Goal: Communication & Community: Connect with others

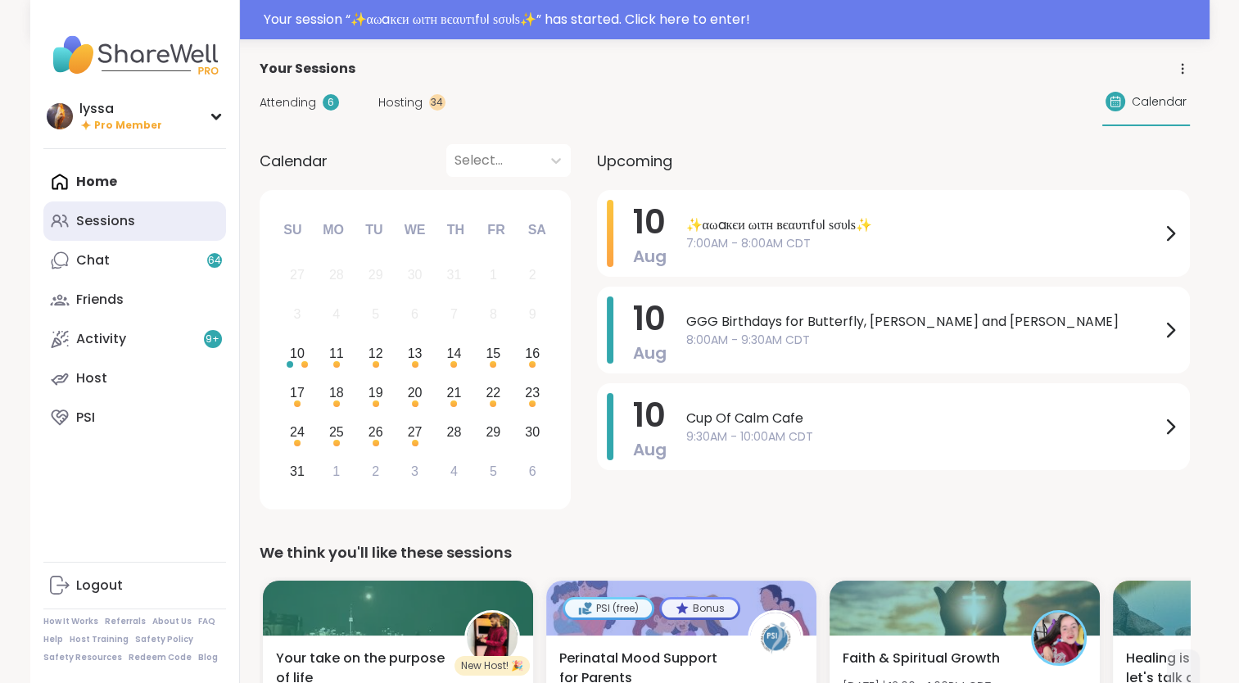
click at [160, 220] on link "Sessions" at bounding box center [134, 221] width 183 height 39
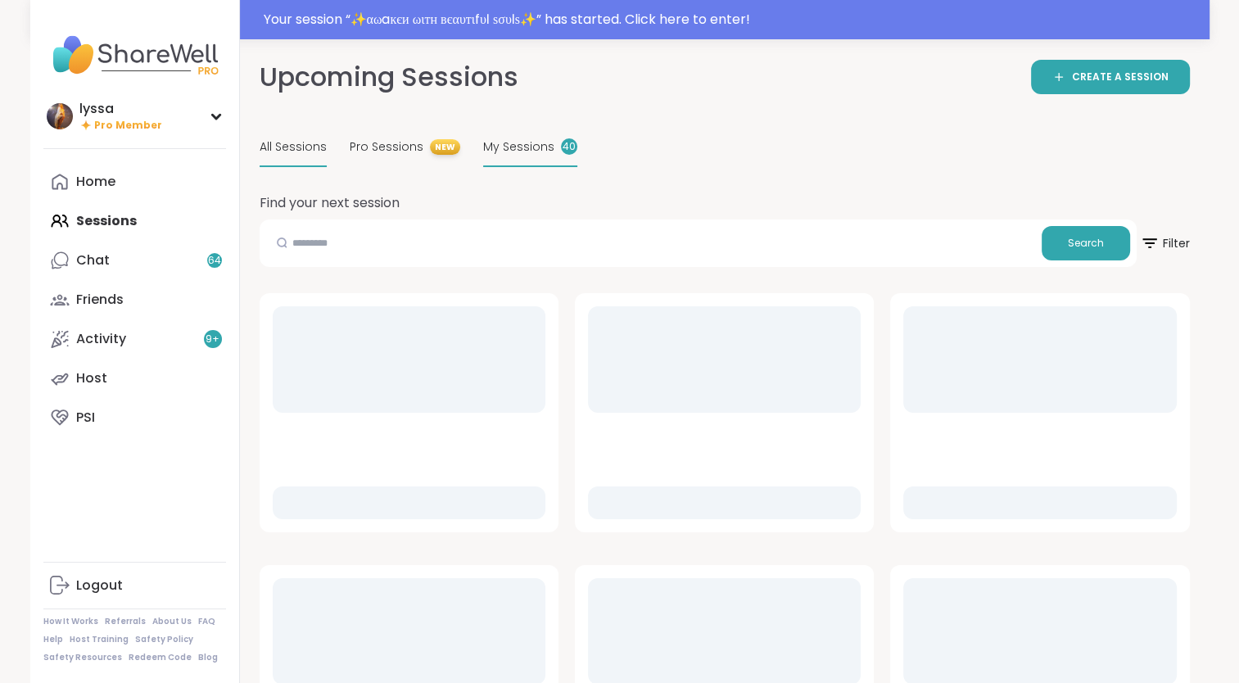
click at [523, 139] on span "My Sessions" at bounding box center [518, 146] width 71 height 17
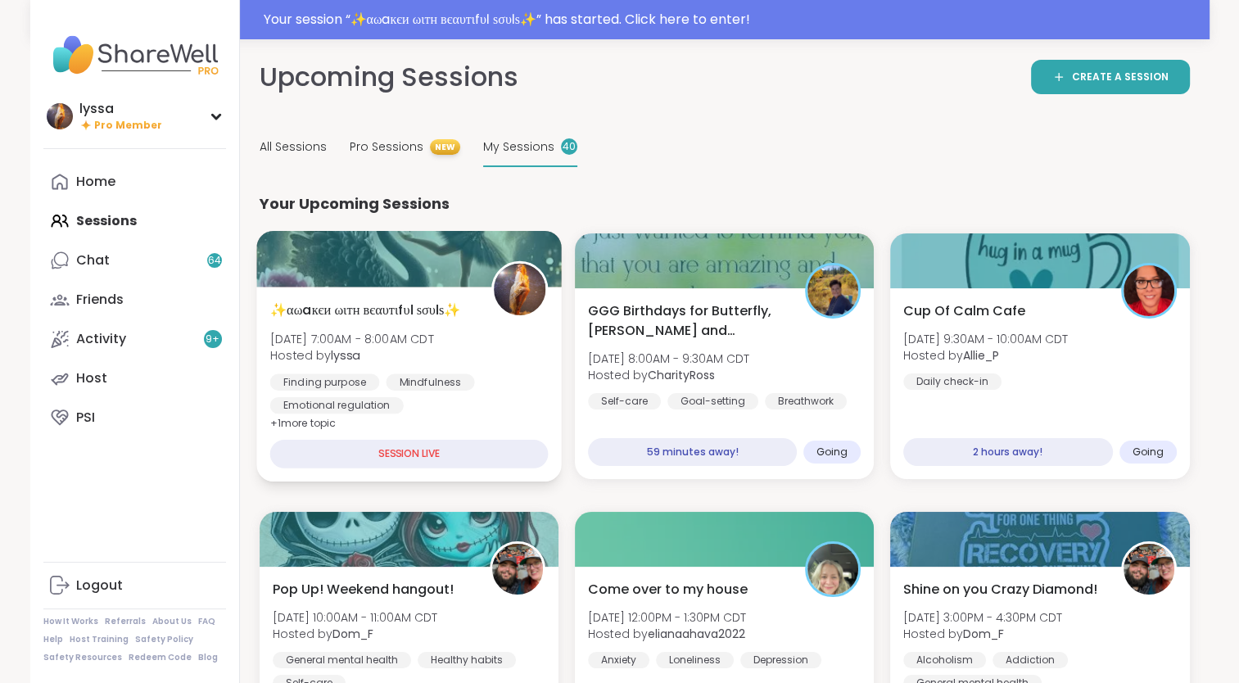
click at [388, 289] on div "✨αωaкєи ωιтн вєαυтιfυℓ ѕσυℓѕ✨ Sun, Aug 10 | 7:00AM - 8:00AM CDT Hosted by lyssa…" at bounding box center [409, 384] width 306 height 195
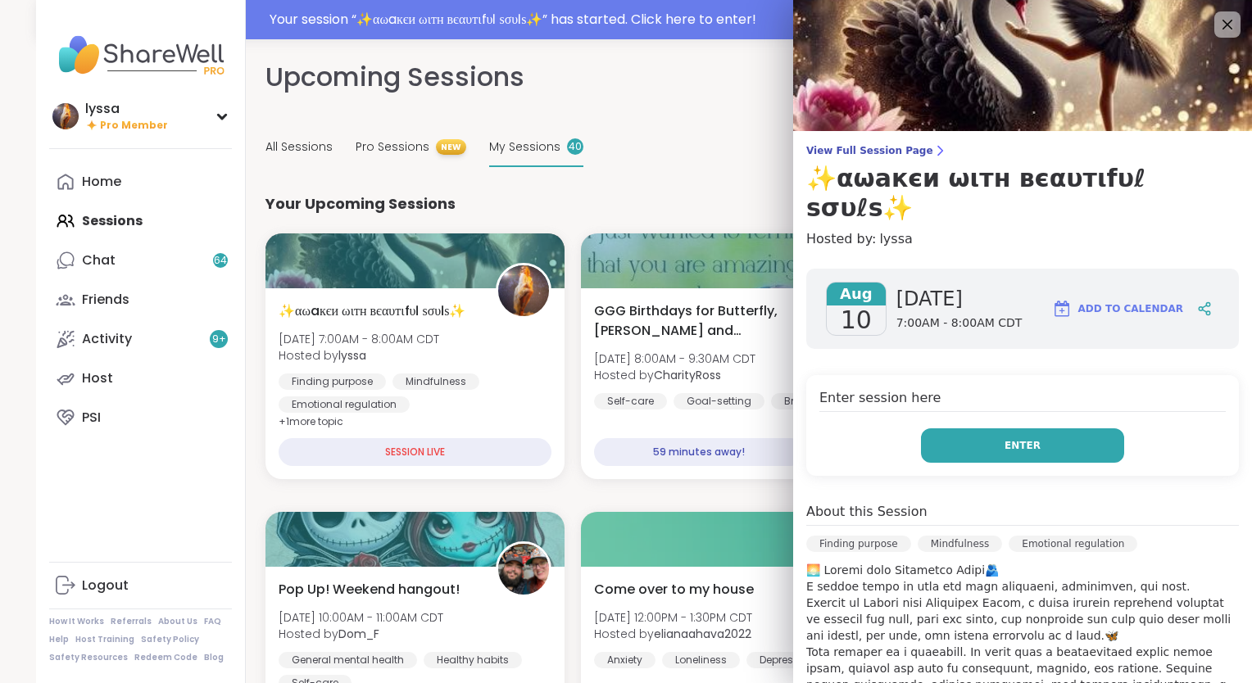
click at [995, 428] on button "Enter" at bounding box center [1022, 445] width 203 height 34
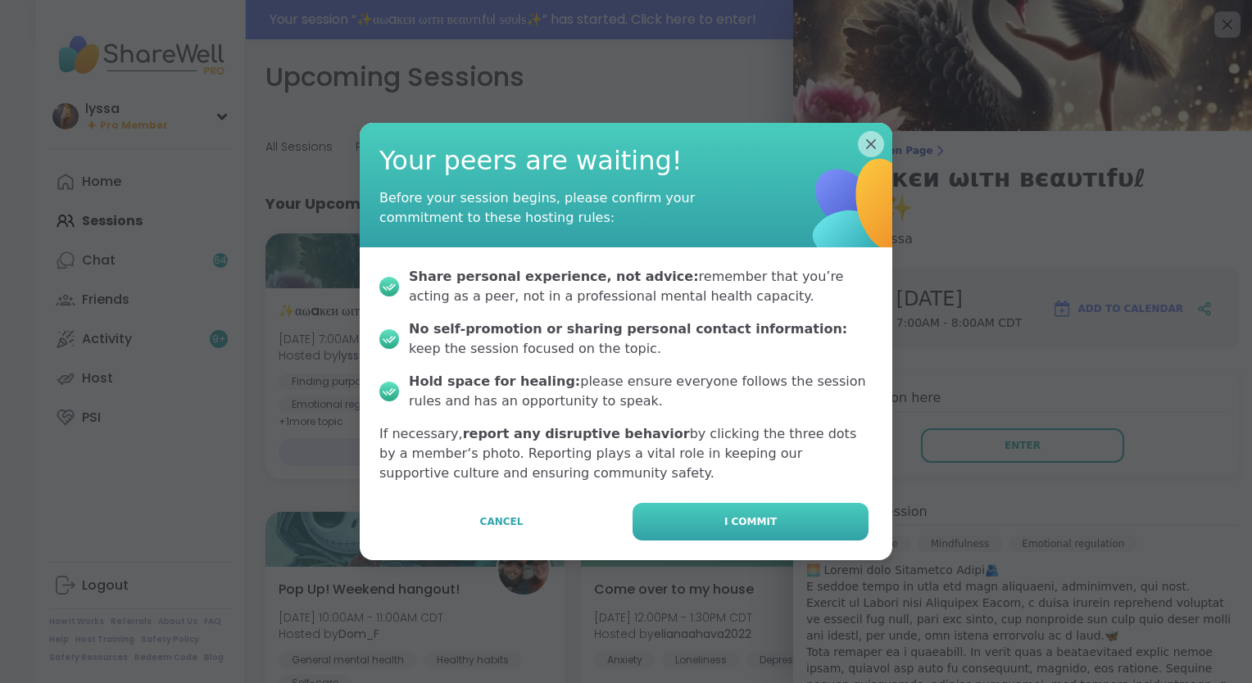
click at [803, 518] on button "I commit" at bounding box center [750, 522] width 236 height 38
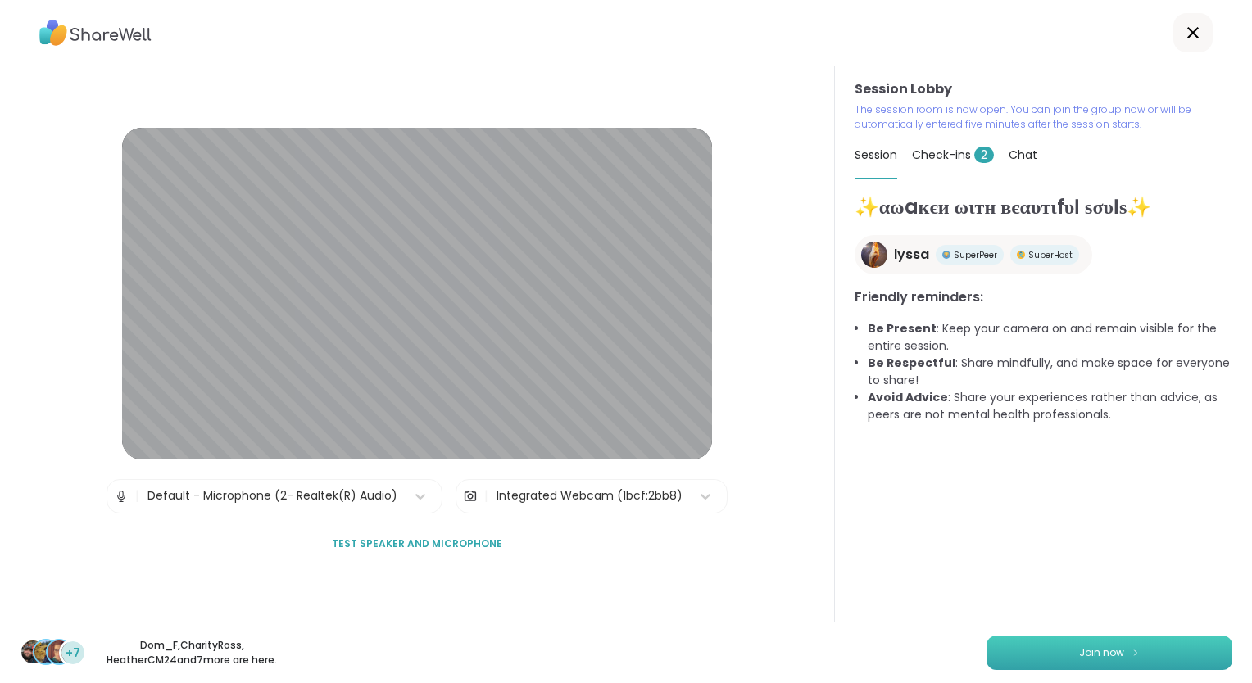
click at [1038, 648] on button "Join now" at bounding box center [1109, 653] width 246 height 34
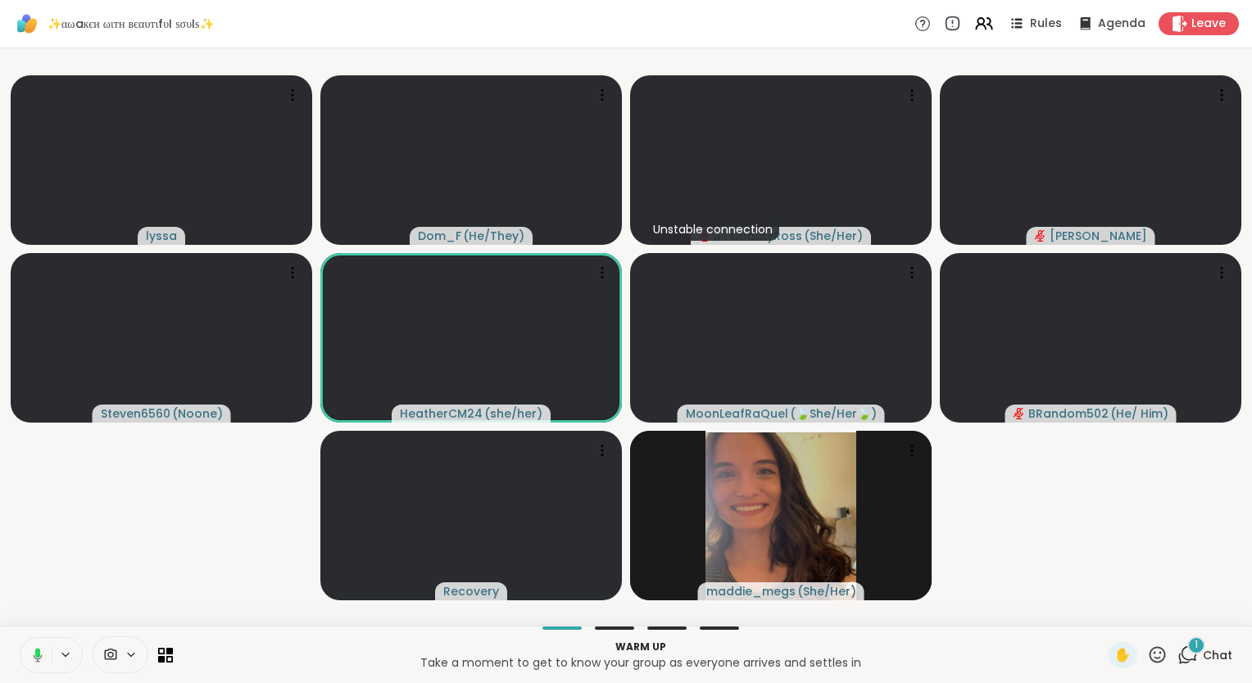
click at [1187, 640] on div "1" at bounding box center [1196, 646] width 18 height 18
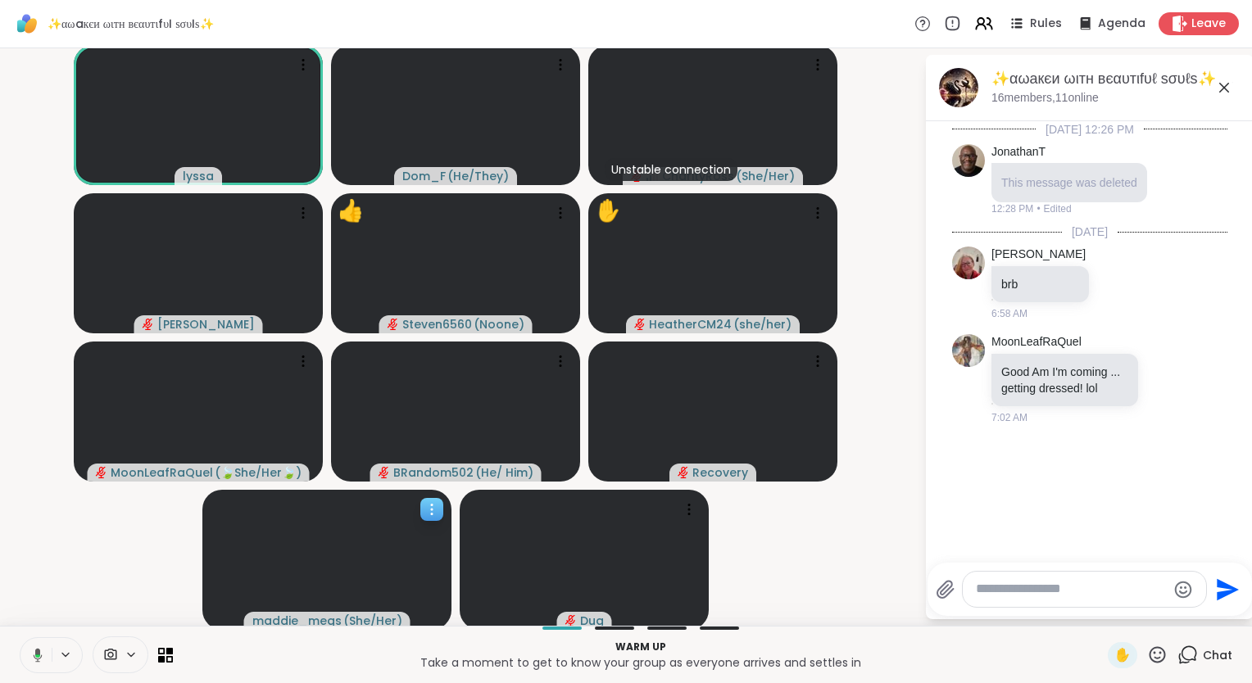
click at [428, 508] on icon at bounding box center [432, 509] width 16 height 16
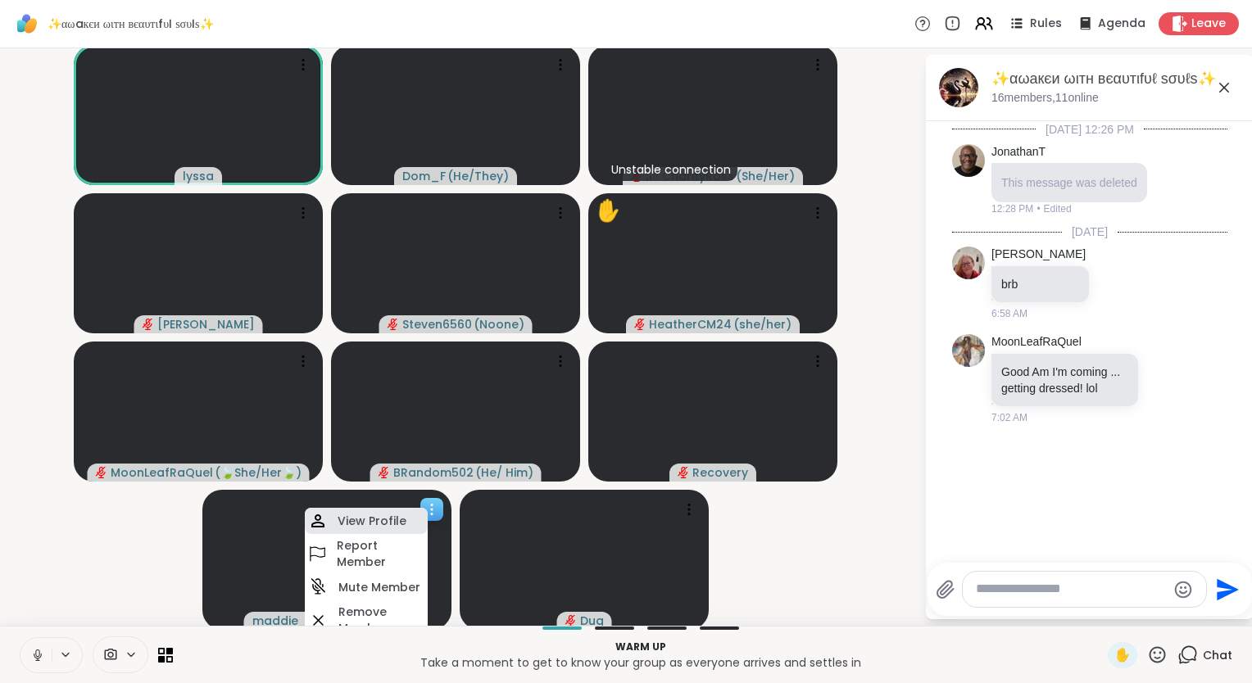
click at [410, 516] on div "View Profile" at bounding box center [366, 521] width 123 height 26
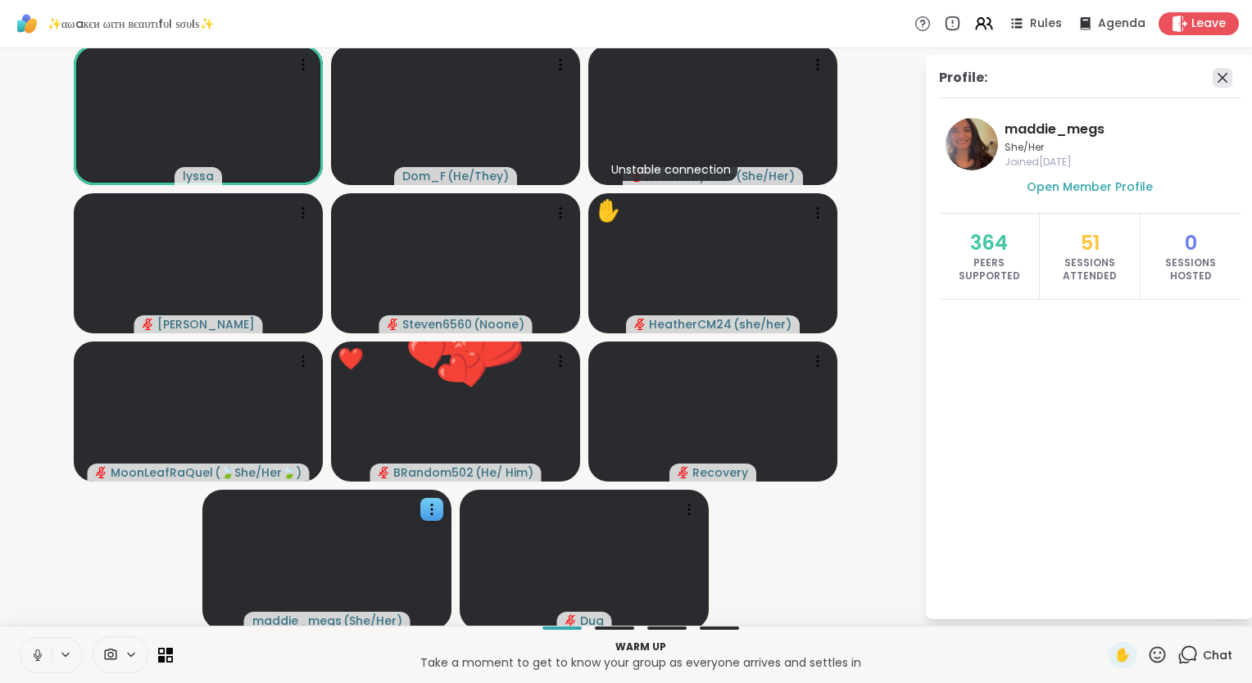
click at [1212, 70] on icon at bounding box center [1222, 78] width 20 height 20
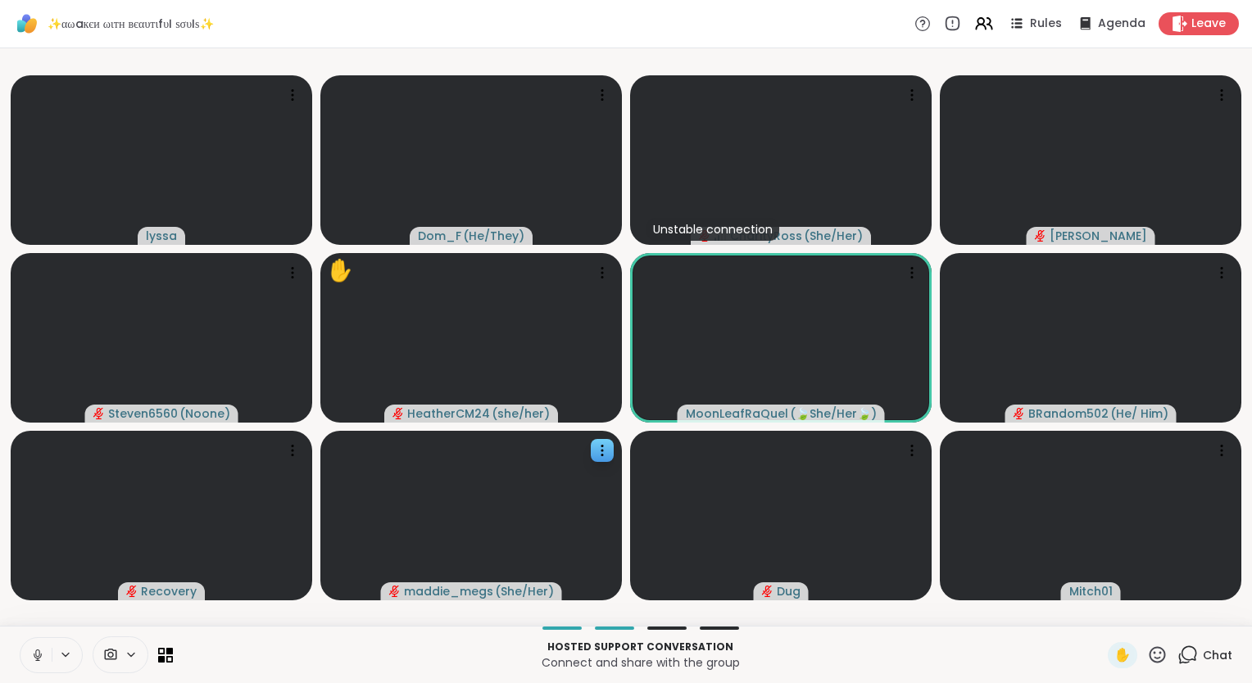
click at [1148, 655] on icon at bounding box center [1157, 655] width 20 height 20
click at [1101, 613] on span "❤️" at bounding box center [1109, 612] width 16 height 20
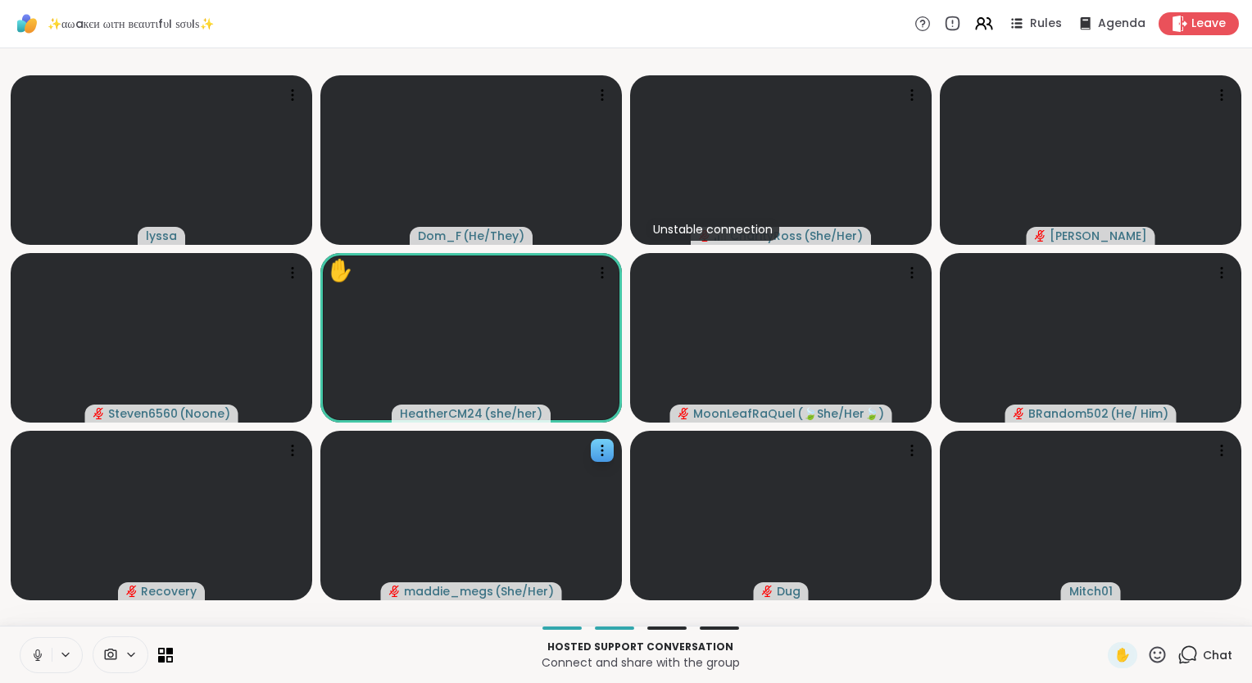
click at [1150, 650] on icon at bounding box center [1157, 654] width 16 height 16
click at [1101, 610] on span "❤️" at bounding box center [1109, 612] width 16 height 20
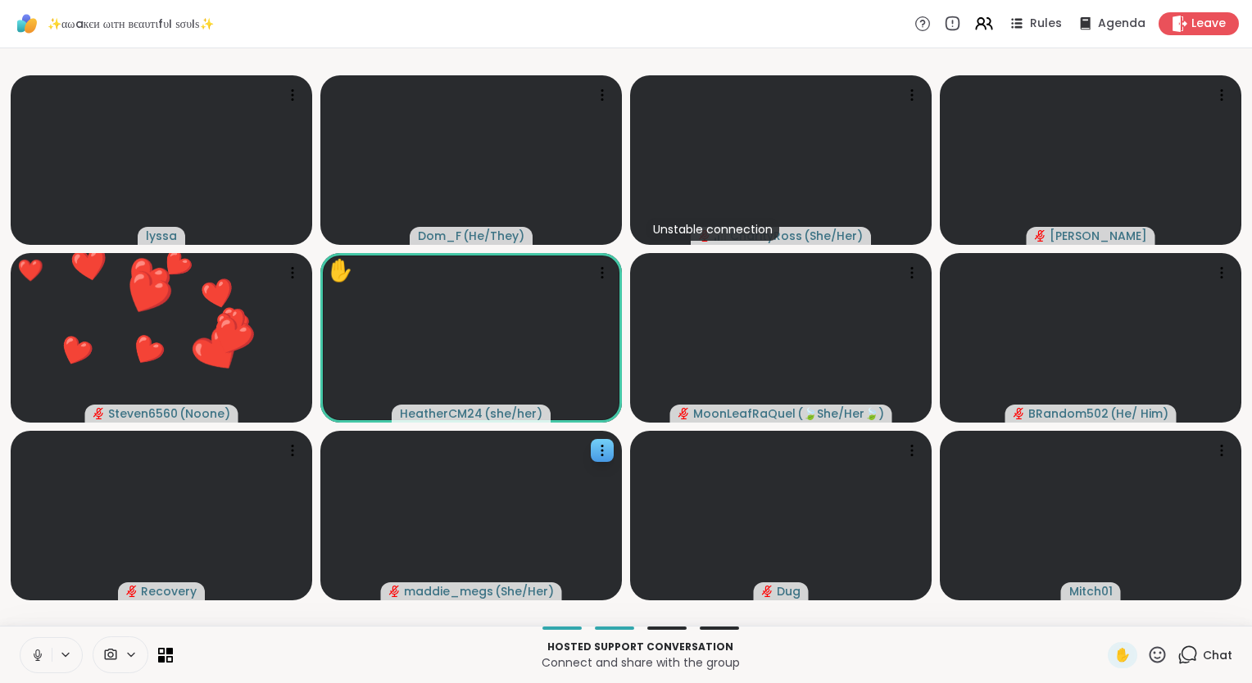
click at [1151, 667] on div "✋" at bounding box center [1138, 655] width 60 height 26
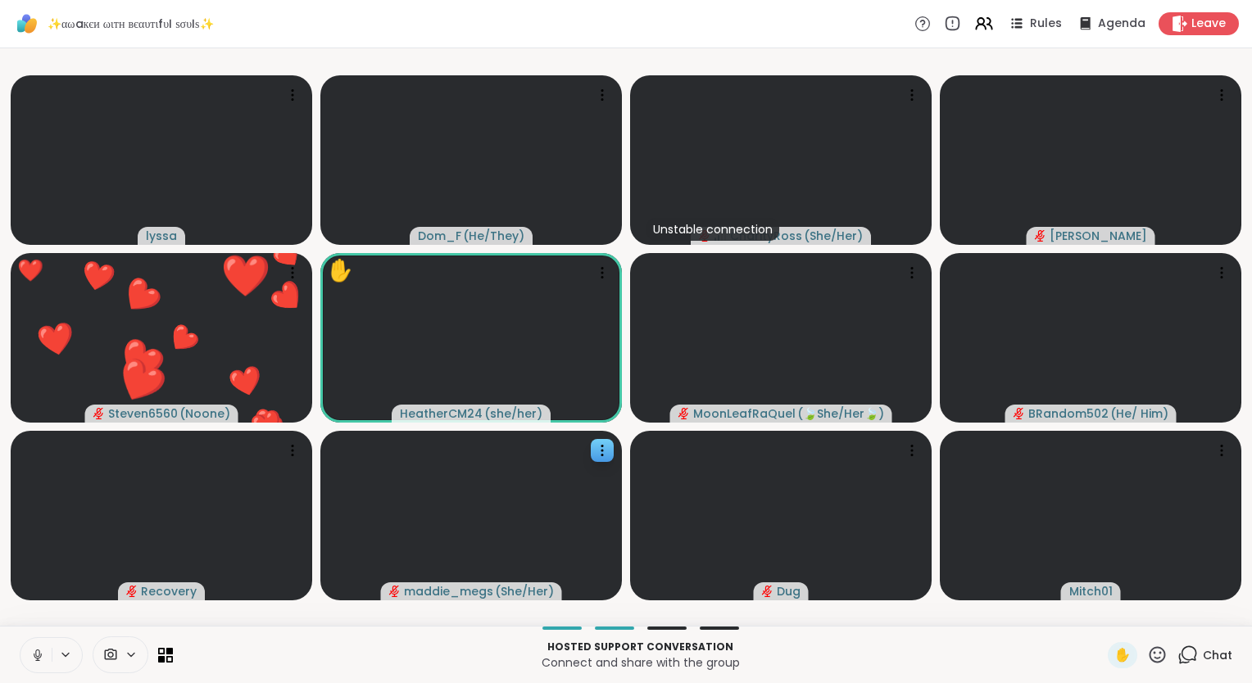
click at [1147, 656] on icon at bounding box center [1157, 655] width 20 height 20
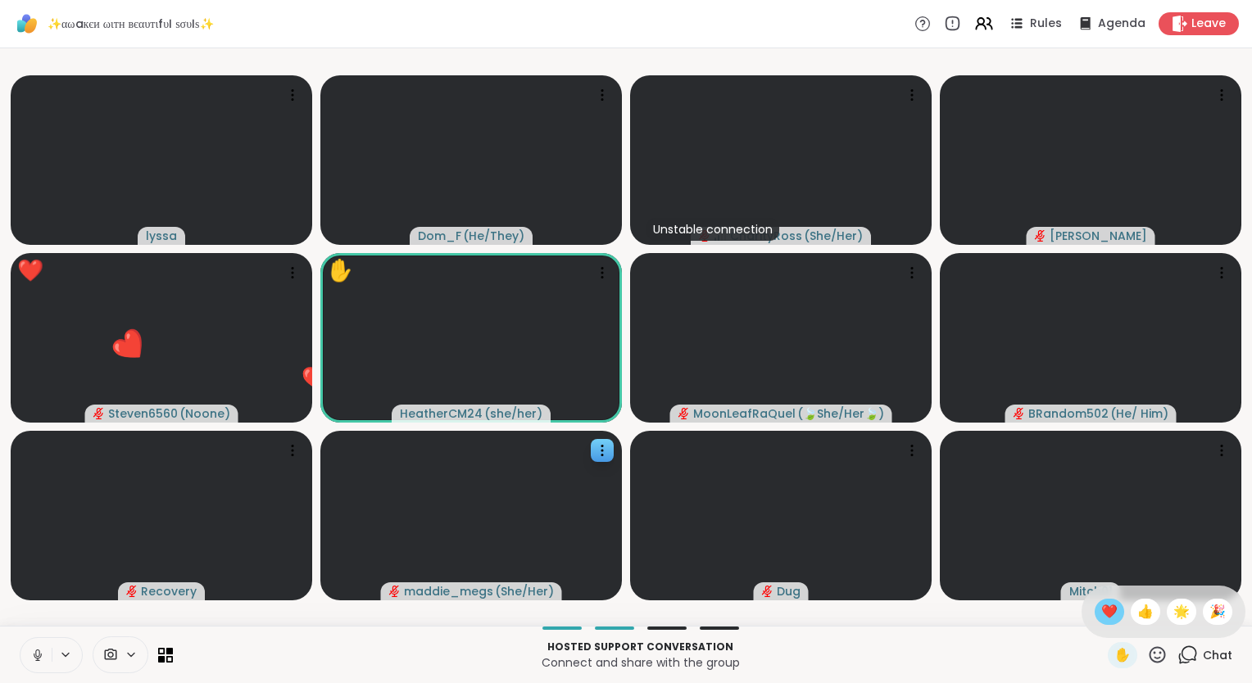
click at [1101, 610] on span "❤️" at bounding box center [1109, 612] width 16 height 20
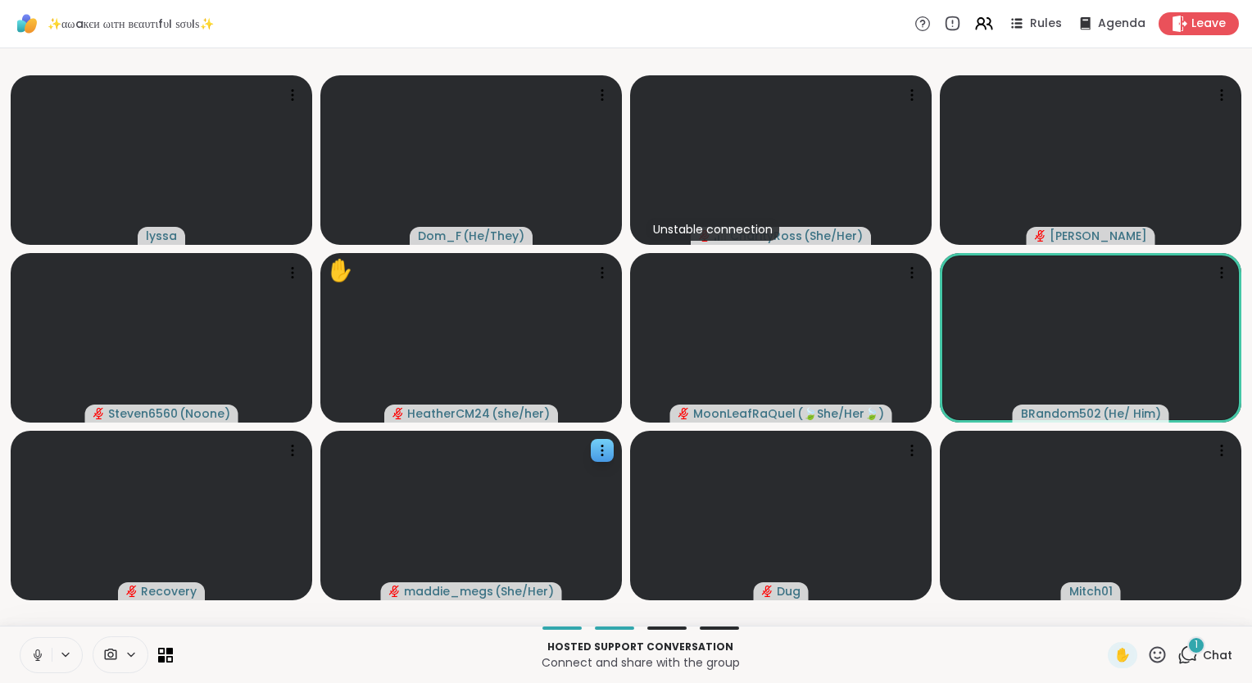
click at [1177, 655] on icon at bounding box center [1187, 655] width 20 height 20
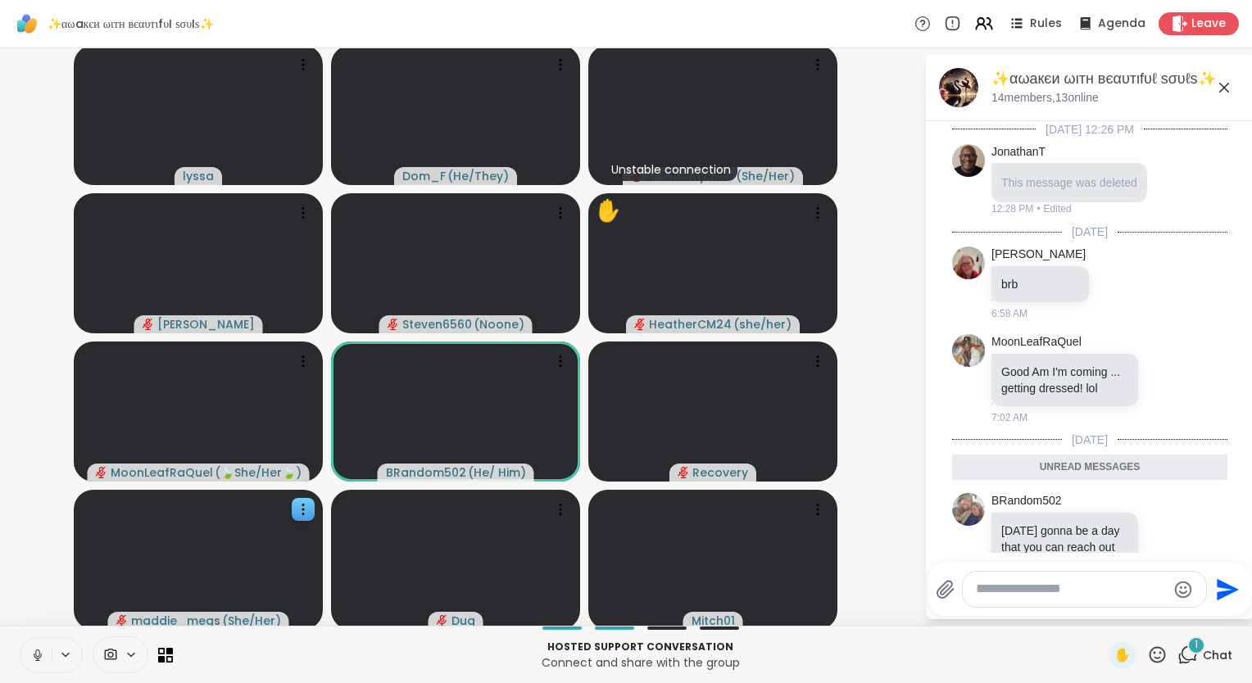
scroll to position [125, 0]
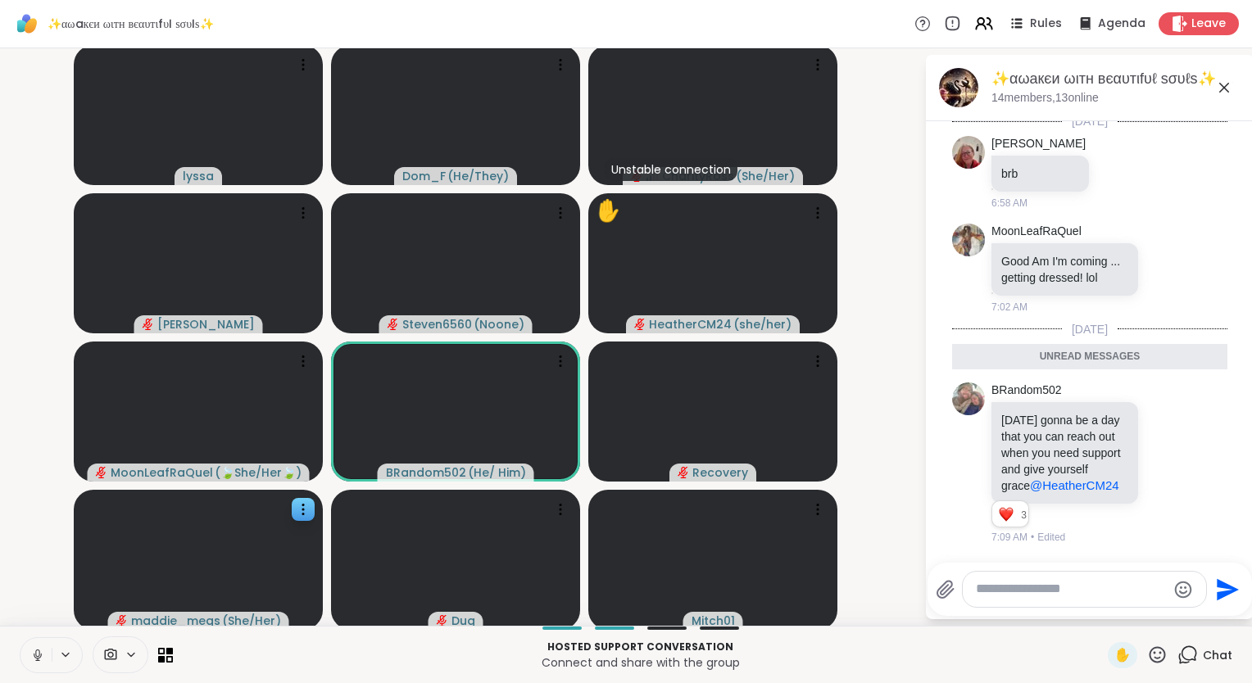
click at [1215, 86] on icon at bounding box center [1224, 88] width 20 height 20
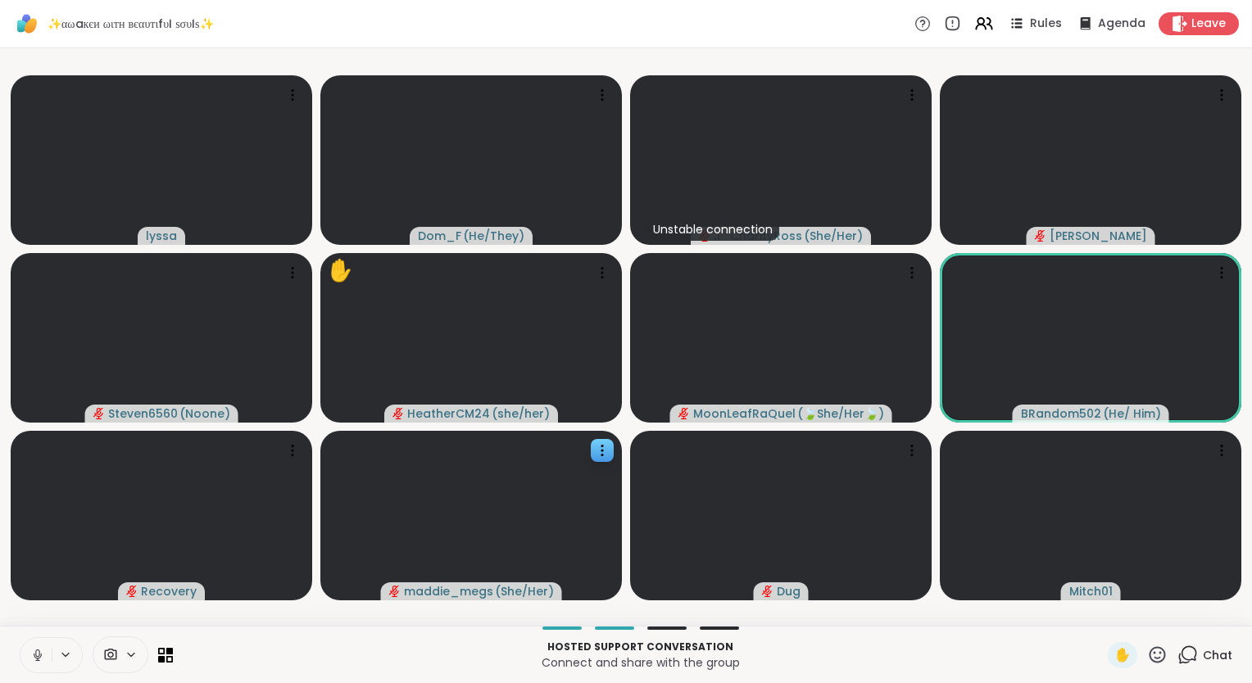
click at [1180, 655] on icon at bounding box center [1187, 655] width 20 height 20
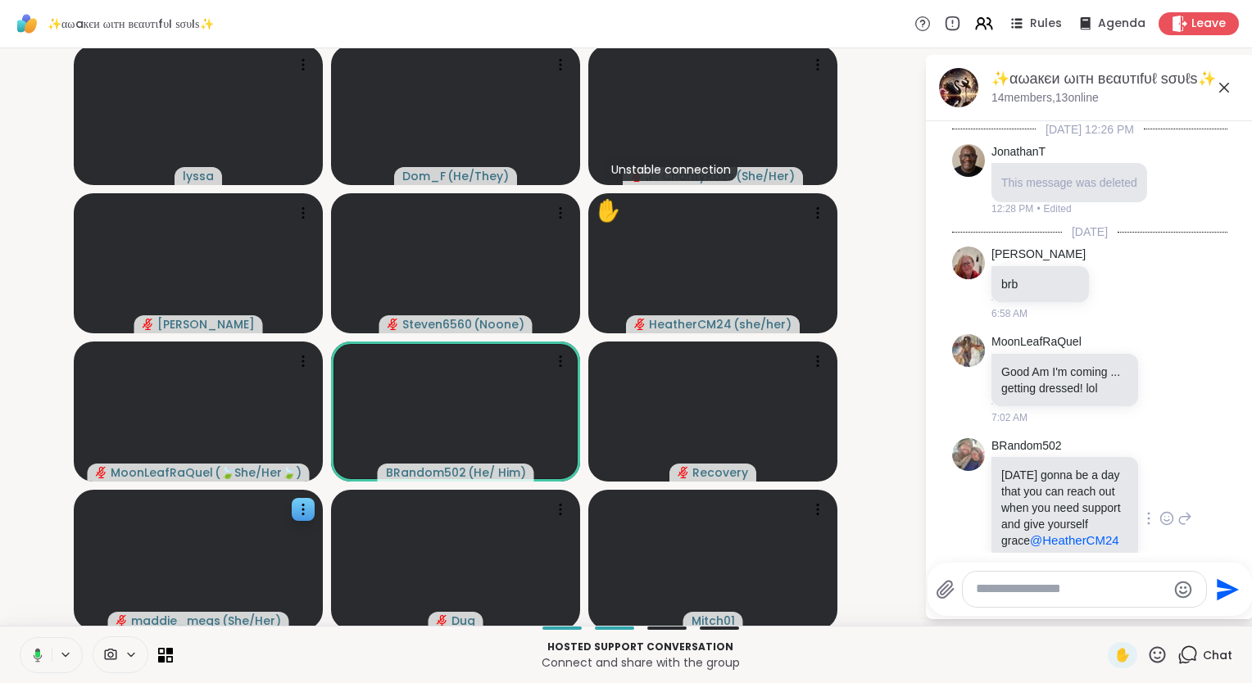
scroll to position [69, 0]
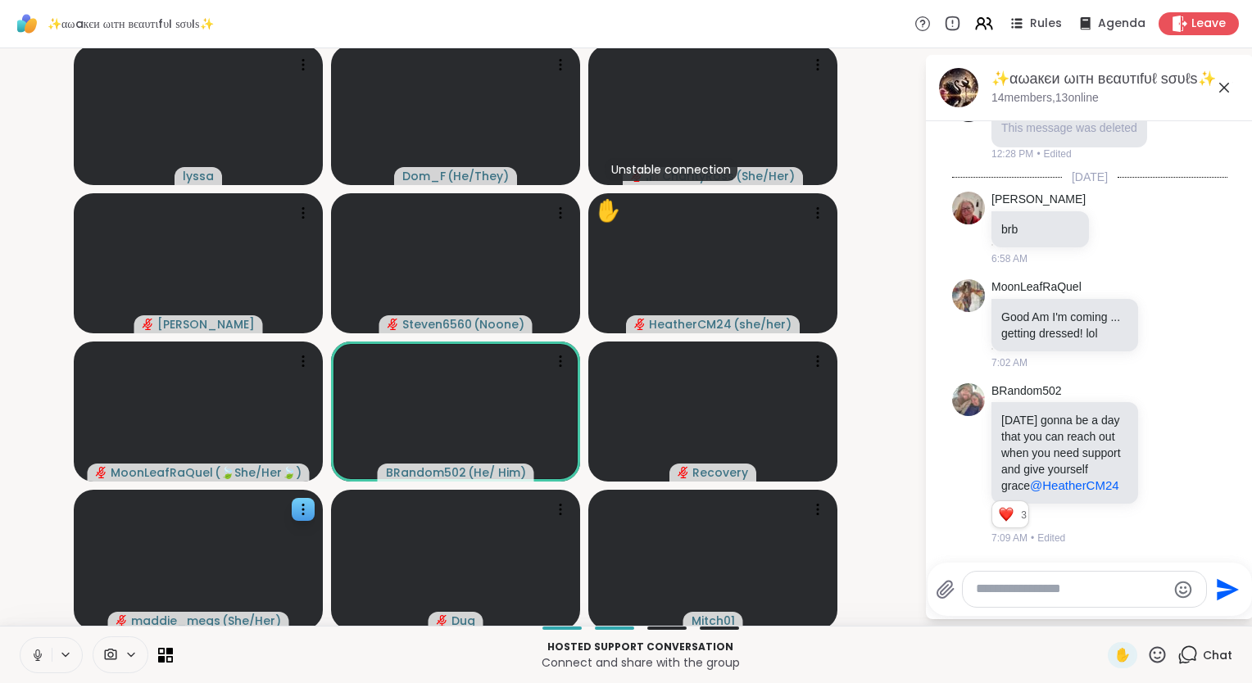
click at [1214, 88] on icon at bounding box center [1224, 88] width 20 height 20
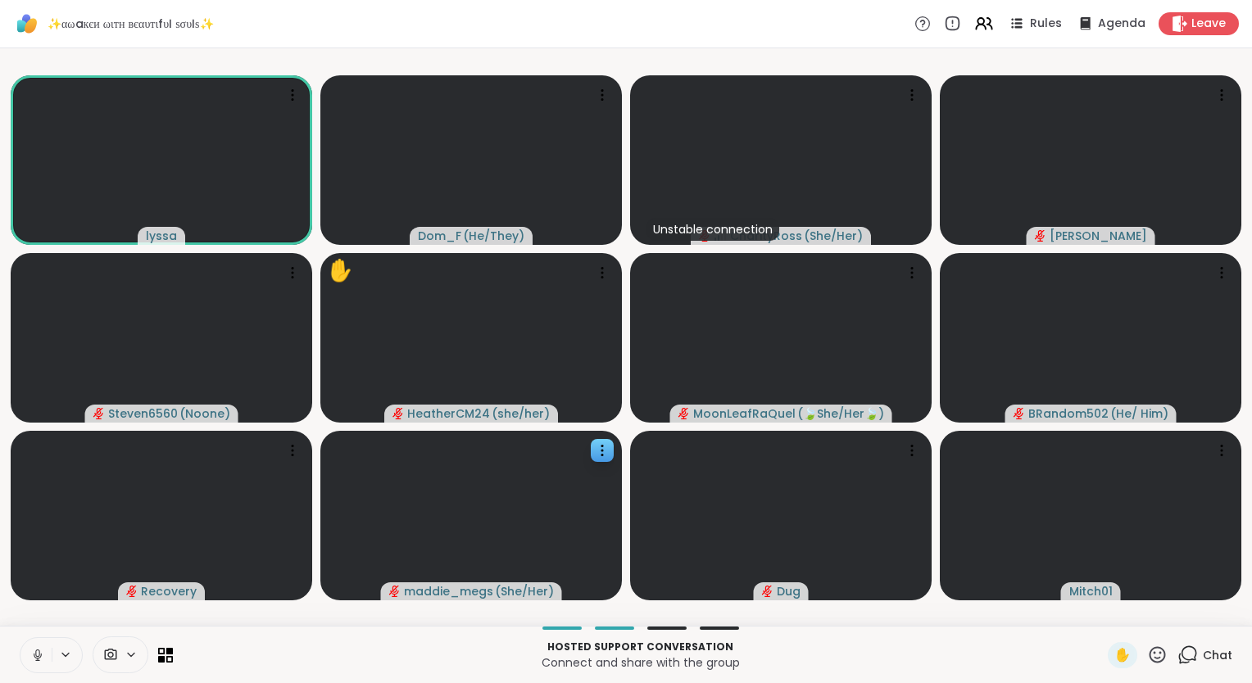
click at [36, 659] on icon at bounding box center [37, 655] width 15 height 15
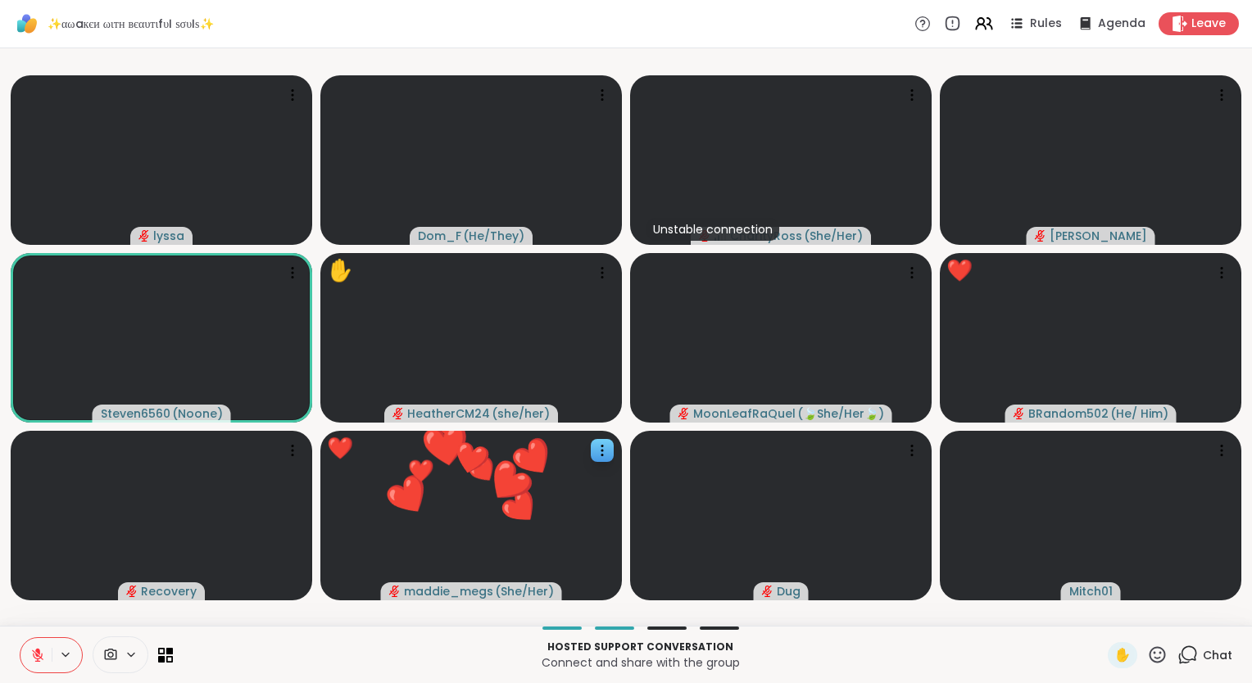
click at [5, 634] on div "Hosted support conversation Connect and share with the group ✋ Chat" at bounding box center [626, 654] width 1252 height 57
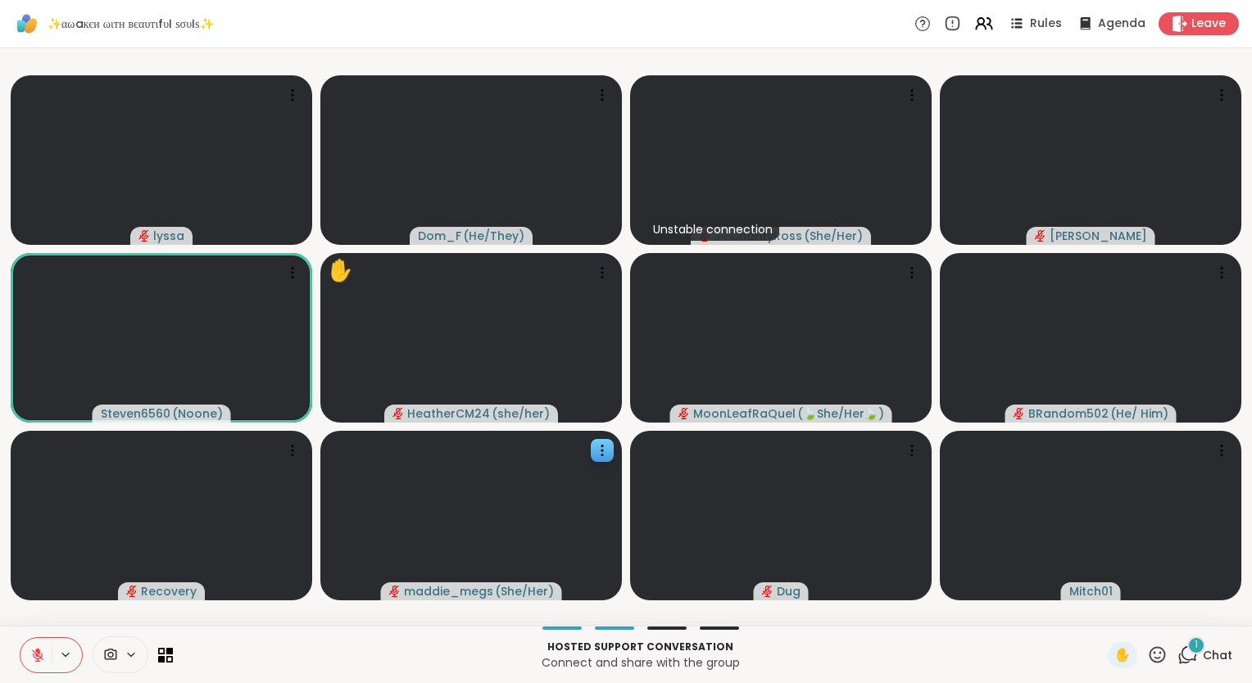
click at [35, 650] on icon at bounding box center [37, 655] width 15 height 15
click at [1149, 654] on icon at bounding box center [1157, 654] width 16 height 16
click at [1101, 612] on span "❤️" at bounding box center [1109, 612] width 16 height 20
click at [1155, 645] on icon at bounding box center [1157, 655] width 20 height 20
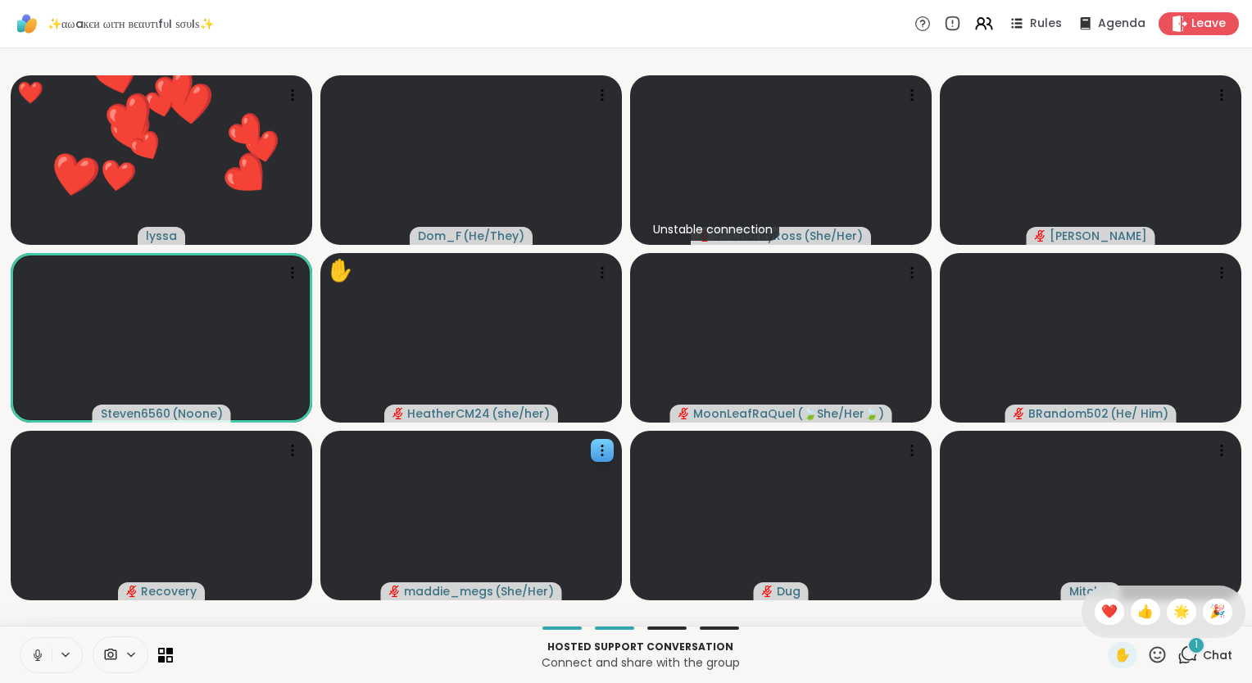
click at [1194, 650] on span "1" at bounding box center [1195, 645] width 3 height 14
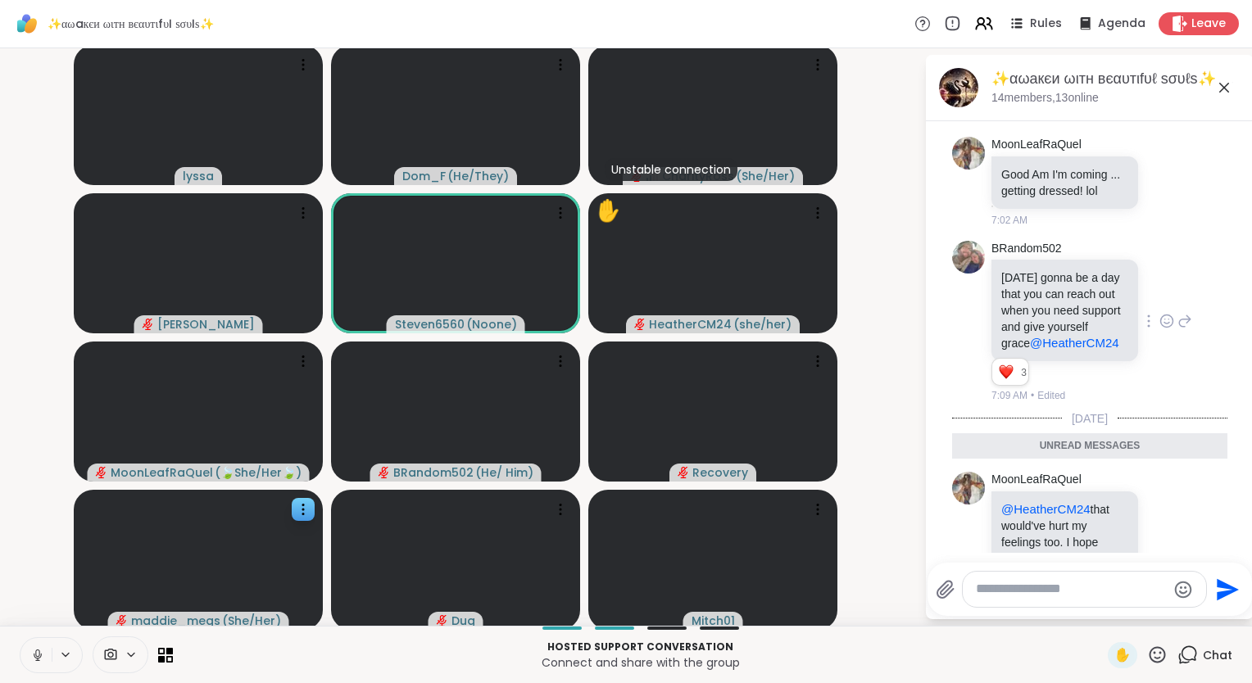
scroll to position [197, 0]
click at [1159, 320] on icon at bounding box center [1166, 321] width 15 height 16
click at [1150, 295] on button "Select Reaction: Heart" at bounding box center [1166, 295] width 33 height 33
click at [1215, 78] on icon at bounding box center [1224, 88] width 20 height 20
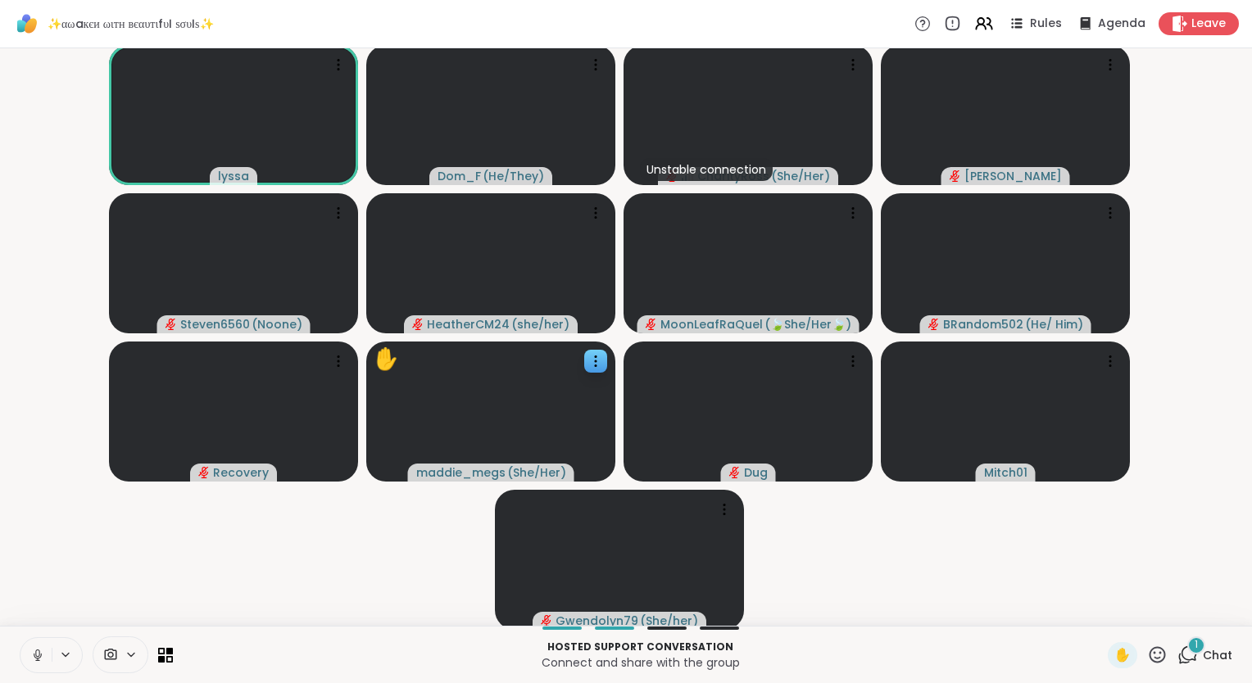
click at [33, 657] on icon at bounding box center [37, 655] width 15 height 15
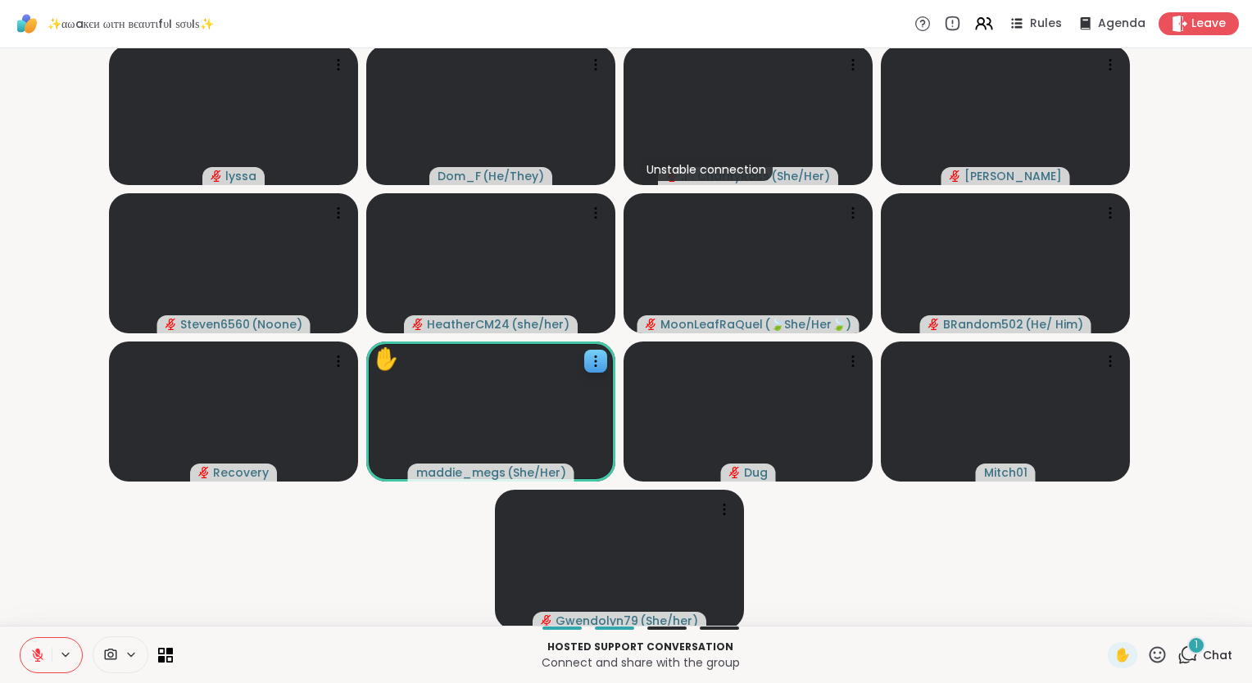
click at [1149, 654] on icon at bounding box center [1157, 654] width 16 height 16
click at [1101, 607] on span "❤️" at bounding box center [1109, 612] width 16 height 20
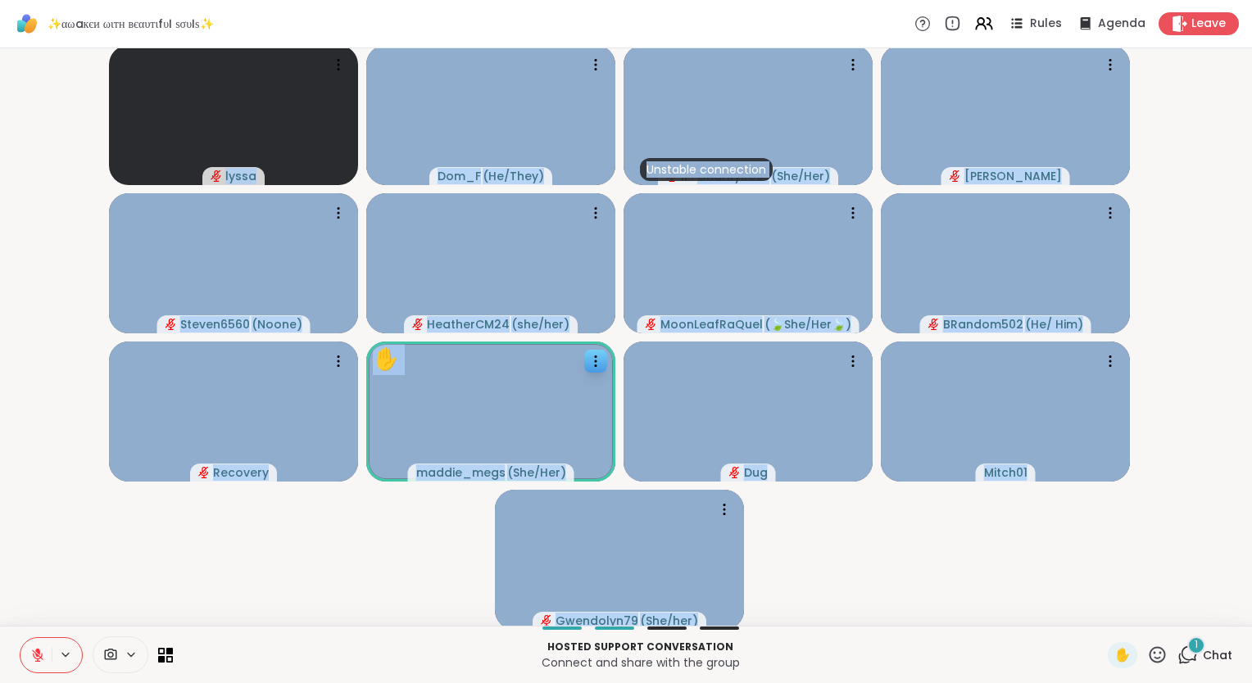
scroll to position [3, 0]
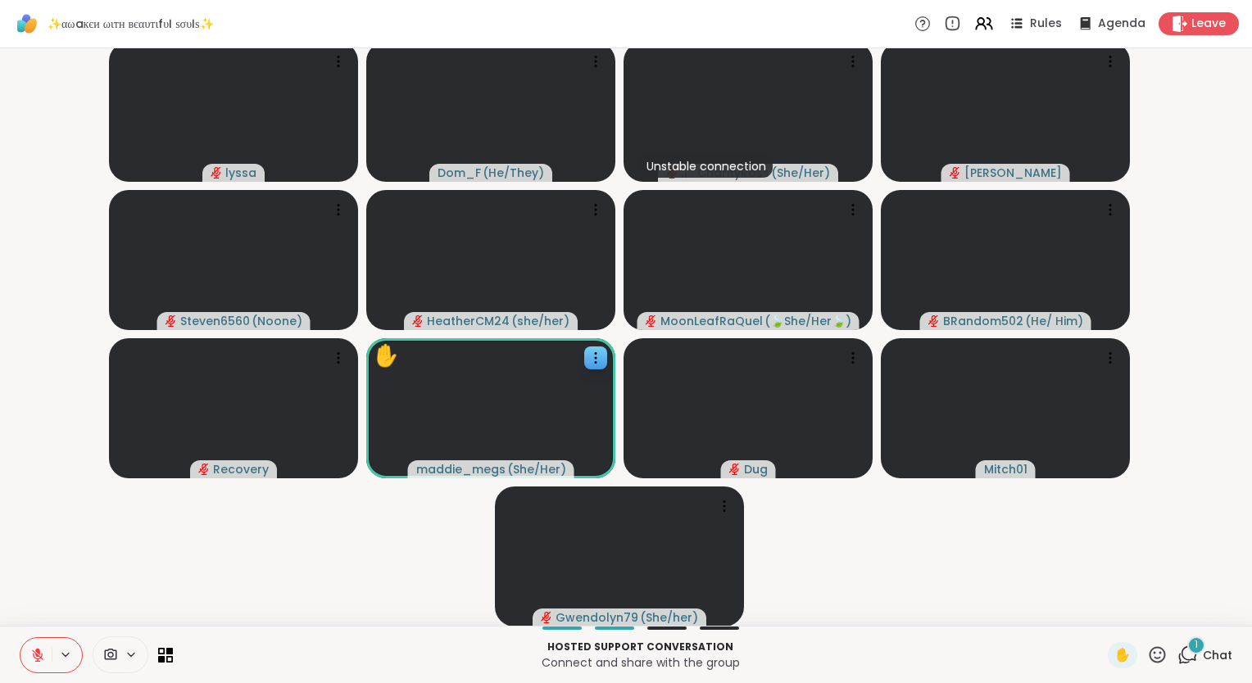
drag, startPoint x: 0, startPoint y: 644, endPoint x: 34, endPoint y: 634, distance: 35.8
click at [34, 634] on div "Hosted support conversation Connect and share with the group ✋ 1 Chat" at bounding box center [626, 654] width 1252 height 57
click at [38, 647] on button at bounding box center [35, 655] width 31 height 34
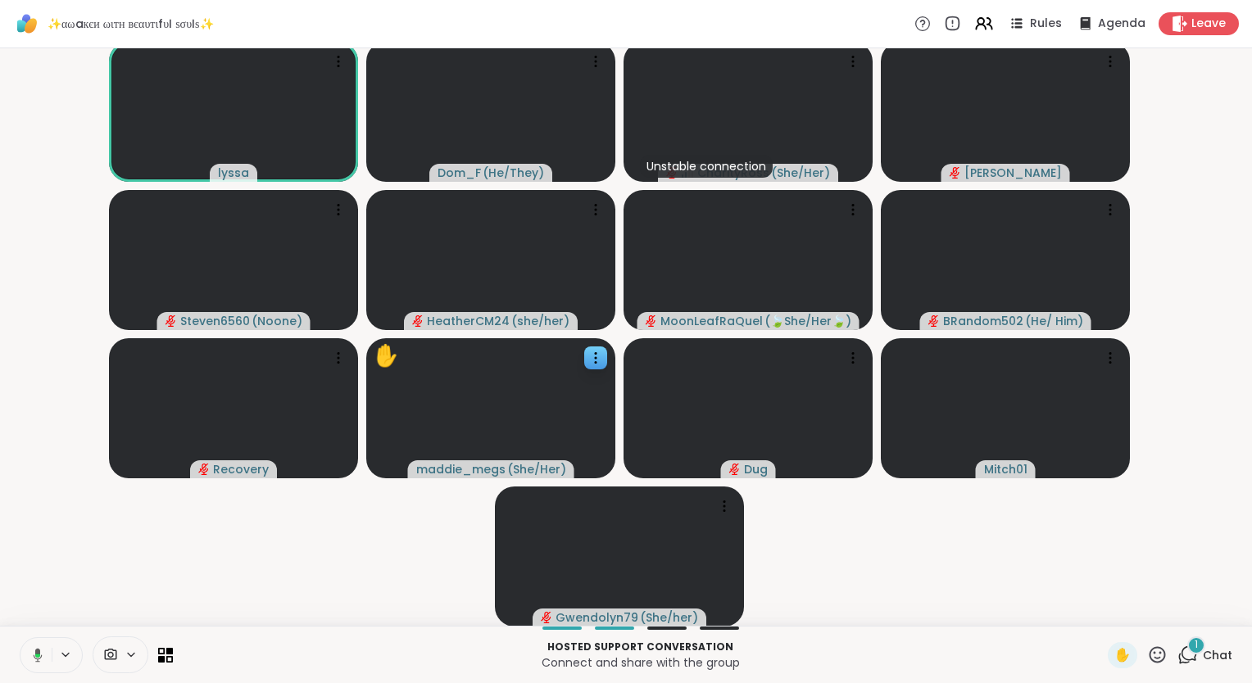
click at [36, 654] on icon at bounding box center [38, 655] width 9 height 14
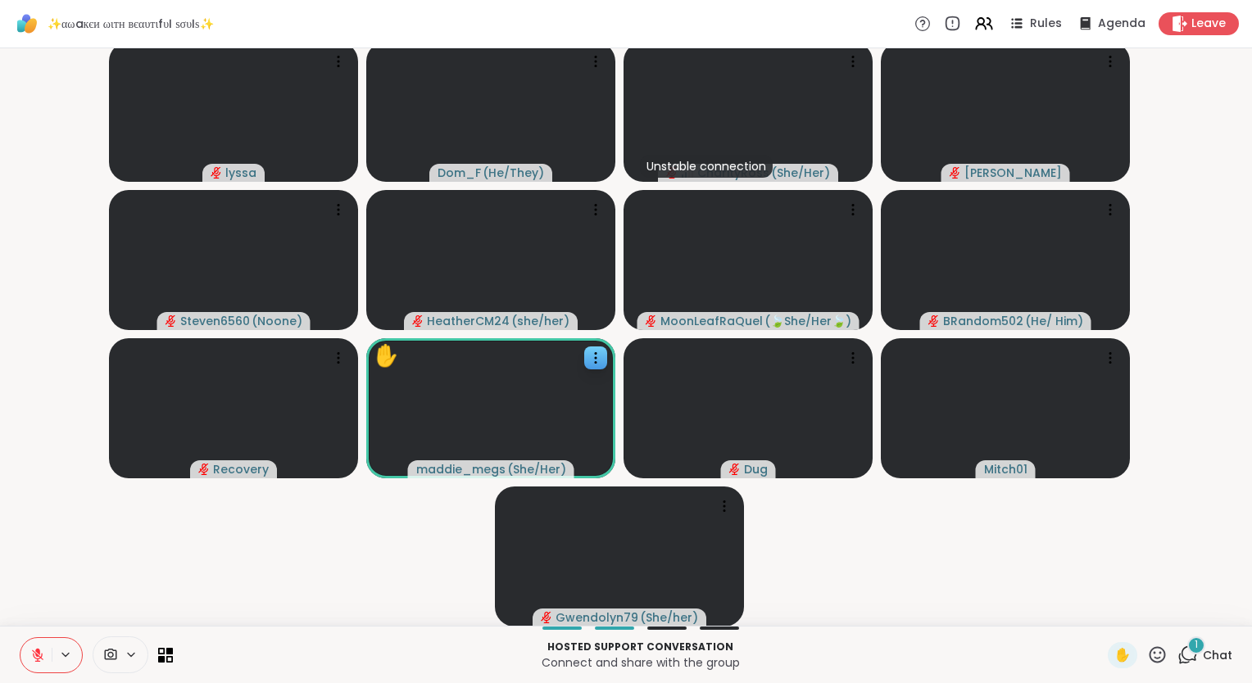
click at [37, 653] on icon at bounding box center [37, 651] width 5 height 7
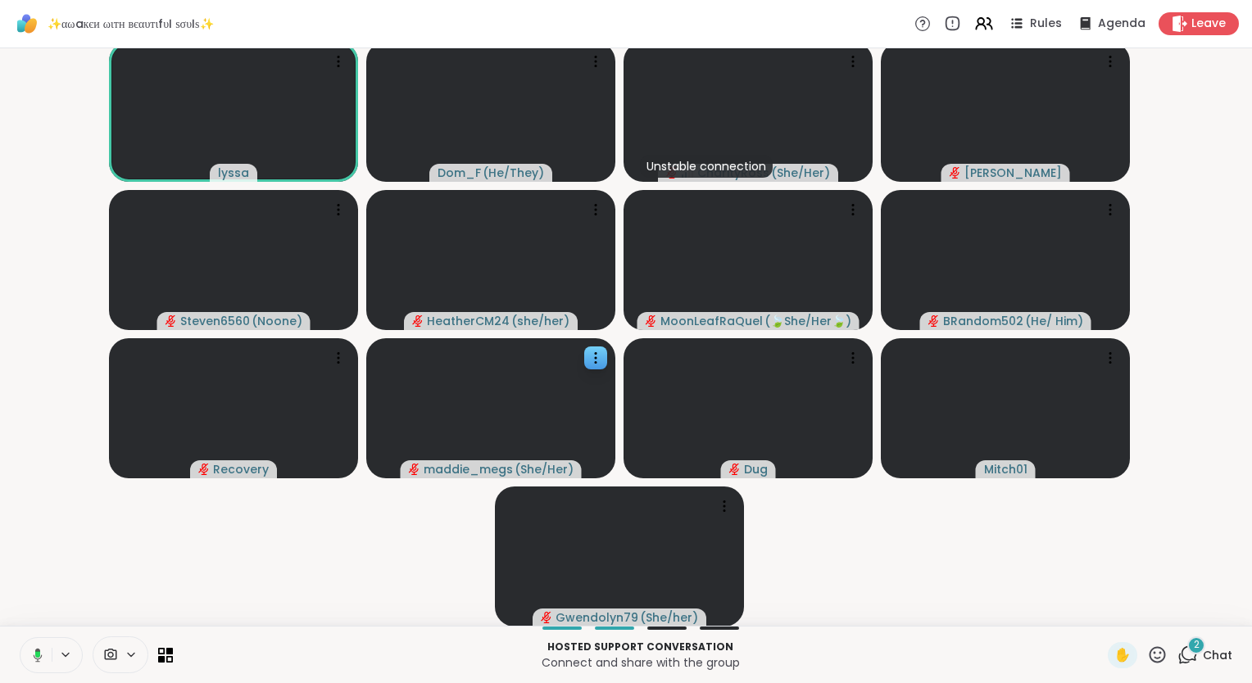
click at [1190, 656] on div "2 Chat" at bounding box center [1204, 655] width 55 height 26
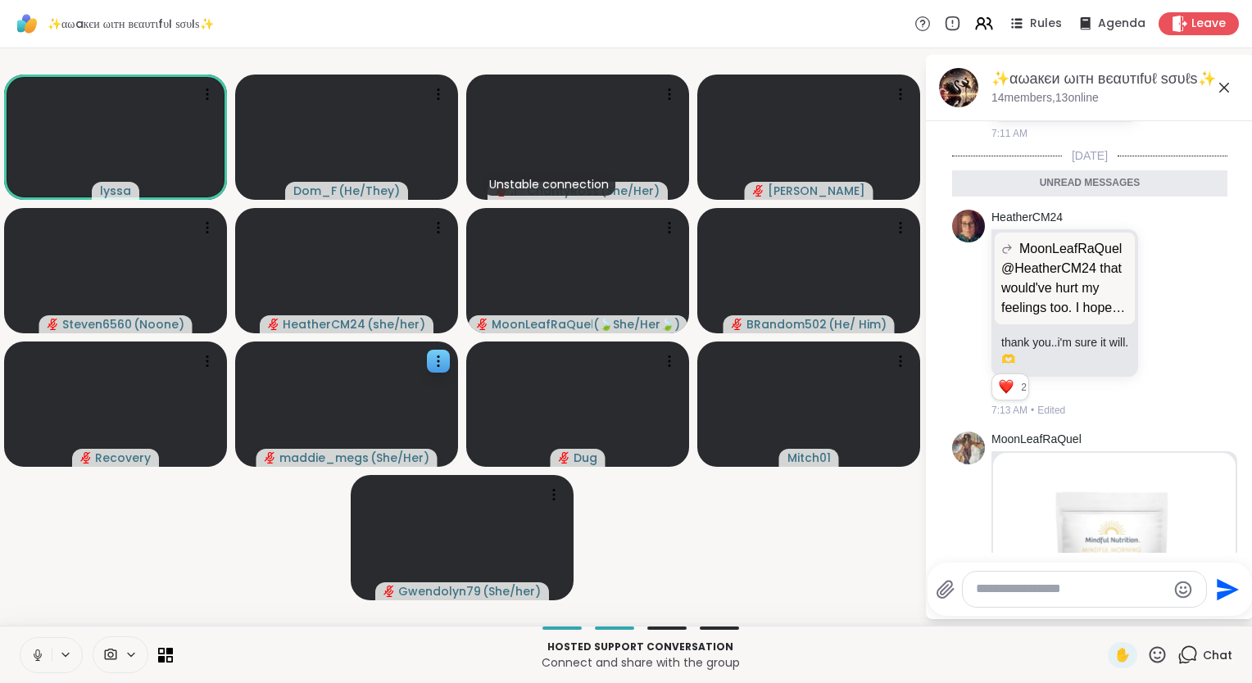
scroll to position [493, 0]
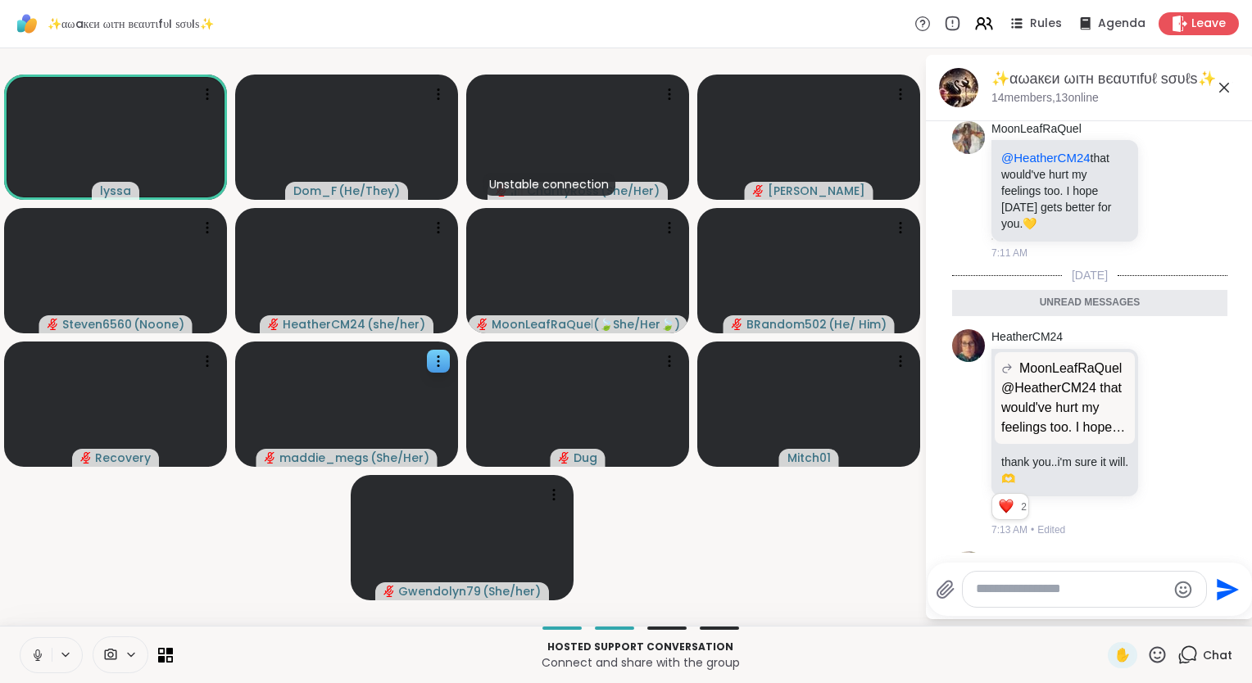
click at [1231, 82] on icon at bounding box center [1224, 88] width 20 height 20
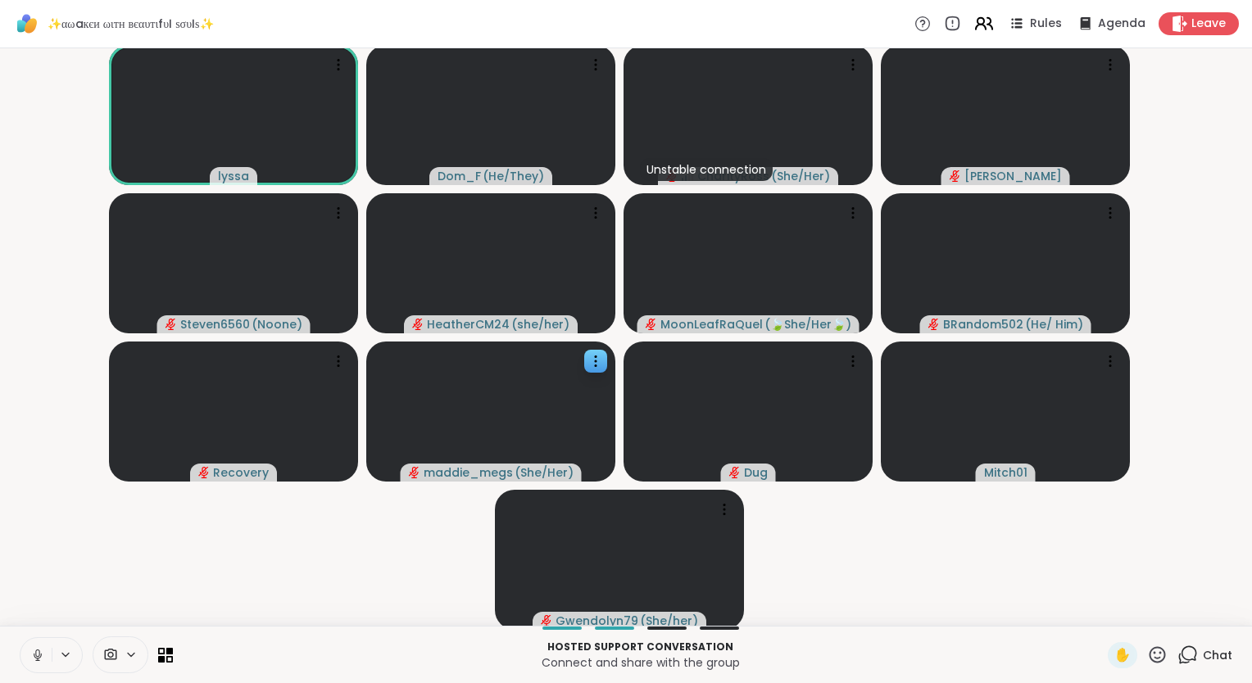
click at [973, 25] on icon at bounding box center [983, 23] width 20 height 20
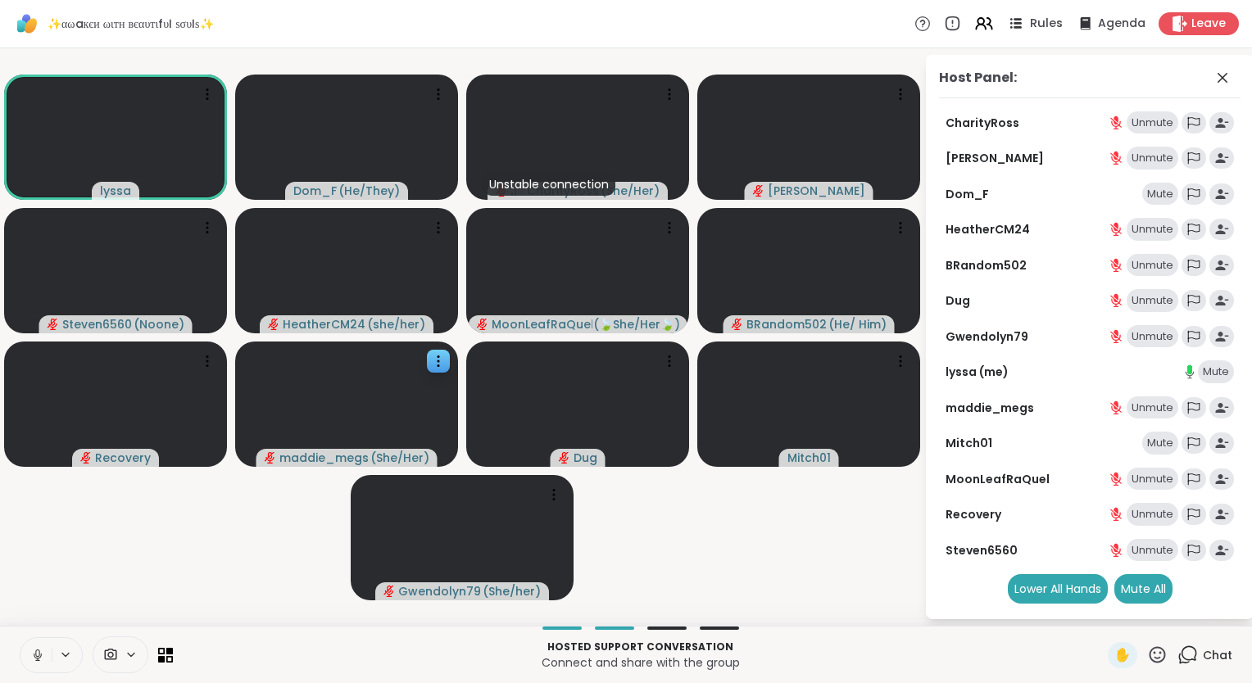
click at [1016, 25] on icon at bounding box center [1015, 23] width 20 height 20
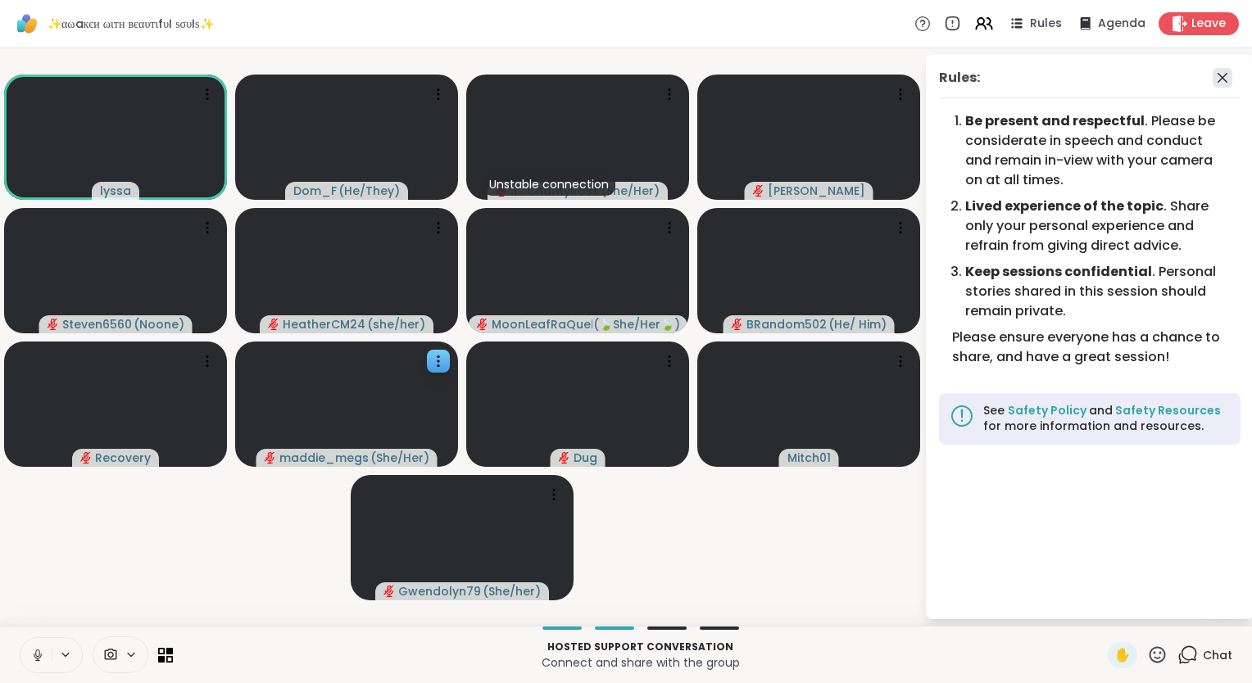
click at [1220, 76] on icon at bounding box center [1222, 78] width 10 height 10
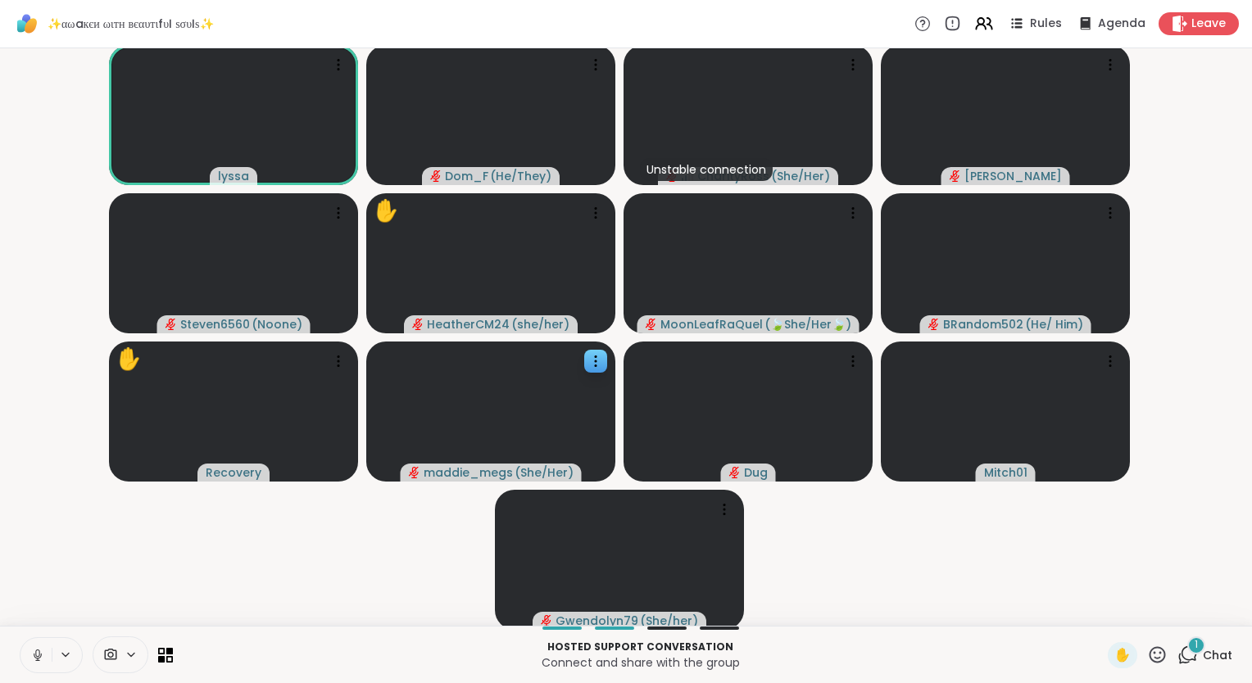
click at [37, 643] on button at bounding box center [35, 655] width 31 height 34
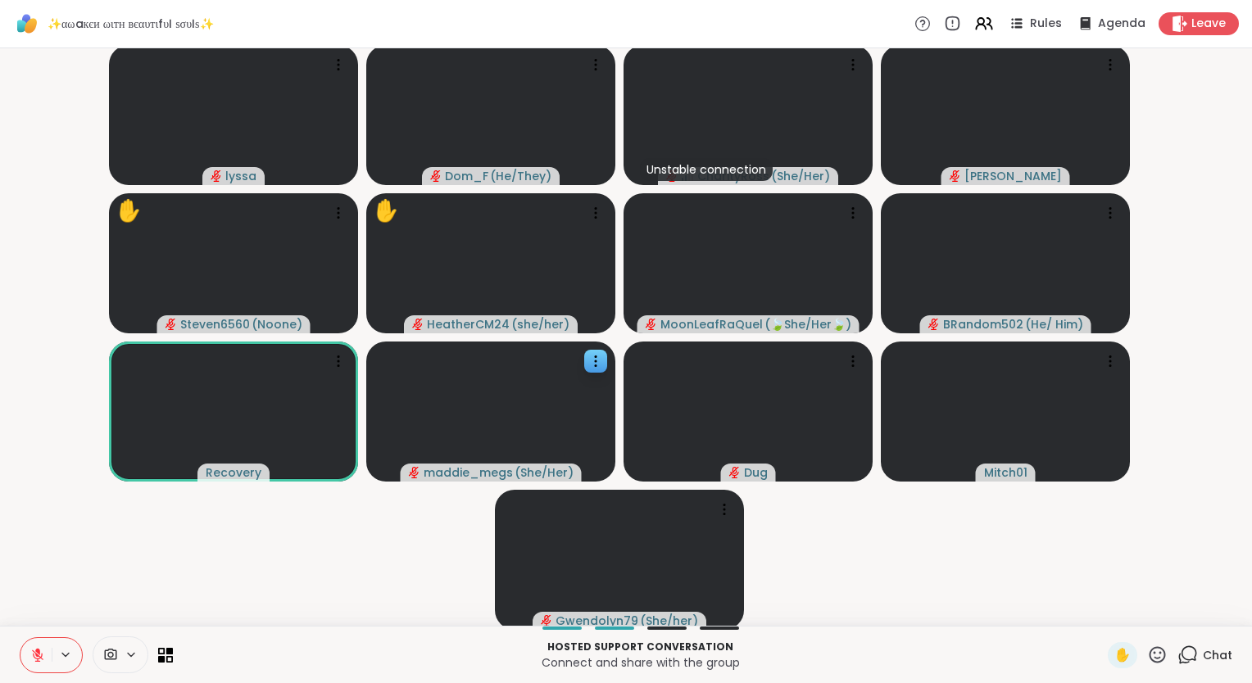
click at [38, 648] on icon at bounding box center [37, 655] width 15 height 15
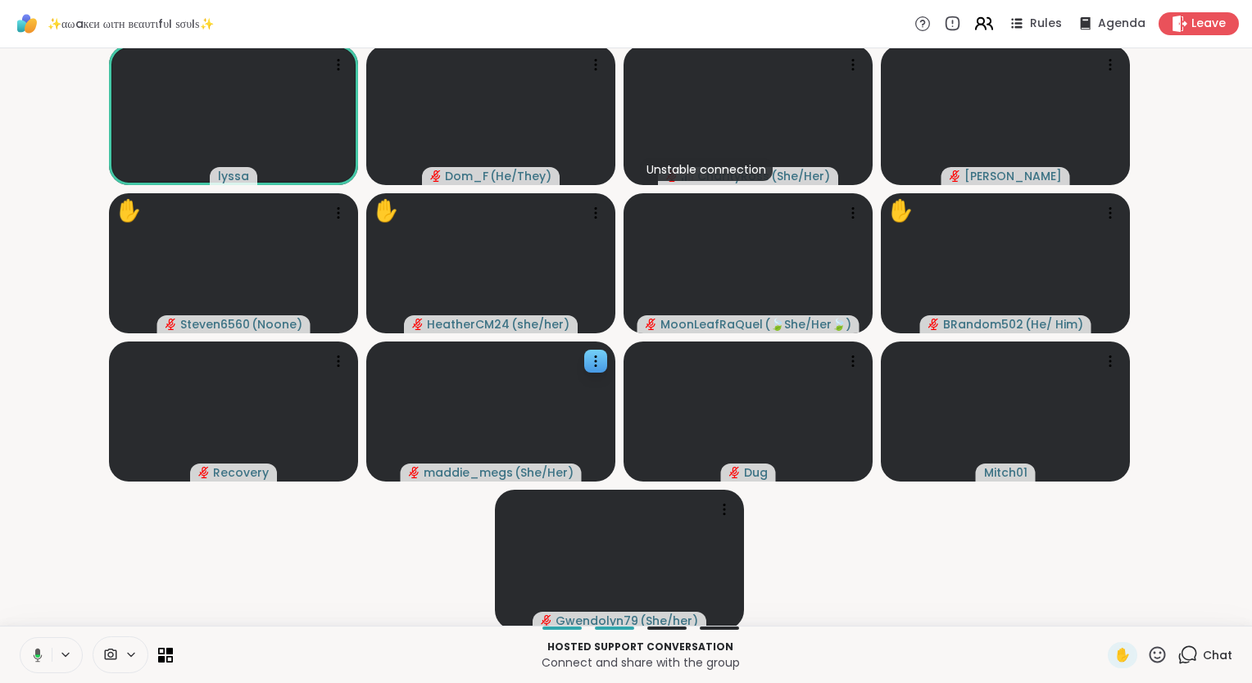
click at [987, 18] on icon at bounding box center [989, 23] width 5 height 11
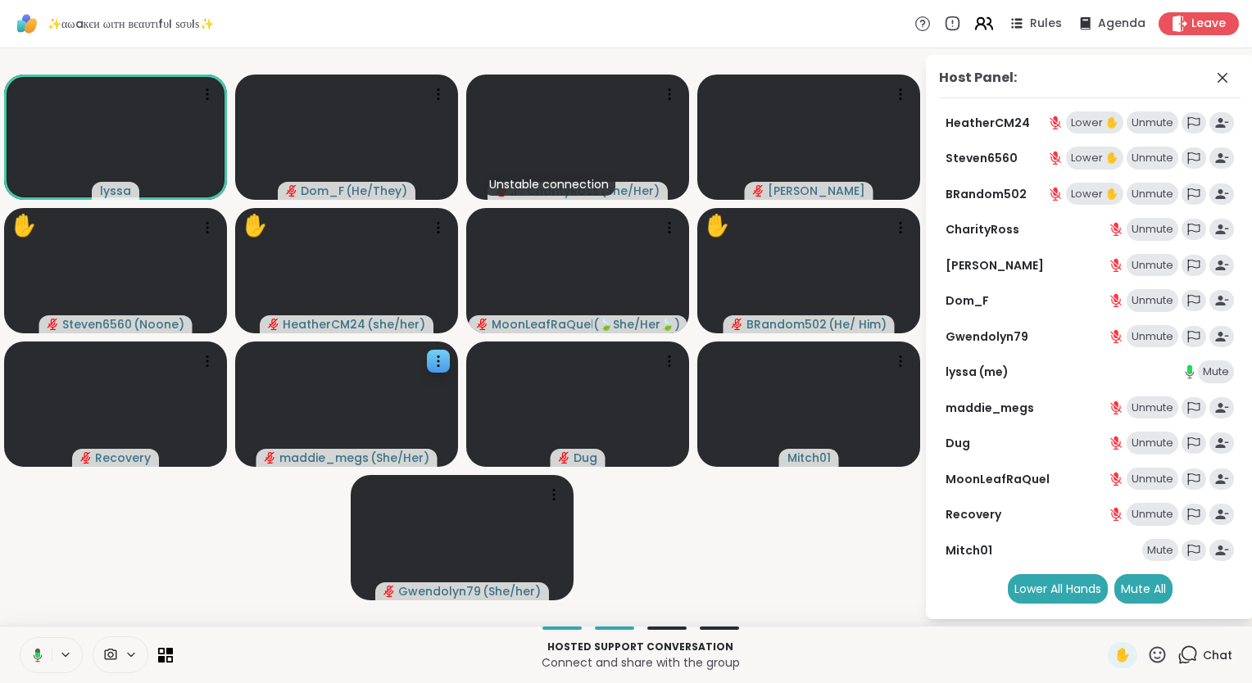
click at [977, 18] on icon at bounding box center [983, 23] width 20 height 20
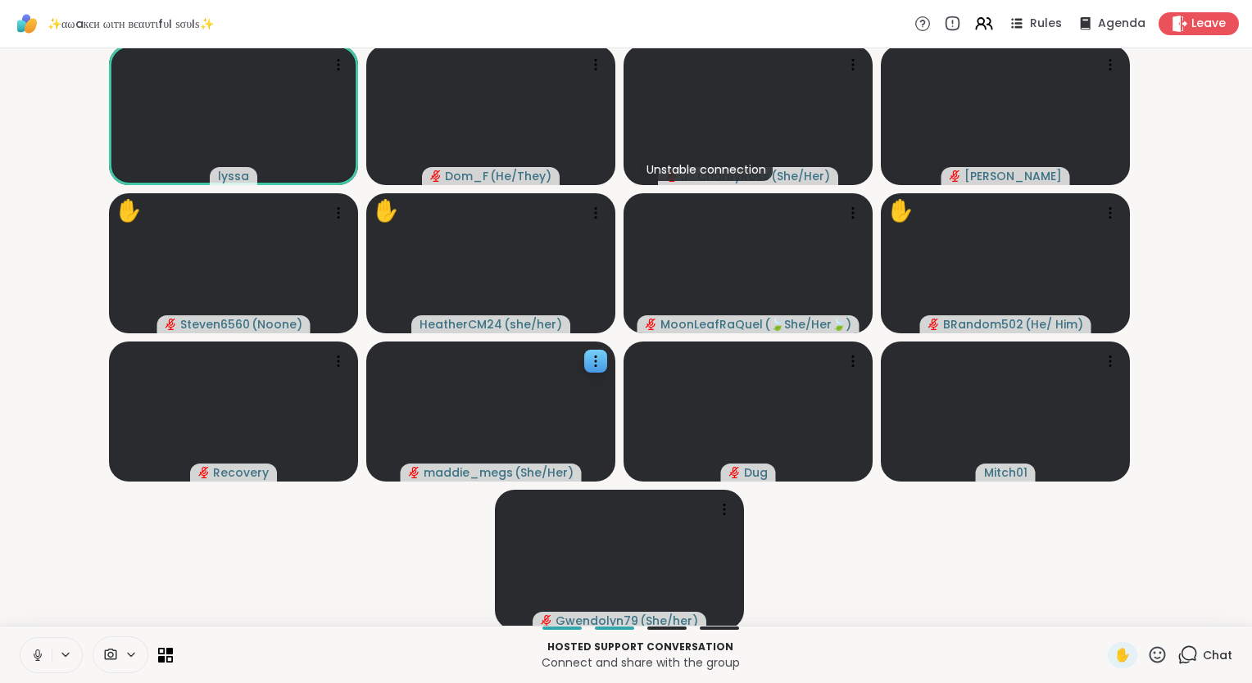
click at [23, 655] on button at bounding box center [35, 655] width 31 height 34
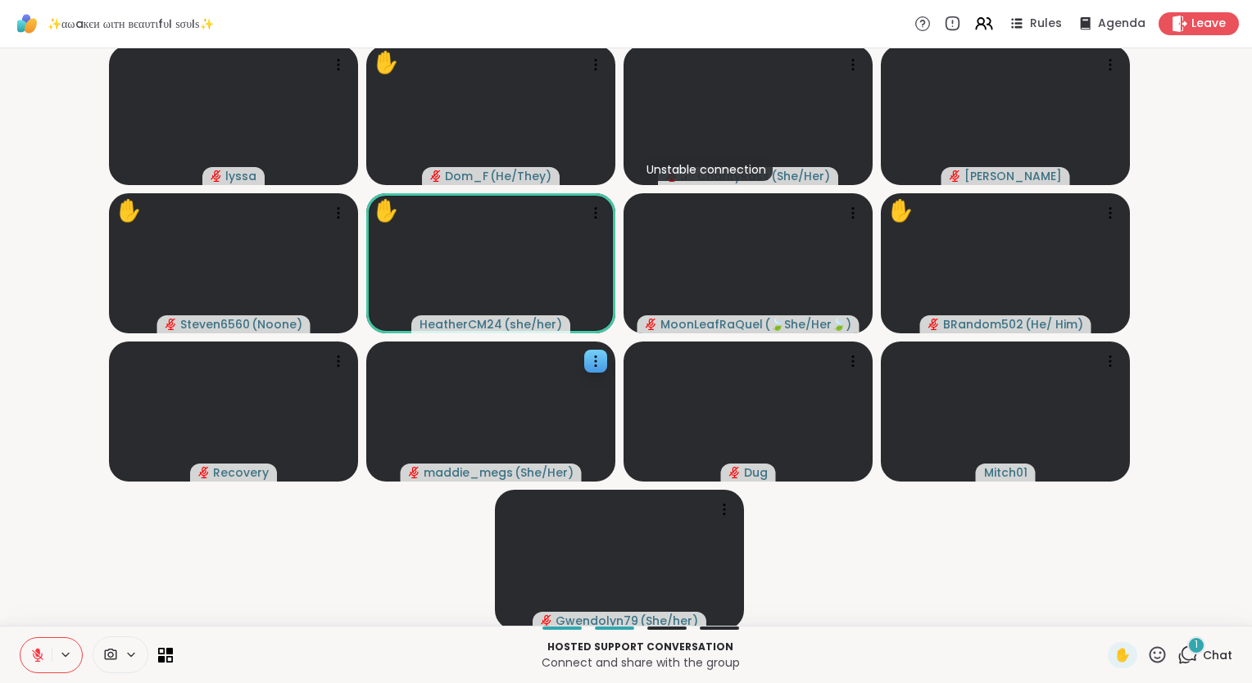
click at [1160, 664] on div "✋ 1 Chat" at bounding box center [1170, 655] width 125 height 26
click at [1177, 656] on icon at bounding box center [1187, 655] width 20 height 20
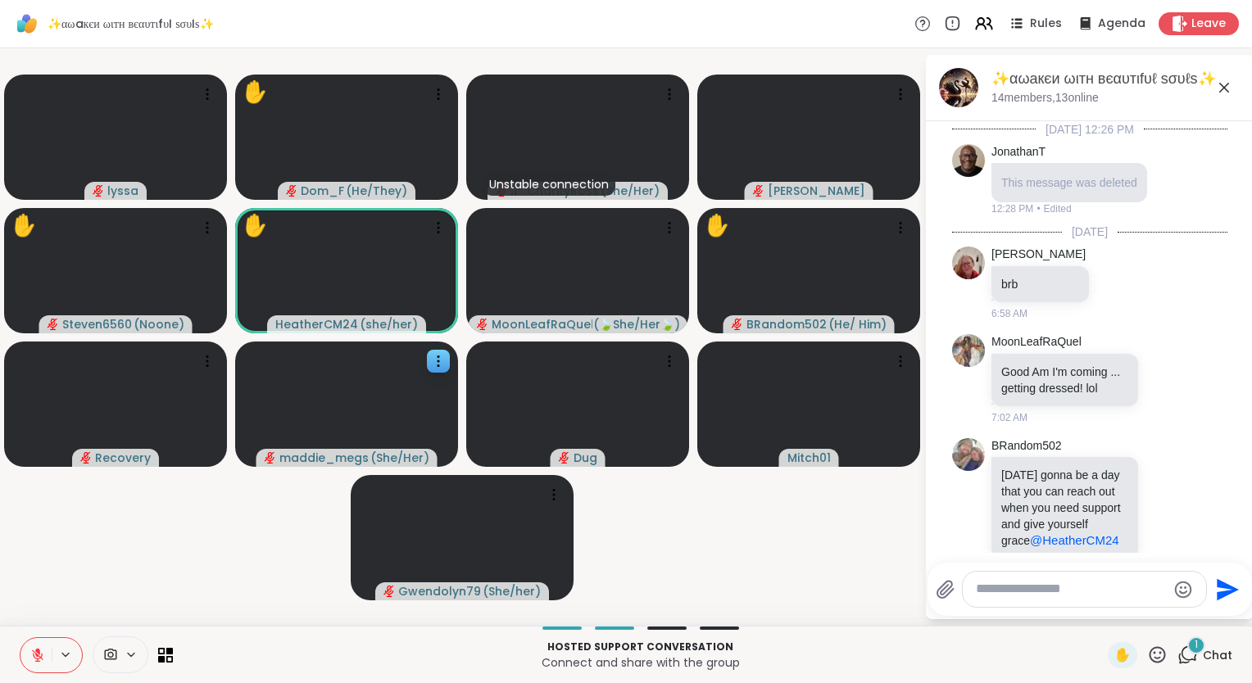
scroll to position [2177, 0]
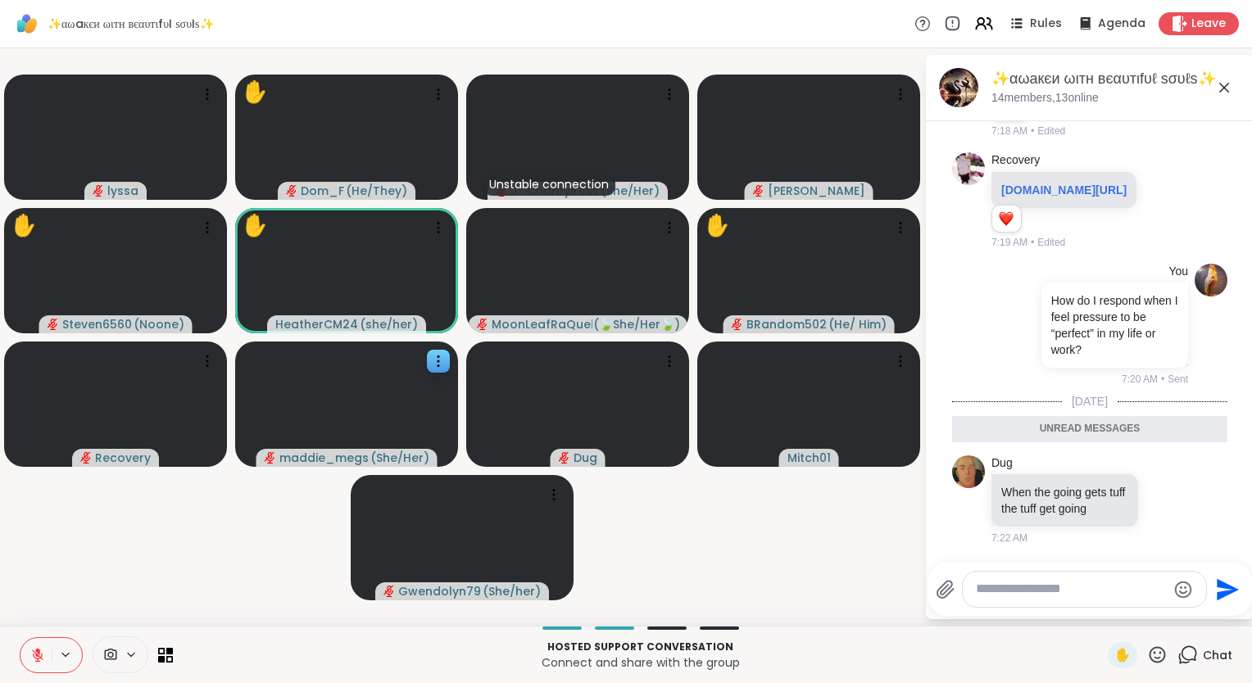
click at [1218, 90] on icon at bounding box center [1224, 88] width 20 height 20
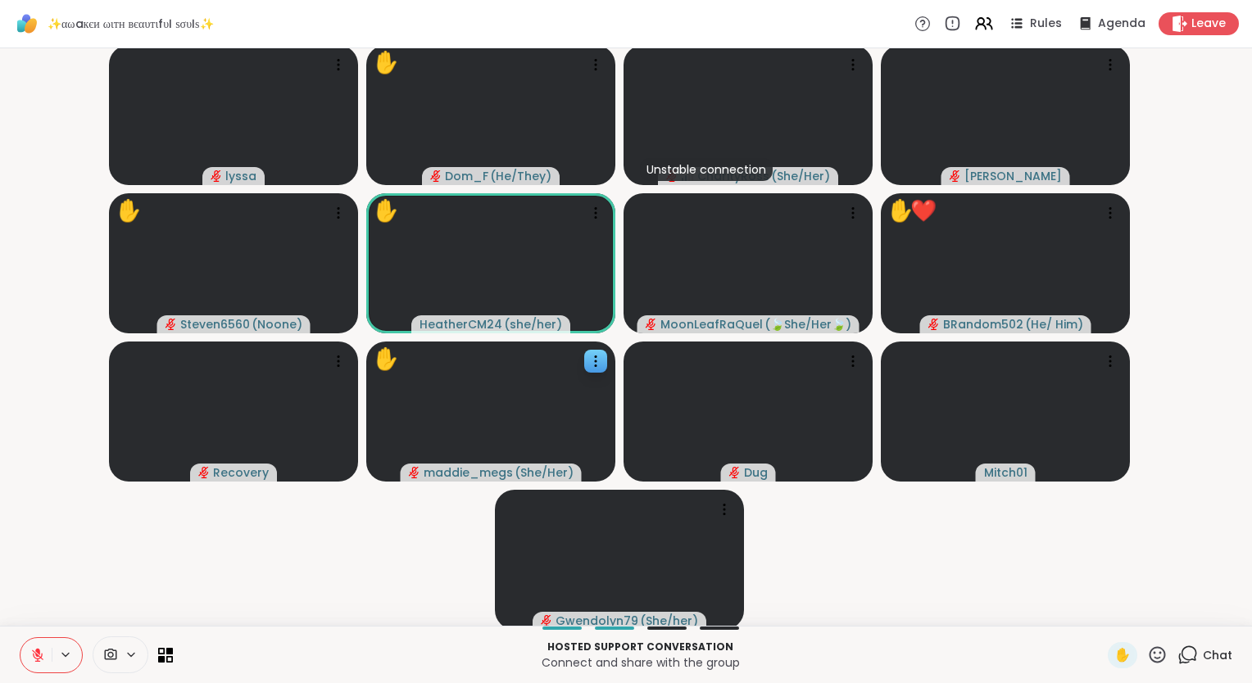
click at [1147, 655] on icon at bounding box center [1157, 655] width 20 height 20
click at [1101, 618] on span "❤️" at bounding box center [1109, 612] width 16 height 20
click at [34, 655] on icon at bounding box center [37, 655] width 15 height 15
click at [72, 585] on video-player-container "lyssa ✋ Dom_F ( He/They ) Unstable connection CharityRoss ( She/Her ) dodi ✋ ❤️…" at bounding box center [626, 337] width 1232 height 564
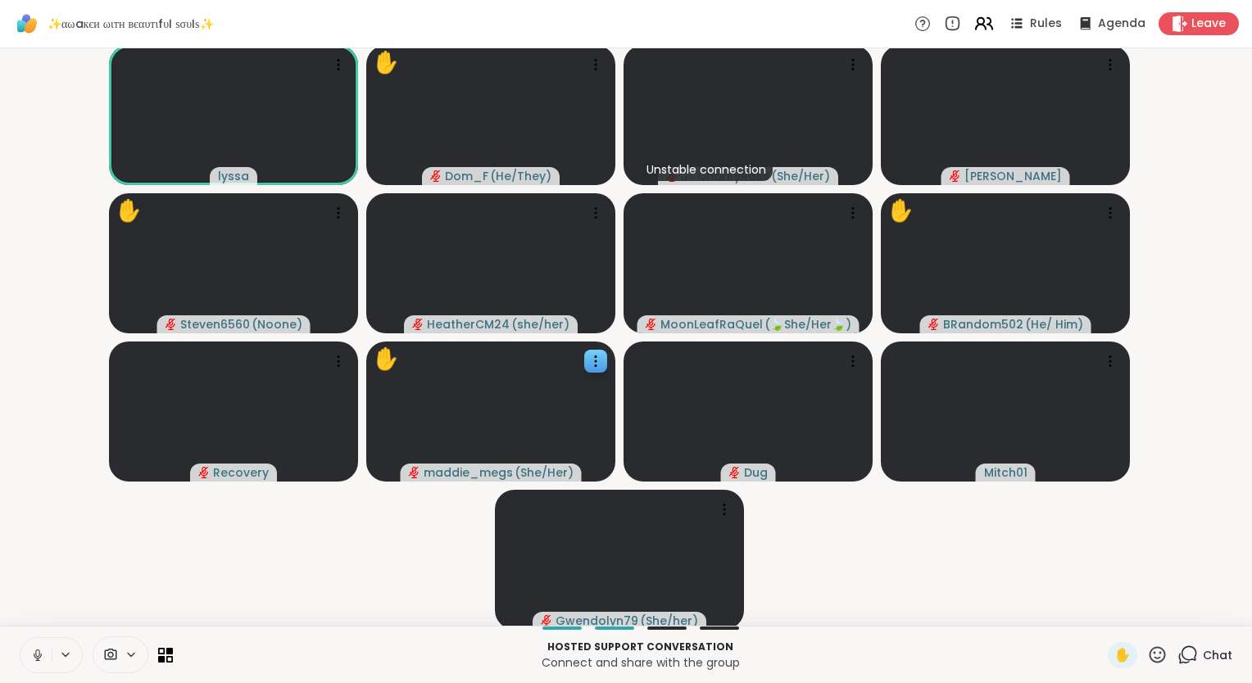
click at [973, 27] on icon at bounding box center [983, 23] width 20 height 20
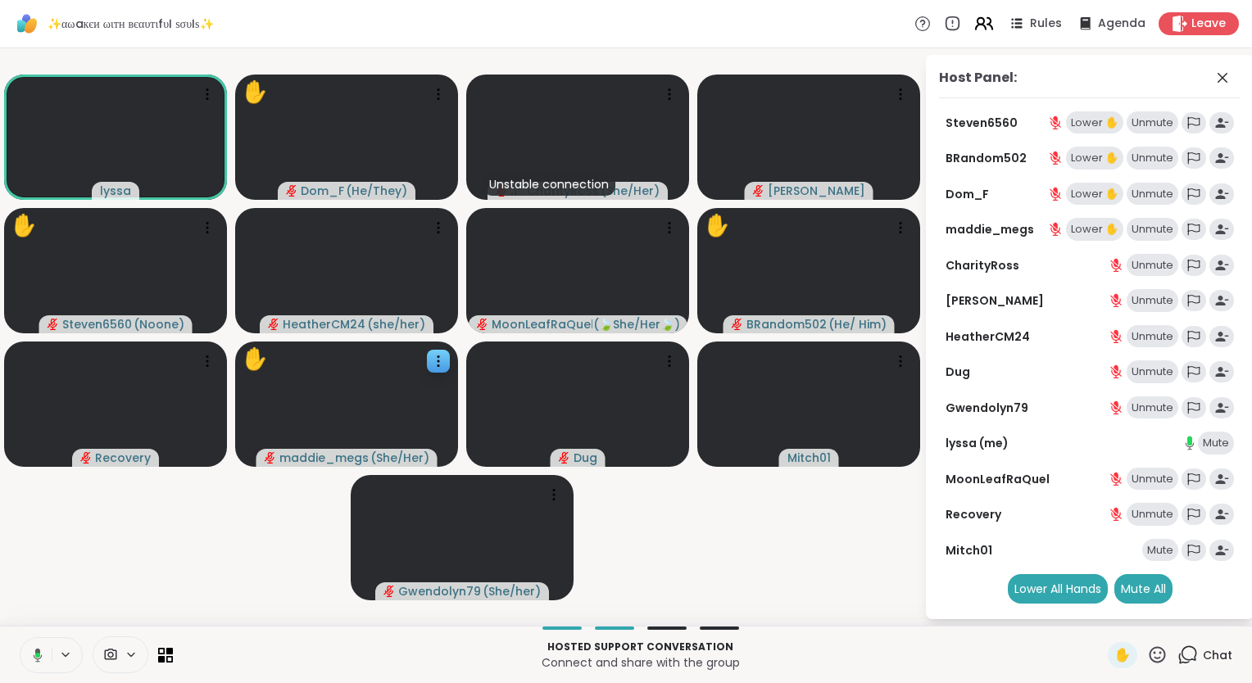
click at [973, 26] on icon at bounding box center [983, 23] width 20 height 20
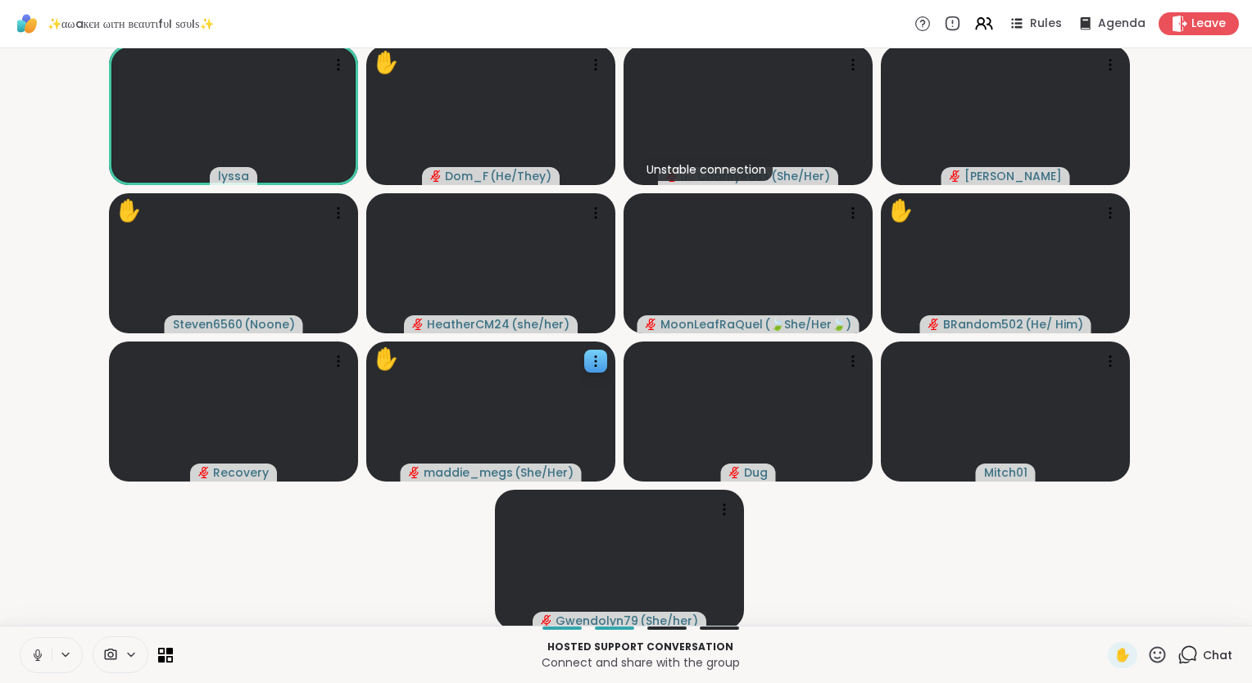
click at [38, 653] on icon at bounding box center [37, 655] width 15 height 15
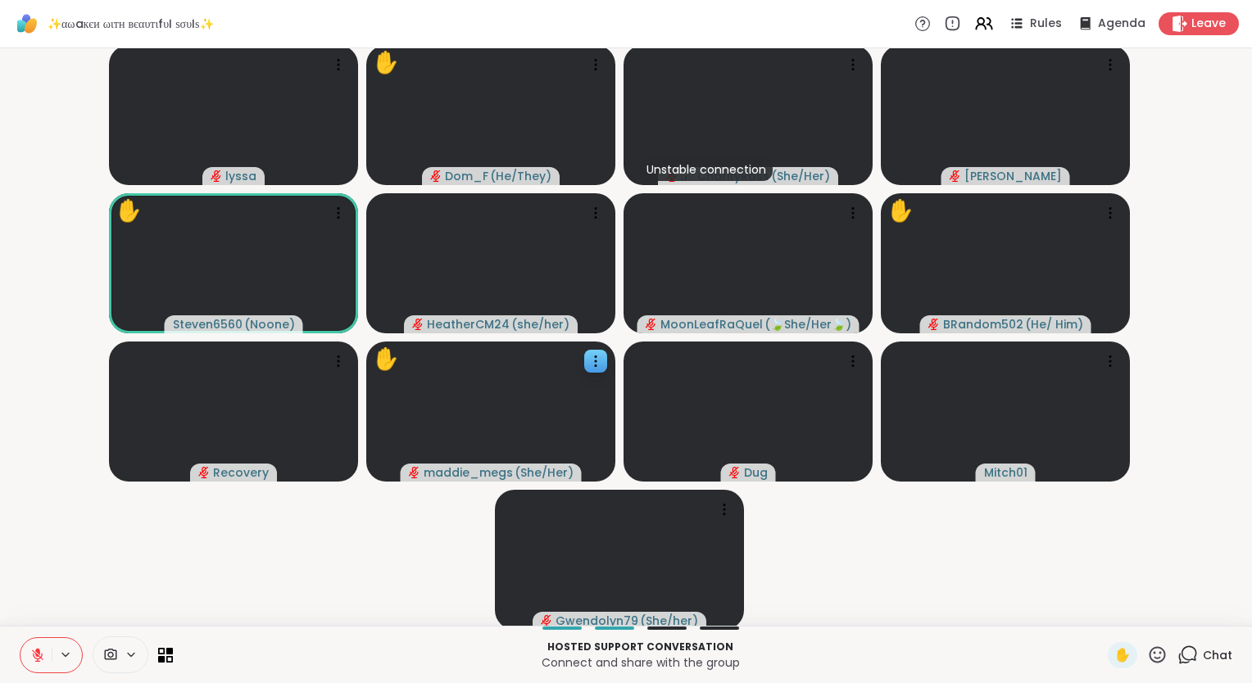
click at [1149, 648] on icon at bounding box center [1157, 654] width 16 height 16
click at [1101, 613] on span "❤️" at bounding box center [1109, 612] width 16 height 20
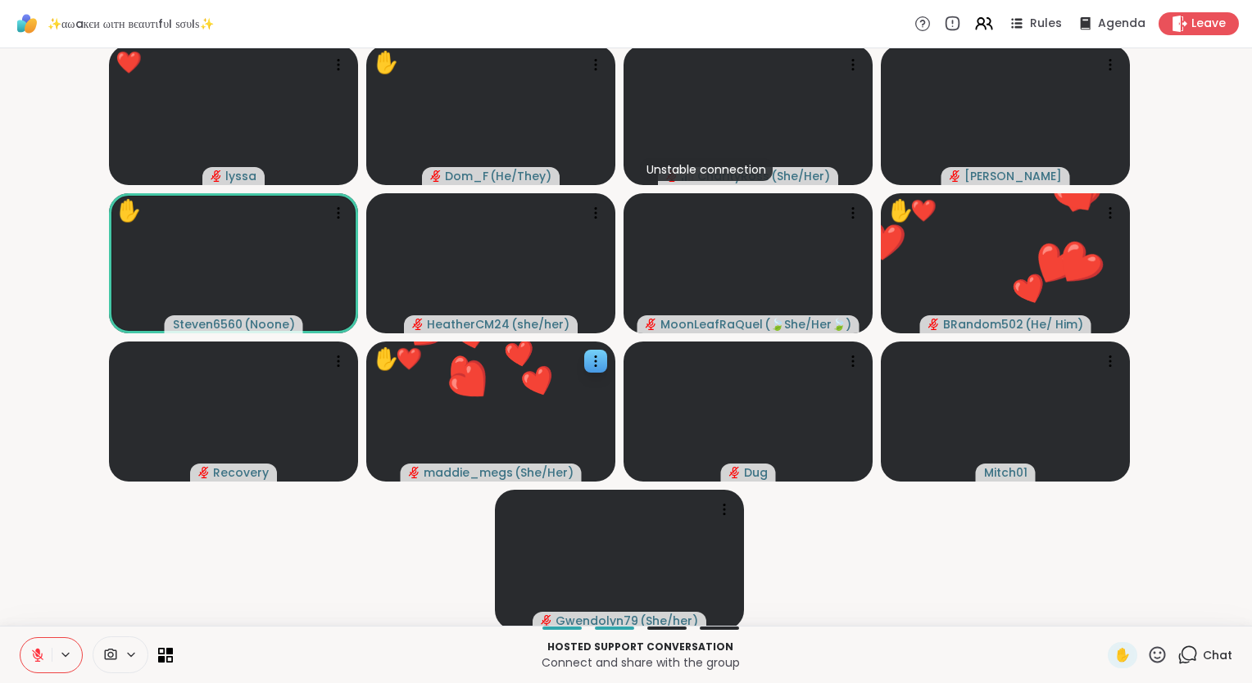
click at [1149, 648] on icon at bounding box center [1157, 654] width 16 height 16
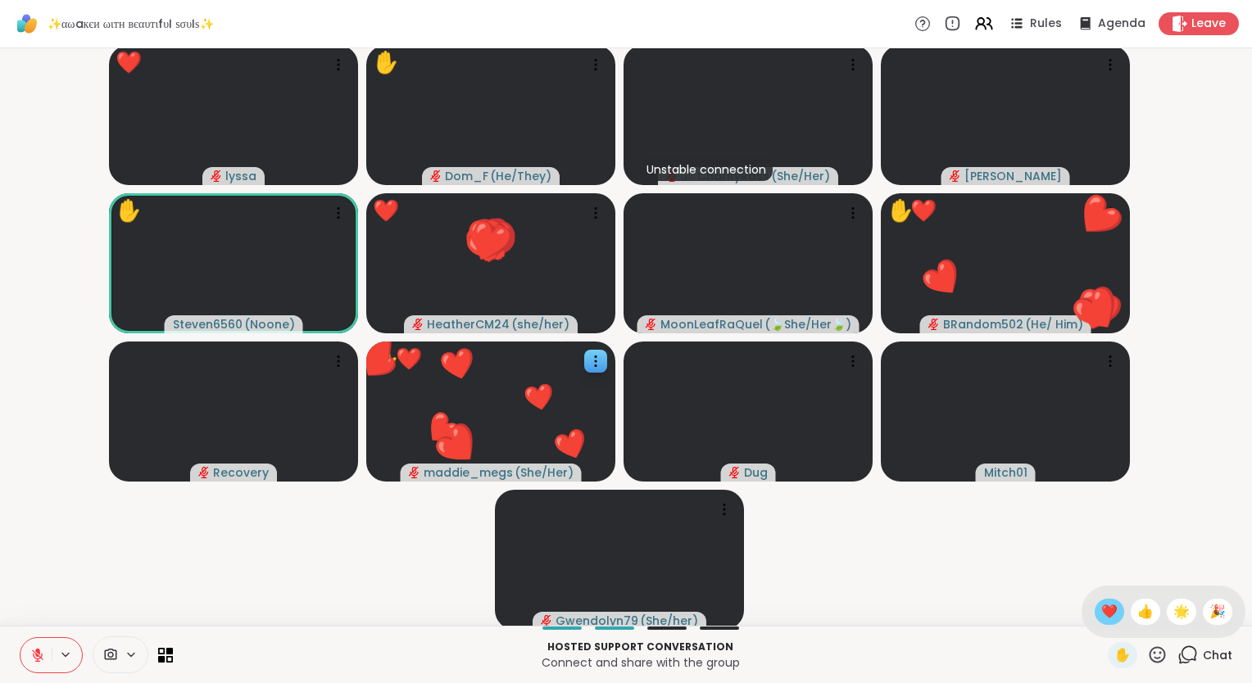
click at [1094, 605] on div "❤️" at bounding box center [1108, 612] width 29 height 26
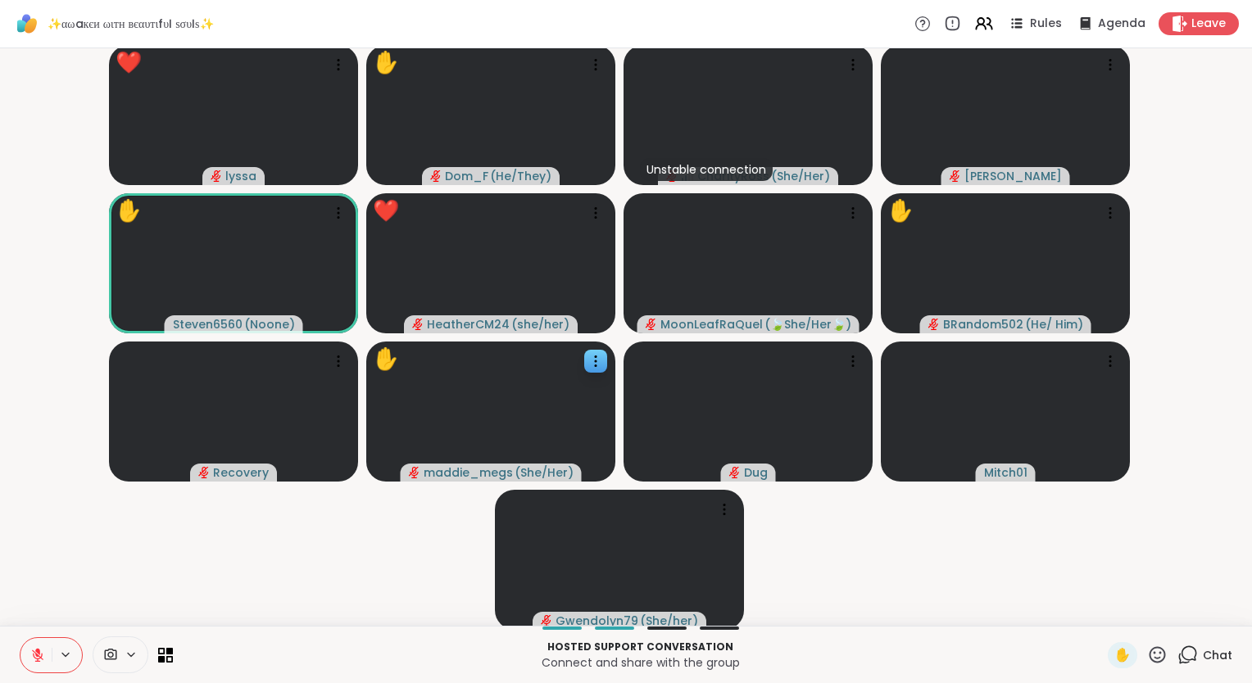
click at [1147, 650] on icon at bounding box center [1157, 655] width 20 height 20
click at [1173, 619] on span "🌟" at bounding box center [1181, 612] width 16 height 20
click at [35, 645] on button at bounding box center [35, 655] width 31 height 34
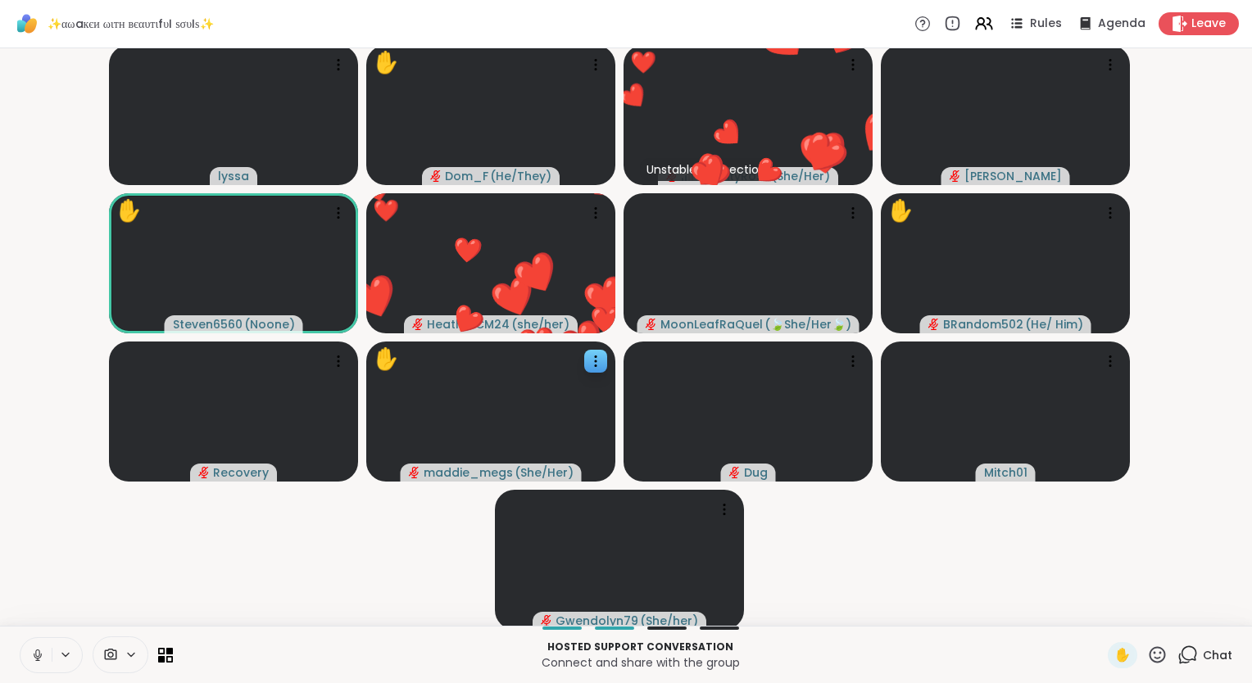
click at [1147, 651] on icon at bounding box center [1157, 655] width 20 height 20
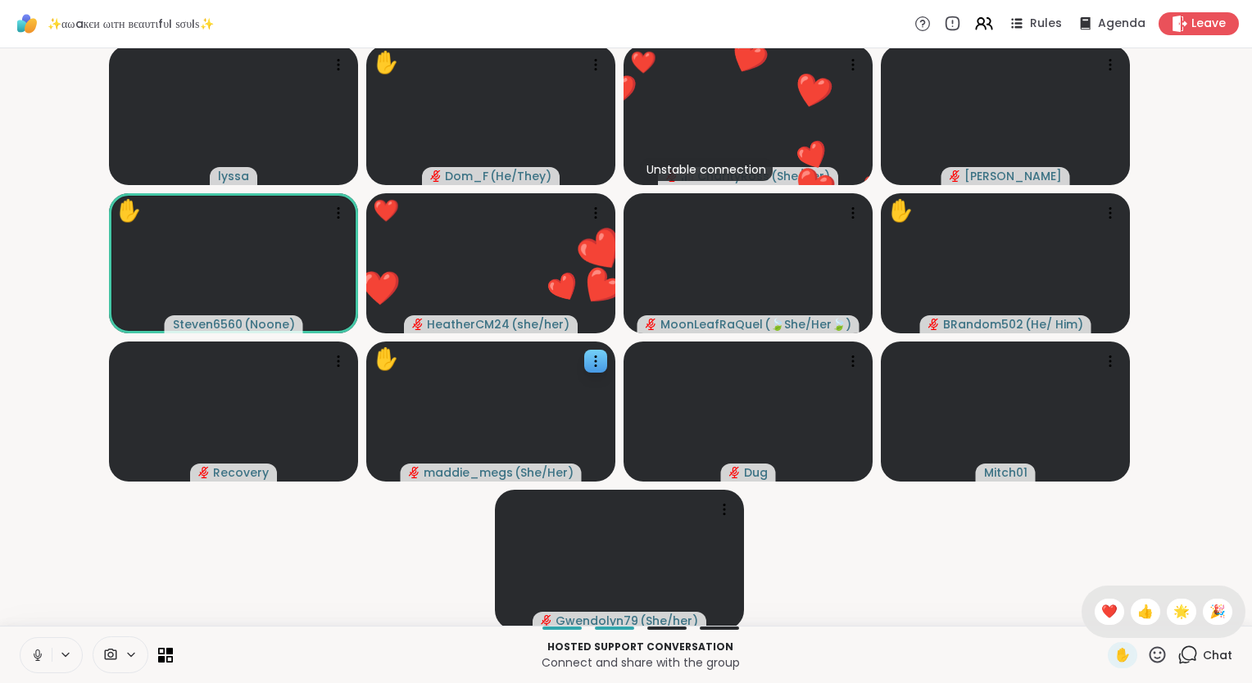
click at [1173, 609] on span "🌟" at bounding box center [1181, 612] width 16 height 20
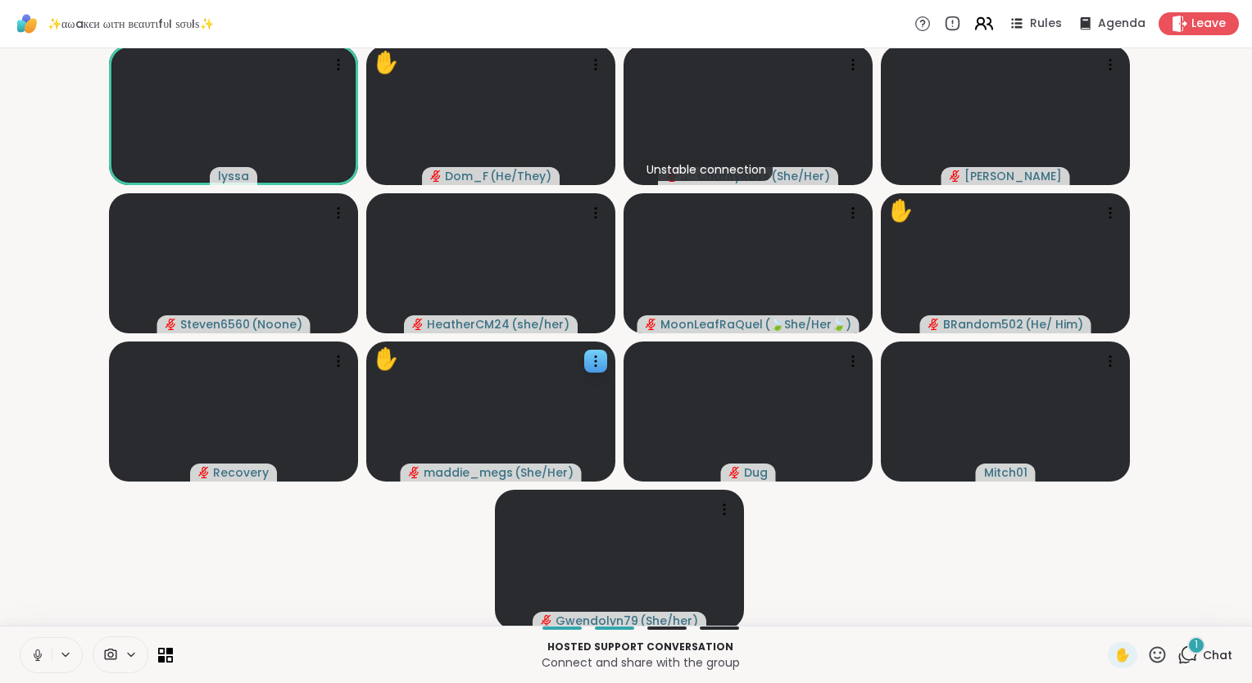
click at [973, 28] on icon at bounding box center [983, 23] width 20 height 20
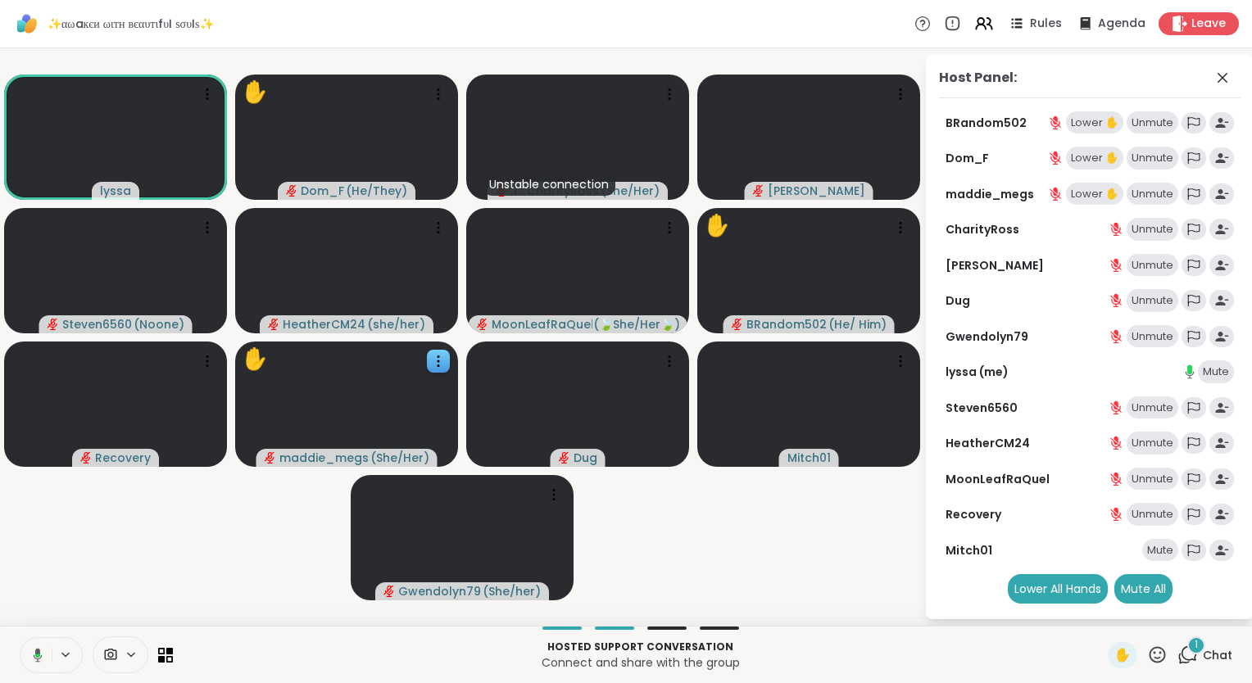
click at [1026, 73] on div "Host Panel:" at bounding box center [1089, 83] width 301 height 30
click at [1219, 80] on icon at bounding box center [1222, 78] width 10 height 10
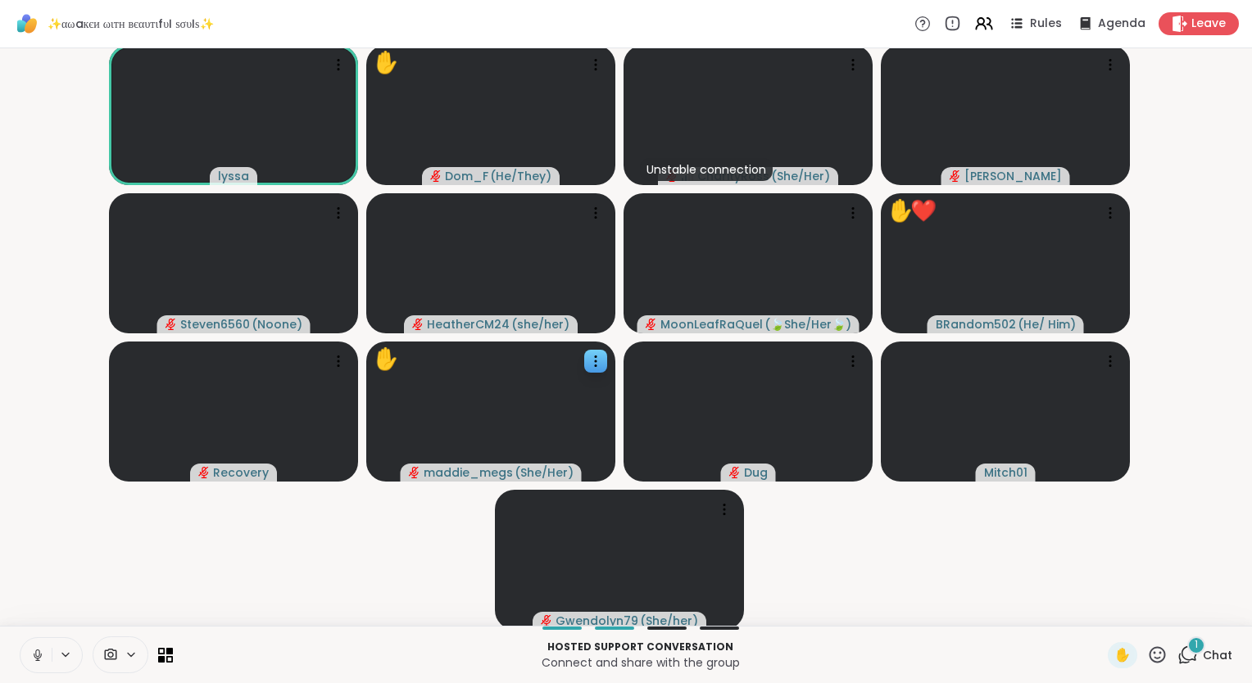
click at [32, 650] on icon at bounding box center [37, 655] width 15 height 15
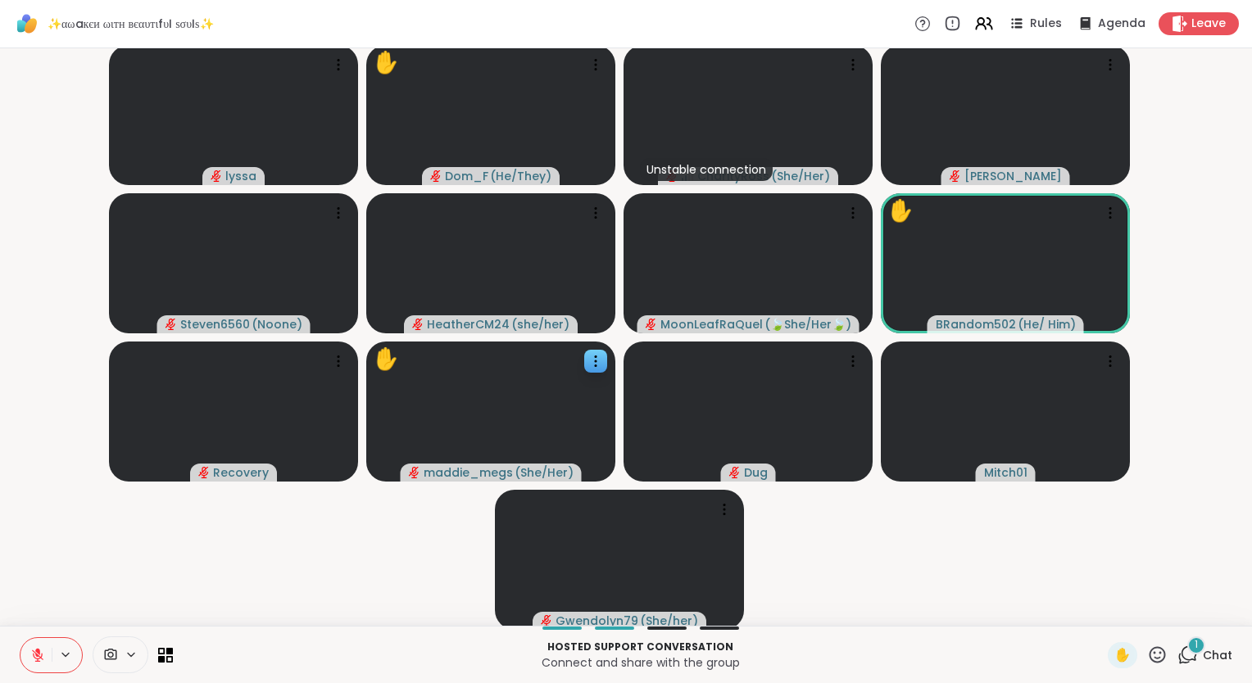
click at [1149, 649] on icon at bounding box center [1157, 654] width 16 height 16
click at [1101, 605] on span "❤️" at bounding box center [1109, 612] width 16 height 20
click at [1147, 657] on icon at bounding box center [1157, 655] width 20 height 20
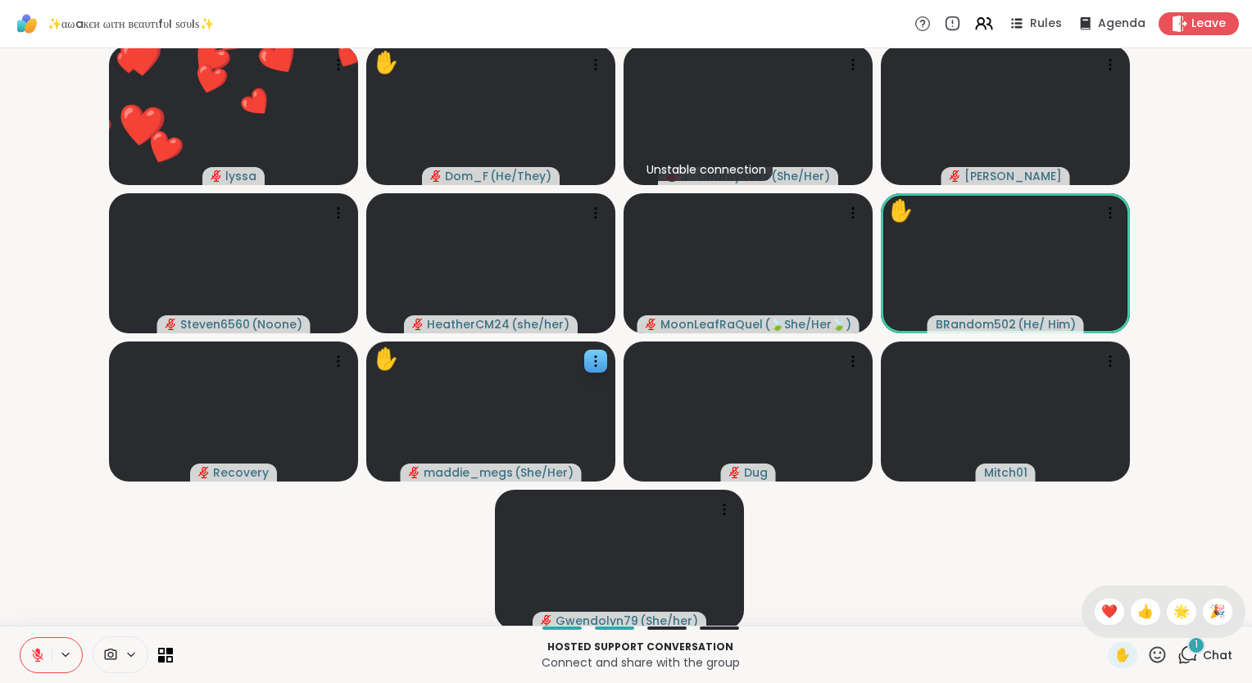
click at [97, 594] on video-player-container "❤️ lyssa ❤️ ❤️ ❤️ ❤️ ❤️ ❤️ ❤️ ❤️ ❤️ ❤️ ❤️ ❤️ ❤️ ❤️ ❤️ ❤️ ❤️ ❤️ ❤️ ❤️ ❤️ ❤️ ❤️ ❤…" at bounding box center [626, 337] width 1232 height 564
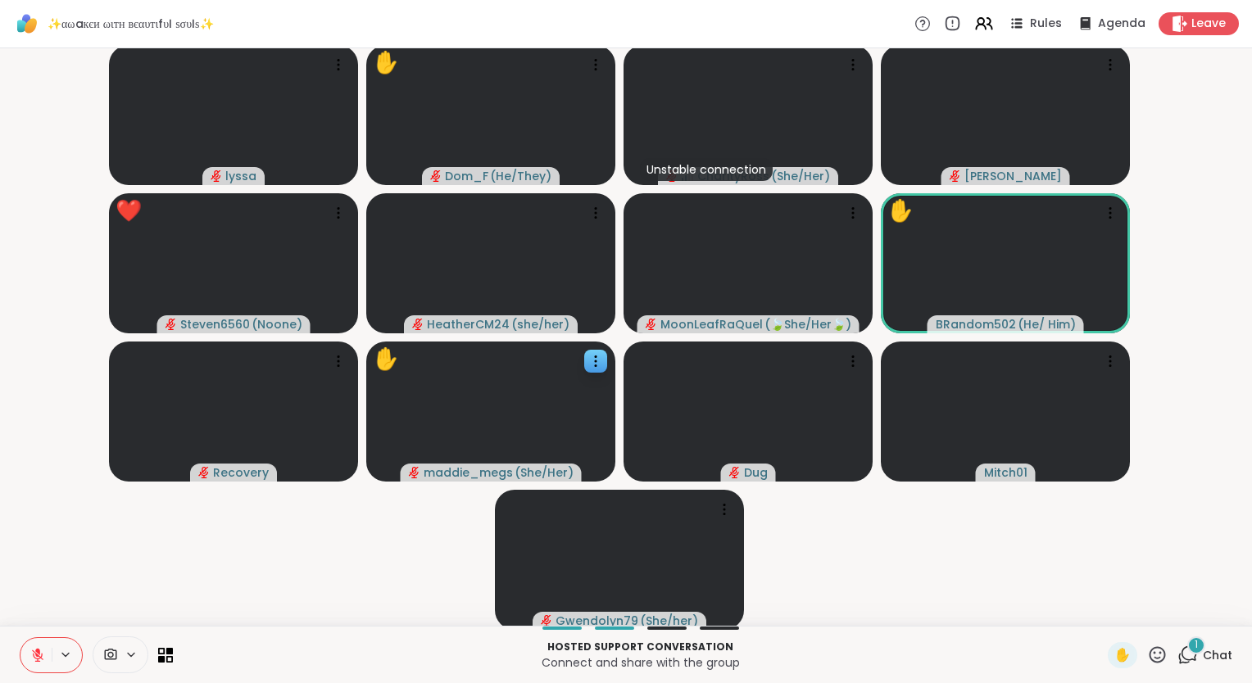
click at [1147, 650] on icon at bounding box center [1157, 655] width 20 height 20
click at [1101, 606] on span "❤️" at bounding box center [1109, 612] width 16 height 20
click at [31, 651] on icon at bounding box center [37, 655] width 15 height 15
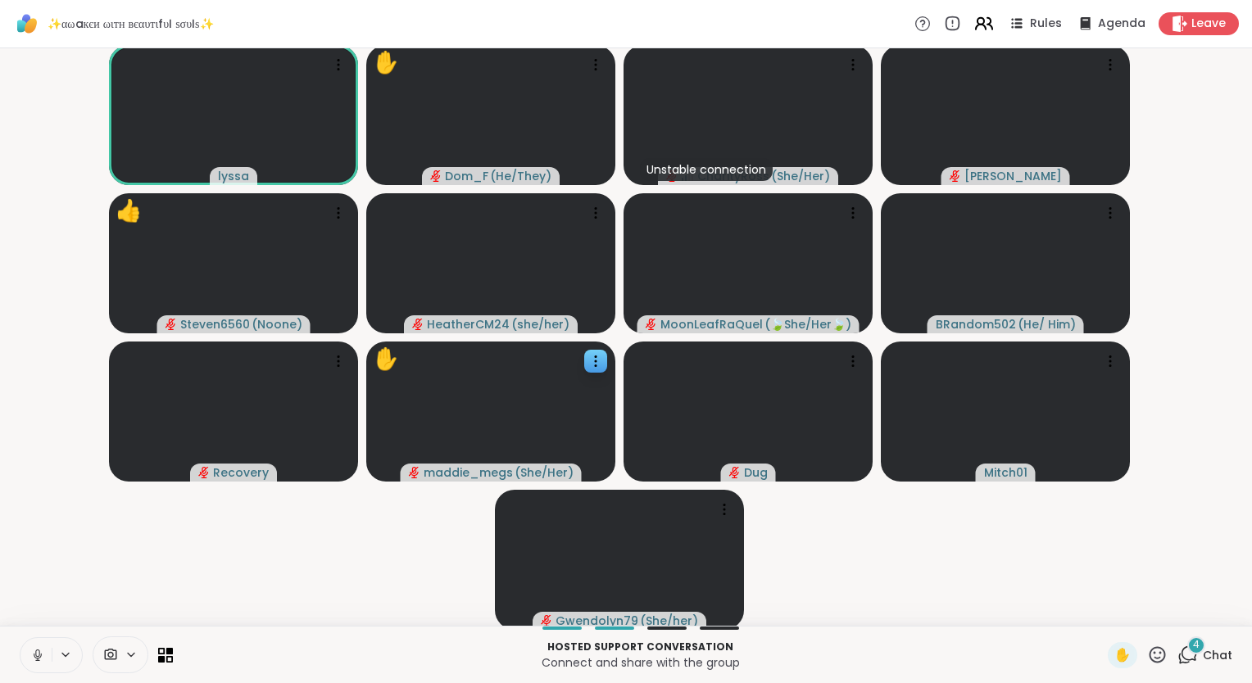
click at [977, 21] on icon at bounding box center [980, 21] width 7 height 7
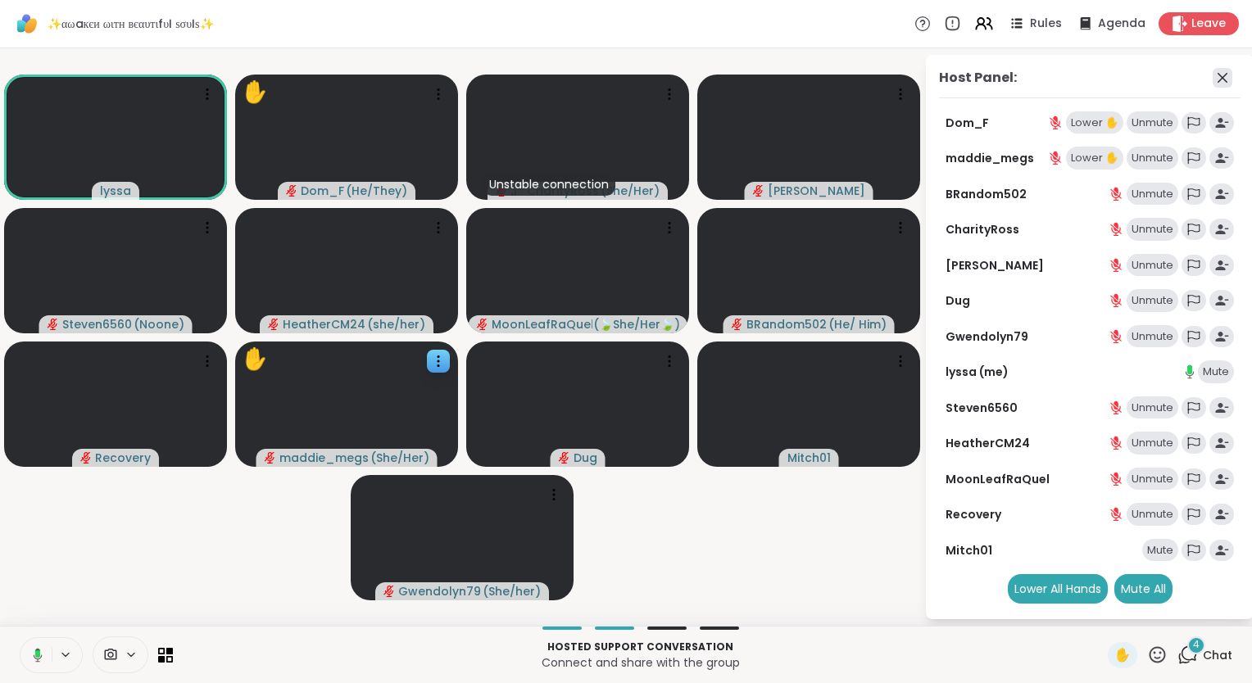
click at [1219, 73] on icon at bounding box center [1222, 78] width 20 height 20
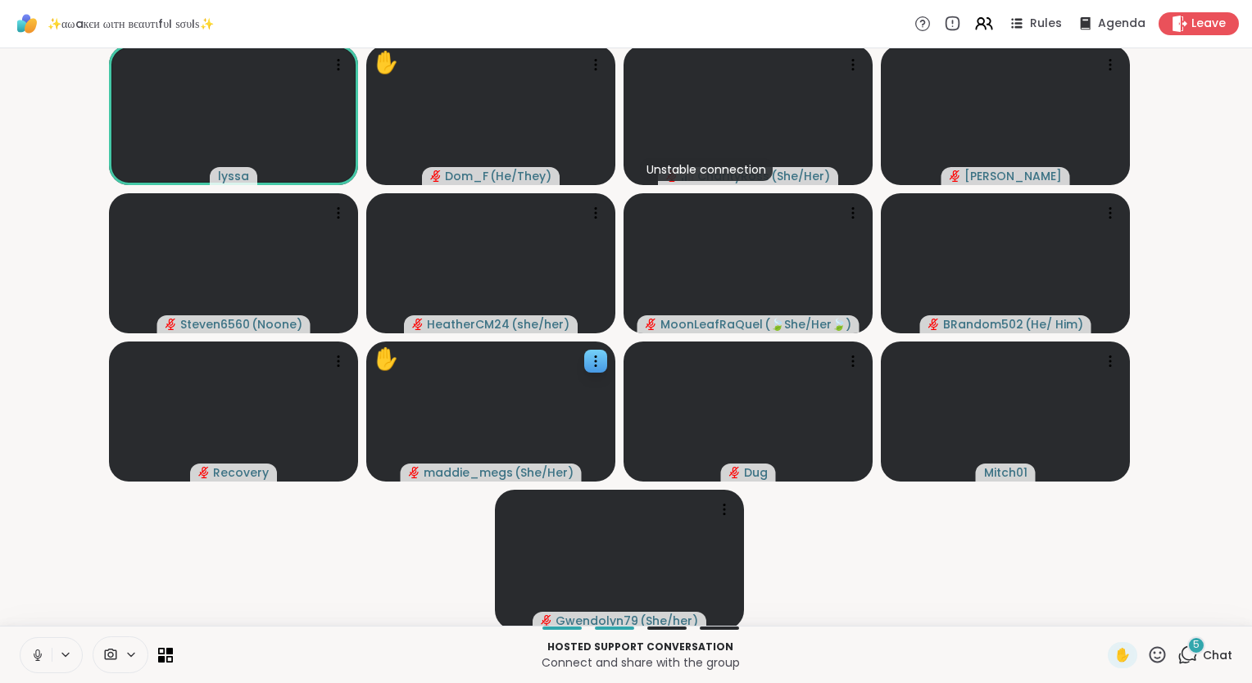
click at [39, 650] on icon at bounding box center [37, 653] width 4 height 7
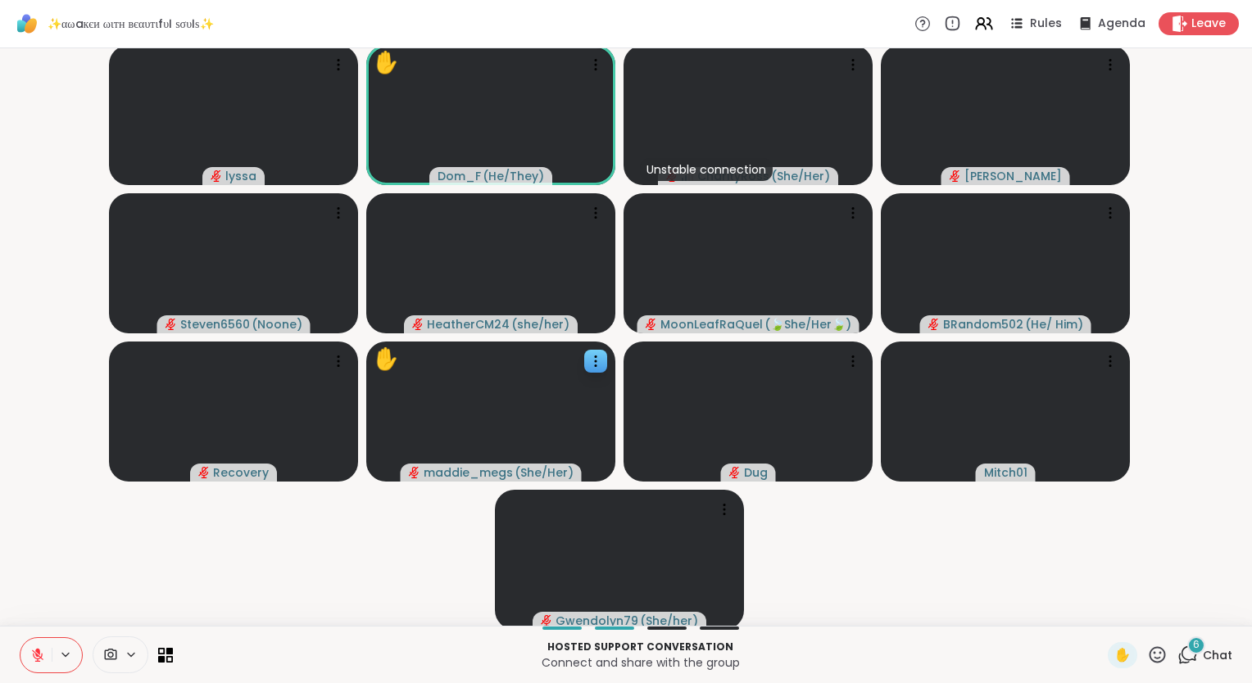
click at [1187, 646] on div "6" at bounding box center [1196, 646] width 18 height 18
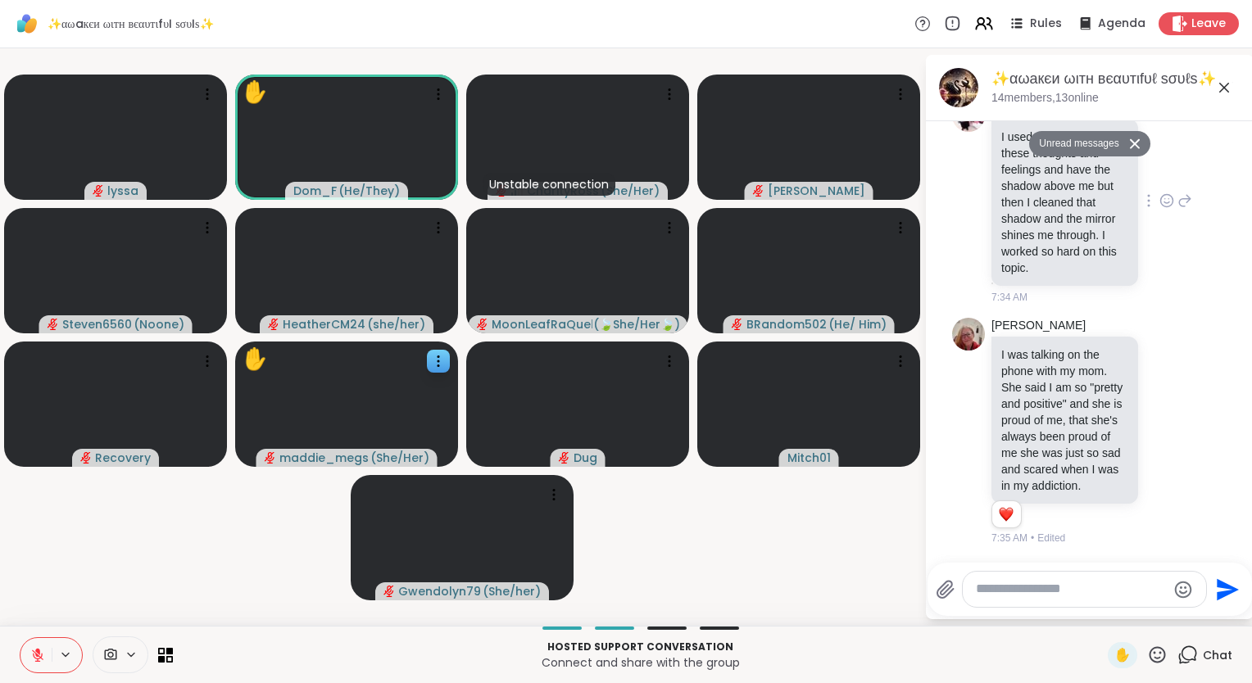
scroll to position [3405, 0]
click at [1074, 596] on textarea "Type your message" at bounding box center [1071, 589] width 191 height 17
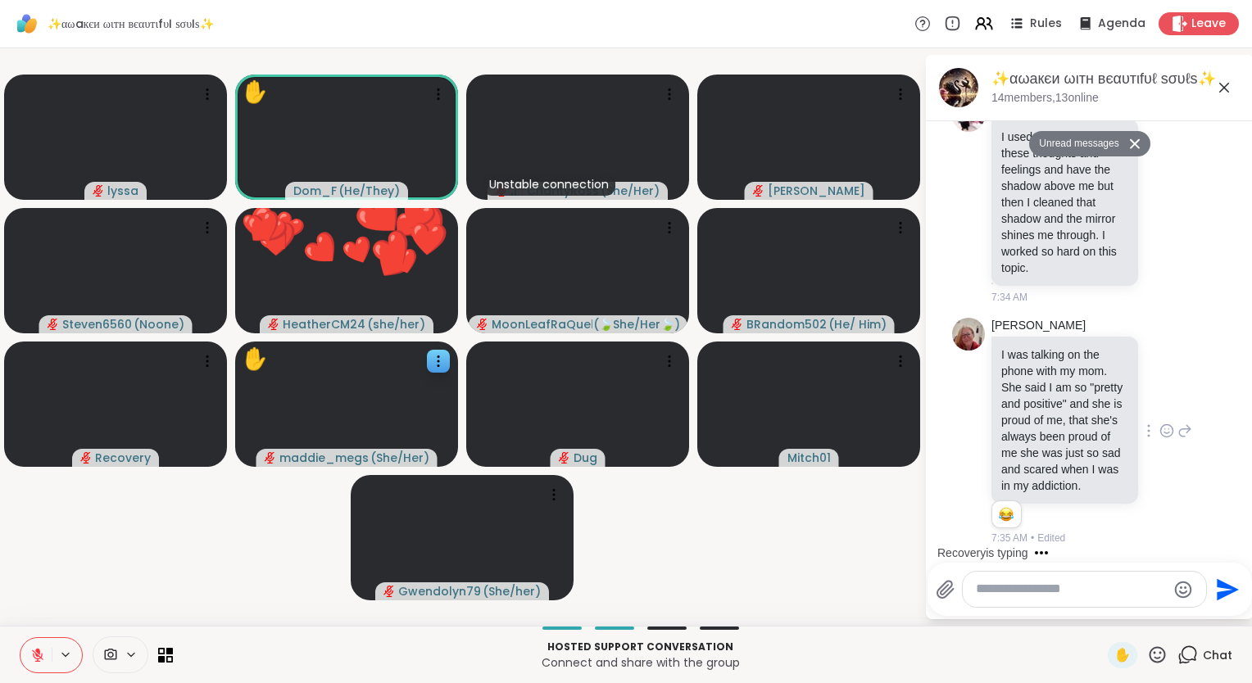
scroll to position [2630, 0]
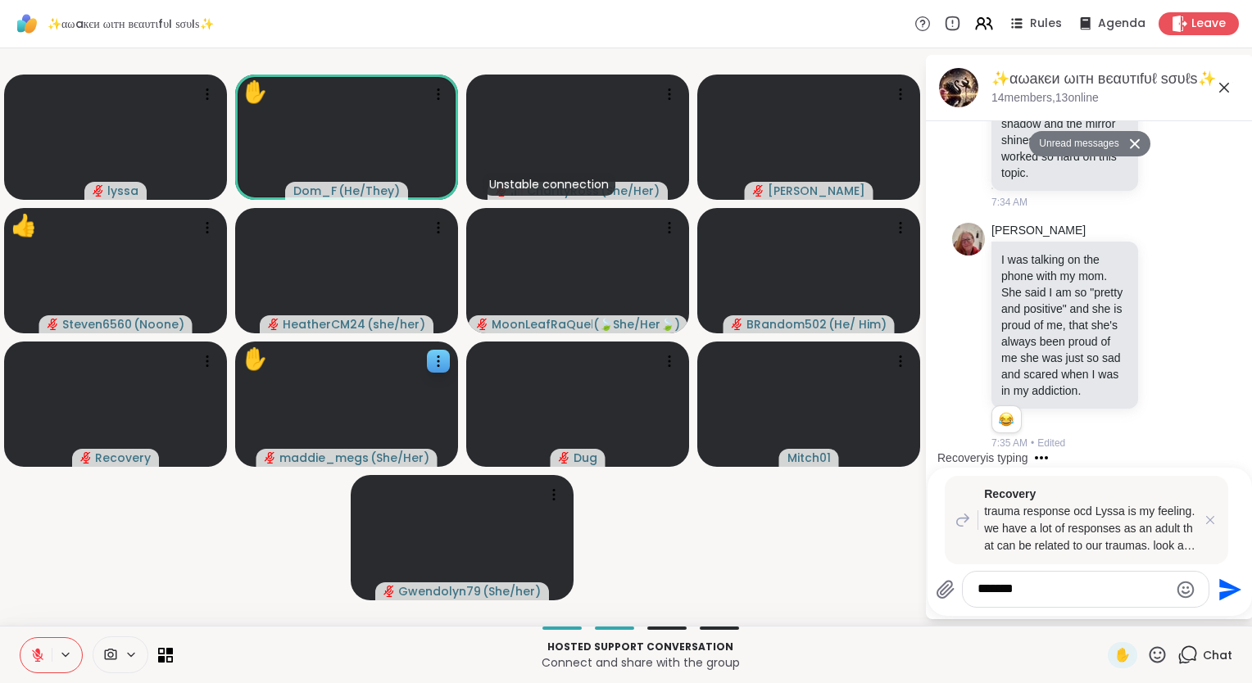
type textarea "********"
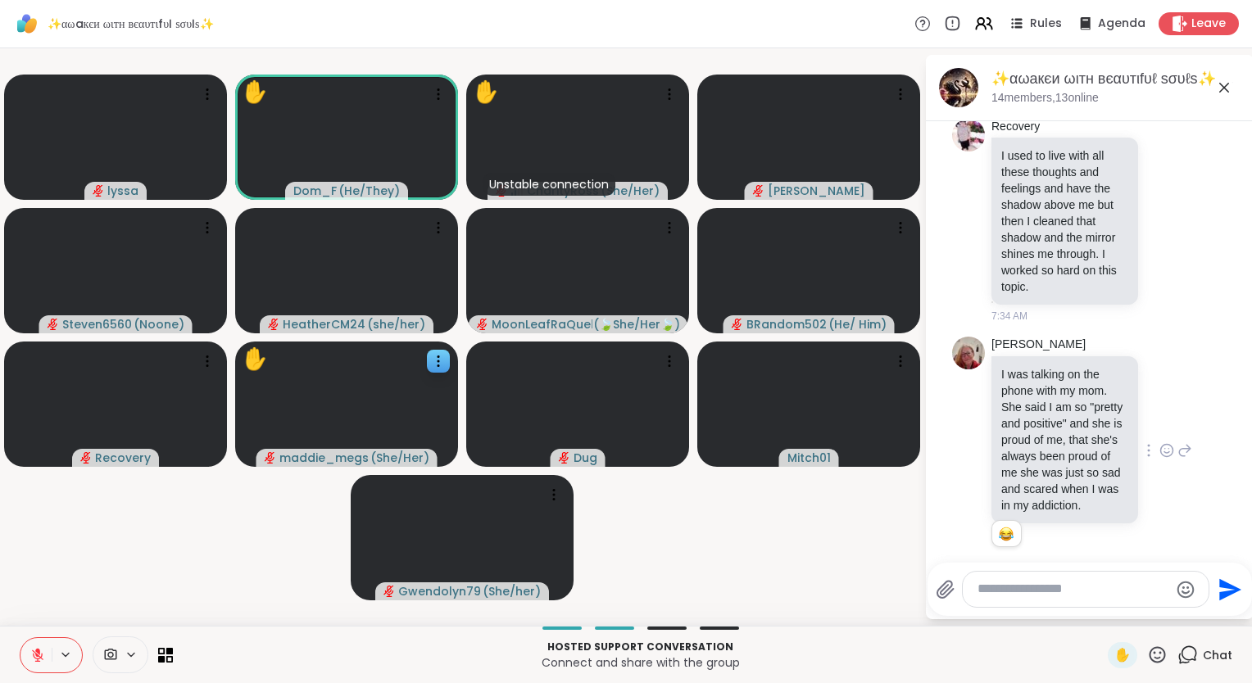
scroll to position [2403, 0]
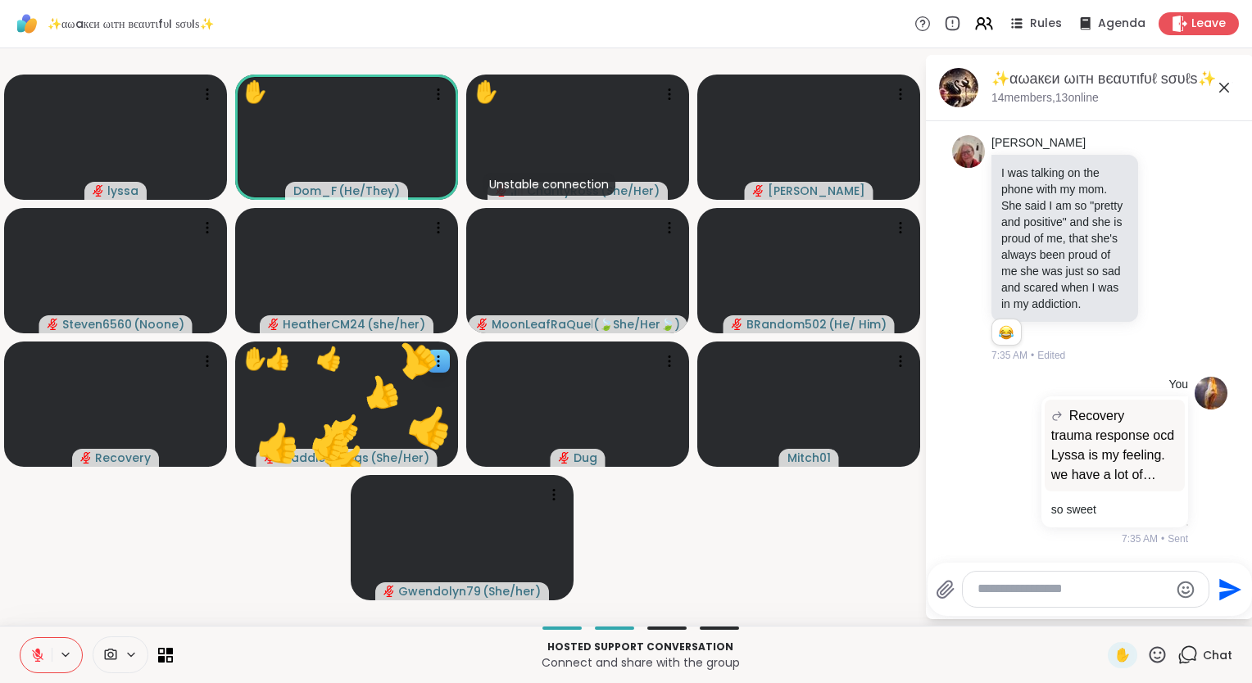
scroll to position [3549, 0]
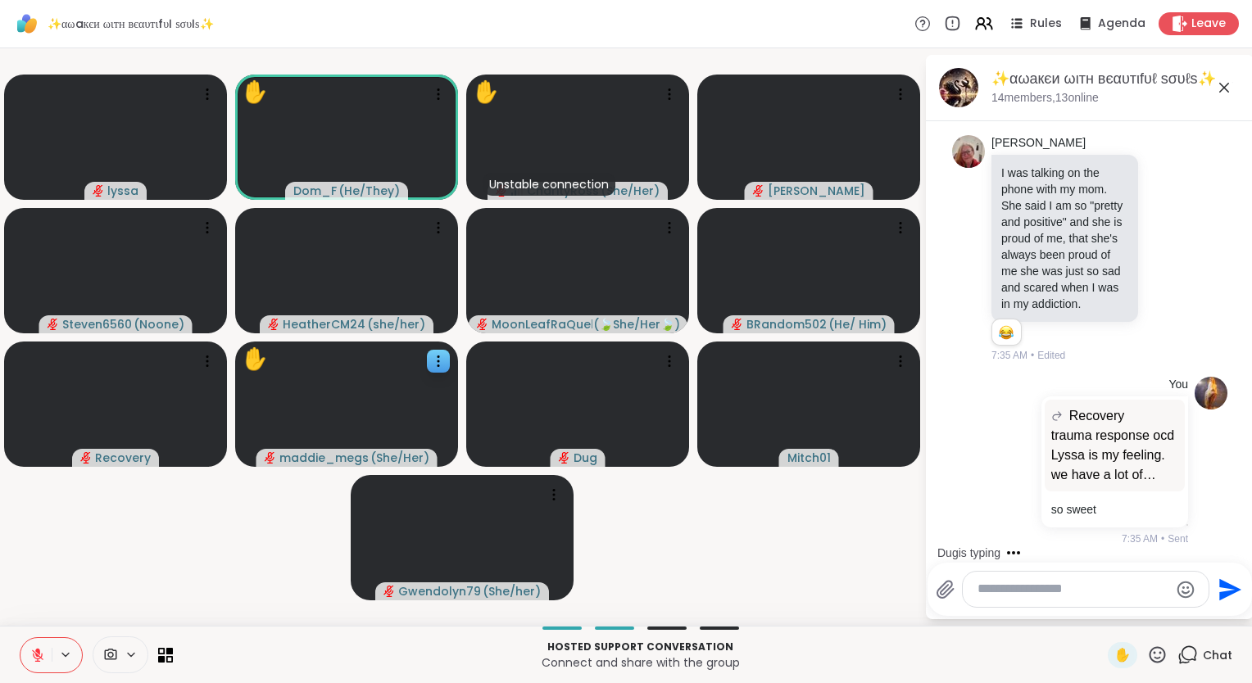
click at [41, 650] on icon at bounding box center [37, 655] width 15 height 15
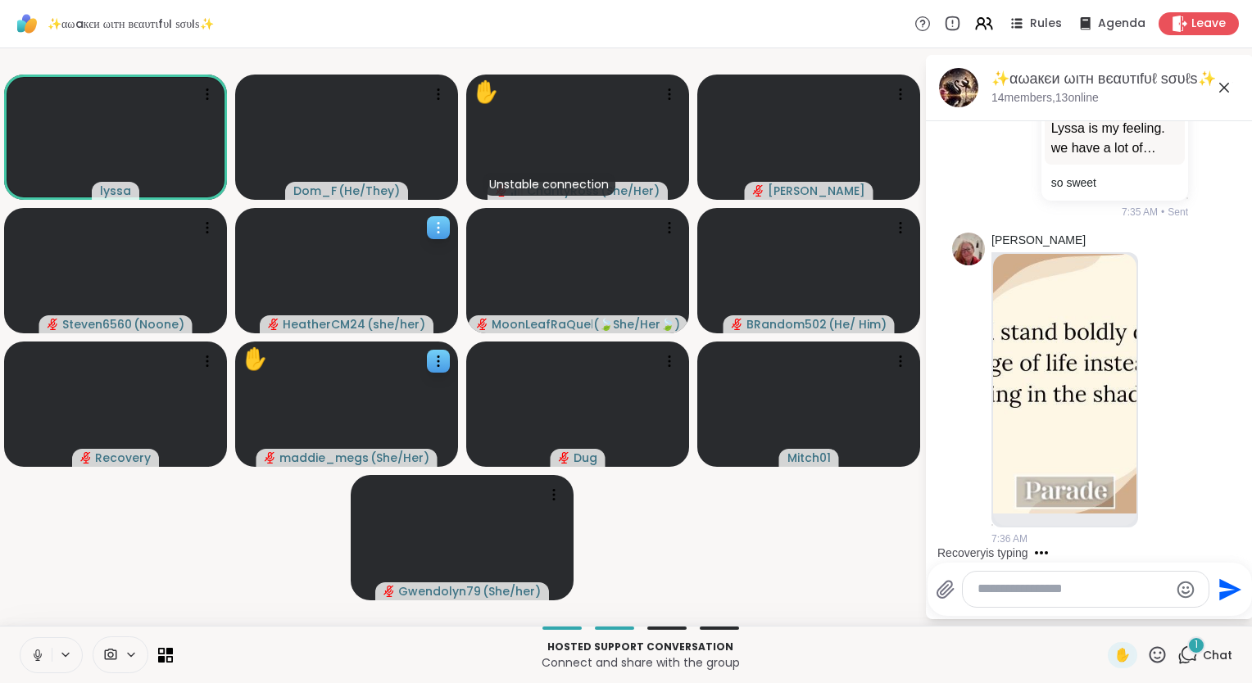
scroll to position [3875, 0]
click at [1228, 87] on icon at bounding box center [1224, 88] width 20 height 20
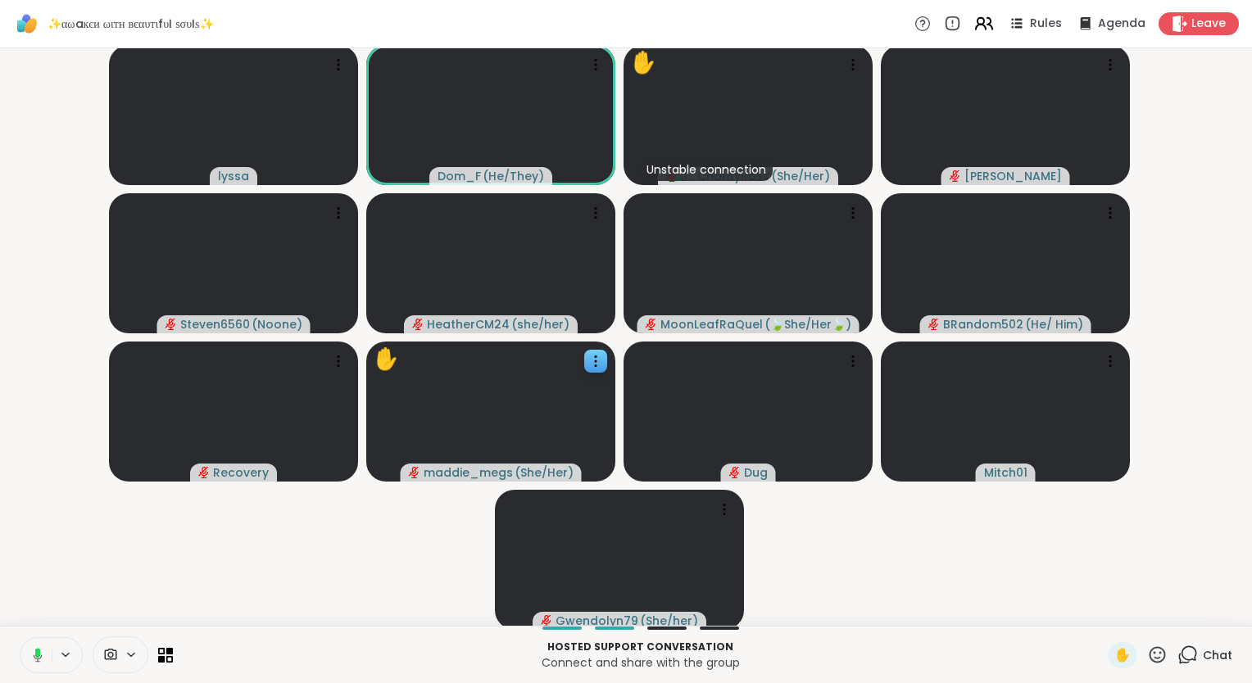
click at [987, 25] on icon at bounding box center [989, 23] width 5 height 11
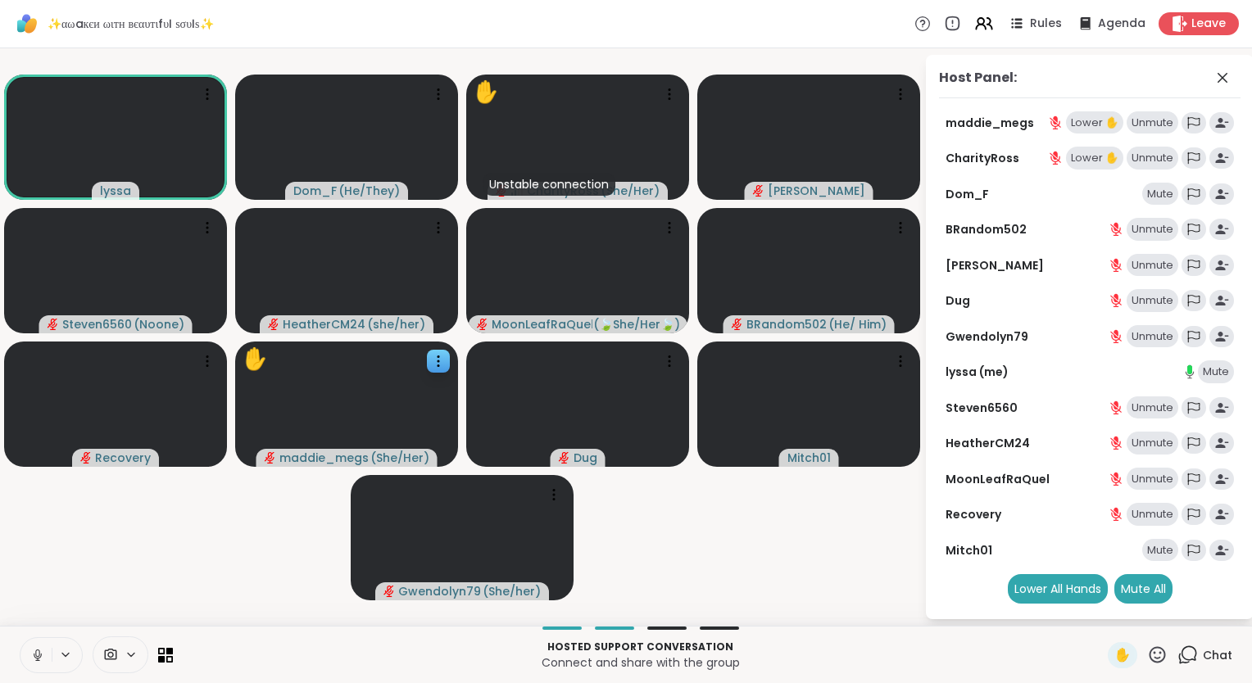
click at [38, 652] on icon at bounding box center [37, 655] width 15 height 15
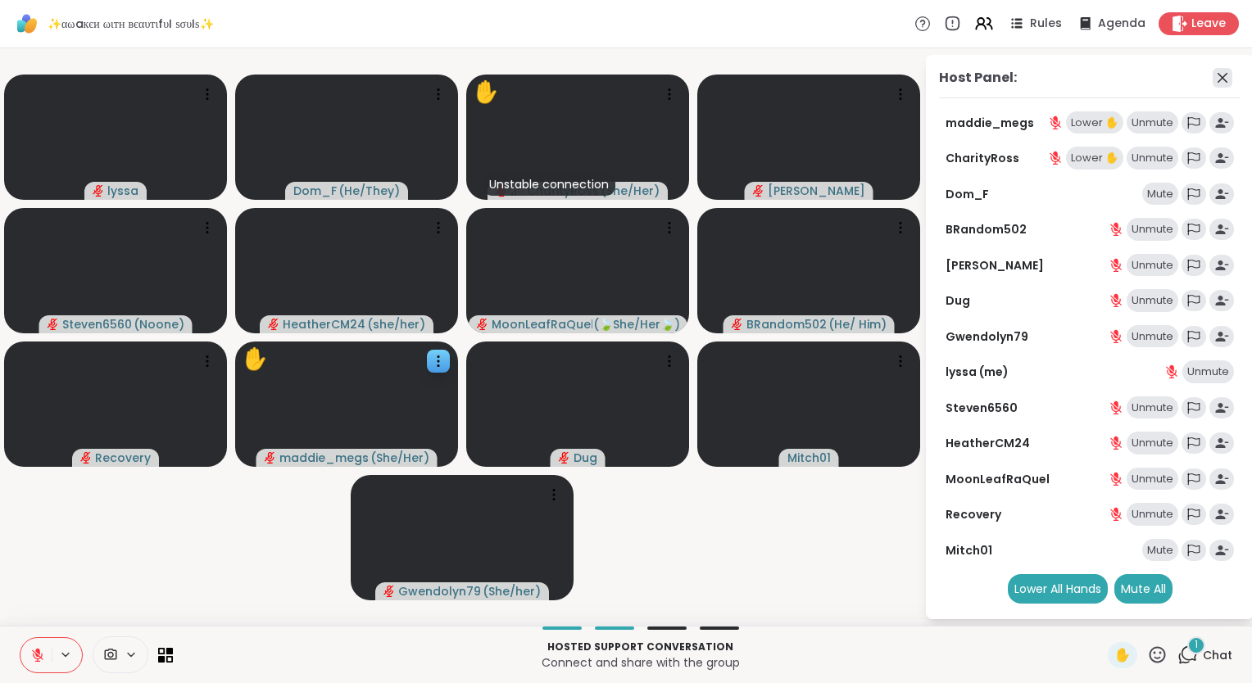
click at [1224, 80] on icon at bounding box center [1222, 78] width 10 height 10
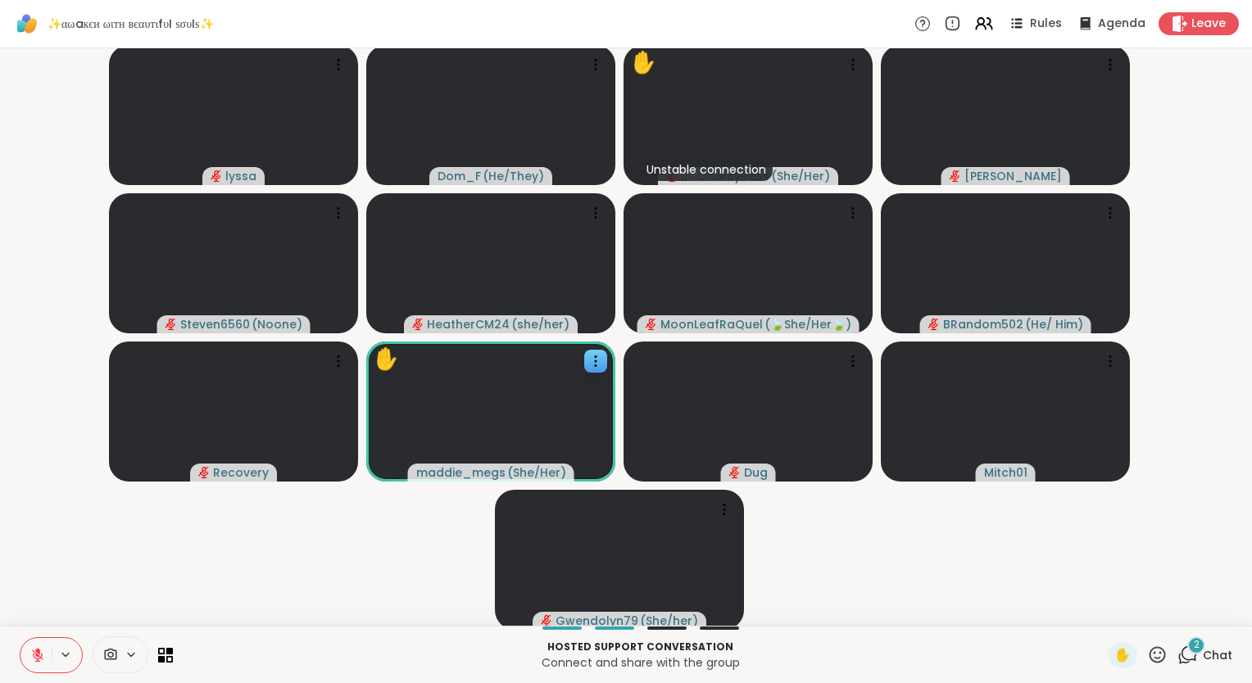
click at [1147, 664] on icon at bounding box center [1157, 655] width 20 height 20
click at [1101, 613] on span "❤️" at bounding box center [1109, 612] width 16 height 20
click at [1203, 650] on span "Chat" at bounding box center [1217, 655] width 29 height 16
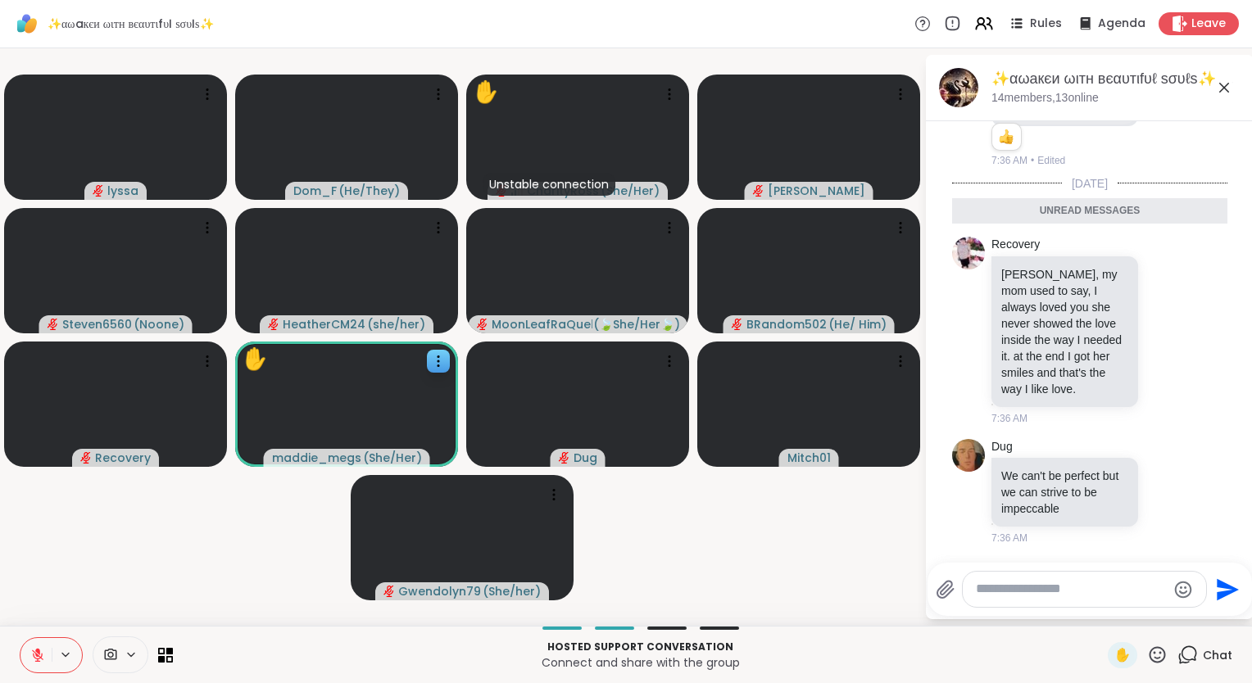
scroll to position [4276, 0]
click at [1225, 84] on icon at bounding box center [1224, 88] width 20 height 20
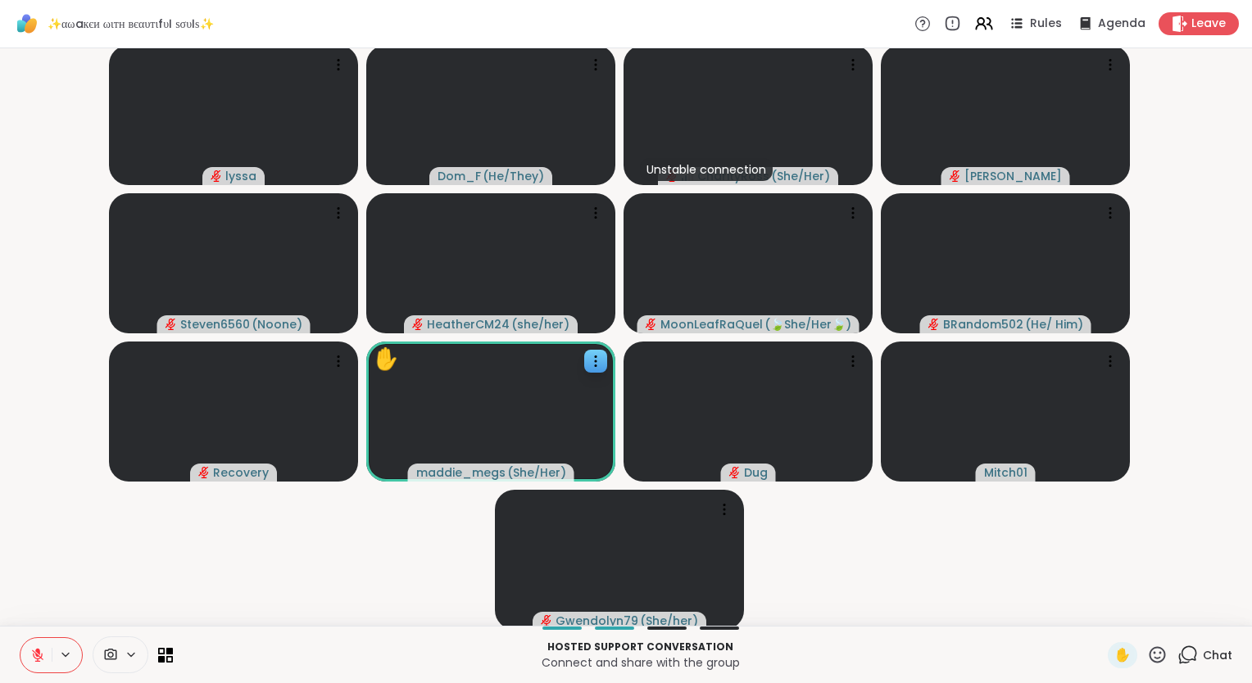
click at [43, 657] on icon at bounding box center [37, 655] width 15 height 15
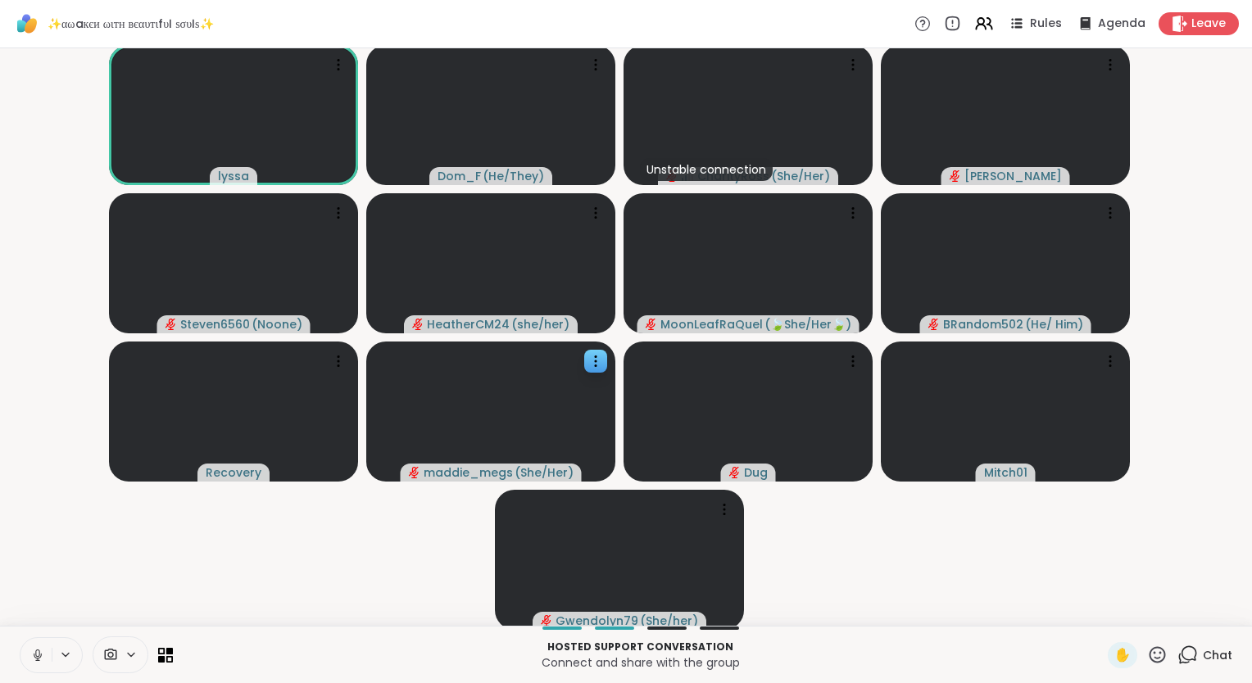
click at [36, 653] on icon at bounding box center [37, 653] width 4 height 7
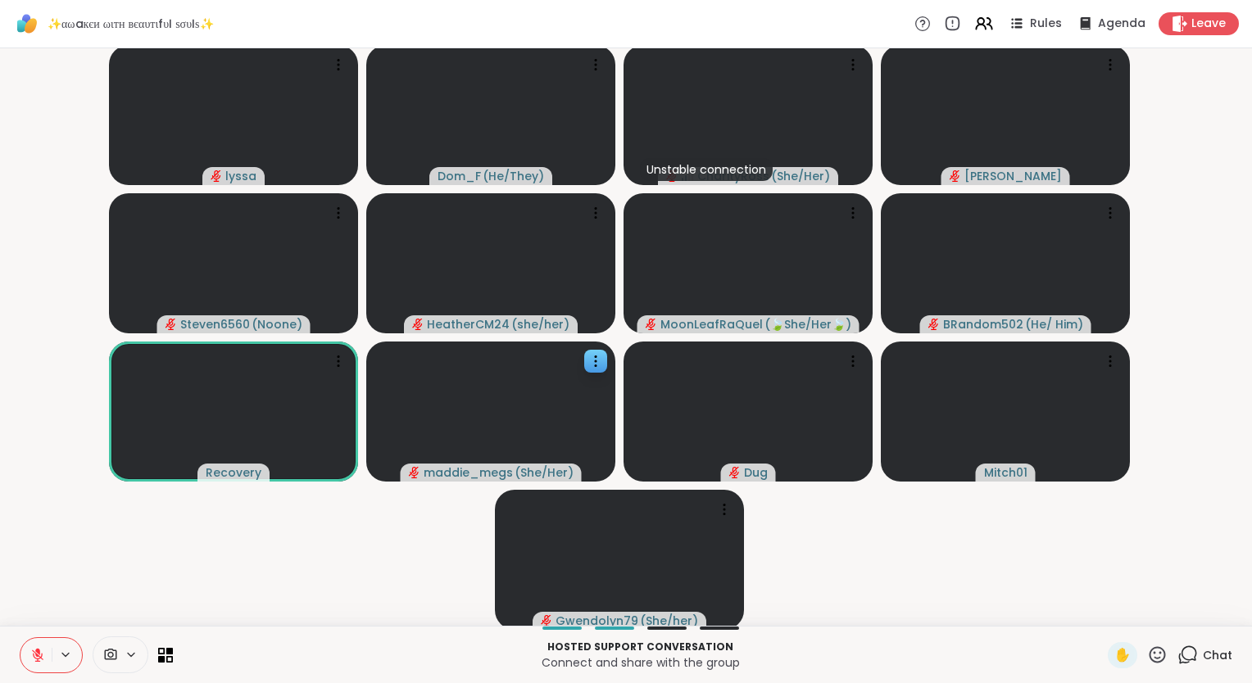
click at [1177, 651] on icon at bounding box center [1187, 655] width 20 height 20
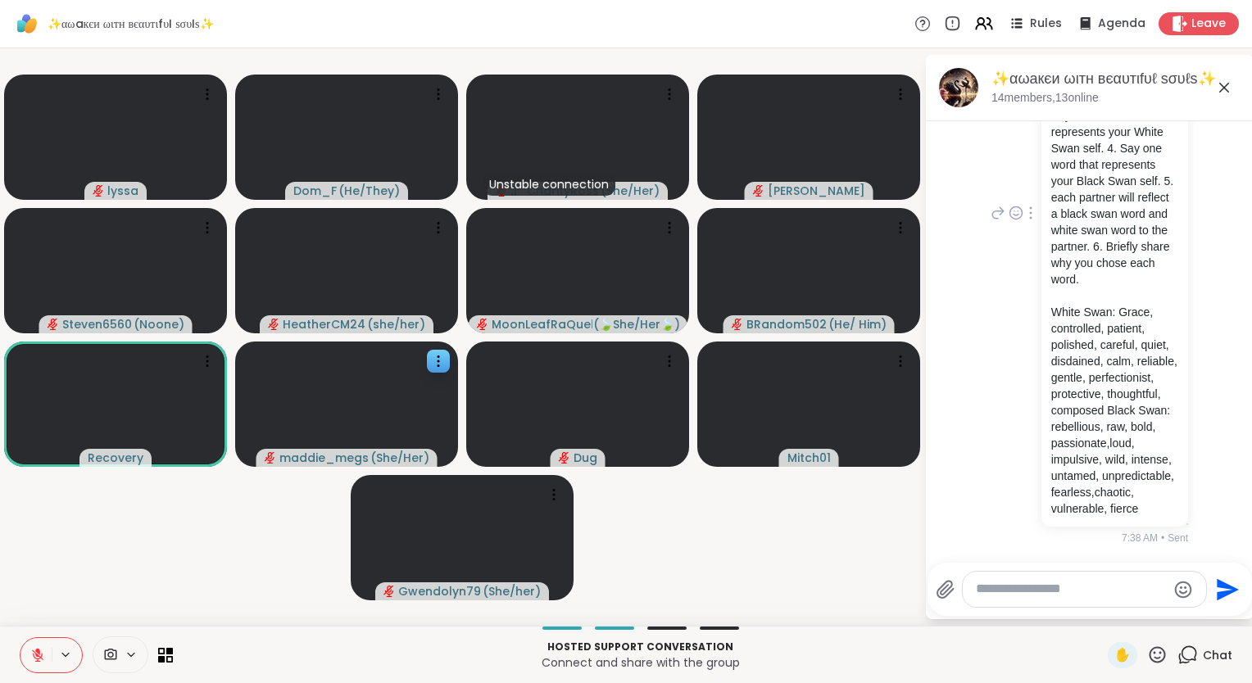
scroll to position [4689, 0]
click at [1147, 650] on icon at bounding box center [1157, 655] width 20 height 20
click at [1101, 609] on span "❤️" at bounding box center [1109, 612] width 16 height 20
click at [39, 650] on icon at bounding box center [37, 655] width 15 height 15
click at [43, 652] on icon at bounding box center [37, 655] width 15 height 15
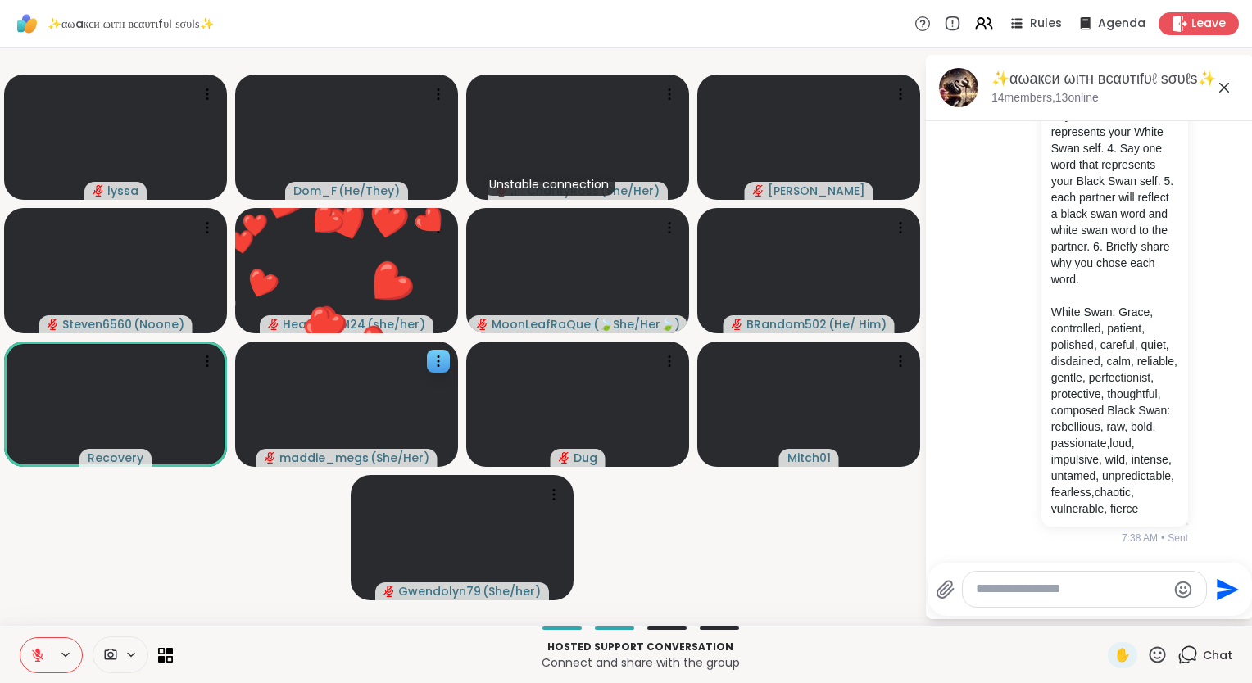
click at [1149, 651] on icon at bounding box center [1157, 655] width 20 height 20
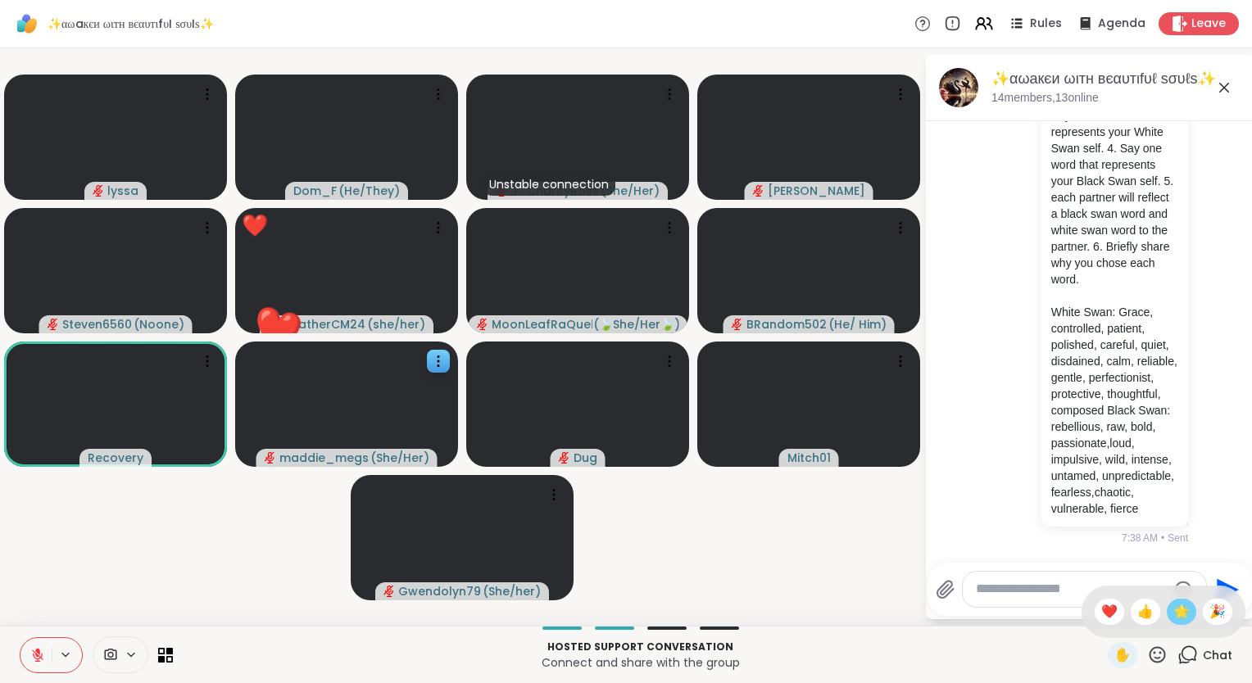
click at [1173, 609] on span "🌟" at bounding box center [1181, 612] width 16 height 20
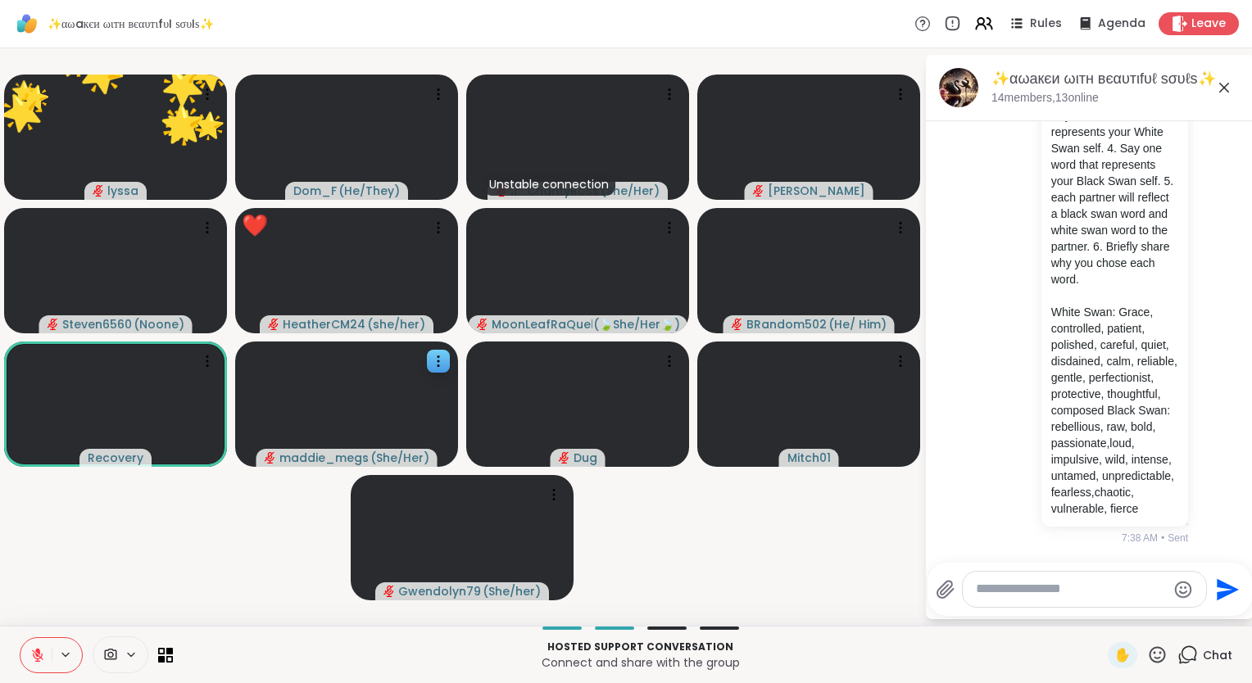
click at [82, 628] on div "Hosted support conversation Connect and share with the group ✋ Chat" at bounding box center [626, 654] width 1252 height 57
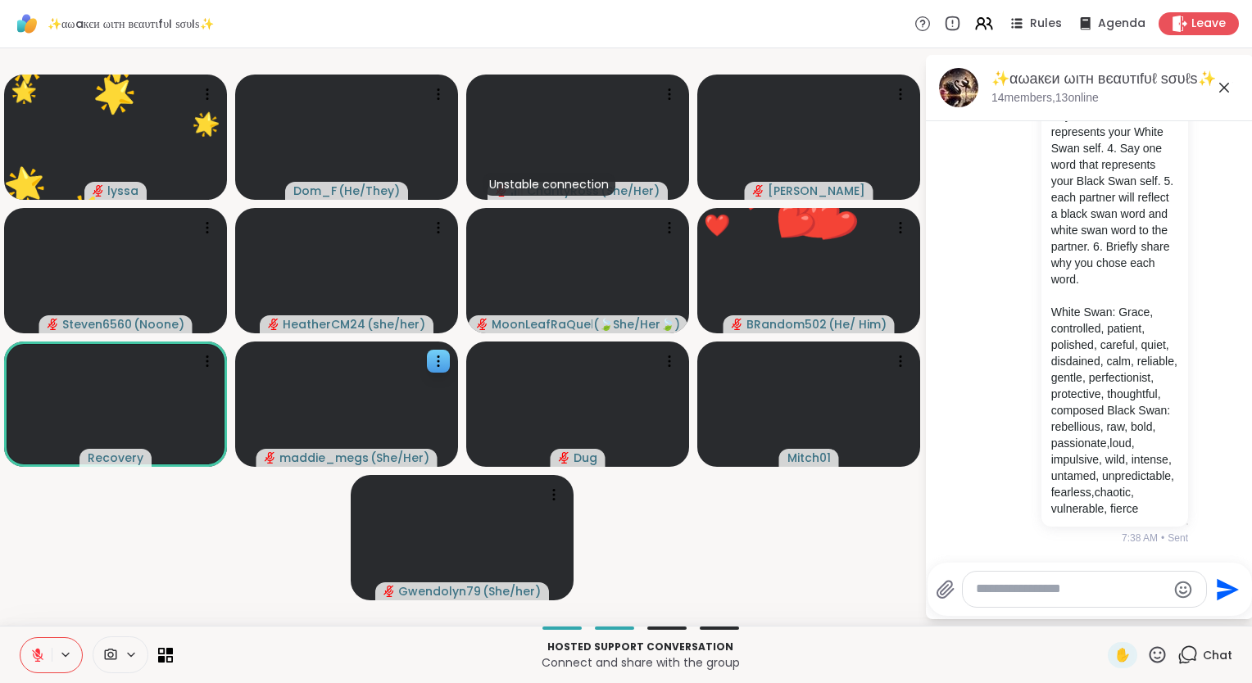
click at [2, 637] on div "Hosted support conversation Connect and share with the group ✋ Chat" at bounding box center [626, 654] width 1252 height 57
click at [33, 653] on icon at bounding box center [37, 655] width 15 height 15
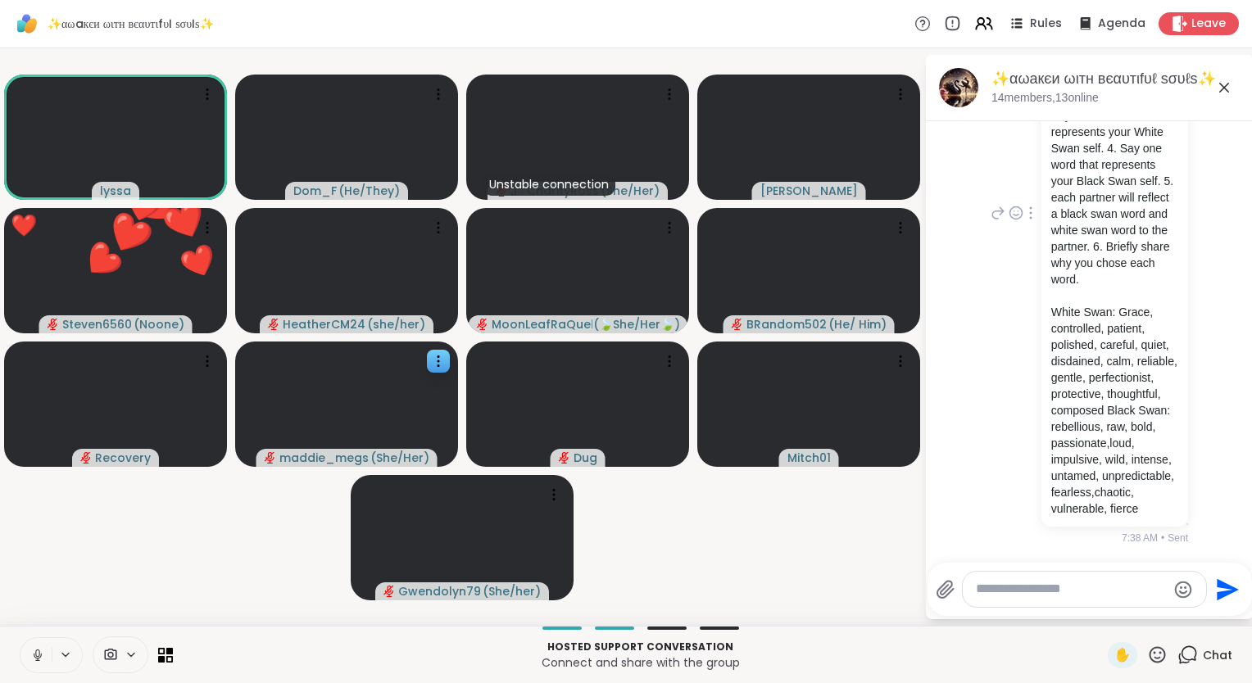
scroll to position [4679, 0]
click at [976, 162] on div "You Peer Exercise: “Two Feathers” Mini Definition at the Top White Swan: The gr…" at bounding box center [1089, 213] width 275 height 677
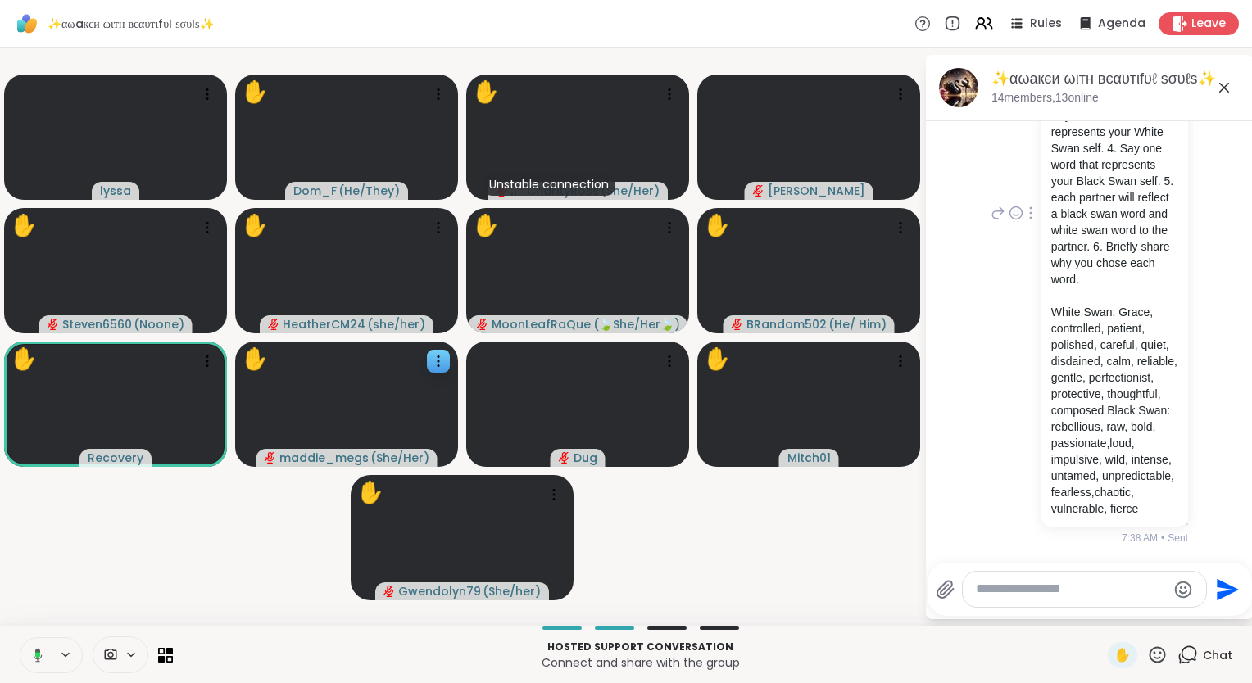
scroll to position [4873, 0]
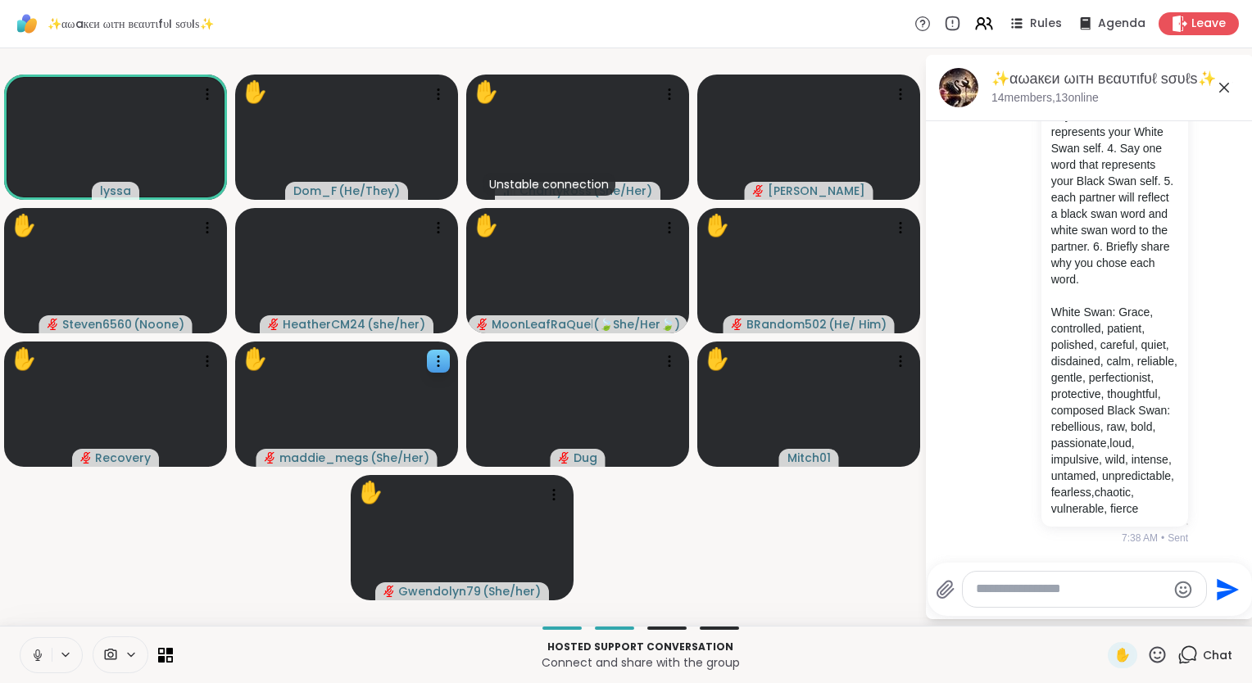
click at [30, 658] on icon at bounding box center [37, 655] width 15 height 15
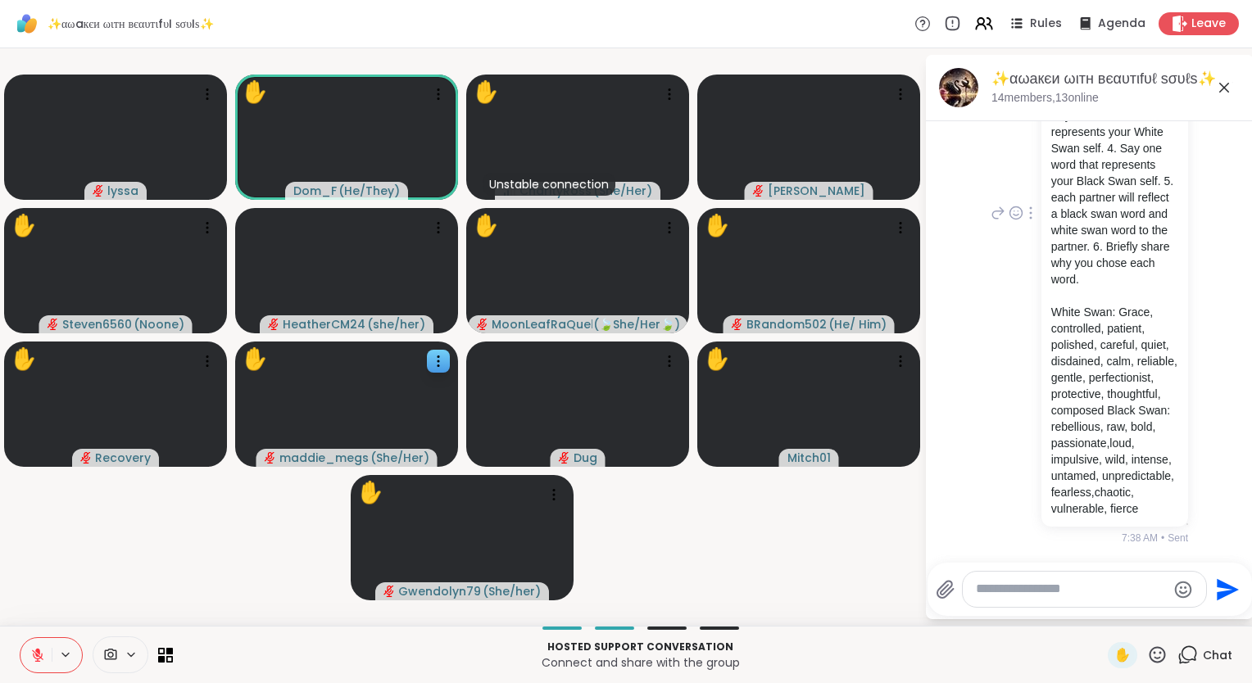
scroll to position [4962, 0]
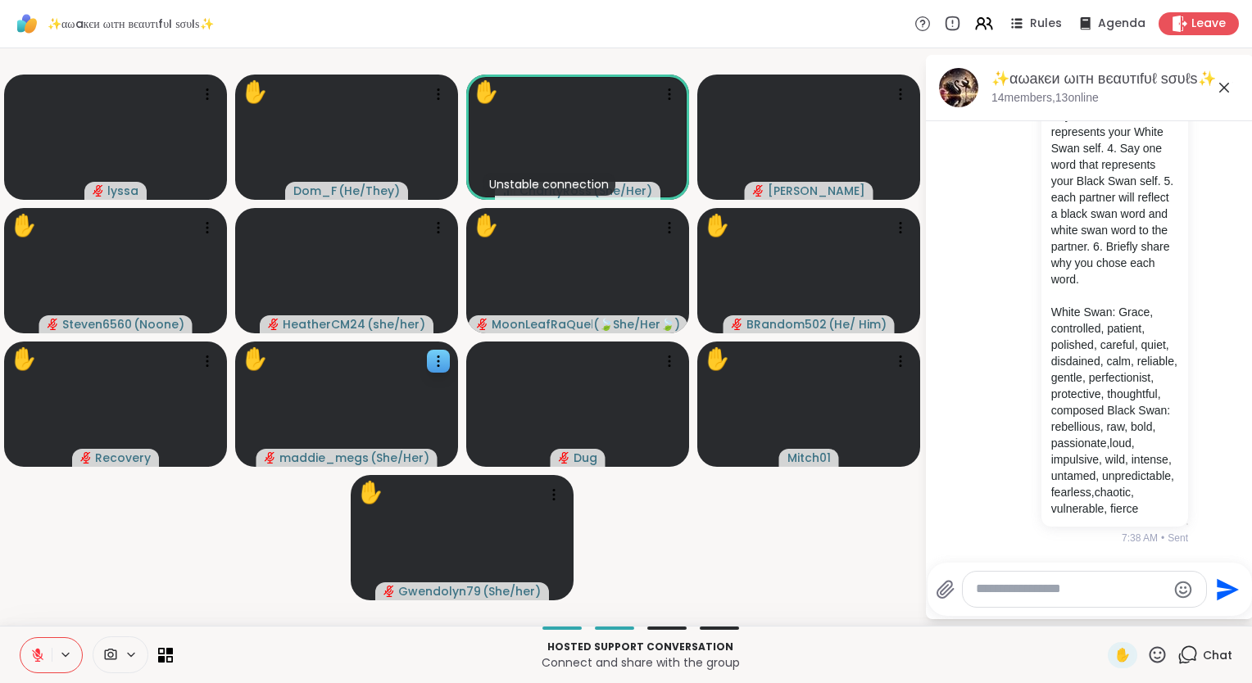
click at [32, 651] on icon at bounding box center [37, 655] width 15 height 15
click at [34, 662] on icon at bounding box center [37, 655] width 15 height 15
click at [33, 651] on icon at bounding box center [37, 655] width 11 height 11
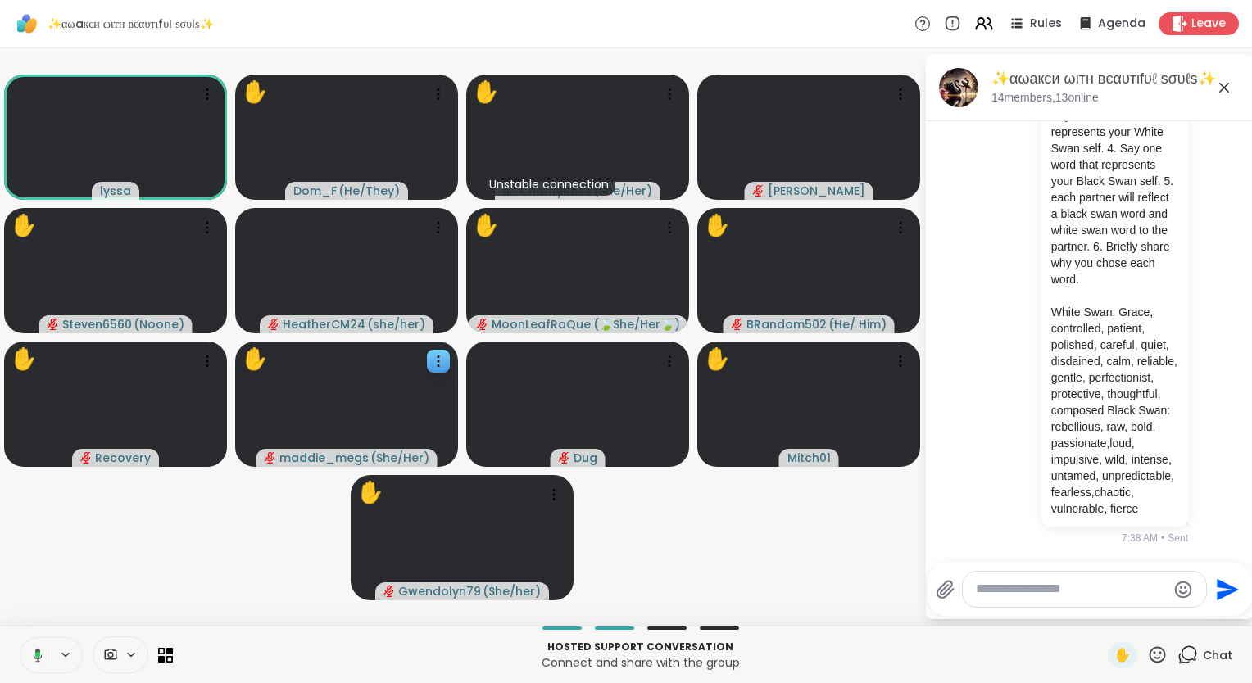
click at [32, 652] on icon at bounding box center [35, 655] width 15 height 15
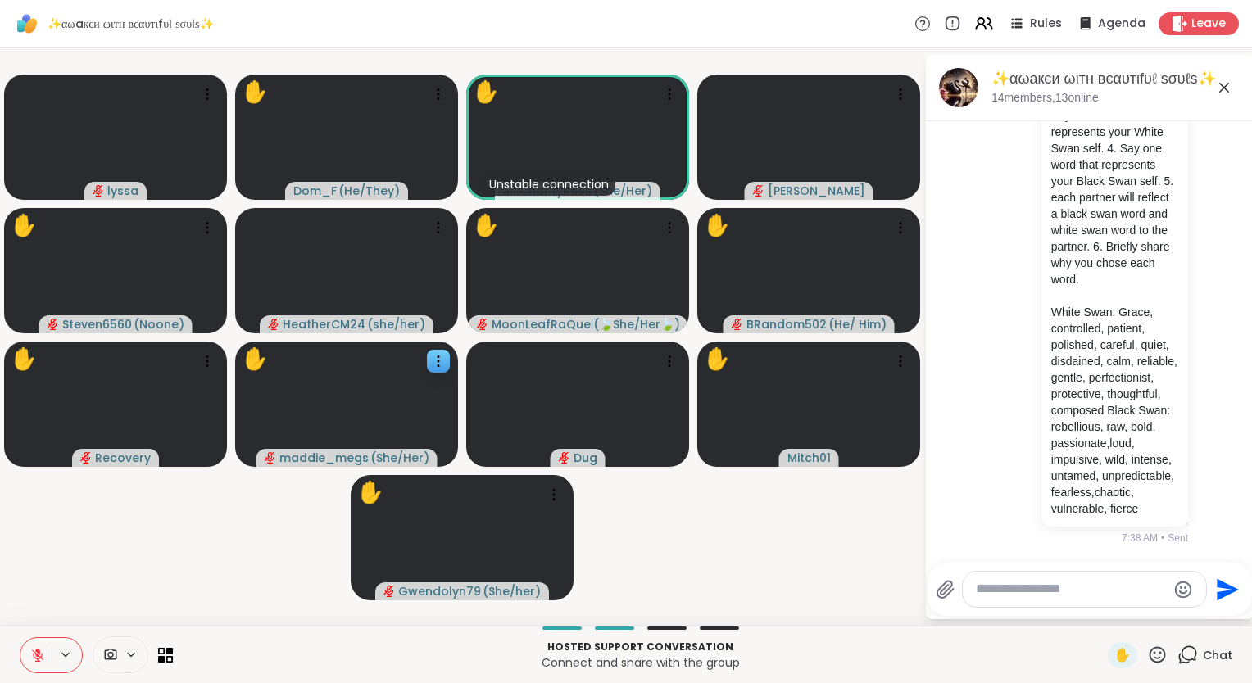
click at [39, 648] on icon at bounding box center [37, 655] width 15 height 15
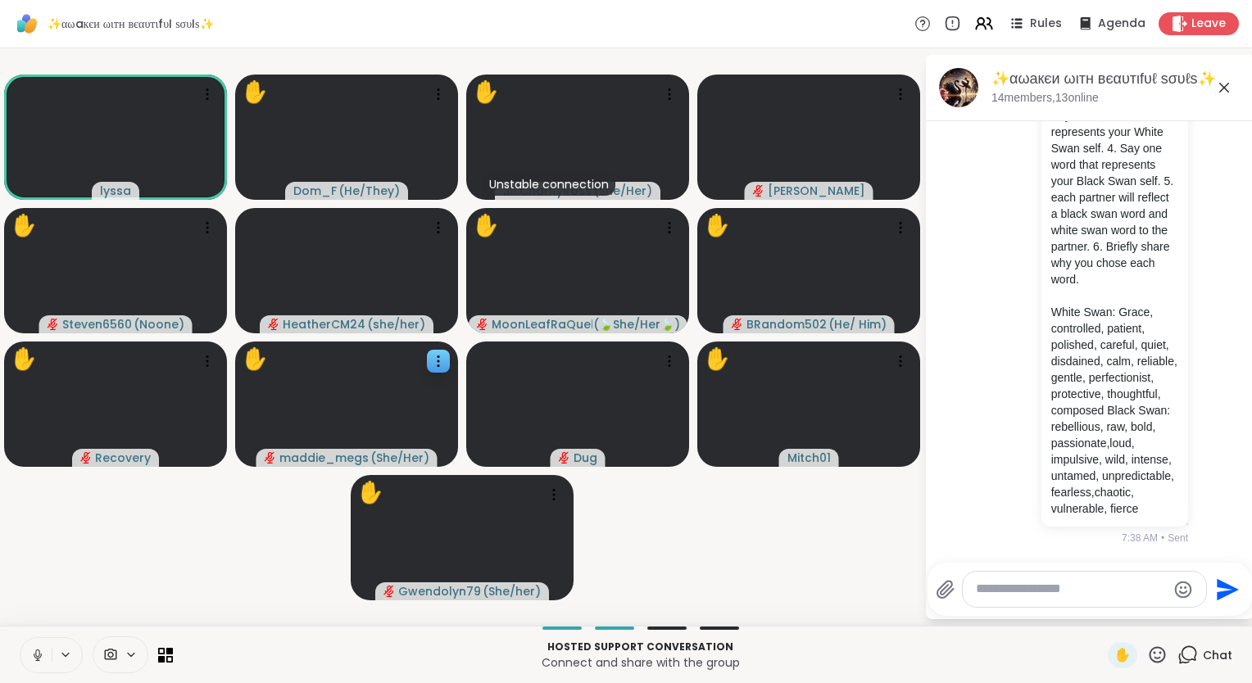
click at [30, 650] on icon at bounding box center [37, 655] width 15 height 15
click at [34, 659] on icon at bounding box center [37, 655] width 15 height 15
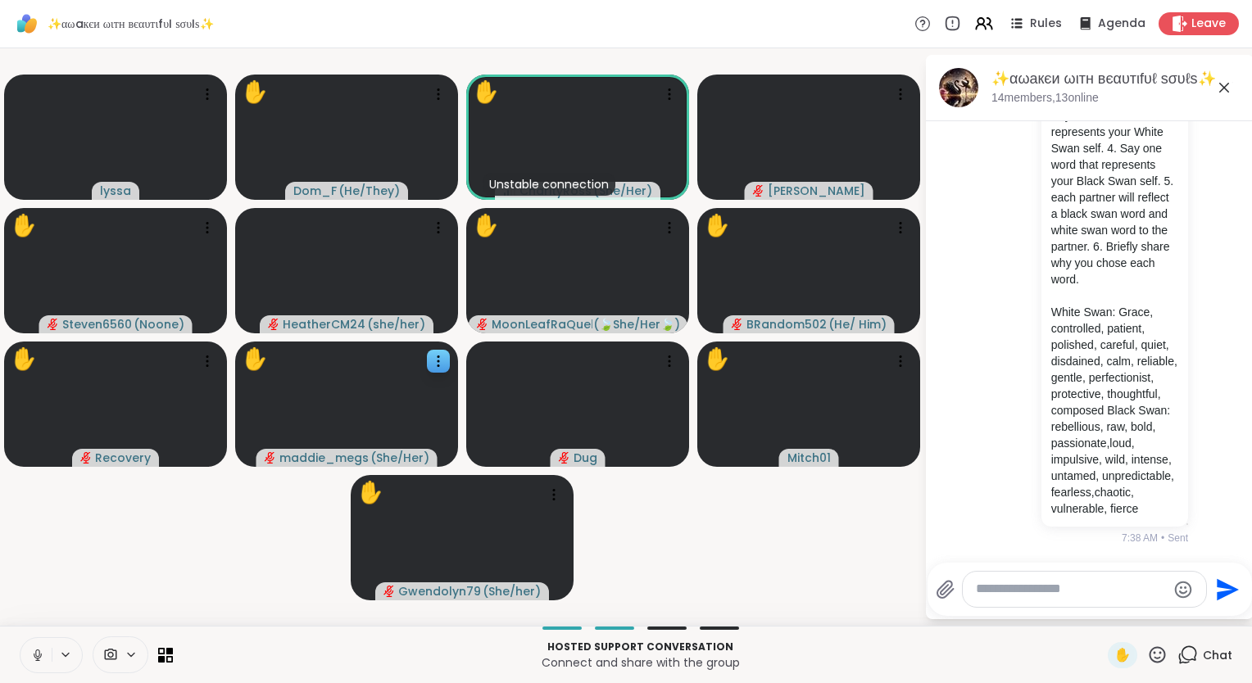
click at [39, 657] on icon at bounding box center [38, 655] width 8 height 5
click at [39, 655] on icon at bounding box center [37, 655] width 11 height 11
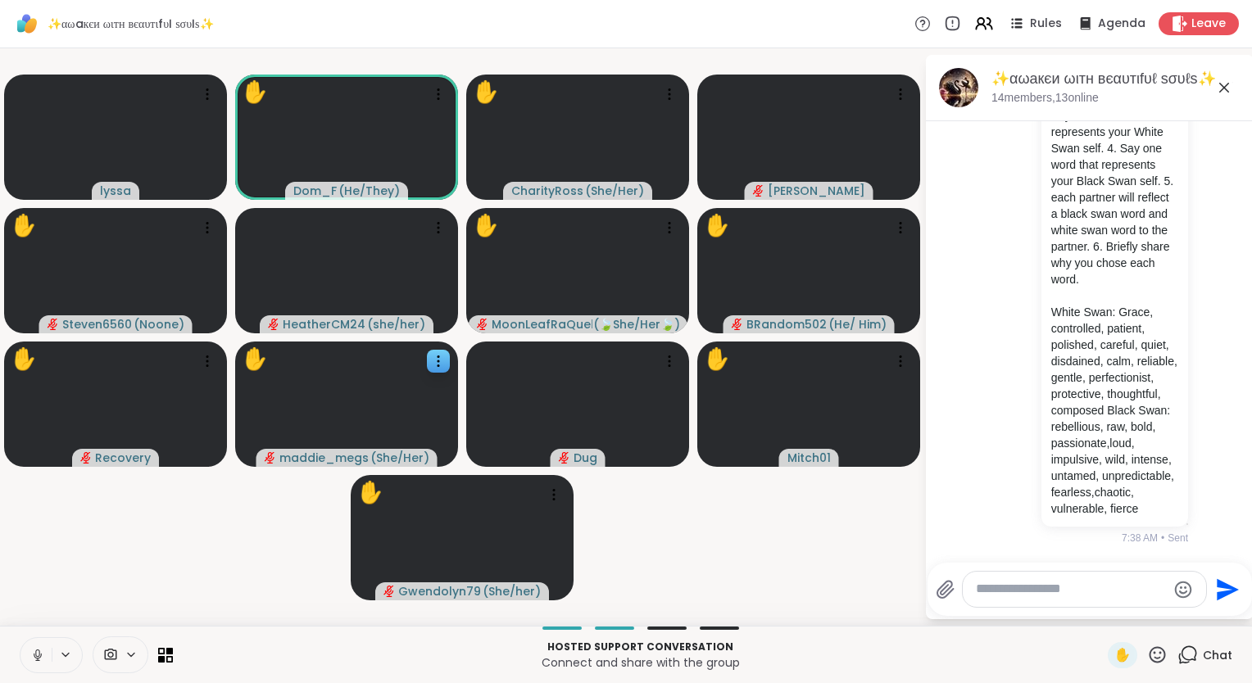
click at [1147, 651] on icon at bounding box center [1157, 655] width 20 height 20
click at [1101, 610] on span "❤️" at bounding box center [1109, 612] width 16 height 20
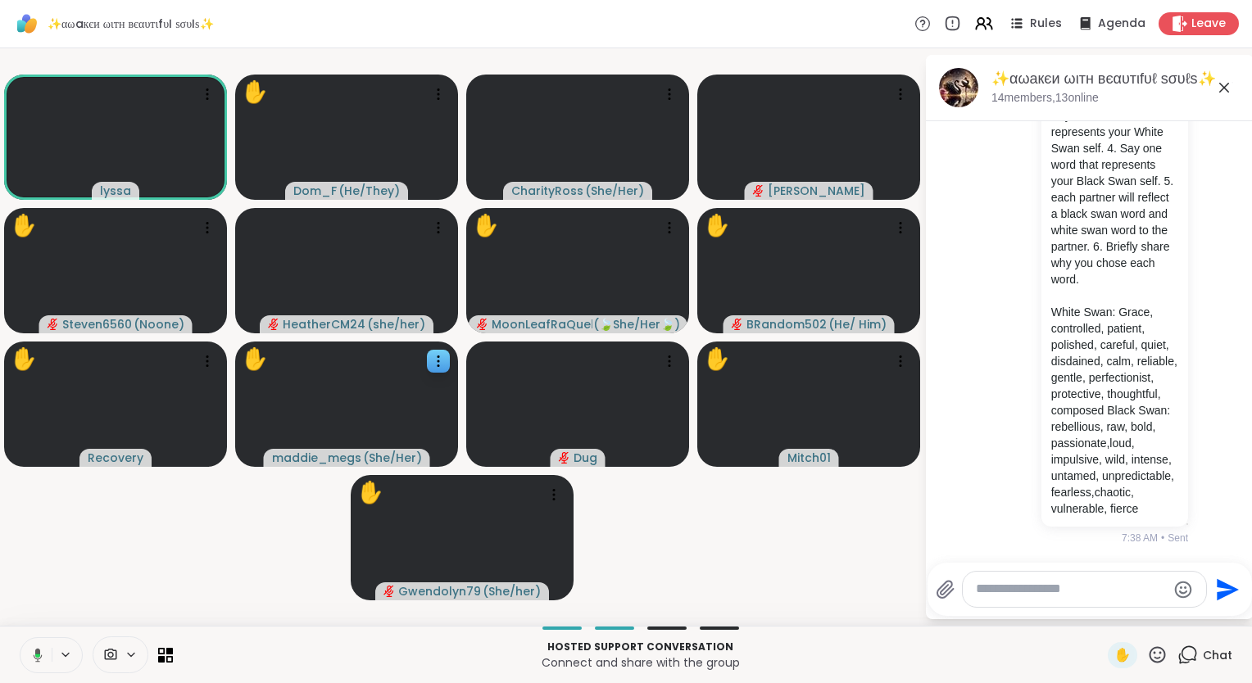
click at [36, 654] on icon at bounding box center [38, 655] width 9 height 14
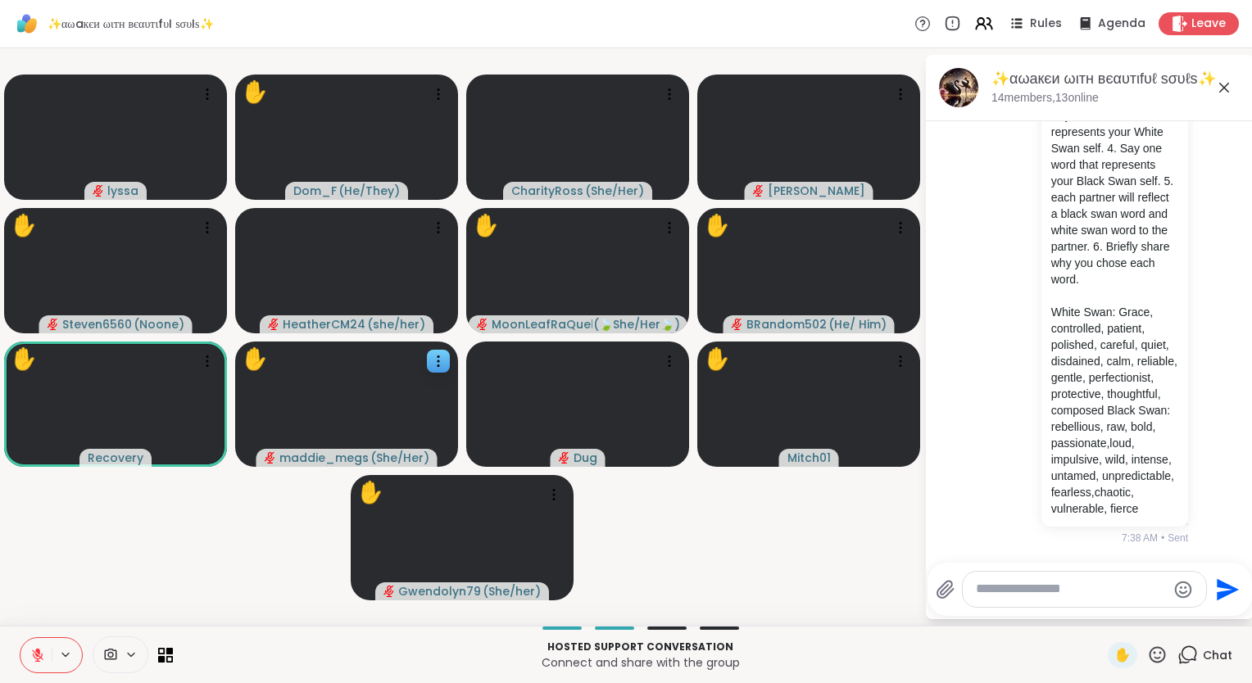
click at [34, 652] on icon at bounding box center [37, 655] width 11 height 11
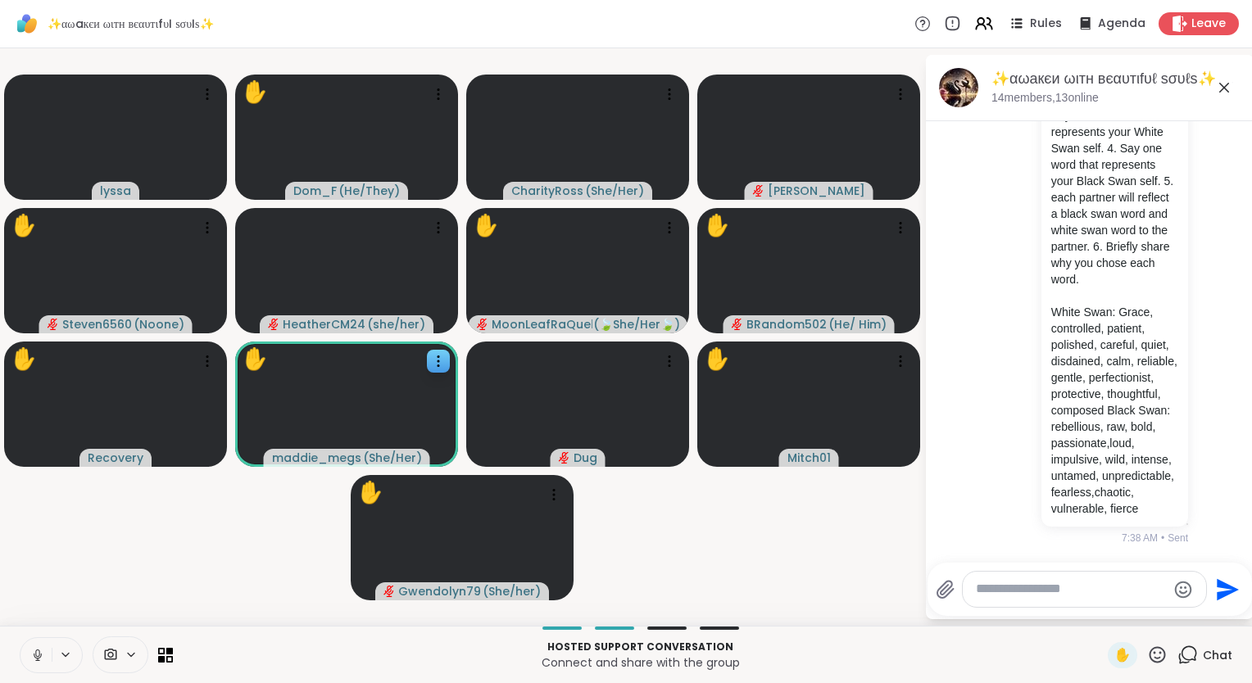
click at [39, 657] on icon at bounding box center [37, 655] width 15 height 15
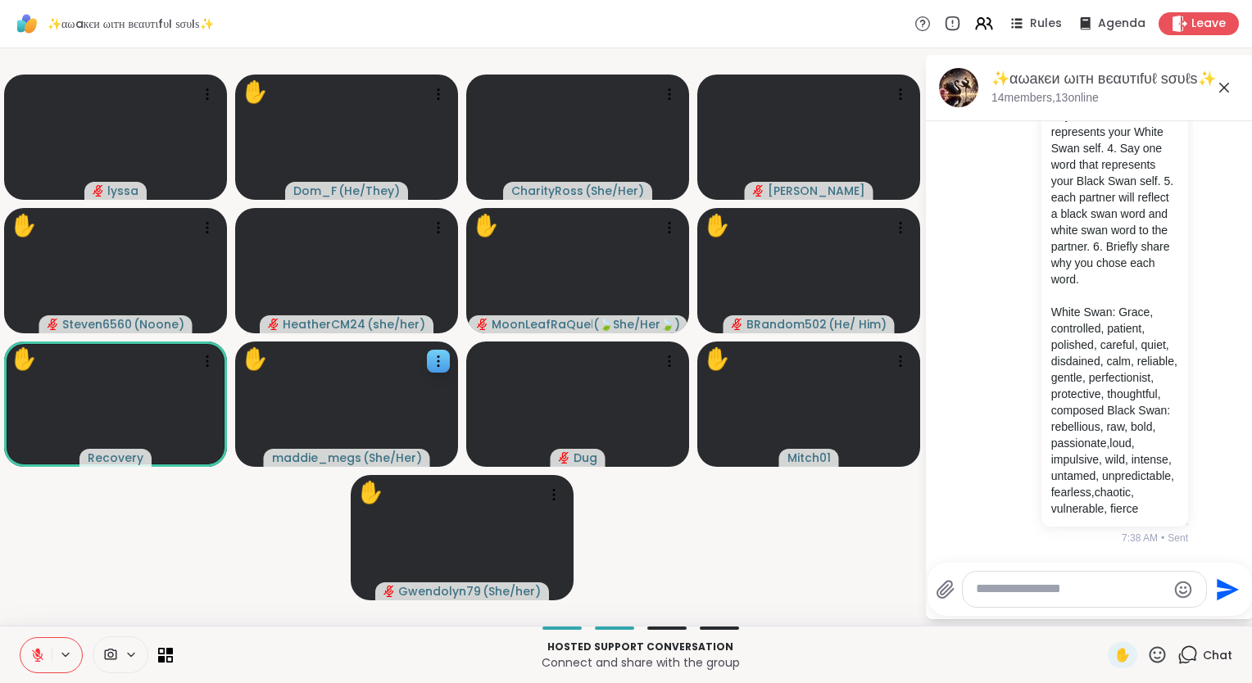
click at [36, 650] on icon at bounding box center [37, 651] width 5 height 7
click at [33, 657] on icon at bounding box center [37, 655] width 15 height 15
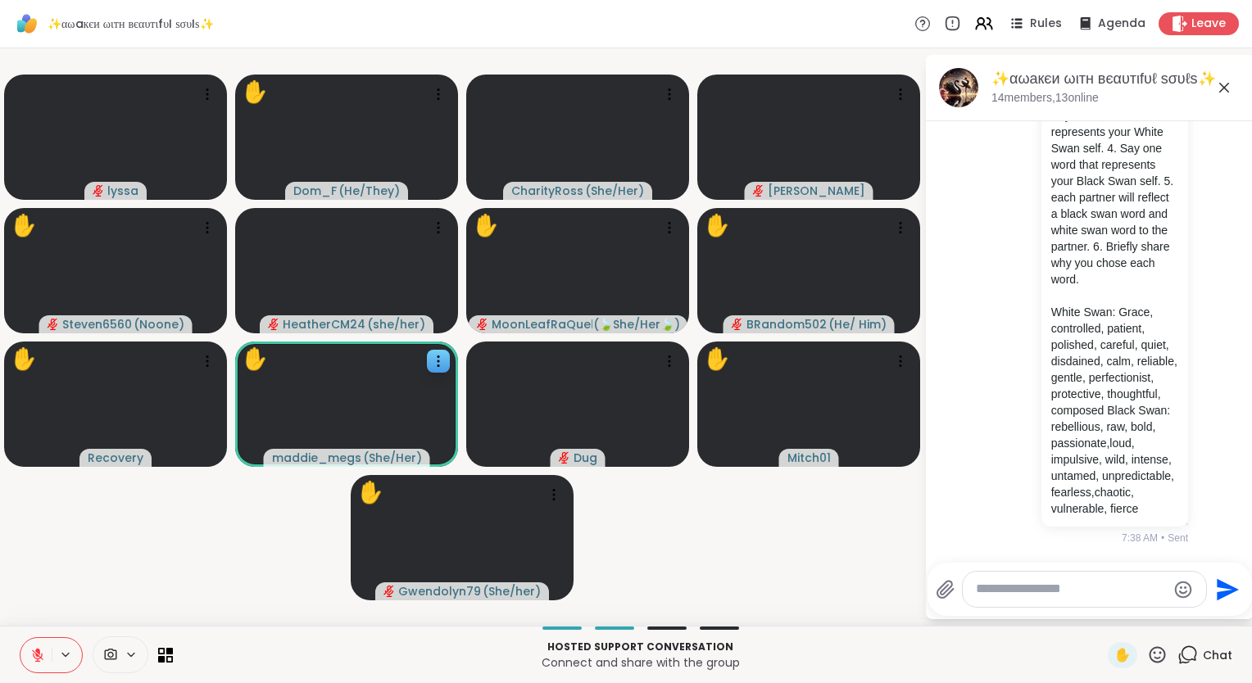
click at [3, 642] on div "Hosted support conversation Connect and share with the group ✋ Chat" at bounding box center [626, 654] width 1252 height 57
click at [1149, 654] on icon at bounding box center [1157, 654] width 16 height 16
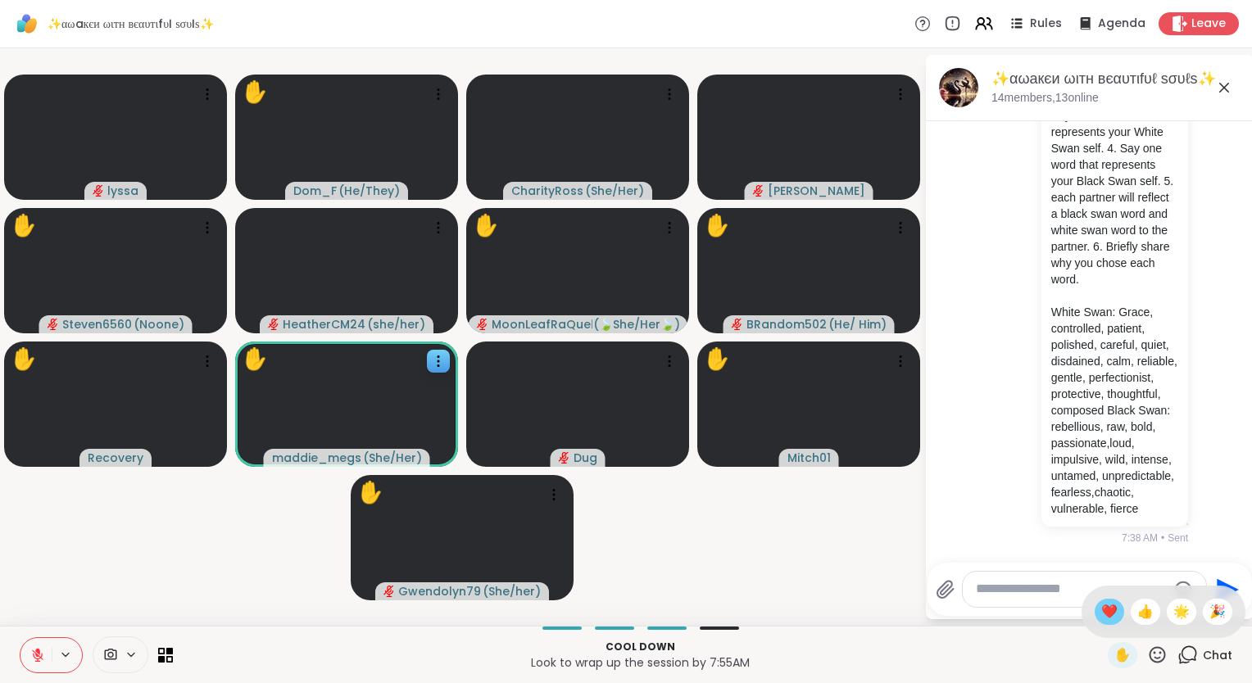
click at [1101, 605] on span "❤️" at bounding box center [1109, 612] width 16 height 20
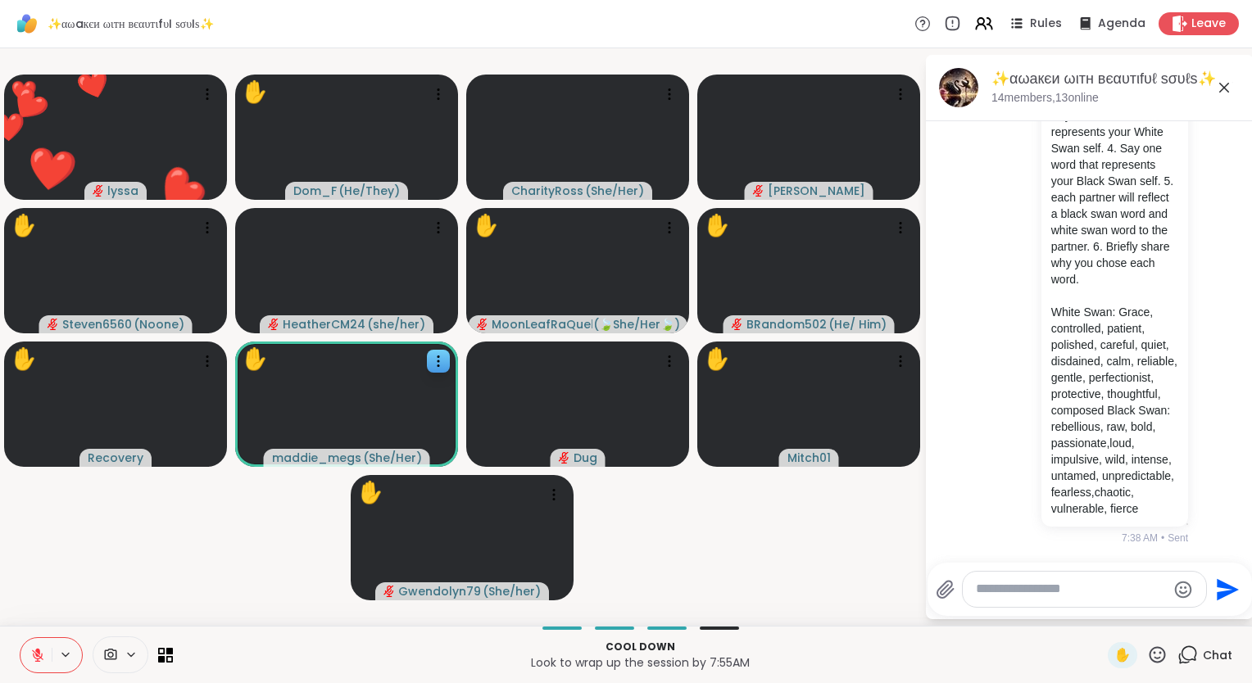
click at [6, 635] on div "Cool down Look to wrap up the session by 7:55AM ✋ Chat" at bounding box center [626, 654] width 1252 height 57
click at [34, 653] on icon at bounding box center [37, 655] width 11 height 11
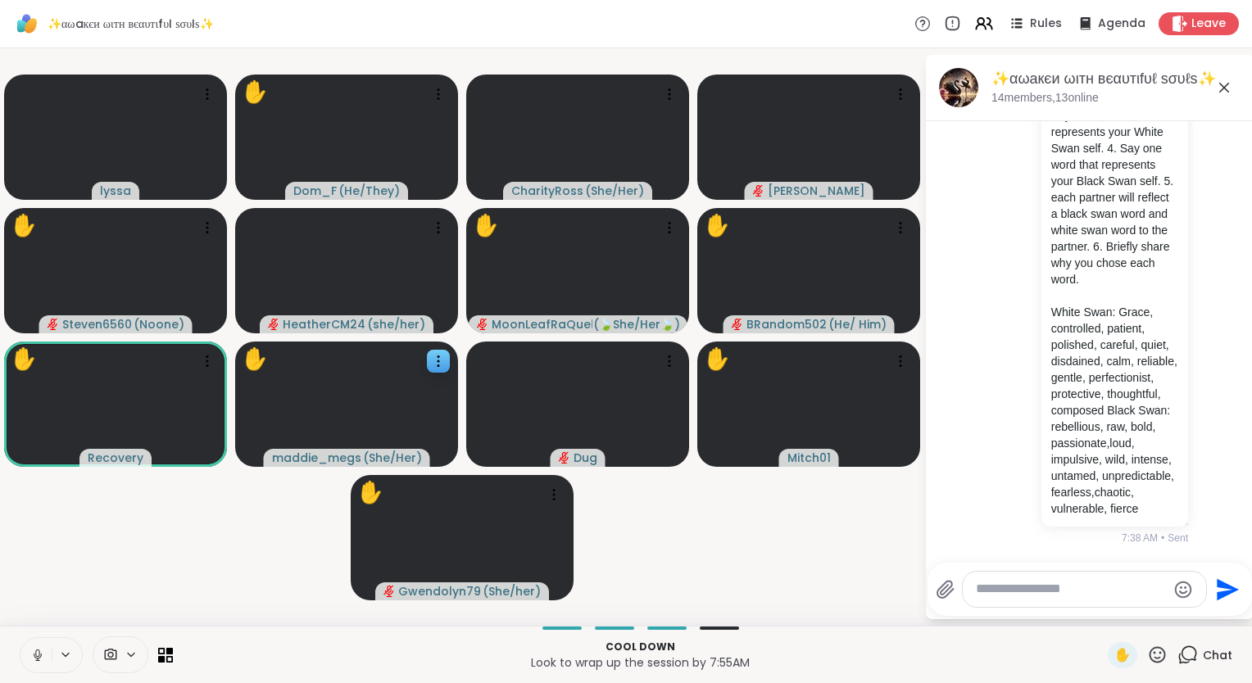
click at [43, 655] on icon at bounding box center [37, 655] width 15 height 15
click at [41, 654] on icon at bounding box center [37, 655] width 11 height 11
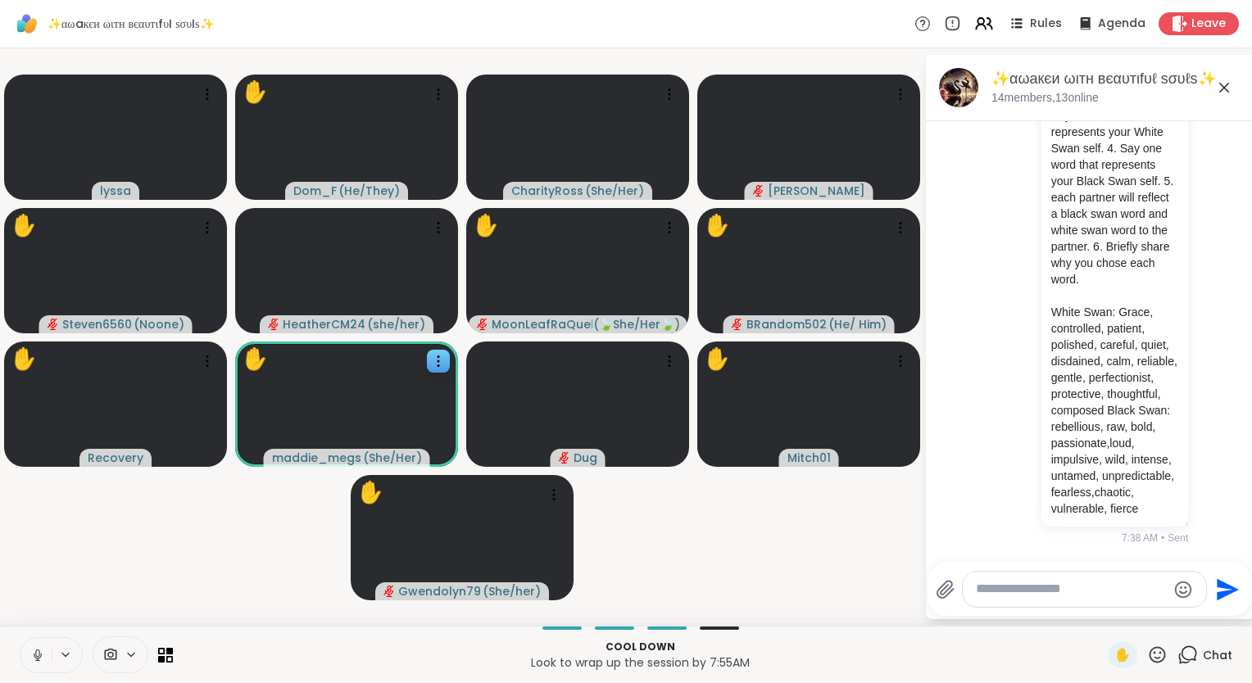
click at [41, 654] on icon at bounding box center [38, 655] width 8 height 5
click at [35, 652] on icon at bounding box center [37, 655] width 15 height 15
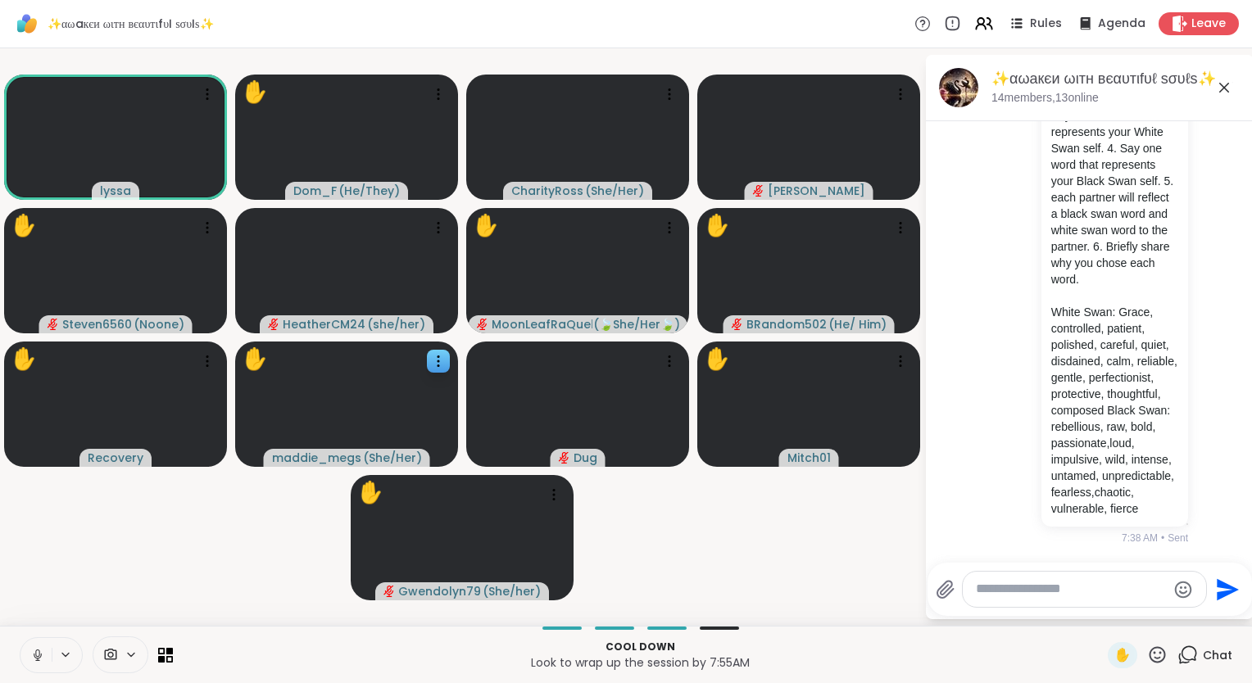
click at [1147, 650] on icon at bounding box center [1157, 655] width 20 height 20
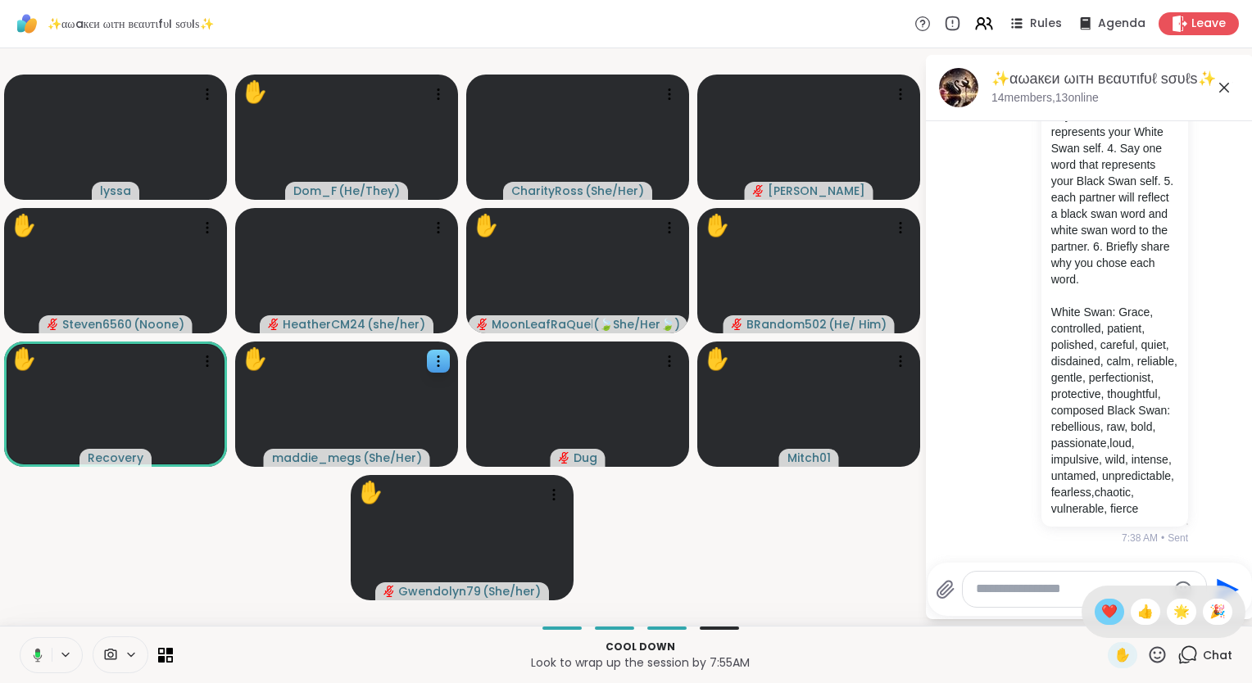
click at [1101, 616] on span "❤️" at bounding box center [1109, 612] width 16 height 20
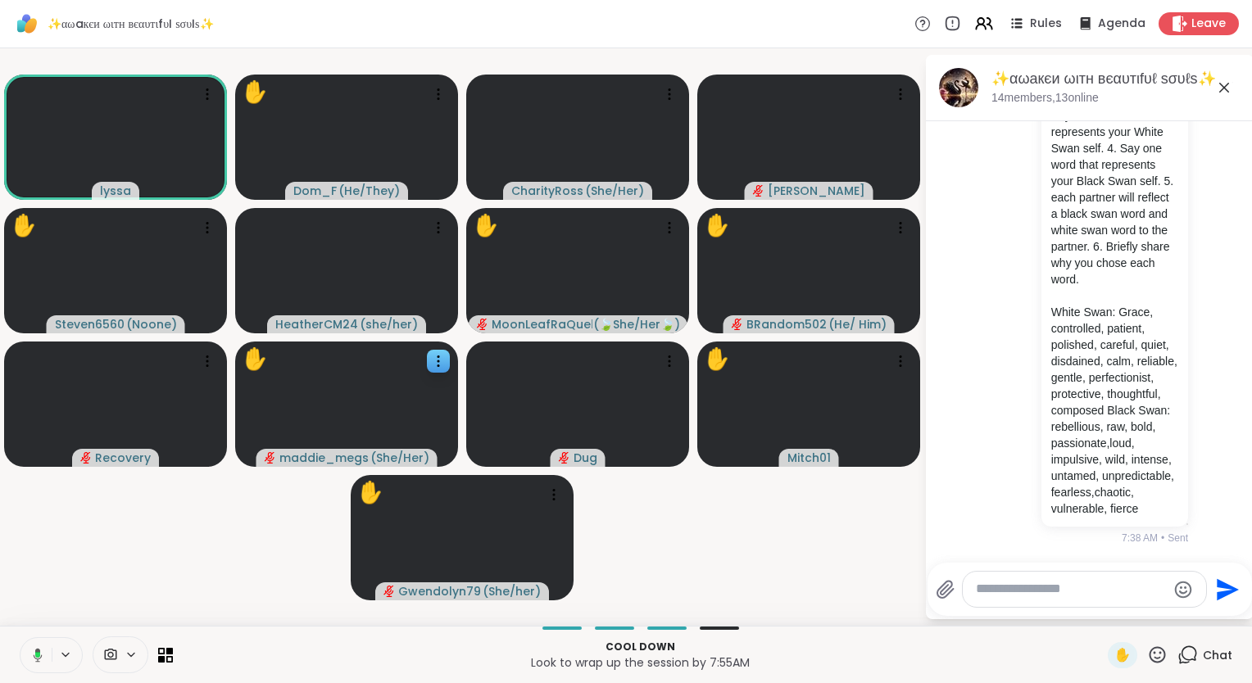
click at [29, 659] on icon at bounding box center [35, 655] width 15 height 15
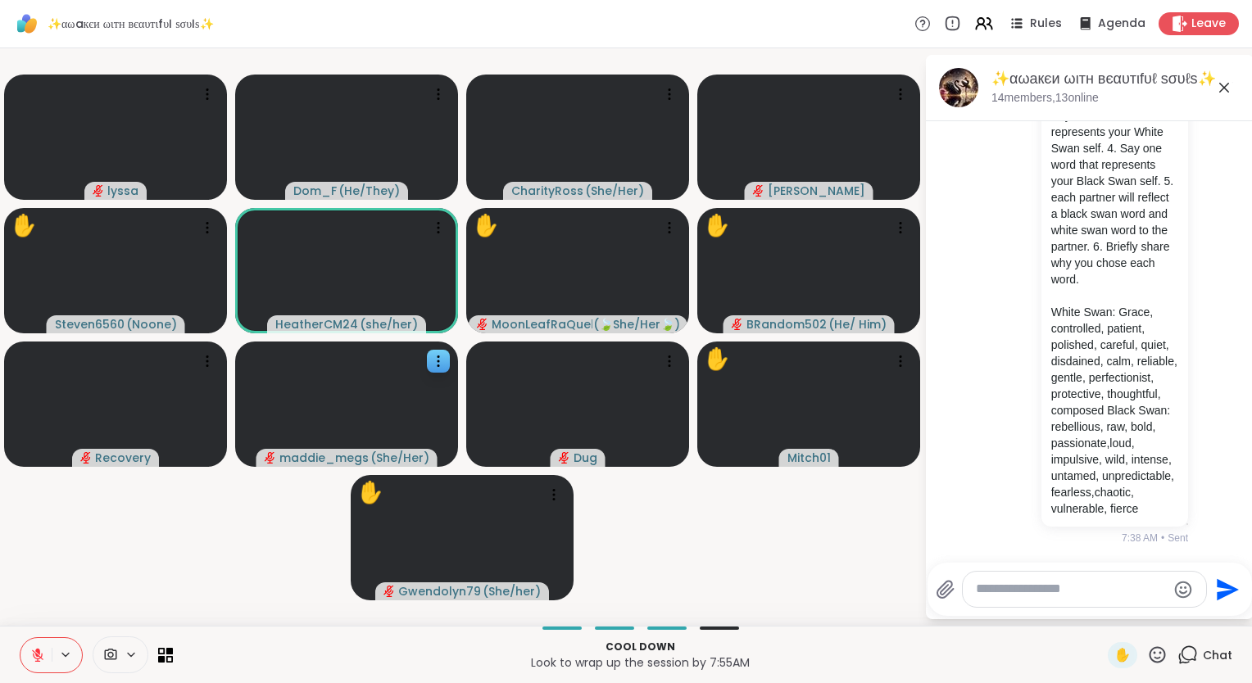
click at [39, 650] on icon at bounding box center [37, 651] width 5 height 7
click at [38, 659] on icon at bounding box center [37, 655] width 15 height 15
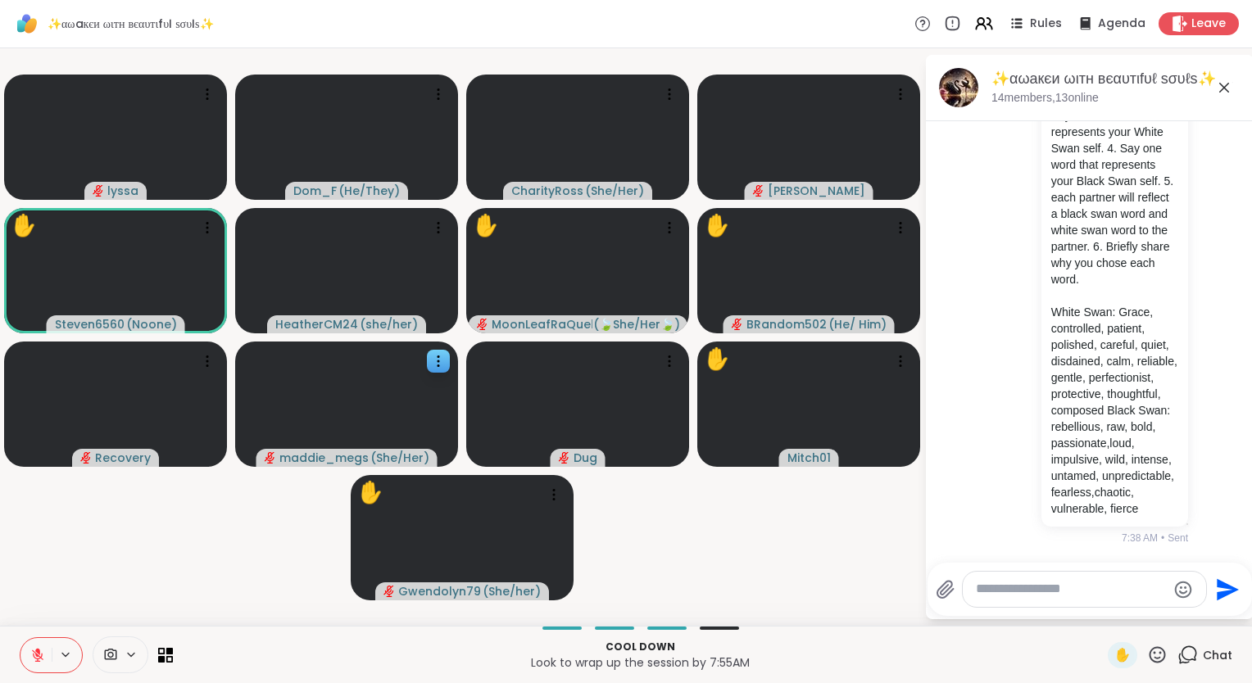
click at [1147, 655] on icon at bounding box center [1157, 655] width 20 height 20
click at [1101, 617] on span "❤️" at bounding box center [1109, 612] width 16 height 20
click at [149, 578] on video-player-container "❤️ lyssa ❤️ ❤️ ❤️ ❤️ ❤️ ❤️ ❤️ ❤️ ❤️ ❤️ ❤️ ❤️ ❤️ ❤️ ❤️ ❤️ ❤️ Dom_F ( He/They ) C…" at bounding box center [462, 337] width 904 height 564
click at [36, 650] on icon at bounding box center [37, 651] width 5 height 7
click at [1150, 655] on icon at bounding box center [1157, 655] width 20 height 20
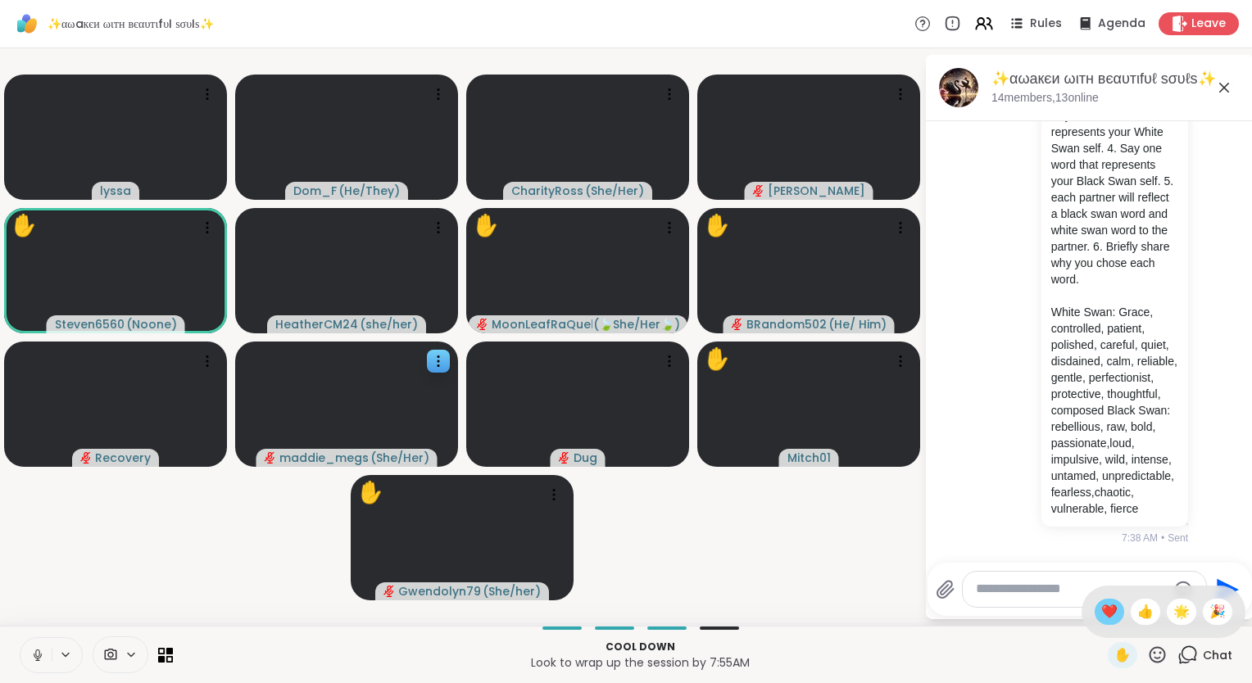
click at [1101, 605] on span "❤️" at bounding box center [1109, 612] width 16 height 20
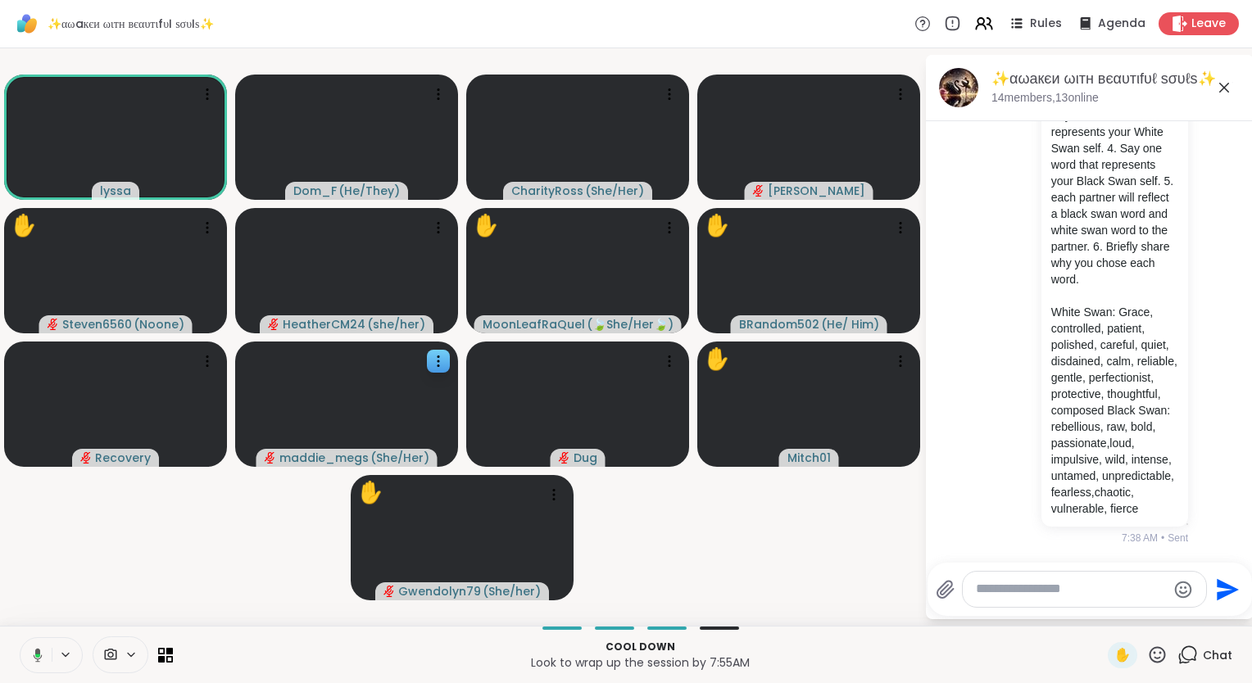
click at [39, 660] on icon at bounding box center [35, 655] width 15 height 15
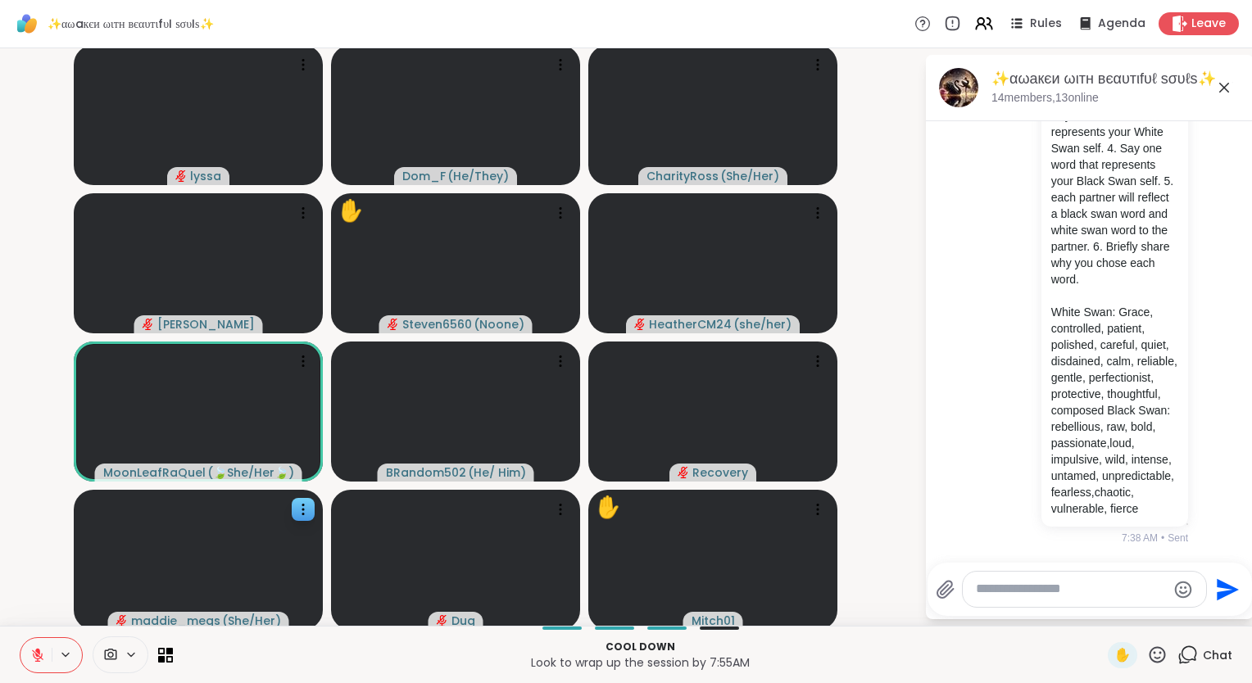
click at [1147, 650] on icon at bounding box center [1157, 655] width 20 height 20
click at [1101, 611] on span "❤️" at bounding box center [1109, 612] width 16 height 20
click at [34, 653] on icon at bounding box center [37, 655] width 15 height 15
click at [1153, 655] on icon at bounding box center [1157, 654] width 16 height 16
click at [1173, 608] on span "🌟" at bounding box center [1181, 612] width 16 height 20
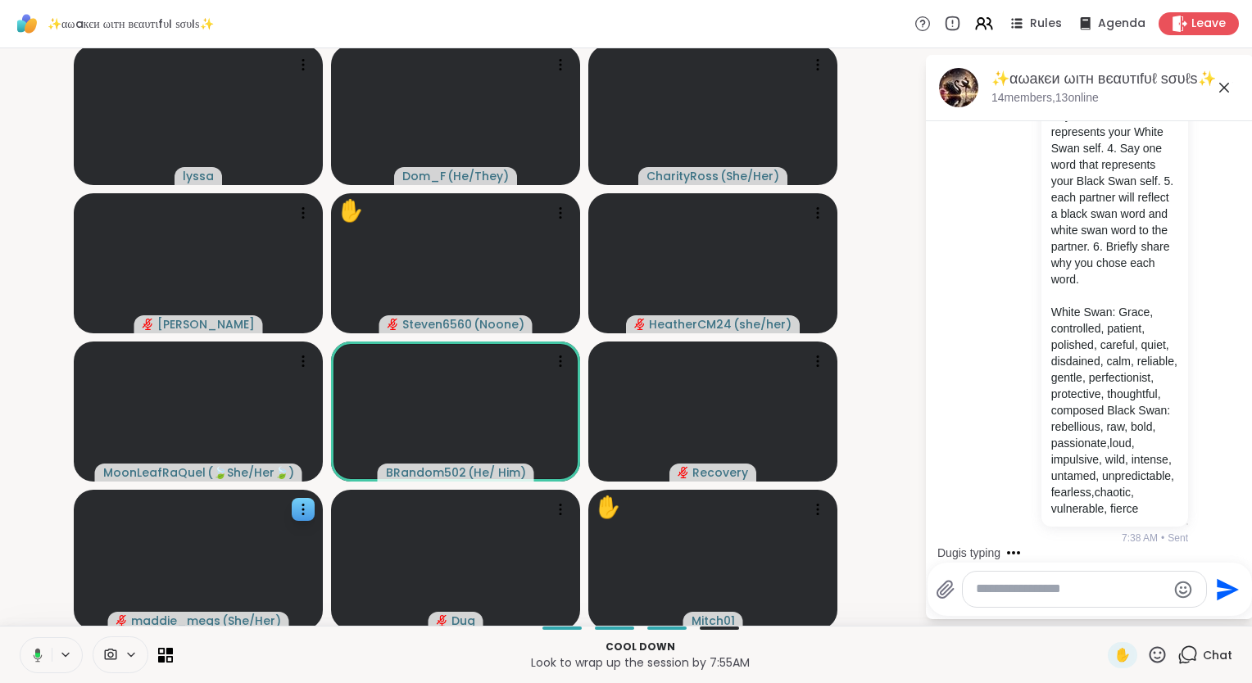
click at [39, 655] on icon at bounding box center [37, 655] width 5 height 5
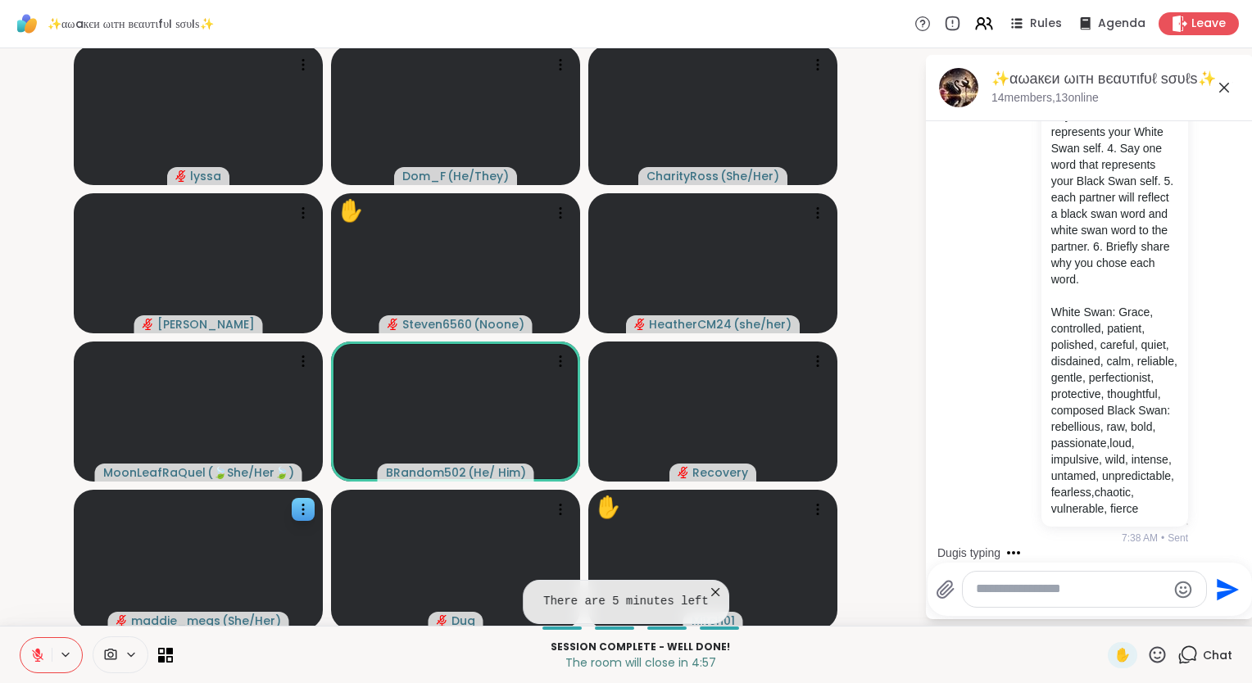
click at [711, 590] on icon at bounding box center [715, 592] width 8 height 8
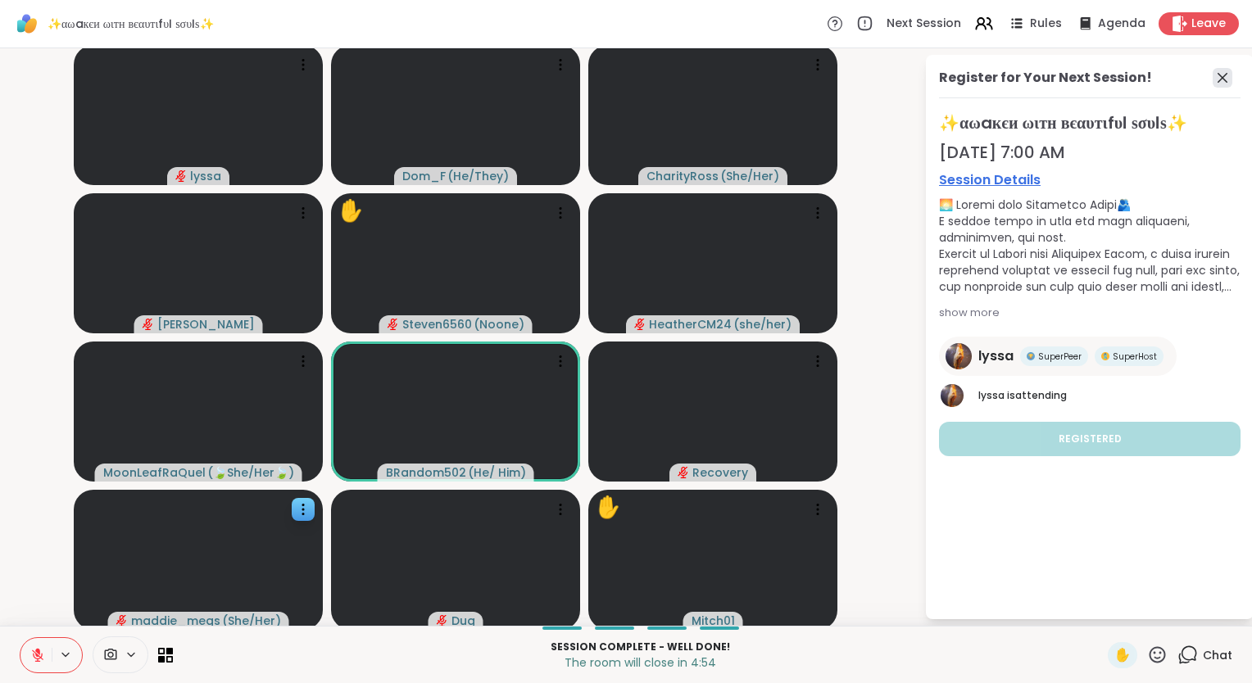
click at [1212, 71] on icon at bounding box center [1222, 78] width 20 height 20
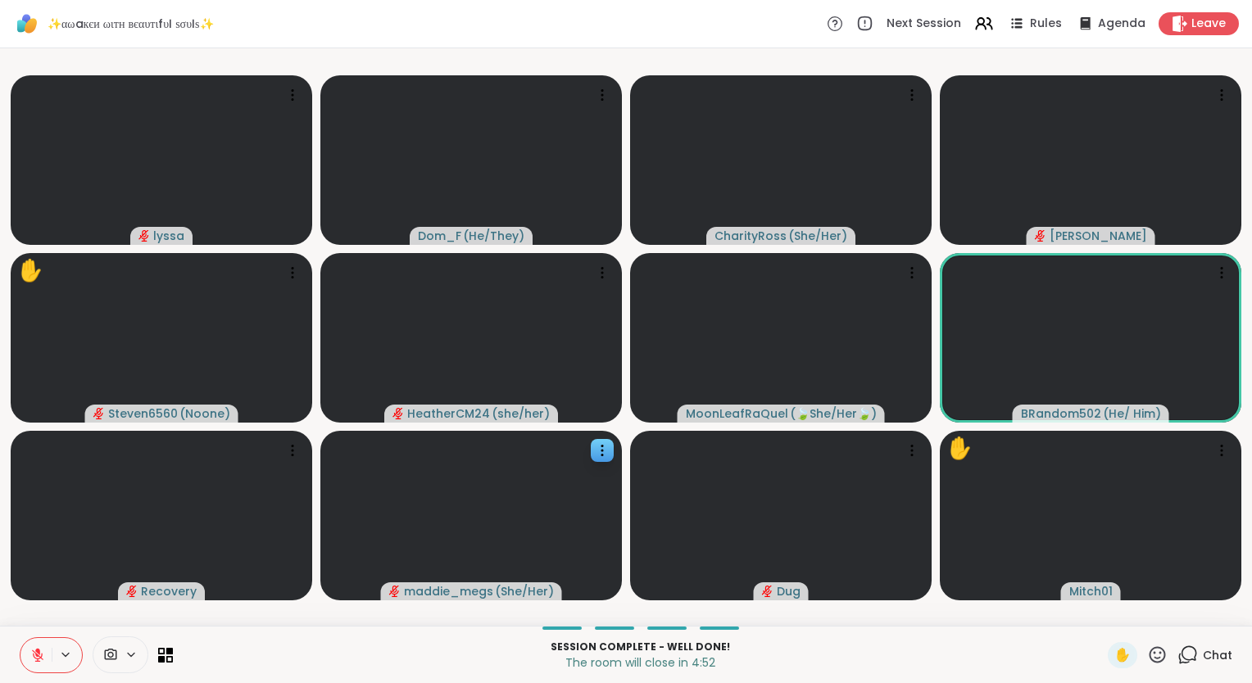
click at [18, 614] on video-player-container "lyssa Dom_F ( He/They ) CharityRoss ( She/Her ) dodi ✋ Steven6560 ( Noone ) Hea…" at bounding box center [626, 337] width 1232 height 564
click at [36, 650] on icon at bounding box center [37, 651] width 5 height 7
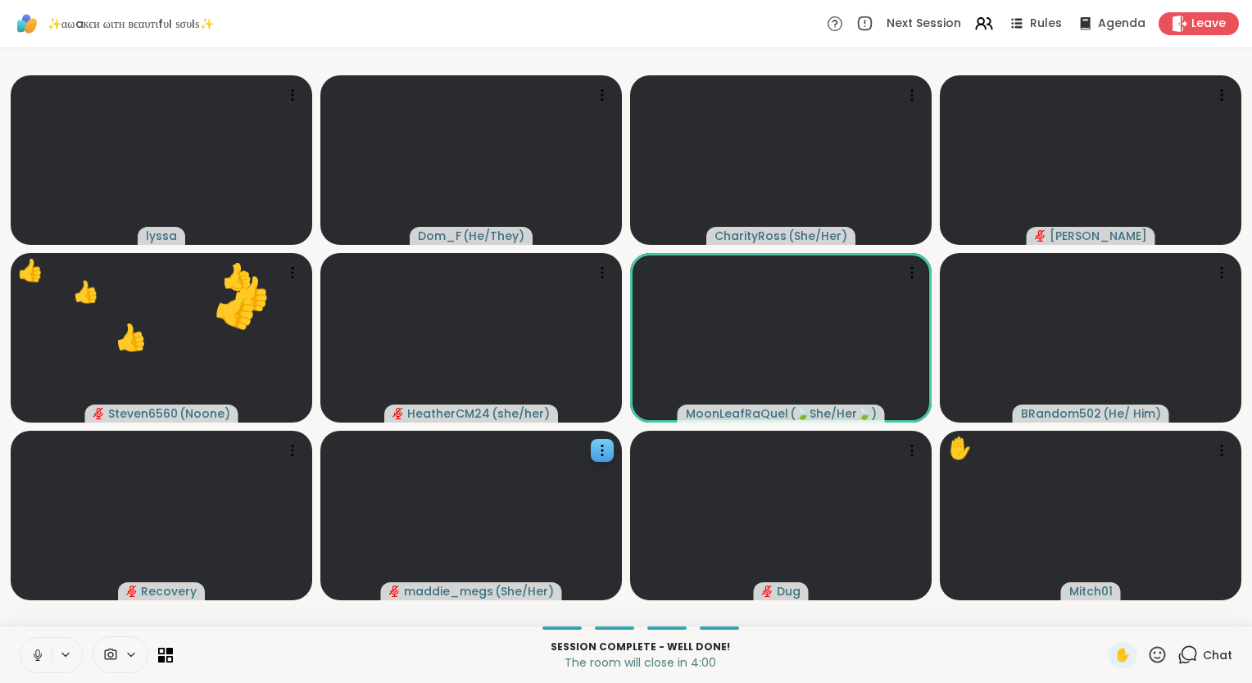
click at [1177, 648] on icon at bounding box center [1187, 655] width 20 height 20
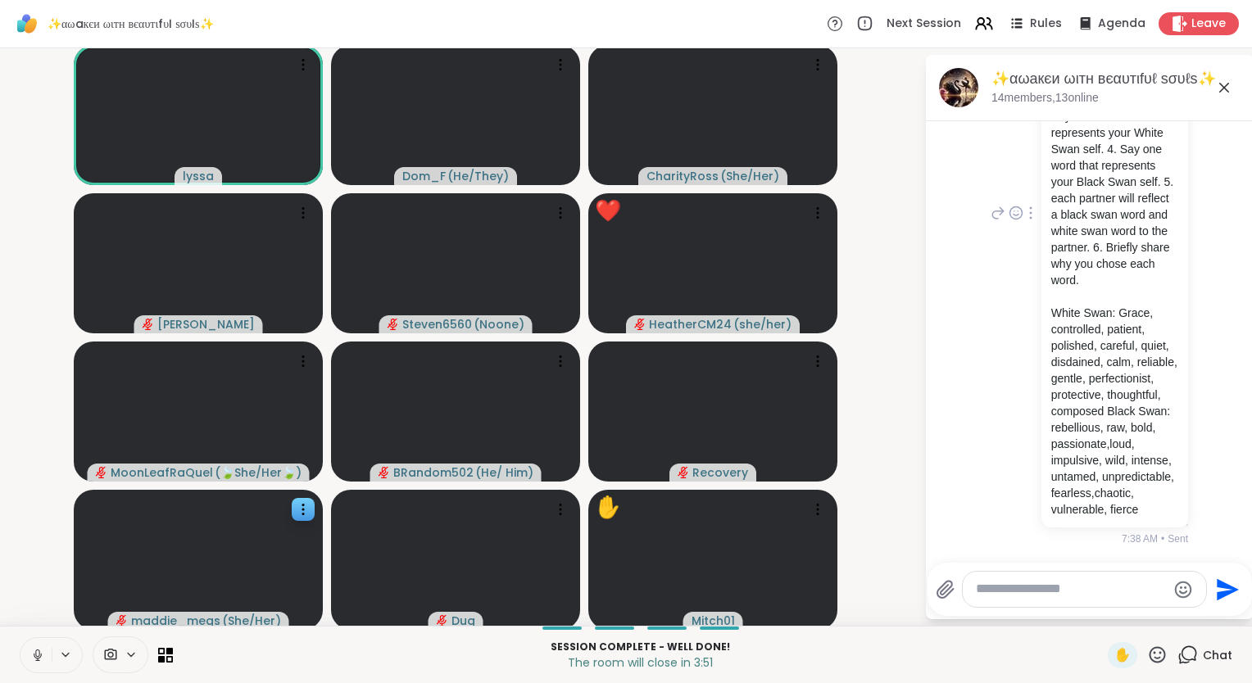
scroll to position [5009, 0]
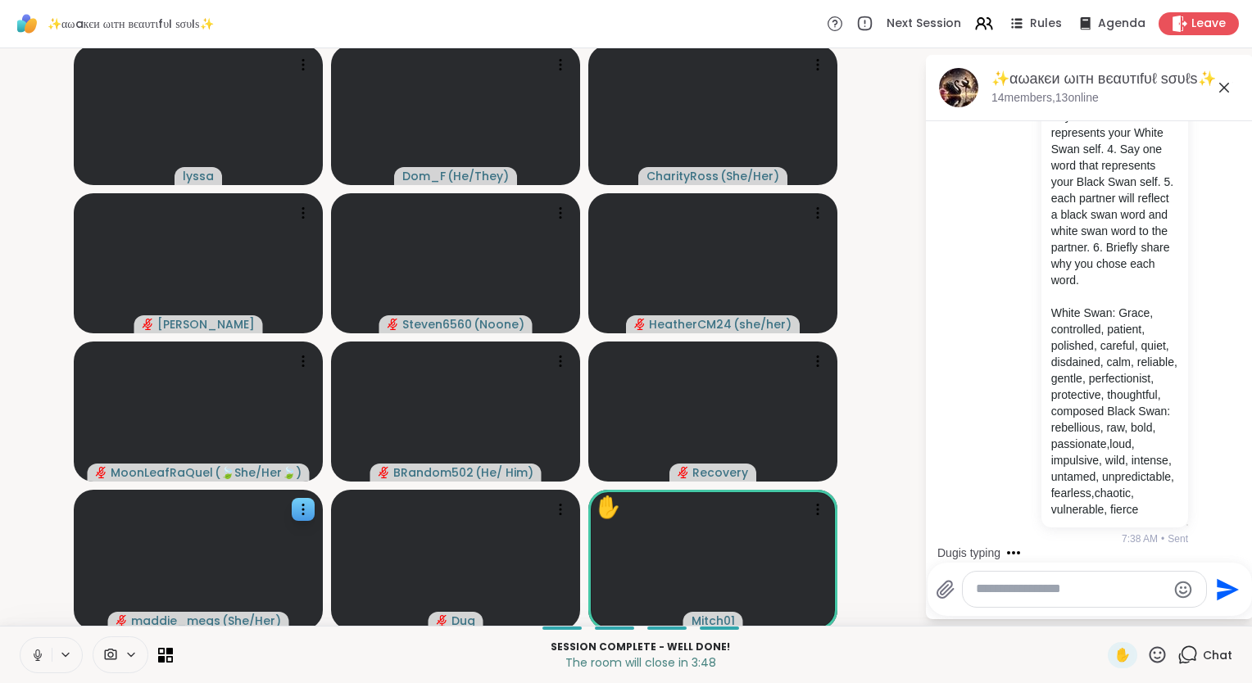
click at [36, 655] on icon at bounding box center [37, 655] width 15 height 15
click at [24, 658] on button at bounding box center [35, 655] width 31 height 34
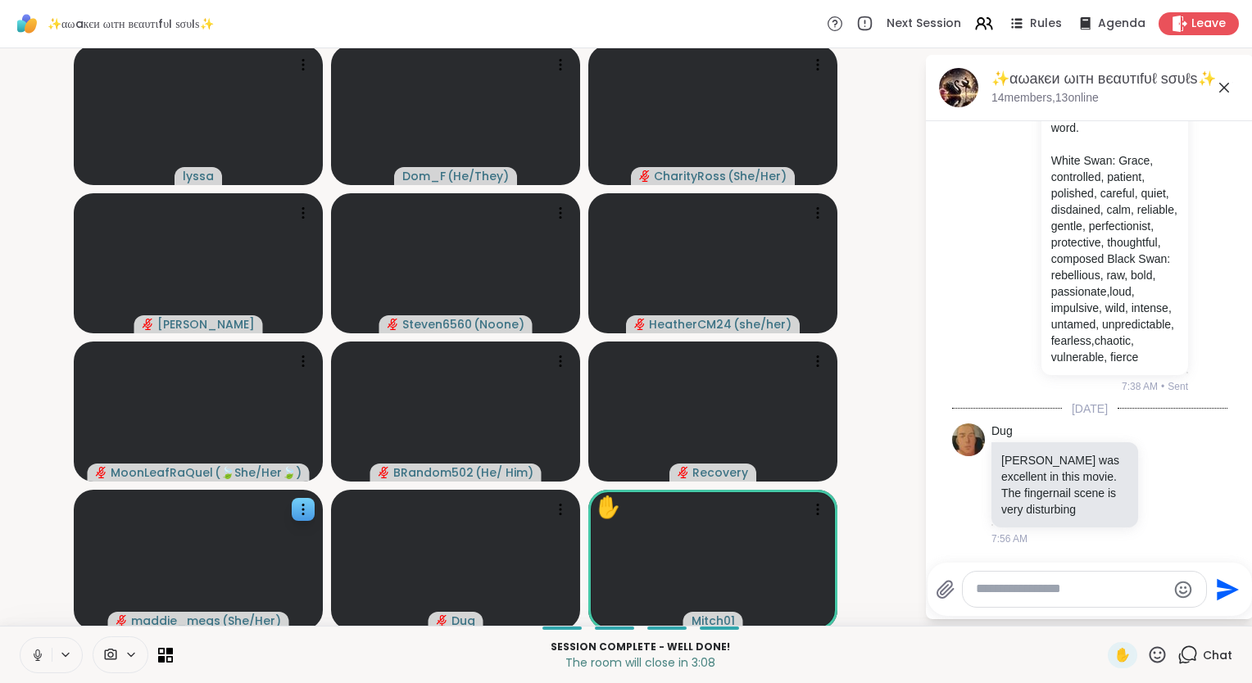
scroll to position [5067, 0]
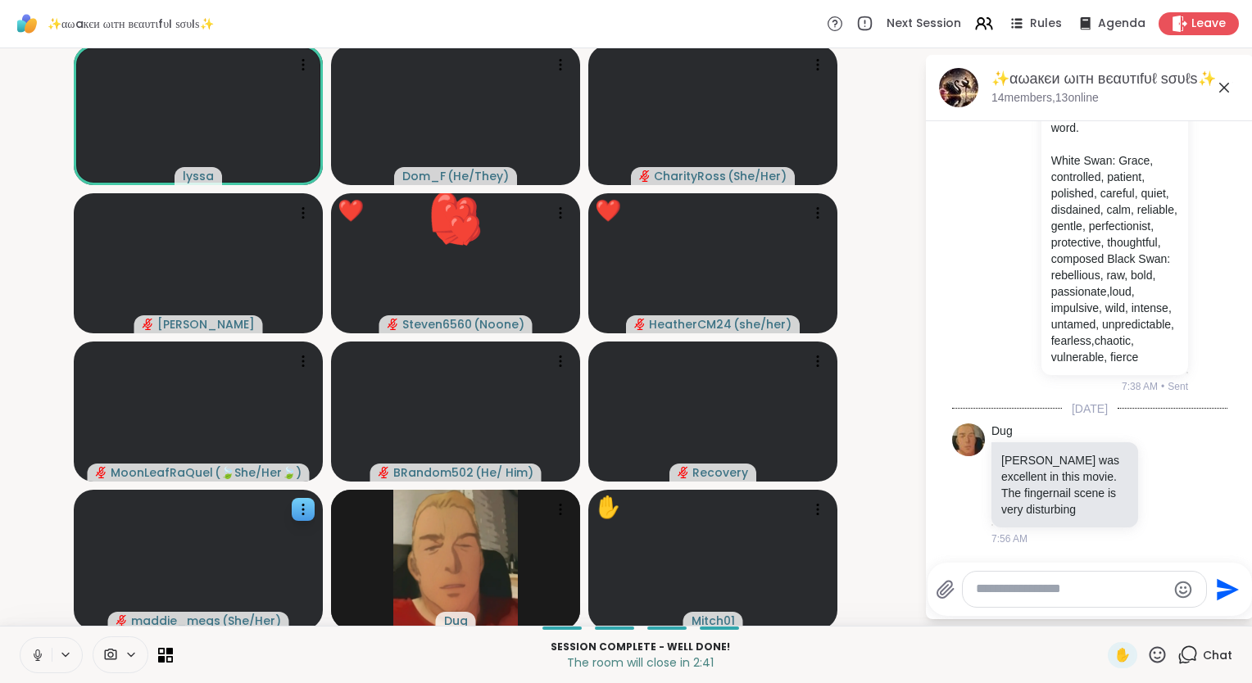
click at [1214, 87] on icon at bounding box center [1224, 88] width 20 height 20
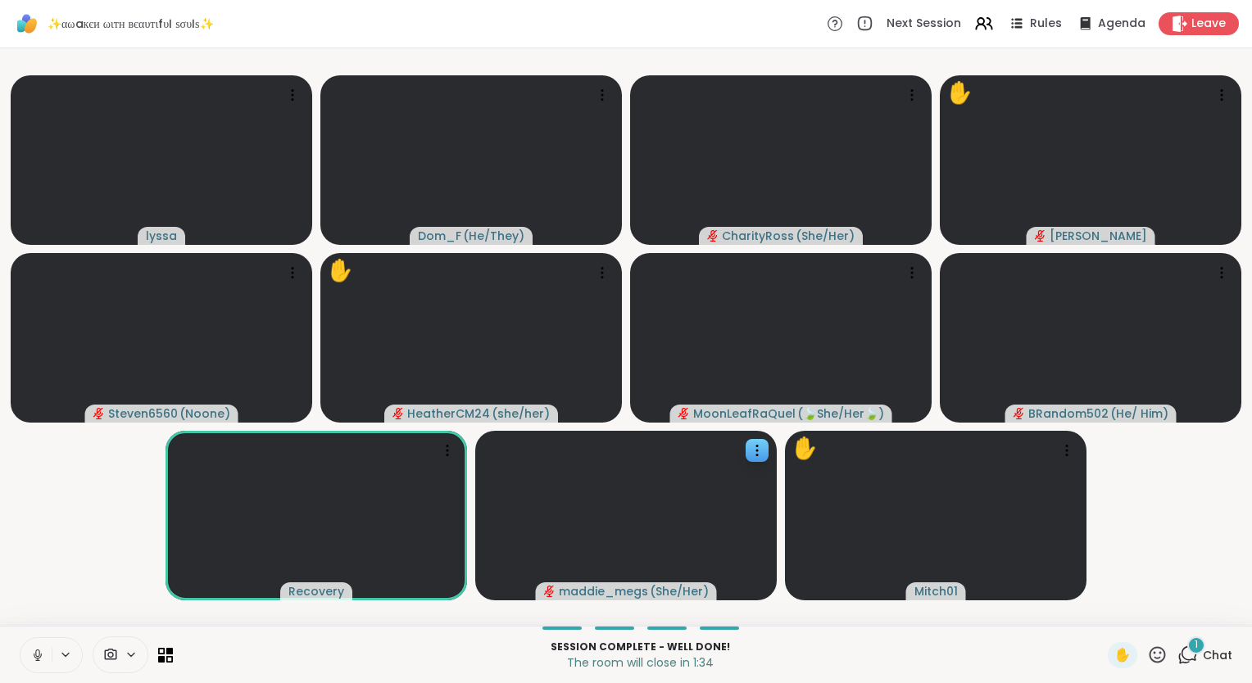
click at [10, 644] on div "Session Complete - well done! The room will close in 1:34 ✋ 1 Chat" at bounding box center [626, 654] width 1252 height 57
click at [1147, 649] on icon at bounding box center [1157, 655] width 20 height 20
click at [1101, 609] on span "❤️" at bounding box center [1109, 612] width 16 height 20
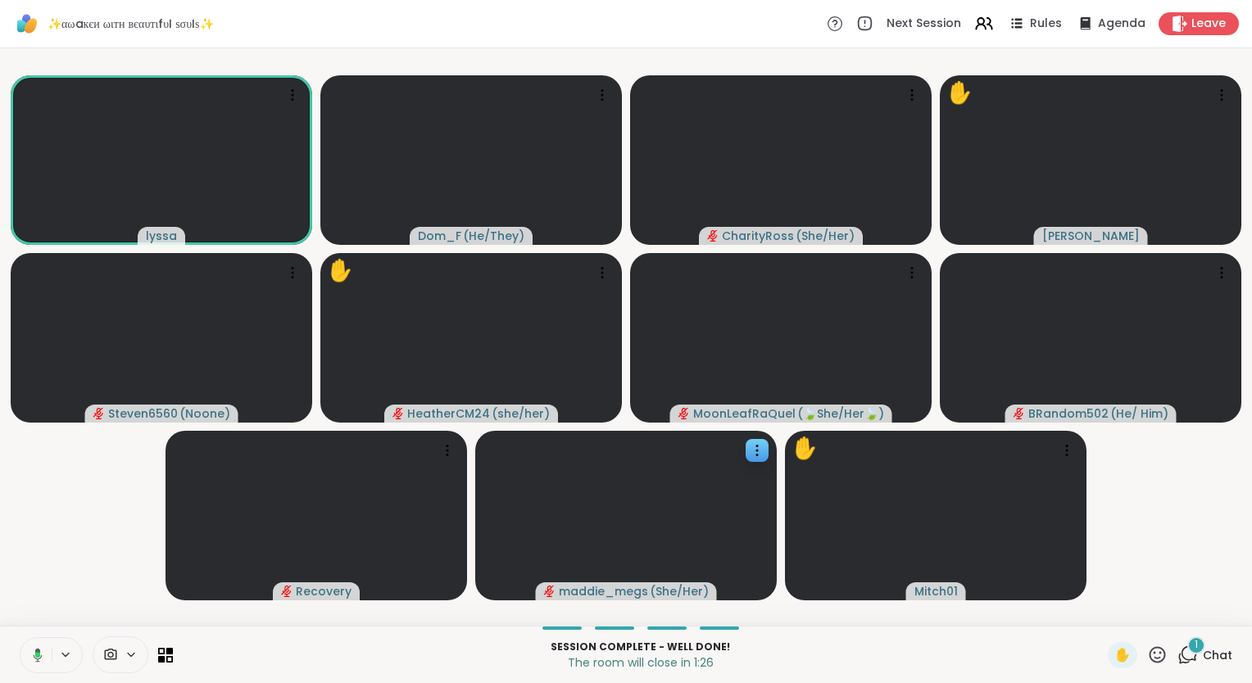
click at [34, 659] on icon at bounding box center [35, 655] width 15 height 15
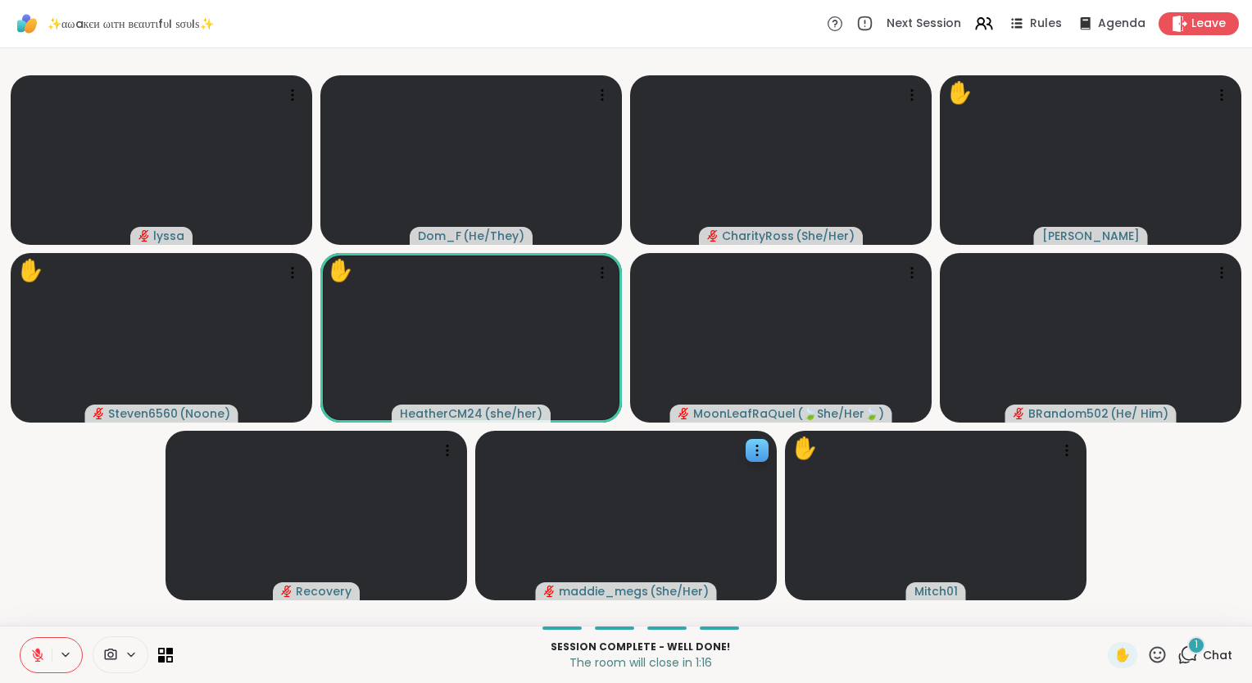
click at [1147, 649] on icon at bounding box center [1157, 655] width 20 height 20
click at [1101, 608] on span "❤️" at bounding box center [1109, 612] width 16 height 20
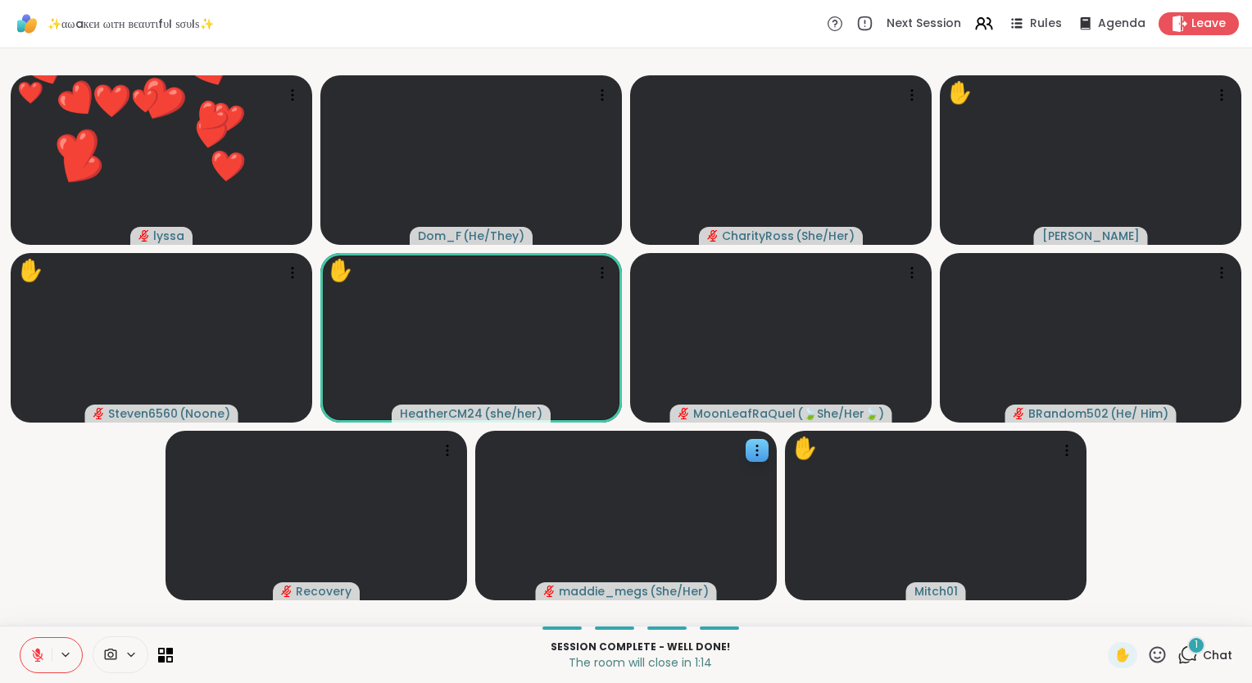
click at [0, 643] on html "✨αωaкєи ωιтн вєαυтιfυℓ ѕσυℓѕ✨ Next Session Rules Agenda Leave ❤️ lyssa ❤️ ❤️ ❤️…" at bounding box center [626, 341] width 1252 height 683
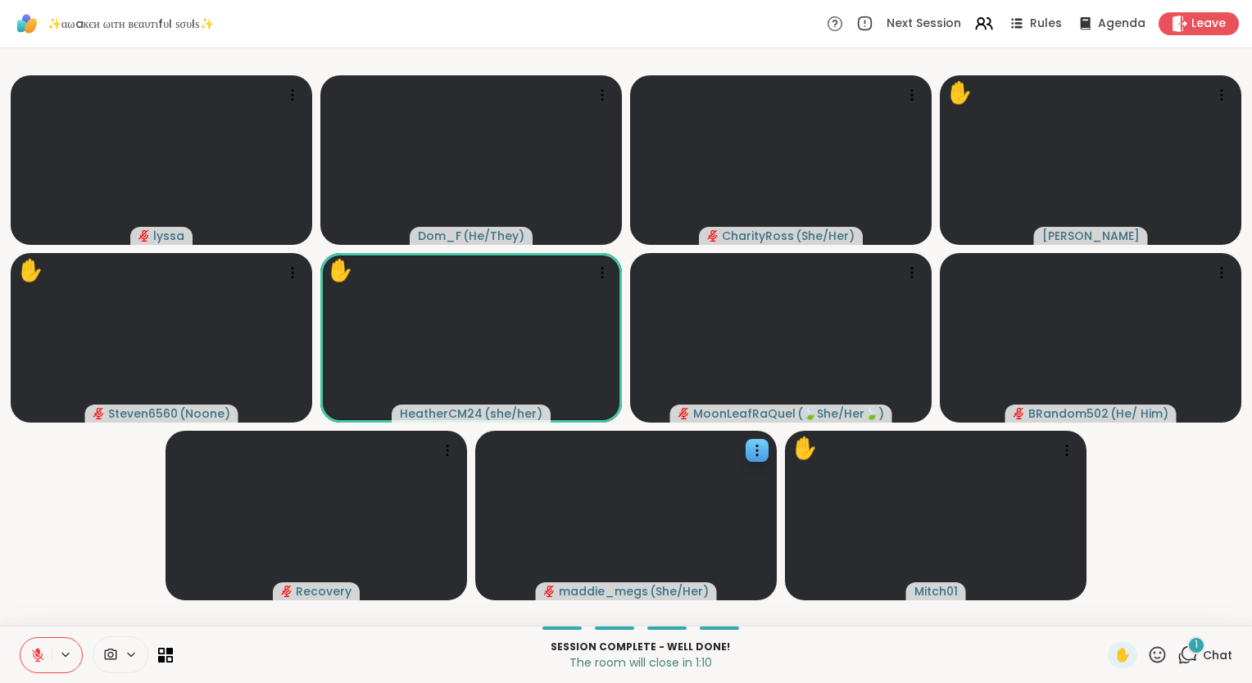
click at [36, 651] on icon at bounding box center [37, 651] width 5 height 7
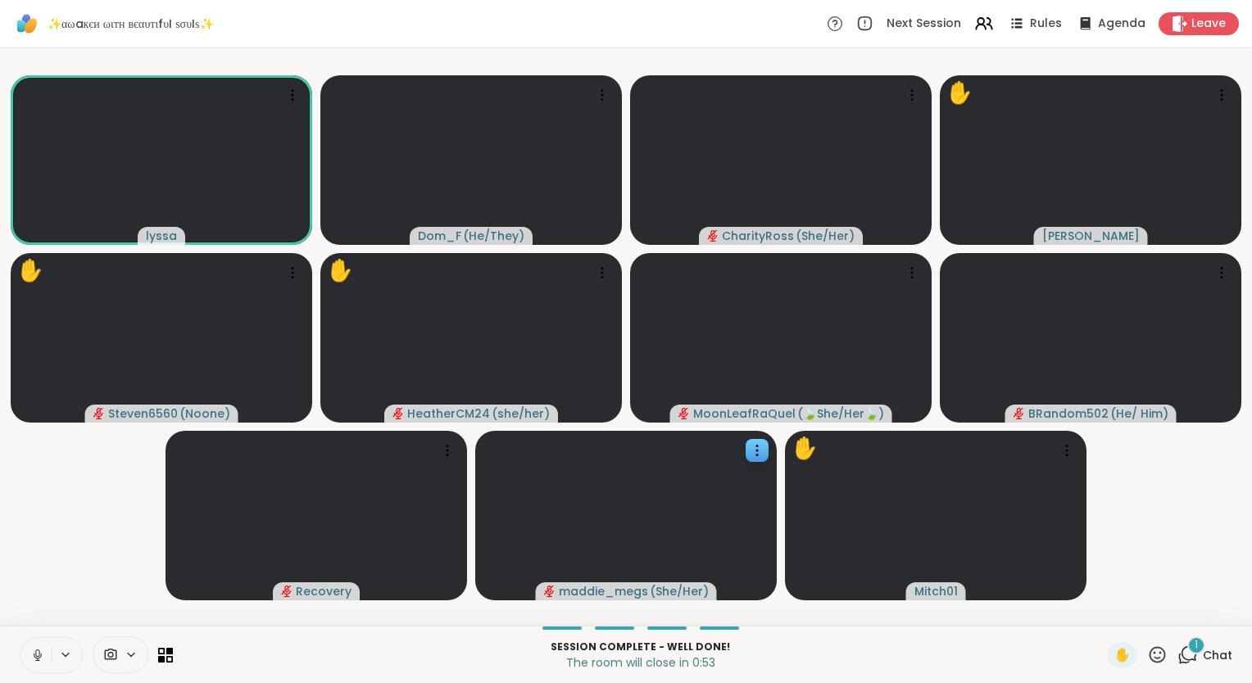
click at [36, 650] on icon at bounding box center [37, 655] width 15 height 15
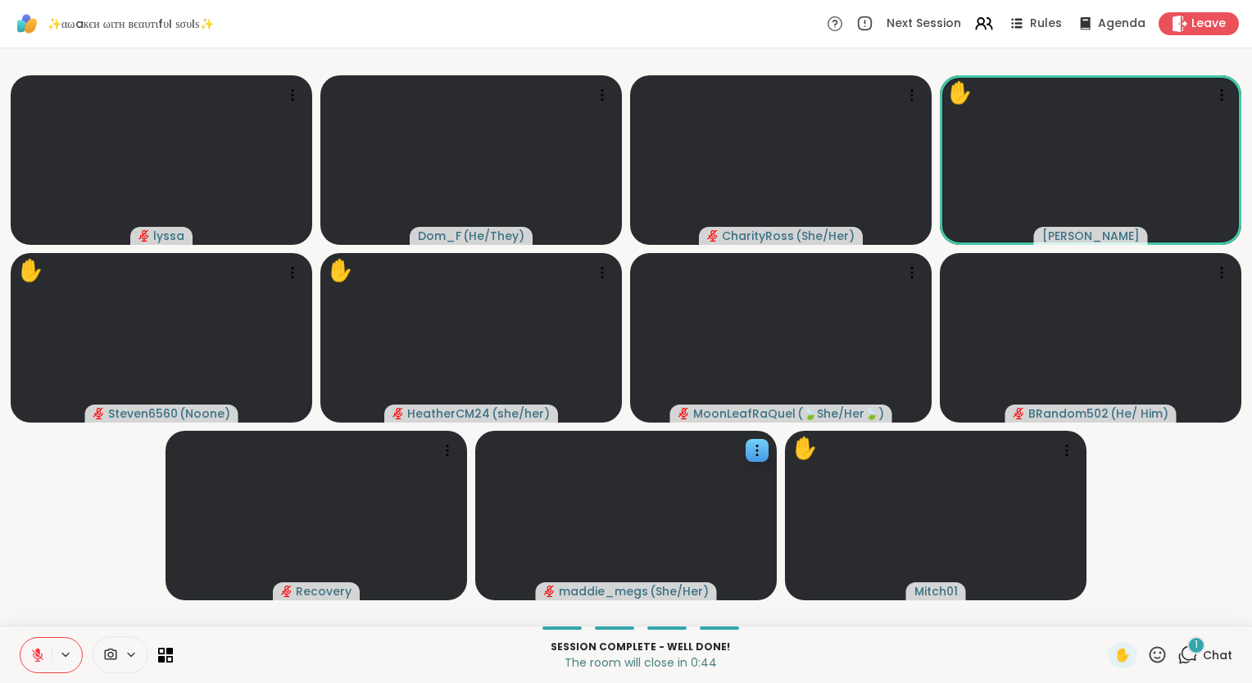
click at [36, 657] on icon at bounding box center [37, 655] width 15 height 15
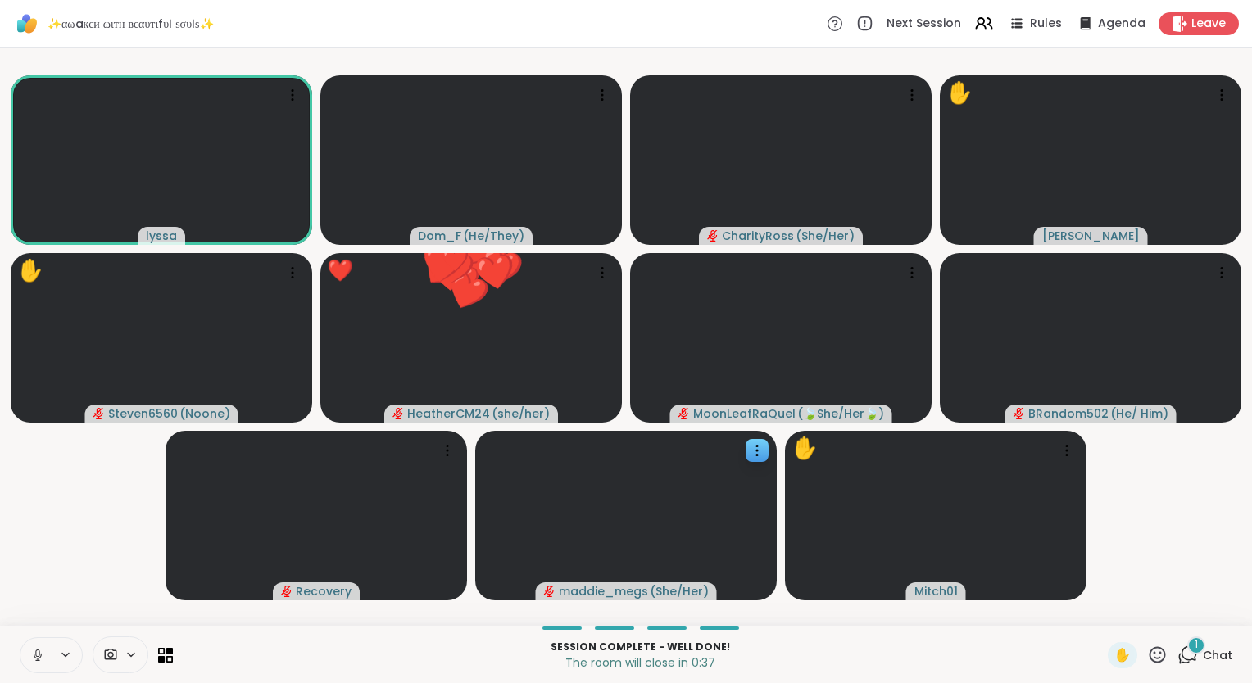
click at [41, 657] on icon at bounding box center [37, 655] width 15 height 15
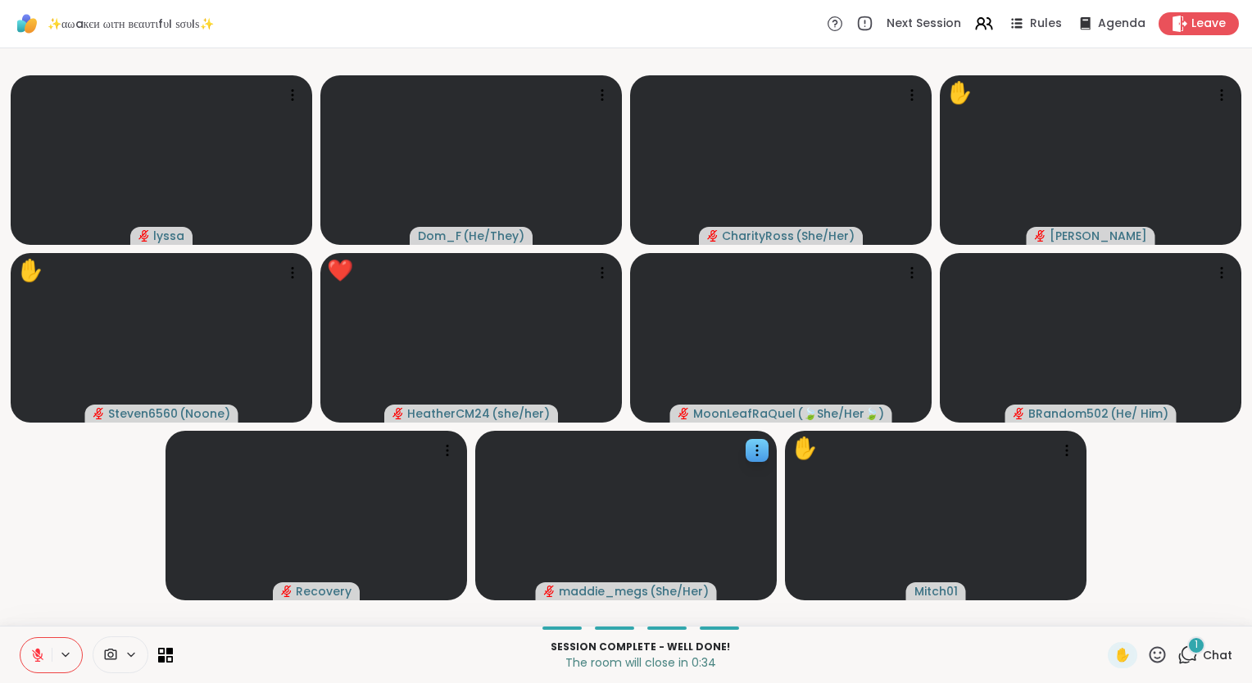
click at [41, 657] on icon at bounding box center [37, 655] width 11 height 11
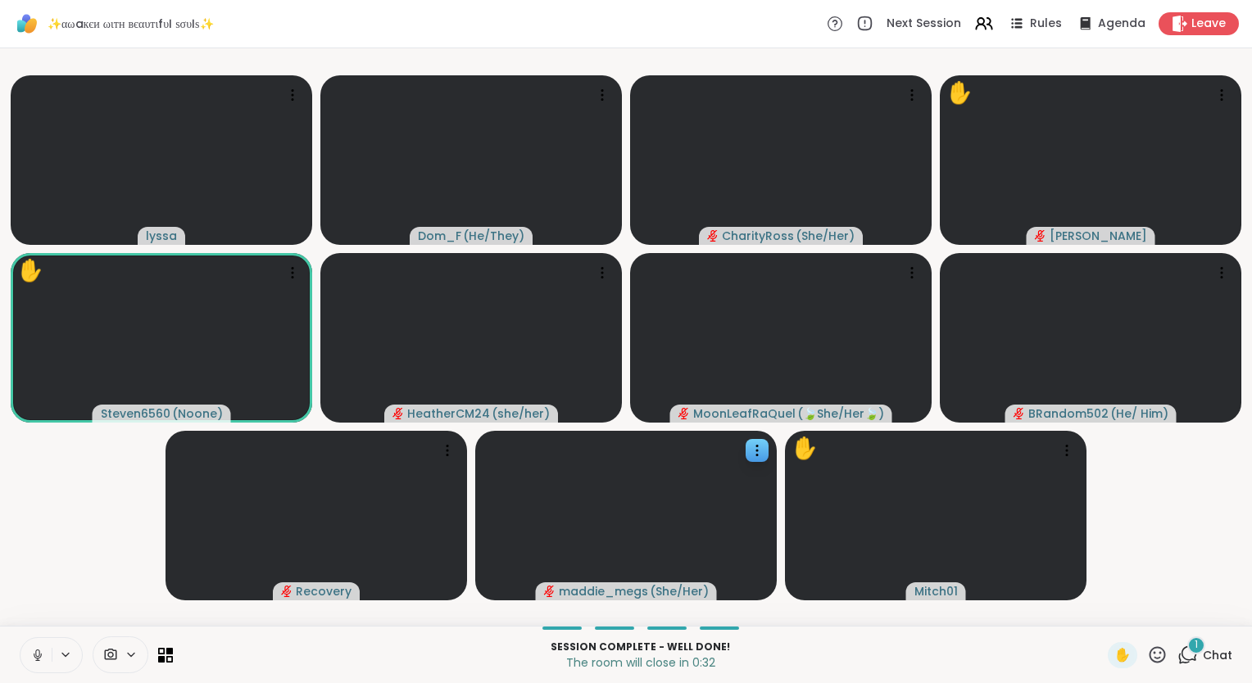
click at [34, 660] on icon at bounding box center [37, 655] width 15 height 15
click at [37, 653] on icon at bounding box center [37, 651] width 5 height 7
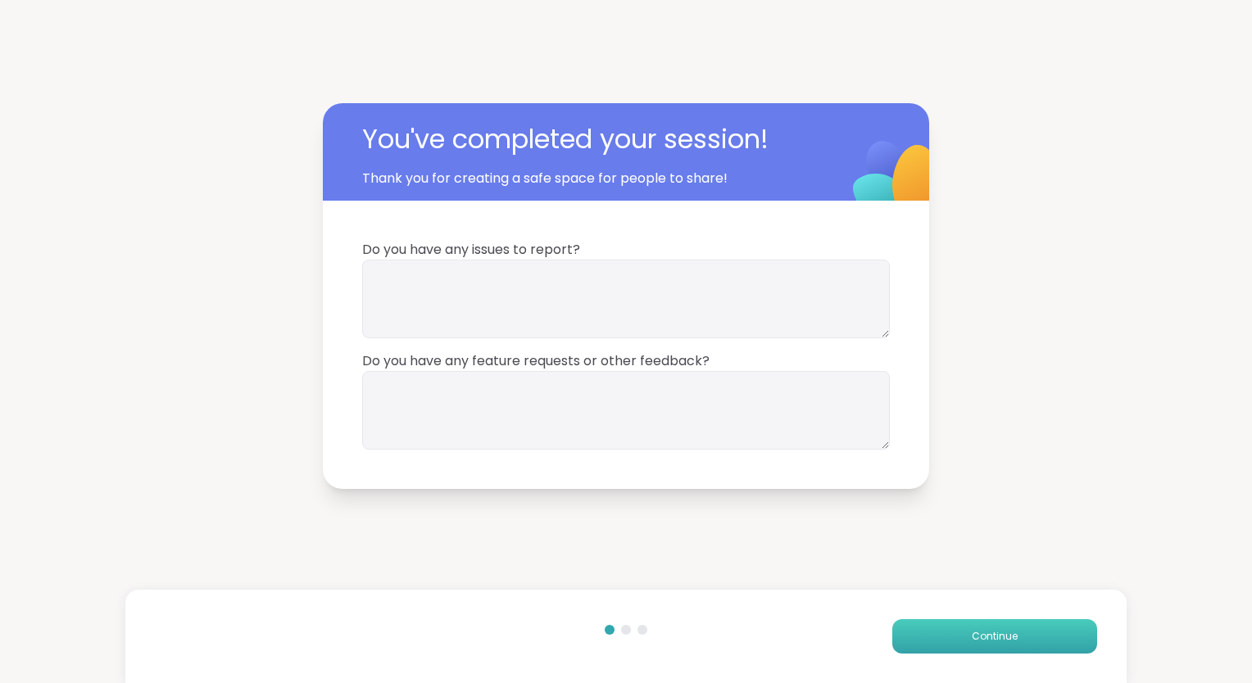
click at [933, 628] on button "Continue" at bounding box center [994, 636] width 205 height 34
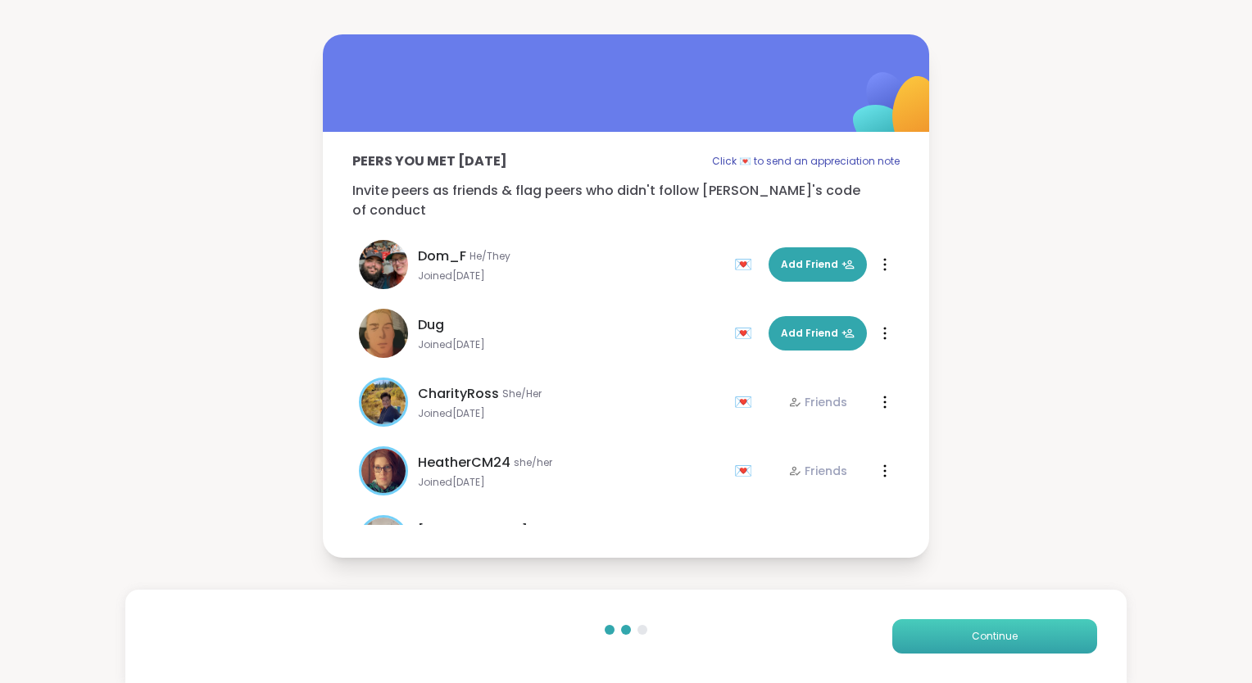
click at [923, 628] on button "Continue" at bounding box center [994, 636] width 205 height 34
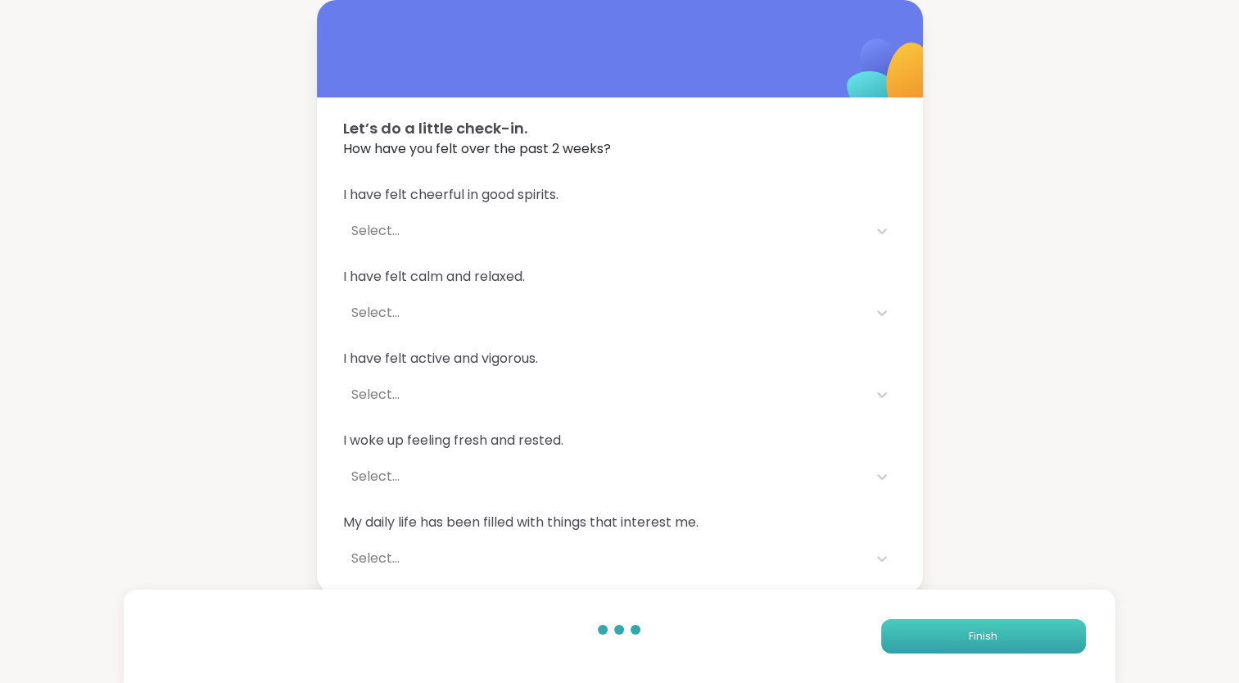
click at [912, 628] on button "Finish" at bounding box center [983, 636] width 205 height 34
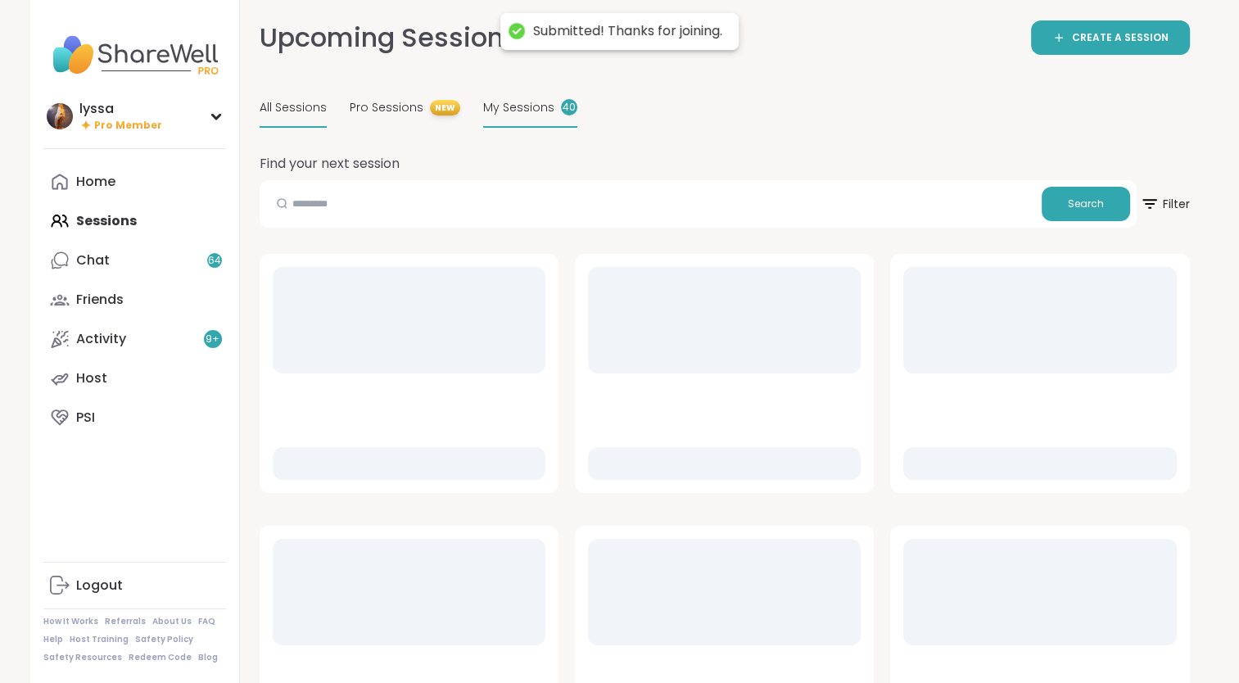
click at [521, 119] on div "My Sessions 40" at bounding box center [530, 108] width 94 height 39
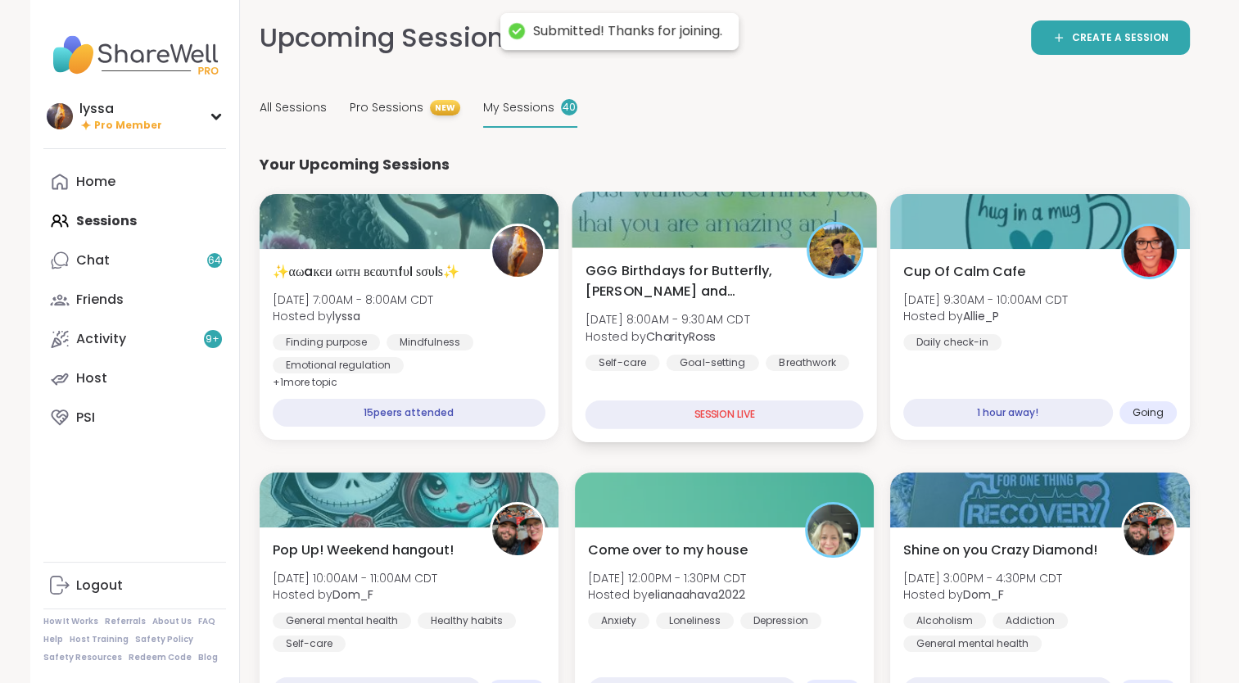
click at [664, 257] on div "GGG Birthdays for Butterfly, Lynn and Alicia Sun, Aug 10 | 8:00AM - 9:30AM CDT …" at bounding box center [725, 344] width 306 height 195
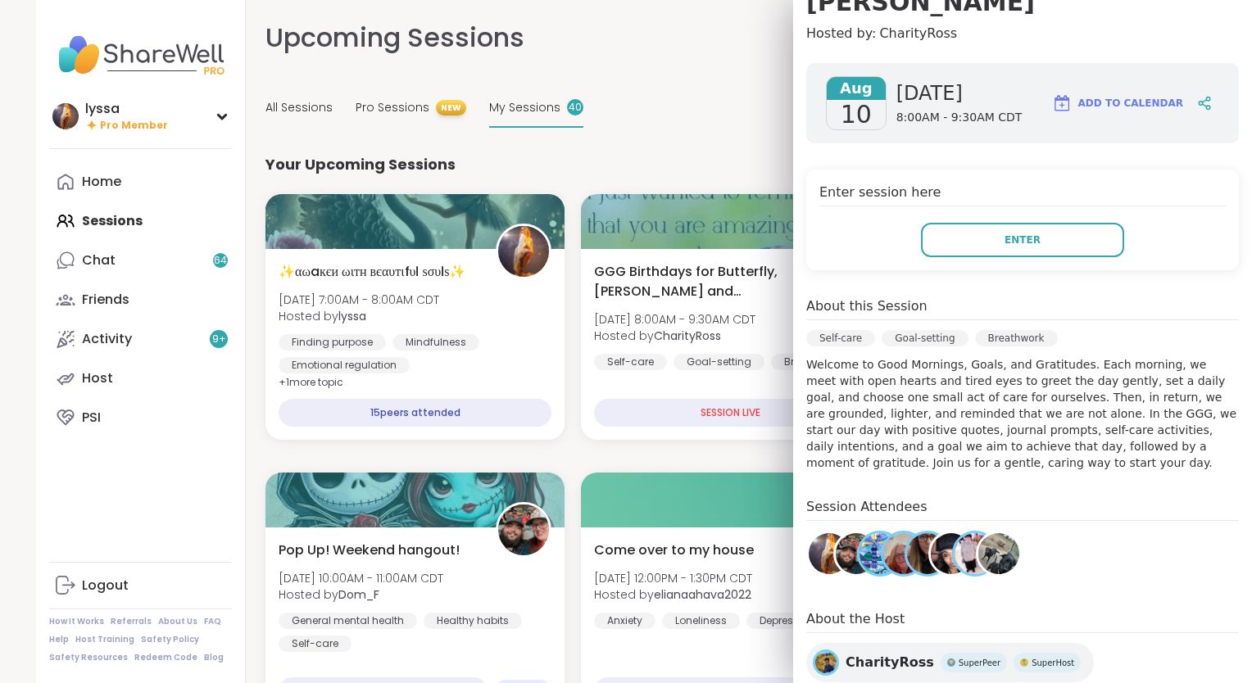
scroll to position [236, 0]
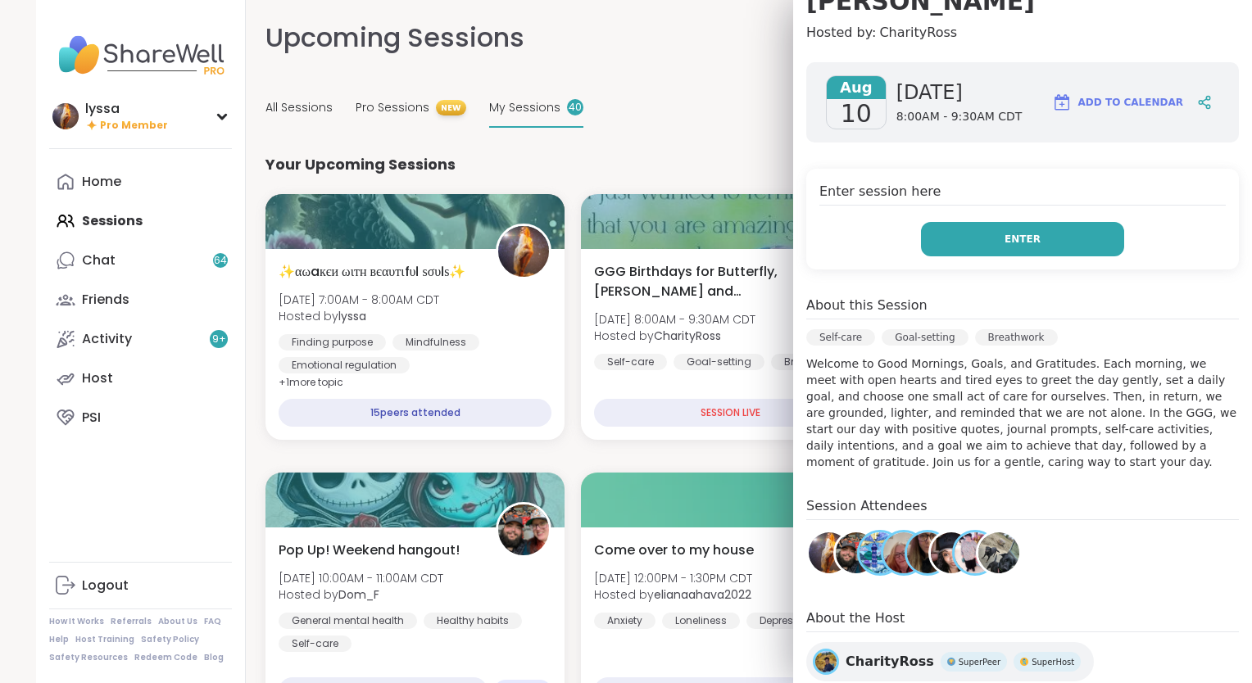
click at [1072, 222] on button "Enter" at bounding box center [1022, 239] width 203 height 34
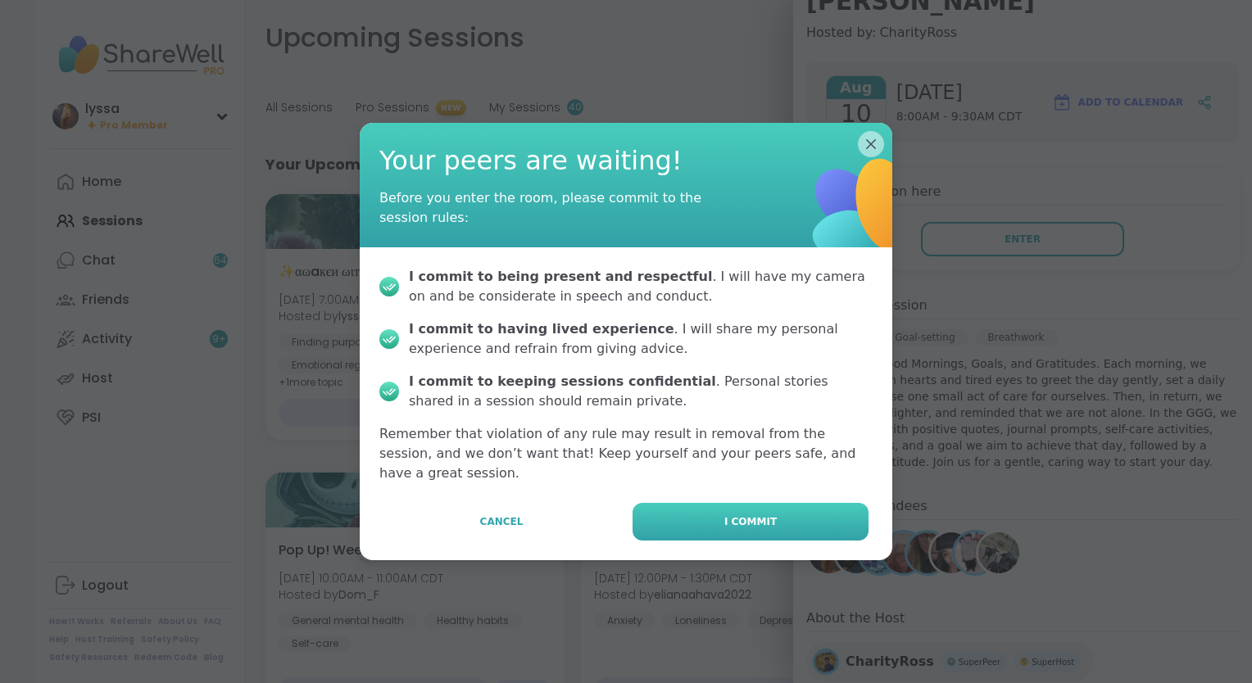
click at [744, 519] on span "I commit" at bounding box center [750, 521] width 52 height 15
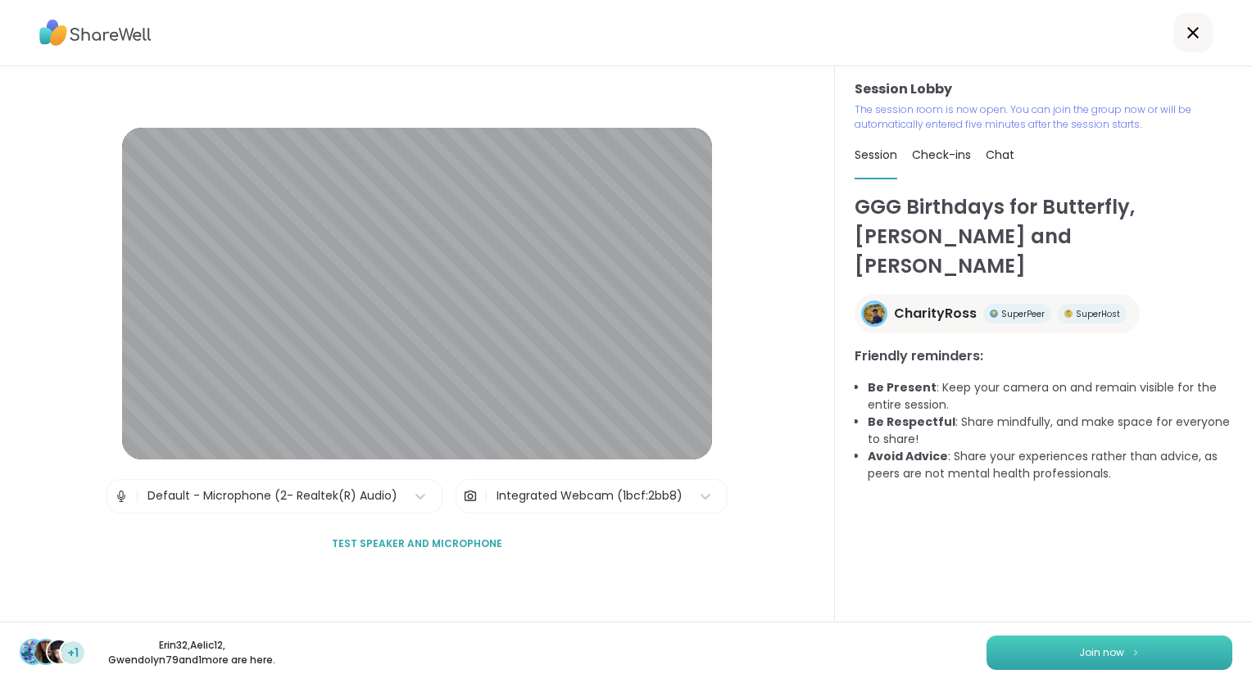
click at [1019, 655] on button "Join now" at bounding box center [1109, 653] width 246 height 34
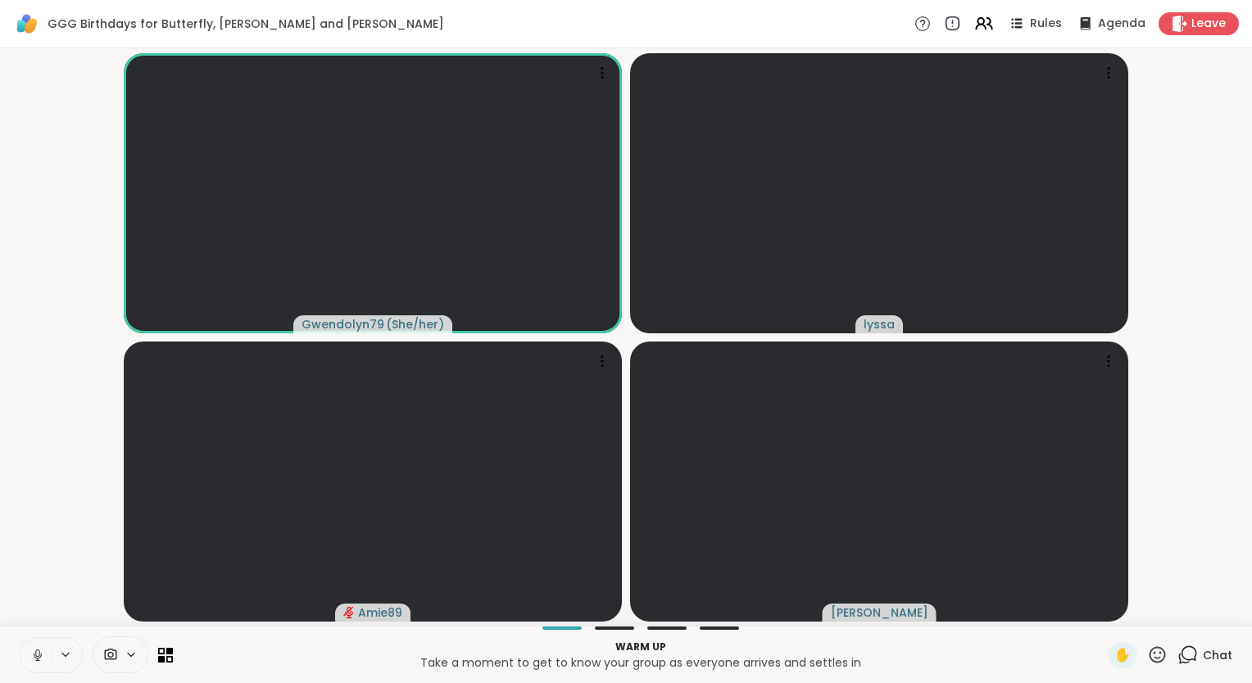
click at [12, 661] on div "Warm up Take a moment to get to know your group as everyone arrives and settles…" at bounding box center [626, 654] width 1252 height 57
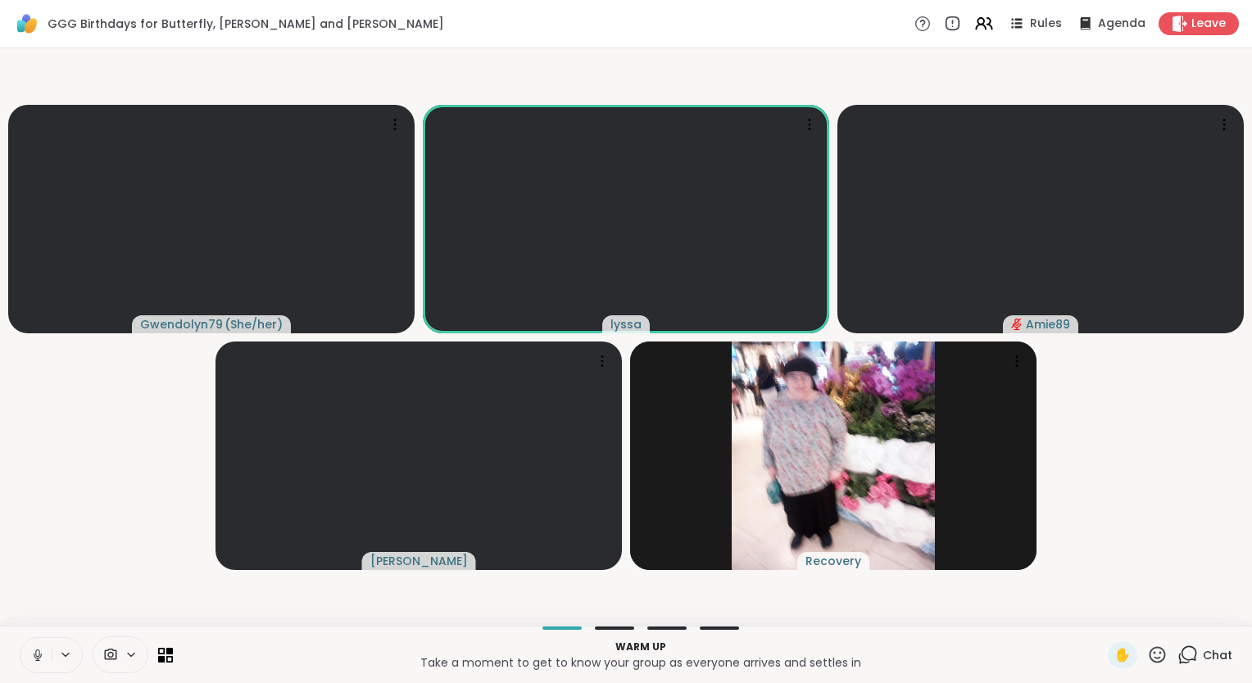
click at [34, 659] on icon at bounding box center [37, 655] width 15 height 15
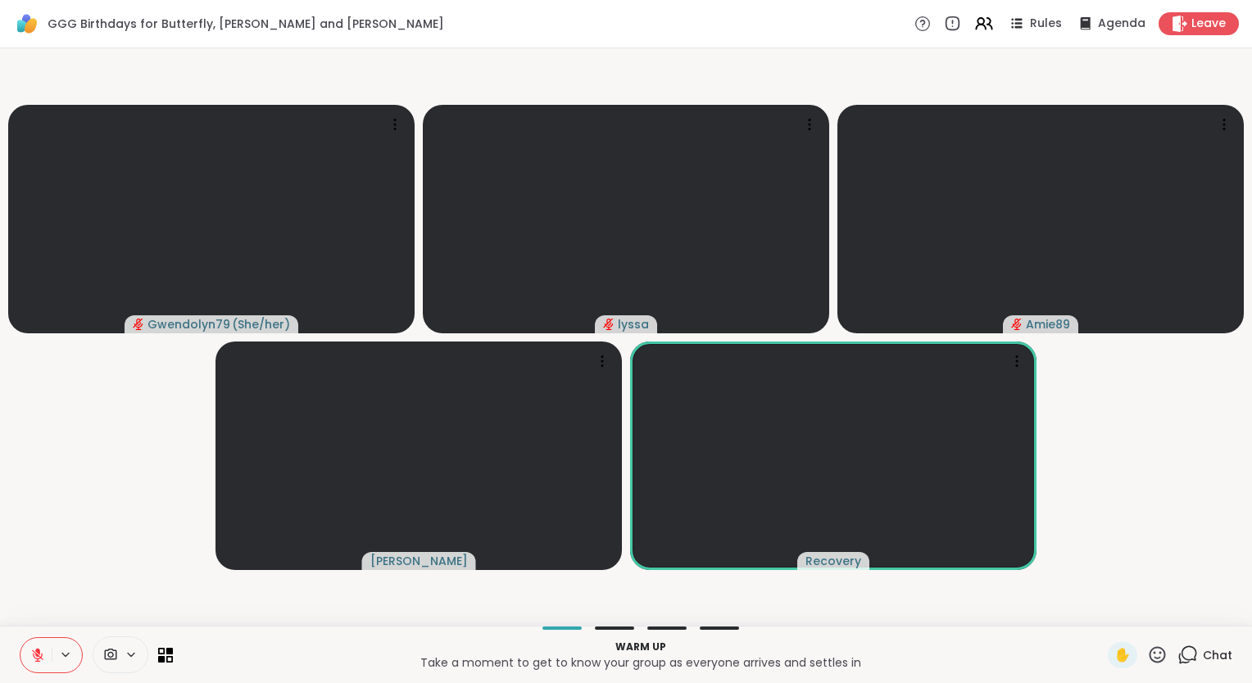
click at [33, 654] on icon at bounding box center [37, 655] width 15 height 15
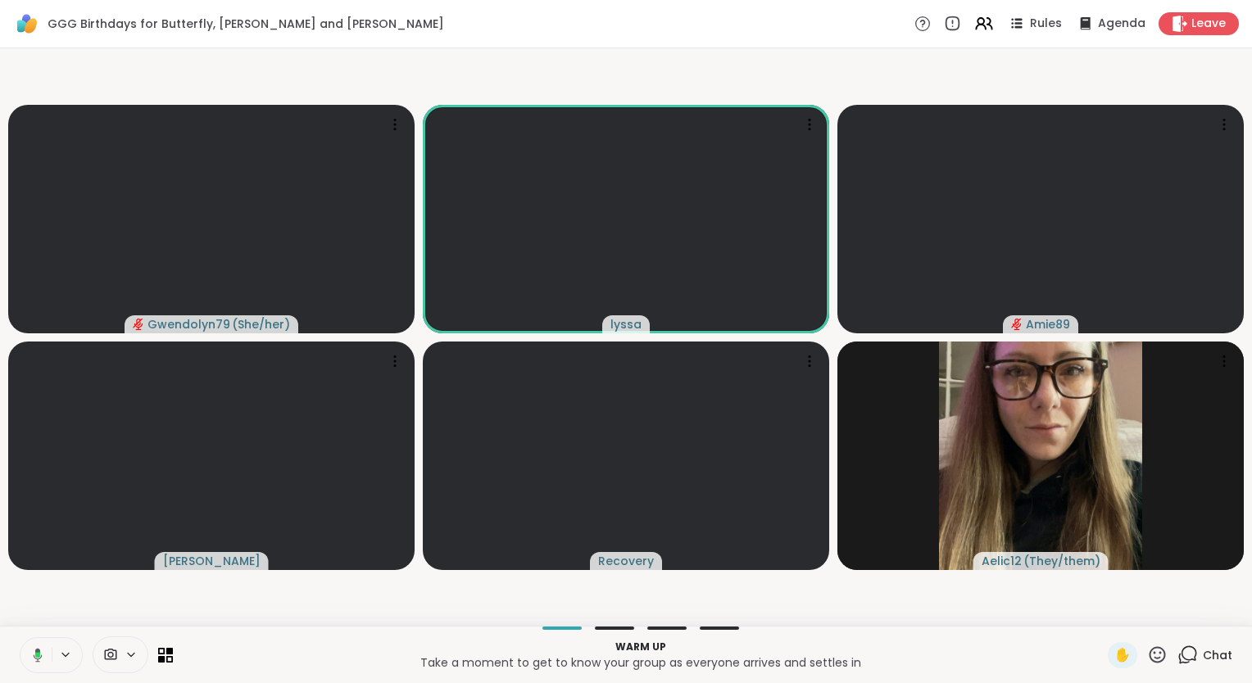
click at [34, 648] on icon at bounding box center [35, 655] width 15 height 15
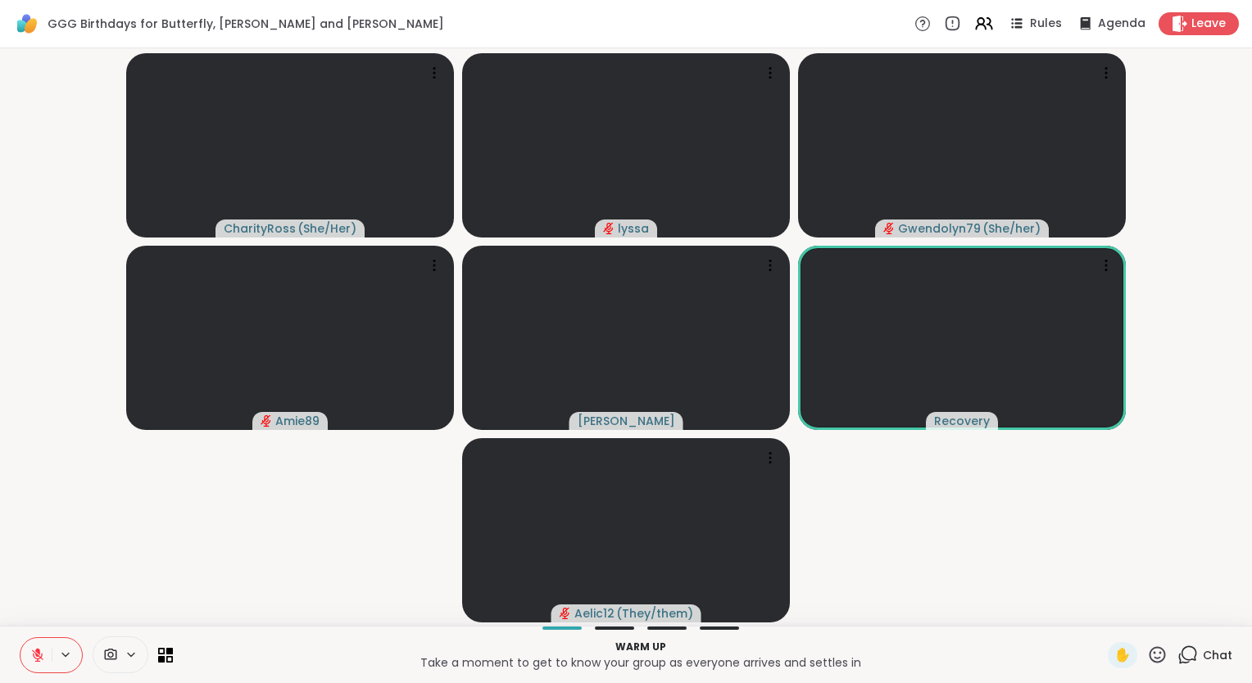
click at [34, 648] on icon at bounding box center [37, 655] width 15 height 15
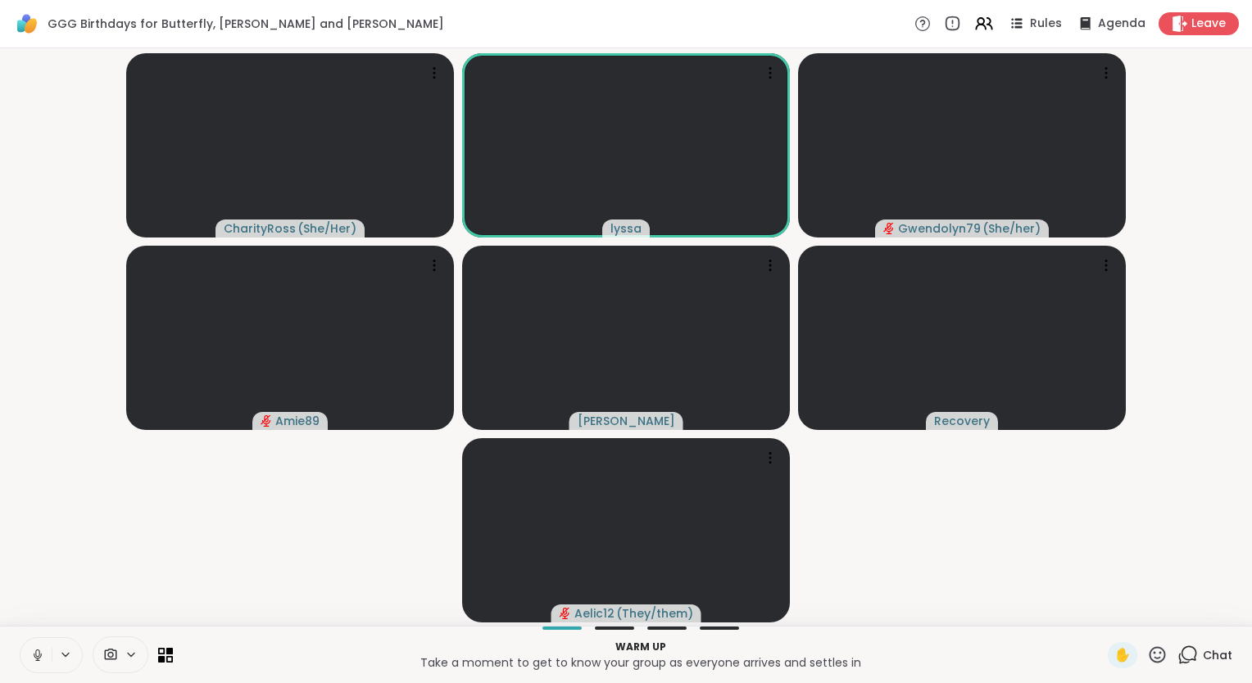
drag, startPoint x: 13, startPoint y: 614, endPoint x: 10, endPoint y: 603, distance: 11.9
click at [10, 603] on video-player-container "CharityRoss ( She/Her ) lyssa Gwendolyn79 ( She/her ) Amie89 dodi Recovery Aeli…" at bounding box center [626, 337] width 1232 height 564
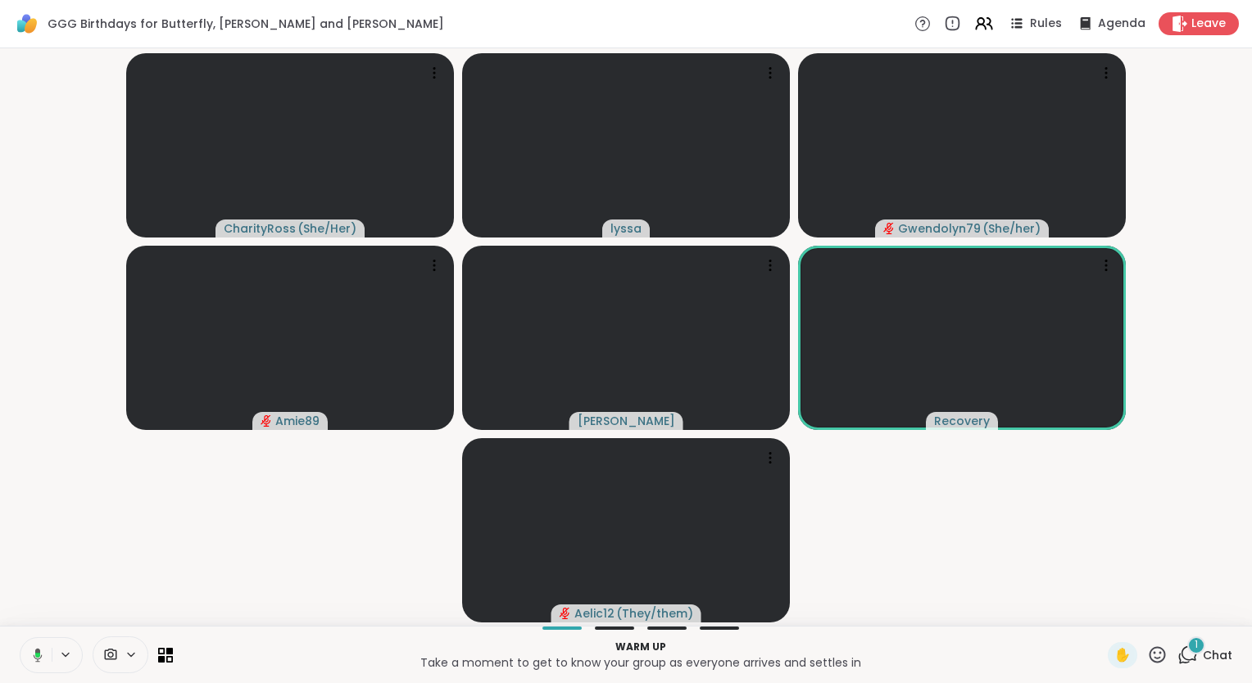
click at [33, 651] on icon at bounding box center [35, 655] width 15 height 15
click at [1190, 649] on div "1" at bounding box center [1196, 646] width 18 height 18
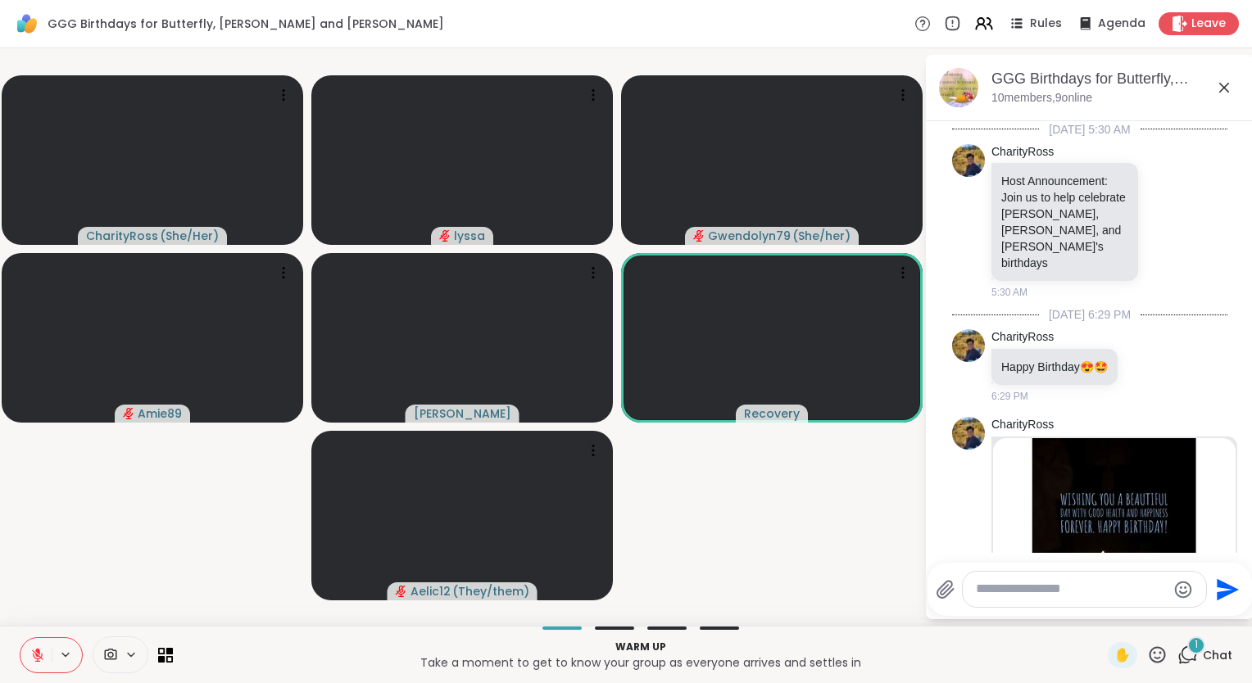
scroll to position [505, 0]
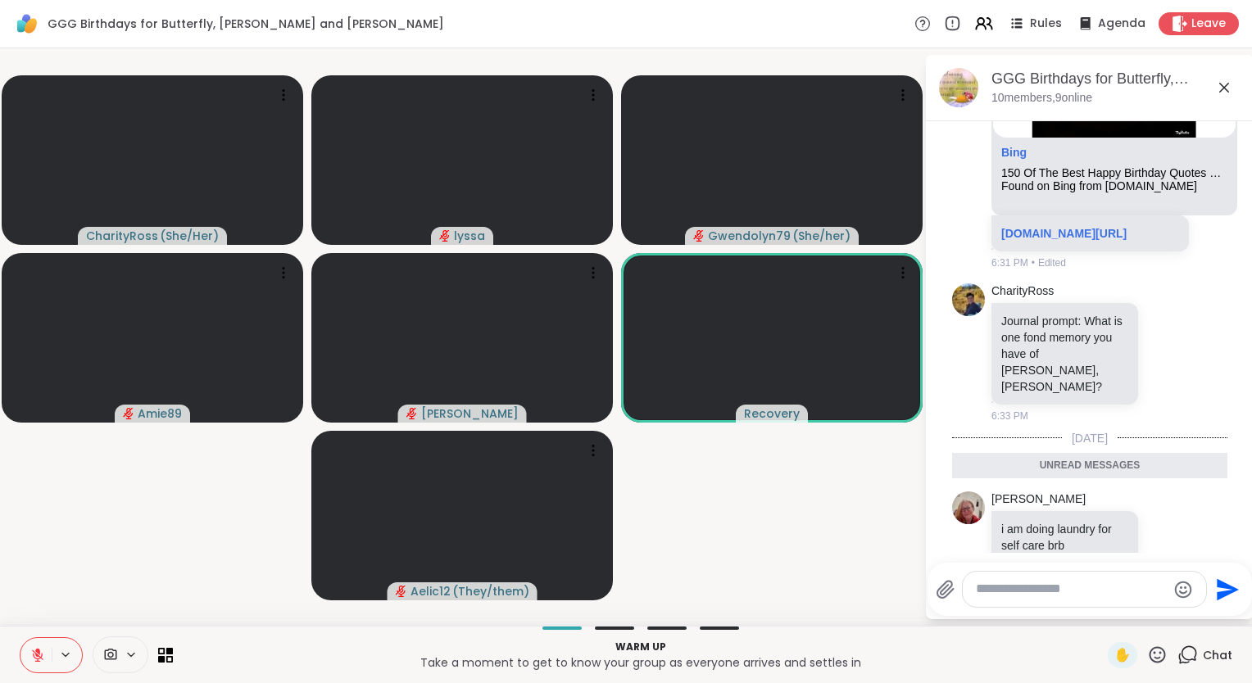
click at [1221, 88] on icon at bounding box center [1224, 88] width 20 height 20
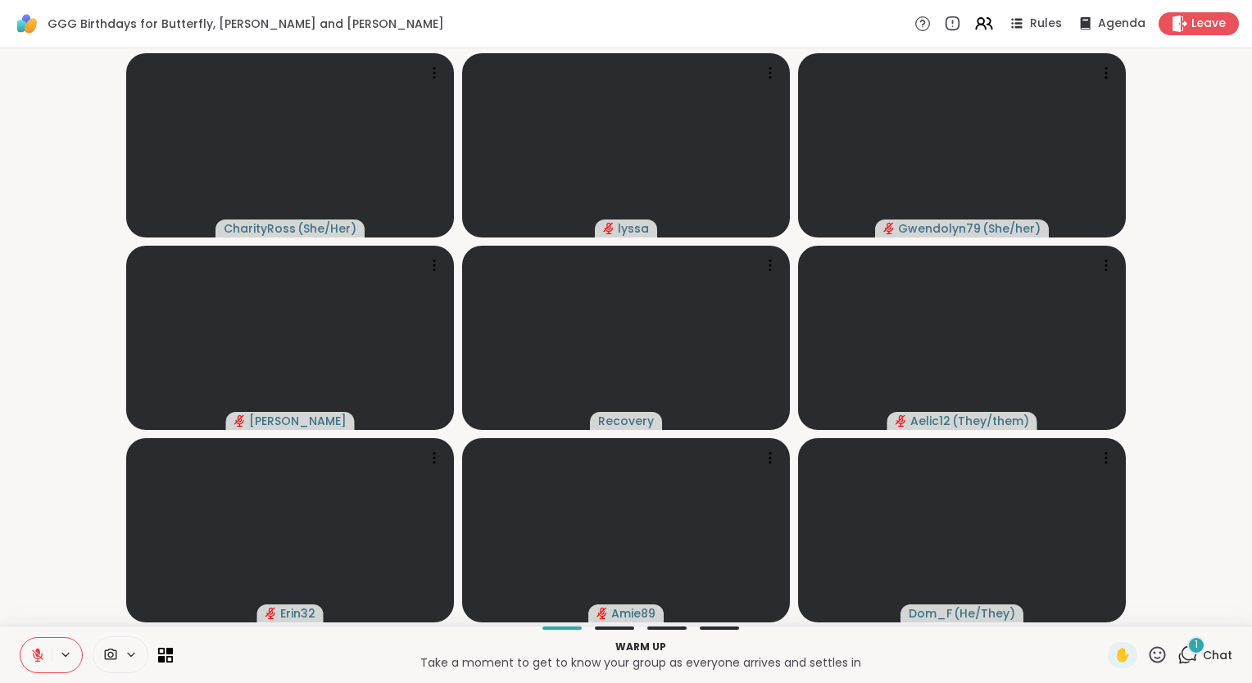
click at [1134, 653] on div "✋" at bounding box center [1138, 655] width 60 height 26
click at [1147, 654] on icon at bounding box center [1157, 655] width 20 height 20
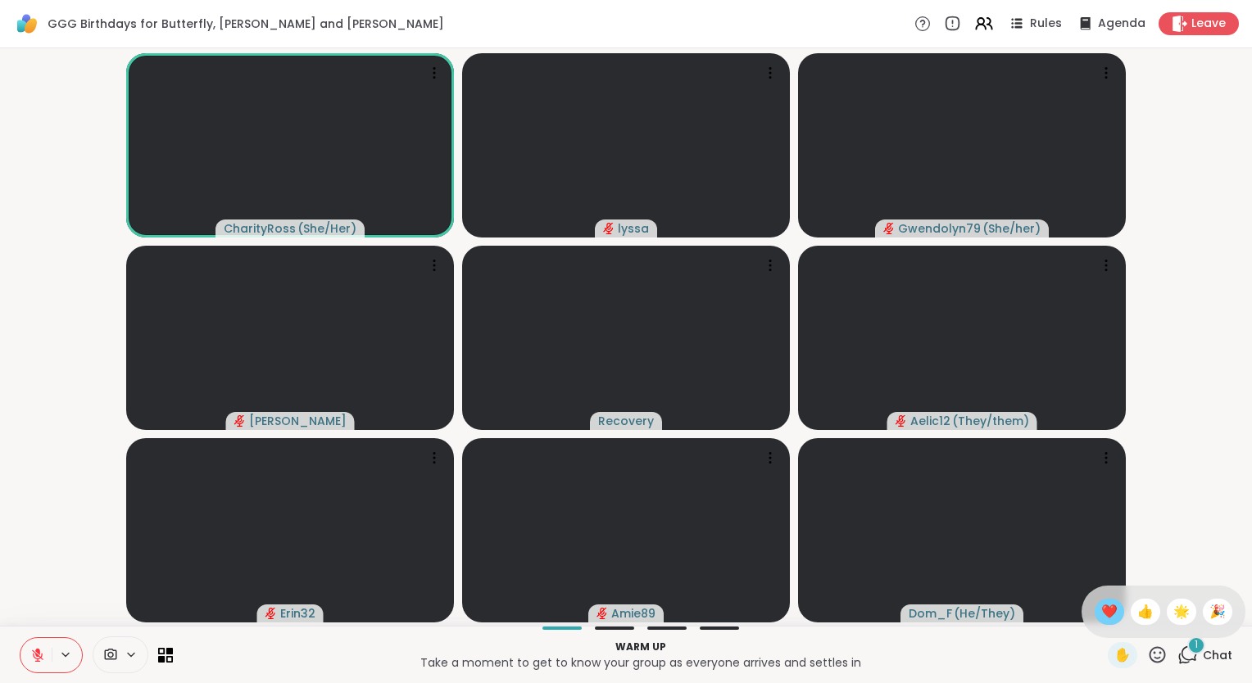
click at [1101, 614] on div "❤️" at bounding box center [1108, 612] width 29 height 26
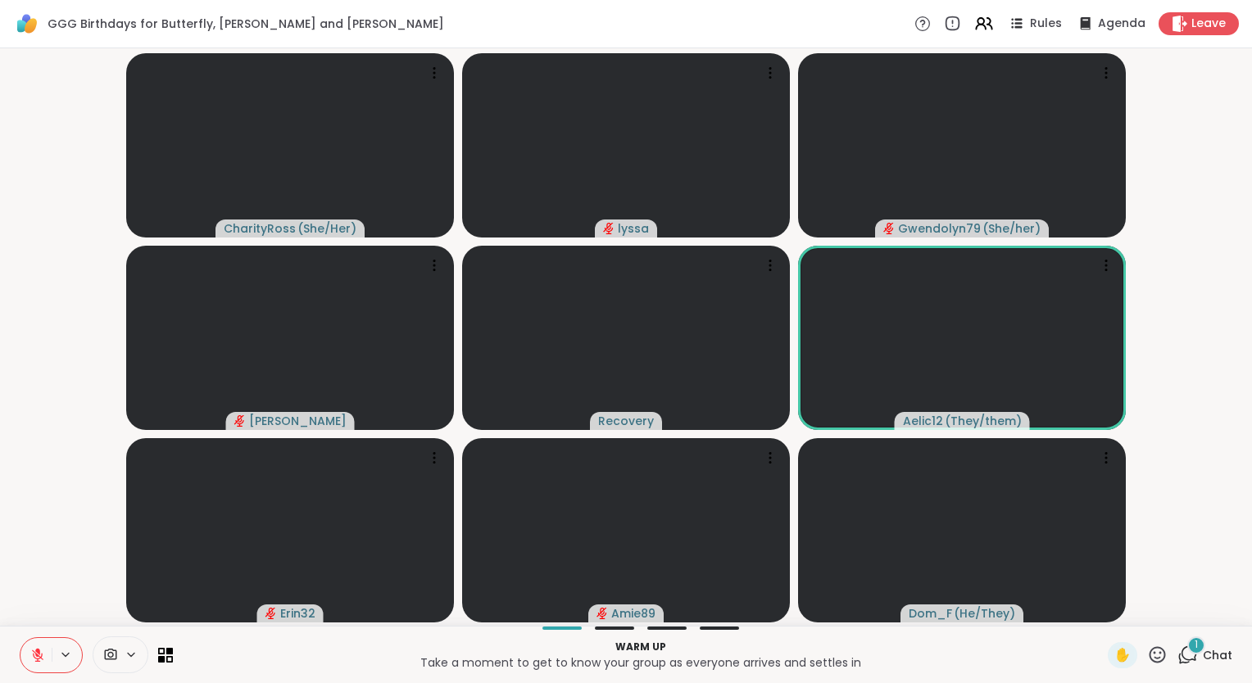
click at [39, 647] on button at bounding box center [35, 655] width 31 height 34
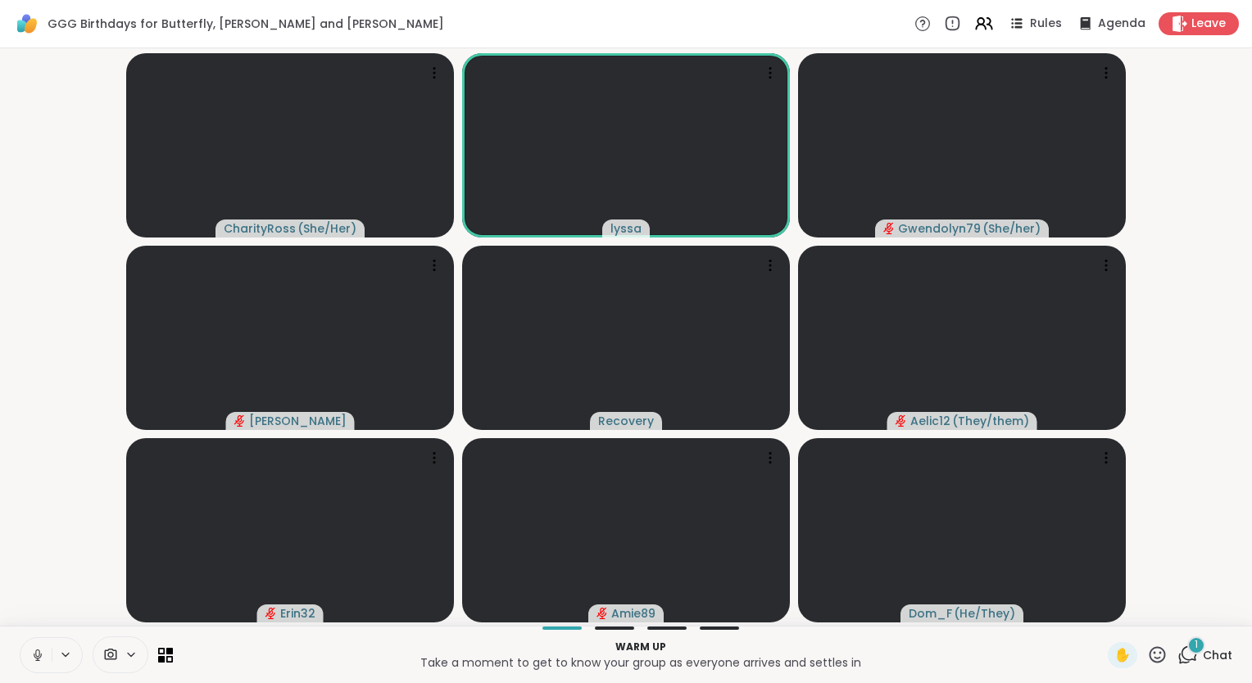
click at [39, 655] on icon at bounding box center [37, 655] width 15 height 15
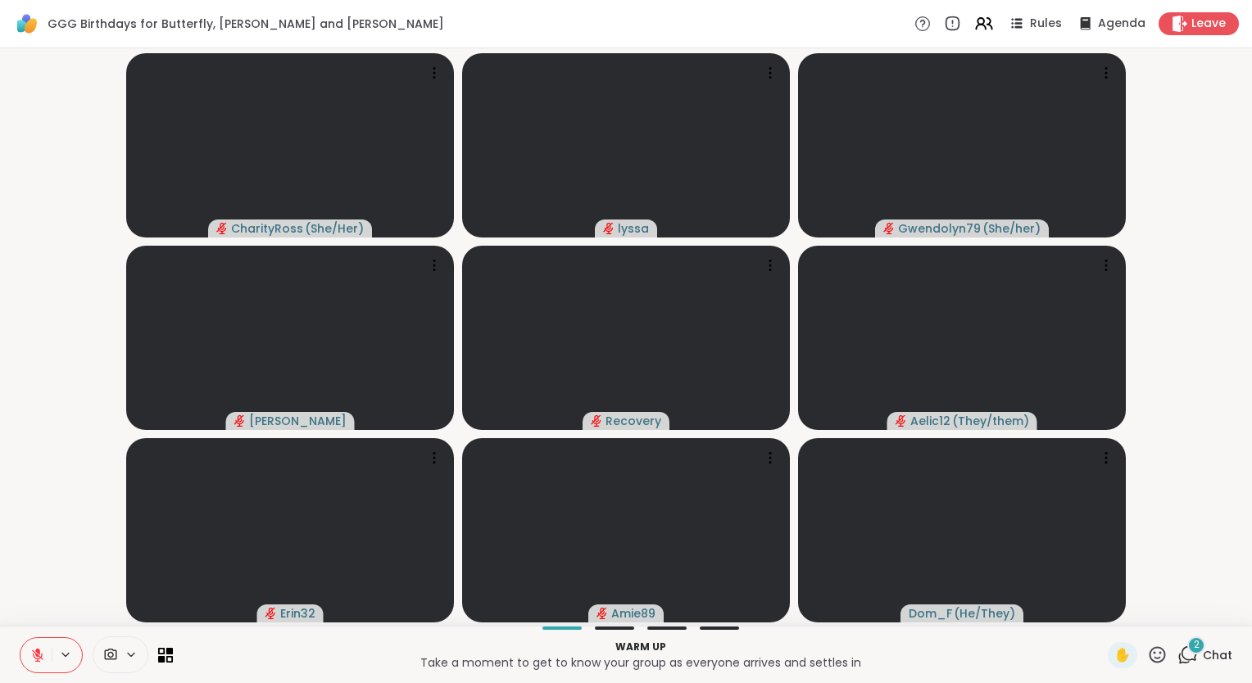
drag, startPoint x: 4, startPoint y: 595, endPoint x: 16, endPoint y: 614, distance: 23.2
click at [16, 614] on video-player-container "CharityRoss ( She/Her ) lyssa Gwendolyn79 ( She/her ) dodi Recovery Aelic12 ( T…" at bounding box center [626, 337] width 1232 height 564
click at [36, 652] on icon at bounding box center [37, 651] width 5 height 7
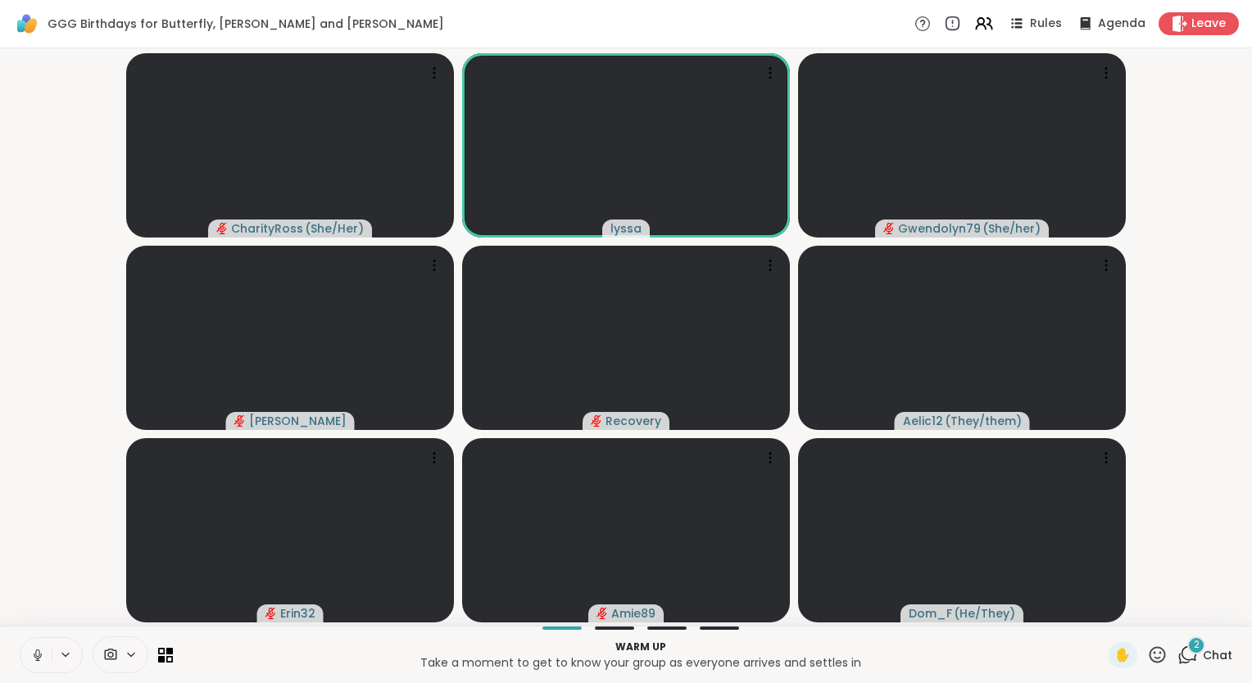
click at [36, 555] on video-player-container "CharityRoss ( She/Her ) lyssa Gwendolyn79 ( She/her ) dodi Recovery Aelic12 ( T…" at bounding box center [626, 337] width 1232 height 564
click at [43, 664] on button at bounding box center [35, 655] width 31 height 34
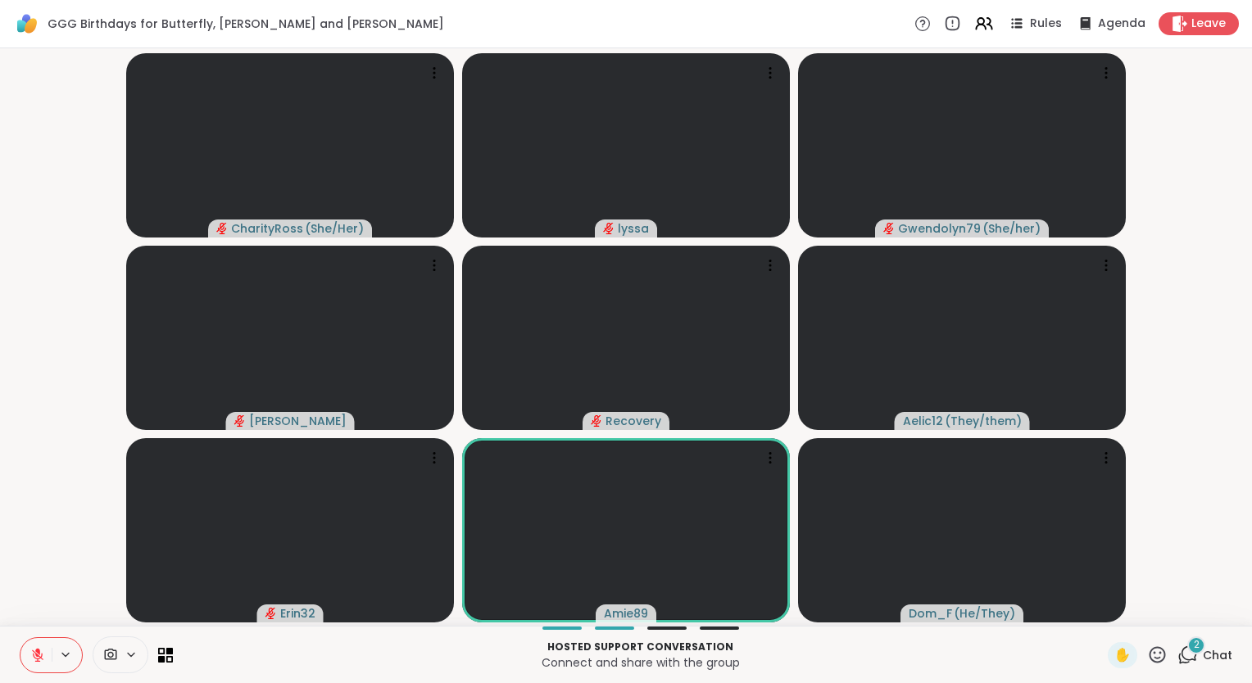
click at [37, 655] on icon at bounding box center [37, 655] width 11 height 11
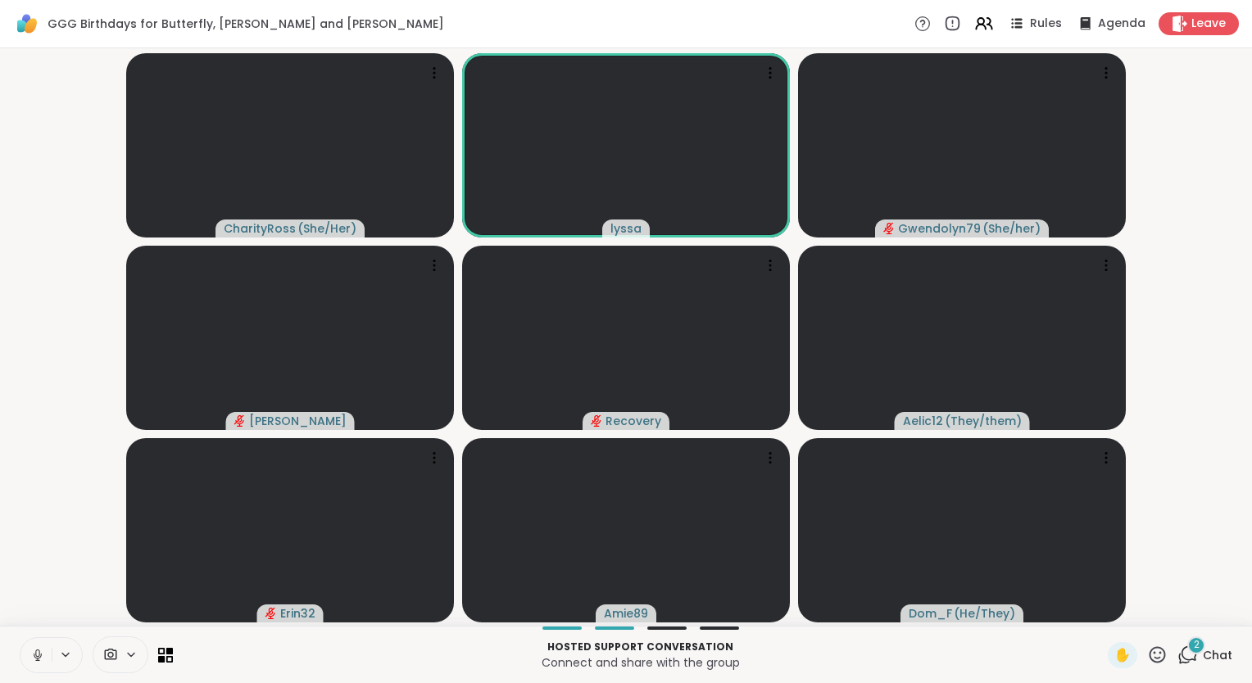
click at [1149, 653] on icon at bounding box center [1157, 654] width 16 height 16
click at [1101, 614] on span "❤️" at bounding box center [1109, 612] width 16 height 20
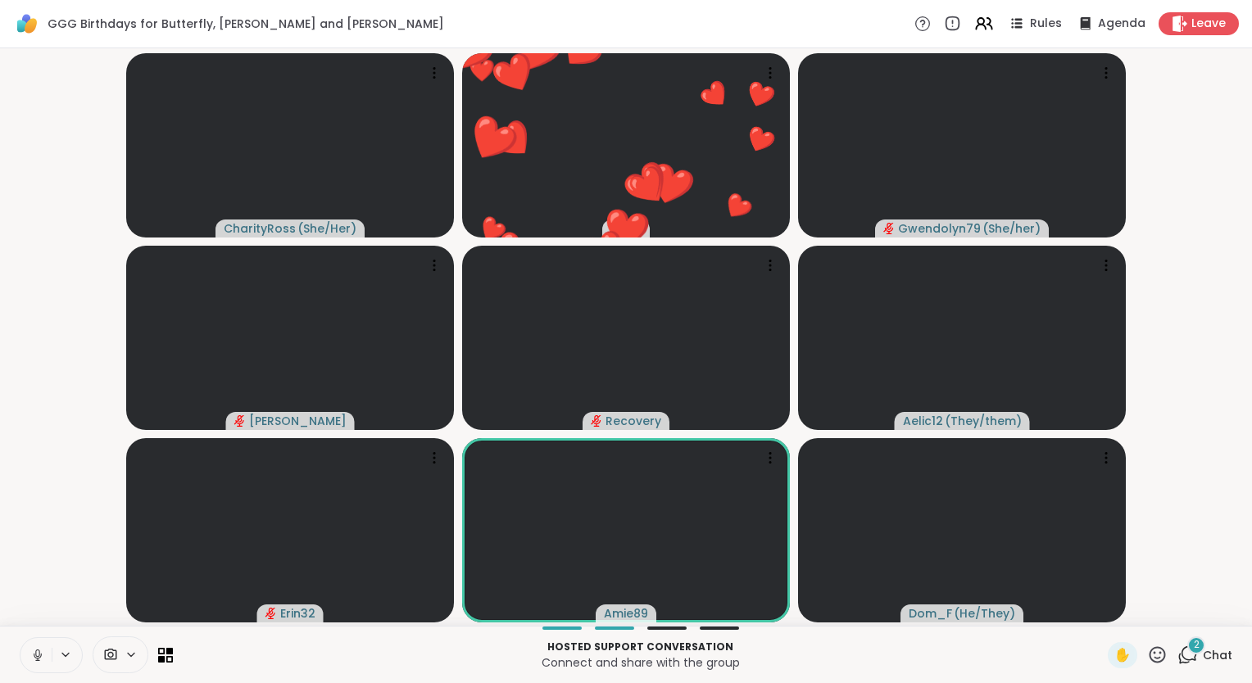
click at [35, 653] on icon at bounding box center [37, 653] width 4 height 7
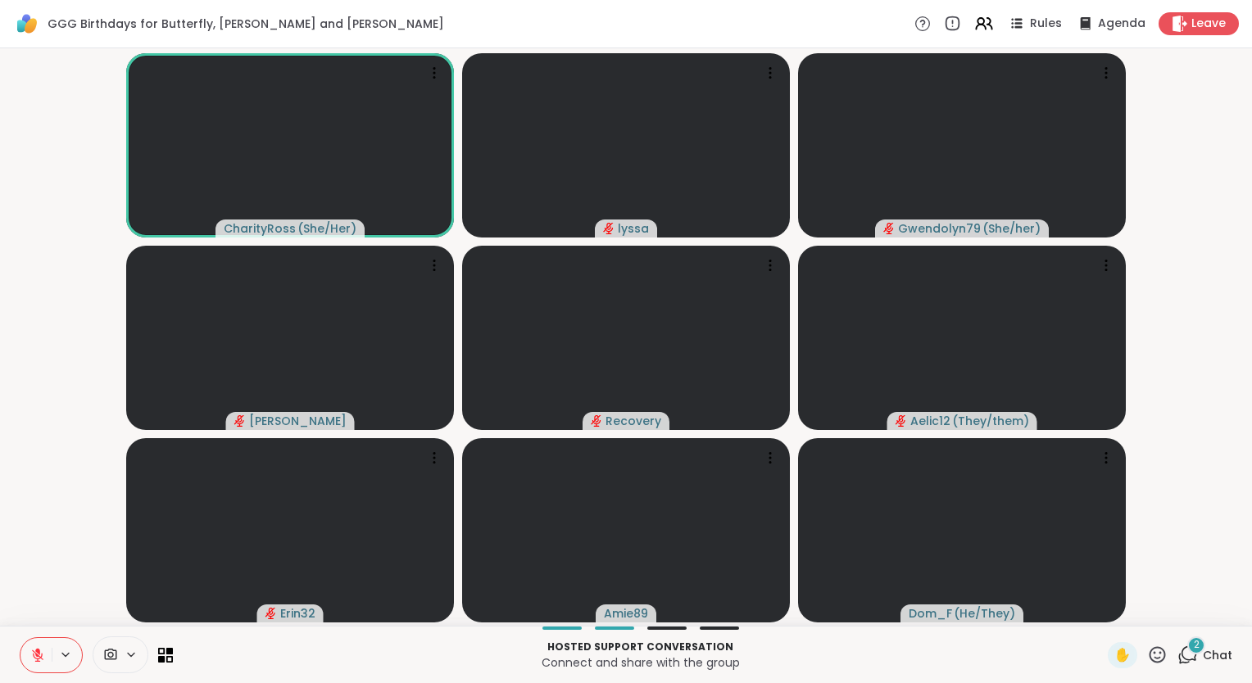
click at [0, 650] on html "GGG Birthdays for Butterfly, Lynn and Alicia Rules Agenda Leave CharityRoss ( S…" at bounding box center [626, 341] width 1252 height 683
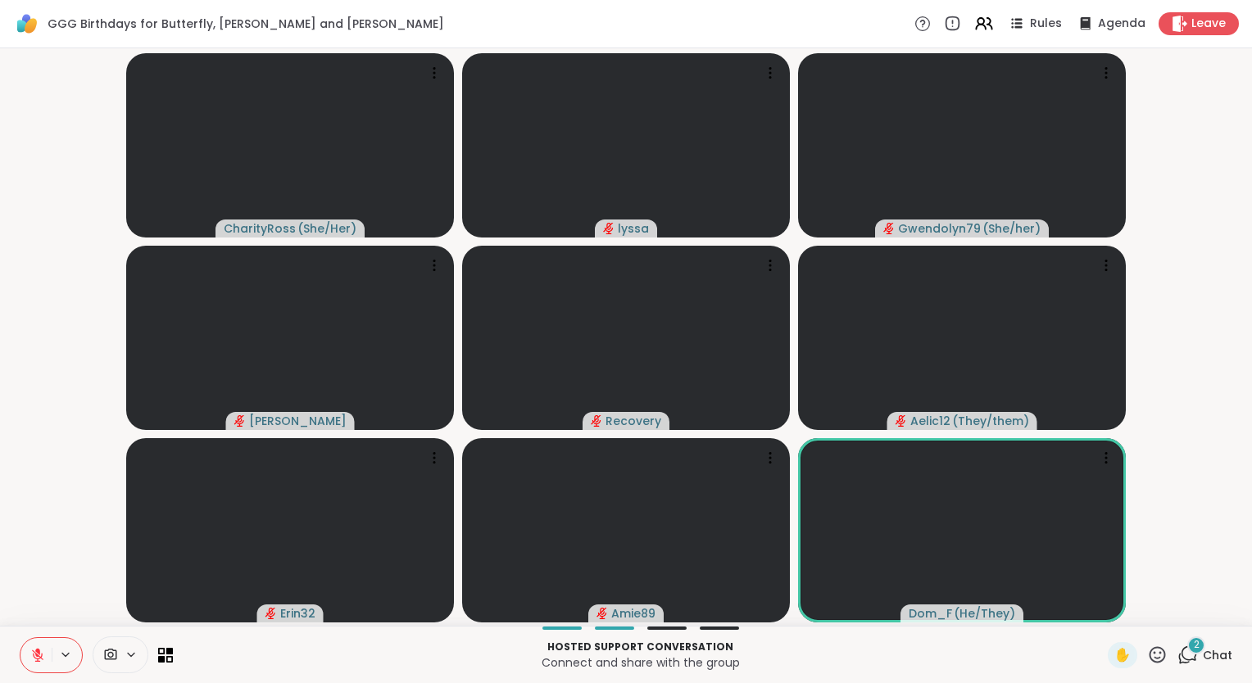
click at [7, 634] on div "Hosted support conversation Connect and share with the group ✋ 2 Chat" at bounding box center [626, 654] width 1252 height 57
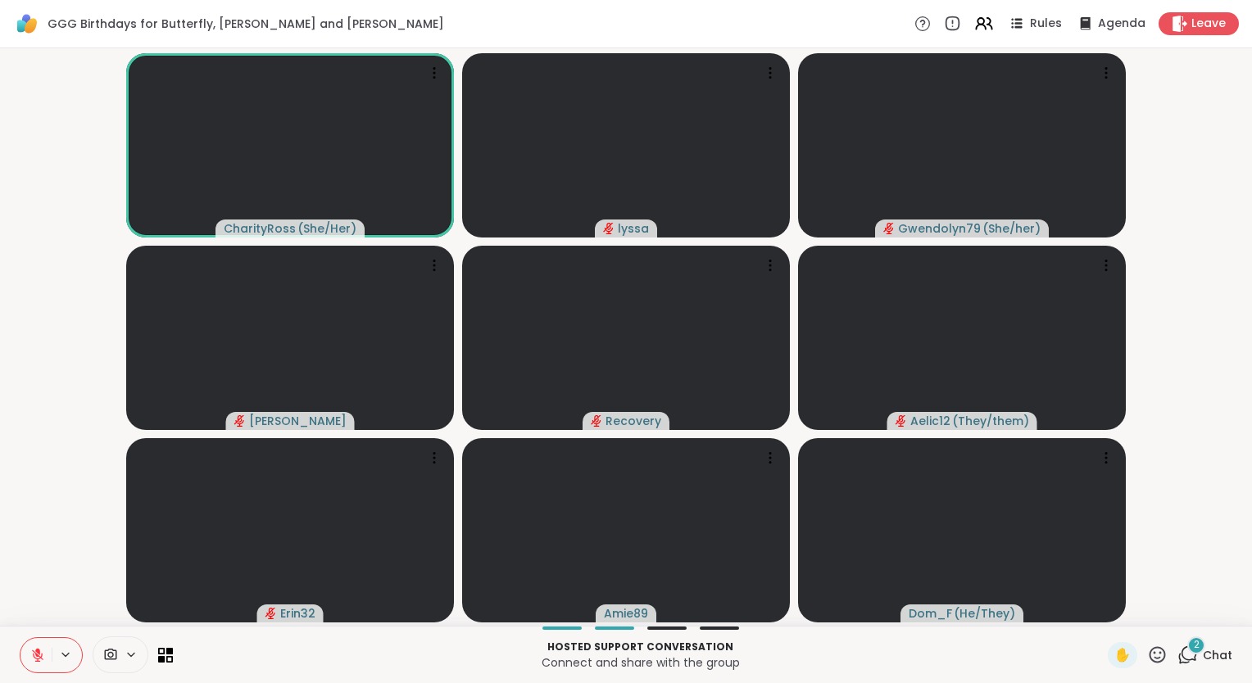
click at [1151, 659] on icon at bounding box center [1157, 654] width 16 height 16
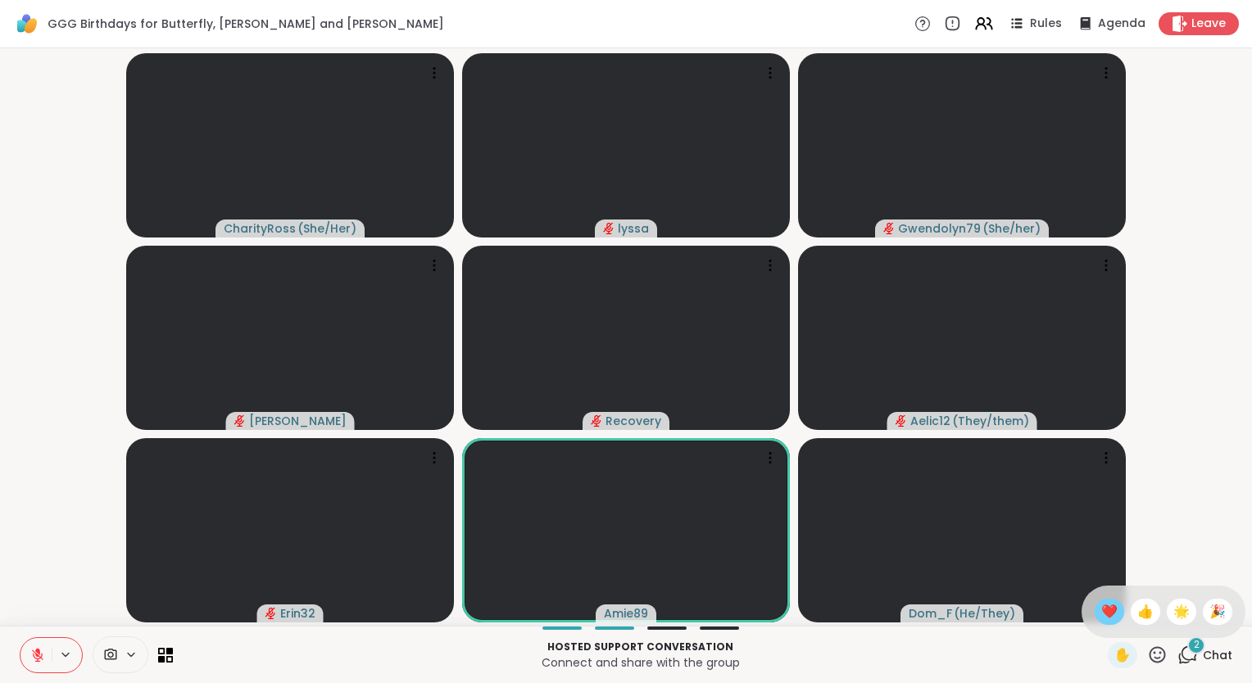
click at [1101, 611] on span "❤️" at bounding box center [1109, 612] width 16 height 20
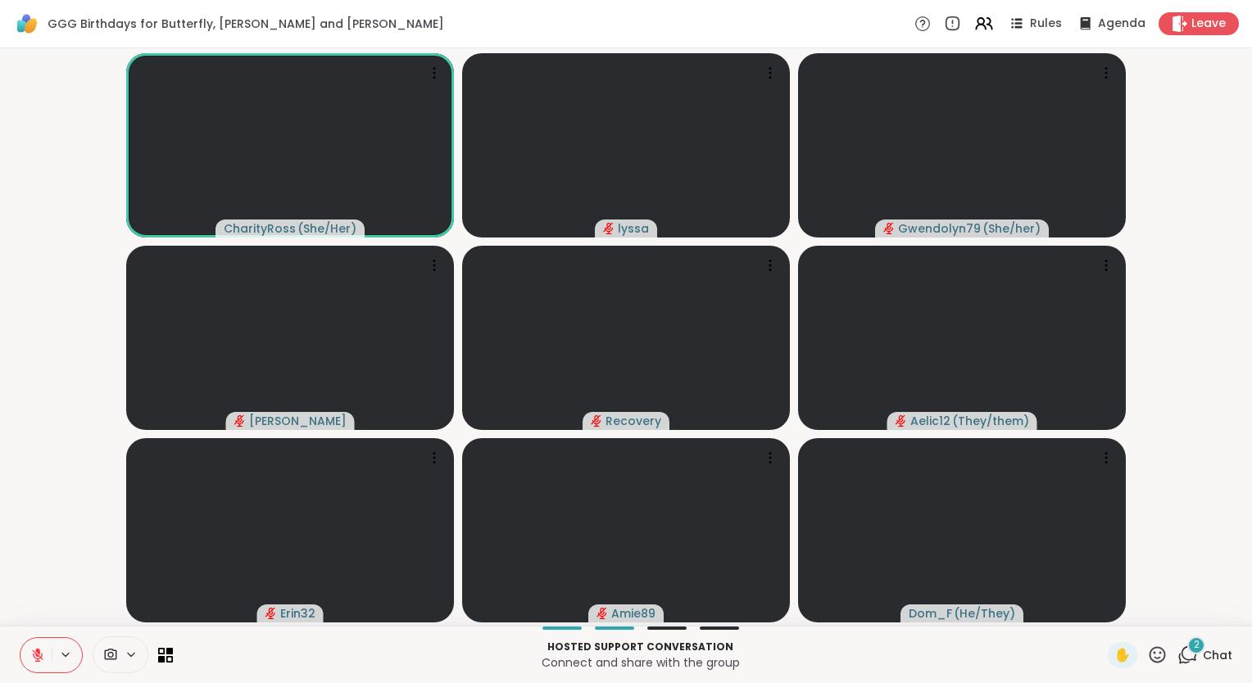
click at [1149, 654] on icon at bounding box center [1157, 654] width 16 height 16
click at [1209, 607] on span "🎉" at bounding box center [1217, 612] width 16 height 20
click at [3, 637] on div "Hosted support conversation Connect and share with the group ✋ 2 Chat" at bounding box center [626, 654] width 1252 height 57
click at [1147, 646] on icon at bounding box center [1157, 655] width 20 height 20
click at [1101, 608] on span "❤️" at bounding box center [1109, 612] width 16 height 20
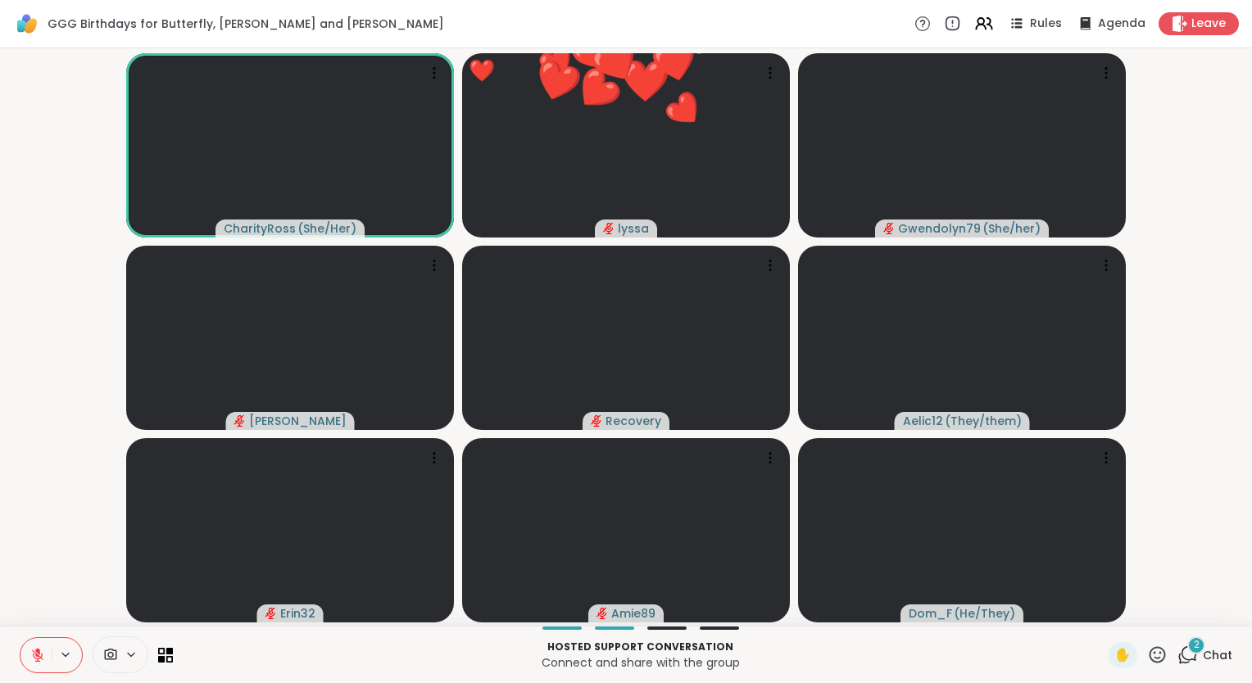
click at [1147, 650] on icon at bounding box center [1157, 655] width 20 height 20
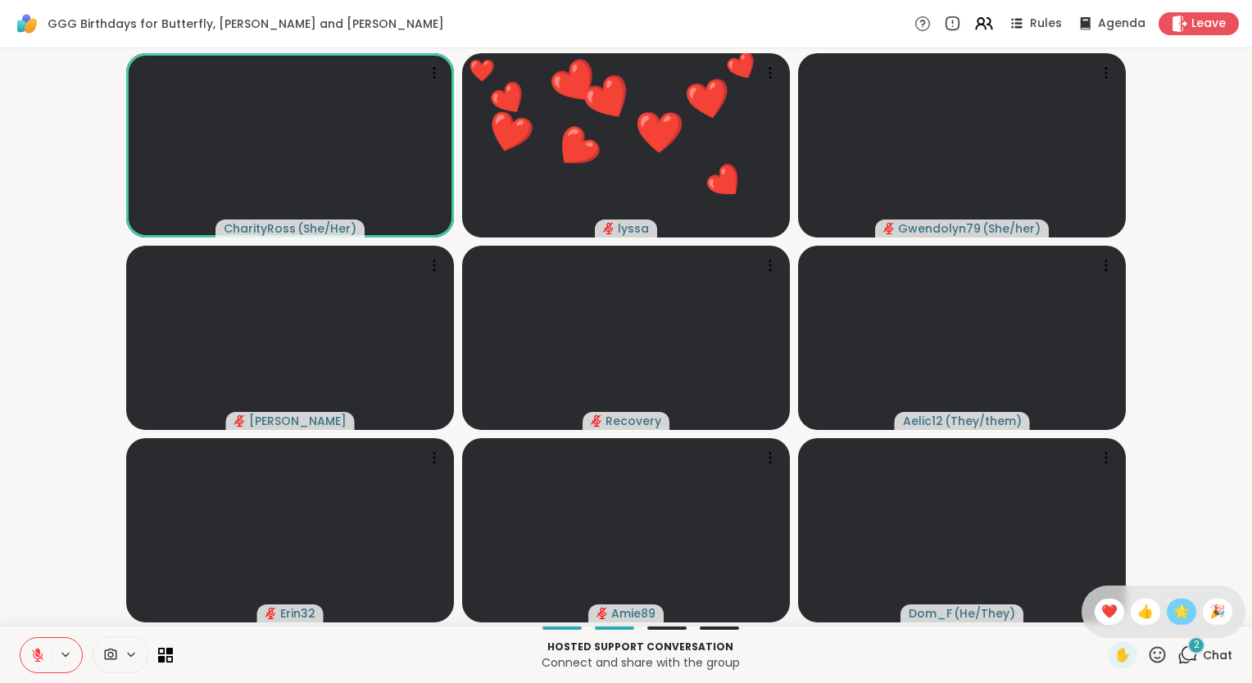
click at [1173, 611] on span "🌟" at bounding box center [1181, 612] width 16 height 20
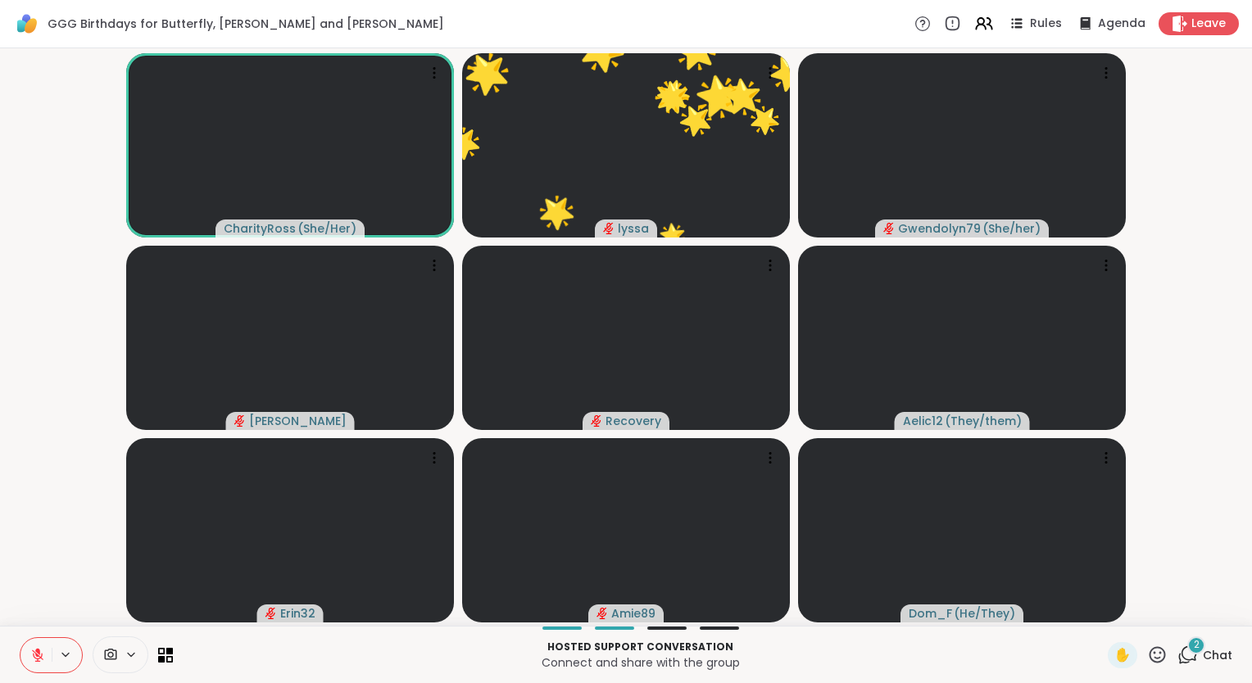
click at [1147, 651] on icon at bounding box center [1157, 655] width 20 height 20
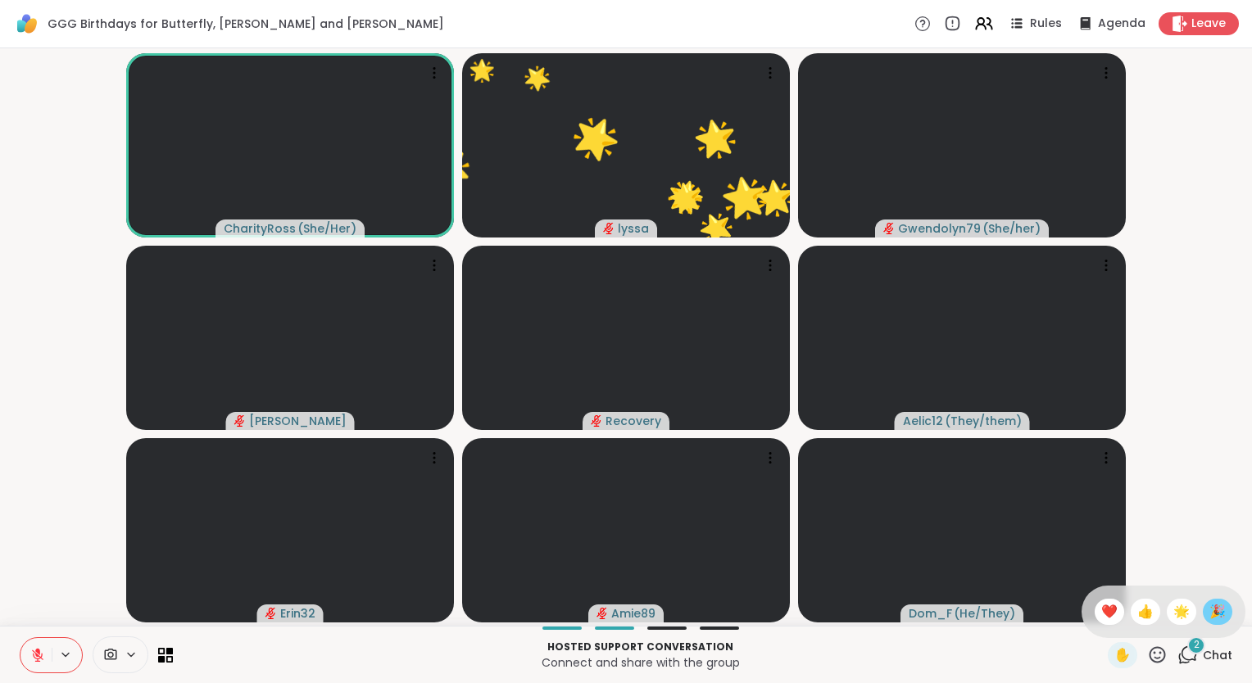
click at [1203, 613] on div "🎉" at bounding box center [1217, 612] width 29 height 26
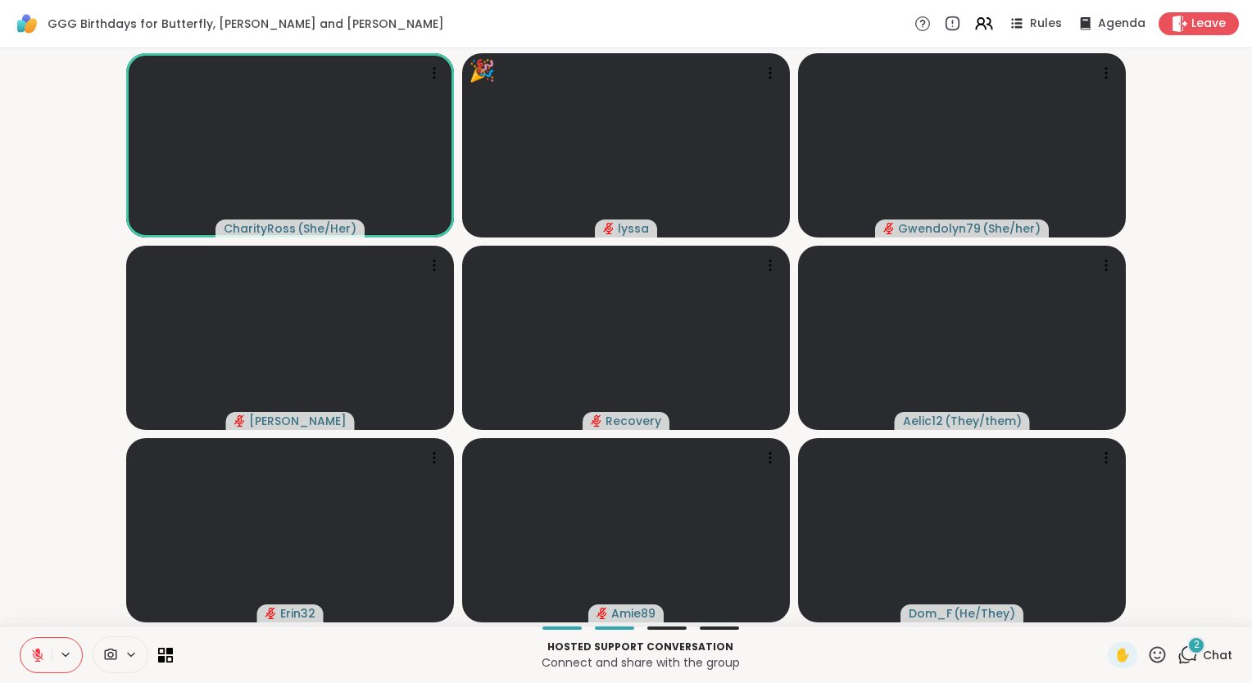
click at [0, 647] on html "GGG Birthdays for Butterfly, Lynn and Alicia Rules Agenda Leave CharityRoss ( S…" at bounding box center [626, 341] width 1252 height 683
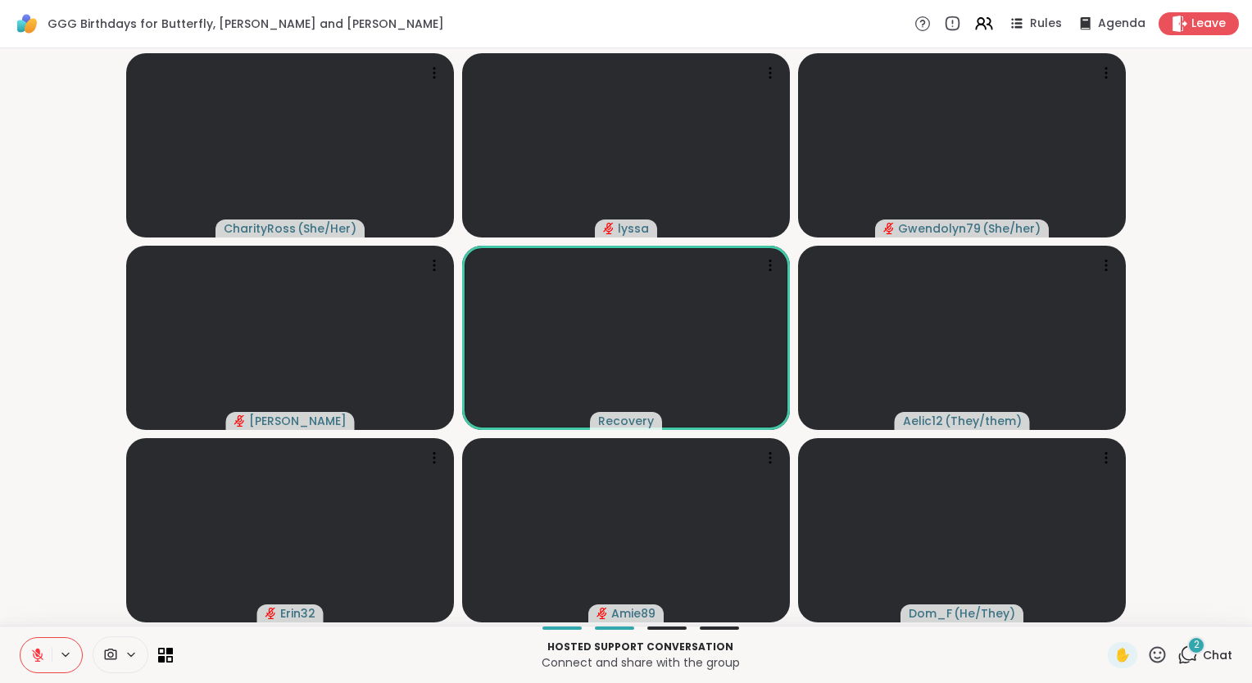
click at [34, 656] on icon at bounding box center [37, 655] width 11 height 11
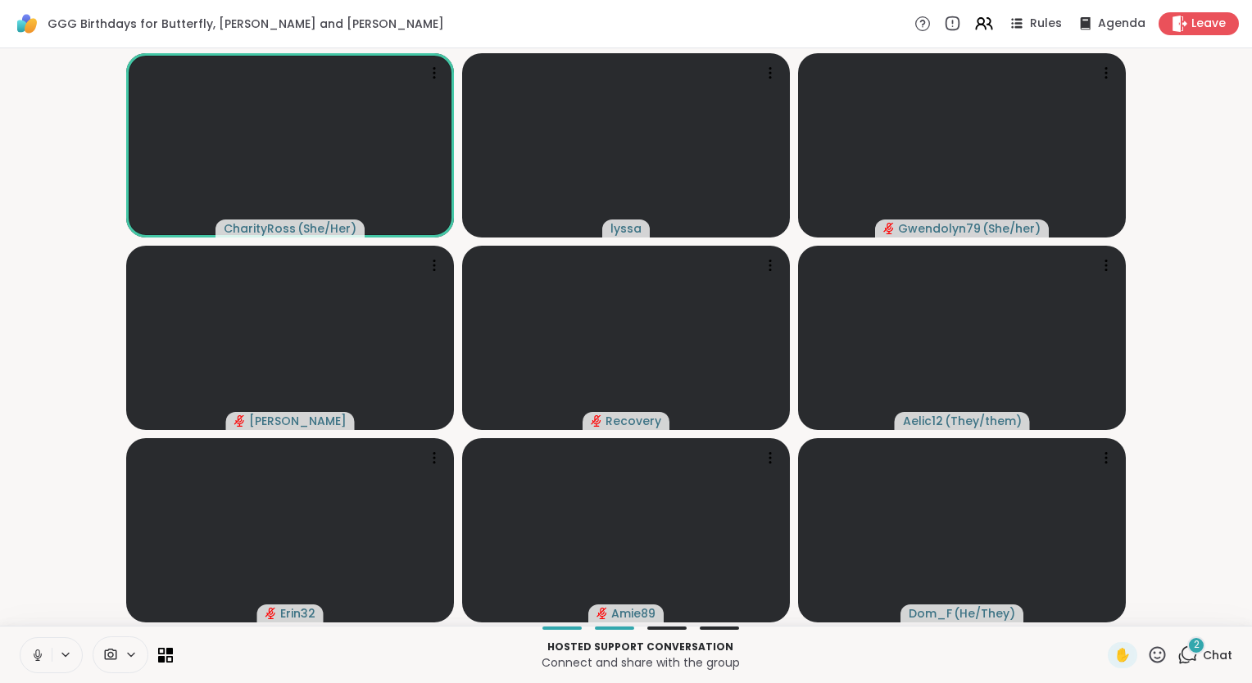
click at [34, 656] on icon at bounding box center [38, 655] width 8 height 5
click at [1153, 659] on icon at bounding box center [1157, 655] width 20 height 20
click at [1209, 611] on span "🎉" at bounding box center [1217, 612] width 16 height 20
click at [26, 650] on button at bounding box center [35, 655] width 31 height 34
click at [37, 659] on icon at bounding box center [37, 659] width 1 height 3
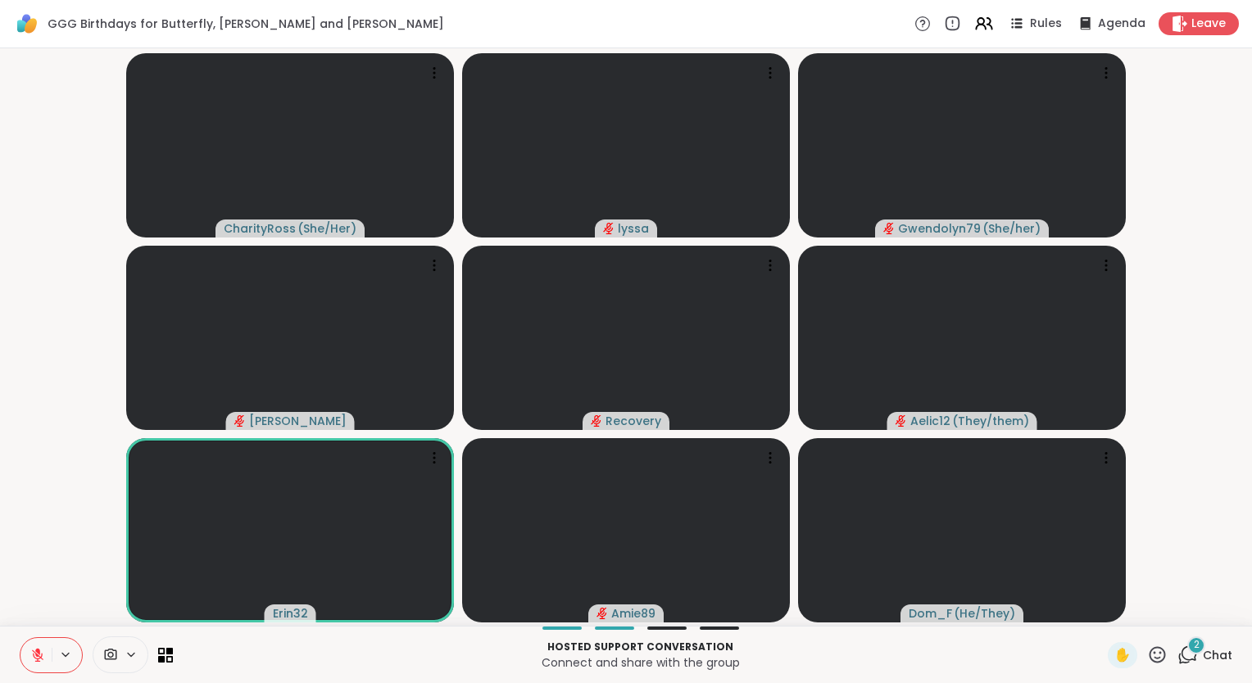
click at [1149, 657] on icon at bounding box center [1157, 654] width 16 height 16
click at [1101, 614] on span "❤️" at bounding box center [1109, 612] width 16 height 20
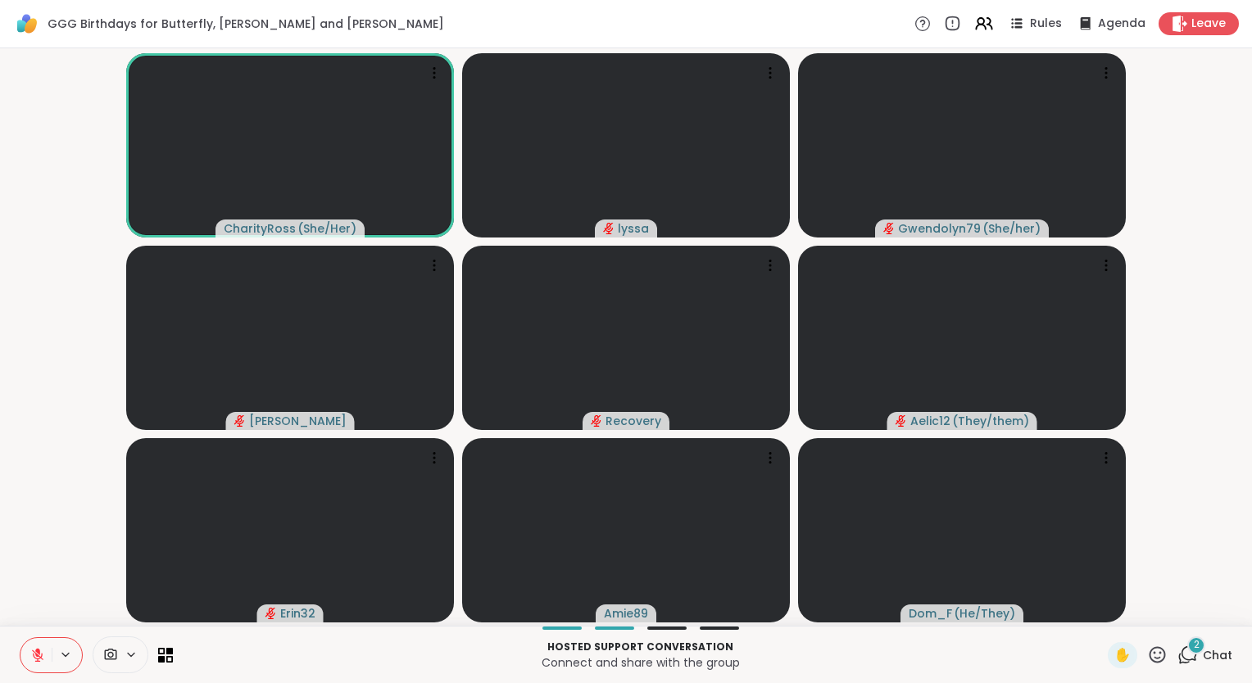
click at [1149, 654] on icon at bounding box center [1157, 654] width 16 height 16
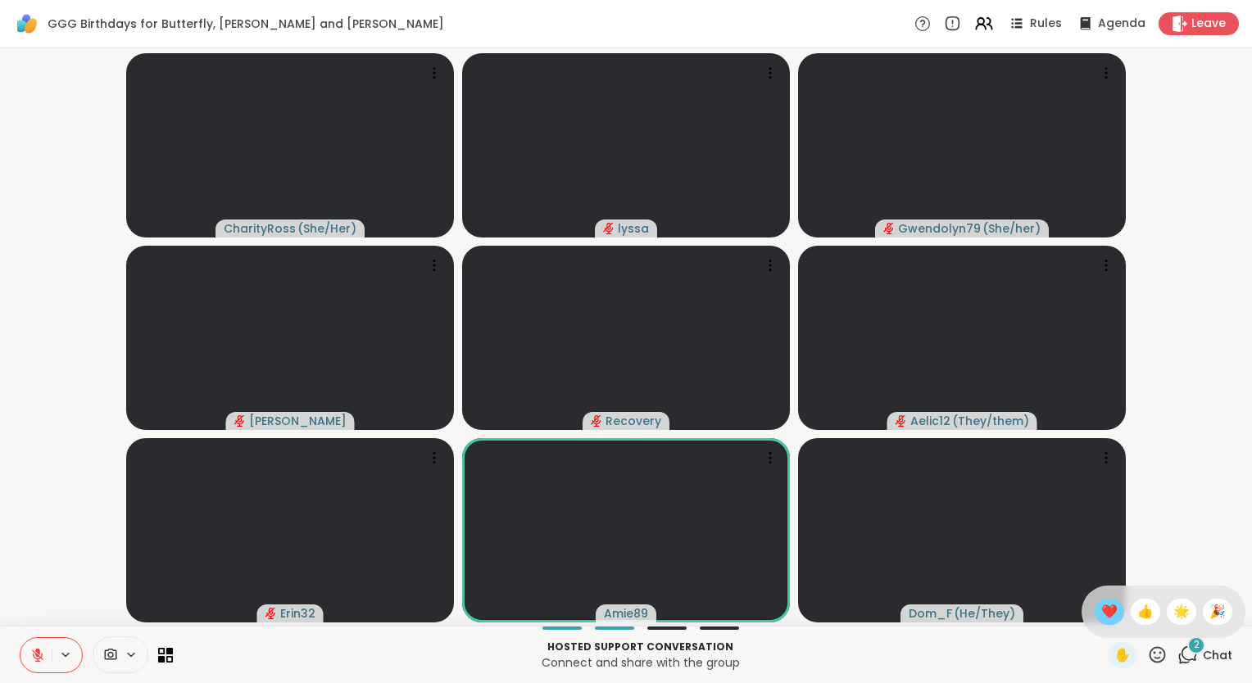
click at [1101, 612] on span "❤️" at bounding box center [1109, 612] width 16 height 20
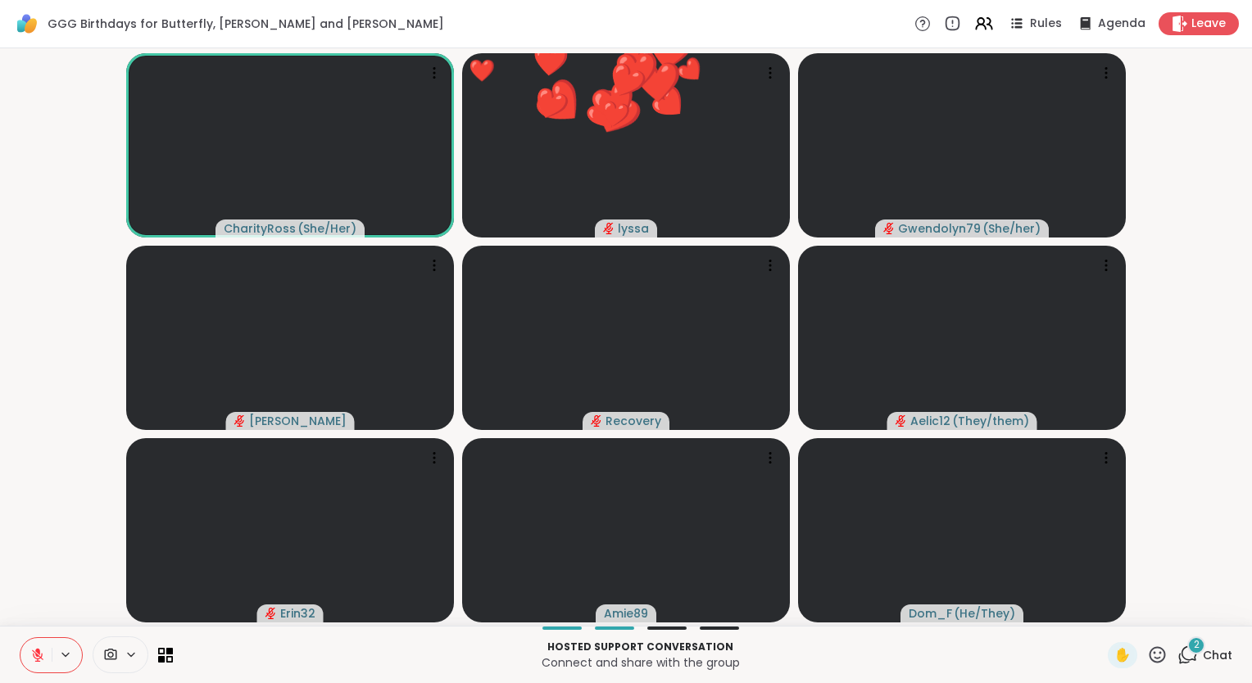
click at [1187, 650] on div "2" at bounding box center [1196, 646] width 18 height 18
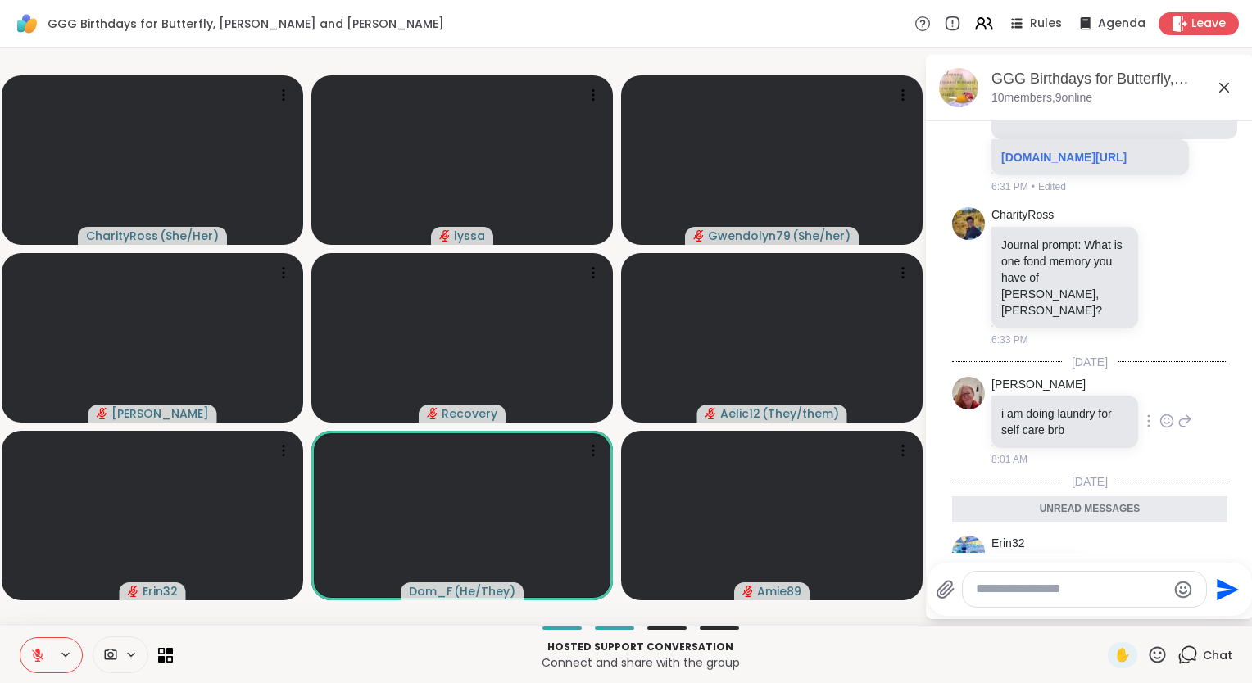
scroll to position [727, 0]
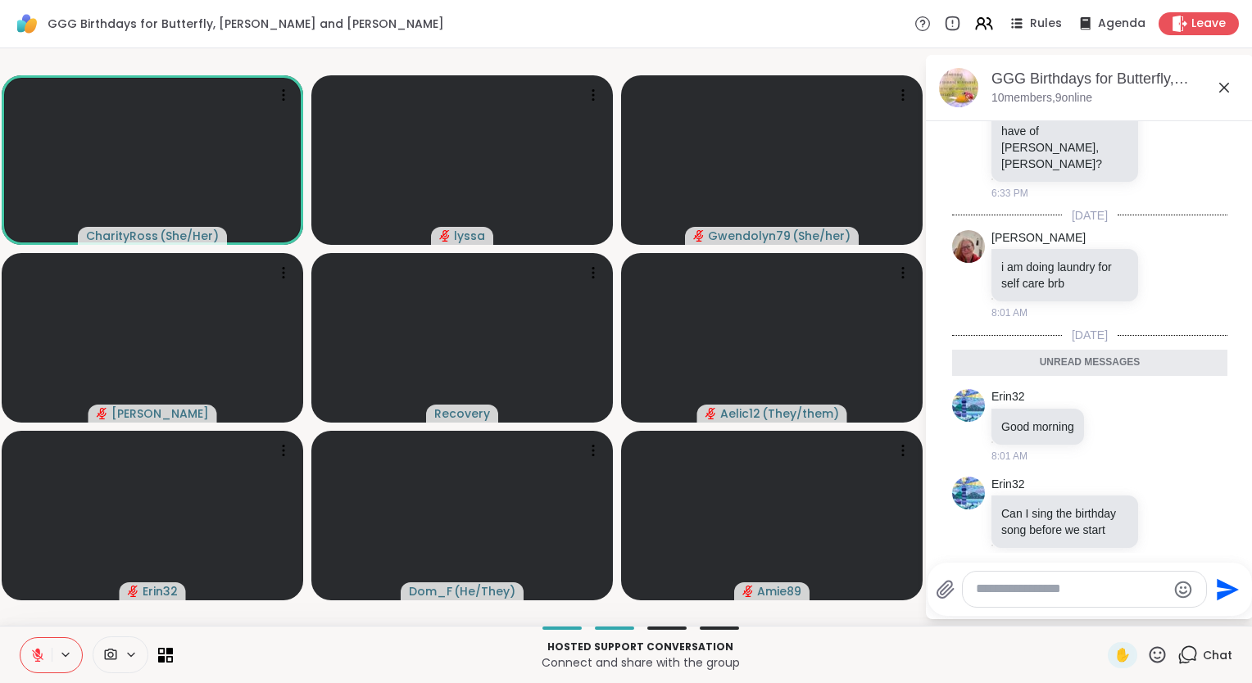
click at [37, 656] on icon at bounding box center [37, 655] width 11 height 11
click at [36, 655] on icon at bounding box center [37, 655] width 15 height 15
click at [39, 653] on icon at bounding box center [37, 651] width 5 height 7
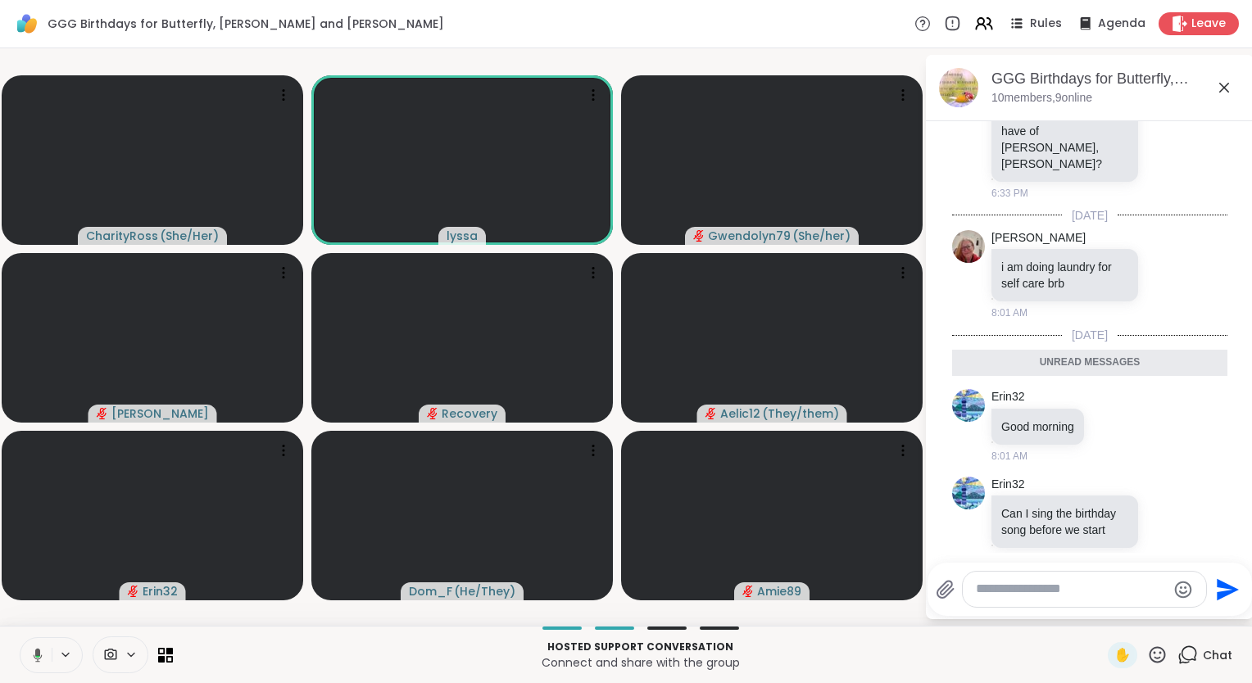
click at [1230, 86] on icon at bounding box center [1224, 88] width 20 height 20
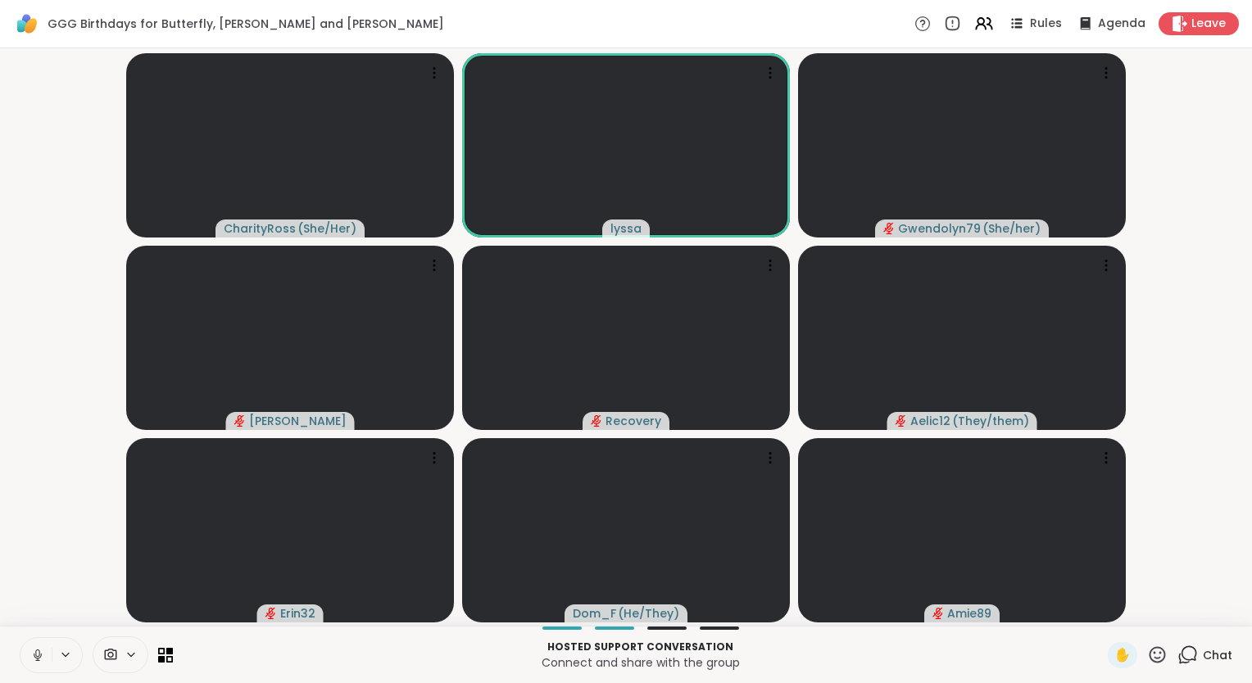
click at [32, 653] on icon at bounding box center [37, 655] width 15 height 15
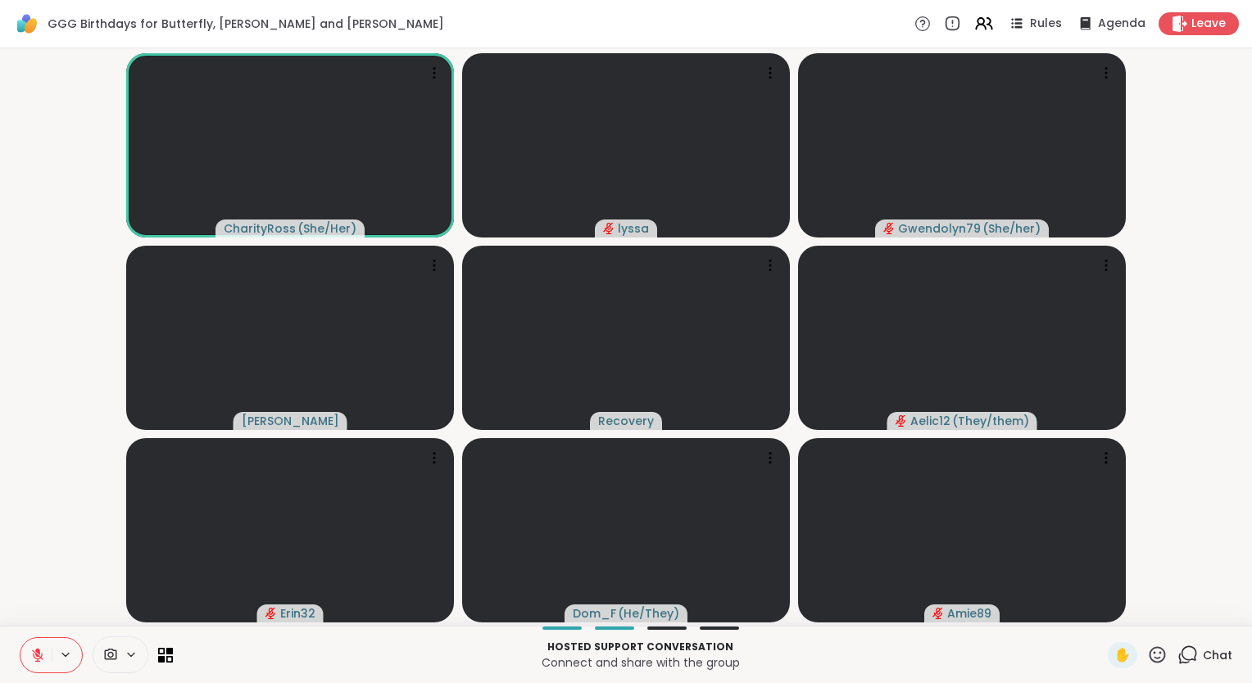
drag, startPoint x: 32, startPoint y: 653, endPoint x: -3, endPoint y: 630, distance: 42.0
click at [0, 630] on html "GGG Birthdays for Butterfly, Lynn and Alicia Rules Agenda Leave CharityRoss ( S…" at bounding box center [626, 341] width 1252 height 683
click at [43, 654] on icon at bounding box center [37, 655] width 15 height 15
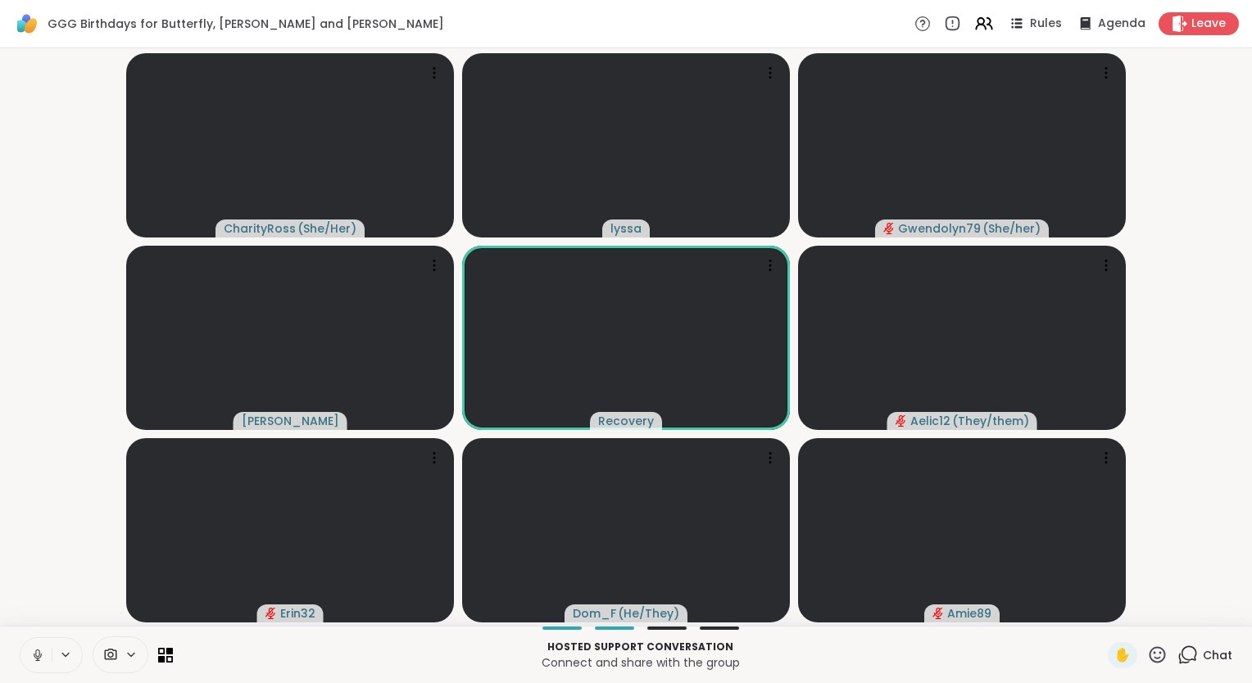
click at [32, 656] on icon at bounding box center [37, 655] width 15 height 15
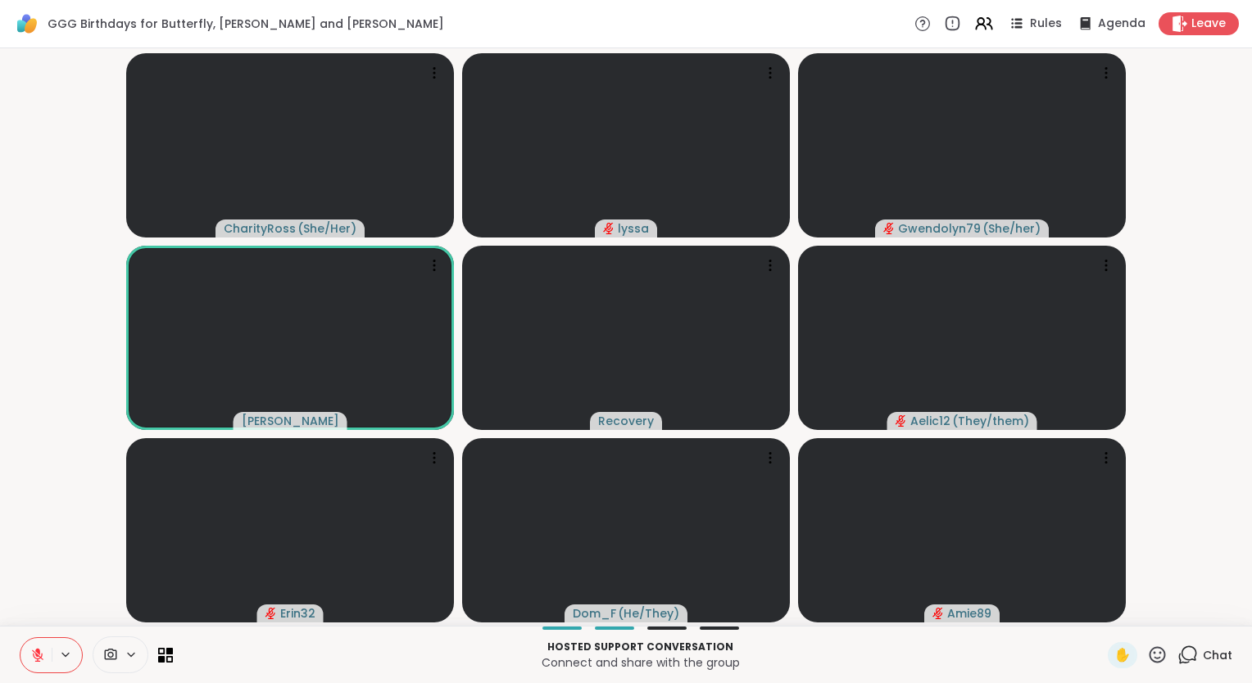
click at [46, 663] on button at bounding box center [35, 655] width 31 height 34
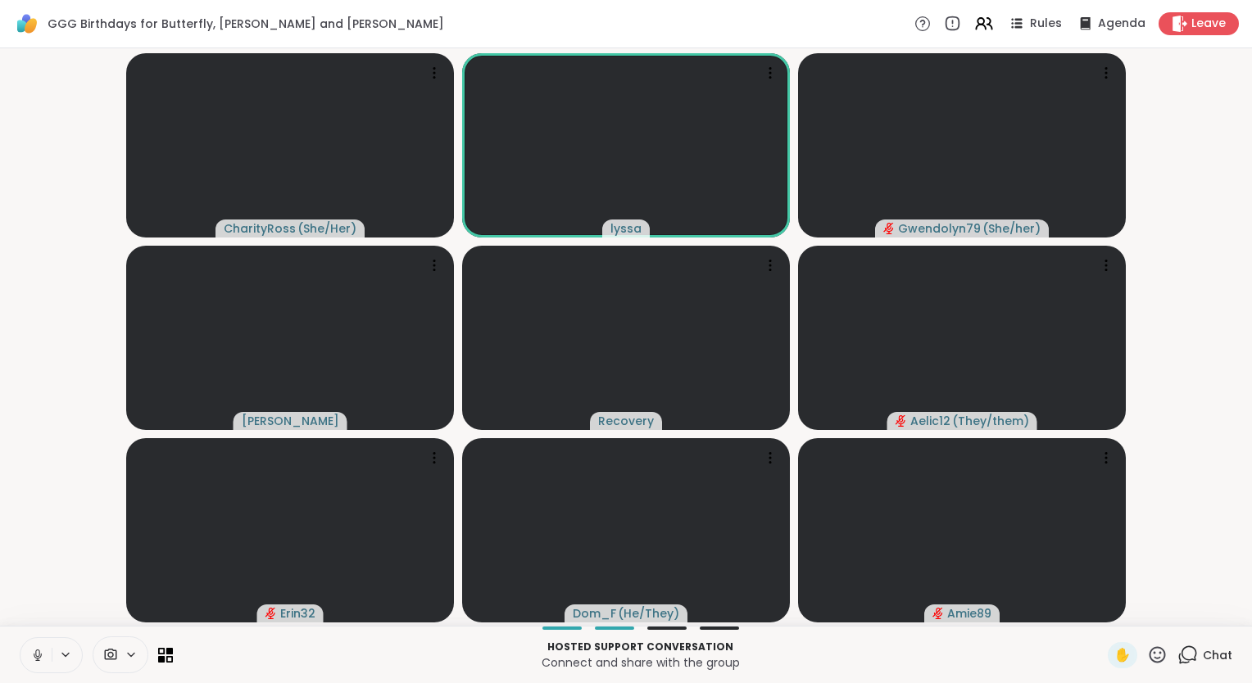
click at [34, 647] on button at bounding box center [35, 655] width 31 height 34
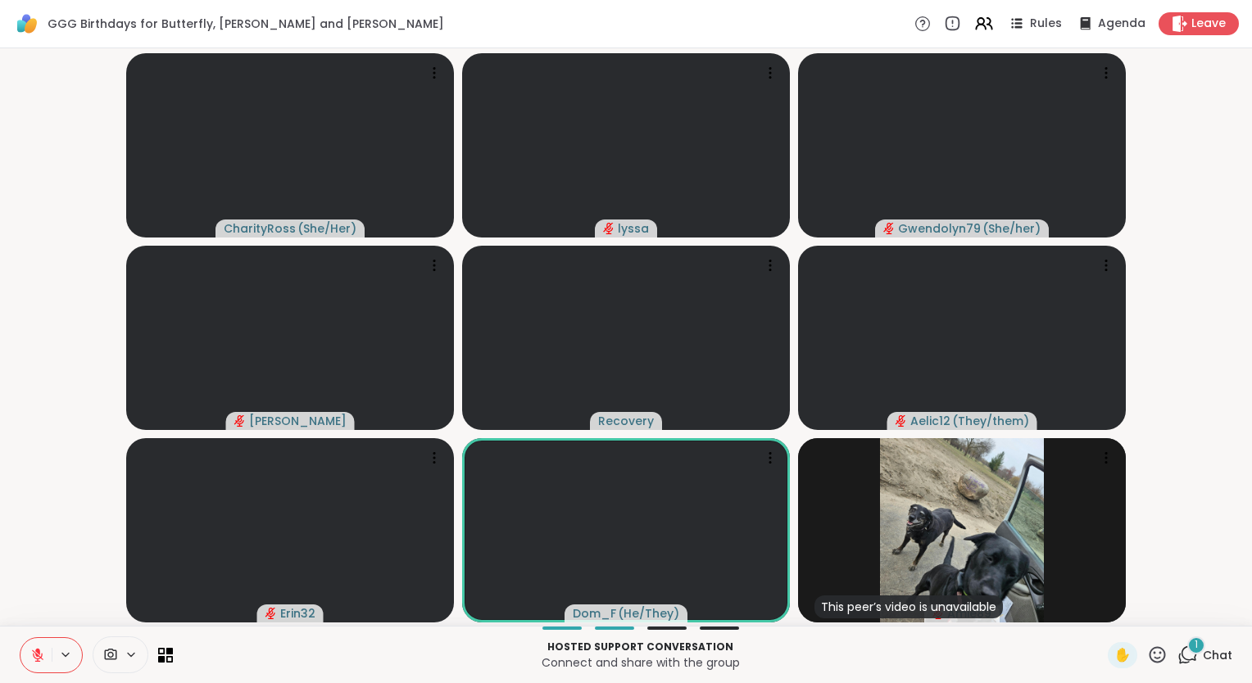
click at [39, 656] on icon at bounding box center [37, 655] width 11 height 11
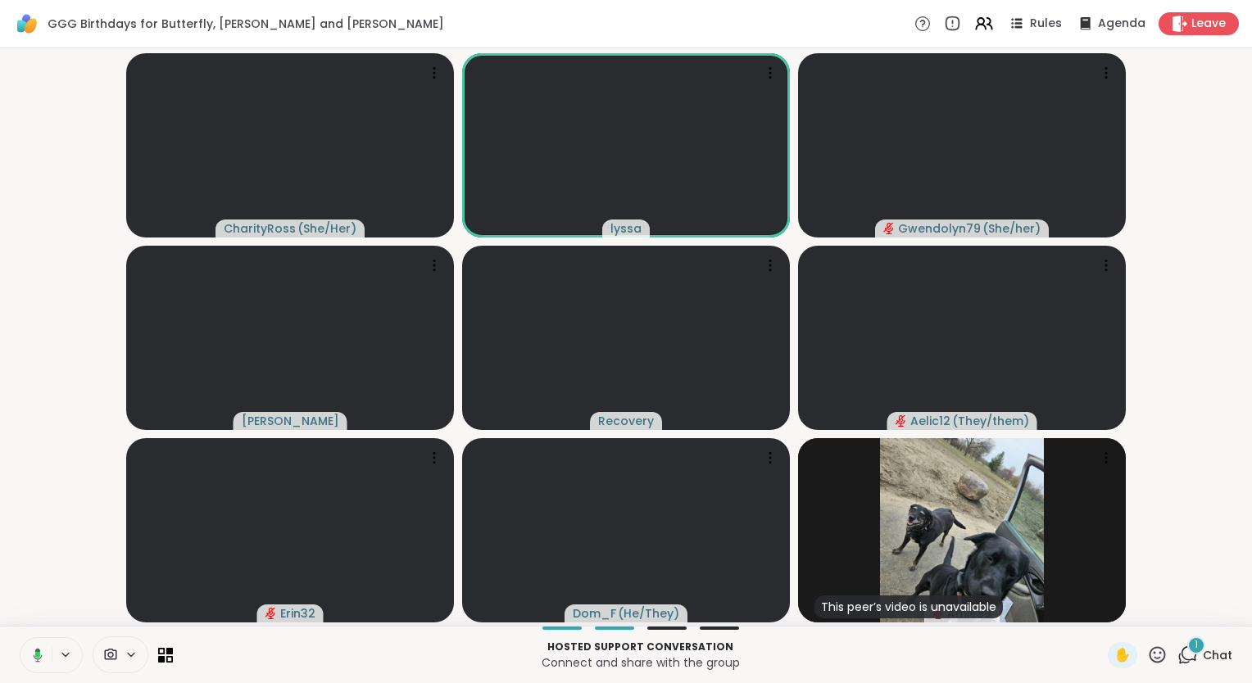
click at [1177, 645] on icon at bounding box center [1187, 655] width 20 height 20
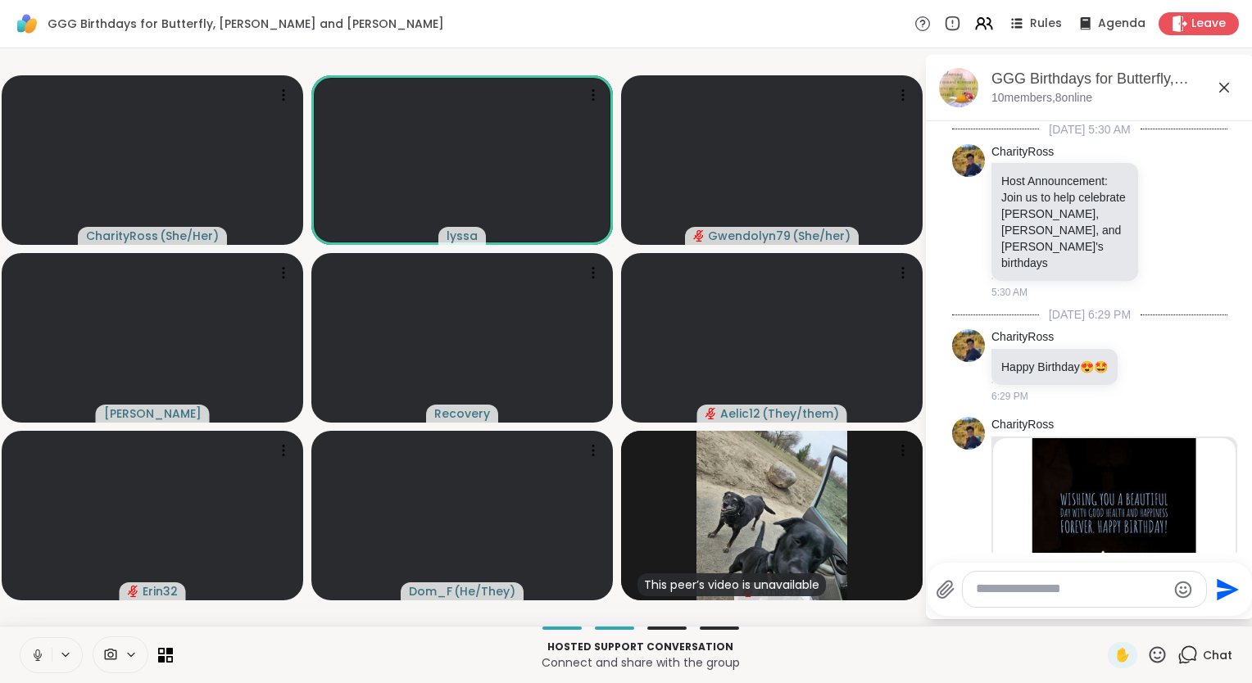
scroll to position [1311, 0]
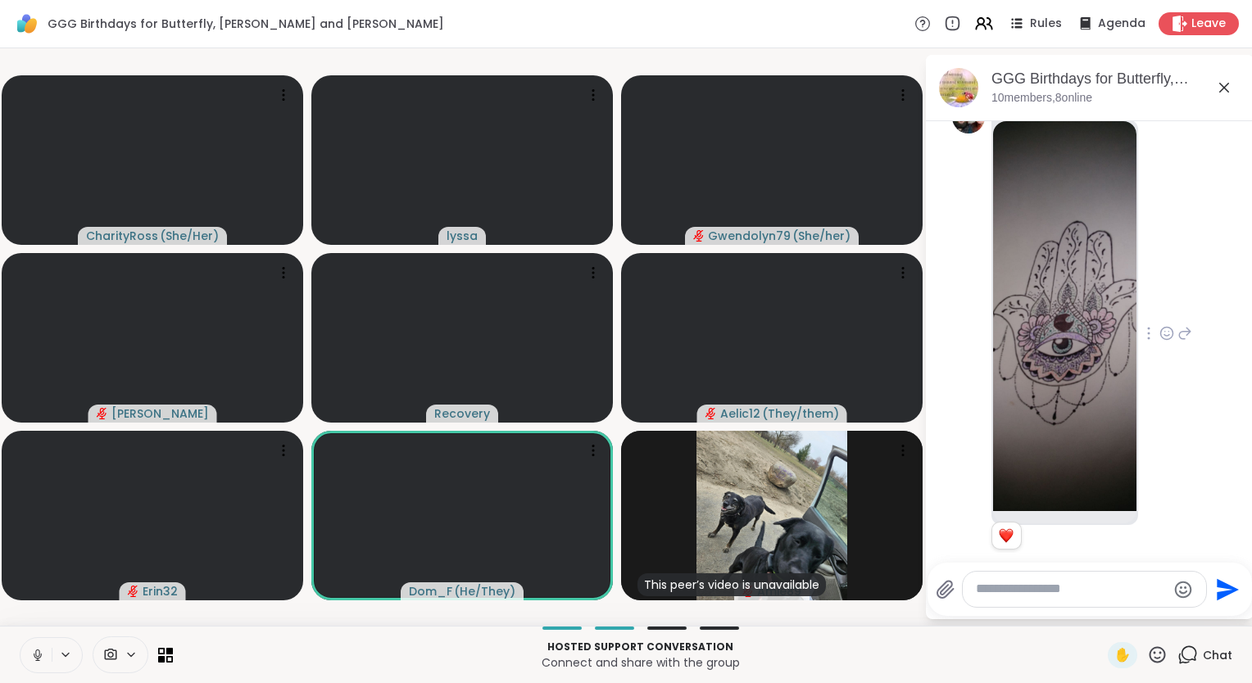
click at [1159, 325] on icon at bounding box center [1166, 333] width 15 height 16
click at [1159, 300] on div "Select Reaction: Heart" at bounding box center [1166, 307] width 15 height 15
click at [1075, 290] on img at bounding box center [1064, 316] width 143 height 390
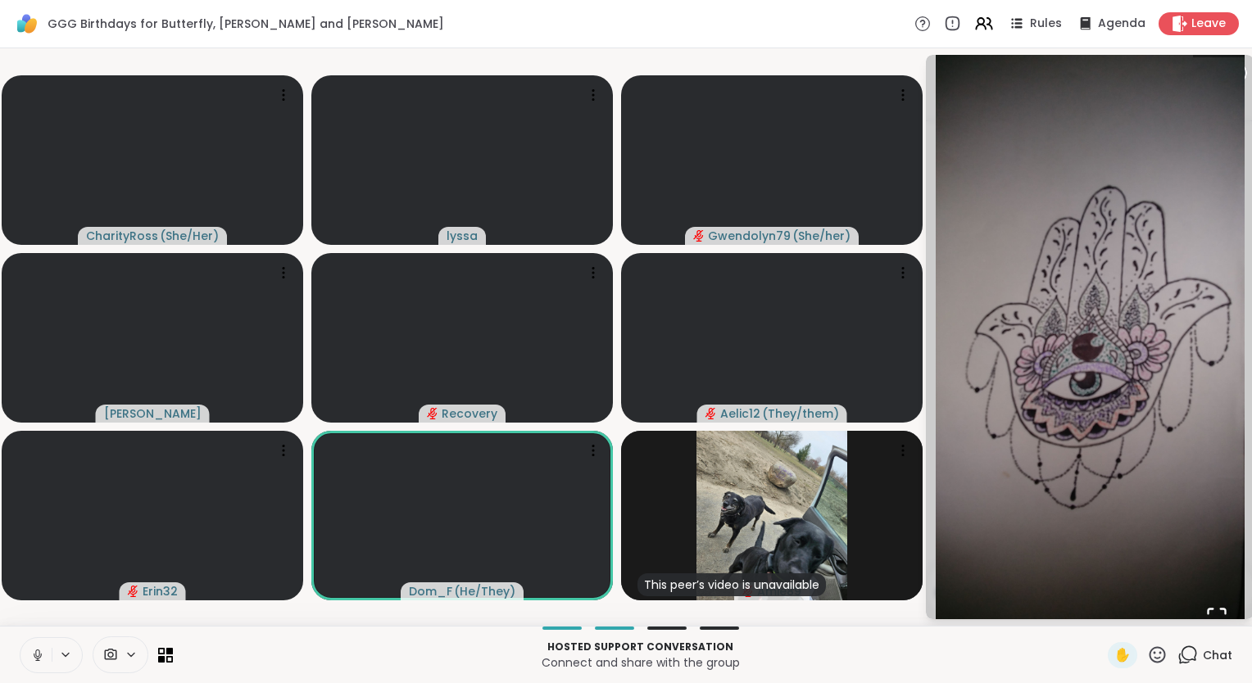
click at [900, 64] on video-player-container "CharityRoss ( She/Her ) lyssa Gwendolyn79 ( She/her ) dodi Recovery Aelic12 ( T…" at bounding box center [462, 337] width 904 height 564
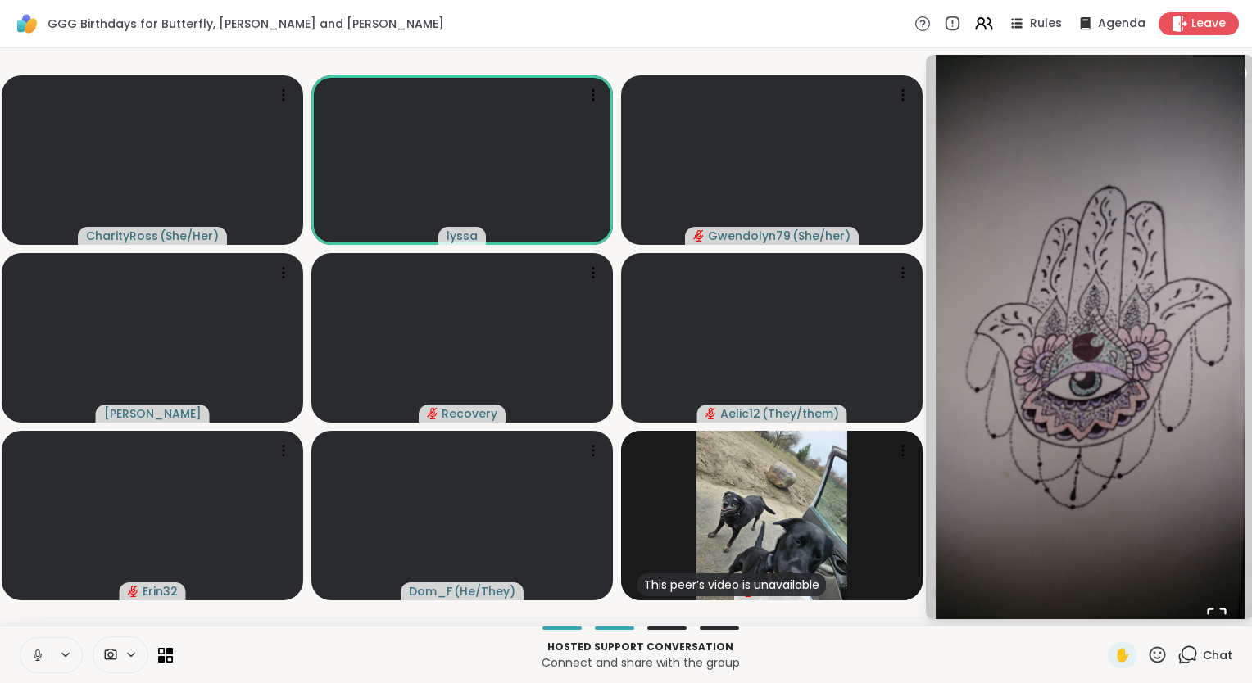
click at [33, 652] on icon at bounding box center [37, 655] width 15 height 15
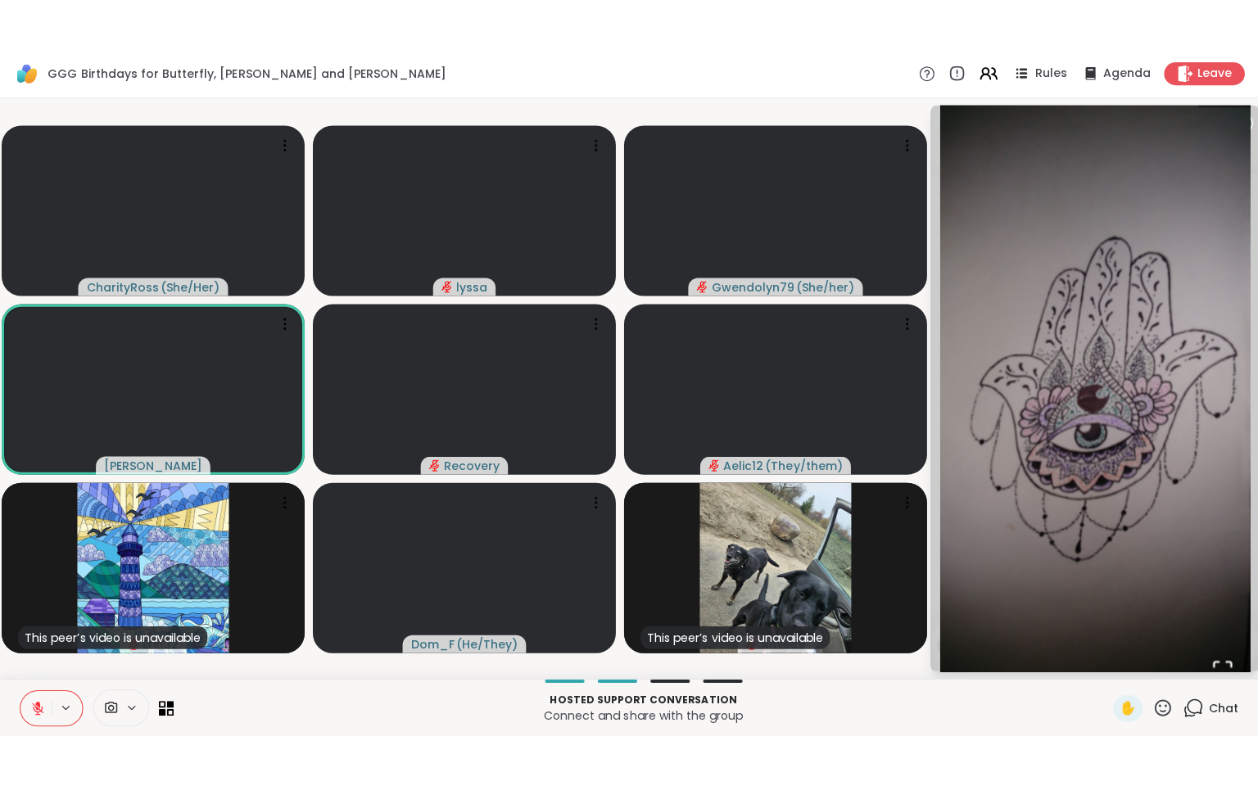
scroll to position [1672, 0]
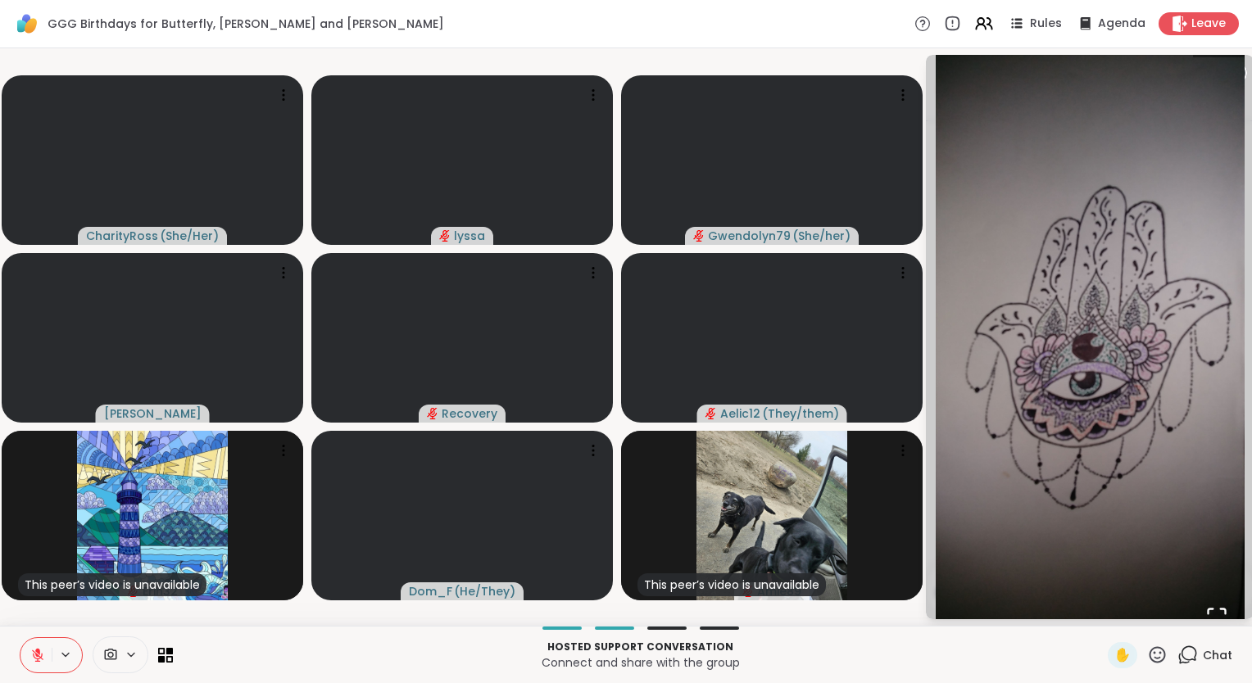
click at [999, 638] on div "Hosted support conversation Connect and share with the group" at bounding box center [640, 655] width 915 height 37
click at [1210, 613] on icon "Open Fullscreen" at bounding box center [1216, 617] width 23 height 23
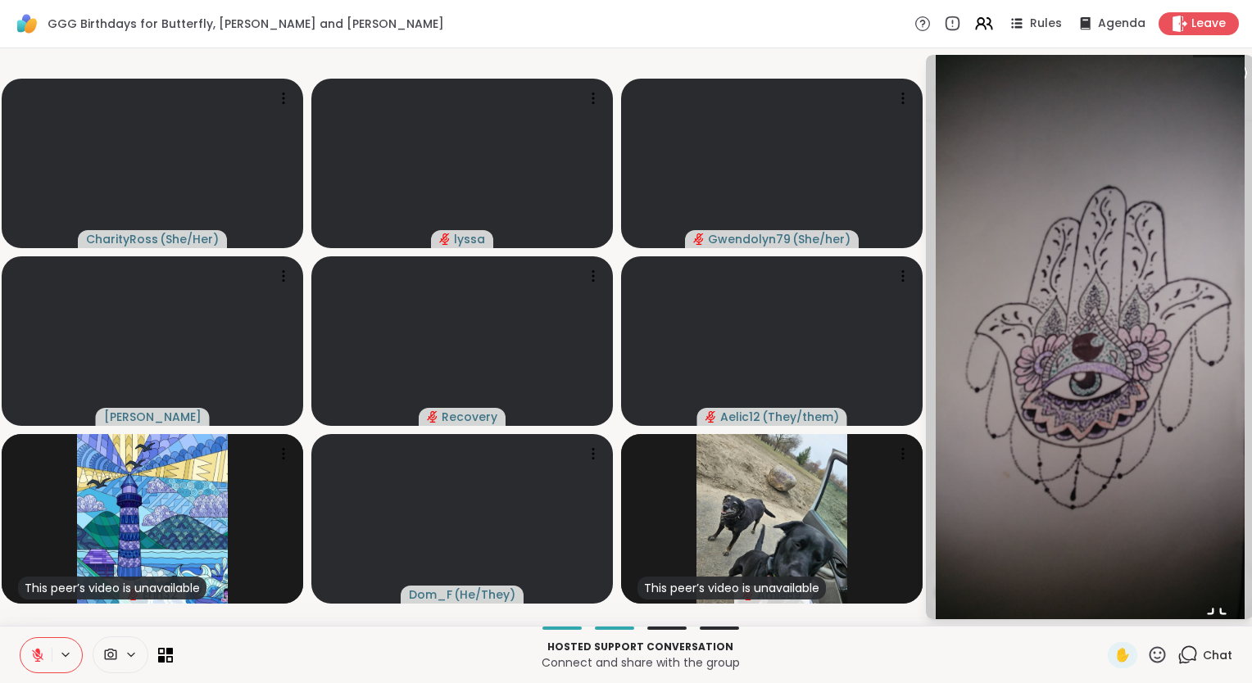
scroll to position [1570, 0]
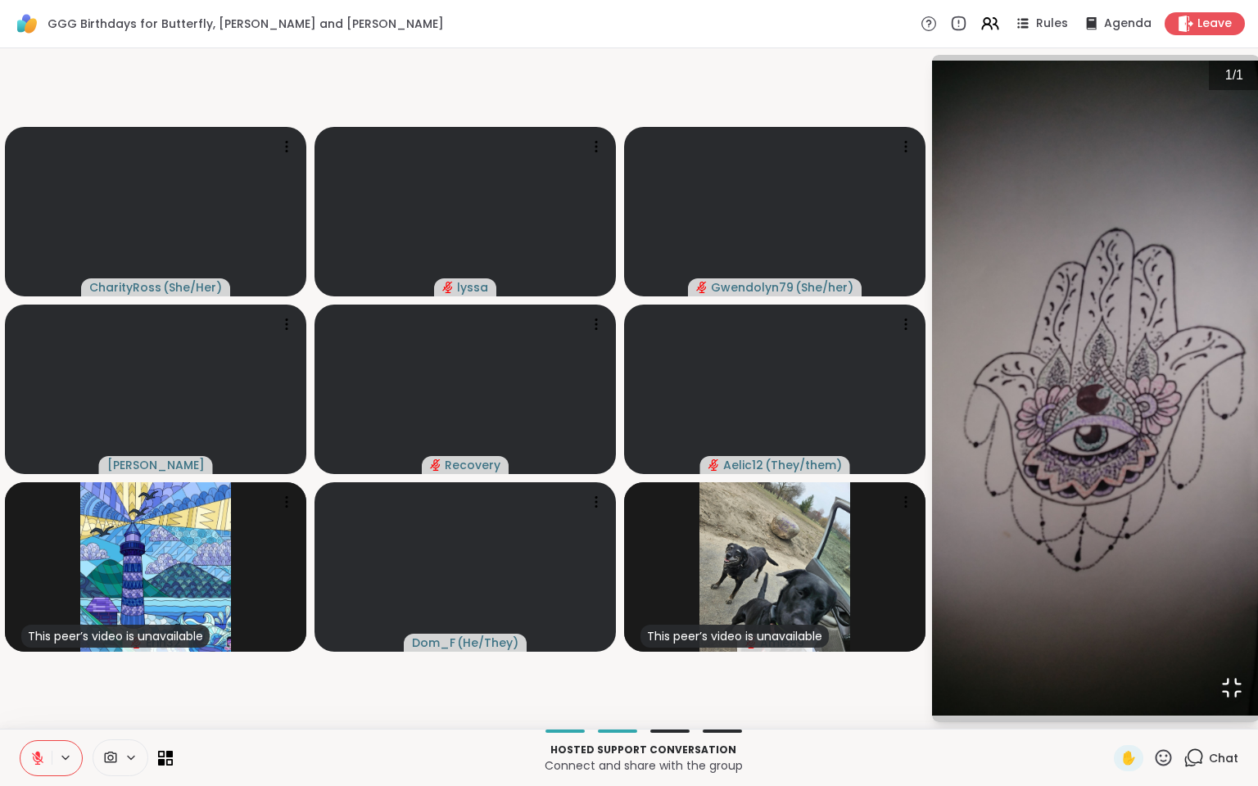
click at [1221, 682] on icon "Open Fullscreen" at bounding box center [1232, 688] width 23 height 23
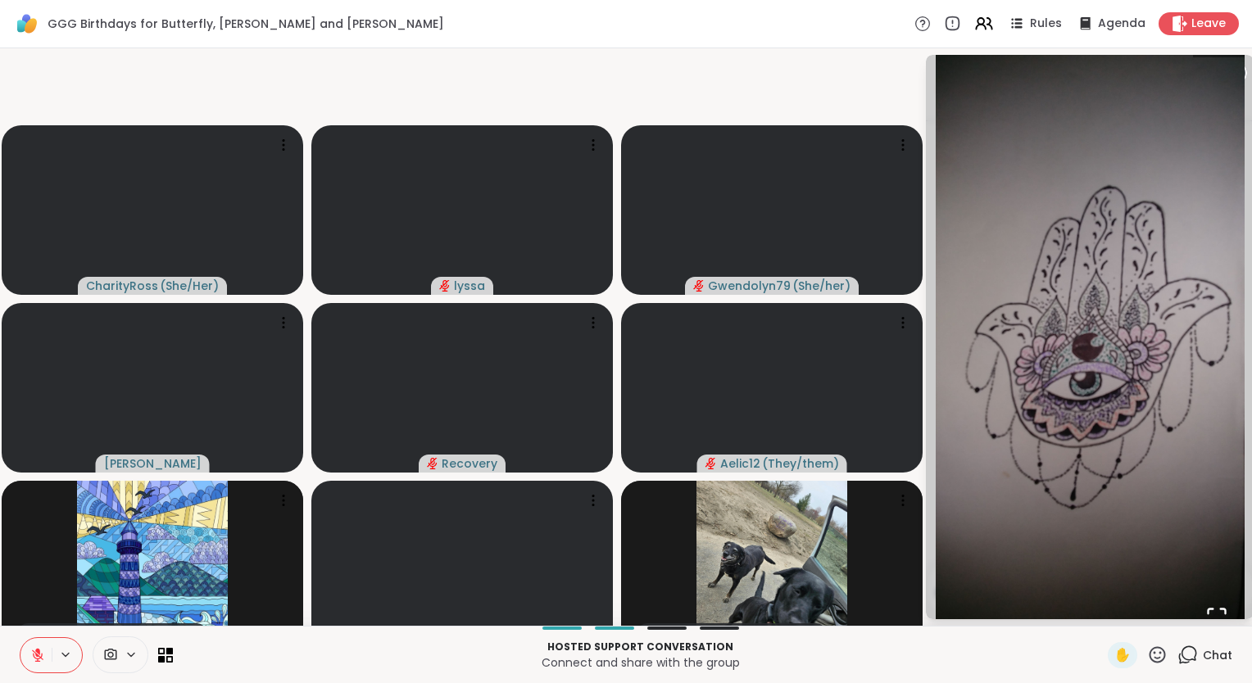
scroll to position [1672, 0]
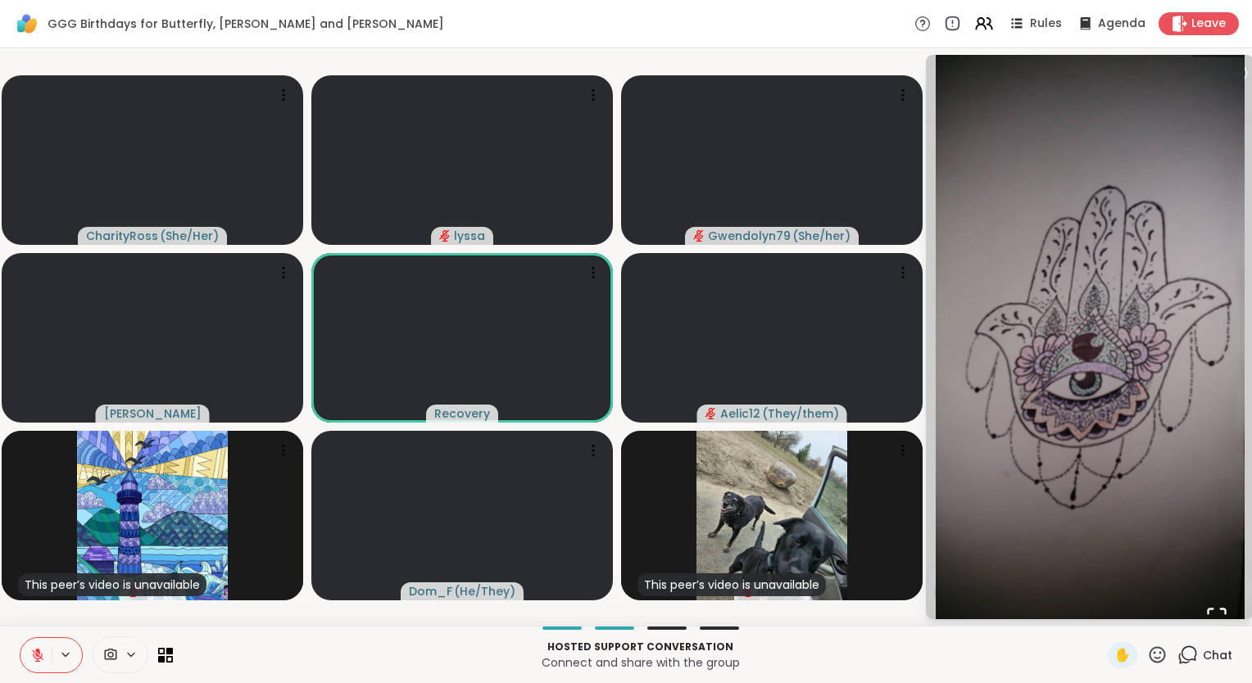
click at [39, 650] on icon at bounding box center [37, 655] width 15 height 15
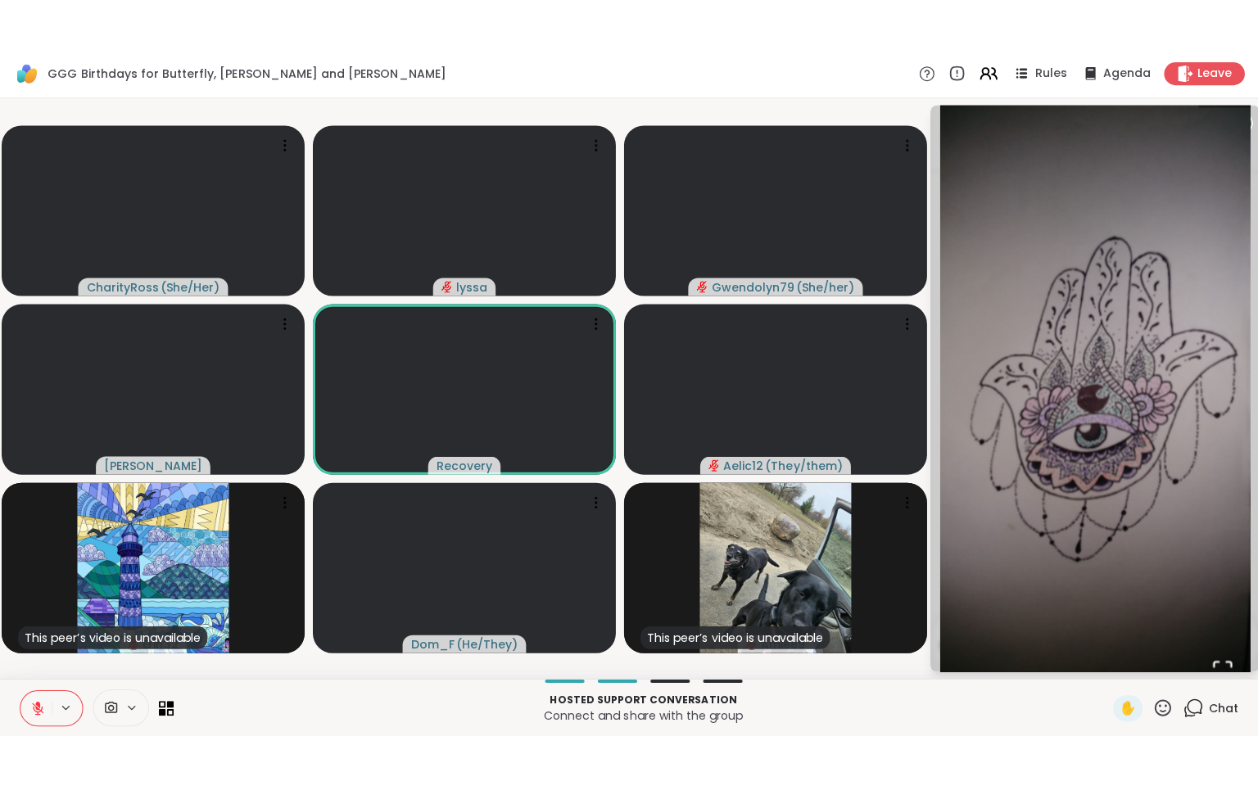
scroll to position [26, 0]
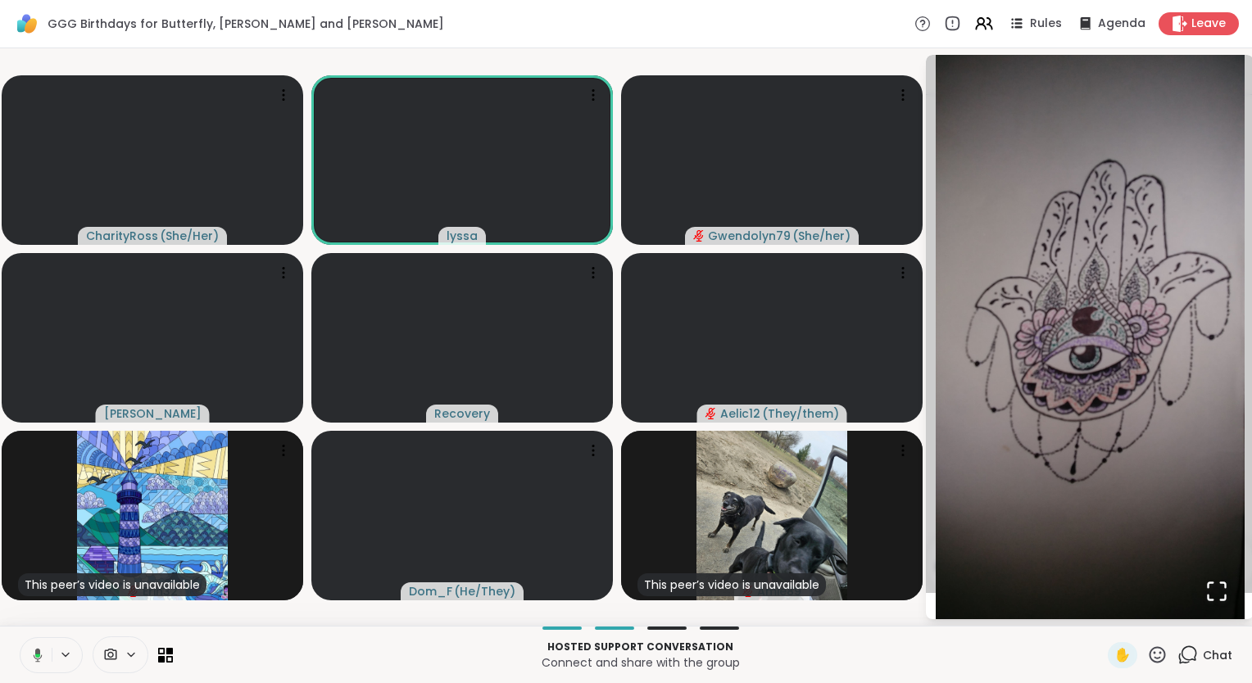
click at [924, 48] on div "CharityRoss ( She/Her ) lyssa Gwendolyn79 ( She/her ) dodi Recovery Aelic12 ( T…" at bounding box center [626, 337] width 1252 height 578
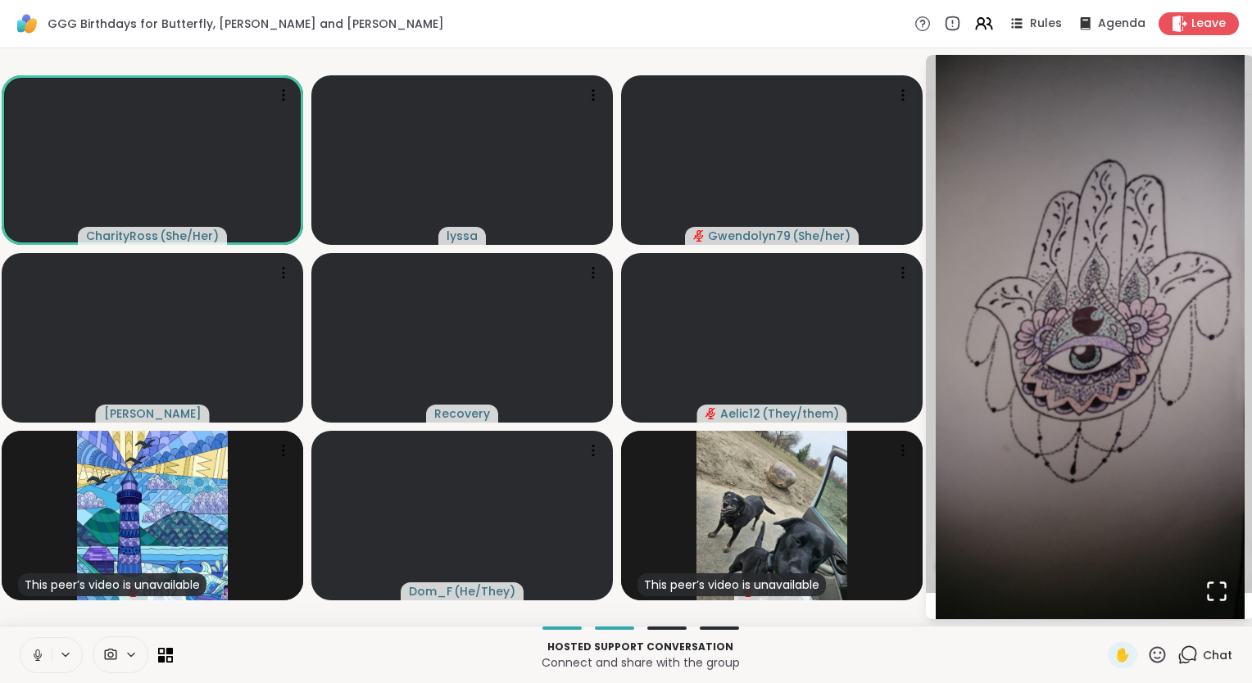
click at [913, 663] on p "Connect and share with the group" at bounding box center [640, 663] width 915 height 16
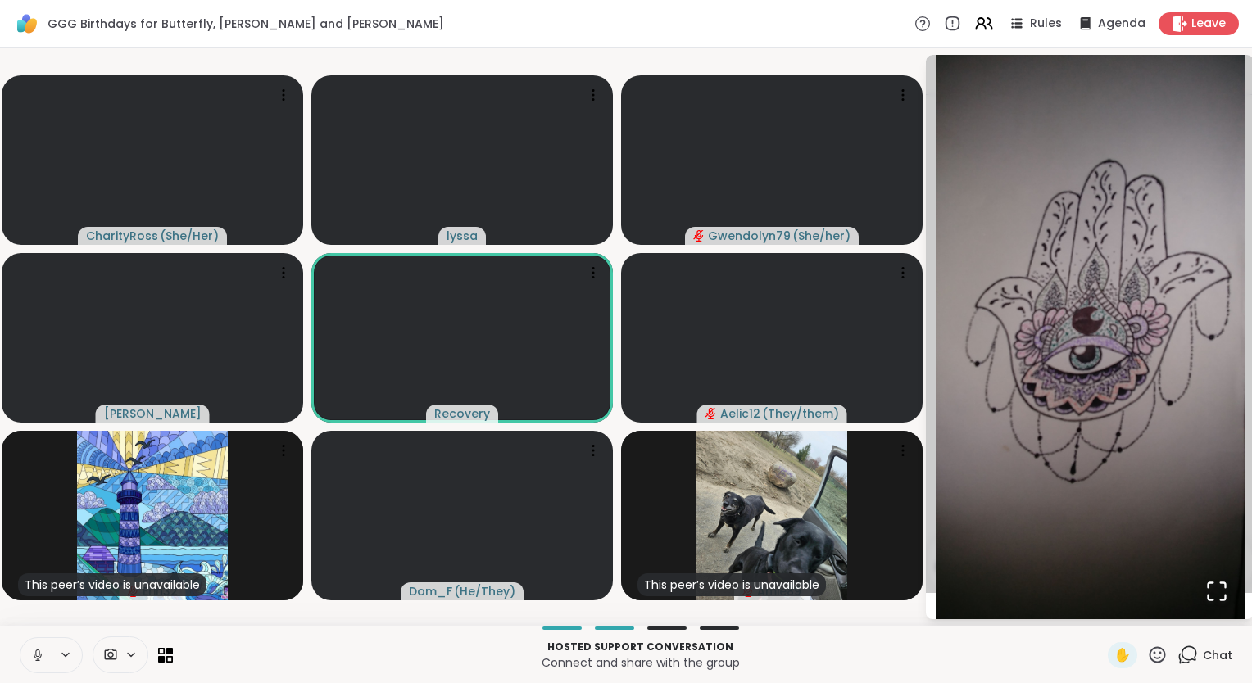
click at [928, 596] on div "GGG Birthdays for Butterfly, Lynn and Alicia, Aug 10 10 members, 8 online 8/6/2…" at bounding box center [1090, 337] width 328 height 564
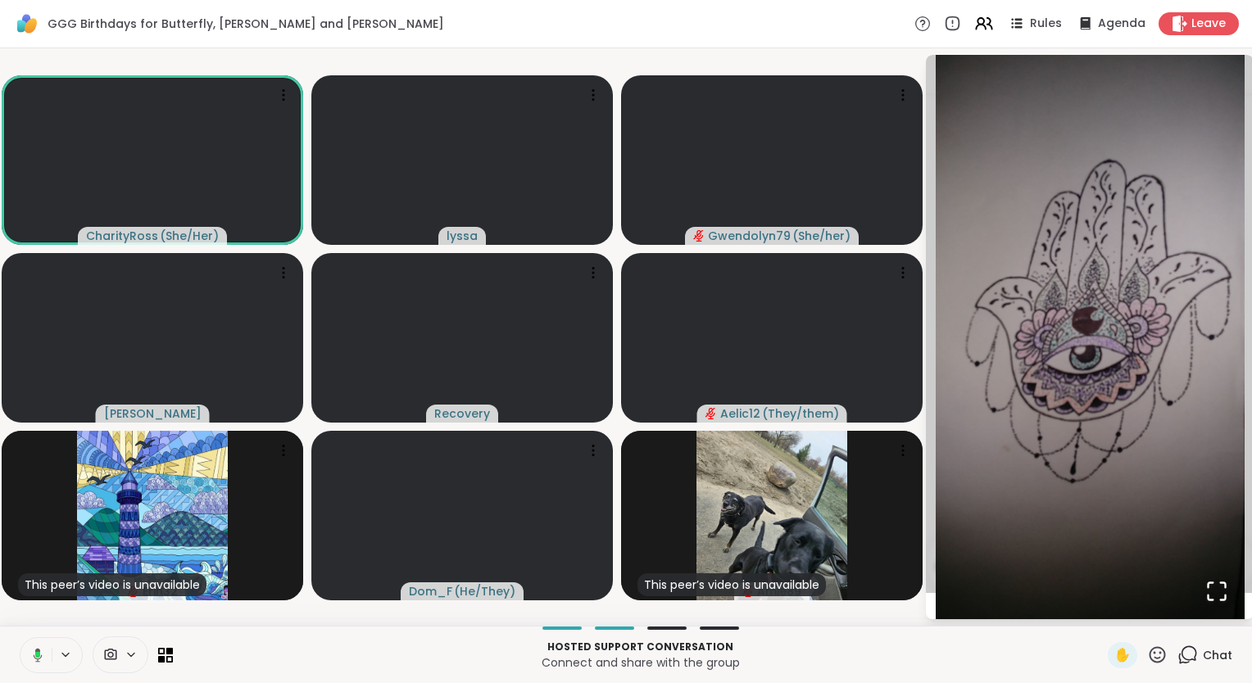
click at [898, 67] on video-player-container "CharityRoss ( She/Her ) lyssa Gwendolyn79 ( She/her ) dodi Recovery Aelic12 ( T…" at bounding box center [462, 337] width 904 height 564
click at [970, 76] on img "Go to Slide 1" at bounding box center [1090, 311] width 309 height 618
click at [1230, 77] on img "Go to Slide 1" at bounding box center [1090, 311] width 309 height 618
click at [1107, 485] on img "Go to Slide 1" at bounding box center [1090, 311] width 309 height 618
click at [1206, 580] on icon "Open Fullscreen" at bounding box center [1216, 591] width 23 height 23
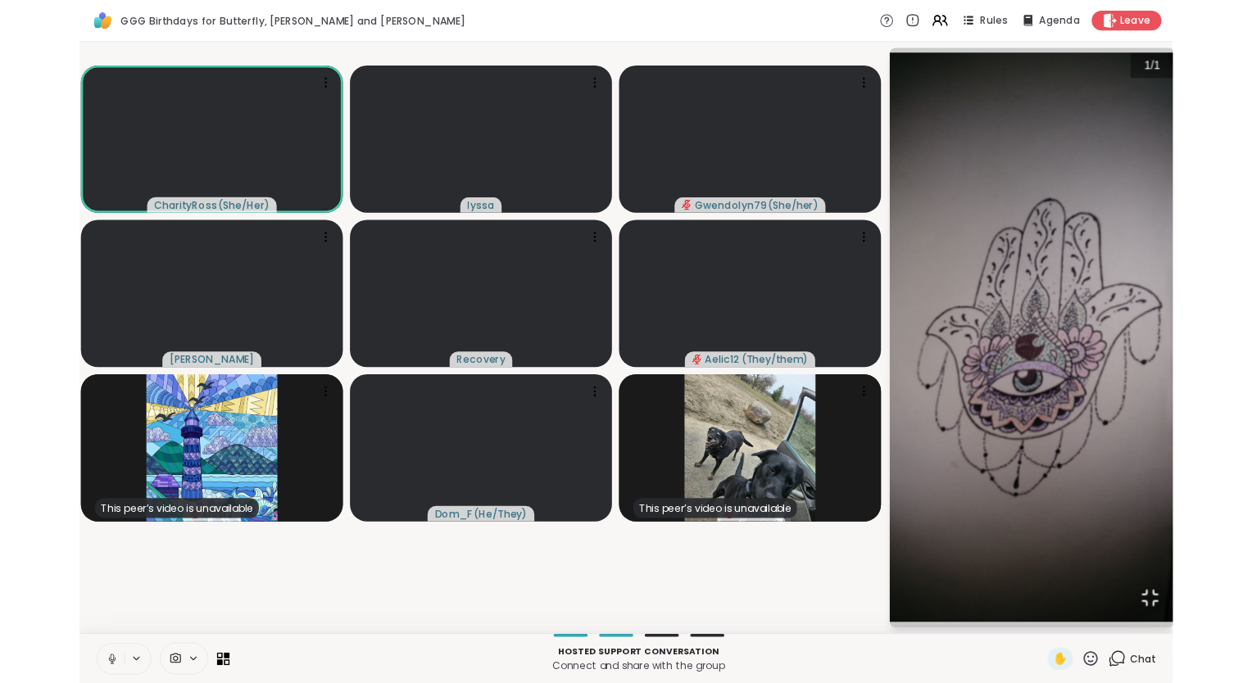
scroll to position [0, 0]
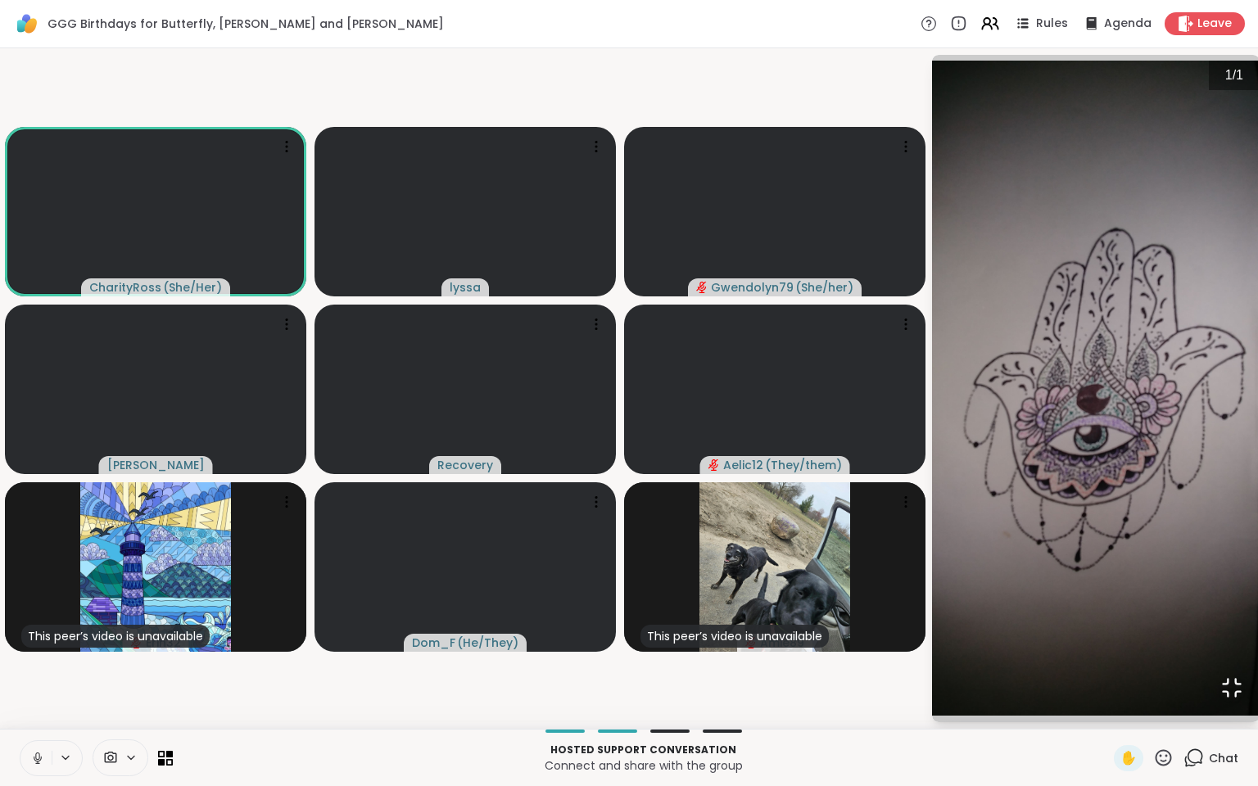
click at [1224, 682] on icon "Open Fullscreen" at bounding box center [1232, 688] width 17 height 17
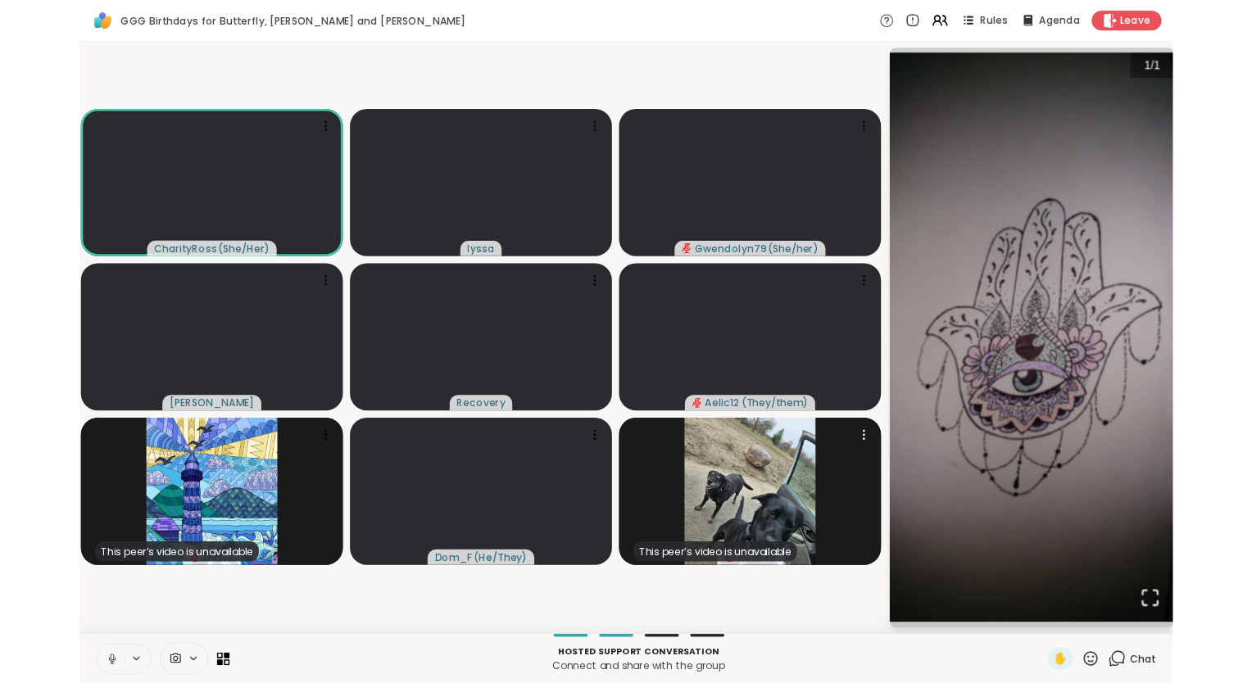
scroll to position [1672, 0]
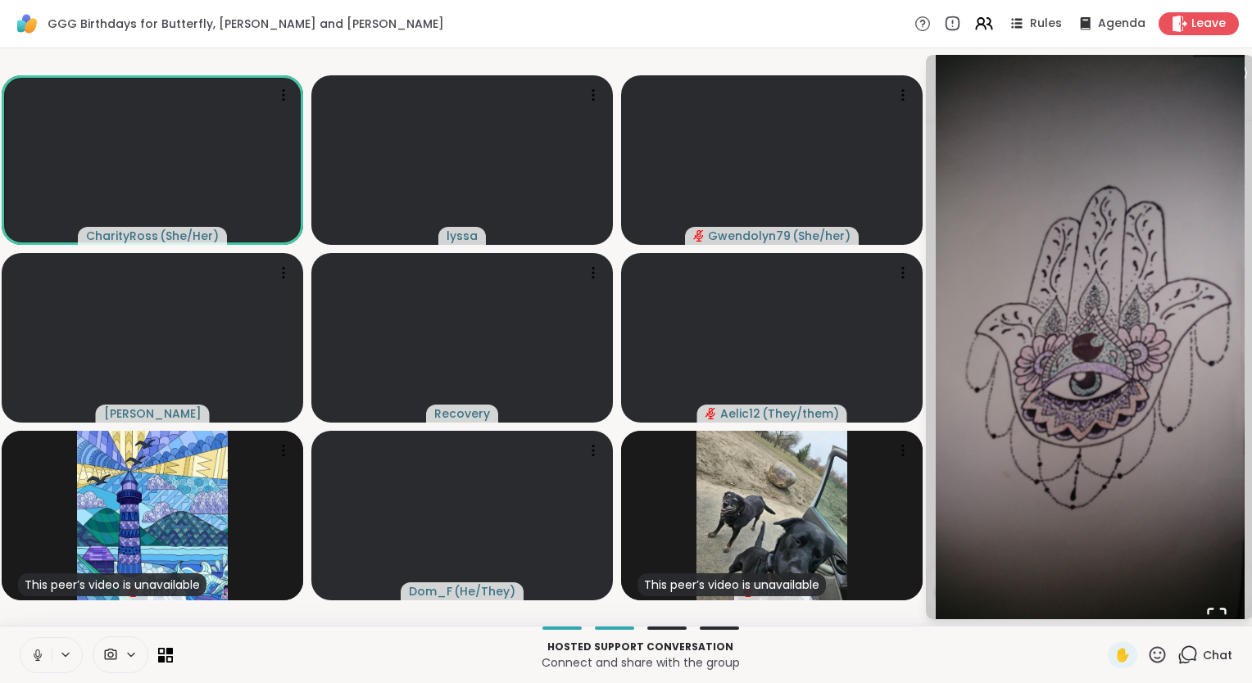
click at [963, 664] on p "Connect and share with the group" at bounding box center [640, 663] width 915 height 16
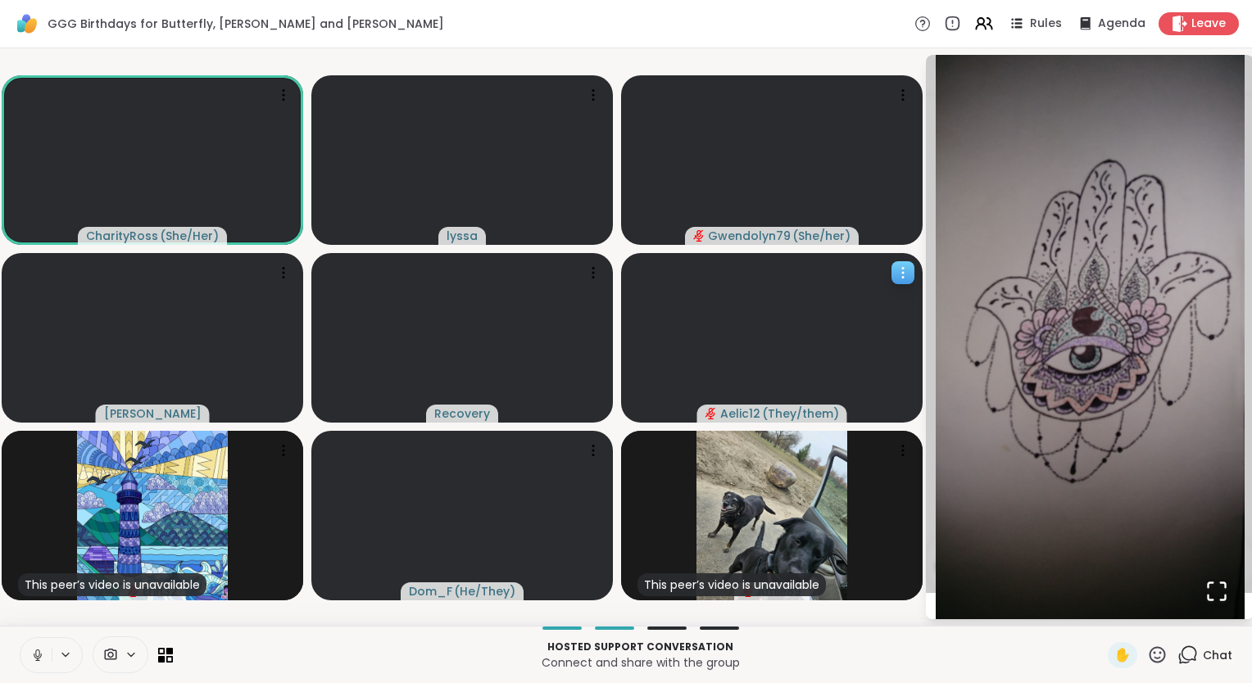
click at [892, 278] on div at bounding box center [902, 272] width 23 height 23
click at [863, 288] on h4 "View Profile" at bounding box center [836, 291] width 69 height 16
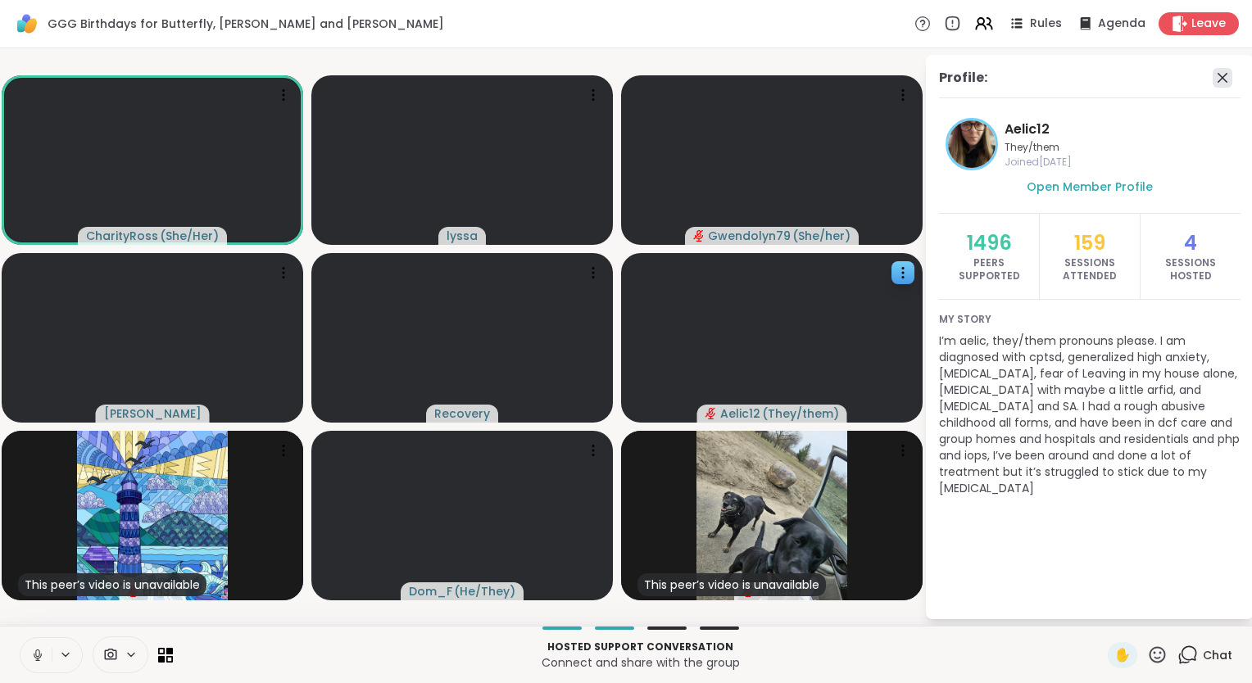
click at [1221, 74] on icon at bounding box center [1222, 78] width 20 height 20
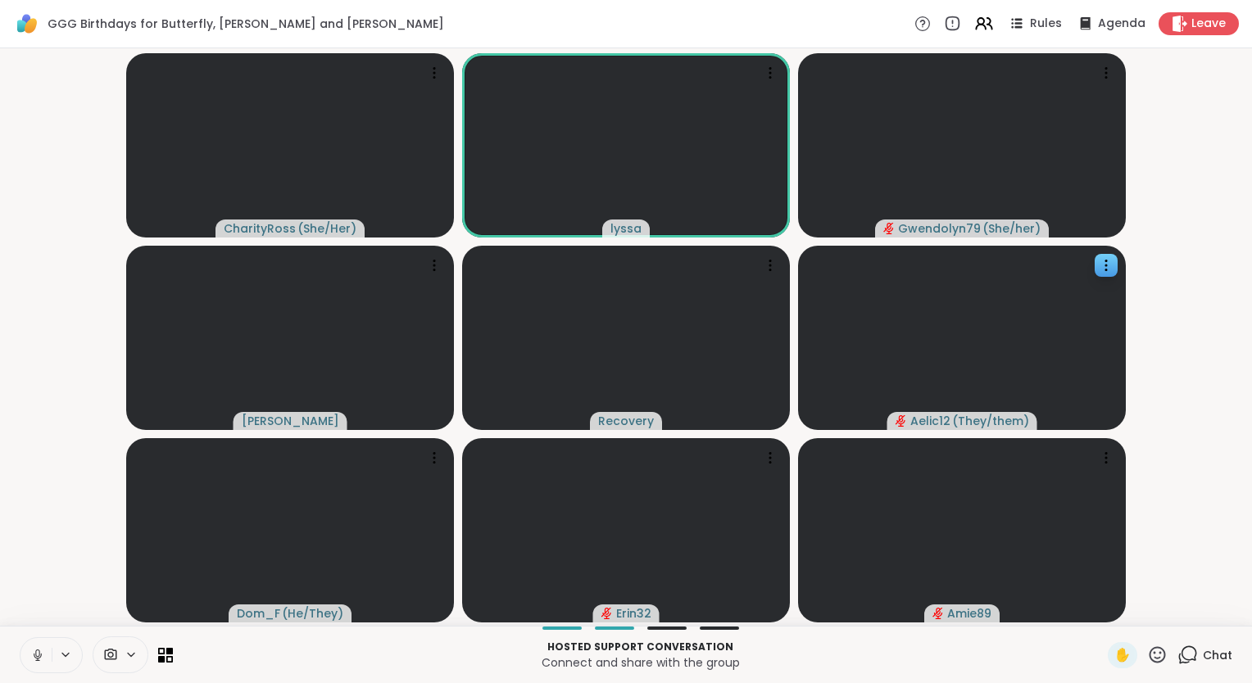
click at [43, 657] on icon at bounding box center [37, 655] width 15 height 15
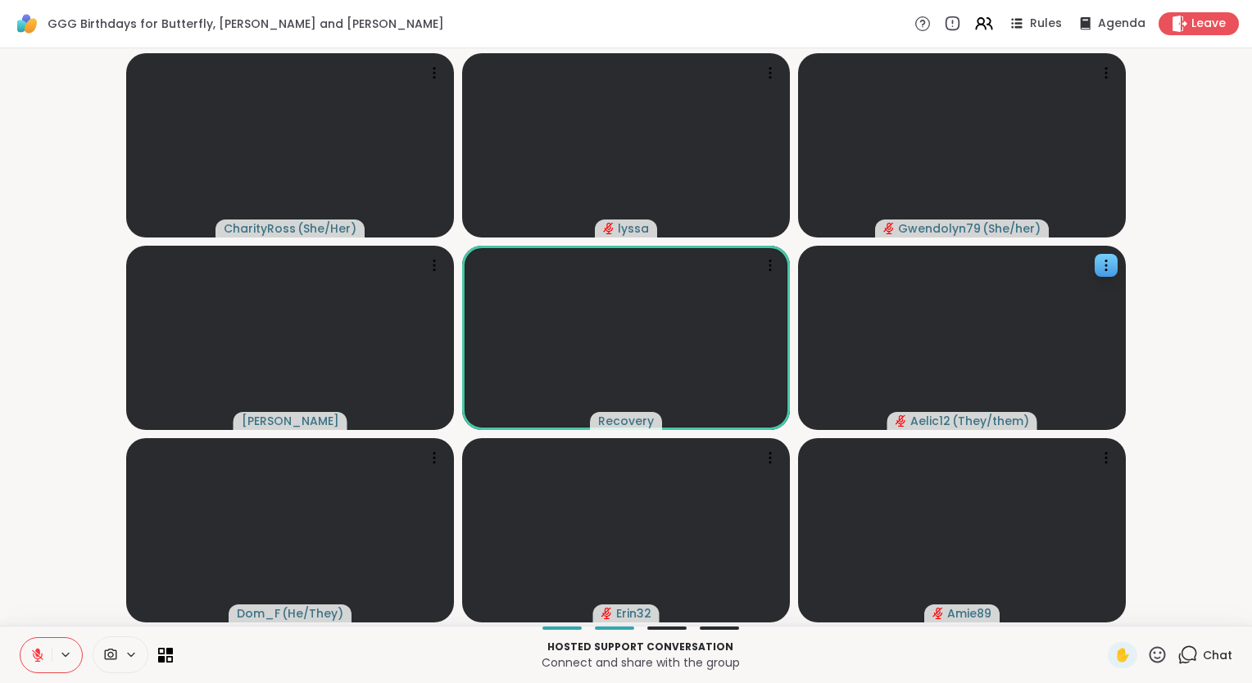
click at [41, 655] on icon at bounding box center [37, 655] width 11 height 11
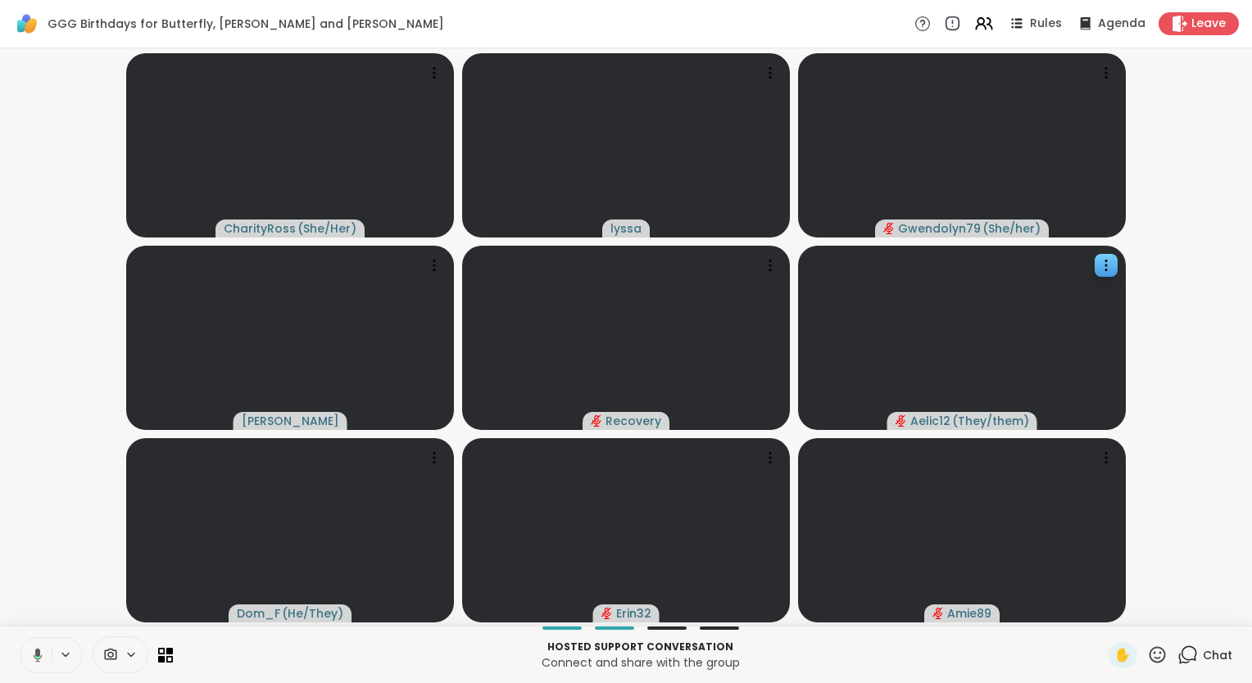
click at [42, 657] on icon at bounding box center [35, 655] width 15 height 15
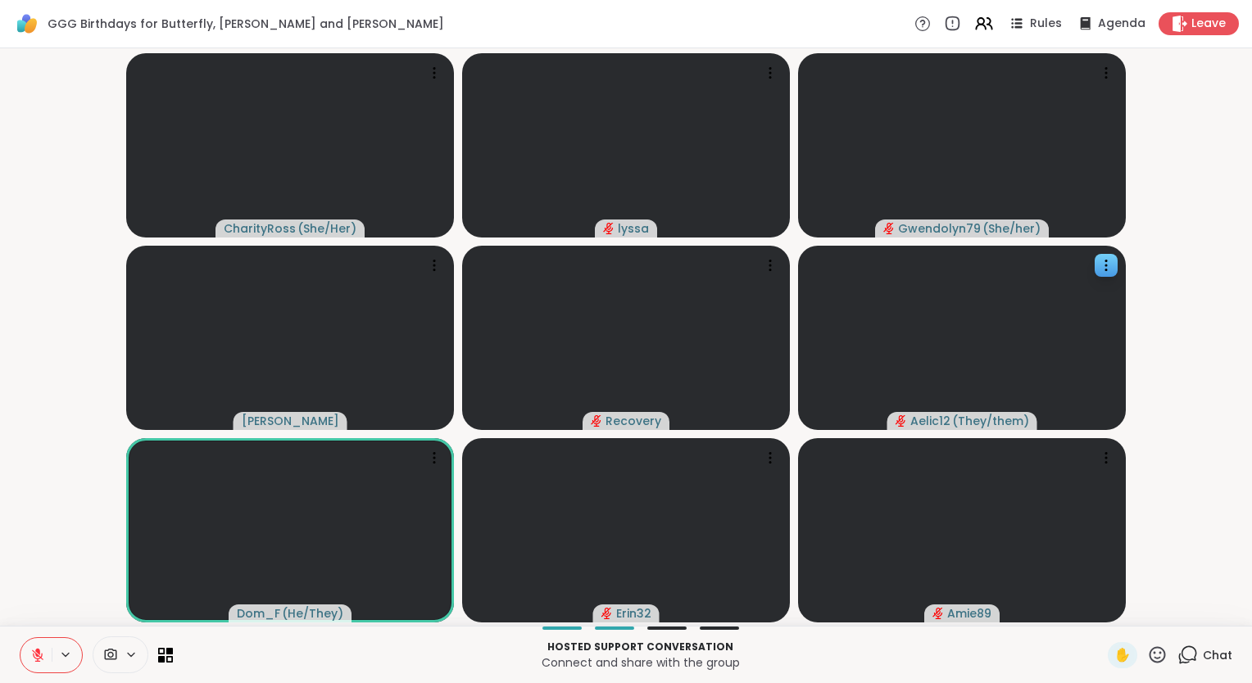
click at [42, 657] on icon at bounding box center [37, 655] width 15 height 15
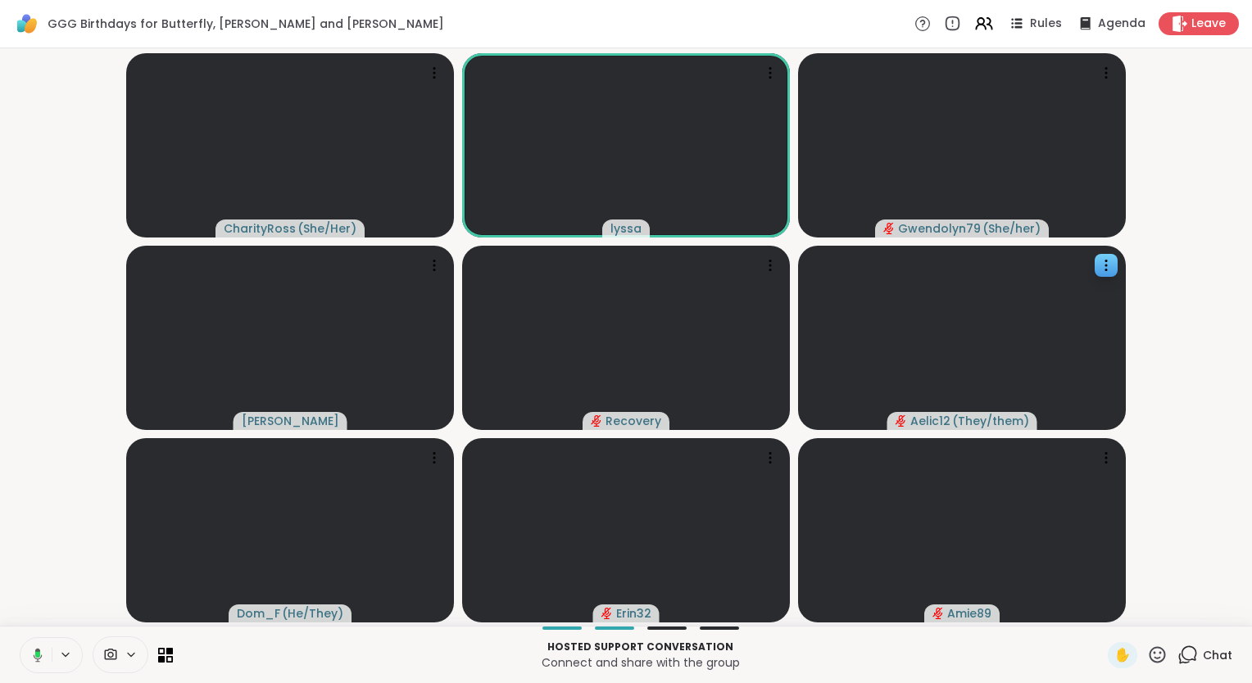
click at [1, 645] on div "Hosted support conversation Connect and share with the group ✋ Chat" at bounding box center [626, 654] width 1252 height 57
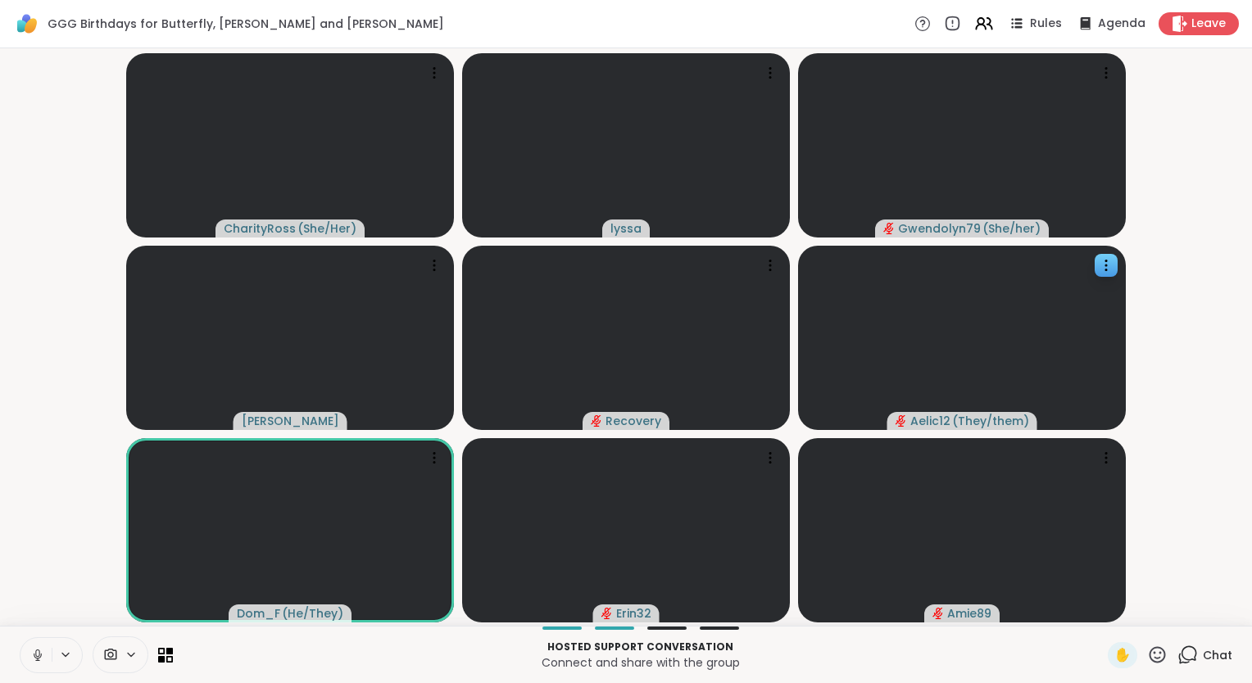
click at [20, 615] on video-player-container "CharityRoss ( She/Her ) lyssa Gwendolyn79 ( She/her ) dodi Recovery Aelic12 ( T…" at bounding box center [626, 337] width 1232 height 564
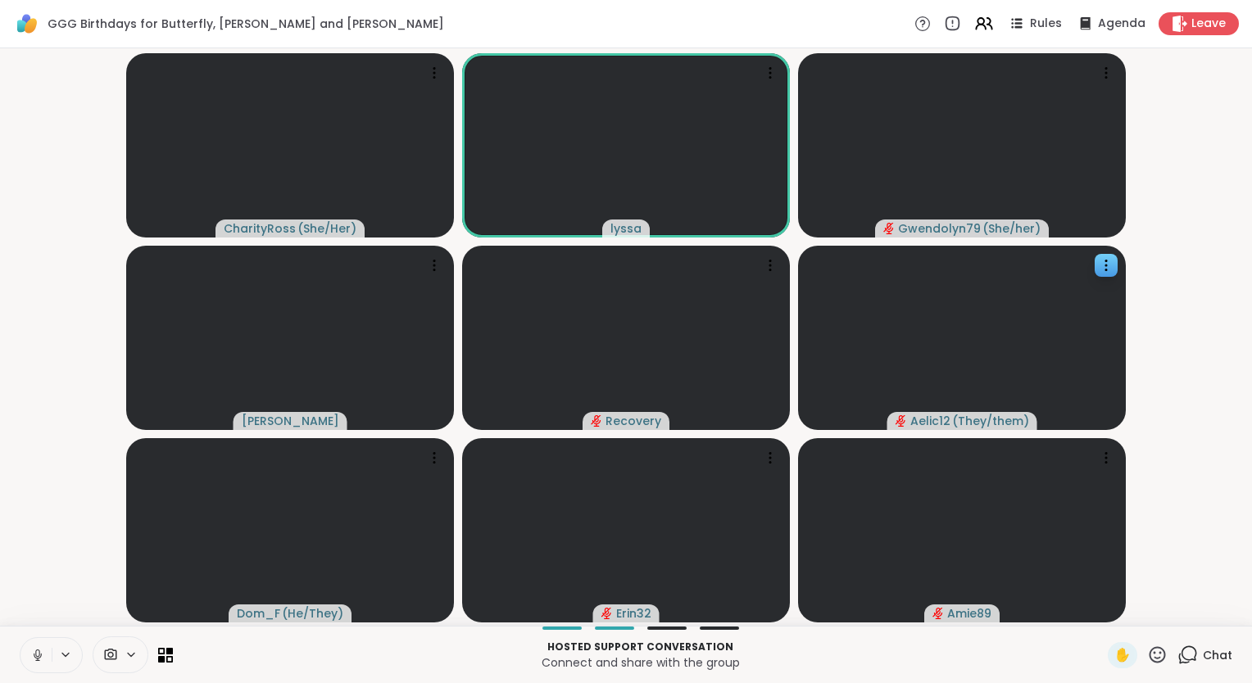
click at [38, 652] on icon at bounding box center [37, 655] width 15 height 15
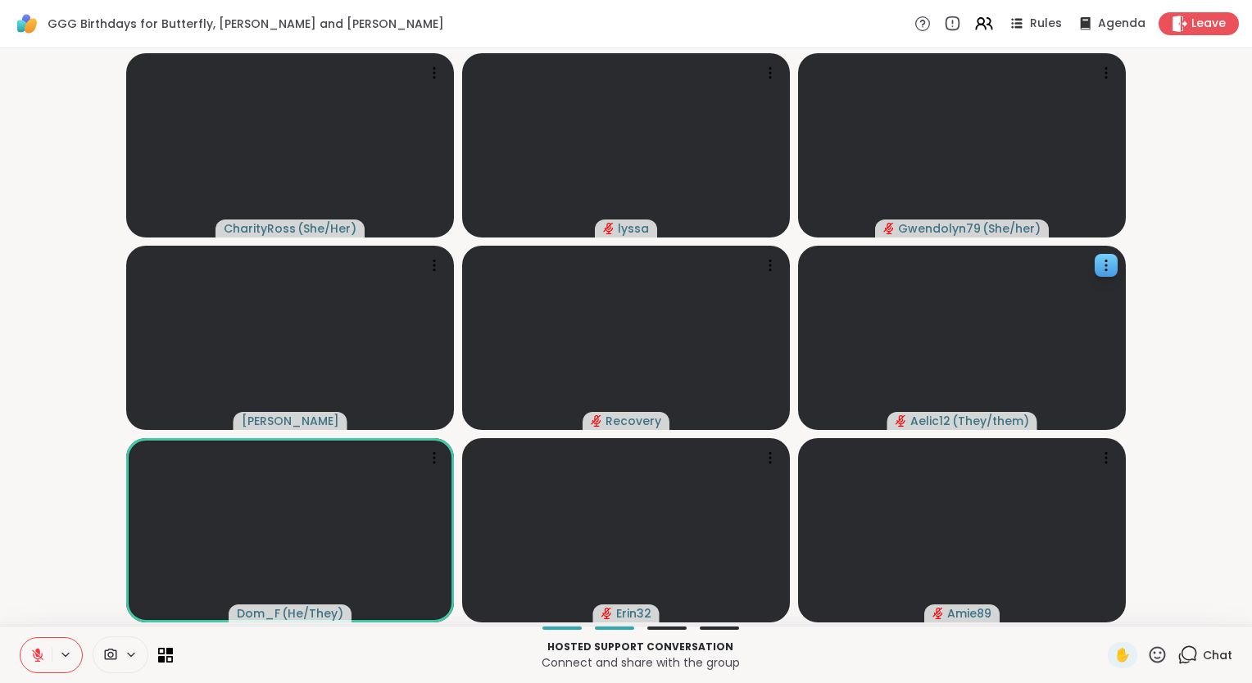
click at [1150, 647] on icon at bounding box center [1157, 655] width 20 height 20
click at [1101, 605] on span "❤️" at bounding box center [1109, 612] width 16 height 20
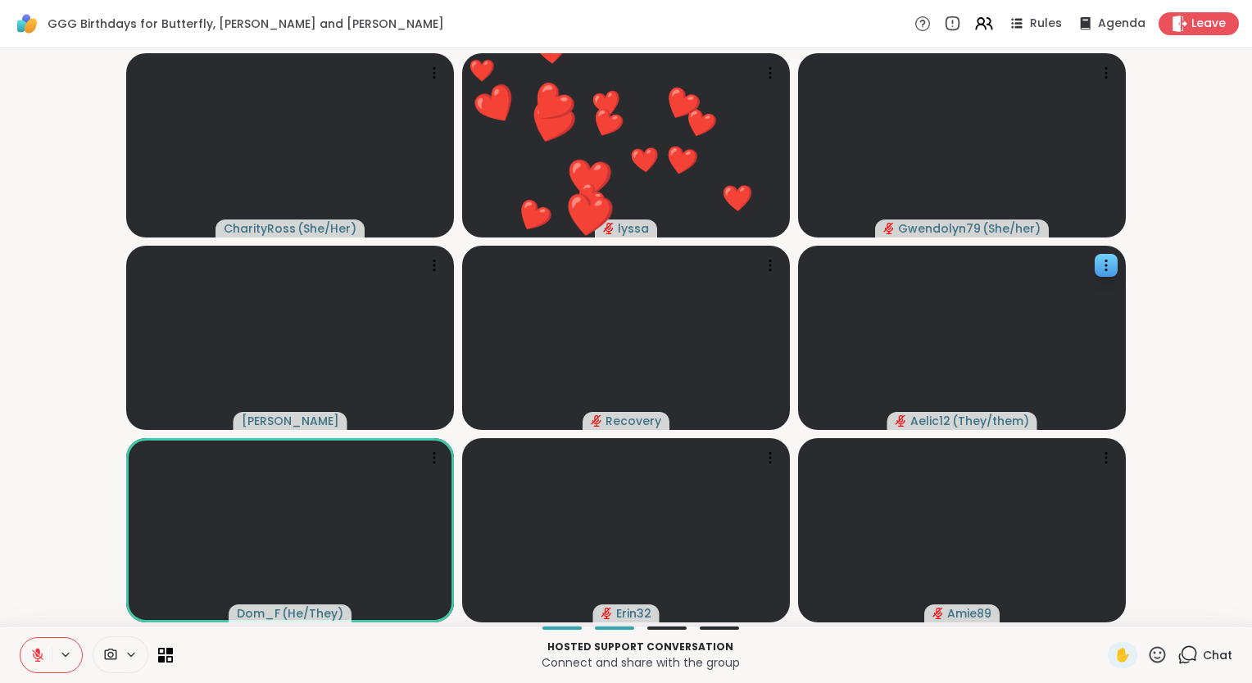
click at [6, 641] on div "Hosted support conversation Connect and share with the group ✋ Chat" at bounding box center [626, 654] width 1252 height 57
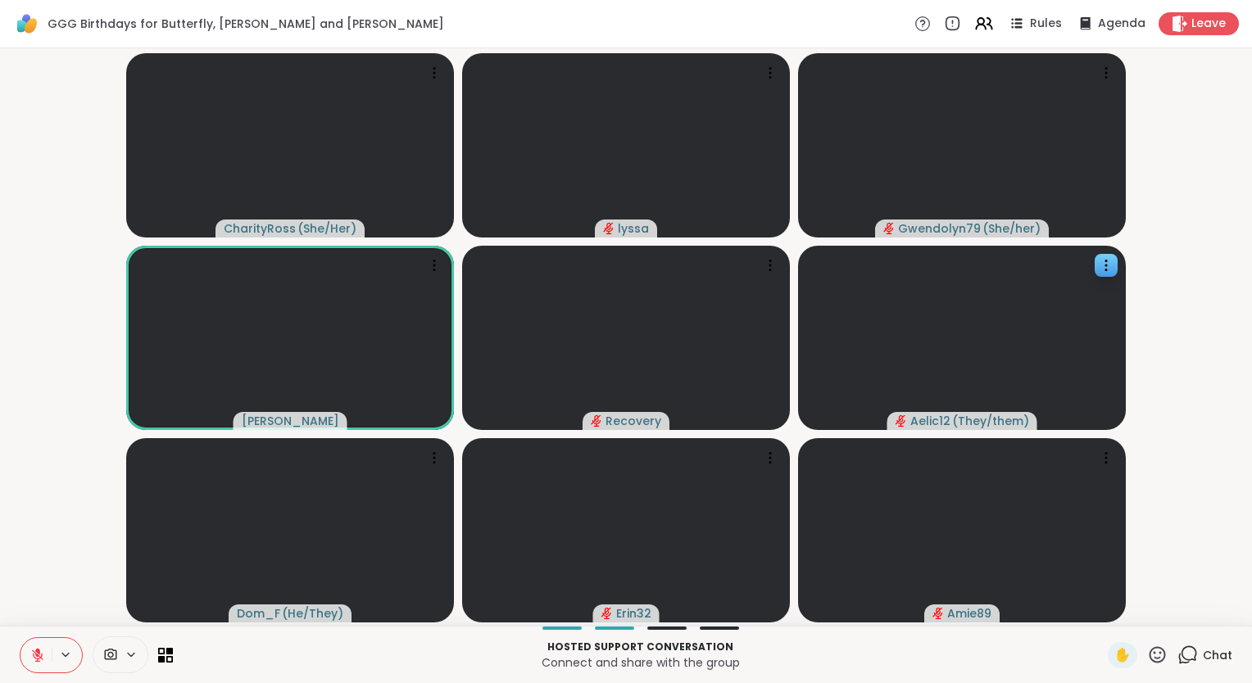
click at [1147, 647] on icon at bounding box center [1157, 655] width 20 height 20
click at [1101, 615] on span "❤️" at bounding box center [1109, 612] width 16 height 20
click at [1147, 654] on icon at bounding box center [1157, 655] width 20 height 20
click at [1101, 605] on span "❤️" at bounding box center [1109, 612] width 16 height 20
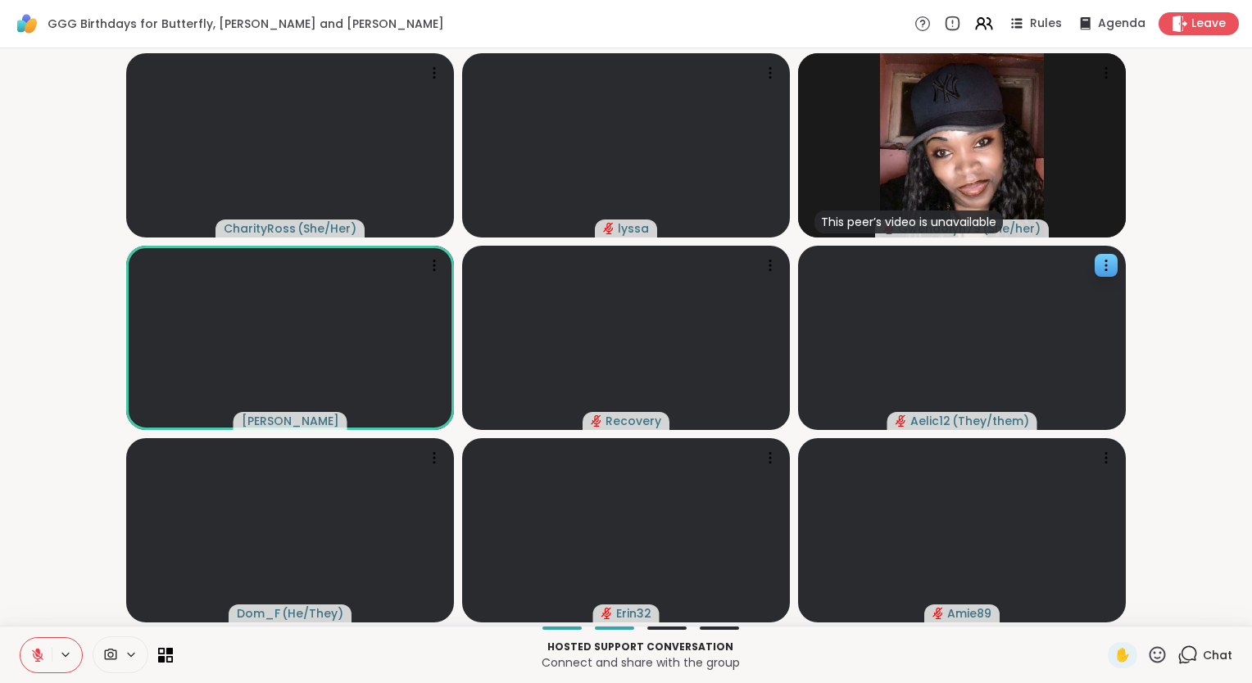
click at [29, 646] on button at bounding box center [35, 655] width 31 height 34
click at [1147, 652] on icon at bounding box center [1157, 655] width 20 height 20
click at [1101, 608] on span "❤️" at bounding box center [1109, 612] width 16 height 20
click at [1153, 650] on icon at bounding box center [1157, 655] width 20 height 20
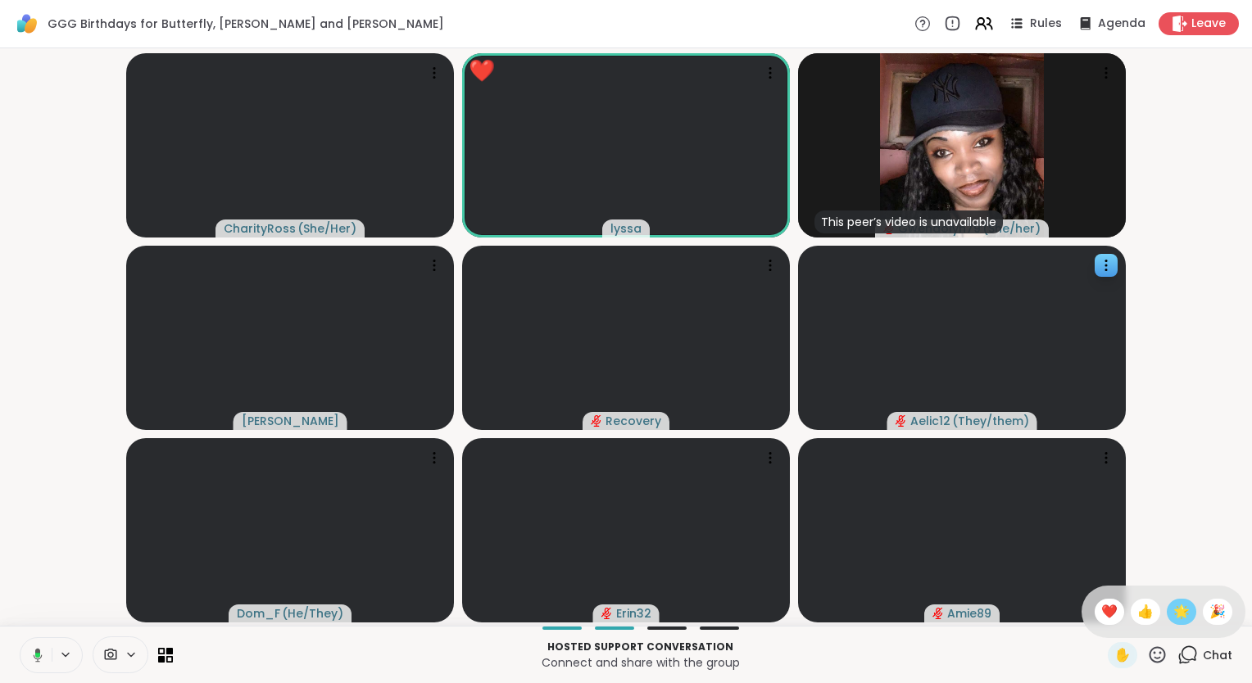
click at [1173, 620] on span "🌟" at bounding box center [1181, 612] width 16 height 20
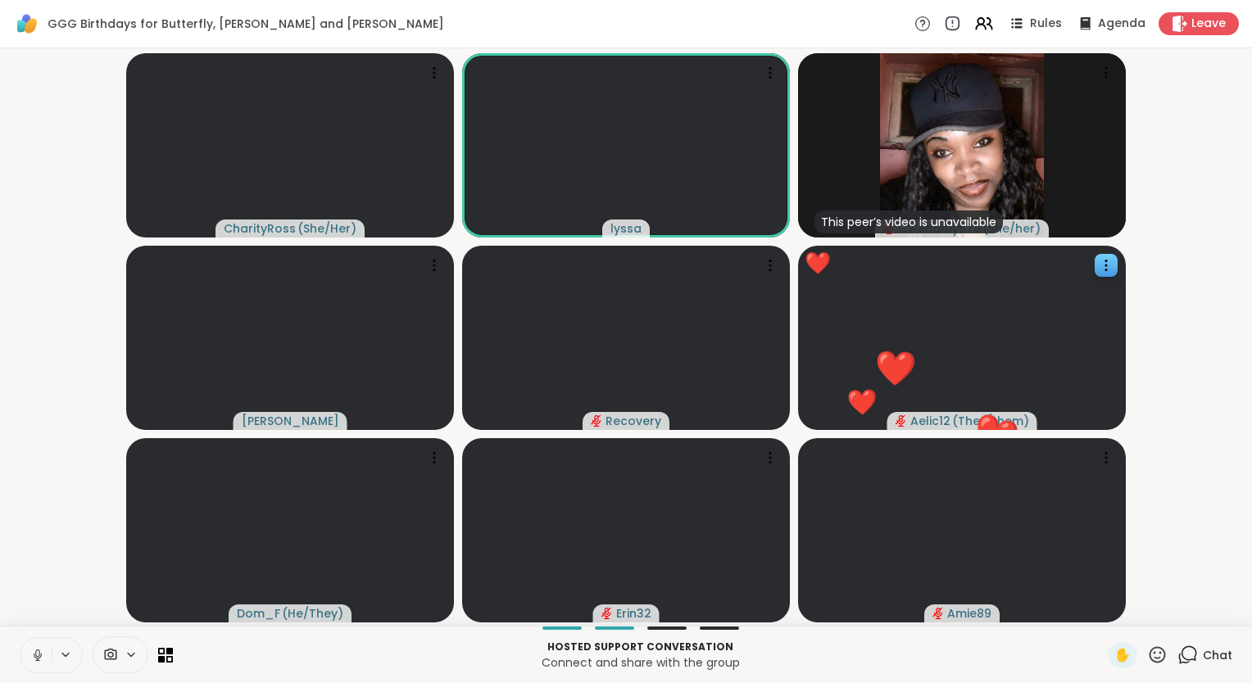
click at [31, 659] on icon at bounding box center [37, 655] width 15 height 15
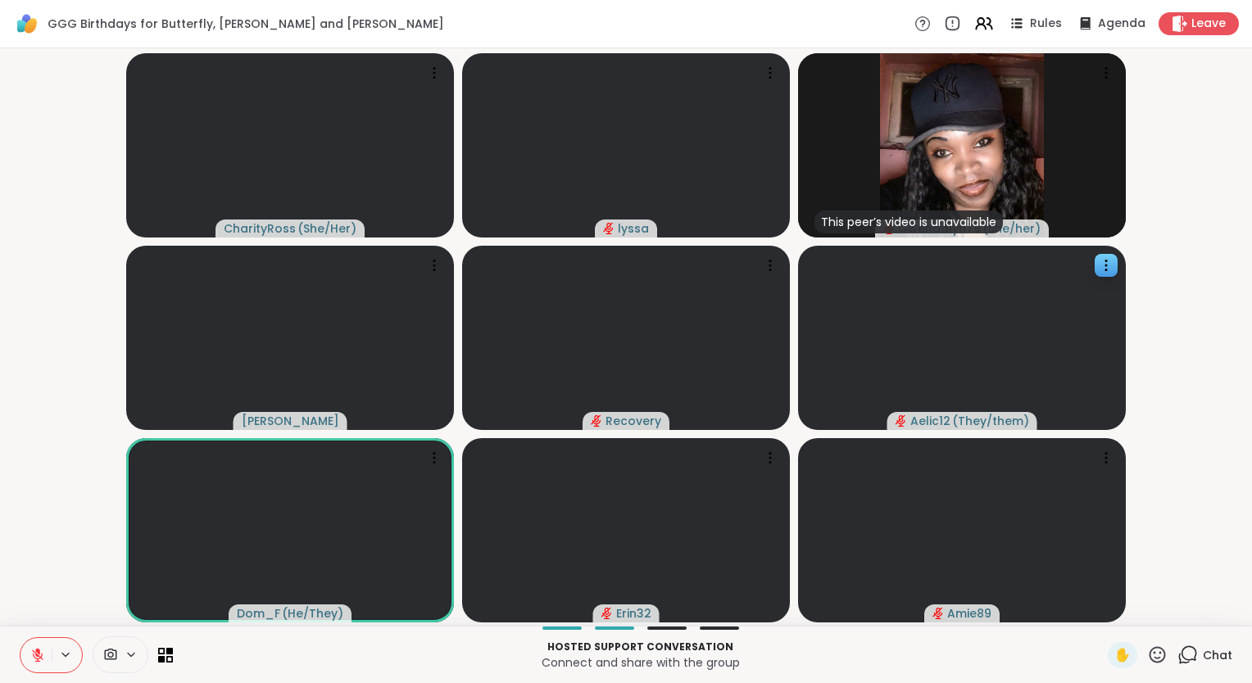
click at [1147, 650] on icon at bounding box center [1157, 655] width 20 height 20
click at [1101, 603] on span "❤️" at bounding box center [1109, 612] width 16 height 20
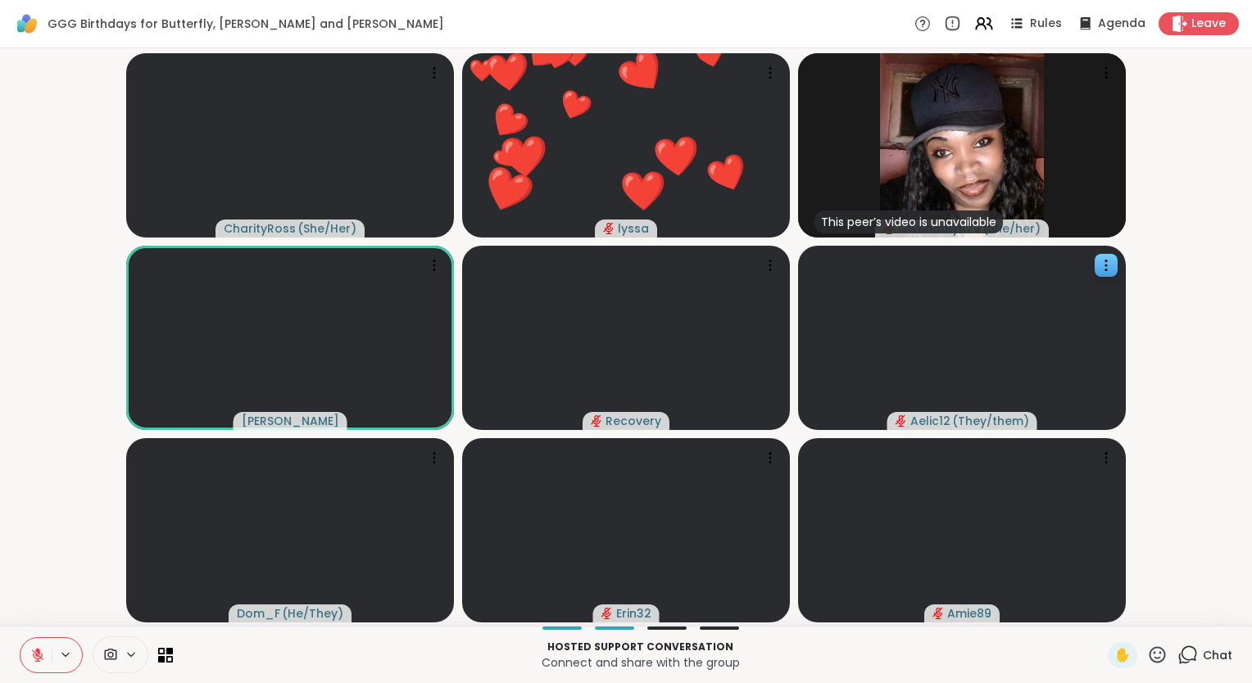
click at [43, 642] on button at bounding box center [35, 655] width 31 height 34
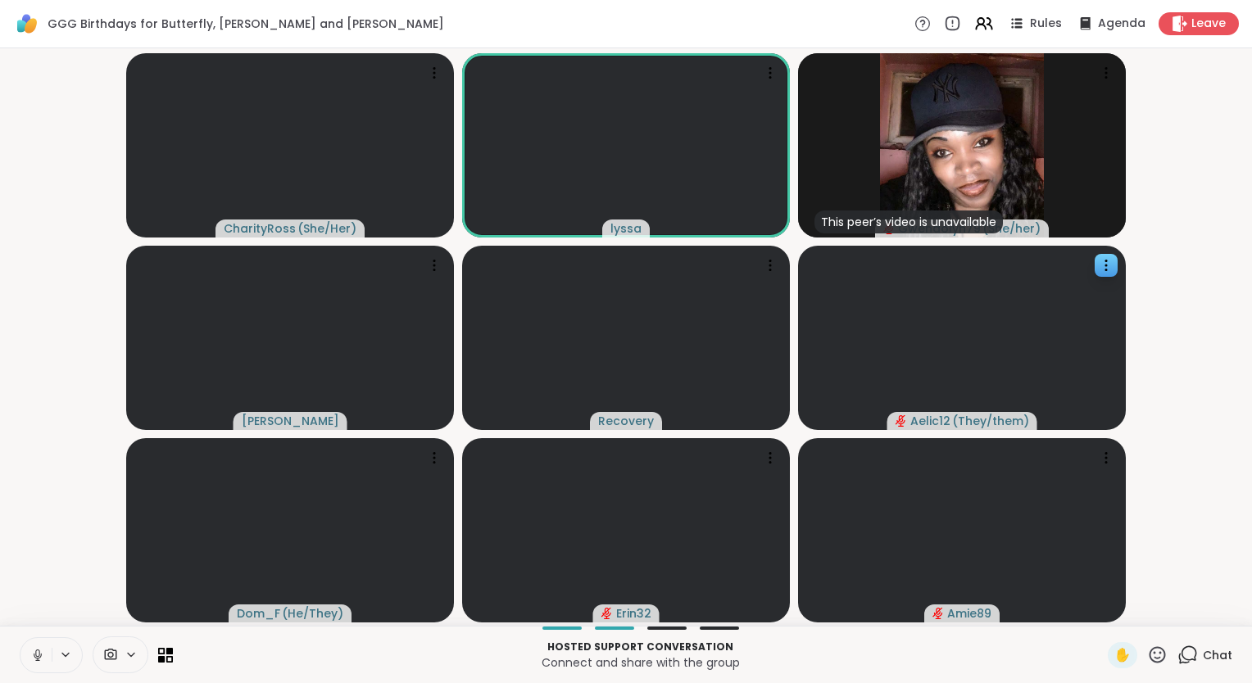
click at [38, 655] on icon at bounding box center [37, 655] width 15 height 15
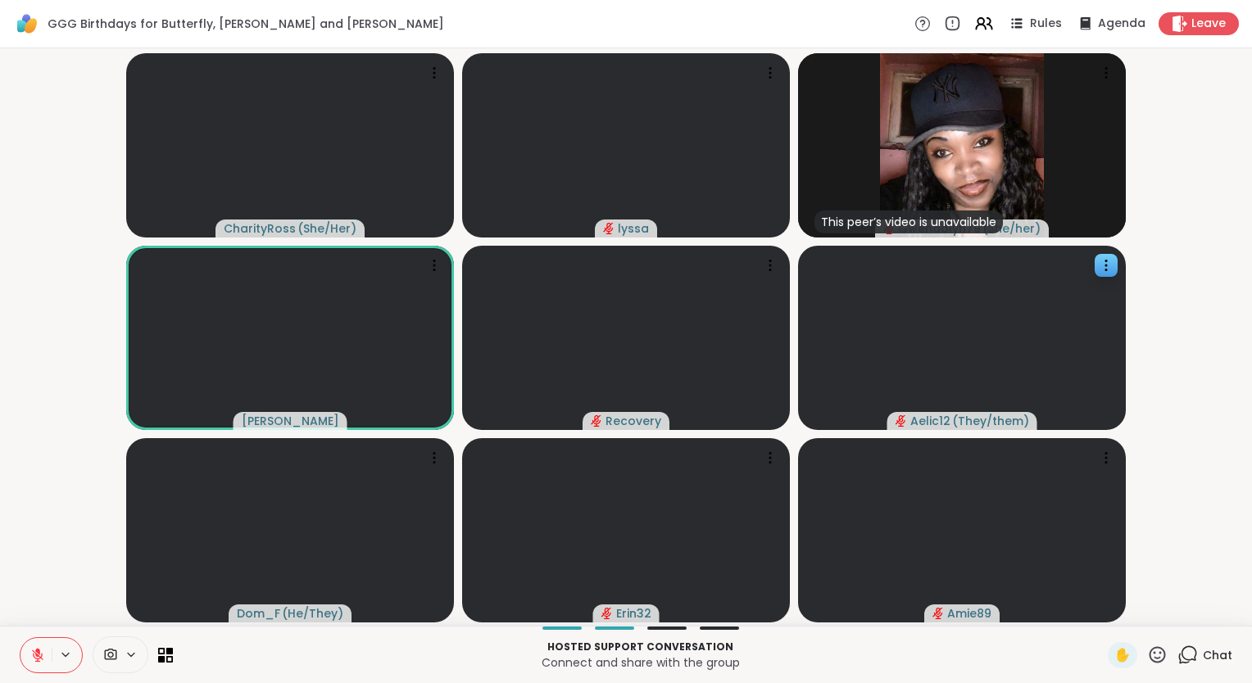
click at [29, 654] on button at bounding box center [35, 655] width 31 height 34
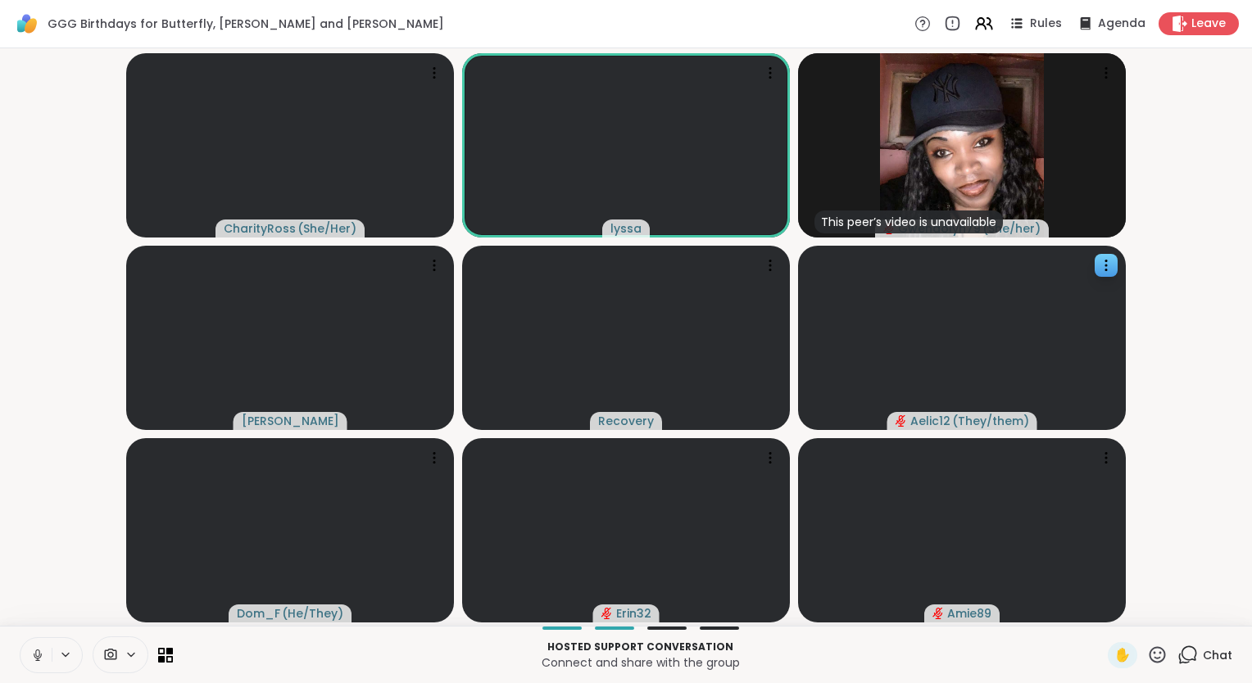
click at [29, 662] on button at bounding box center [35, 655] width 31 height 34
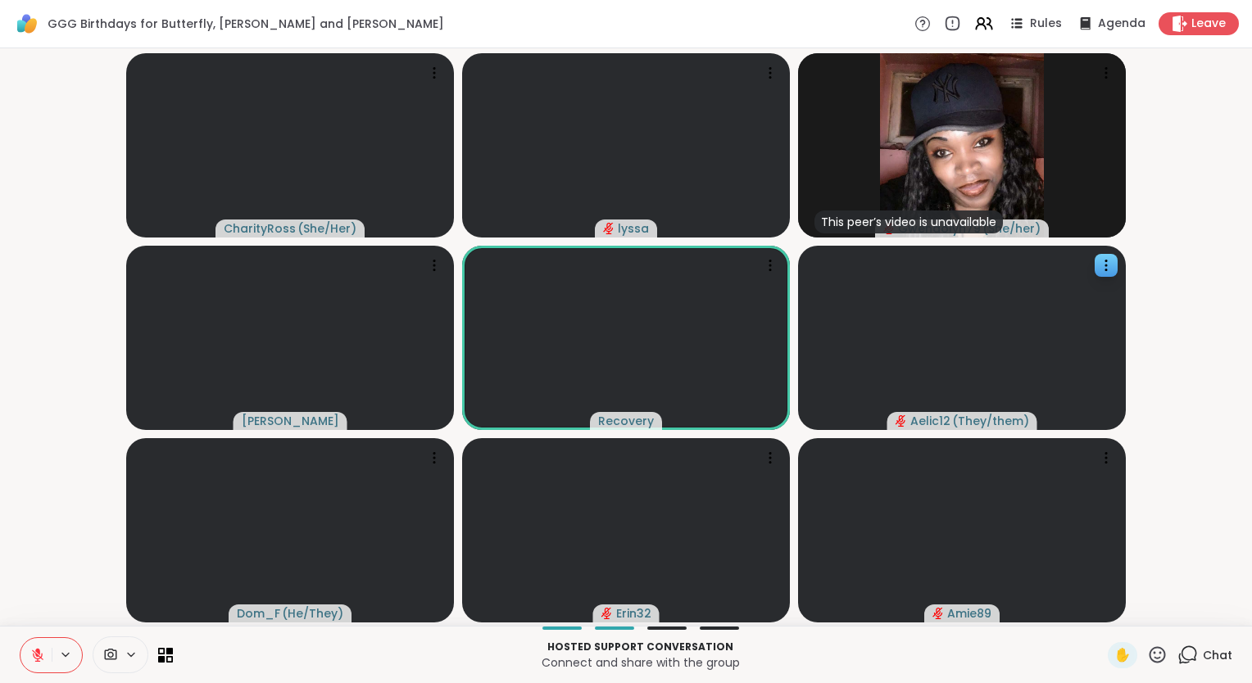
click at [1149, 648] on icon at bounding box center [1157, 654] width 16 height 16
click at [1101, 603] on span "❤️" at bounding box center [1109, 612] width 16 height 20
click at [1149, 648] on icon at bounding box center [1157, 654] width 16 height 16
click at [1101, 606] on span "❤️" at bounding box center [1109, 612] width 16 height 20
click at [1147, 657] on icon at bounding box center [1157, 655] width 20 height 20
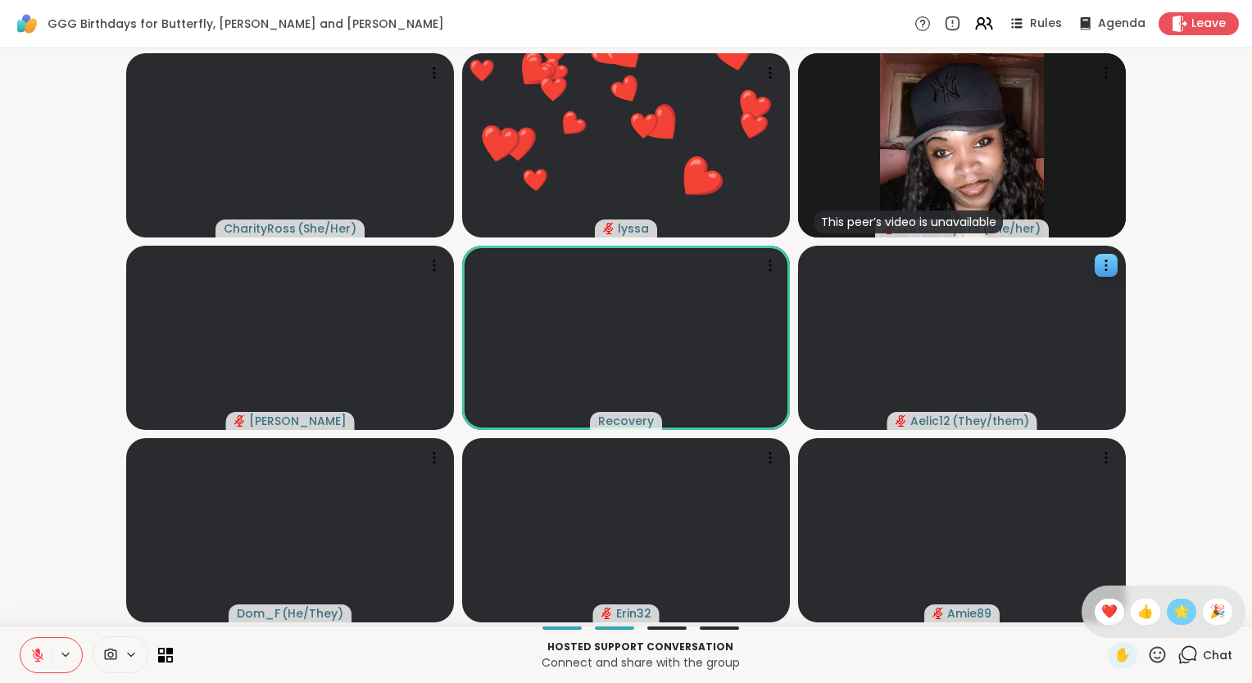
click at [1173, 603] on span "🌟" at bounding box center [1181, 612] width 16 height 20
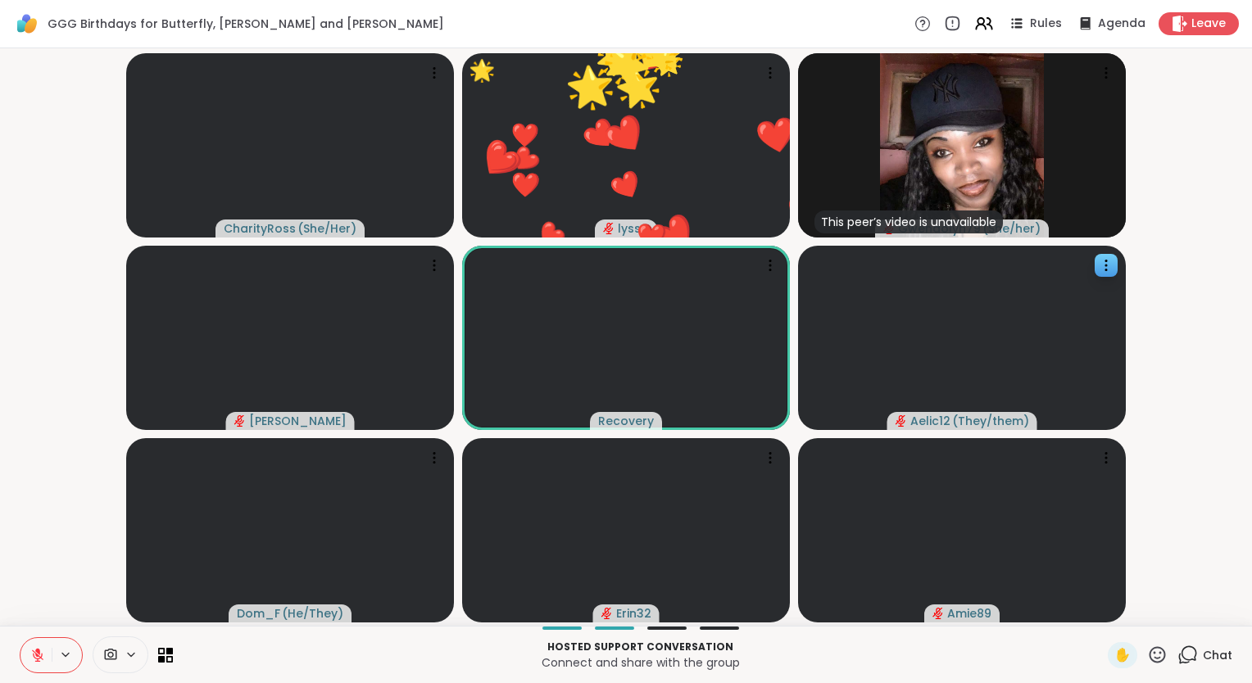
click at [1147, 660] on icon at bounding box center [1157, 655] width 20 height 20
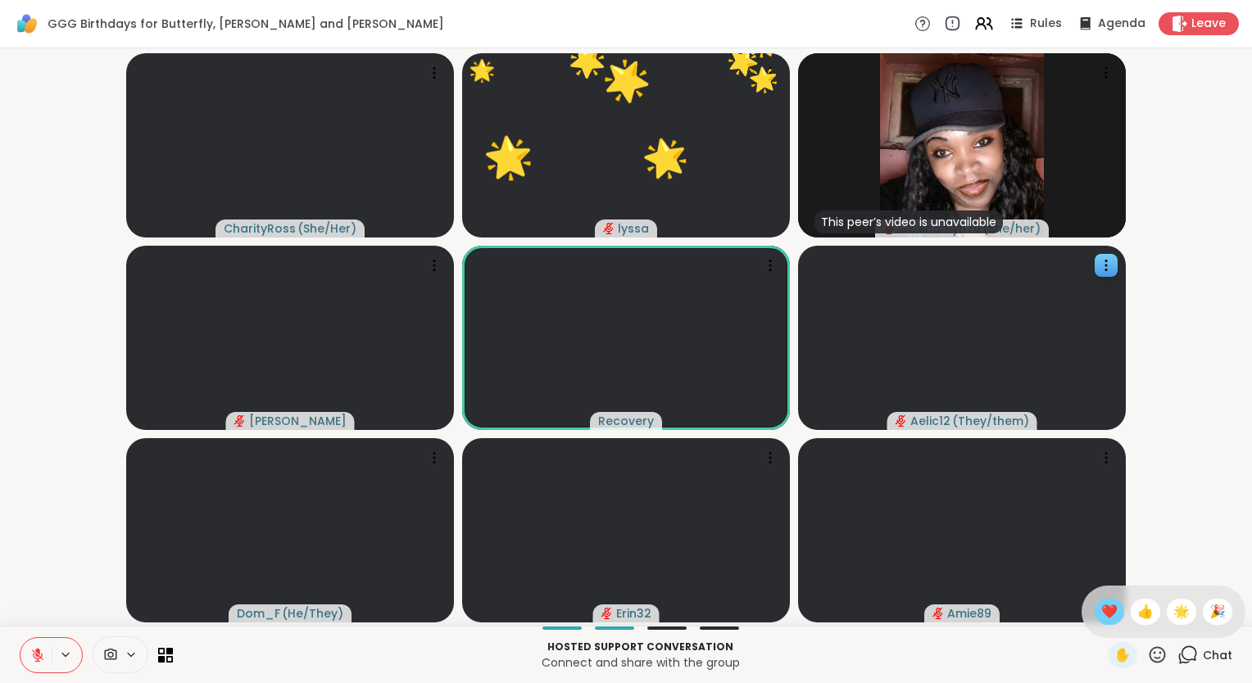
click at [1101, 605] on span "❤️" at bounding box center [1109, 612] width 16 height 20
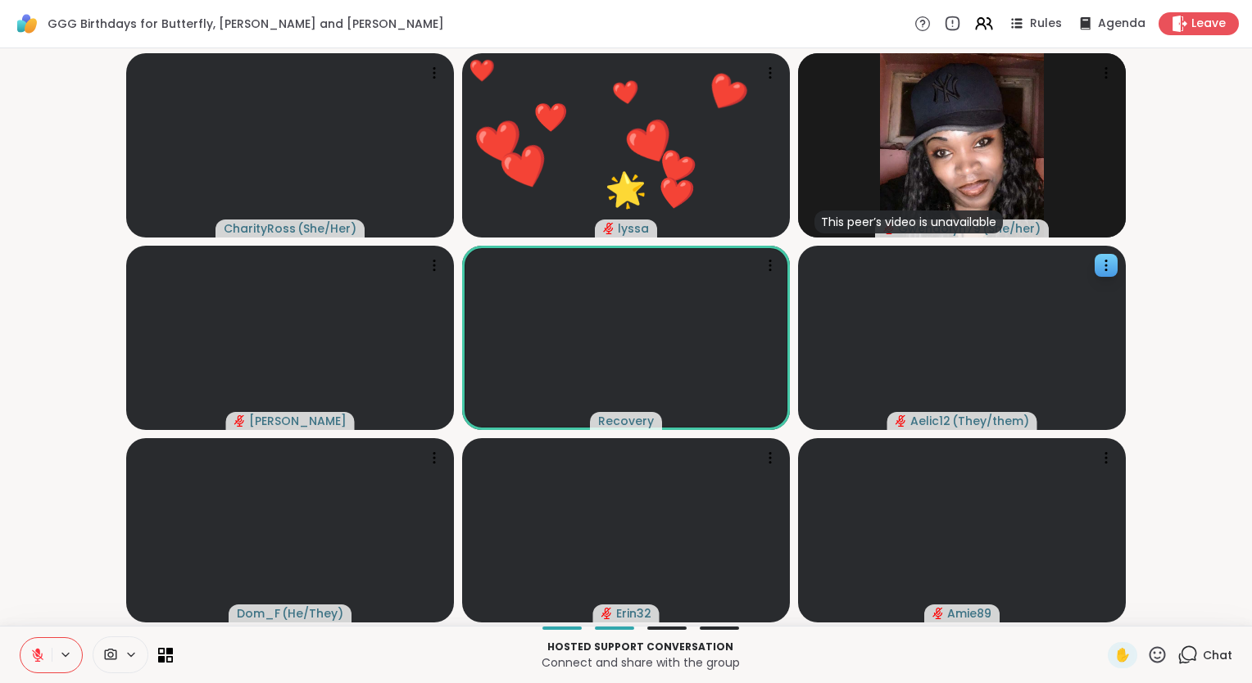
click at [2, 641] on div "Hosted support conversation Connect and share with the group ✋ Chat" at bounding box center [626, 654] width 1252 height 57
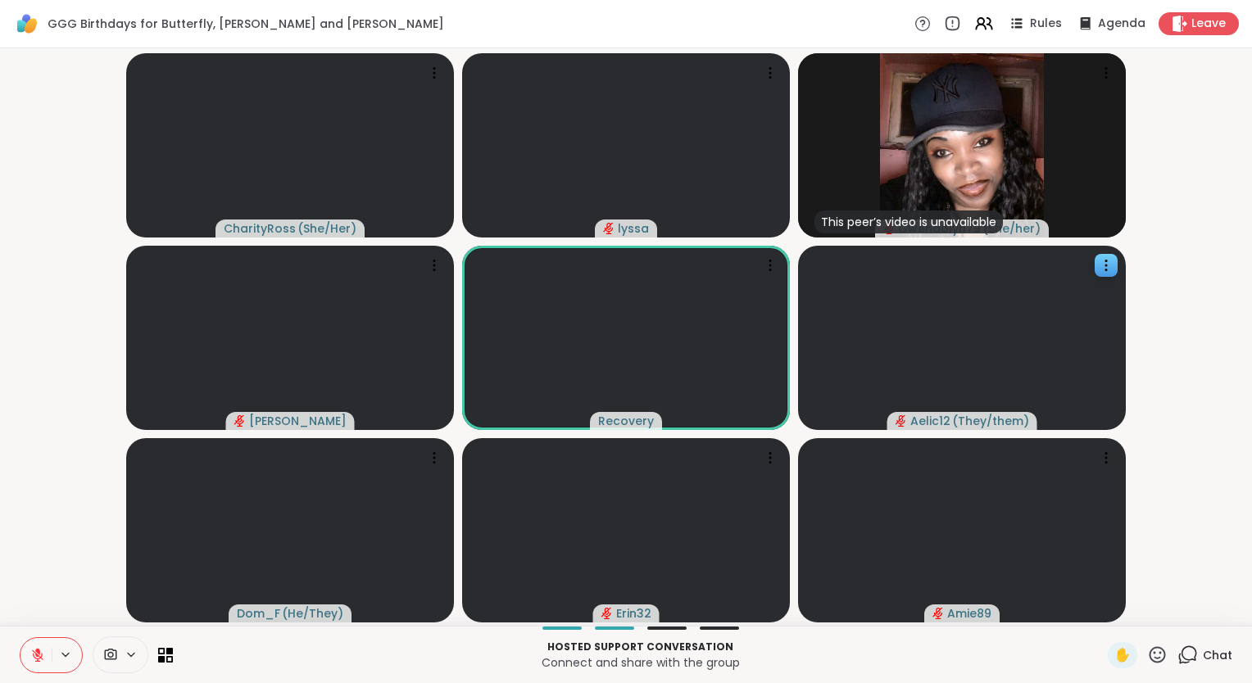
click at [38, 653] on icon at bounding box center [37, 651] width 5 height 7
click at [38, 653] on icon at bounding box center [37, 654] width 5 height 7
click at [38, 653] on icon at bounding box center [37, 651] width 5 height 7
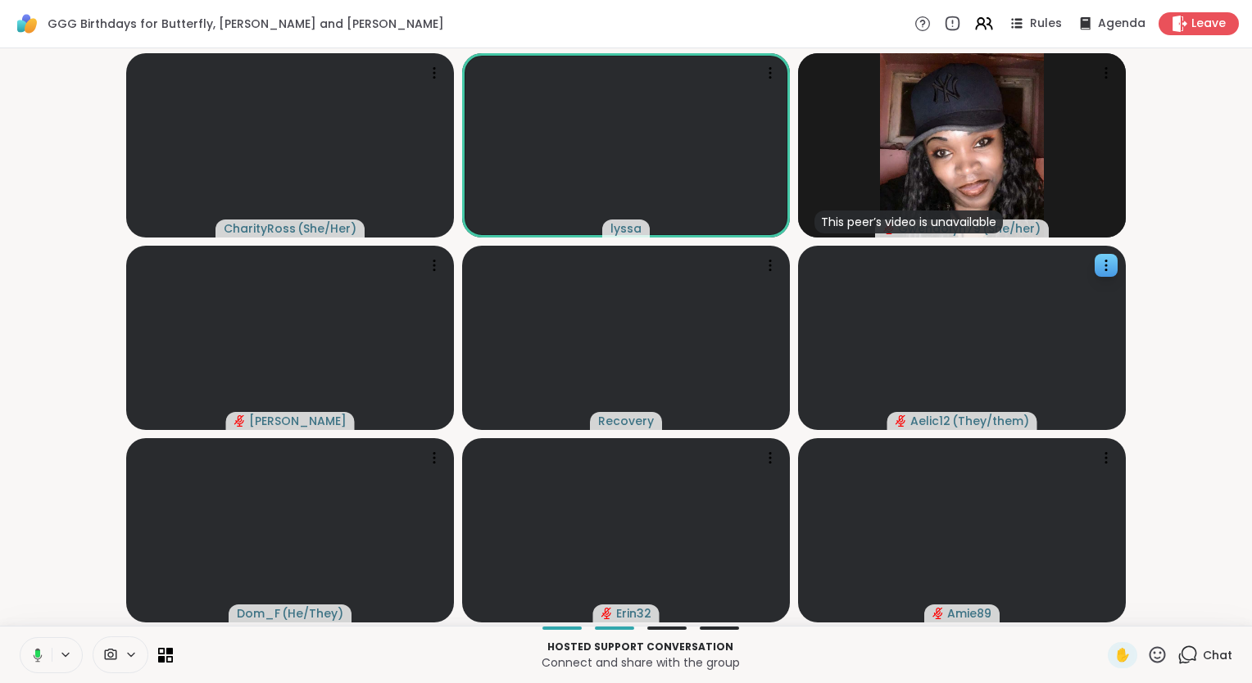
click at [39, 655] on rect at bounding box center [37, 653] width 5 height 7
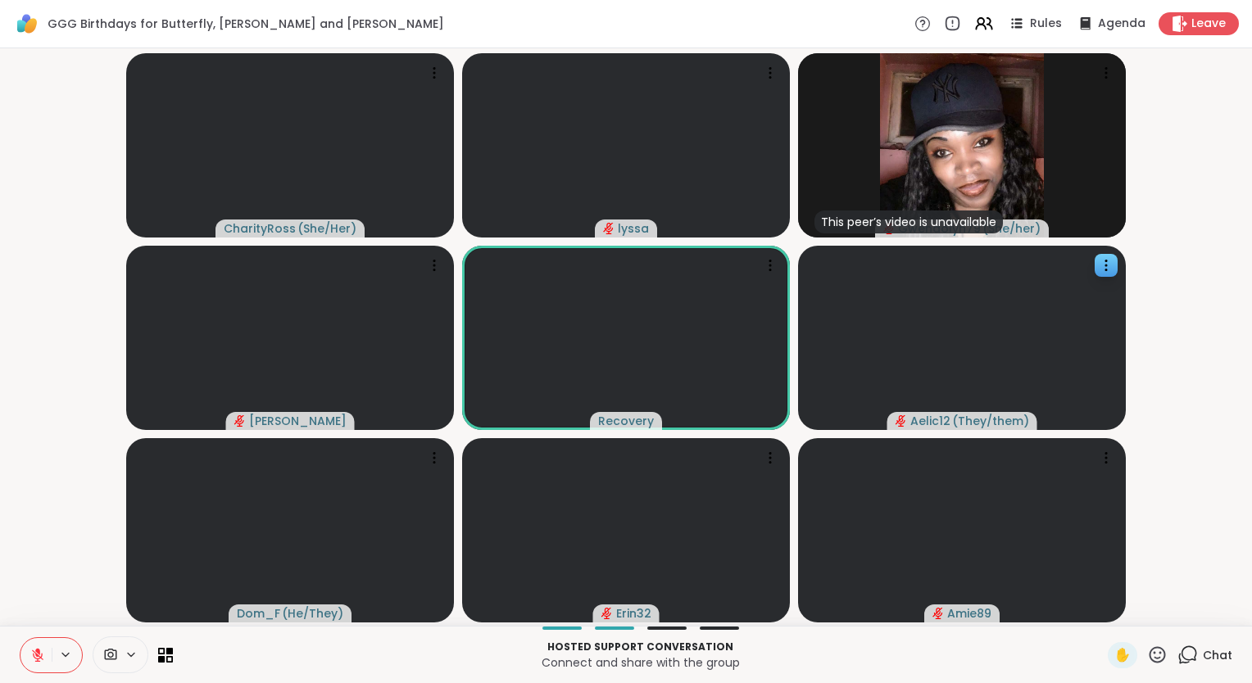
click at [1147, 657] on icon at bounding box center [1157, 655] width 20 height 20
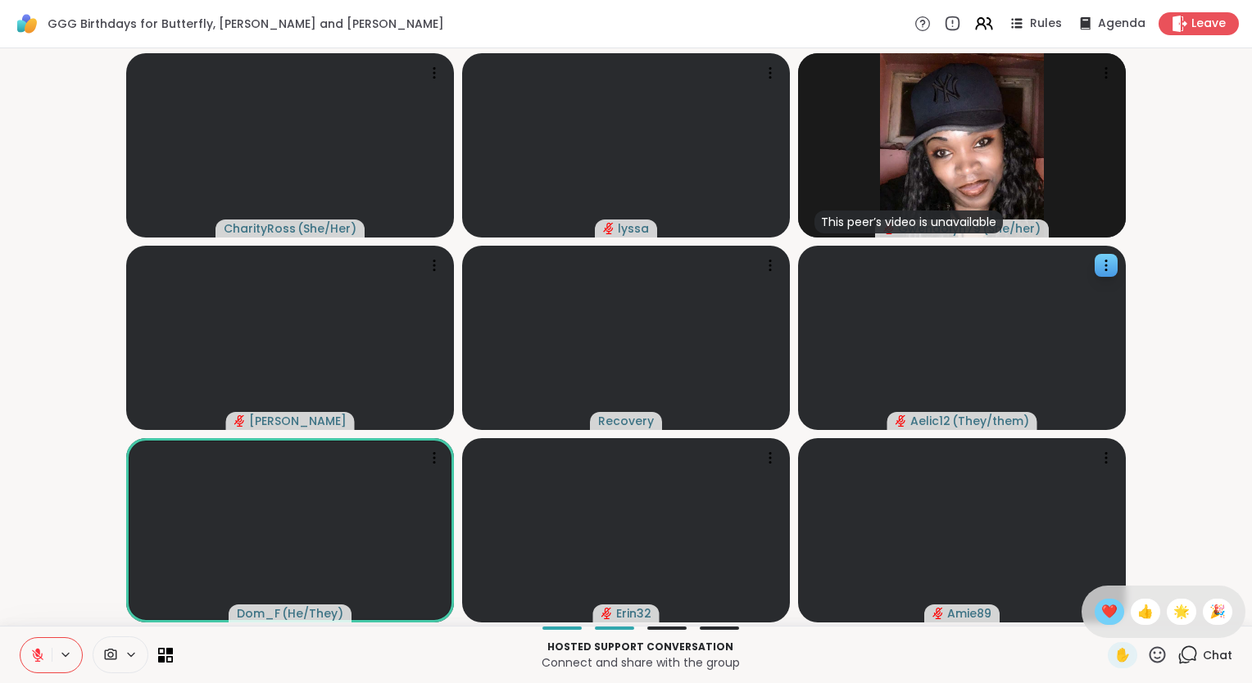
click at [1101, 606] on span "❤️" at bounding box center [1109, 612] width 16 height 20
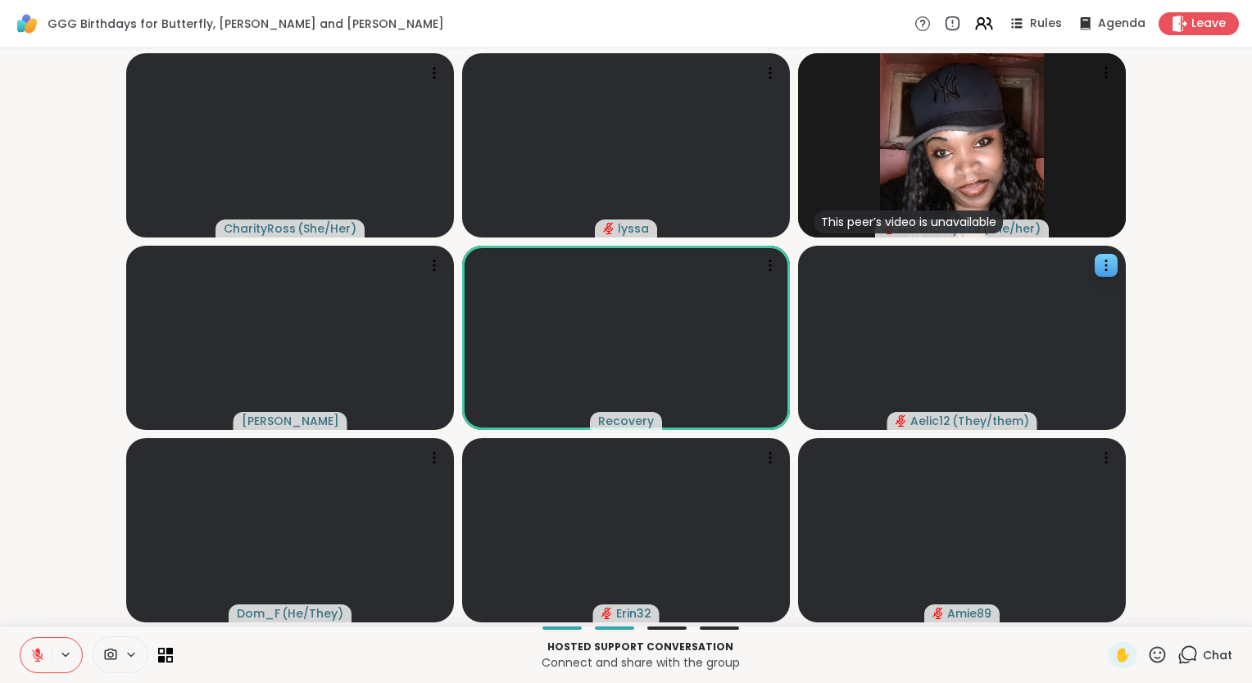
click at [37, 657] on icon at bounding box center [37, 655] width 15 height 15
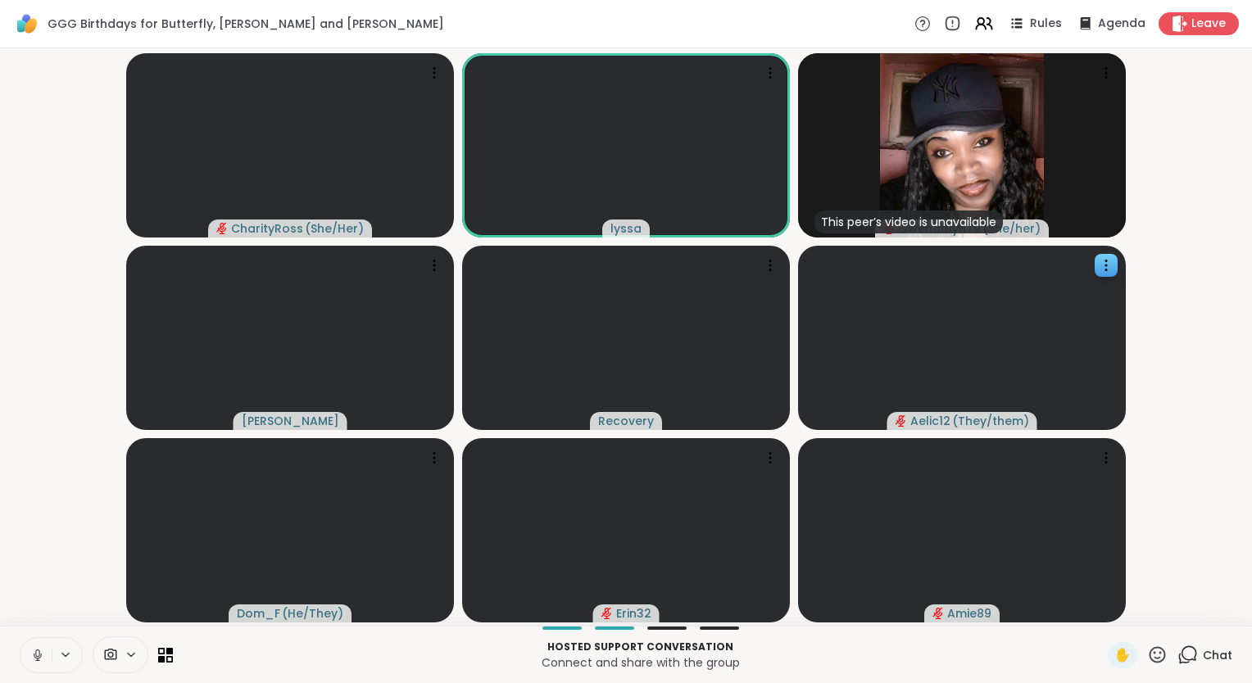
click at [37, 657] on icon at bounding box center [37, 655] width 15 height 15
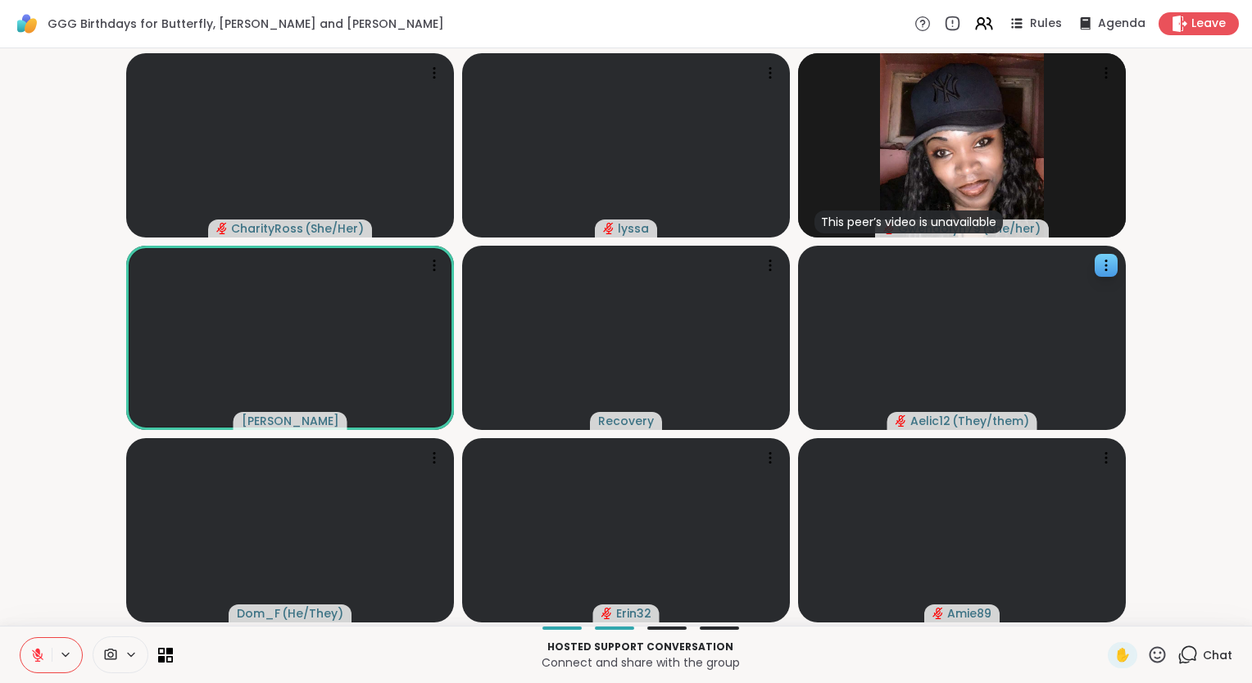
click at [37, 657] on icon at bounding box center [37, 655] width 15 height 15
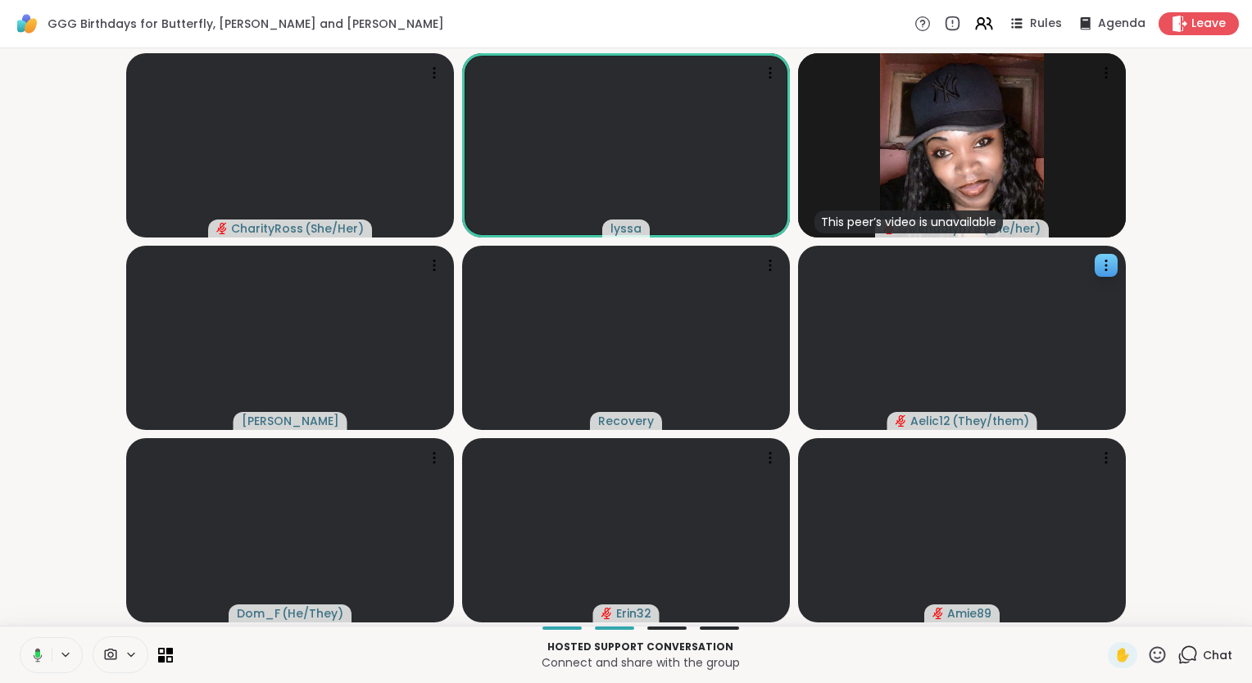
click at [35, 650] on icon at bounding box center [38, 655] width 9 height 14
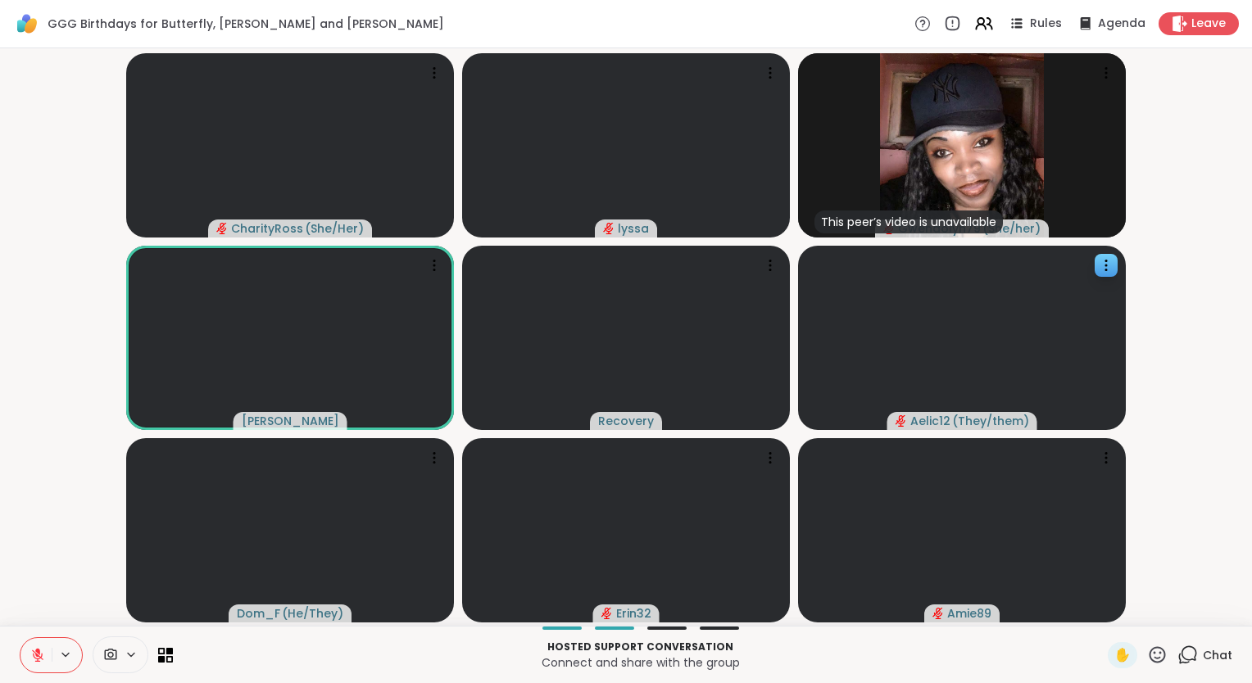
click at [35, 650] on icon at bounding box center [37, 651] width 5 height 7
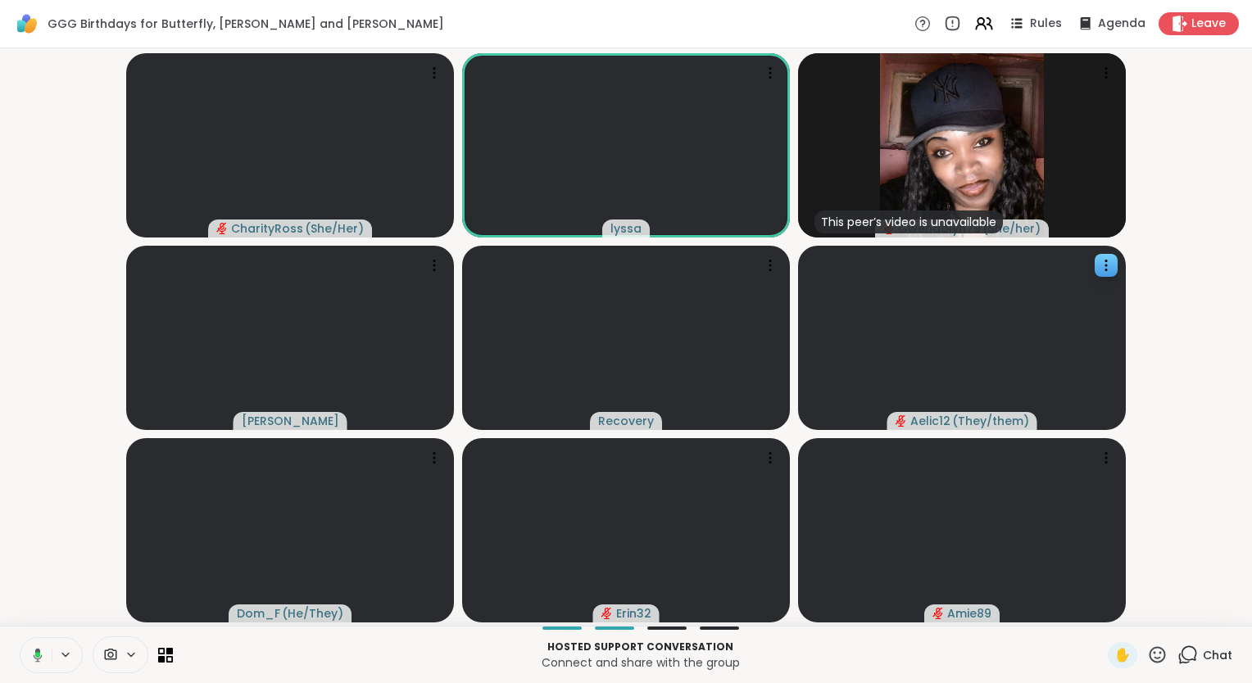
click at [36, 661] on icon at bounding box center [38, 655] width 9 height 14
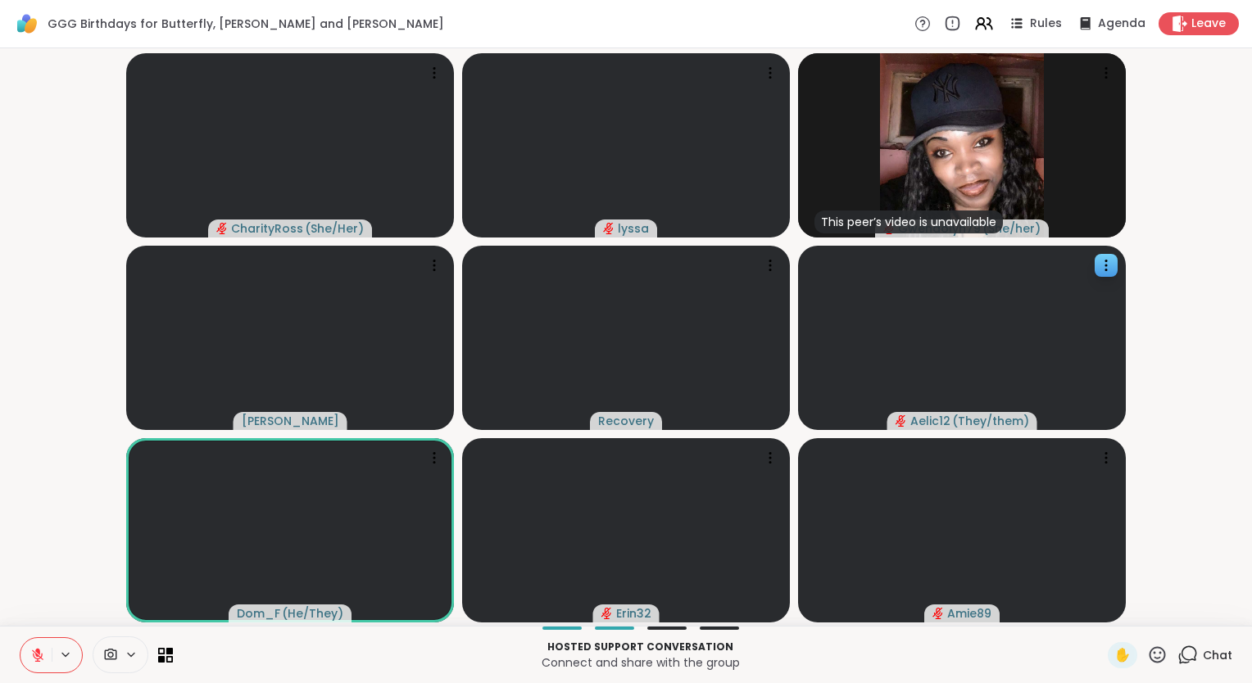
click at [37, 657] on icon at bounding box center [37, 655] width 11 height 11
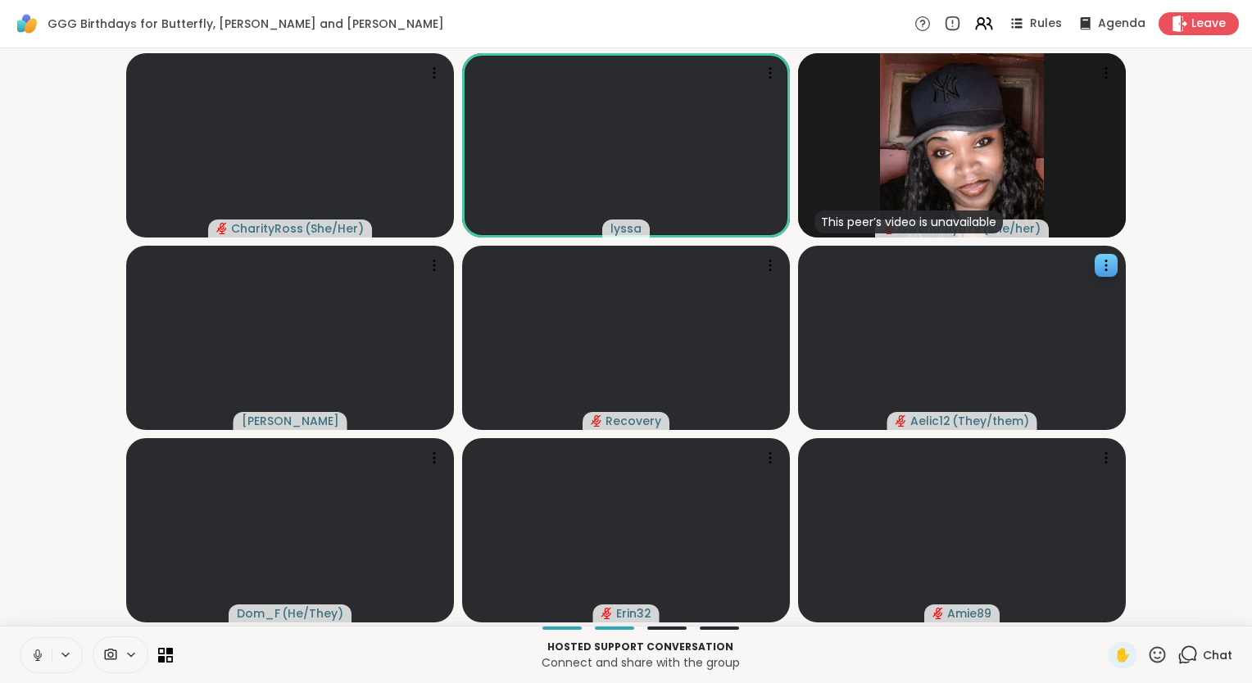
click at [37, 657] on icon at bounding box center [37, 653] width 4 height 7
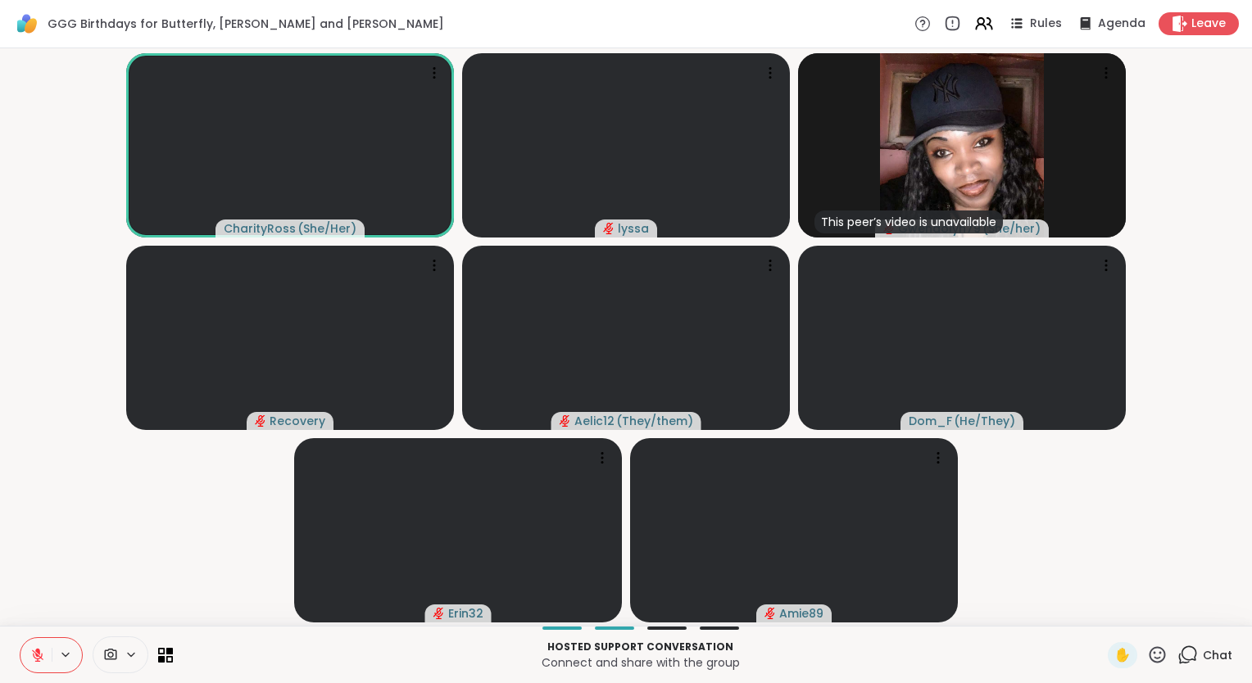
click at [27, 650] on button at bounding box center [35, 655] width 31 height 34
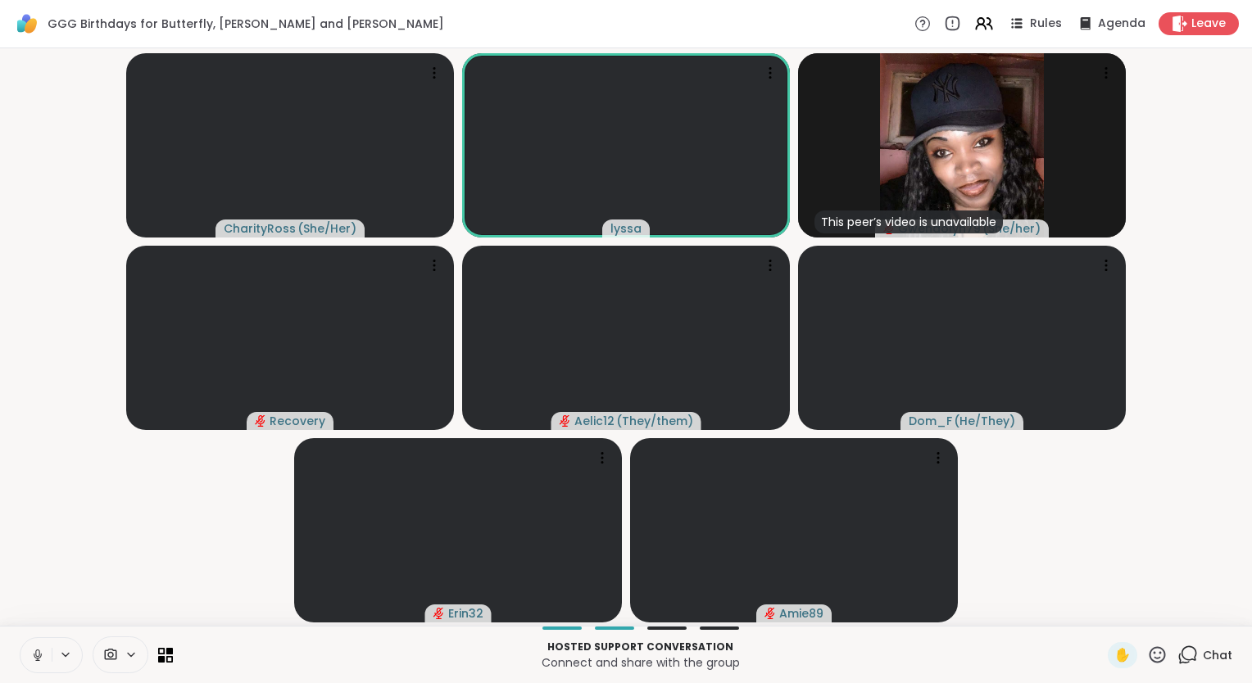
click at [39, 655] on icon at bounding box center [37, 653] width 4 height 7
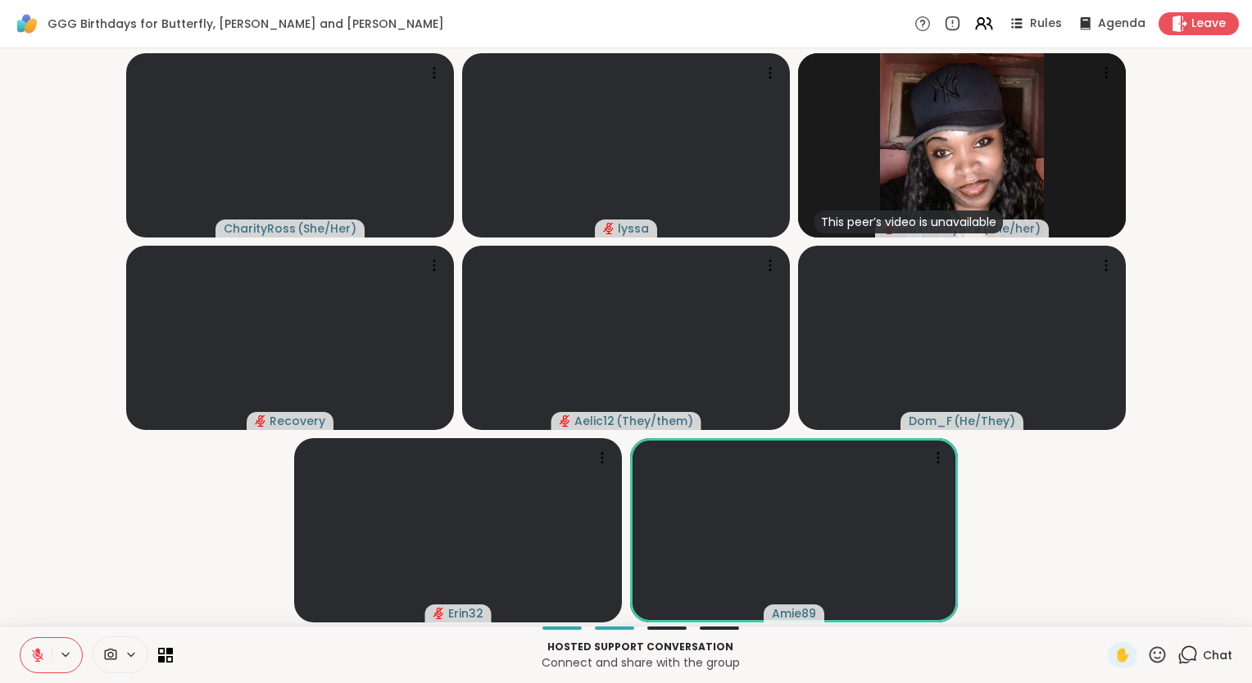
click at [39, 655] on icon at bounding box center [37, 651] width 5 height 7
click at [33, 659] on icon at bounding box center [35, 655] width 15 height 15
click at [29, 656] on button at bounding box center [35, 655] width 31 height 34
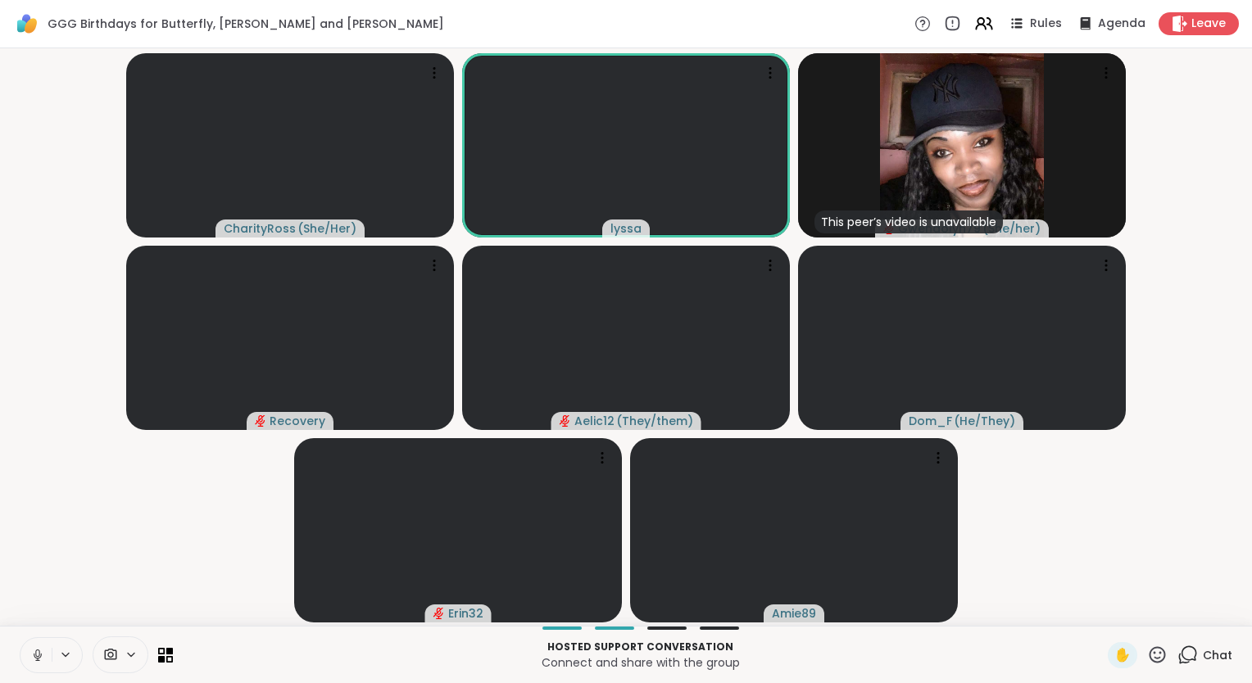
click at [31, 650] on icon at bounding box center [37, 655] width 15 height 15
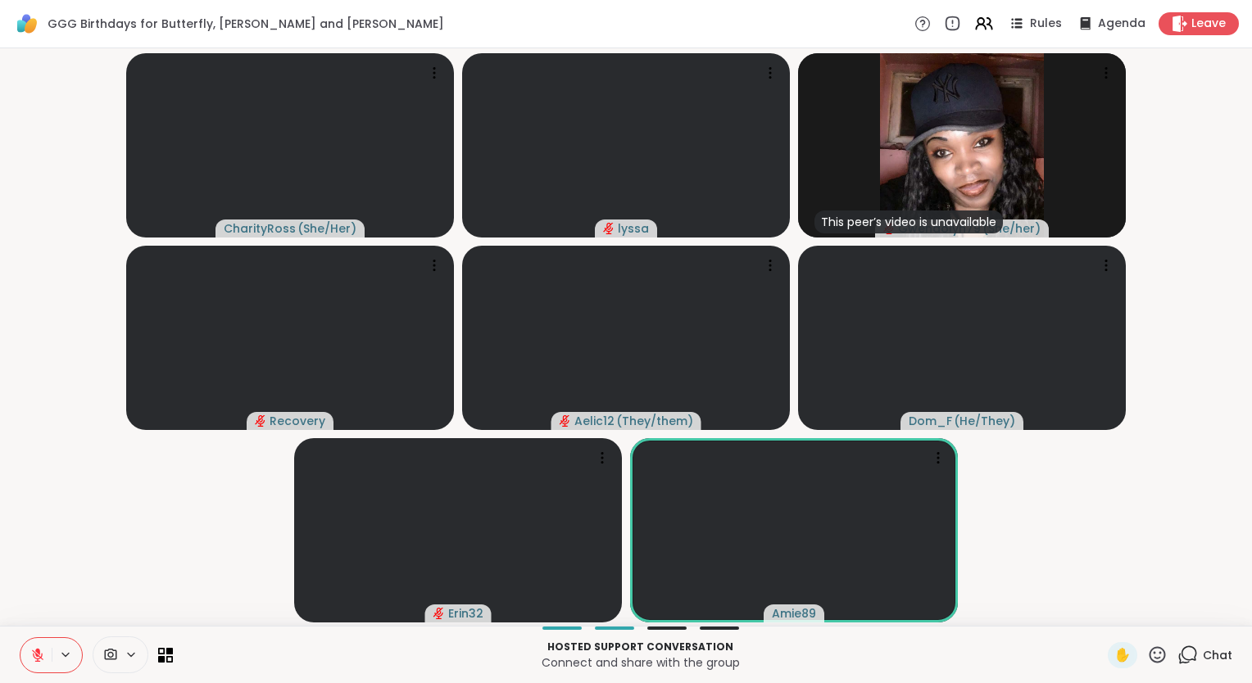
click at [30, 646] on button at bounding box center [35, 655] width 31 height 34
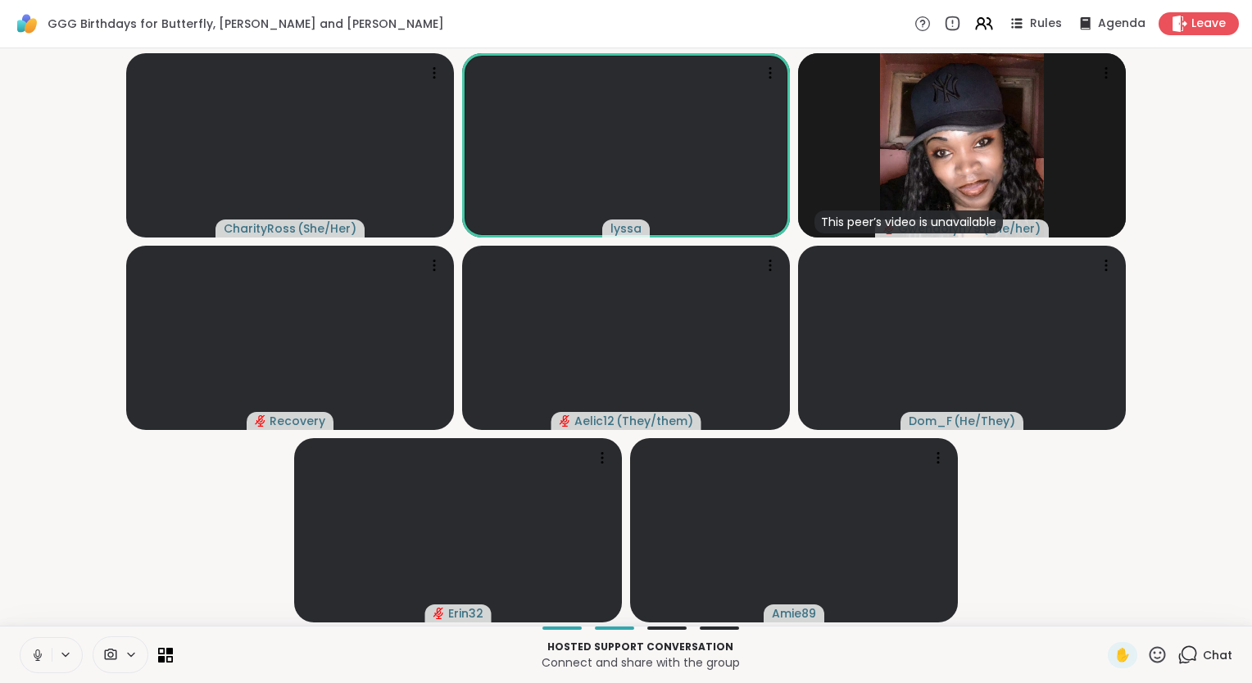
click at [1149, 654] on icon at bounding box center [1157, 654] width 16 height 16
click at [1101, 614] on span "❤️" at bounding box center [1109, 612] width 16 height 20
click at [33, 657] on icon at bounding box center [35, 655] width 15 height 15
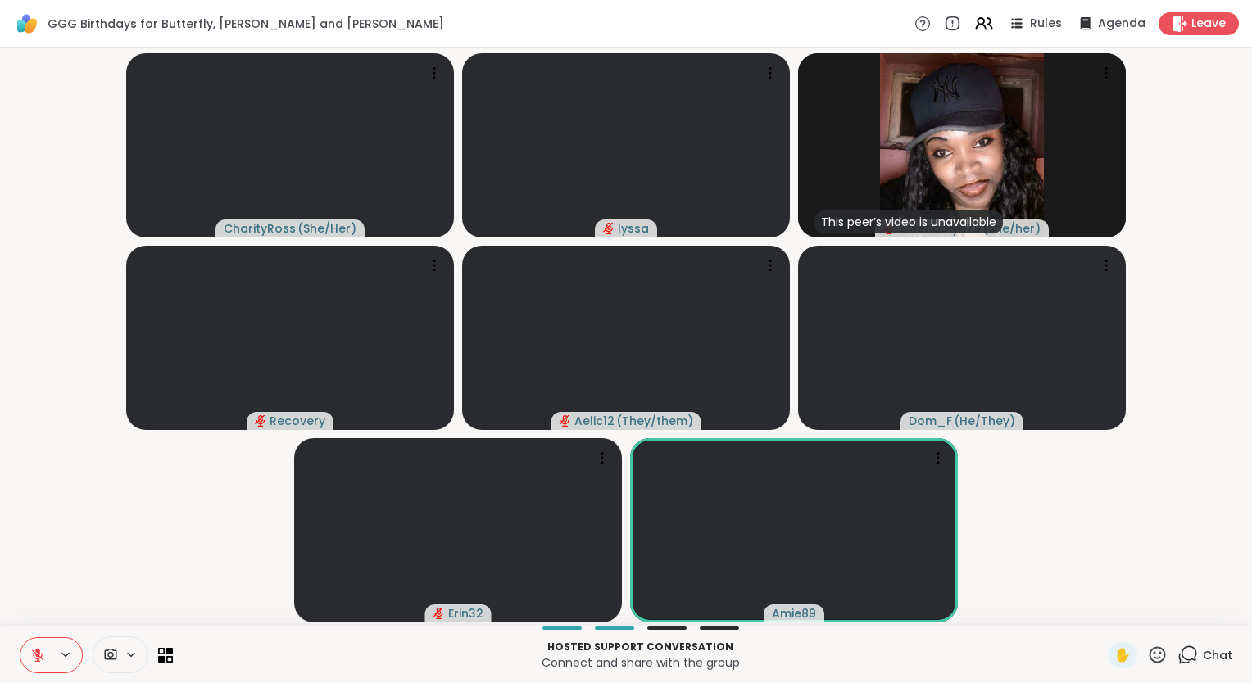
click at [33, 657] on icon at bounding box center [37, 655] width 15 height 15
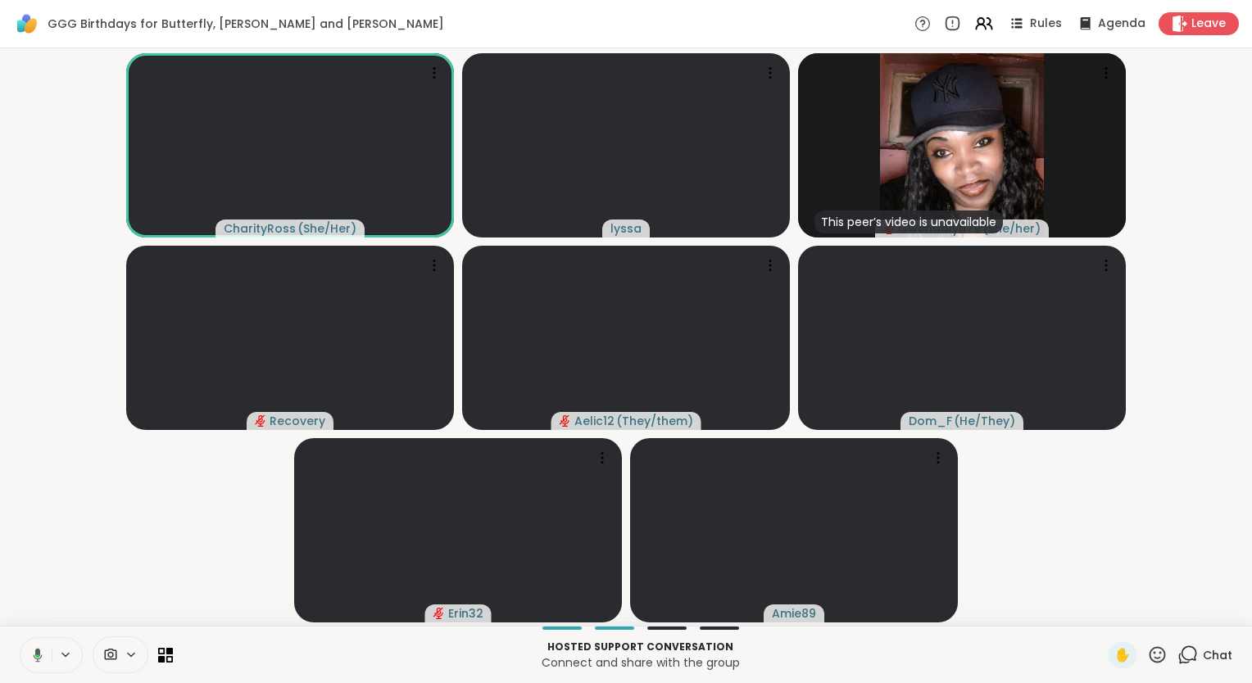
click at [37, 650] on icon at bounding box center [38, 655] width 9 height 14
click at [1149, 661] on icon at bounding box center [1157, 654] width 16 height 16
click at [1101, 614] on span "❤️" at bounding box center [1109, 612] width 16 height 20
click at [41, 653] on icon at bounding box center [37, 655] width 15 height 15
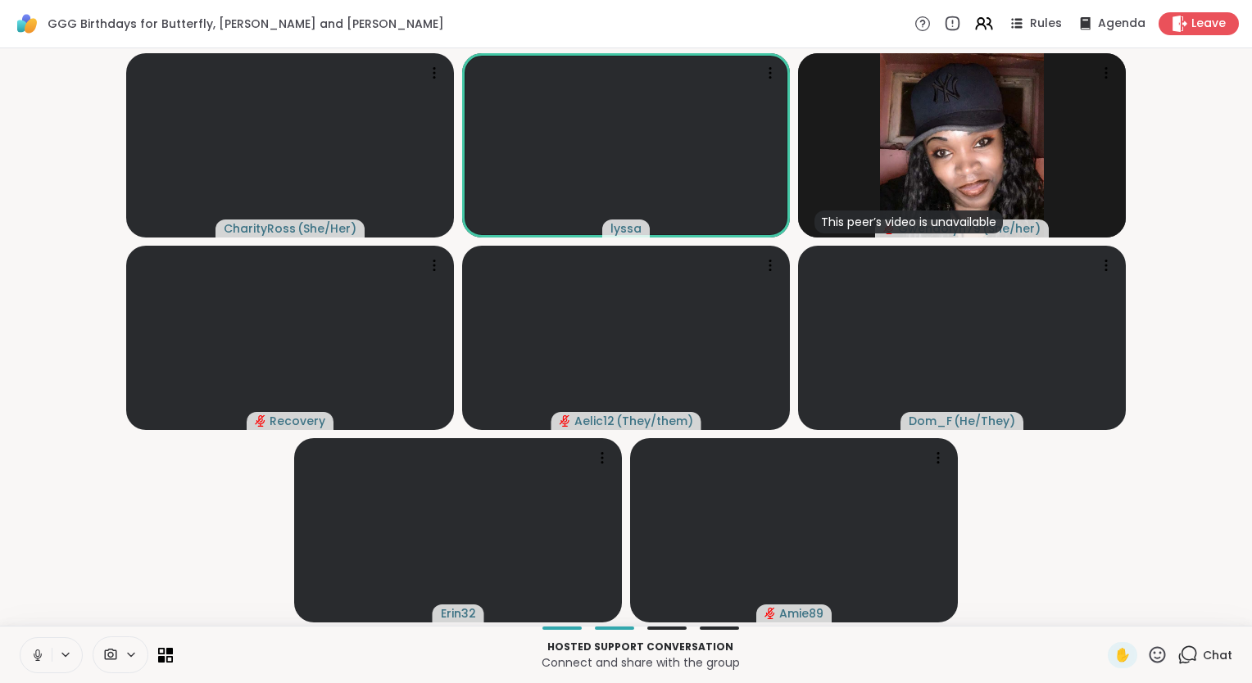
click at [33, 650] on icon at bounding box center [37, 655] width 15 height 15
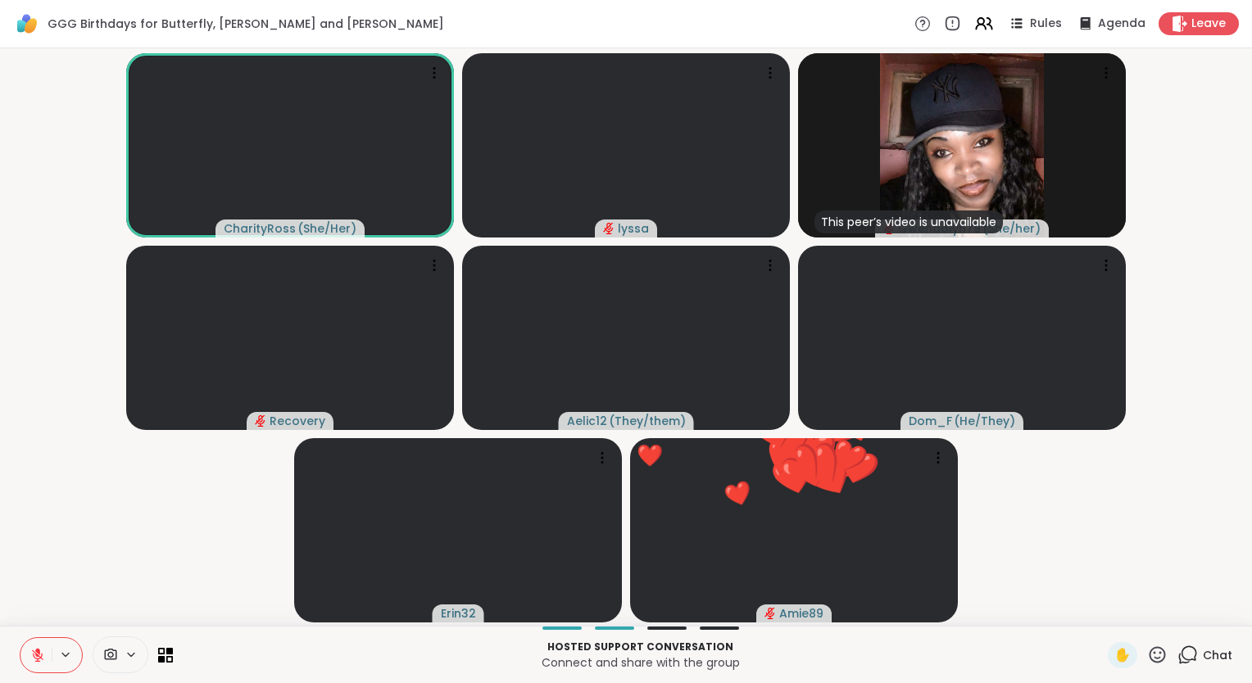
click at [1149, 649] on icon at bounding box center [1157, 654] width 16 height 16
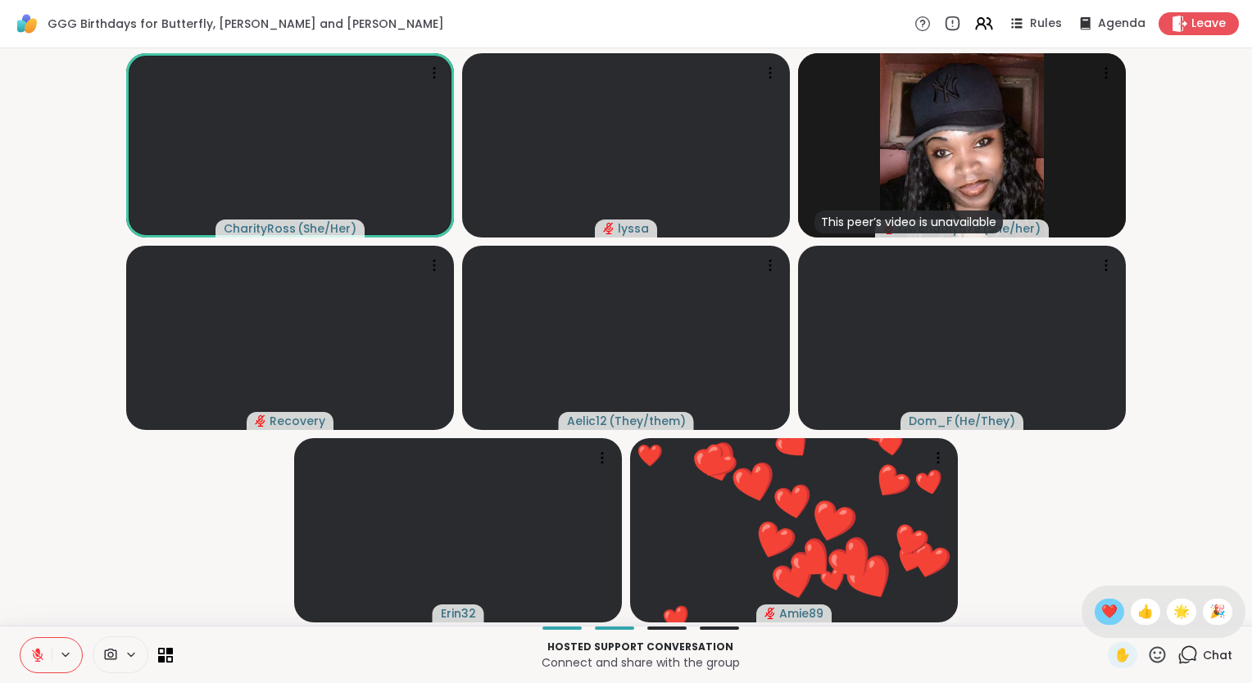
click at [1101, 605] on span "❤️" at bounding box center [1109, 612] width 16 height 20
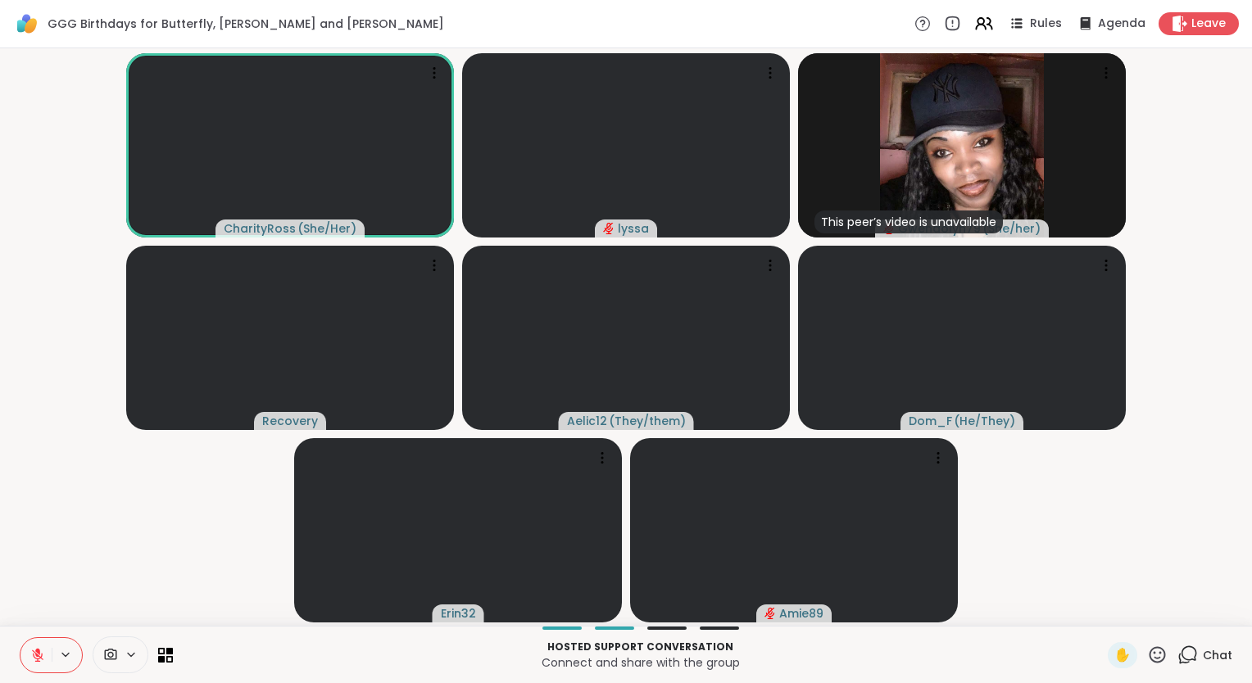
click at [42, 651] on icon at bounding box center [37, 655] width 15 height 15
click at [34, 651] on icon at bounding box center [37, 655] width 15 height 15
click at [1148, 657] on icon at bounding box center [1157, 655] width 20 height 20
click at [1101, 611] on span "❤️" at bounding box center [1109, 612] width 16 height 20
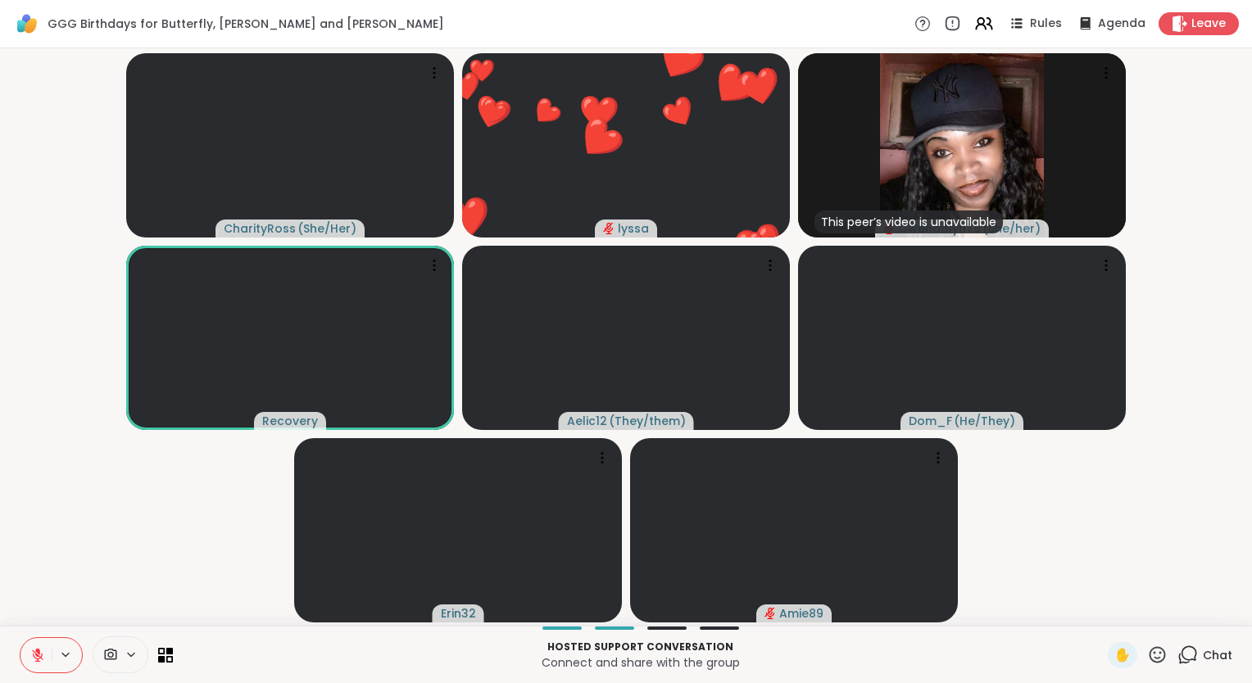
click at [30, 655] on icon at bounding box center [37, 655] width 15 height 15
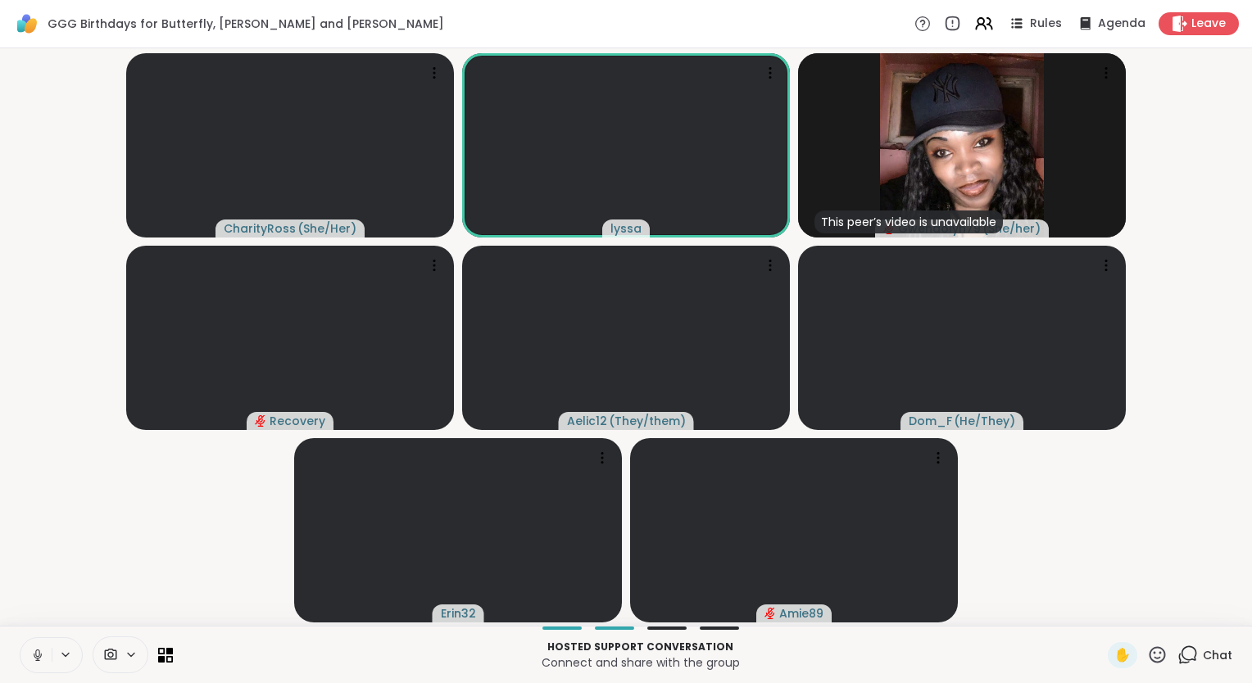
click at [38, 653] on icon at bounding box center [37, 655] width 15 height 15
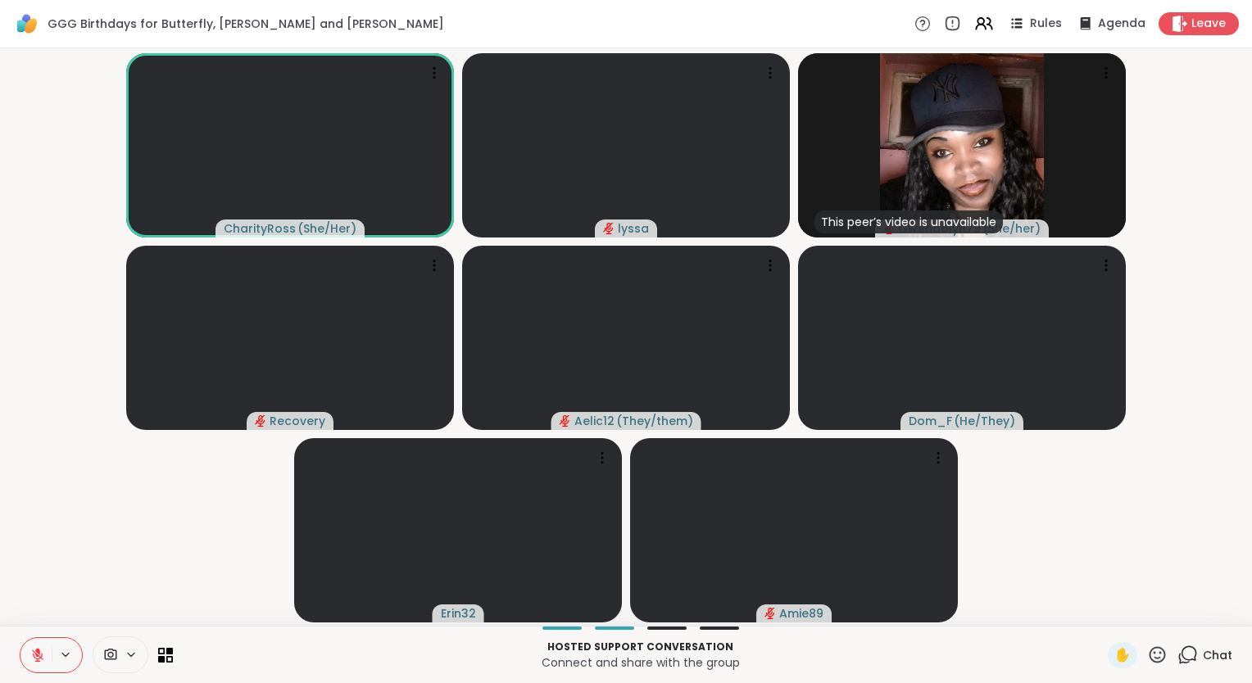
click at [1149, 653] on icon at bounding box center [1157, 654] width 16 height 16
click at [1173, 606] on span "🌟" at bounding box center [1181, 612] width 16 height 20
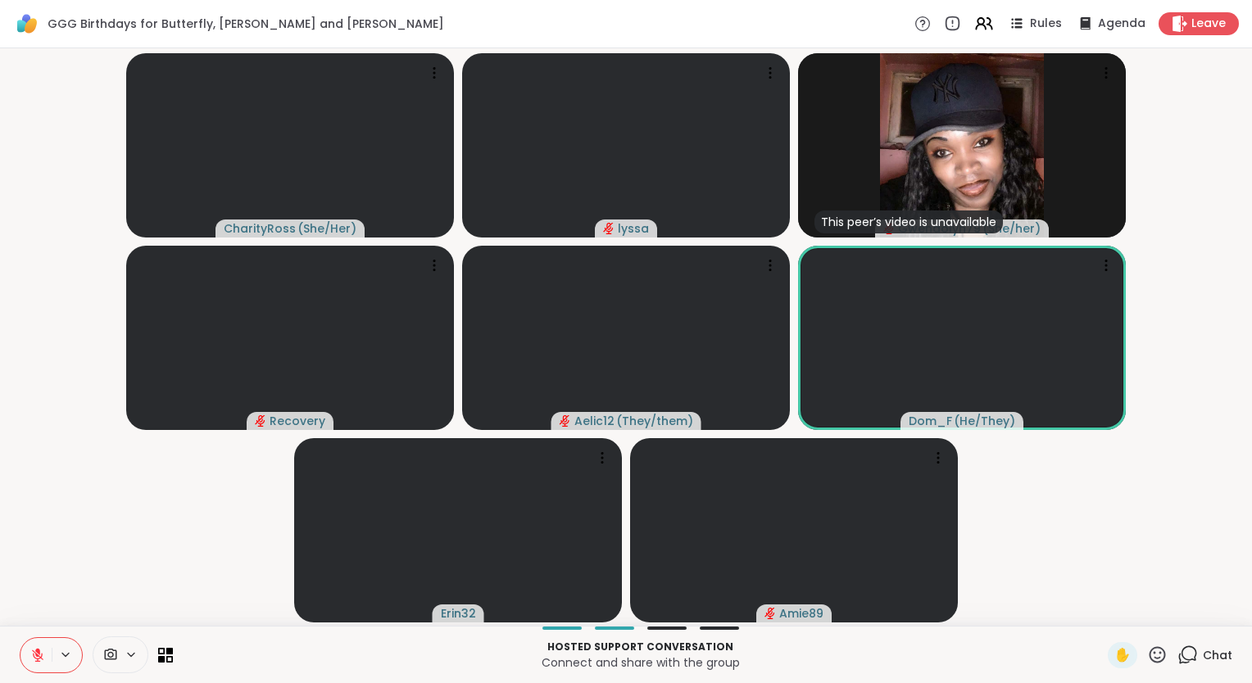
click at [1149, 659] on icon at bounding box center [1157, 655] width 20 height 20
click at [1101, 609] on span "❤️" at bounding box center [1109, 612] width 16 height 20
click at [26, 655] on button at bounding box center [35, 655] width 31 height 34
click at [30, 646] on button at bounding box center [35, 655] width 31 height 34
click at [1147, 654] on icon at bounding box center [1157, 655] width 20 height 20
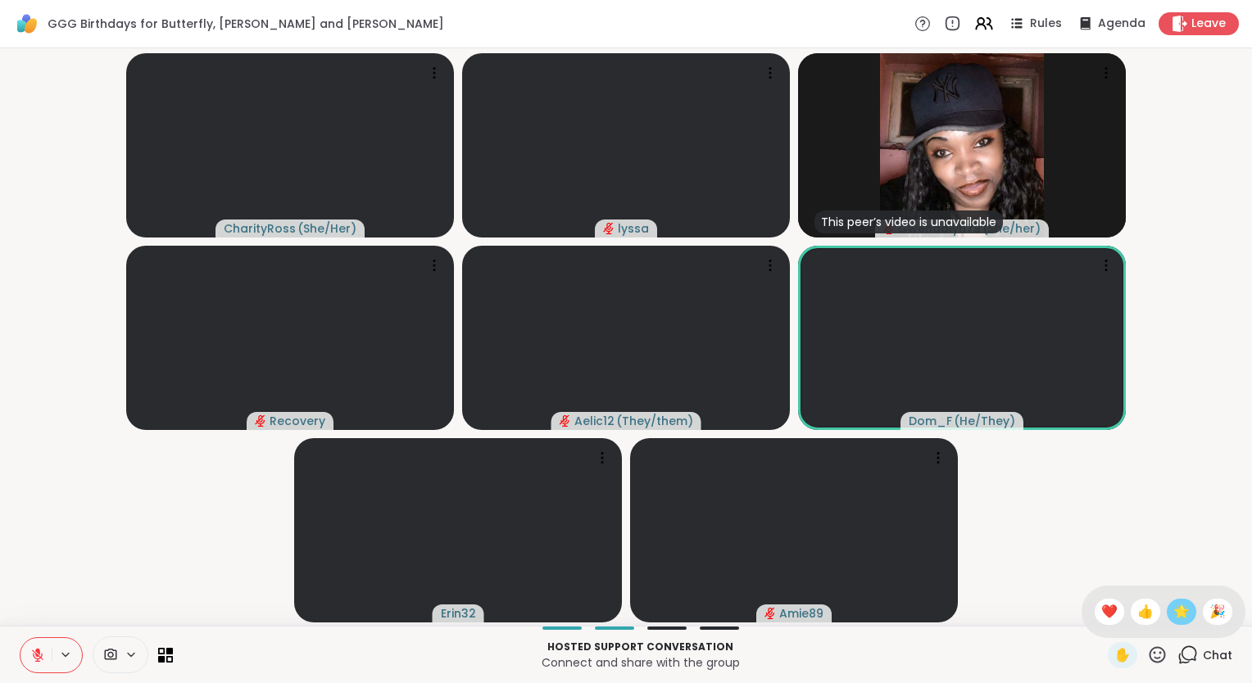
click at [1173, 614] on span "🌟" at bounding box center [1181, 612] width 16 height 20
click at [1147, 657] on icon at bounding box center [1157, 655] width 20 height 20
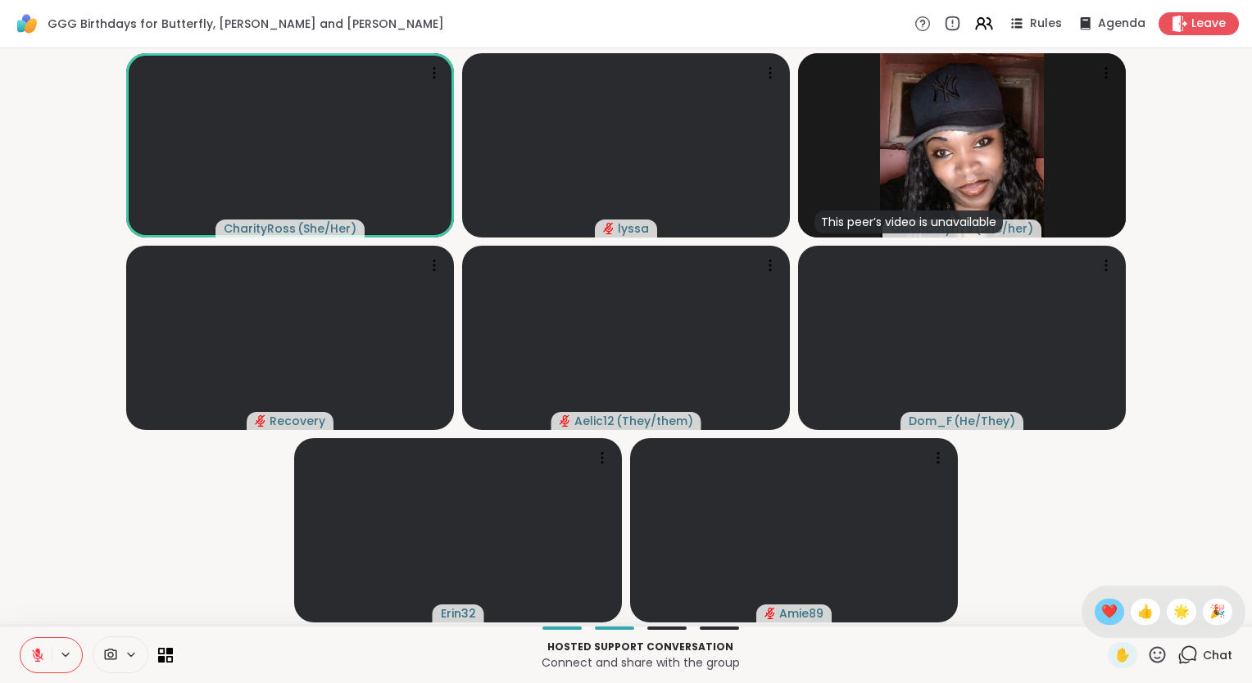
click at [1101, 615] on span "❤️" at bounding box center [1109, 612] width 16 height 20
click at [38, 654] on icon at bounding box center [37, 651] width 5 height 7
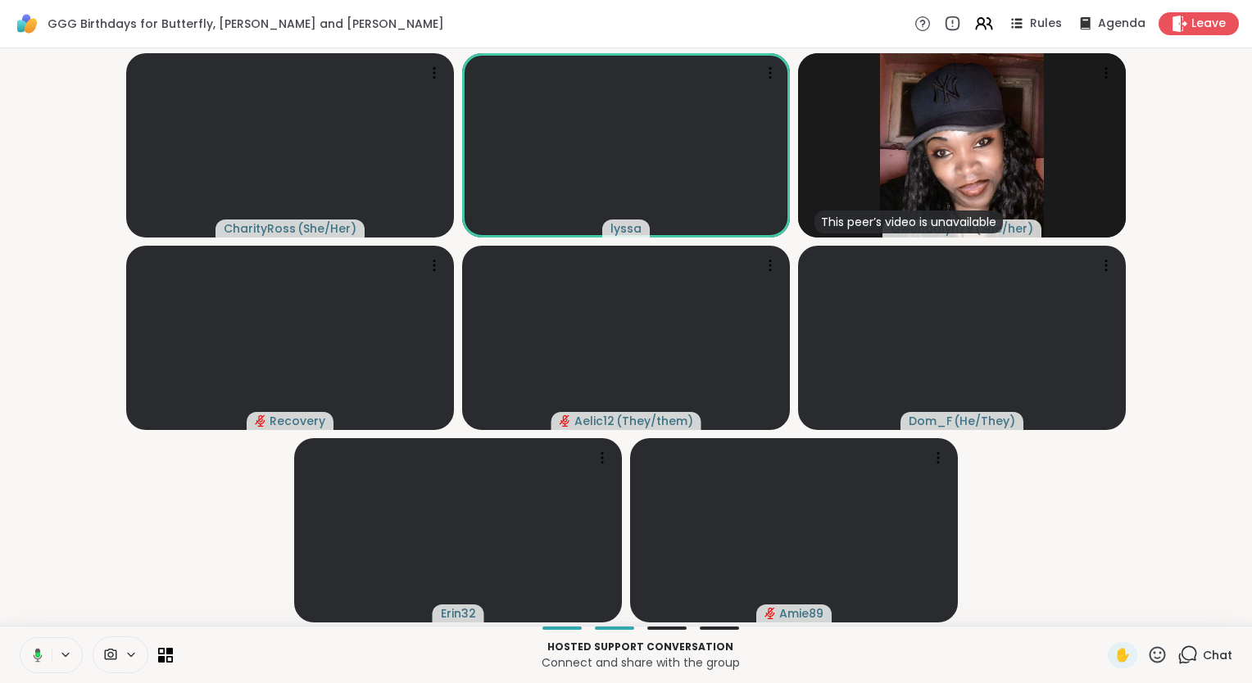
click at [38, 659] on icon at bounding box center [38, 655] width 9 height 14
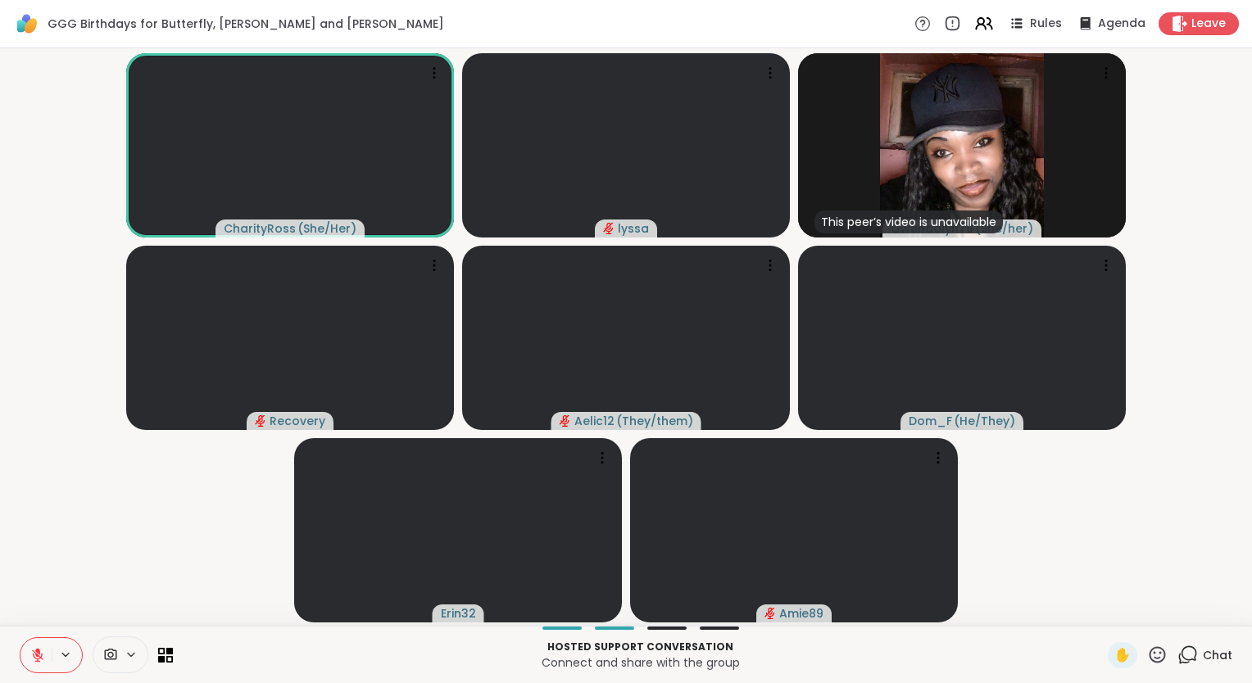
click at [38, 659] on icon at bounding box center [37, 655] width 11 height 11
click at [35, 650] on icon at bounding box center [37, 655] width 15 height 15
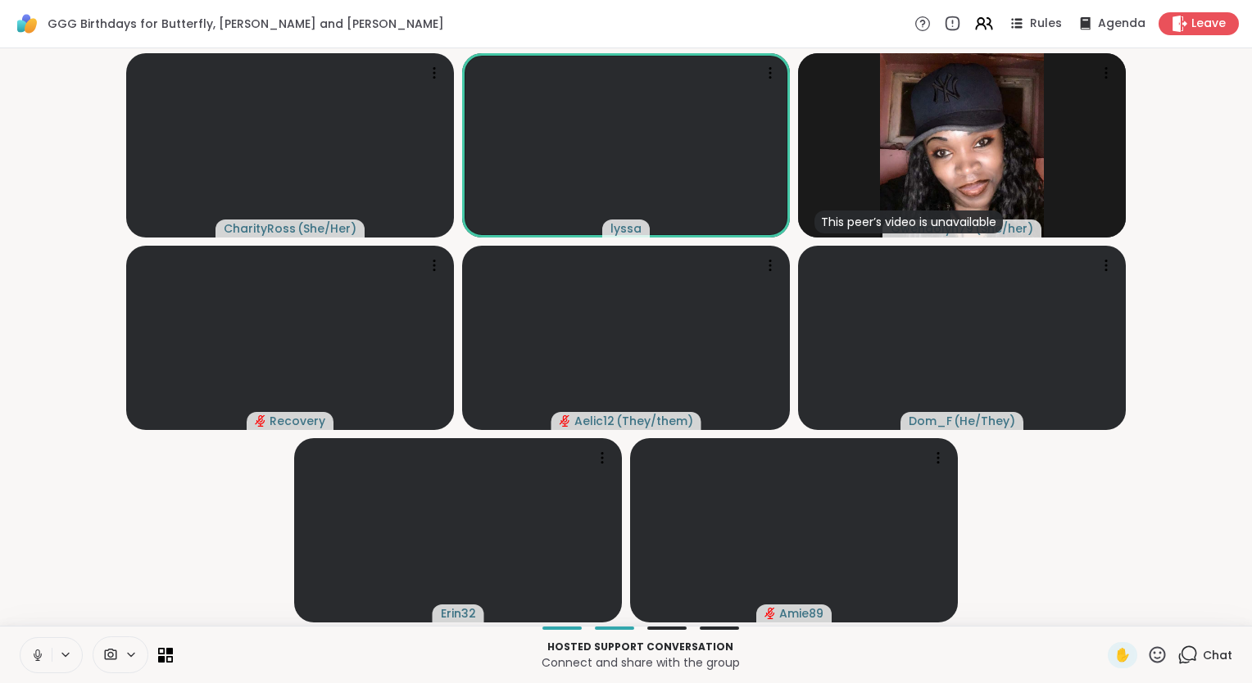
click at [39, 623] on div "CharityRoss ( She/Her ) lyssa This peer’s video is unavailable Gwendolyn79 ( Sh…" at bounding box center [626, 337] width 1252 height 578
drag, startPoint x: 39, startPoint y: 623, endPoint x: 7, endPoint y: 582, distance: 52.6
click at [7, 582] on div "CharityRoss ( She/Her ) lyssa This peer’s video is unavailable Gwendolyn79 ( Sh…" at bounding box center [626, 337] width 1252 height 578
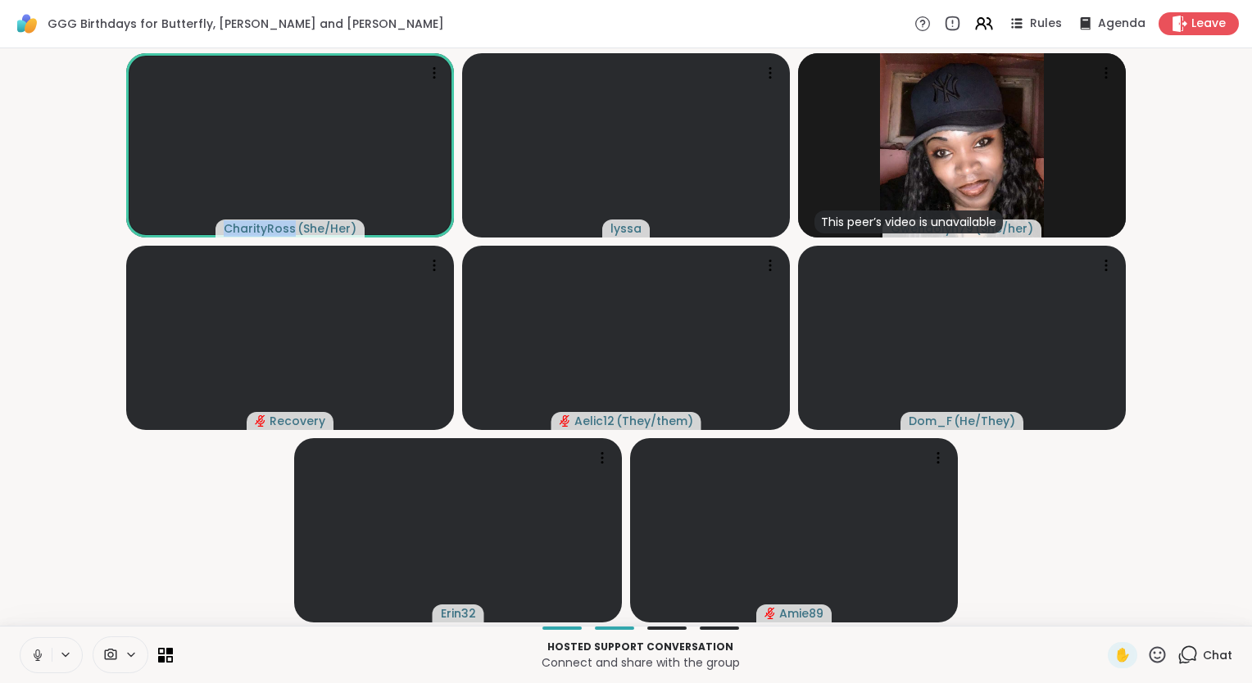
drag, startPoint x: 7, startPoint y: 582, endPoint x: 39, endPoint y: 654, distance: 78.9
click at [39, 654] on icon at bounding box center [37, 655] width 15 height 15
click at [40, 659] on icon at bounding box center [37, 655] width 15 height 15
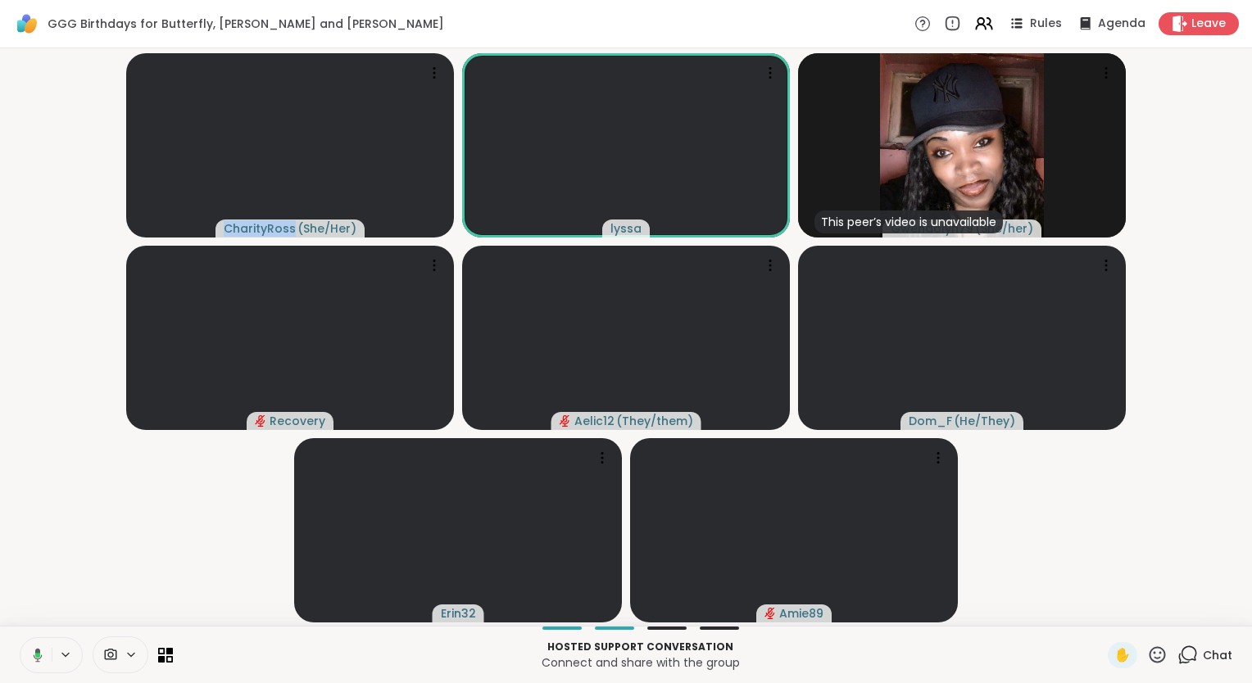
click at [33, 644] on button at bounding box center [35, 655] width 34 height 34
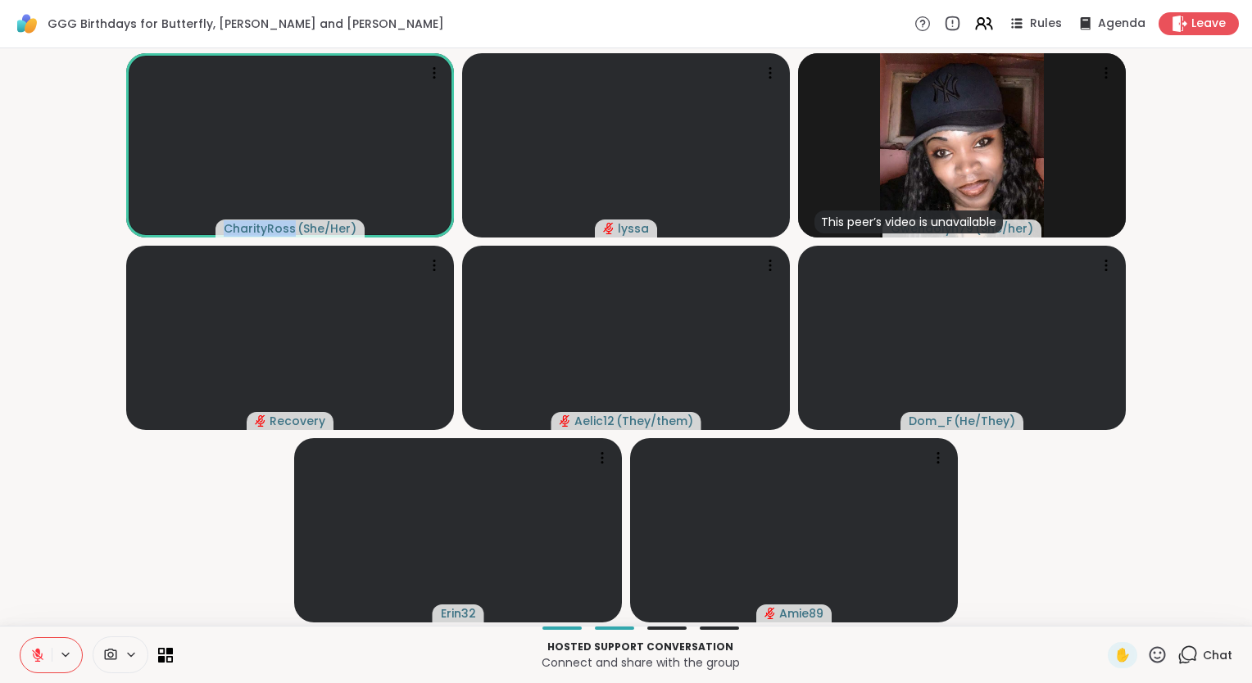
click at [41, 648] on icon at bounding box center [37, 655] width 15 height 15
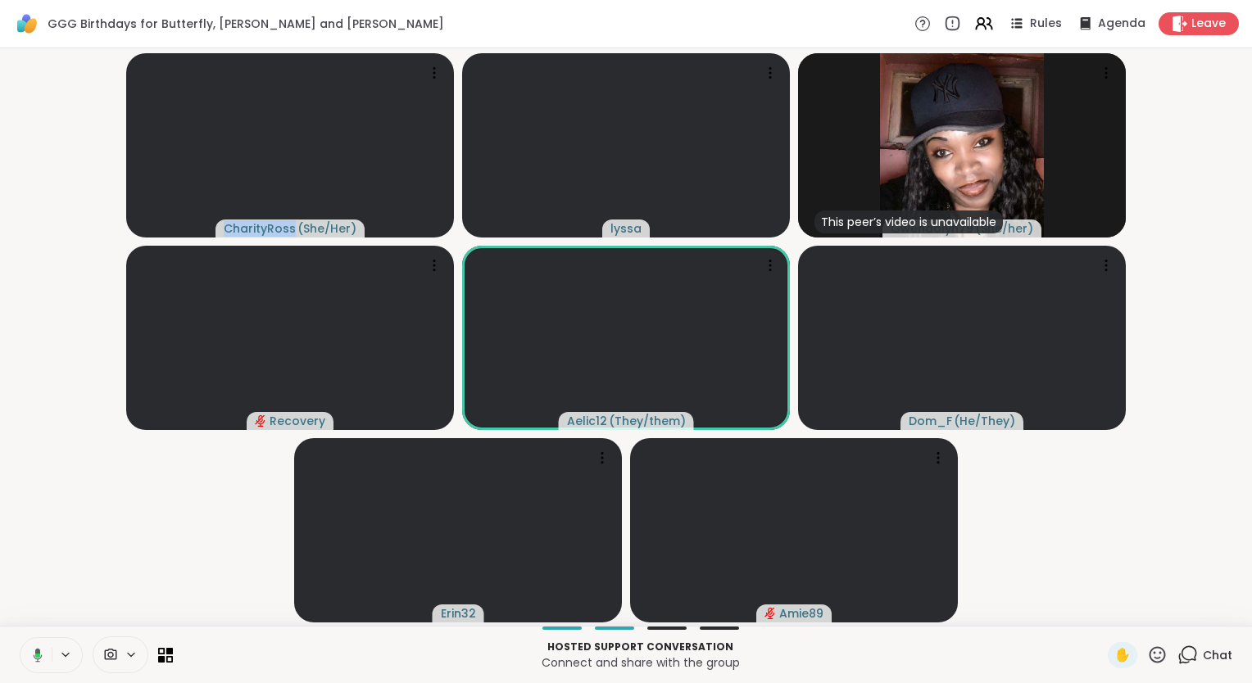
click at [47, 660] on button at bounding box center [35, 655] width 34 height 34
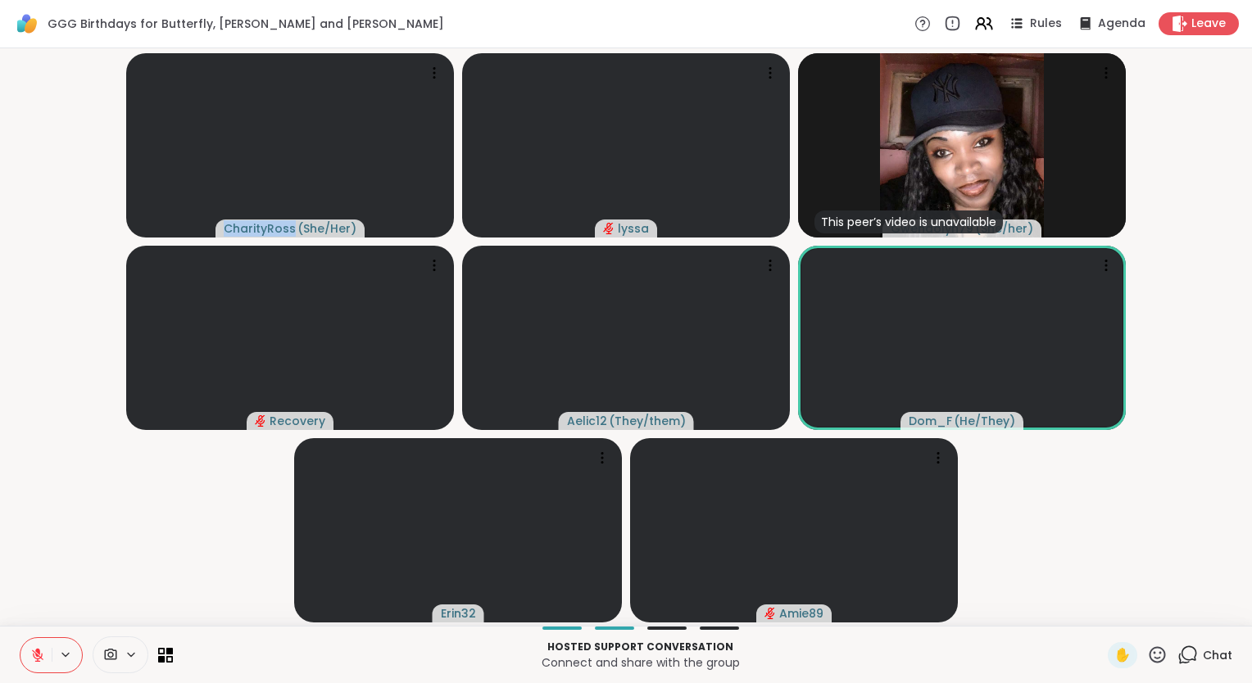
click at [42, 650] on icon at bounding box center [37, 655] width 15 height 15
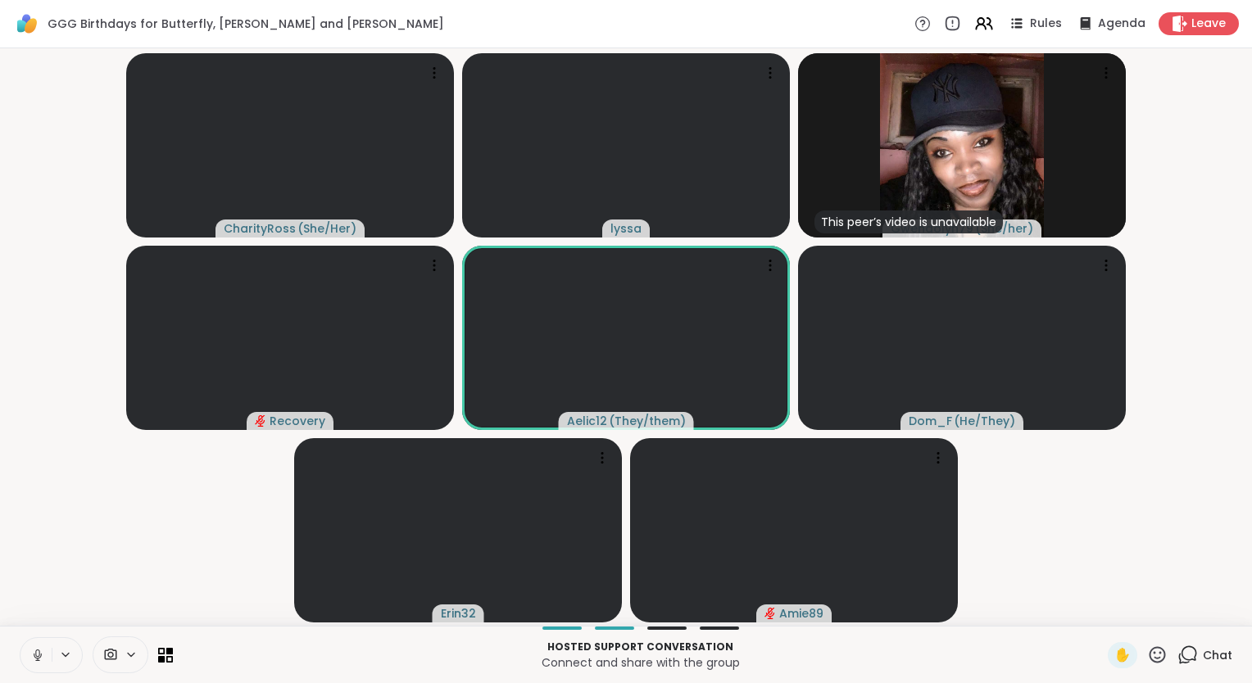
click at [0, 639] on html "GGG Birthdays for Butterfly, Lynn and Alicia Rules Agenda Leave CharityRoss ( S…" at bounding box center [626, 341] width 1252 height 683
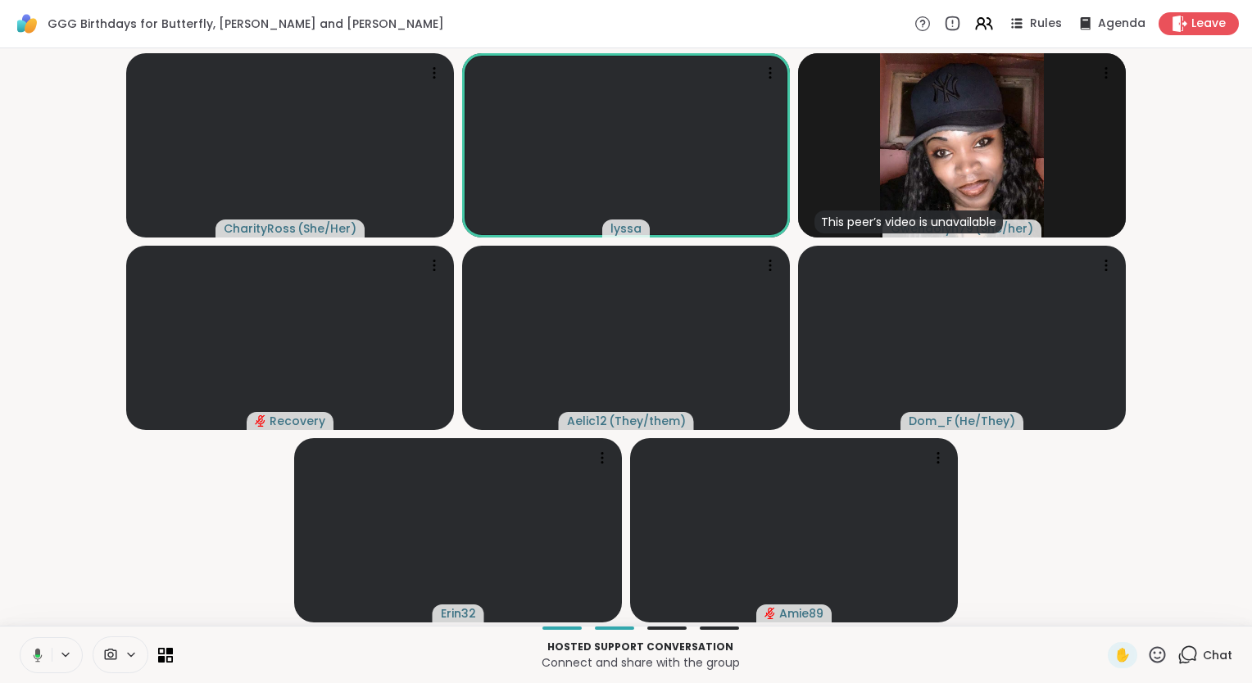
click at [41, 654] on icon at bounding box center [35, 655] width 15 height 15
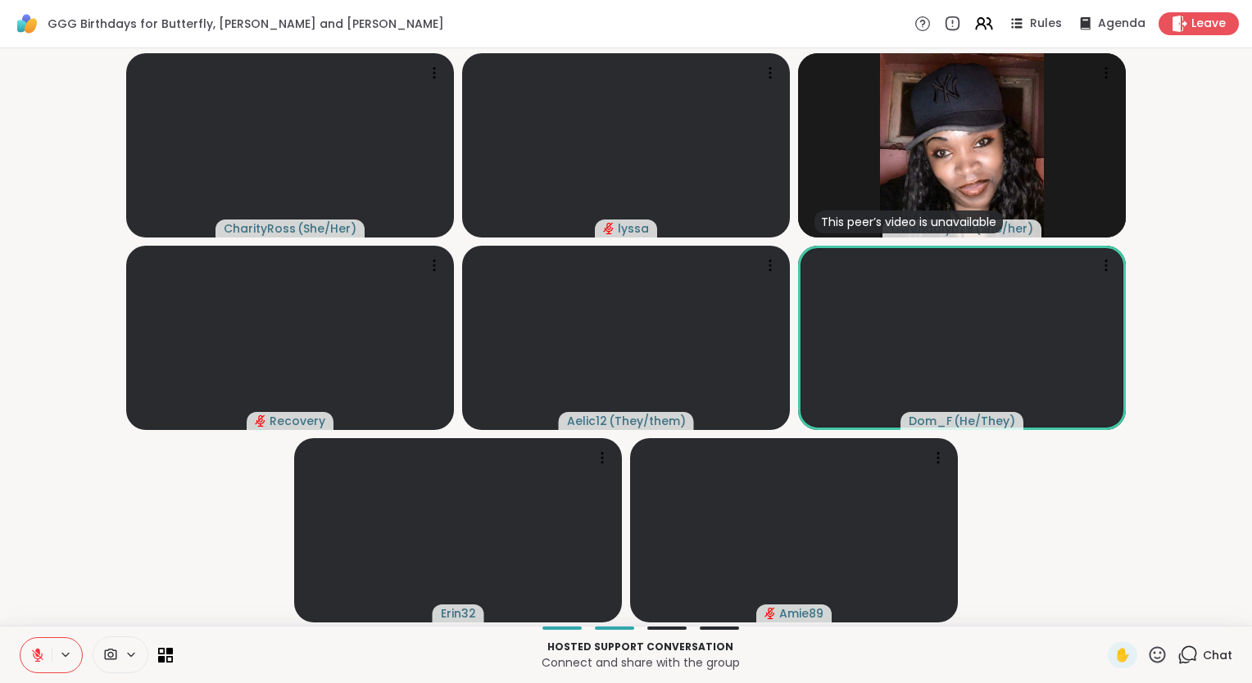
click at [30, 648] on icon at bounding box center [37, 655] width 15 height 15
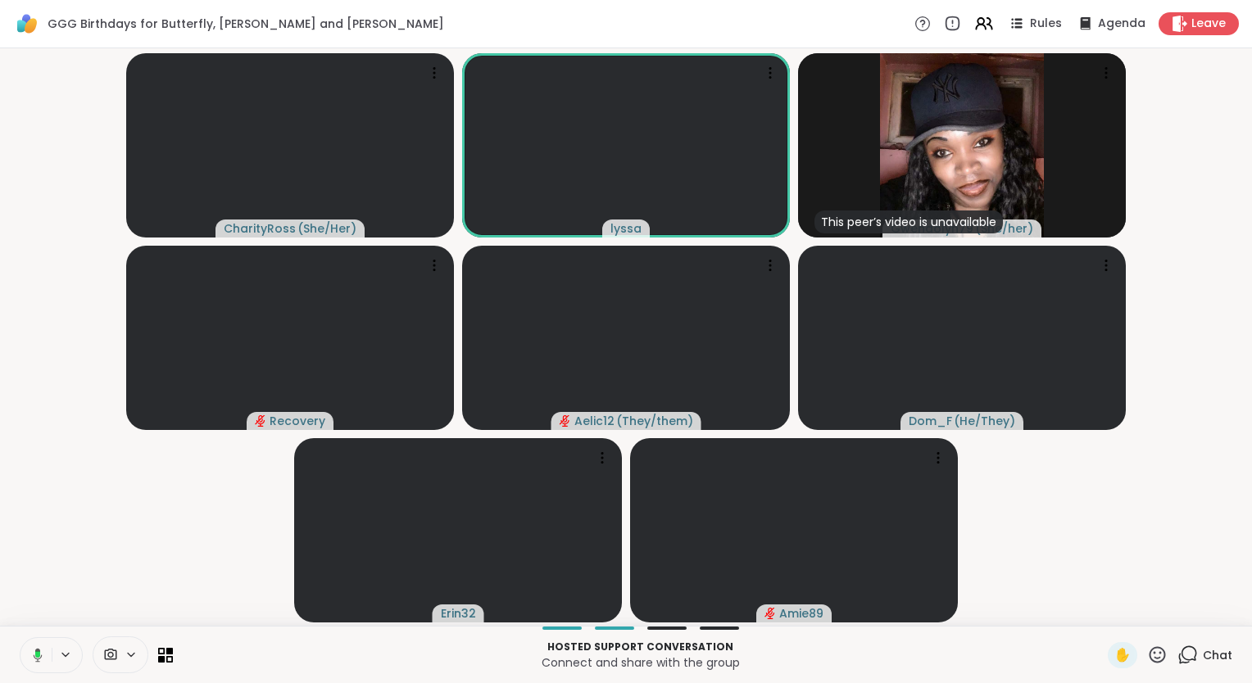
click at [39, 659] on icon at bounding box center [35, 655] width 15 height 15
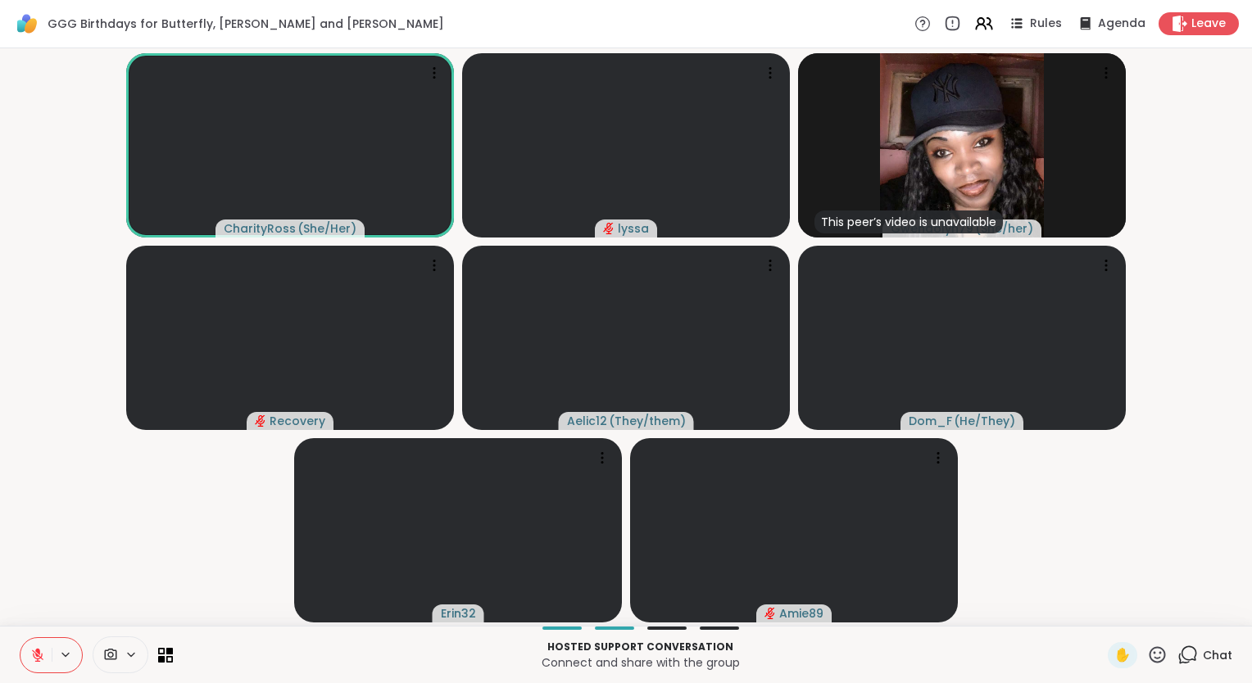
click at [39, 654] on icon at bounding box center [37, 651] width 5 height 7
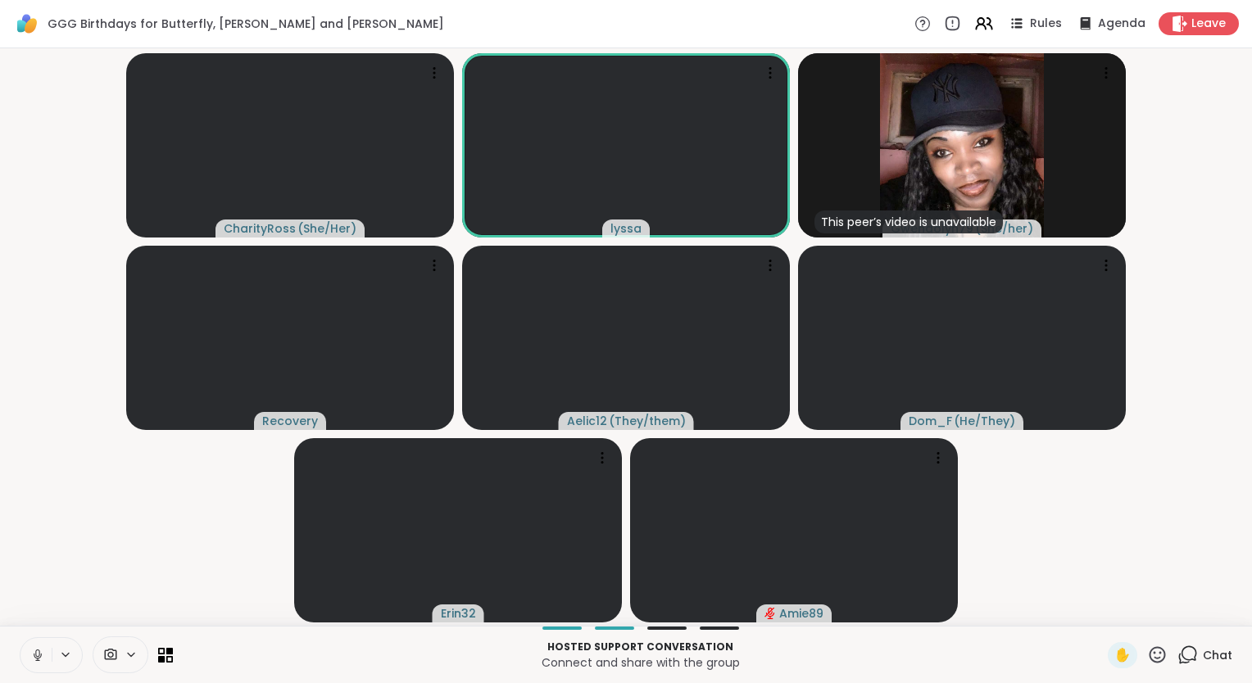
click at [36, 650] on icon at bounding box center [37, 655] width 15 height 15
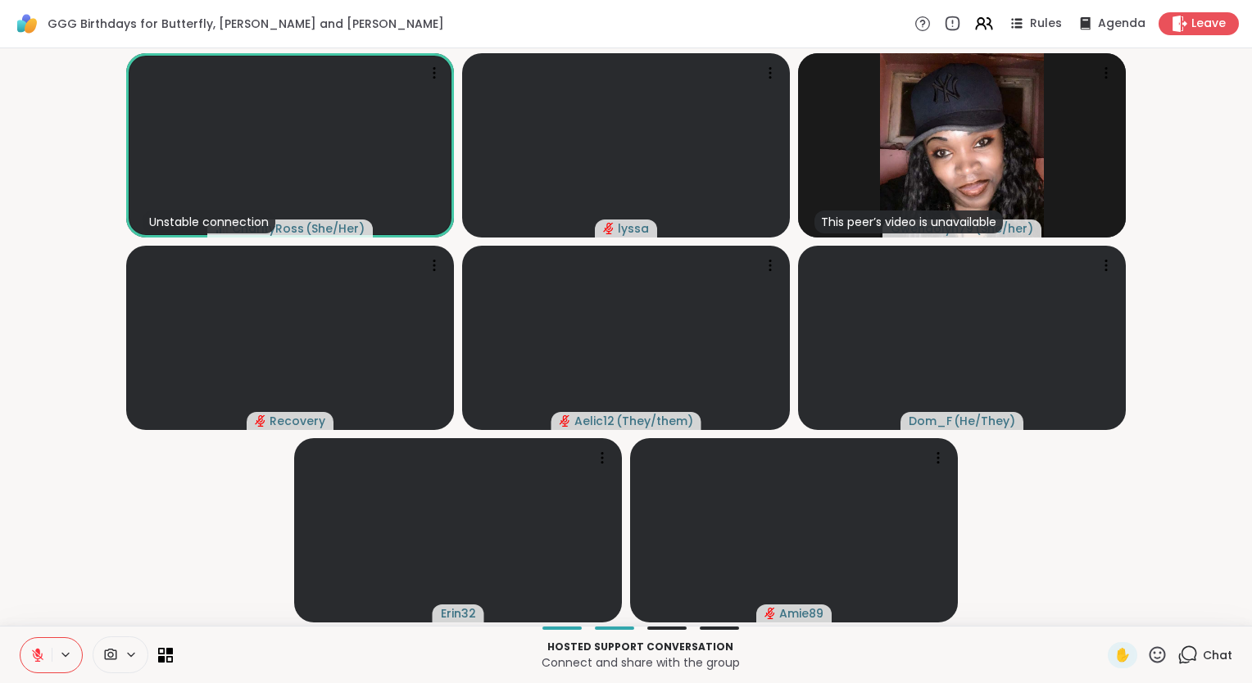
click at [26, 656] on button at bounding box center [35, 655] width 31 height 34
click at [26, 656] on button at bounding box center [35, 655] width 34 height 34
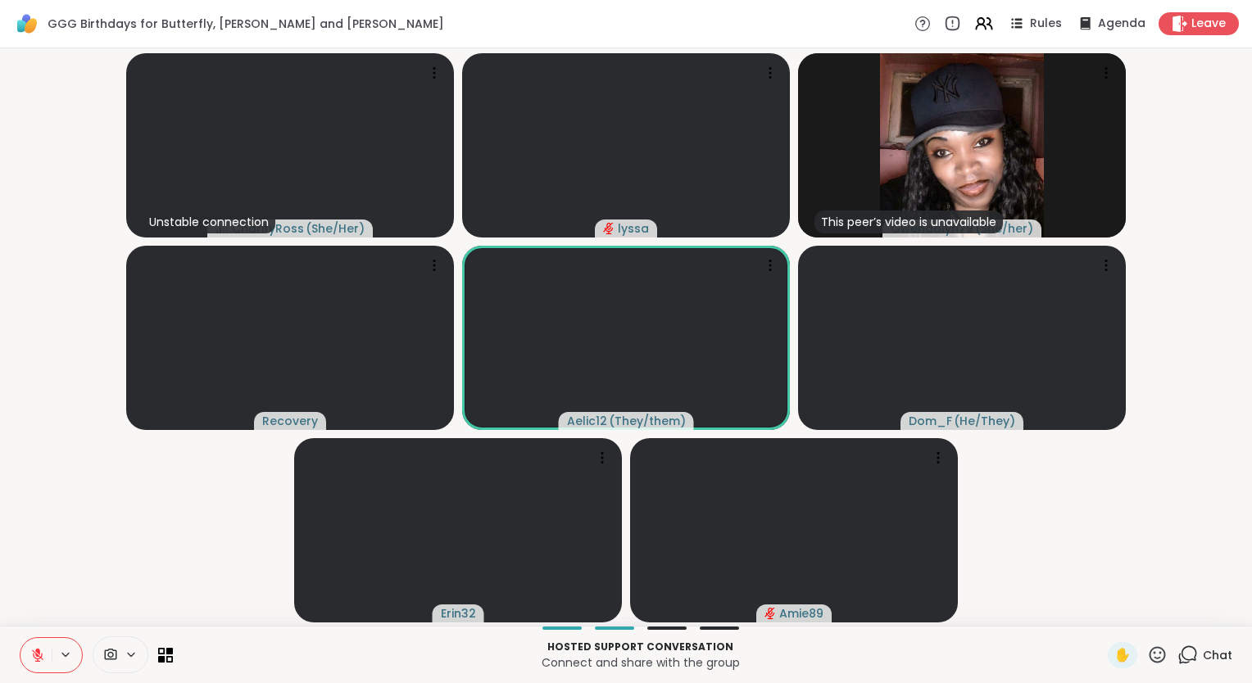
click at [30, 655] on icon at bounding box center [37, 655] width 15 height 15
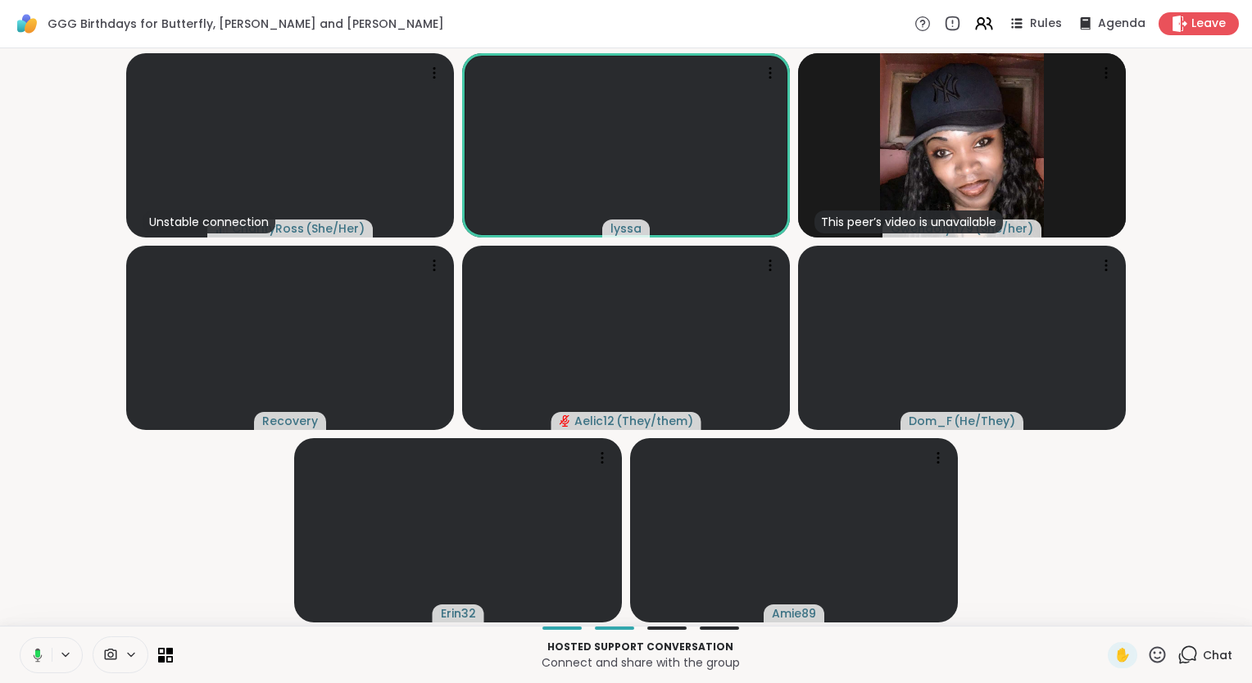
click at [33, 653] on icon at bounding box center [35, 655] width 15 height 15
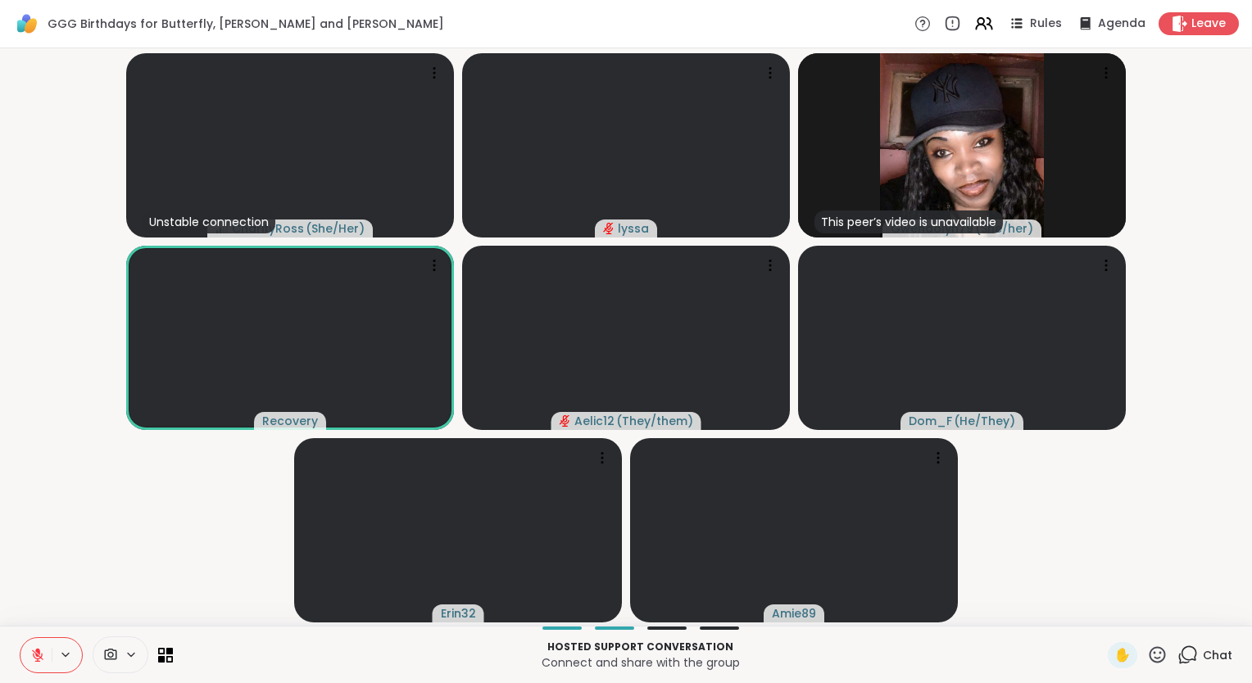
click at [33, 653] on icon at bounding box center [37, 655] width 15 height 15
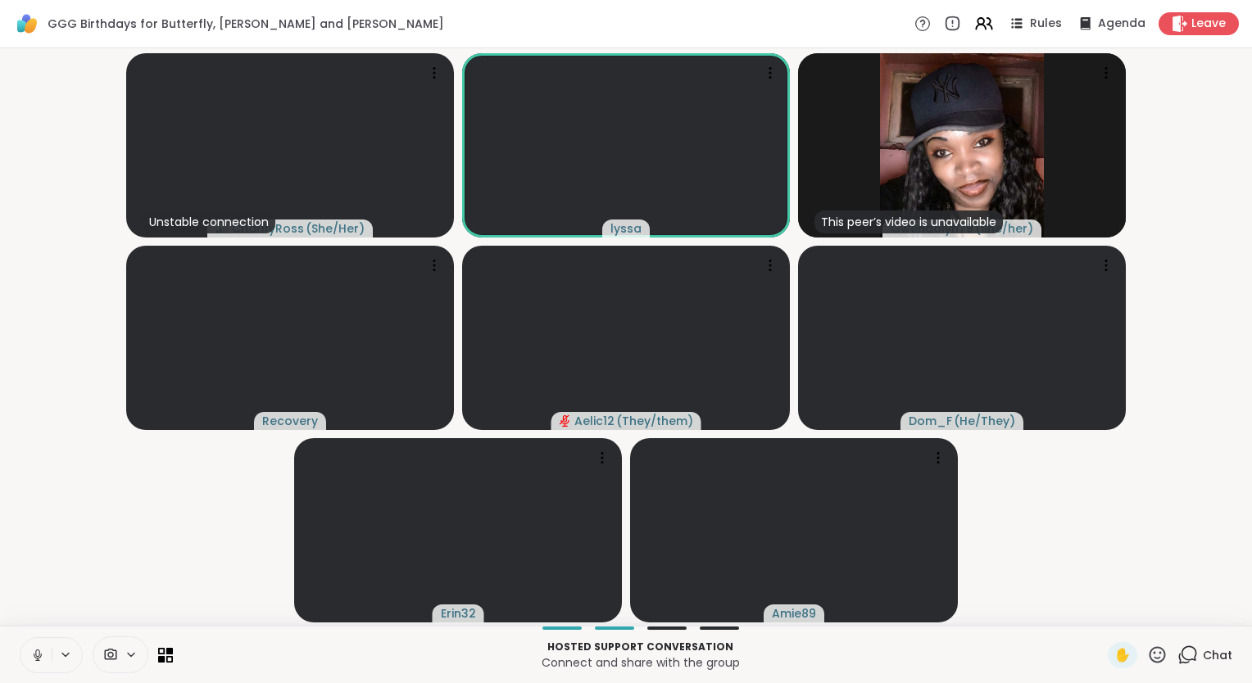
click at [36, 650] on icon at bounding box center [37, 653] width 4 height 7
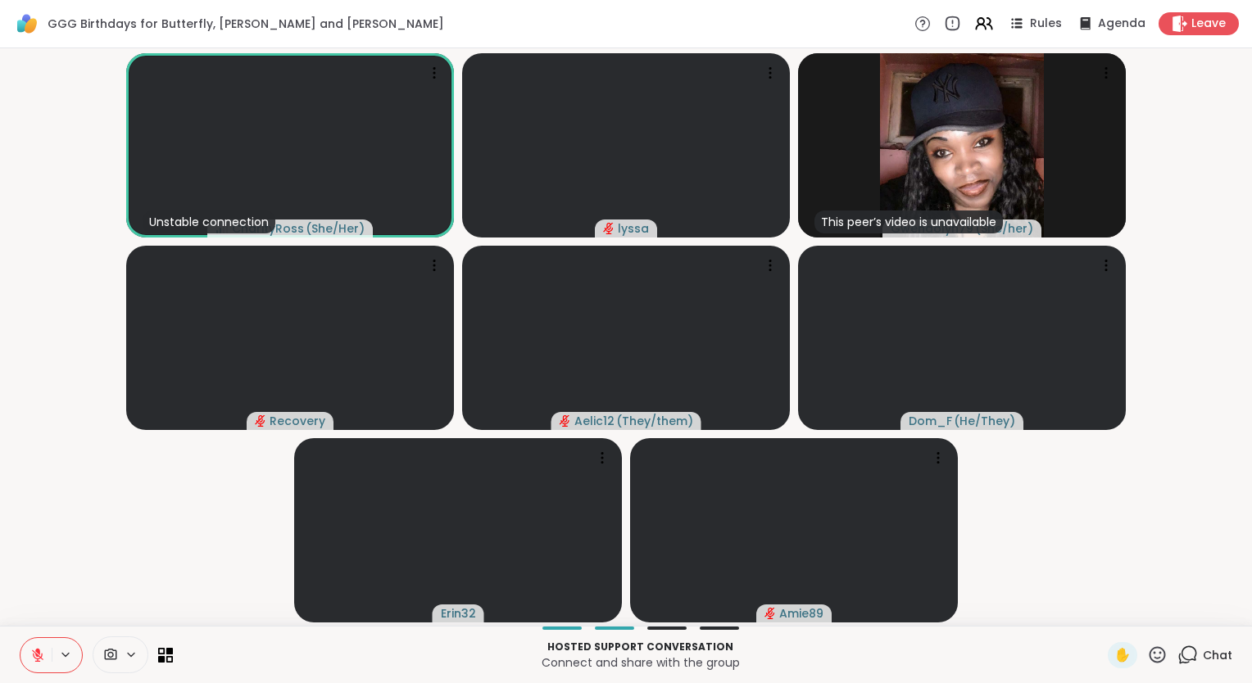
click at [1150, 650] on icon at bounding box center [1157, 654] width 16 height 16
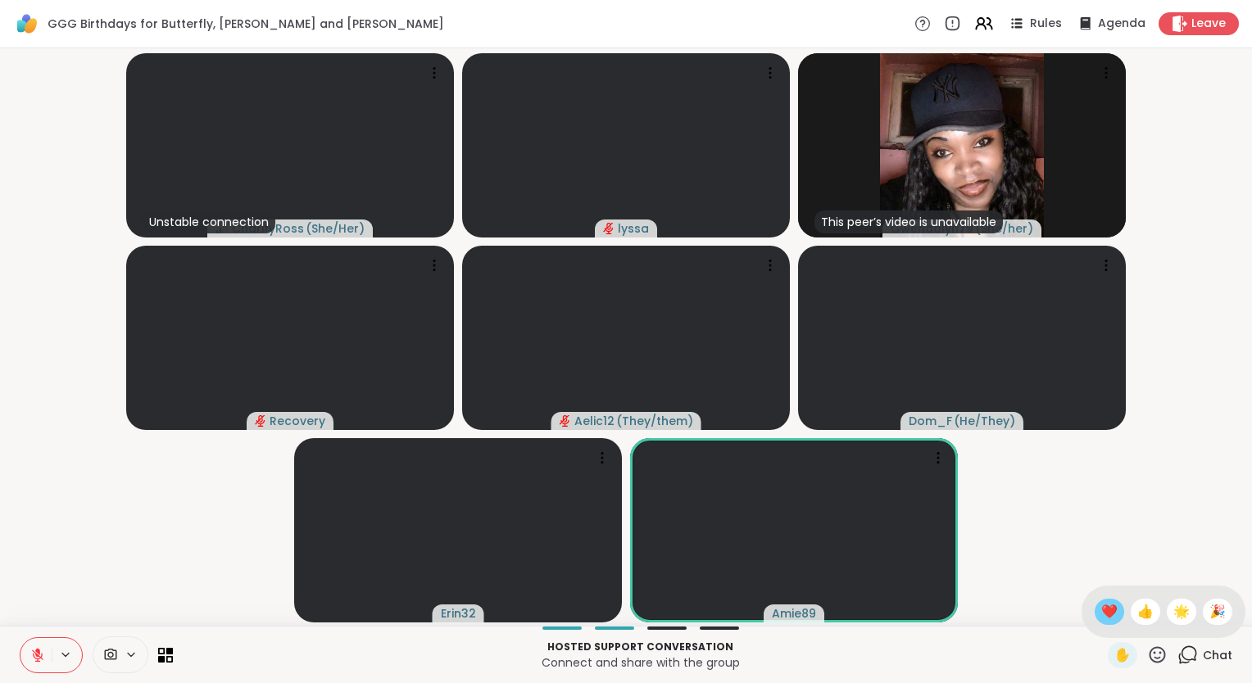
click at [1101, 610] on span "❤️" at bounding box center [1109, 612] width 16 height 20
click at [1153, 650] on icon at bounding box center [1157, 655] width 20 height 20
click at [1101, 611] on span "❤️" at bounding box center [1109, 612] width 16 height 20
click at [43, 654] on icon at bounding box center [37, 655] width 15 height 15
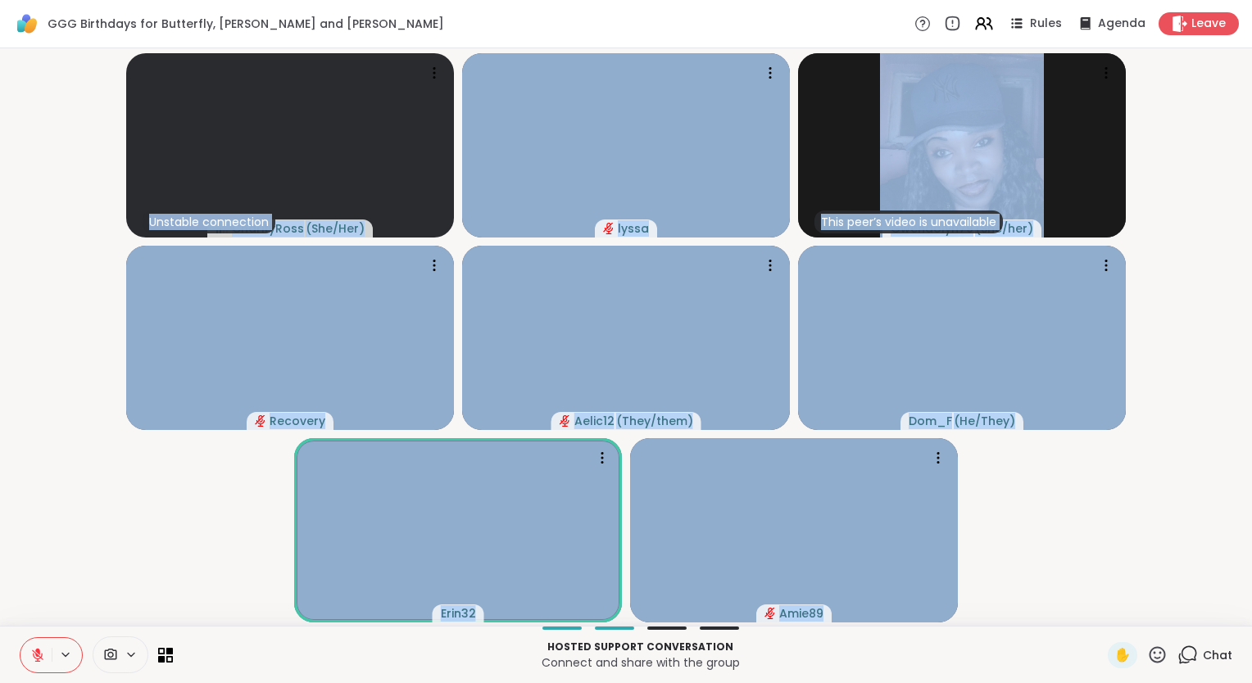
drag, startPoint x: 31, startPoint y: 616, endPoint x: 112, endPoint y: 725, distance: 135.8
click at [112, 682] on html "GGG Birthdays for Butterfly, Lynn and Alicia Rules Agenda Leave Unstable connec…" at bounding box center [626, 341] width 1252 height 683
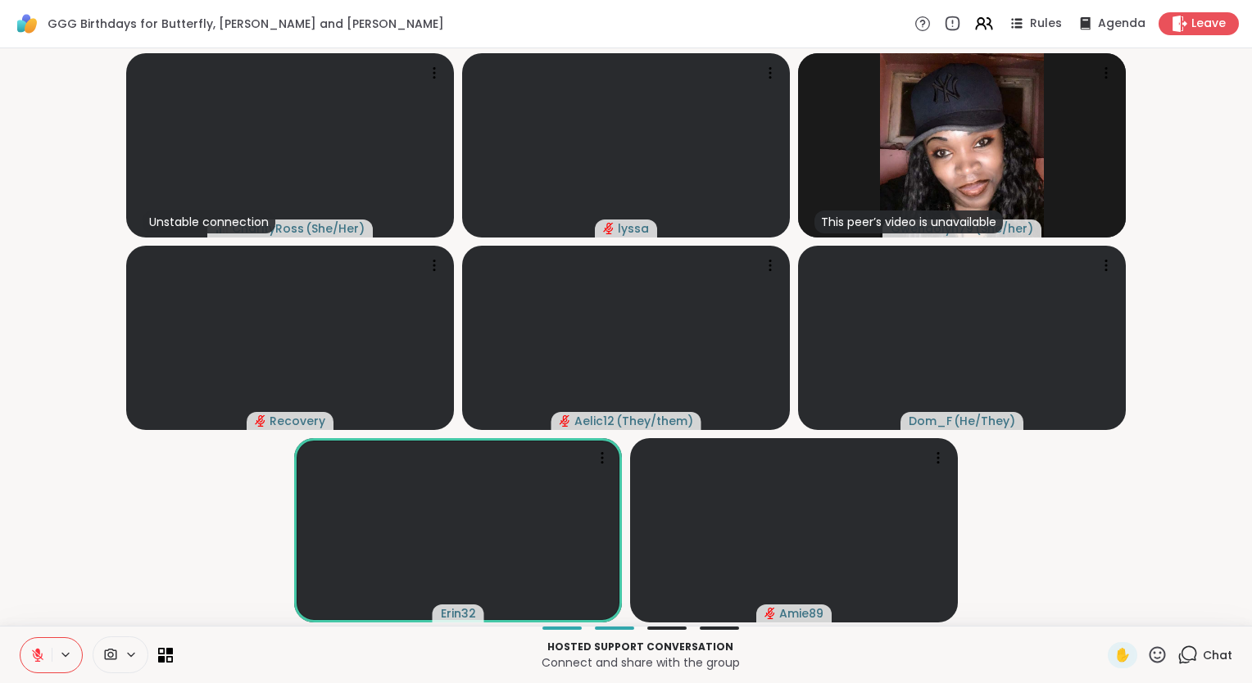
click at [1111, 506] on video-player-container "Unstable connection CharityRoss ( She/Her ) lyssa This peer’s video is unavaila…" at bounding box center [626, 337] width 1232 height 564
click at [1147, 651] on icon at bounding box center [1157, 655] width 20 height 20
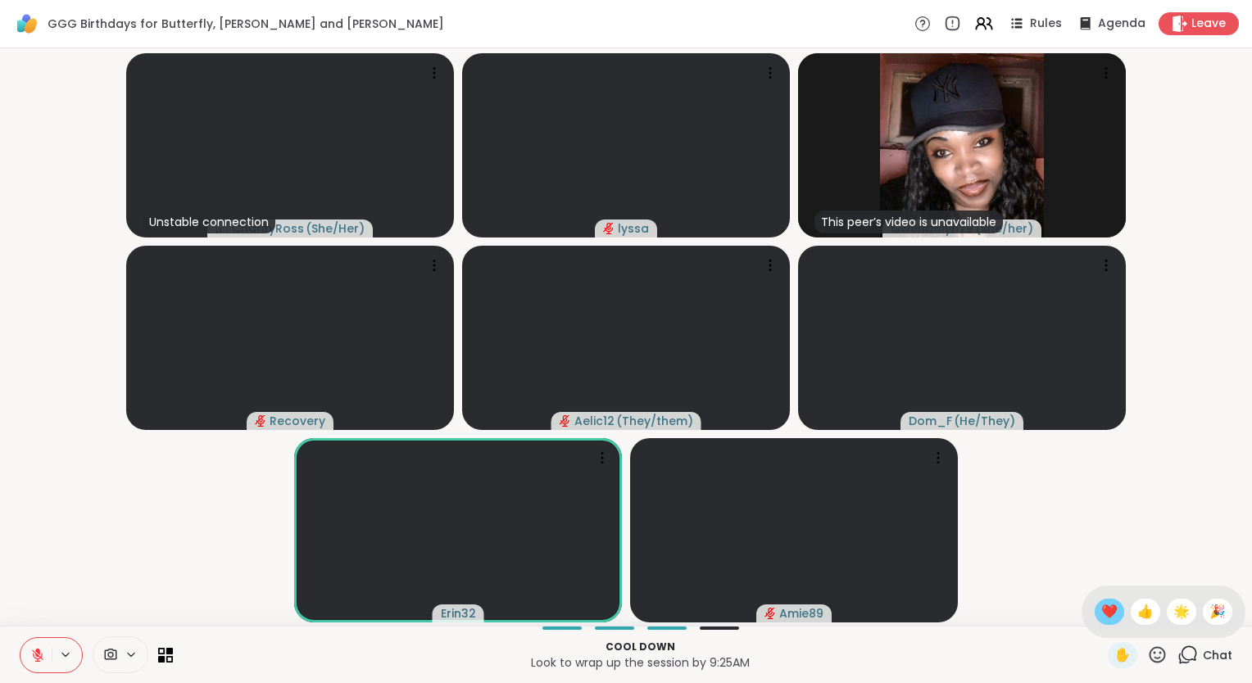
click at [1101, 614] on span "❤️" at bounding box center [1109, 612] width 16 height 20
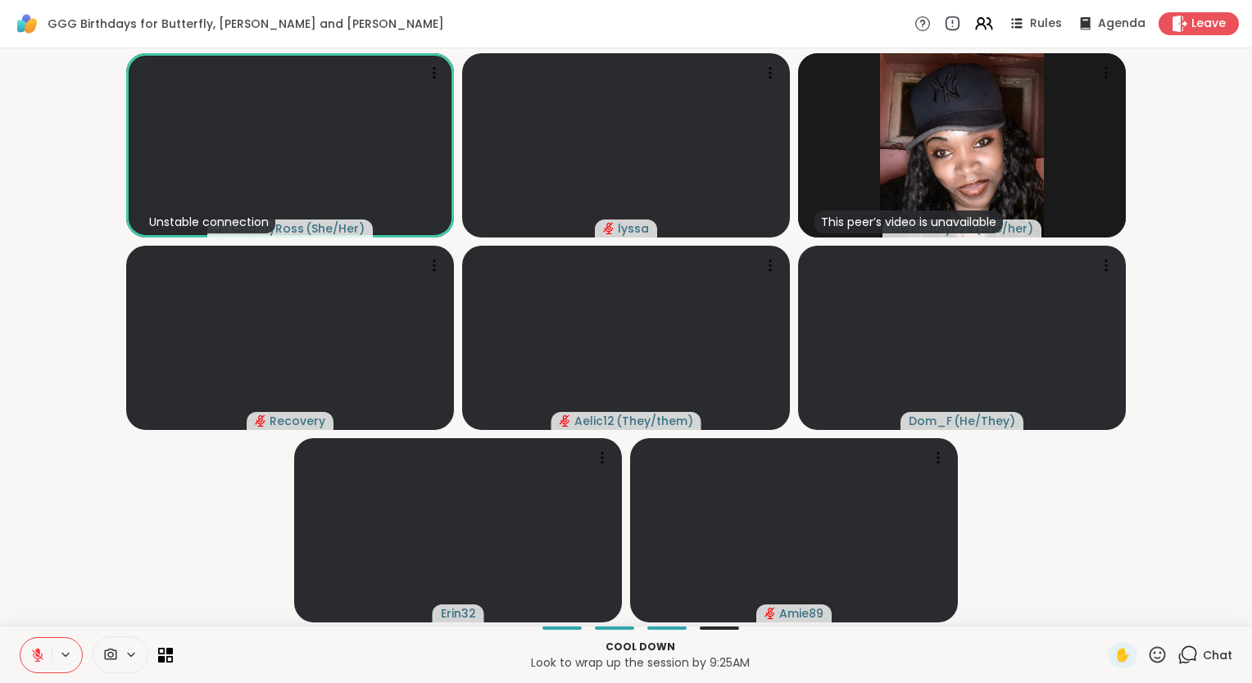
click at [39, 644] on button at bounding box center [35, 655] width 31 height 34
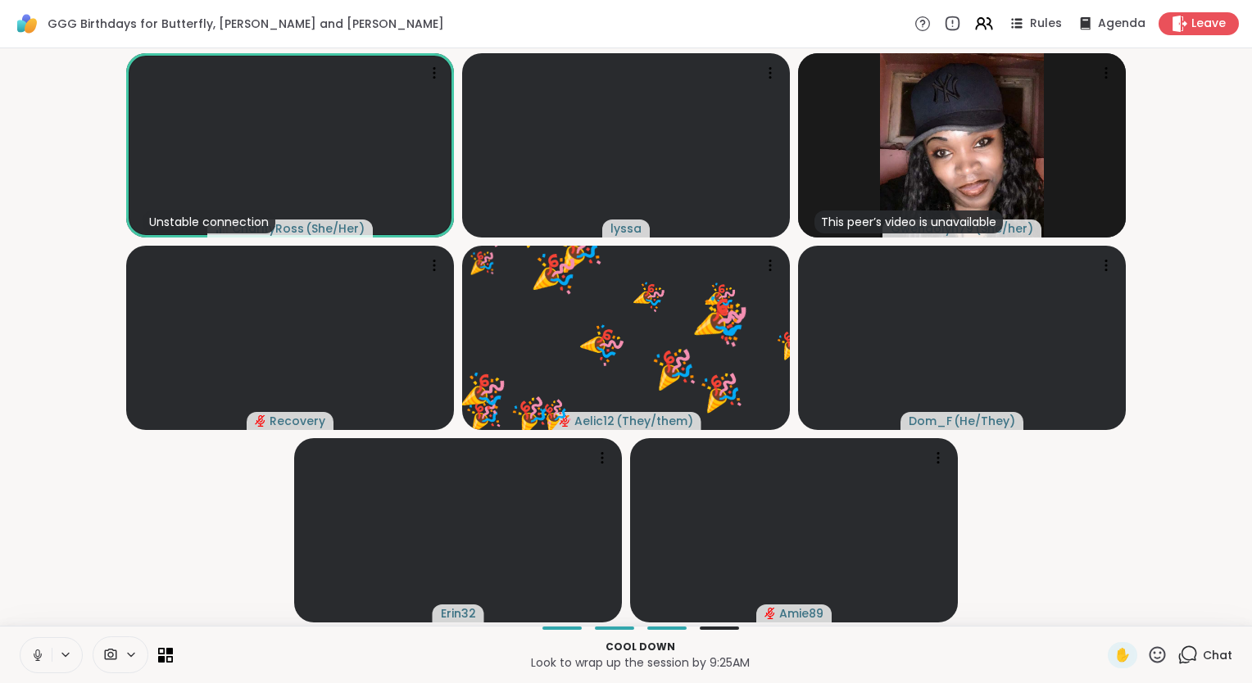
click at [40, 651] on icon at bounding box center [37, 655] width 15 height 15
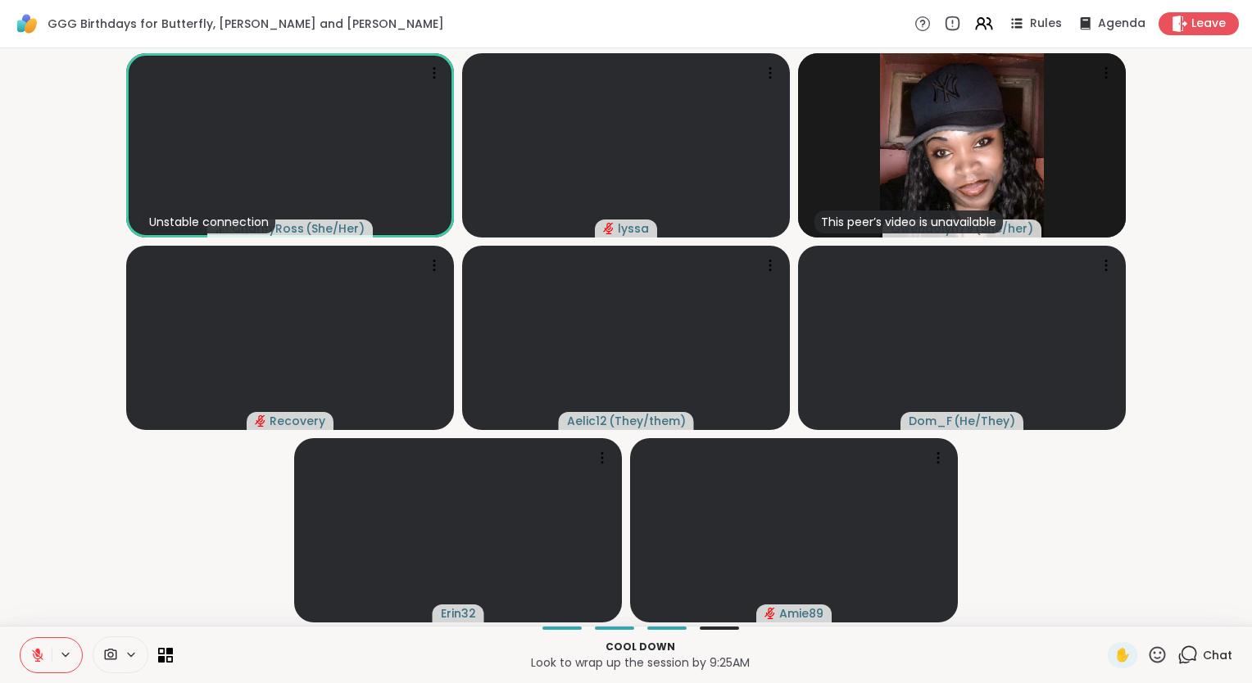
click at [41, 660] on icon at bounding box center [37, 655] width 15 height 15
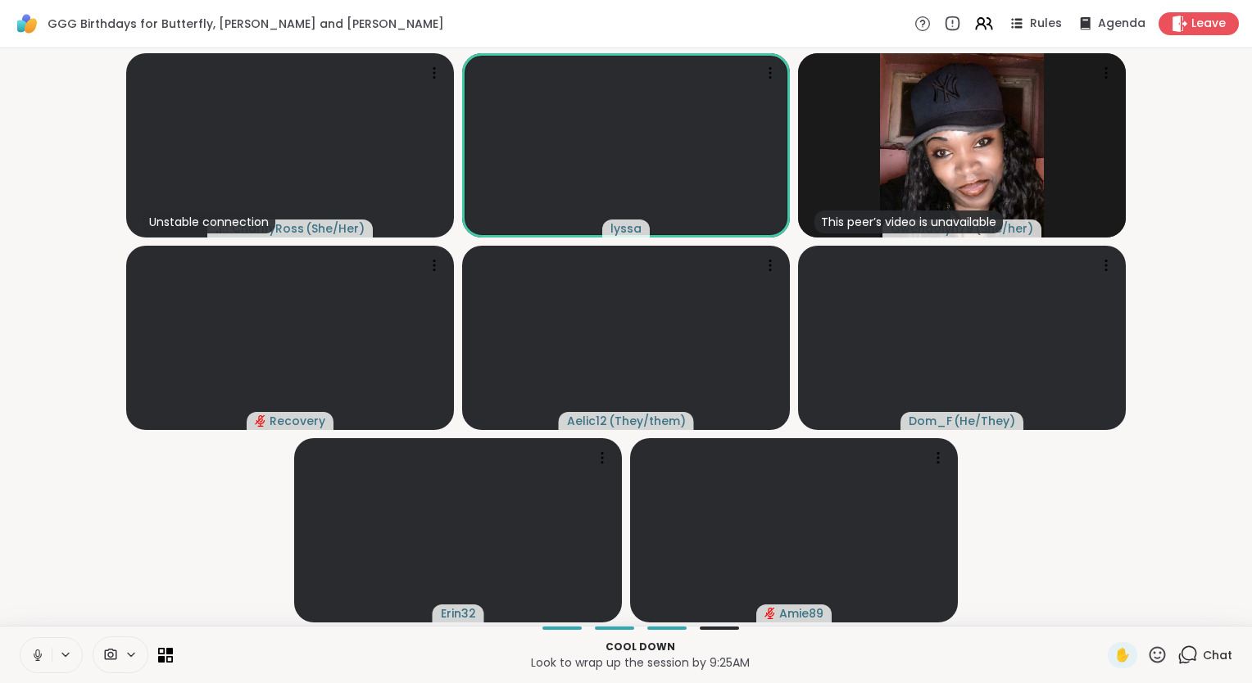
click at [41, 660] on icon at bounding box center [37, 655] width 15 height 15
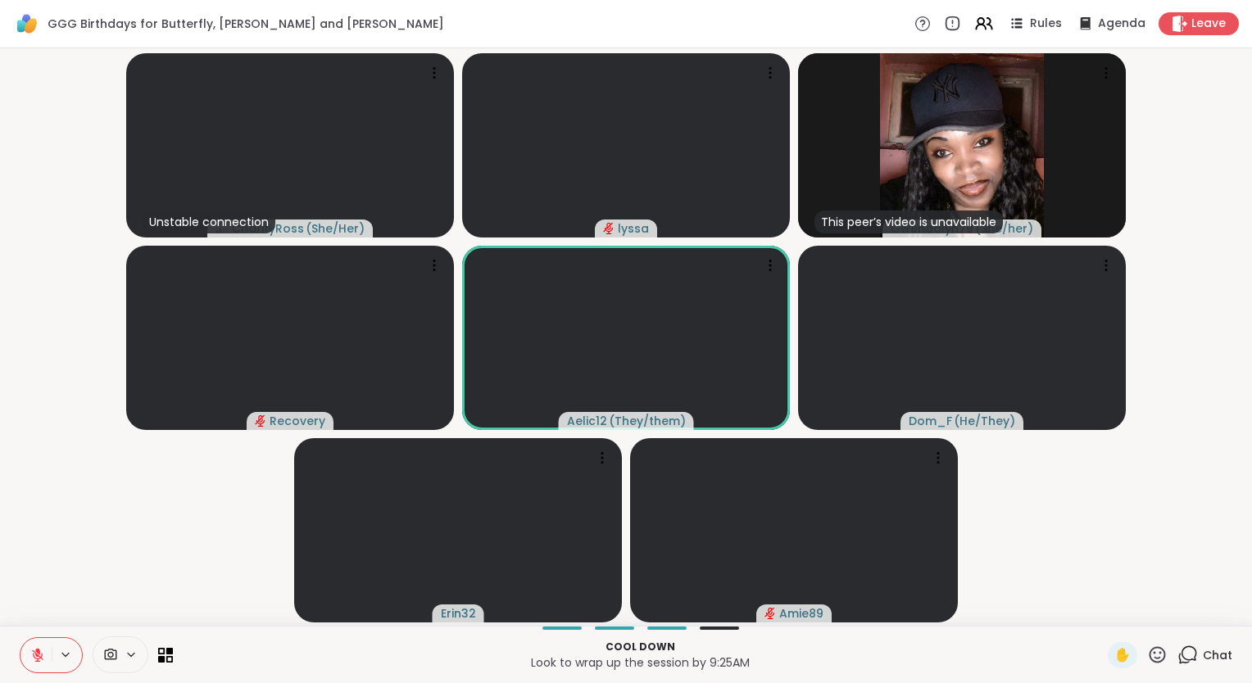
click at [46, 654] on button at bounding box center [35, 655] width 31 height 34
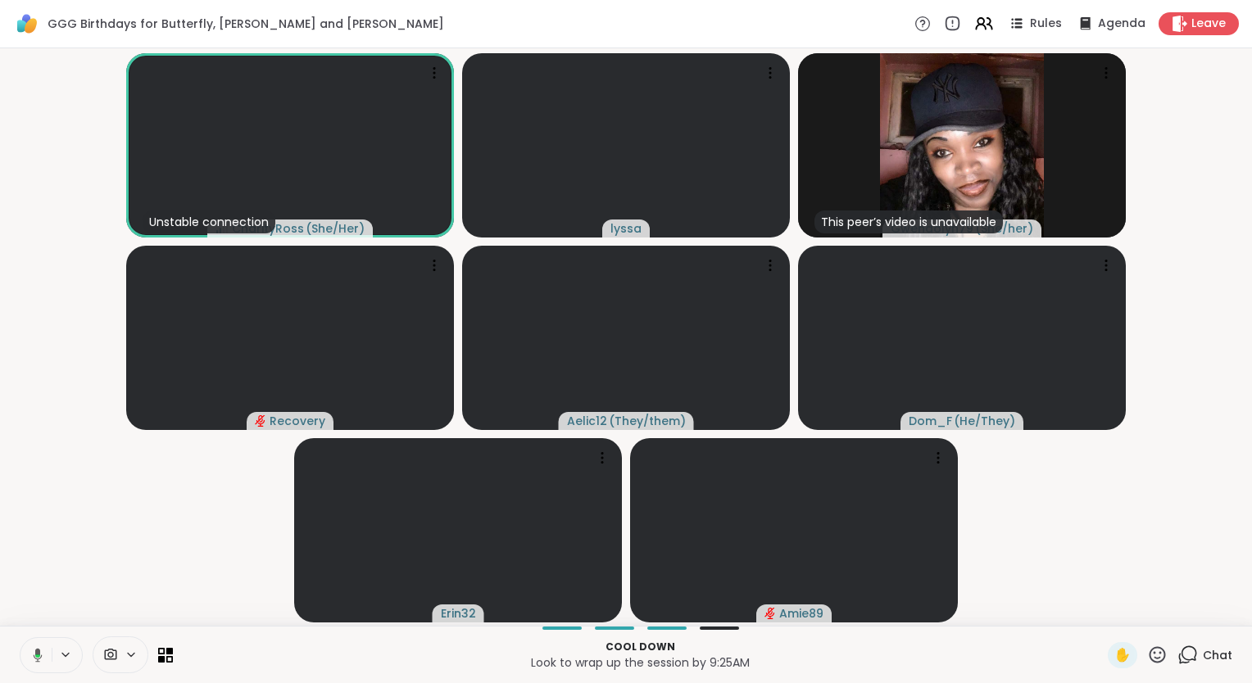
click at [34, 647] on button at bounding box center [35, 655] width 34 height 34
click at [34, 647] on button at bounding box center [35, 655] width 31 height 34
click at [34, 646] on button at bounding box center [35, 655] width 31 height 34
click at [34, 657] on icon at bounding box center [37, 655] width 15 height 15
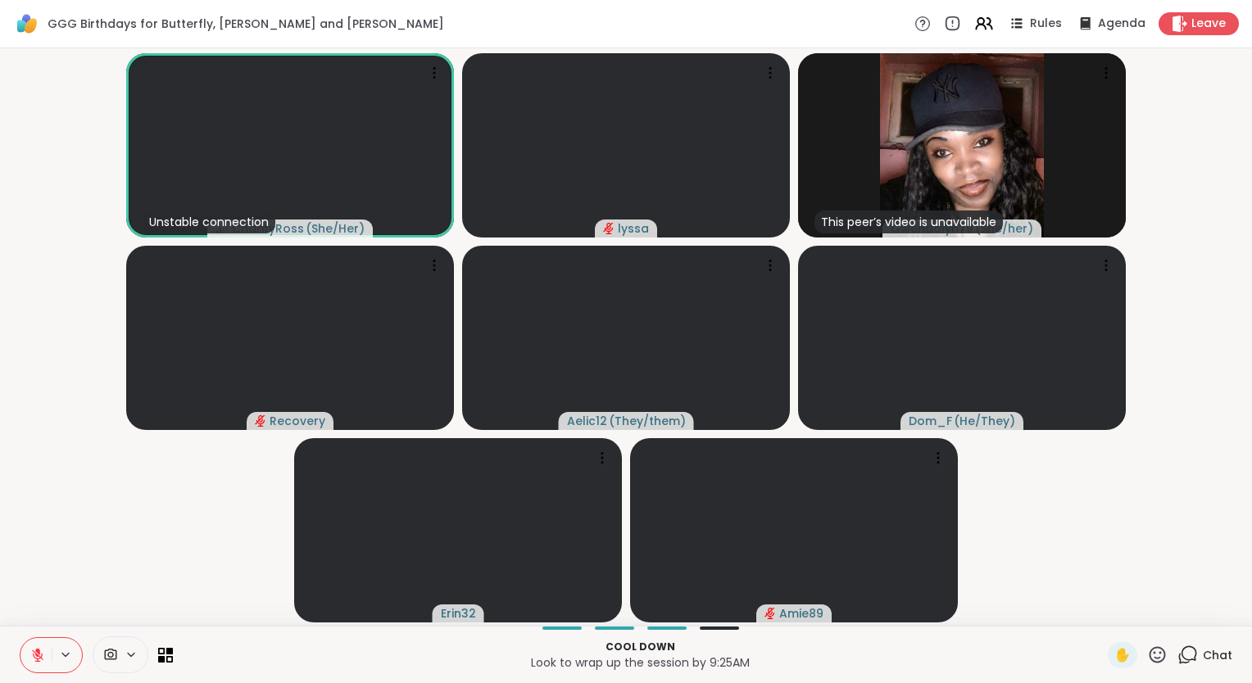
click at [33, 655] on icon at bounding box center [37, 655] width 11 height 11
click at [33, 655] on icon at bounding box center [37, 655] width 15 height 15
click at [1147, 650] on icon at bounding box center [1157, 655] width 20 height 20
click at [1101, 606] on span "❤️" at bounding box center [1109, 612] width 16 height 20
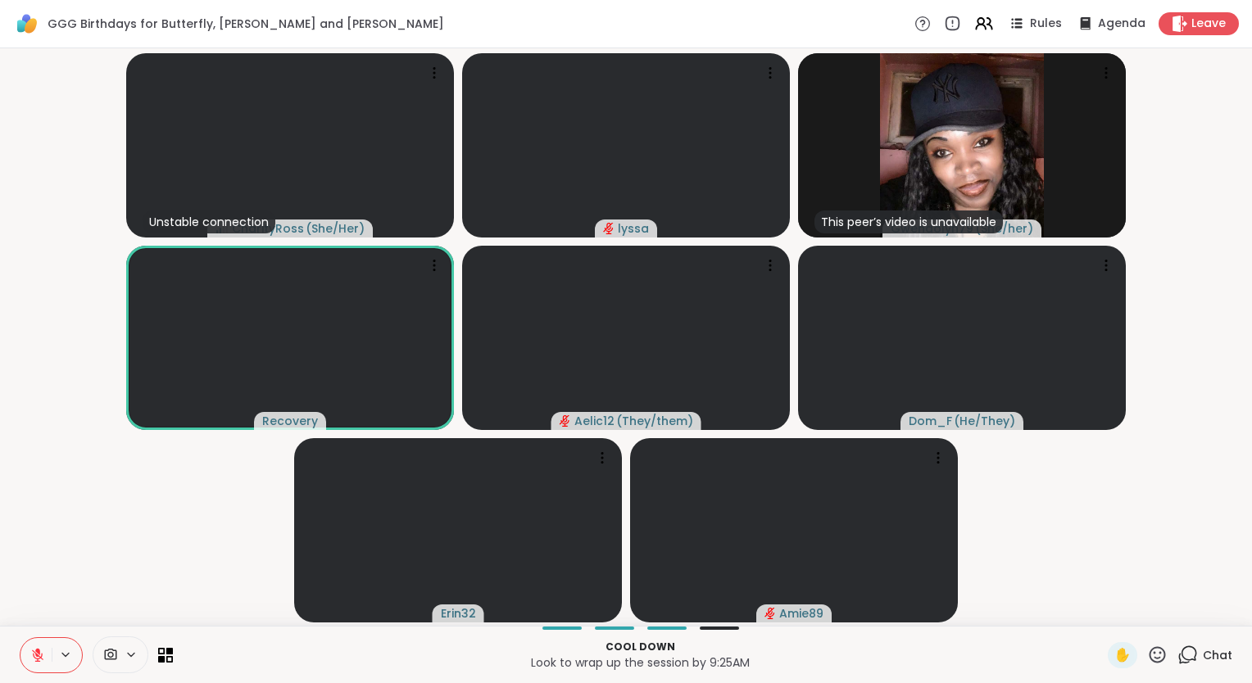
click at [1251, 474] on html "GGG Birthdays for Butterfly, Lynn and Alicia Rules Agenda Leave Unstable connec…" at bounding box center [626, 341] width 1252 height 683
click at [39, 655] on icon at bounding box center [37, 655] width 15 height 15
click at [33, 654] on icon at bounding box center [37, 655] width 15 height 15
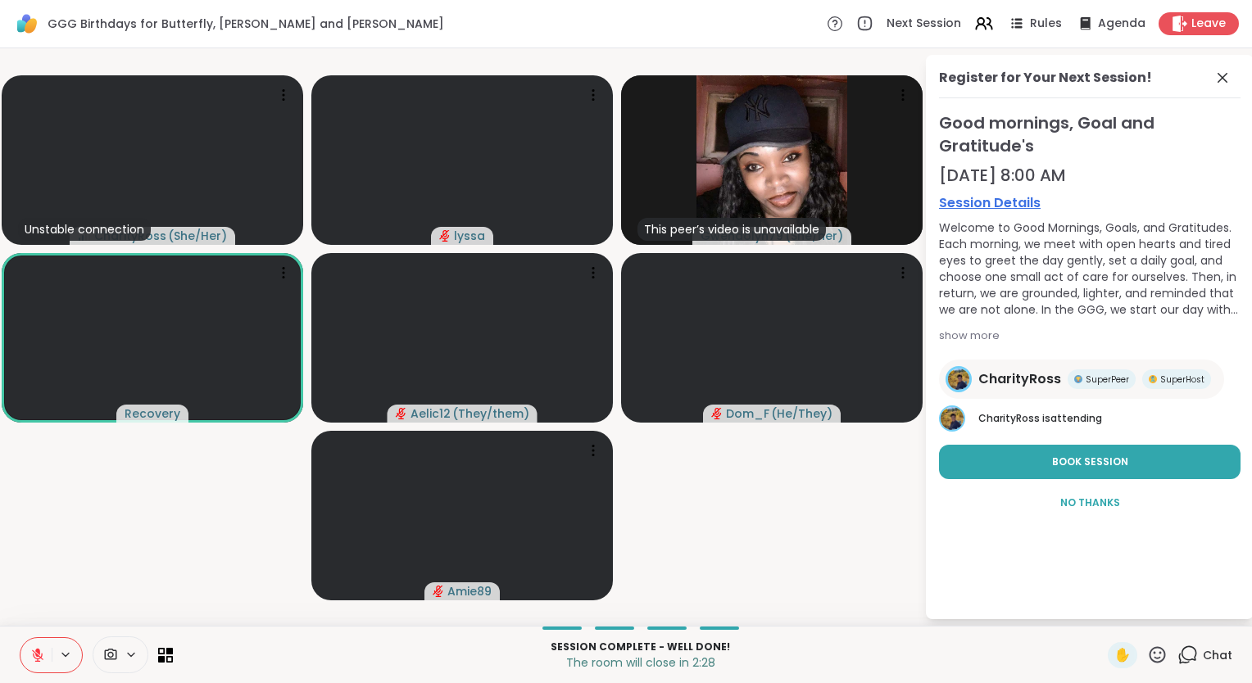
click at [34, 651] on icon at bounding box center [37, 655] width 15 height 15
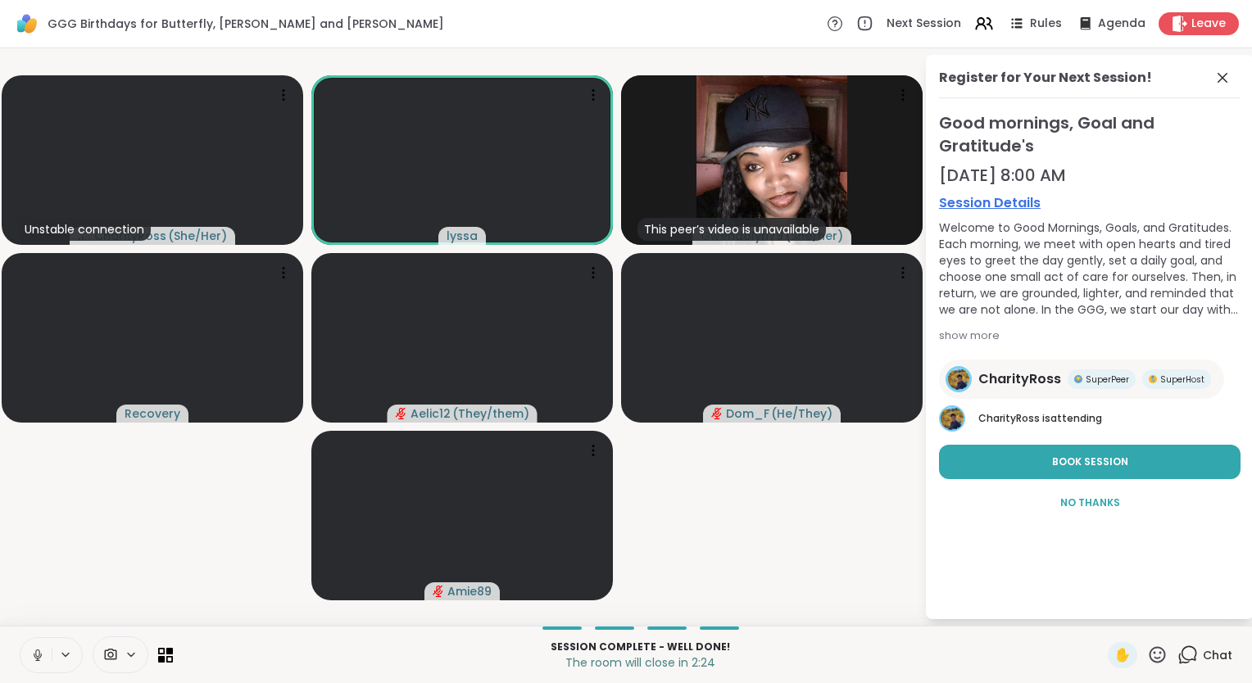
click at [37, 650] on icon at bounding box center [37, 653] width 4 height 7
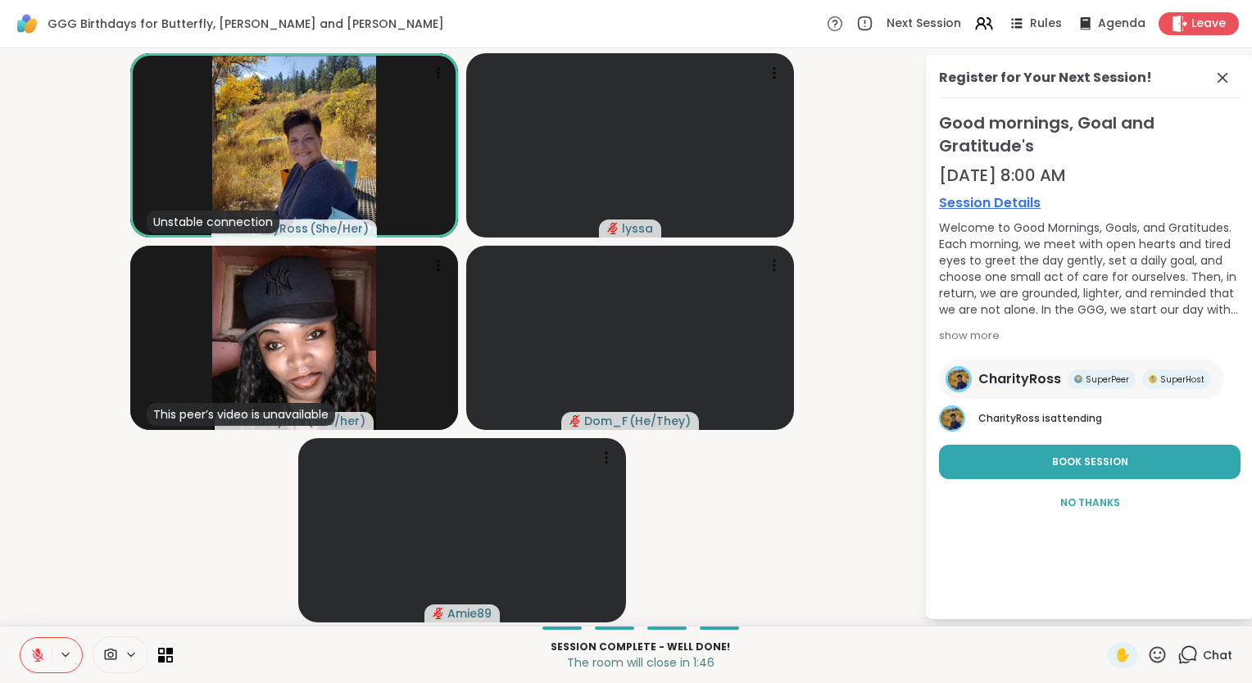
click at [33, 649] on icon at bounding box center [37, 655] width 15 height 15
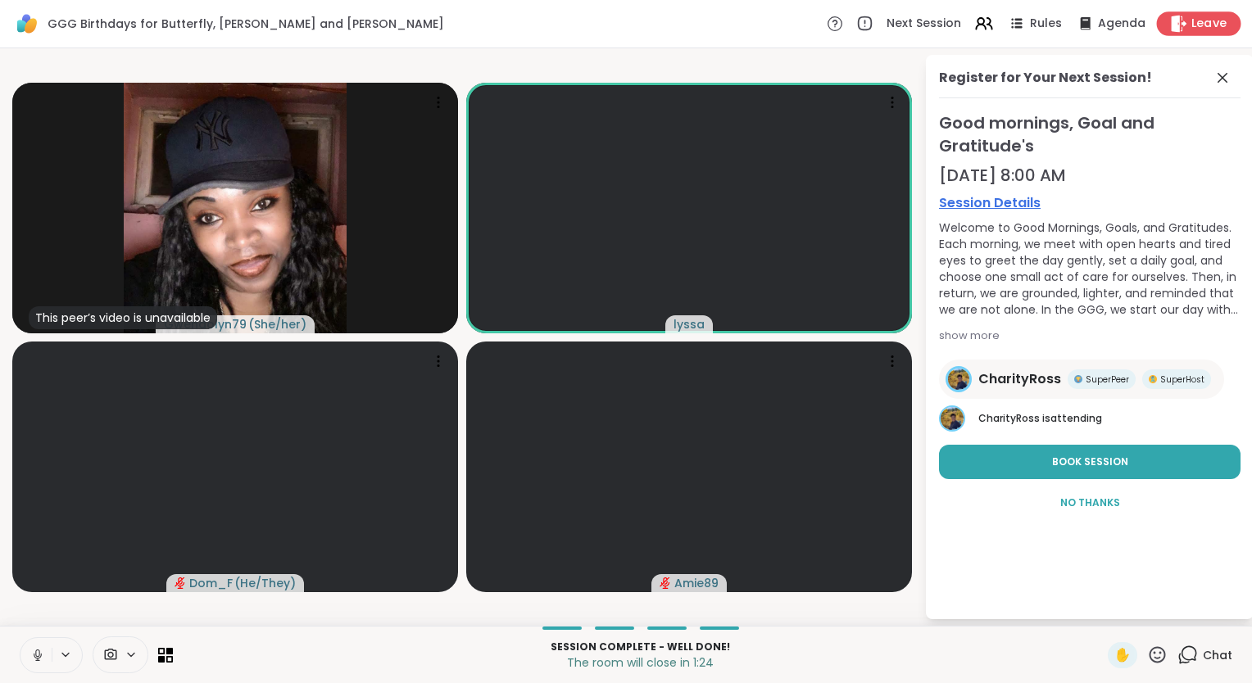
click at [1167, 34] on div "Leave" at bounding box center [1199, 23] width 84 height 24
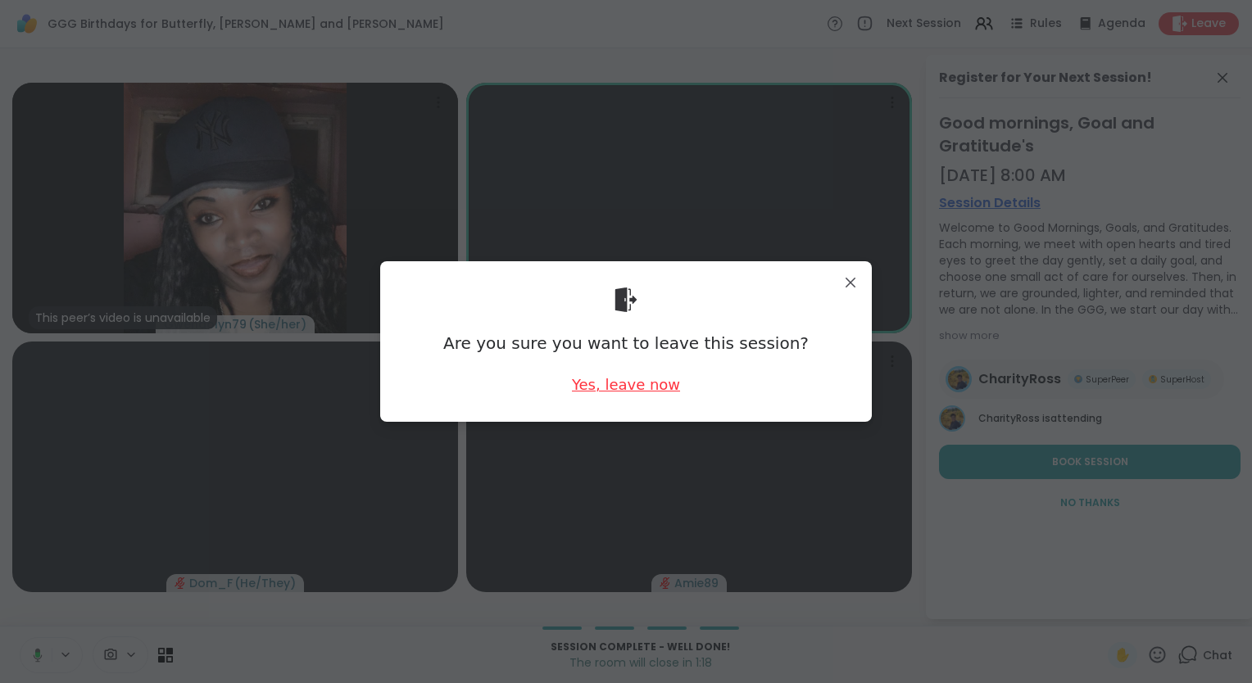
click at [604, 386] on div "Yes, leave now" at bounding box center [626, 384] width 108 height 20
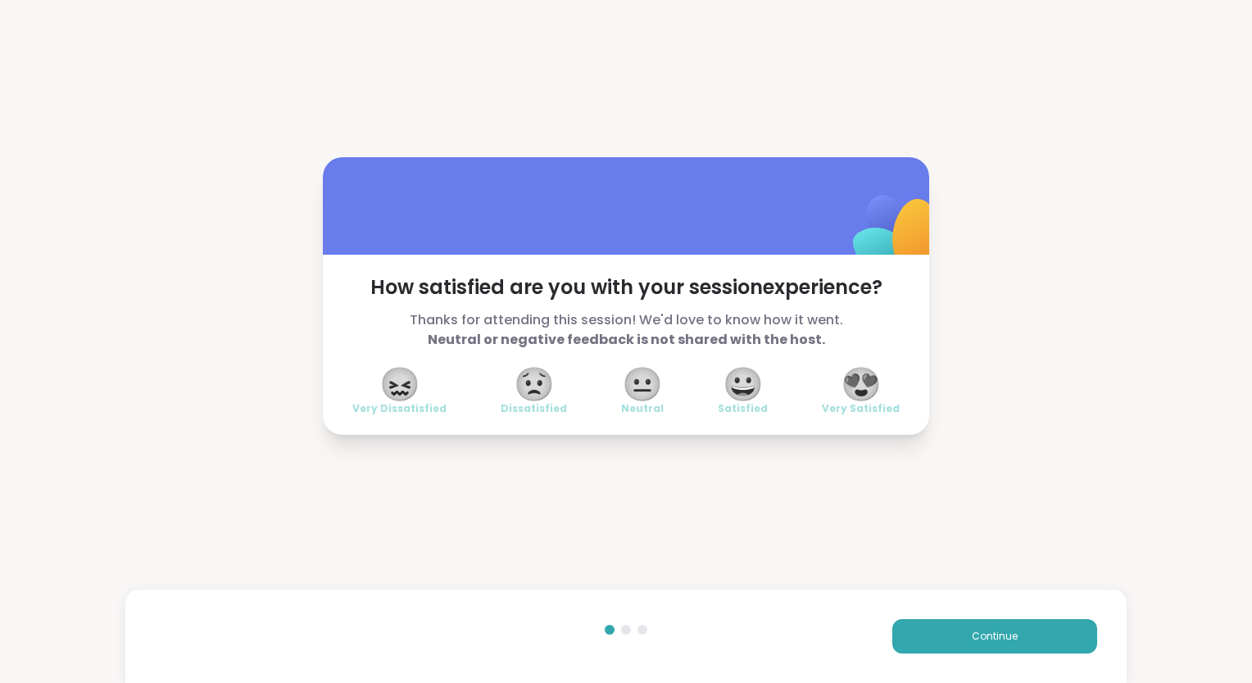
click at [870, 408] on span "Very Satisfied" at bounding box center [861, 408] width 78 height 13
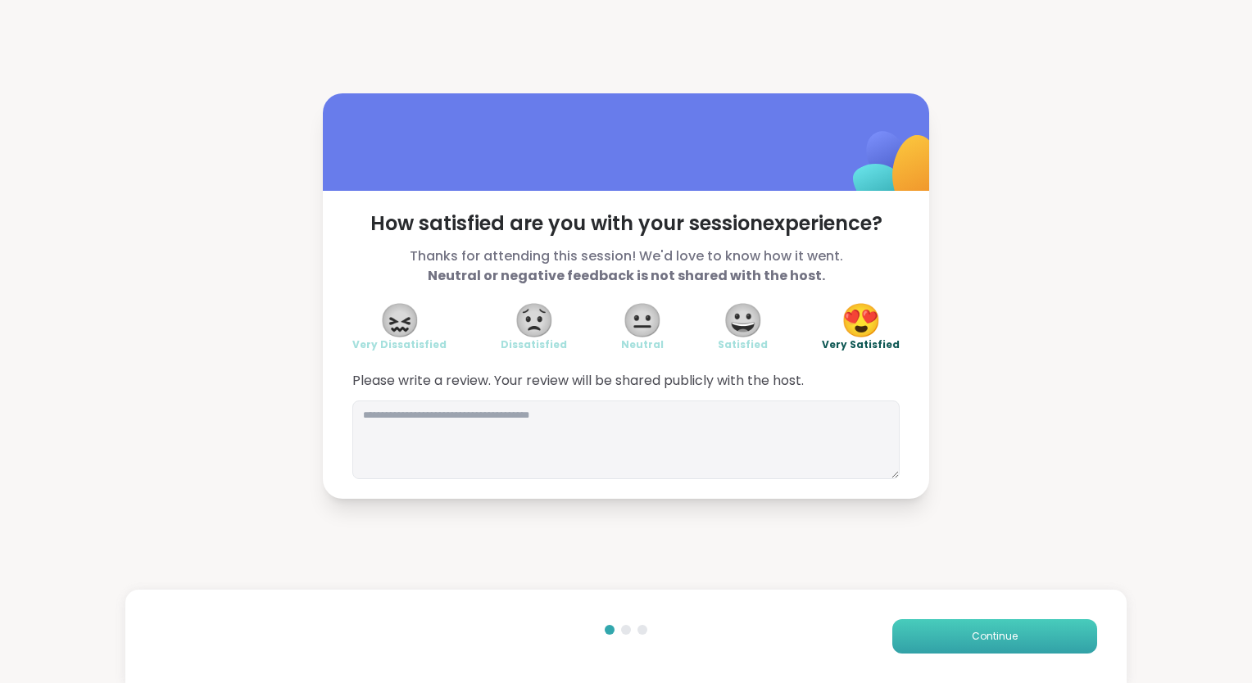
click at [921, 628] on button "Continue" at bounding box center [994, 636] width 205 height 34
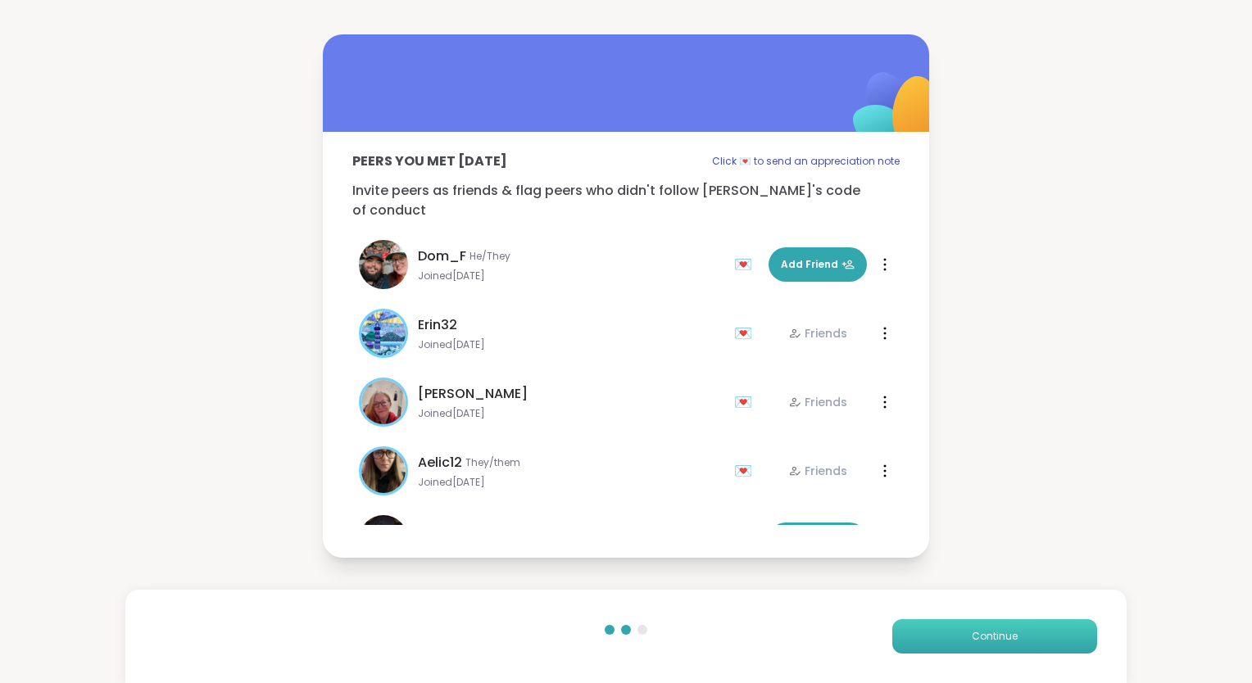
drag, startPoint x: 921, startPoint y: 628, endPoint x: 911, endPoint y: 629, distance: 10.0
click at [911, 629] on button "Continue" at bounding box center [994, 636] width 205 height 34
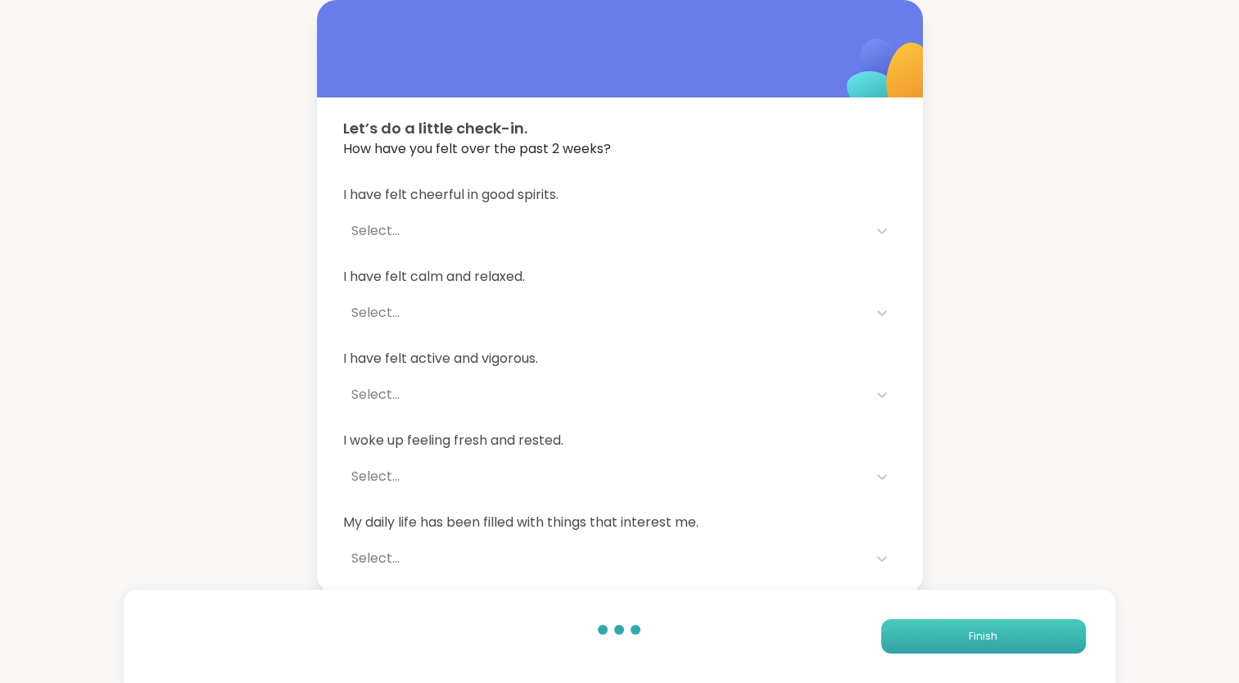
click at [911, 629] on button "Finish" at bounding box center [983, 636] width 205 height 34
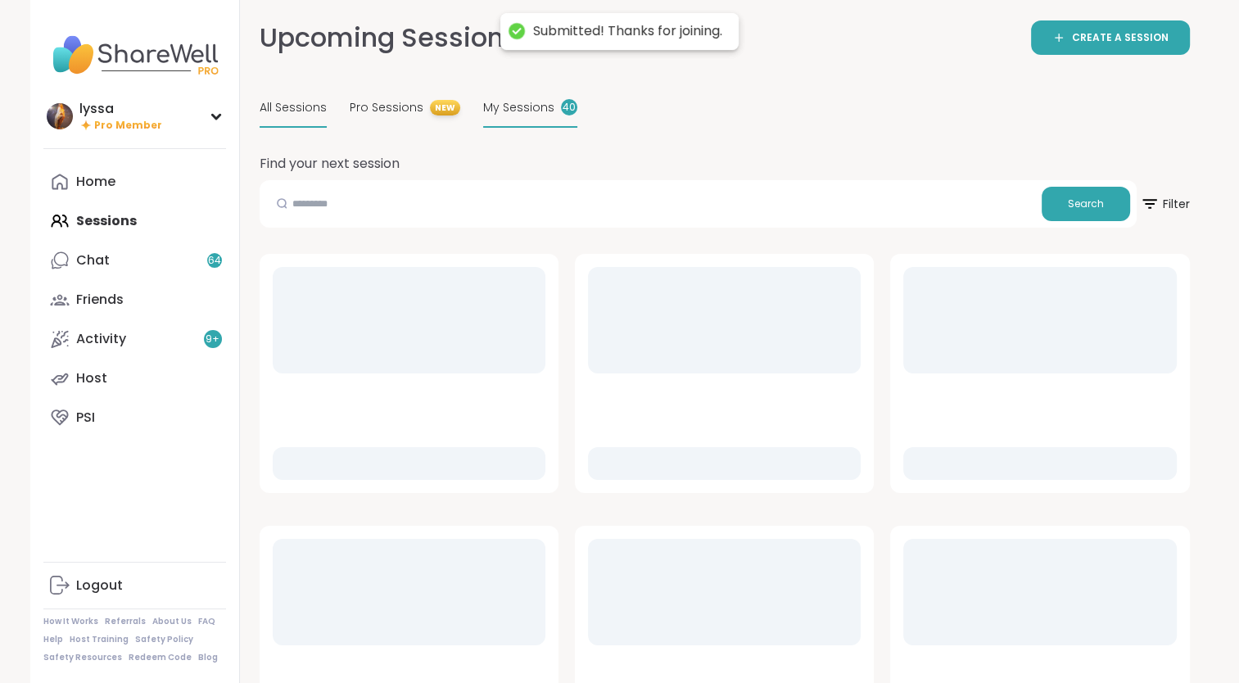
click at [487, 93] on div "My Sessions 40" at bounding box center [530, 108] width 94 height 39
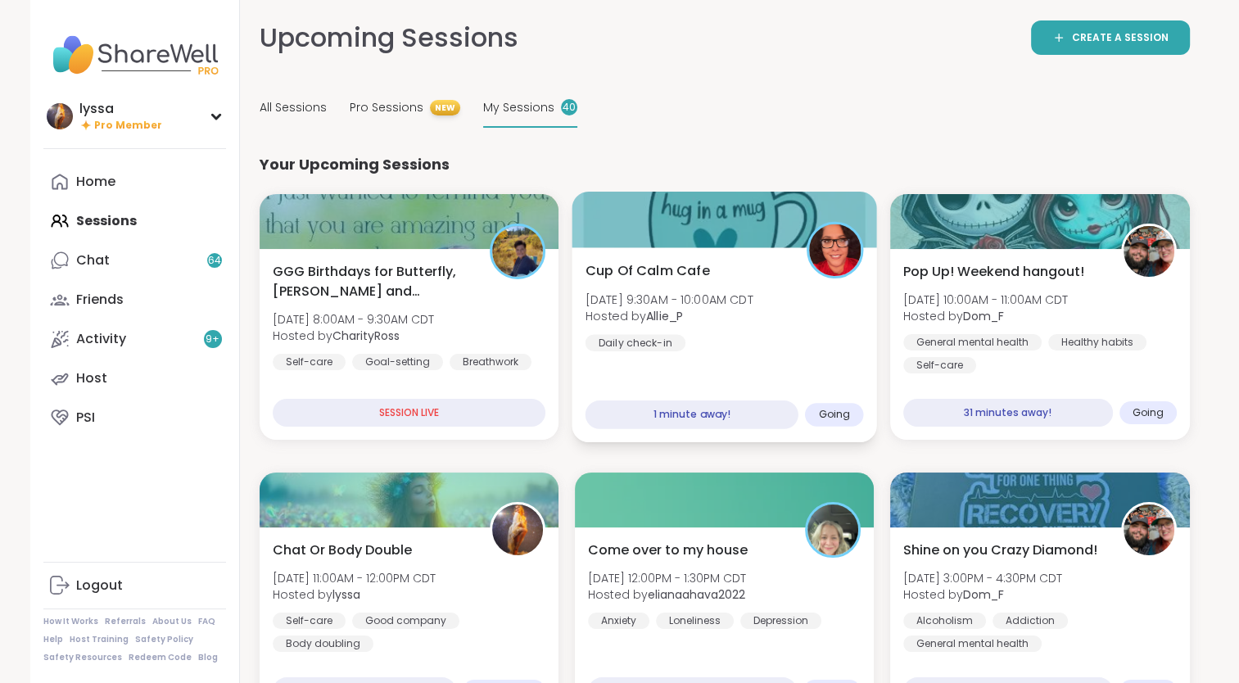
click at [673, 269] on span "Cup Of Calm Cafe" at bounding box center [647, 271] width 125 height 20
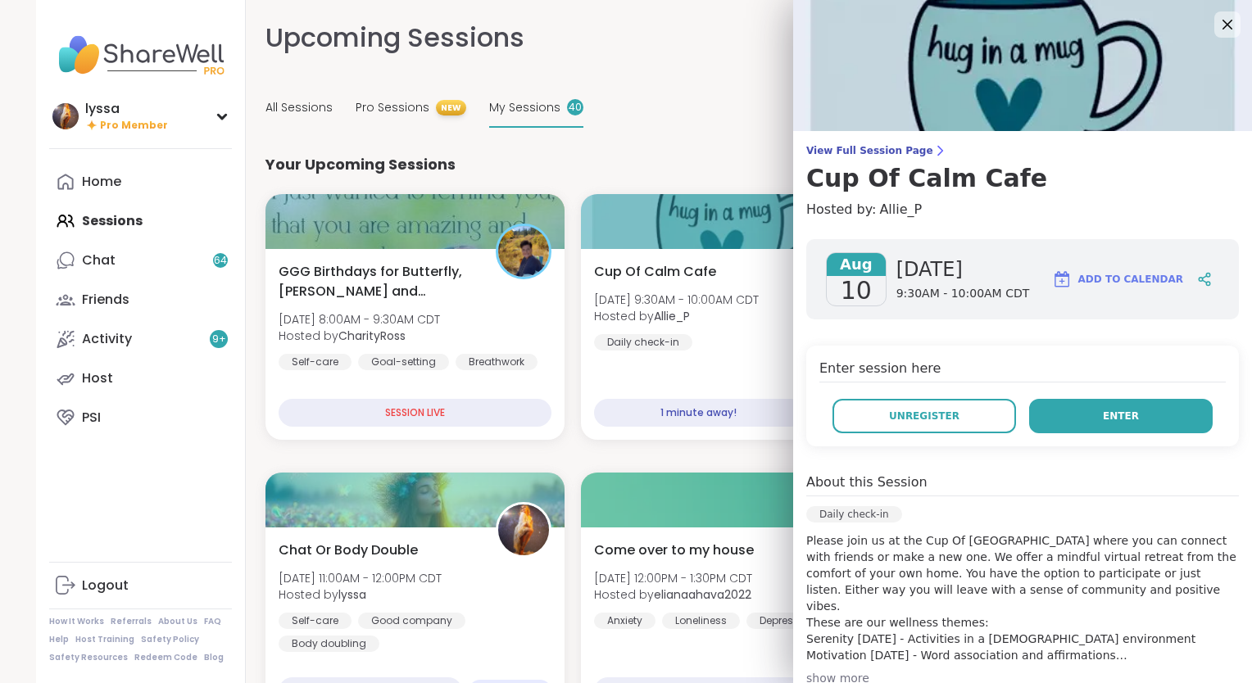
click at [1054, 410] on button "Enter" at bounding box center [1121, 416] width 184 height 34
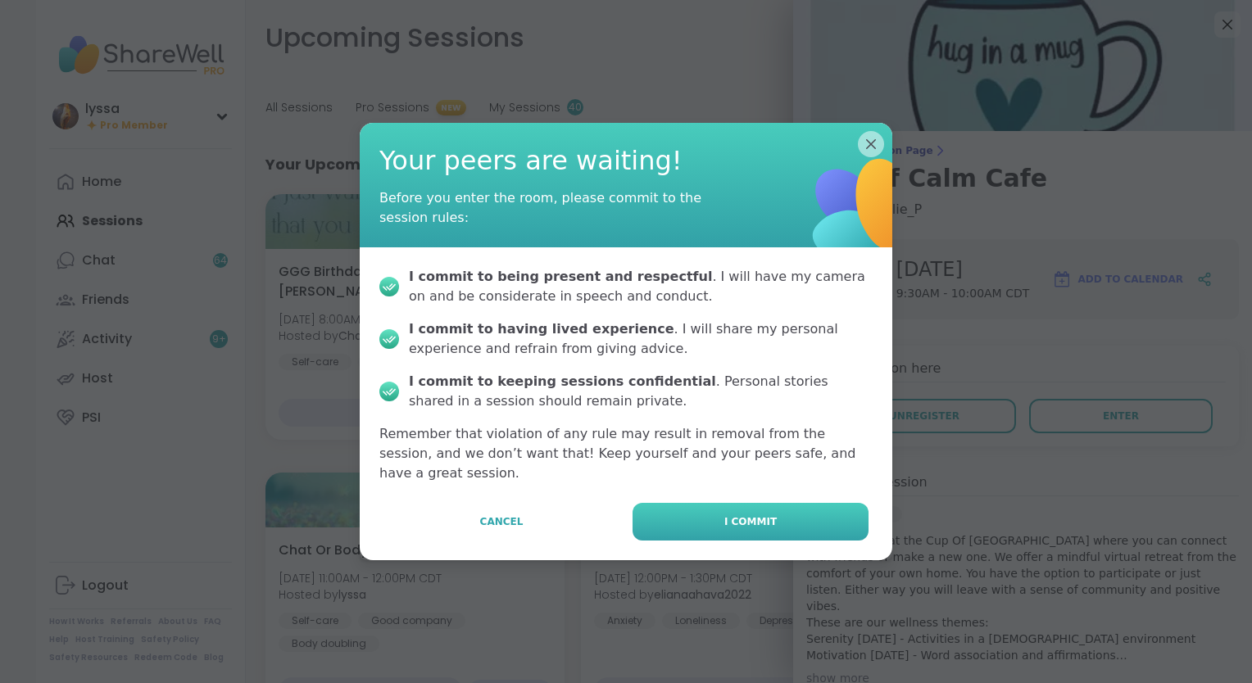
click at [809, 504] on button "I commit" at bounding box center [750, 522] width 236 height 38
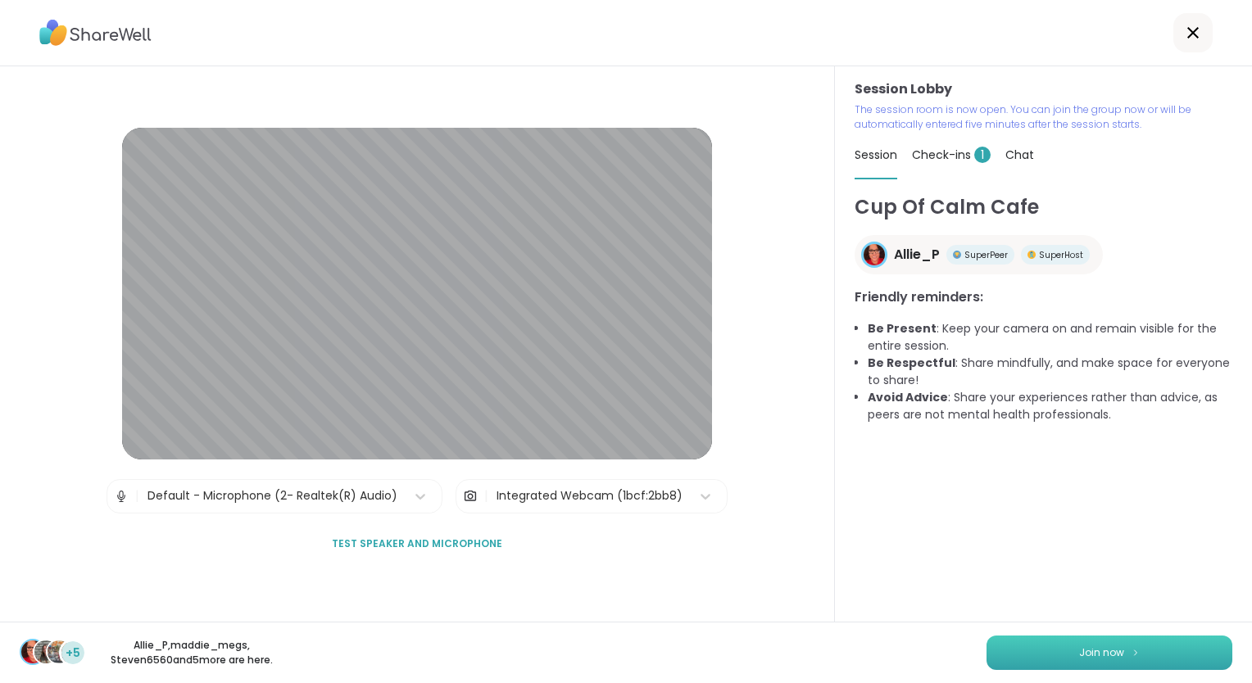
click at [1068, 638] on button "Join now" at bounding box center [1109, 653] width 246 height 34
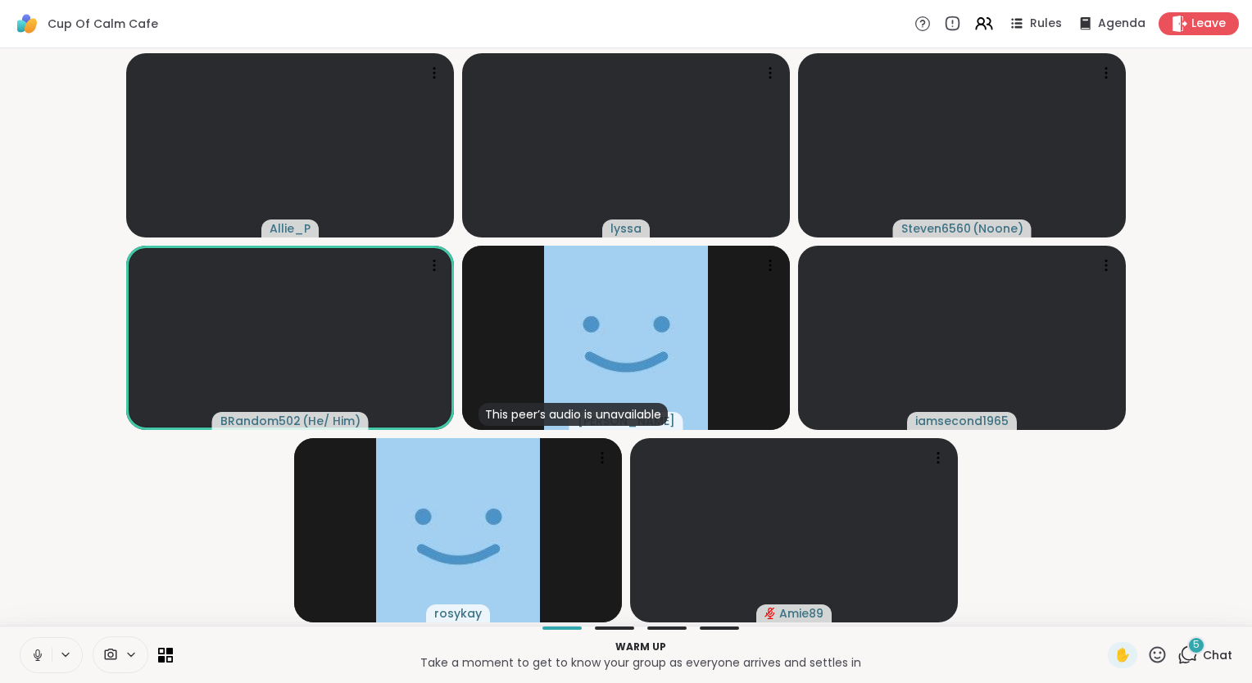
click at [29, 652] on button at bounding box center [35, 655] width 31 height 34
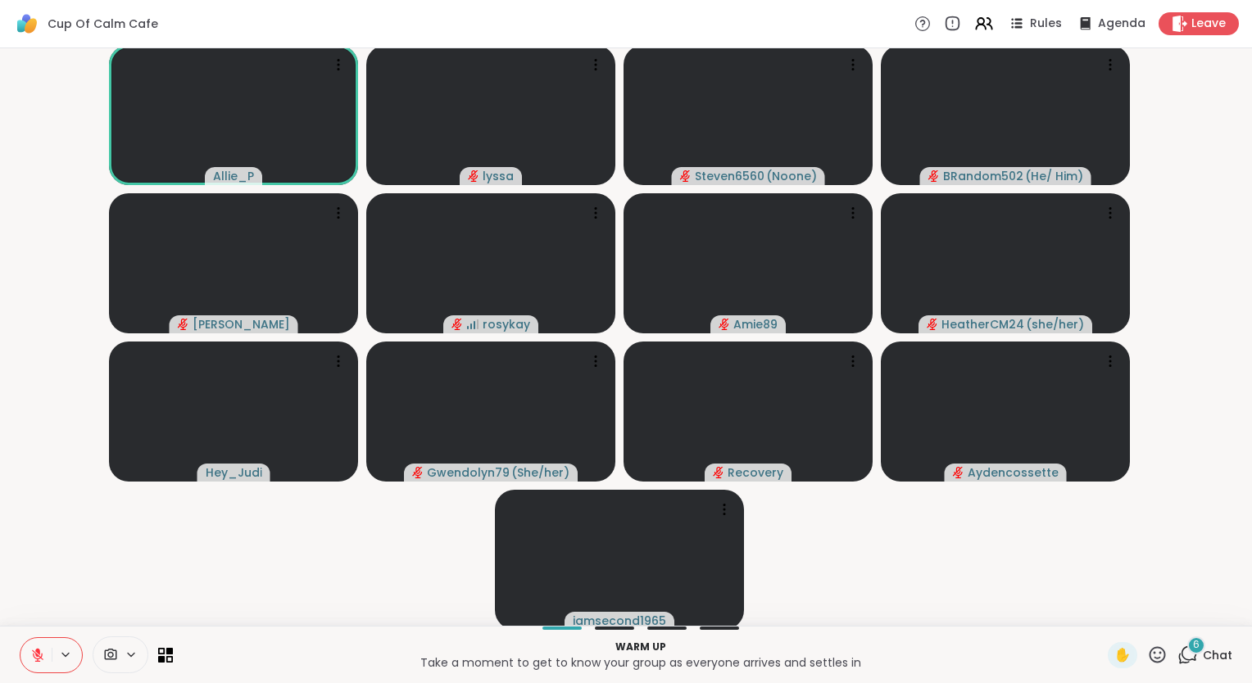
click at [39, 658] on icon at bounding box center [37, 655] width 15 height 15
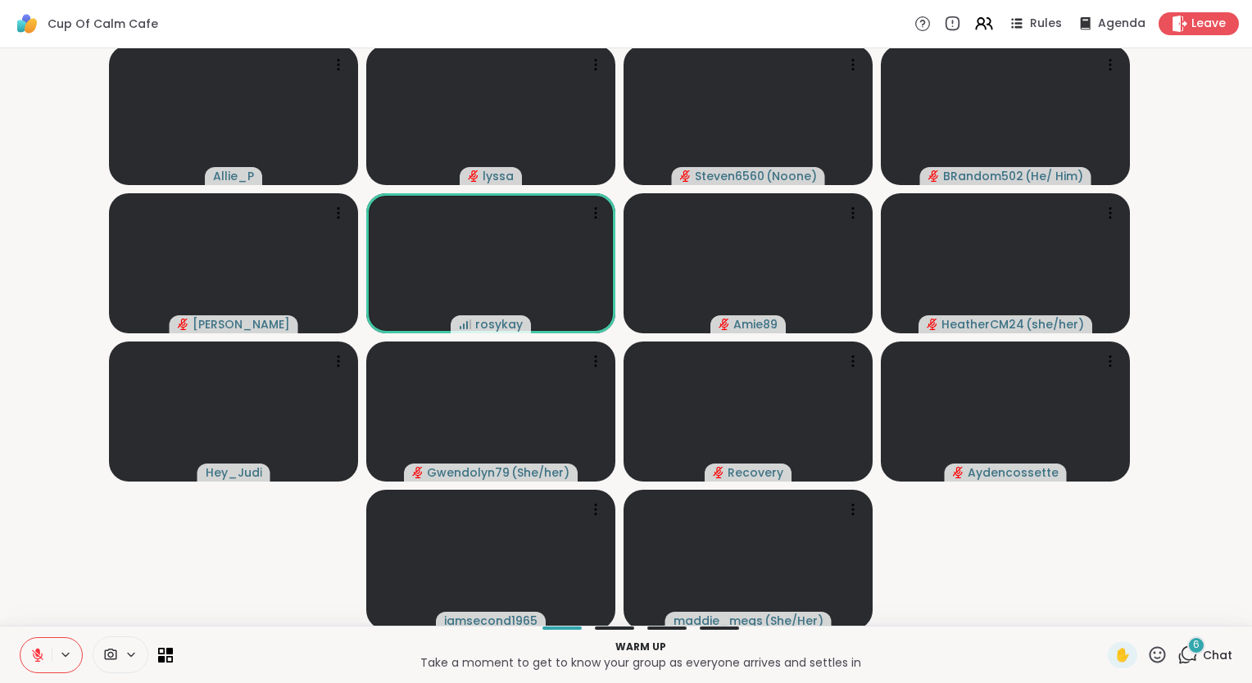
click at [1177, 651] on icon at bounding box center [1187, 655] width 20 height 20
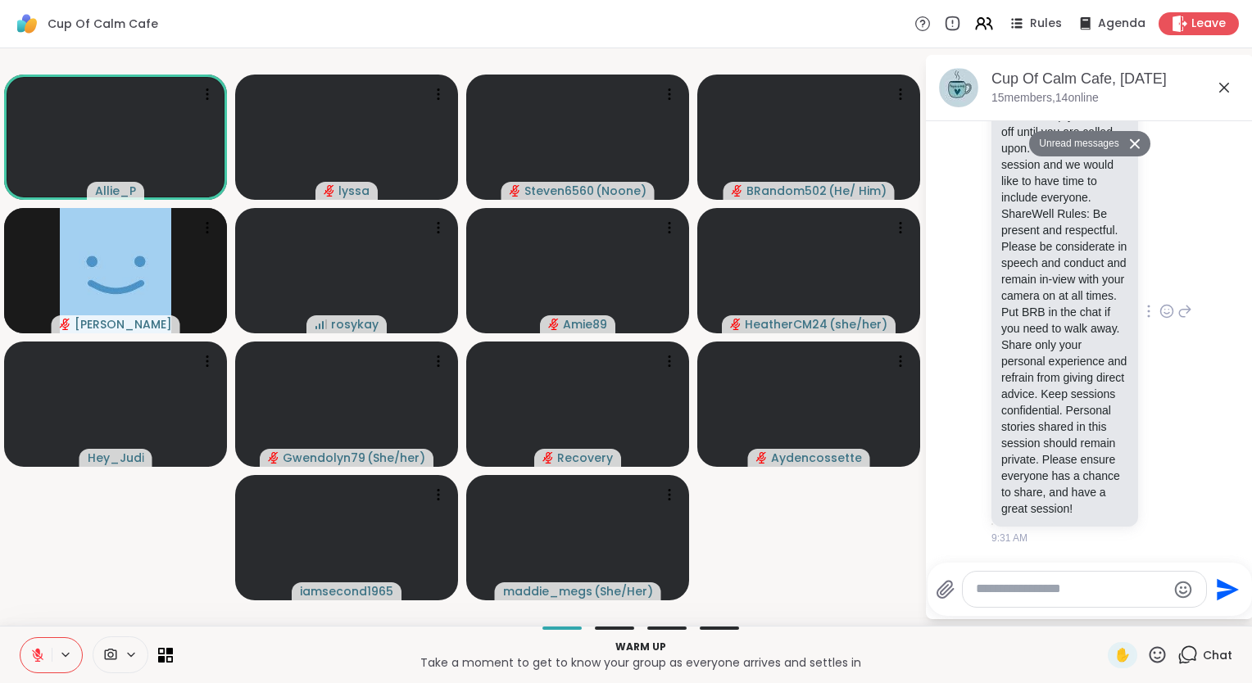
scroll to position [1895, 0]
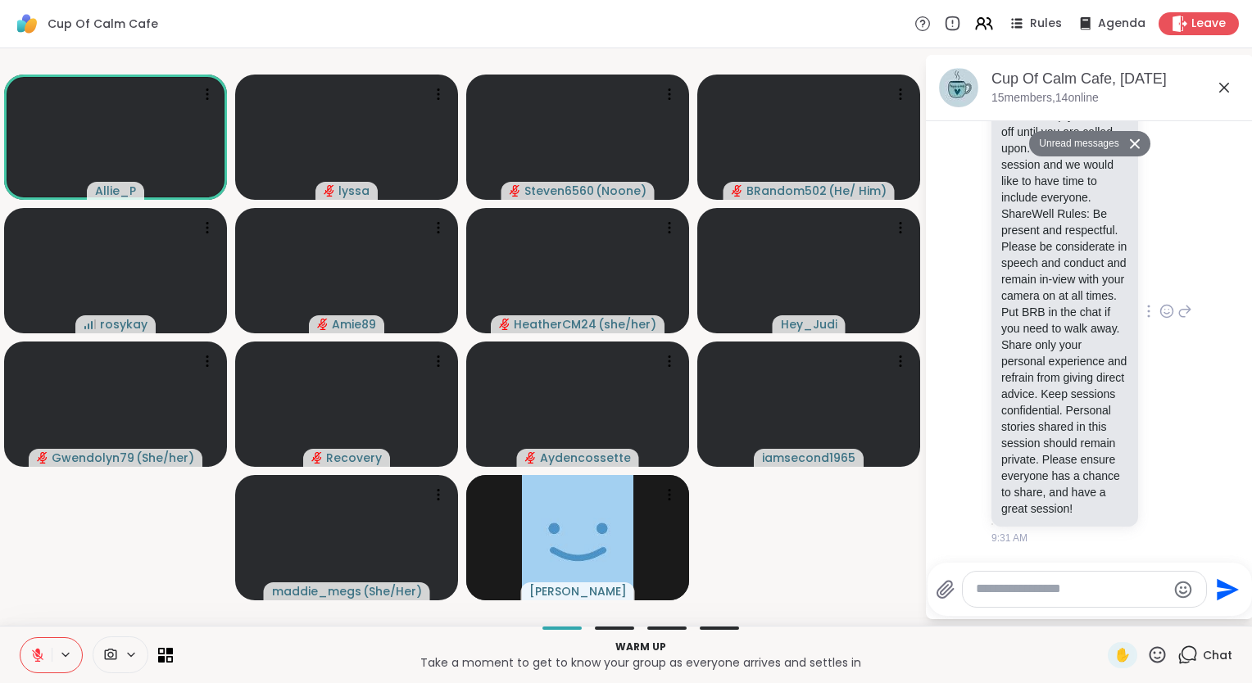
click at [1159, 303] on icon at bounding box center [1166, 311] width 15 height 16
click at [1159, 278] on div "Select Reaction: Heart" at bounding box center [1166, 285] width 15 height 15
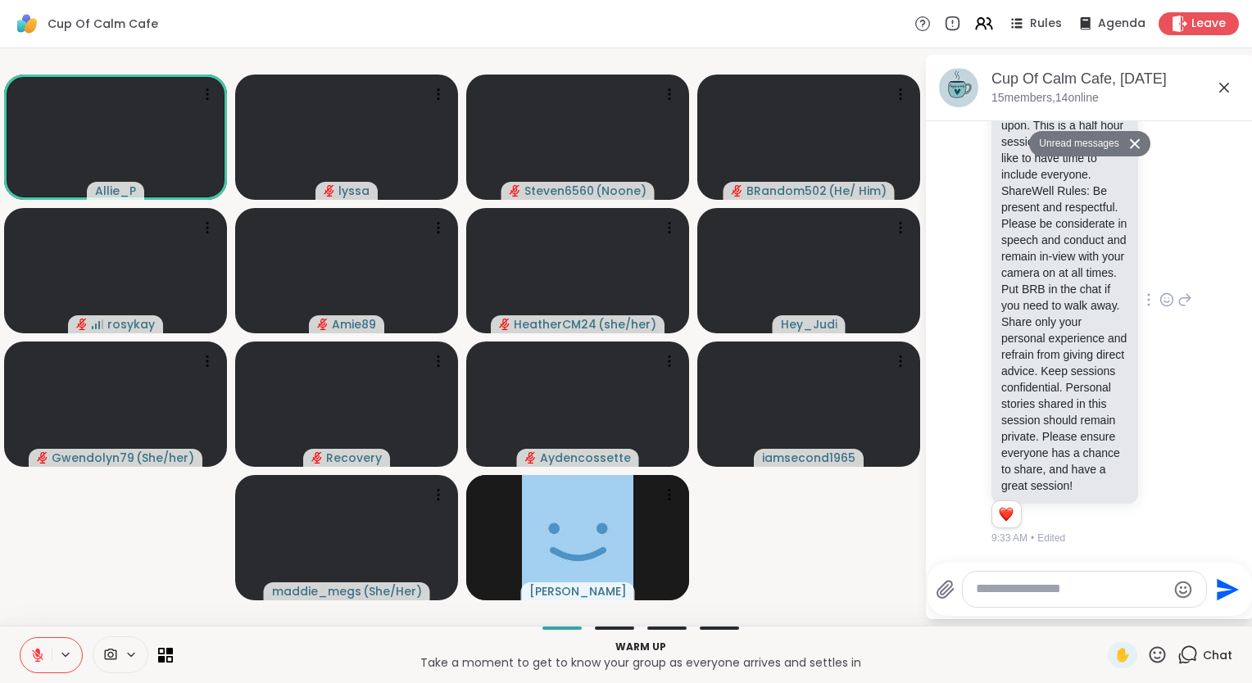
scroll to position [1924, 0]
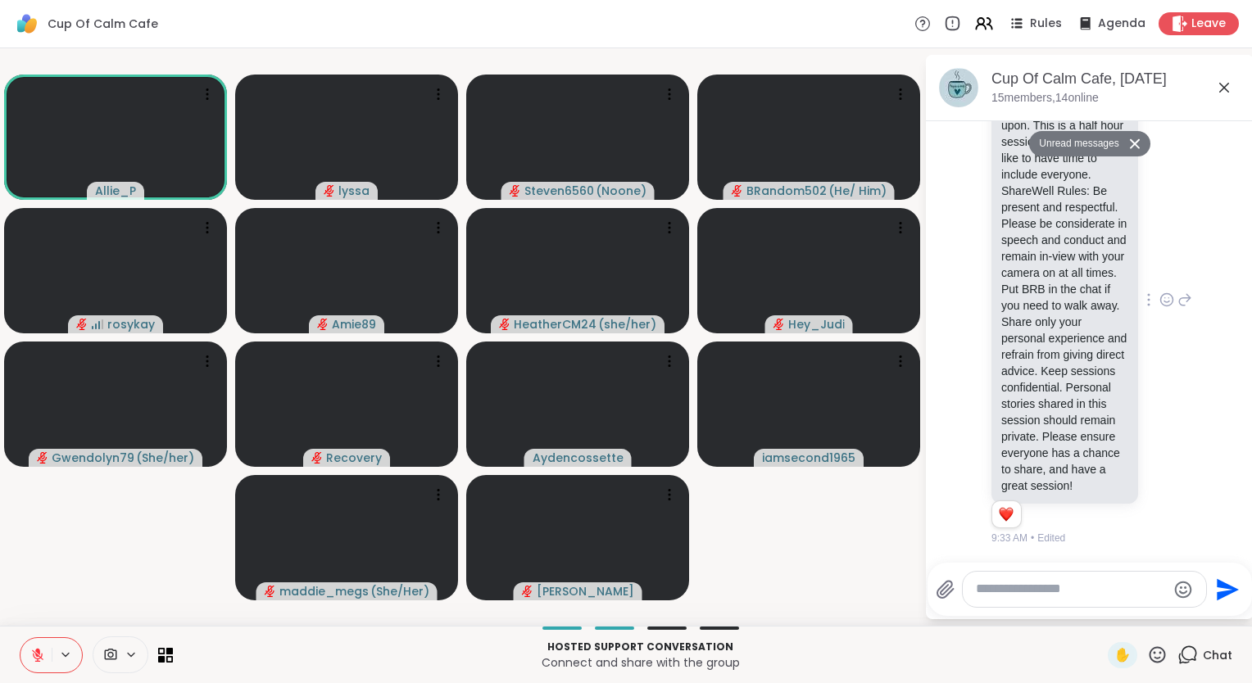
click at [1149, 650] on icon at bounding box center [1157, 654] width 16 height 16
click at [1101, 609] on span "❤️" at bounding box center [1109, 612] width 16 height 20
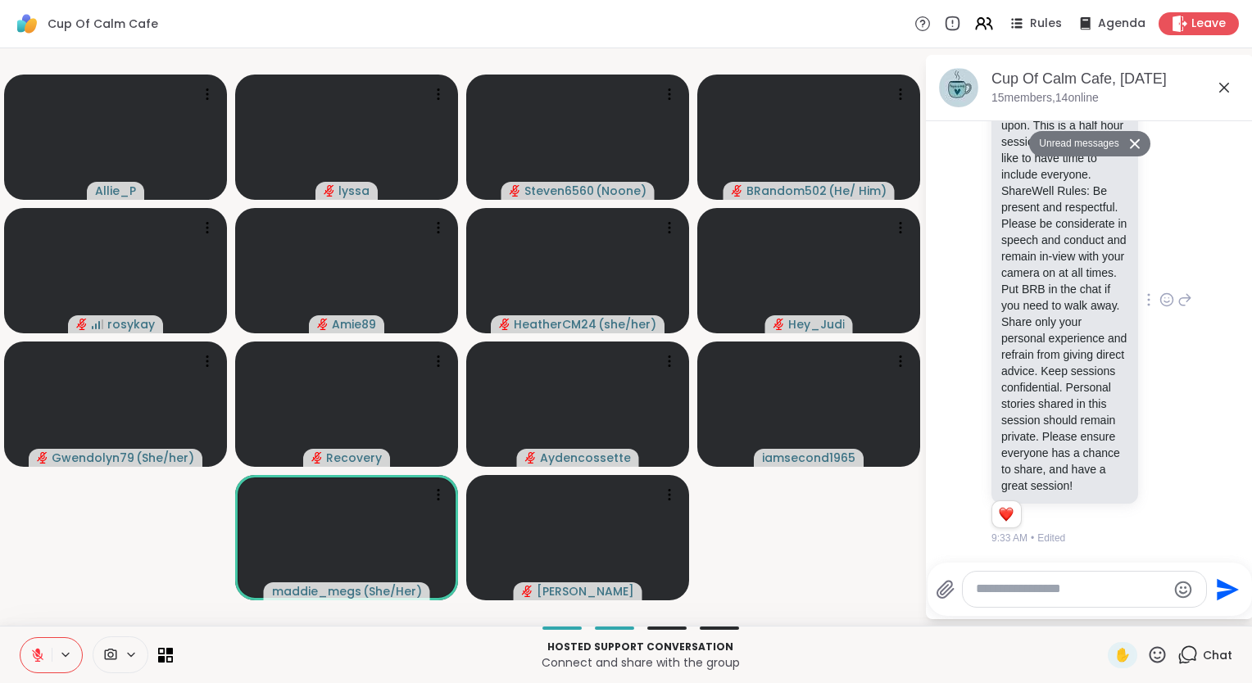
click at [1094, 609] on div "Send" at bounding box center [1089, 589] width 324 height 53
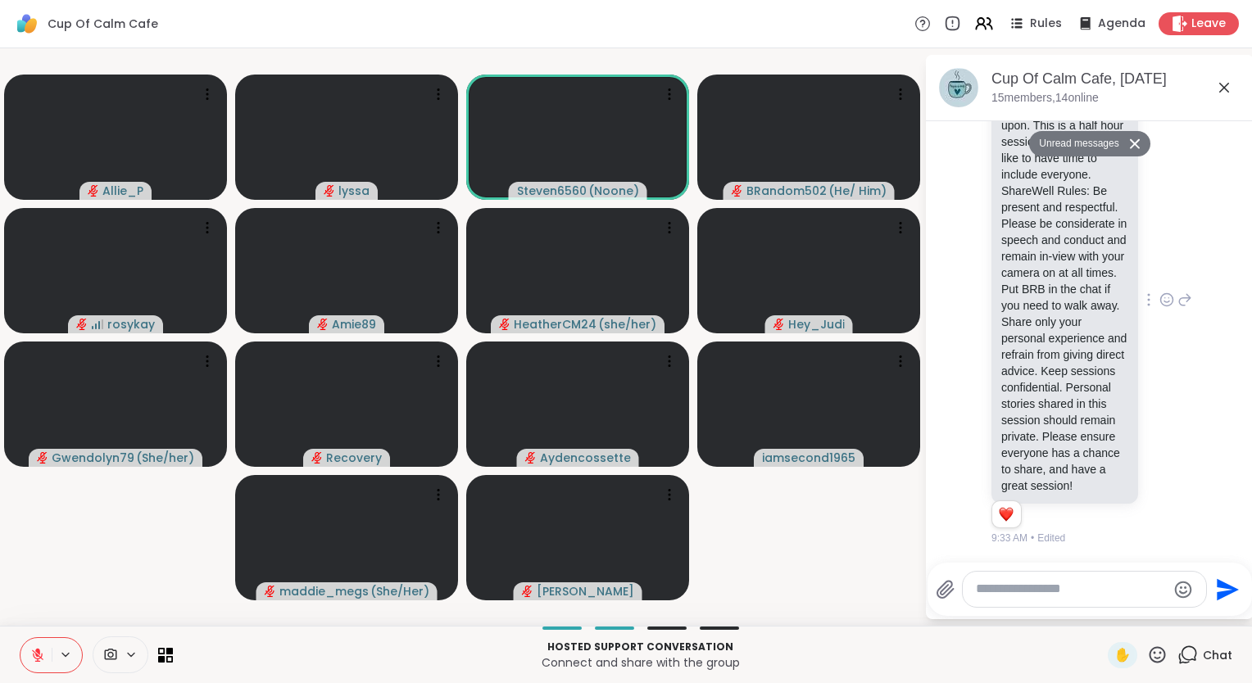
click at [1147, 655] on icon at bounding box center [1157, 655] width 20 height 20
click at [1101, 609] on span "❤️" at bounding box center [1109, 612] width 16 height 20
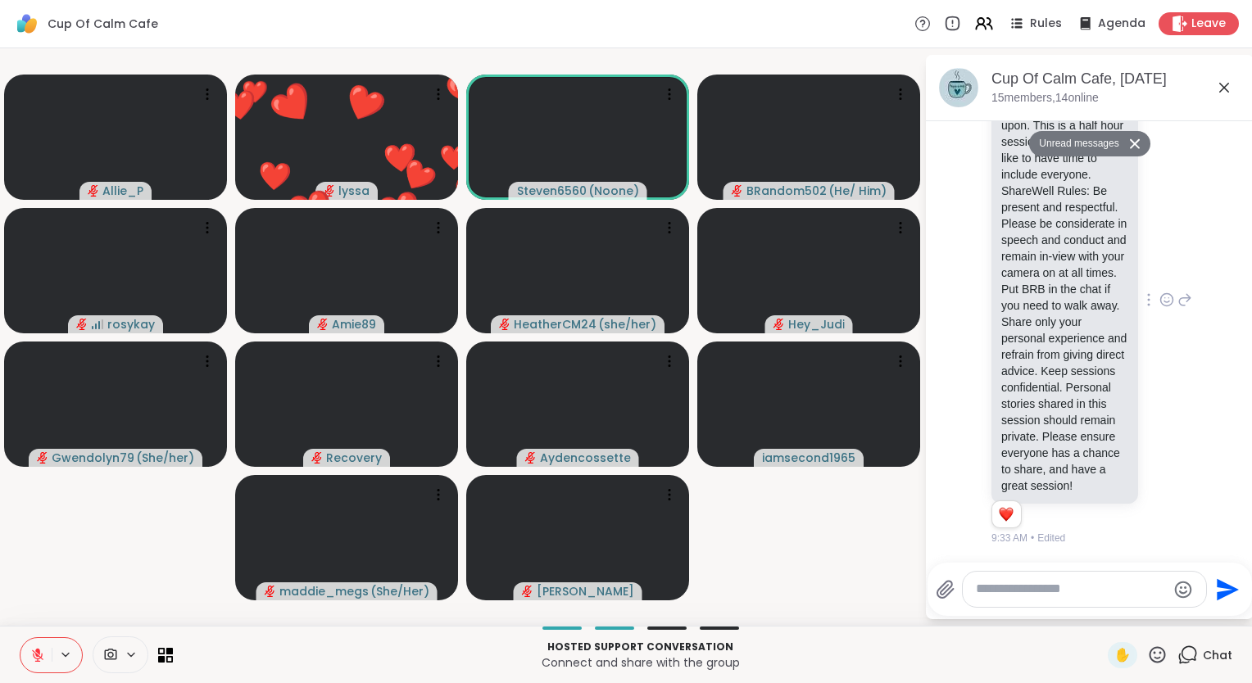
click at [1221, 74] on div "Cup Of Calm Cafe, Aug 10" at bounding box center [1115, 79] width 249 height 20
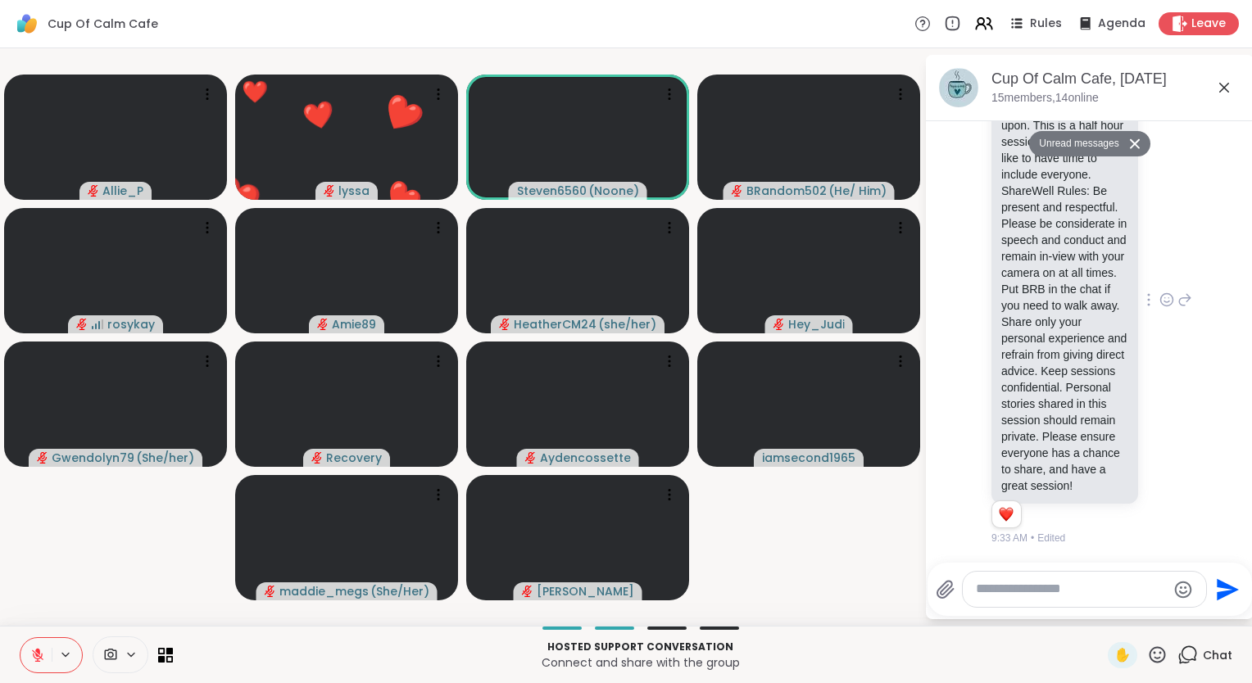
click at [1220, 93] on icon at bounding box center [1224, 88] width 20 height 20
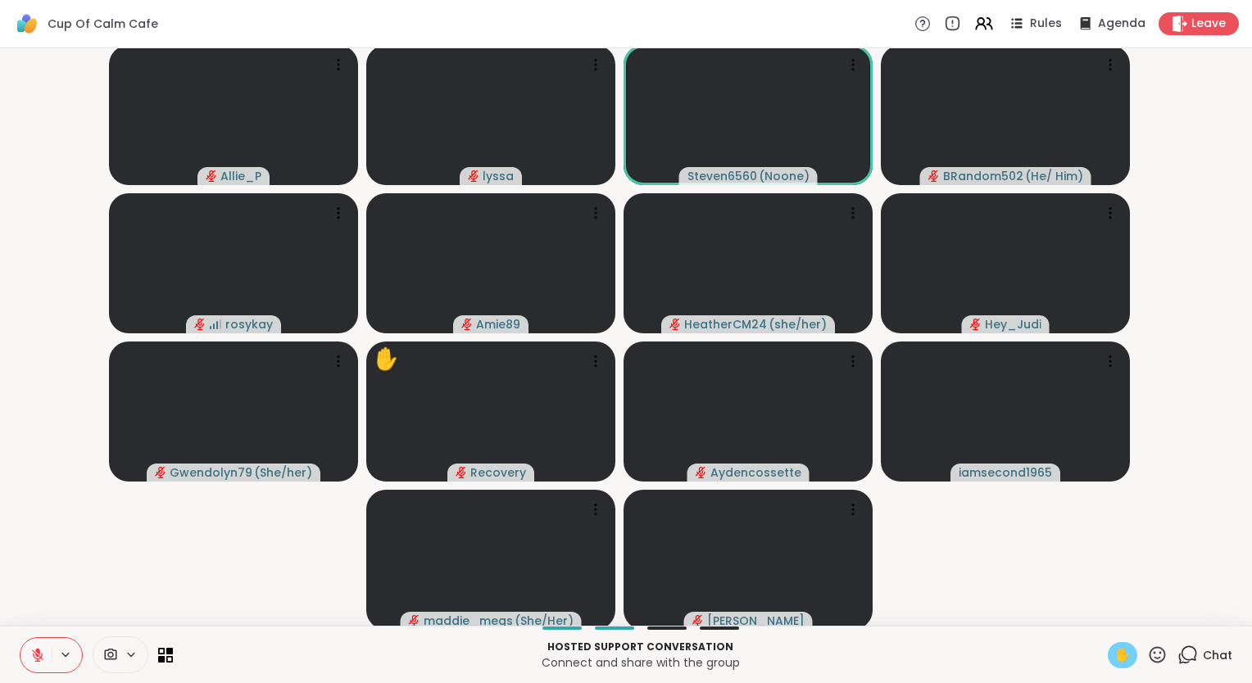
click at [1114, 657] on span "✋" at bounding box center [1122, 656] width 16 height 20
click at [43, 654] on icon at bounding box center [37, 655] width 15 height 15
click at [36, 658] on icon at bounding box center [35, 655] width 15 height 15
click at [36, 658] on icon at bounding box center [37, 655] width 15 height 15
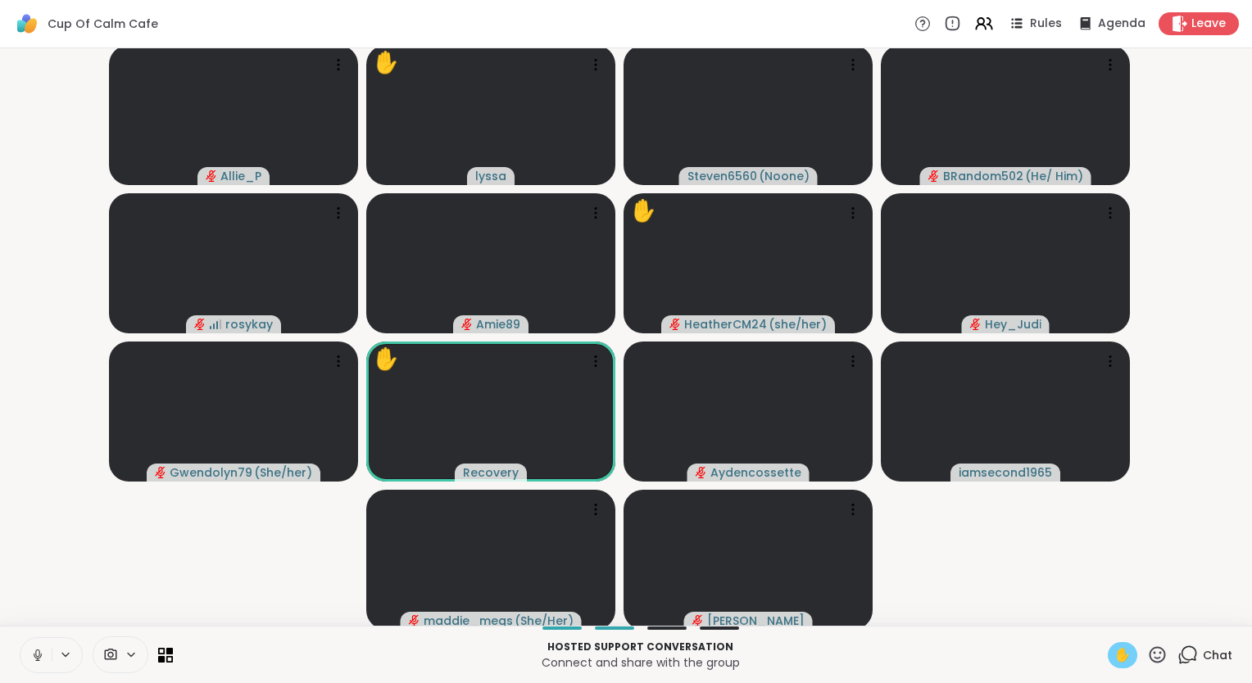
click at [39, 664] on button at bounding box center [35, 655] width 31 height 34
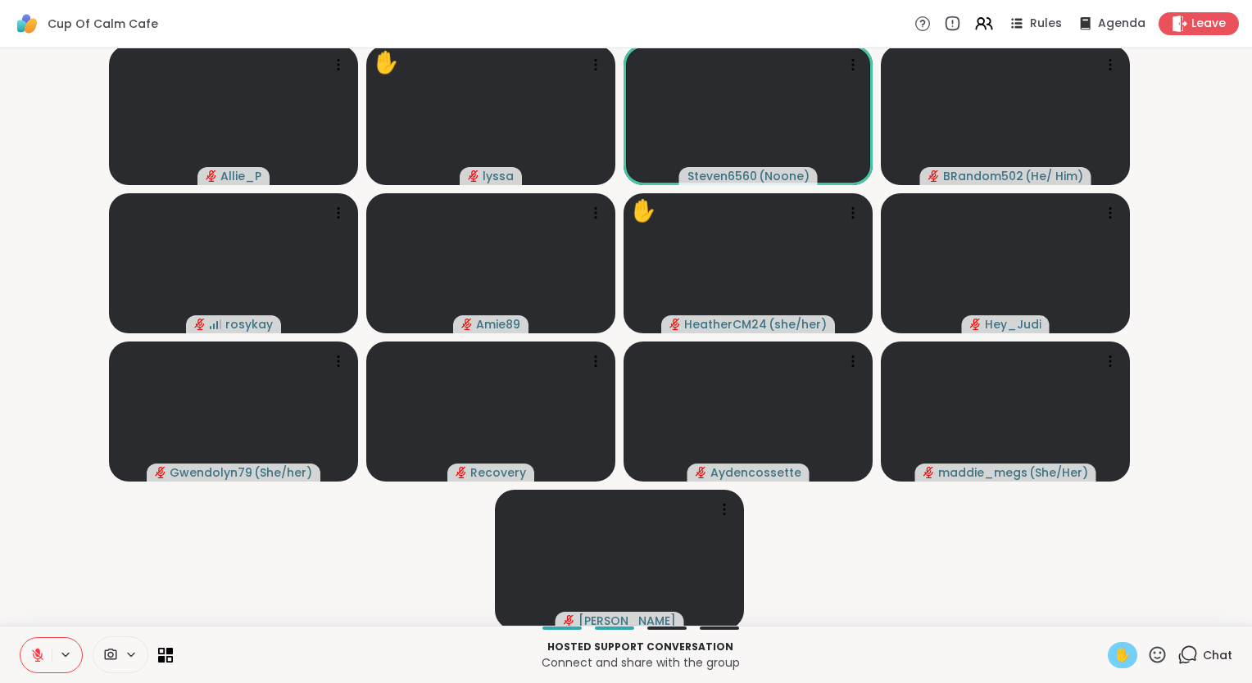
click at [35, 652] on icon at bounding box center [37, 655] width 15 height 15
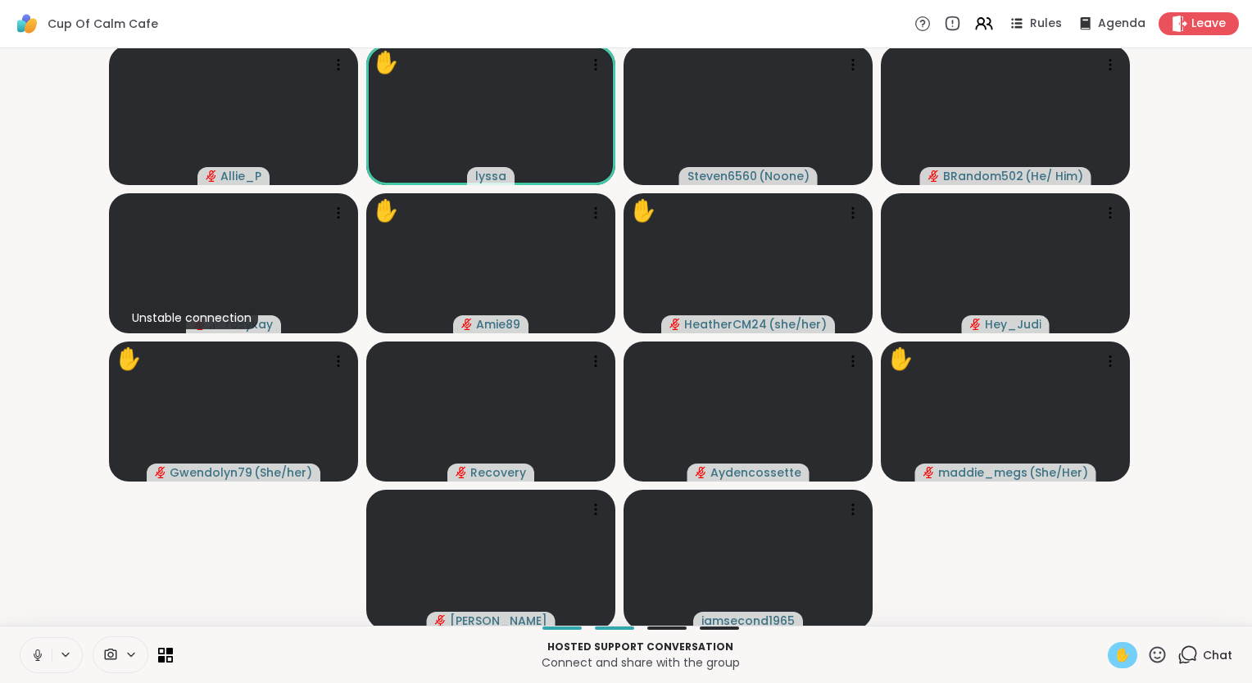
click at [30, 653] on icon at bounding box center [37, 655] width 15 height 15
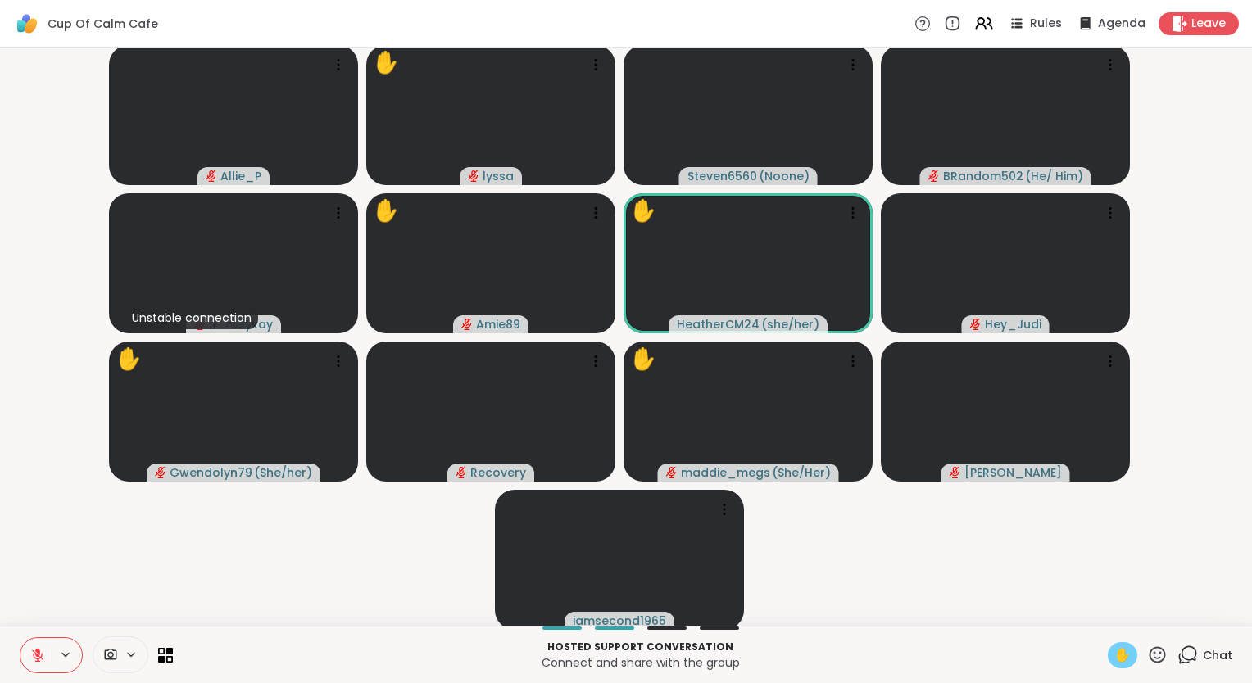
click at [1149, 652] on icon at bounding box center [1157, 654] width 16 height 16
click at [1101, 614] on span "❤️" at bounding box center [1109, 612] width 16 height 20
click at [1117, 670] on div "Hosted support conversation Connect and share with the group ✋ Chat" at bounding box center [626, 654] width 1252 height 57
click at [1114, 659] on span "✋" at bounding box center [1122, 656] width 16 height 20
click at [1147, 646] on icon at bounding box center [1157, 655] width 20 height 20
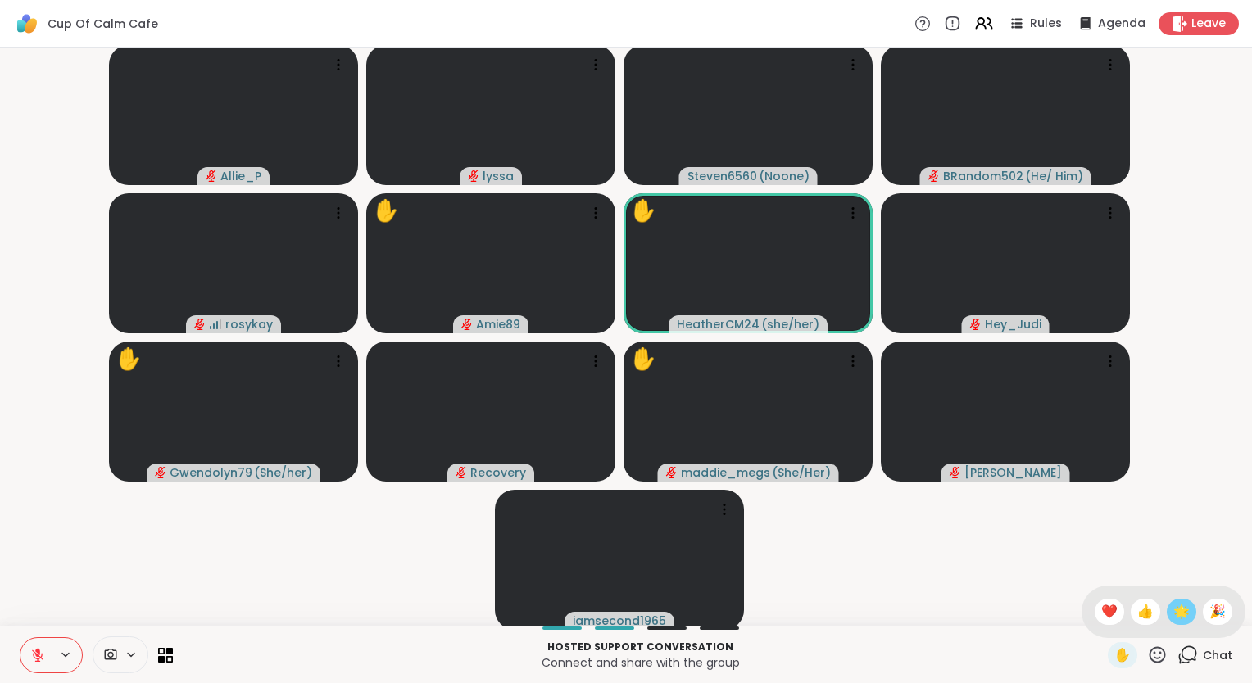
click at [1173, 619] on span "🌟" at bounding box center [1181, 612] width 16 height 20
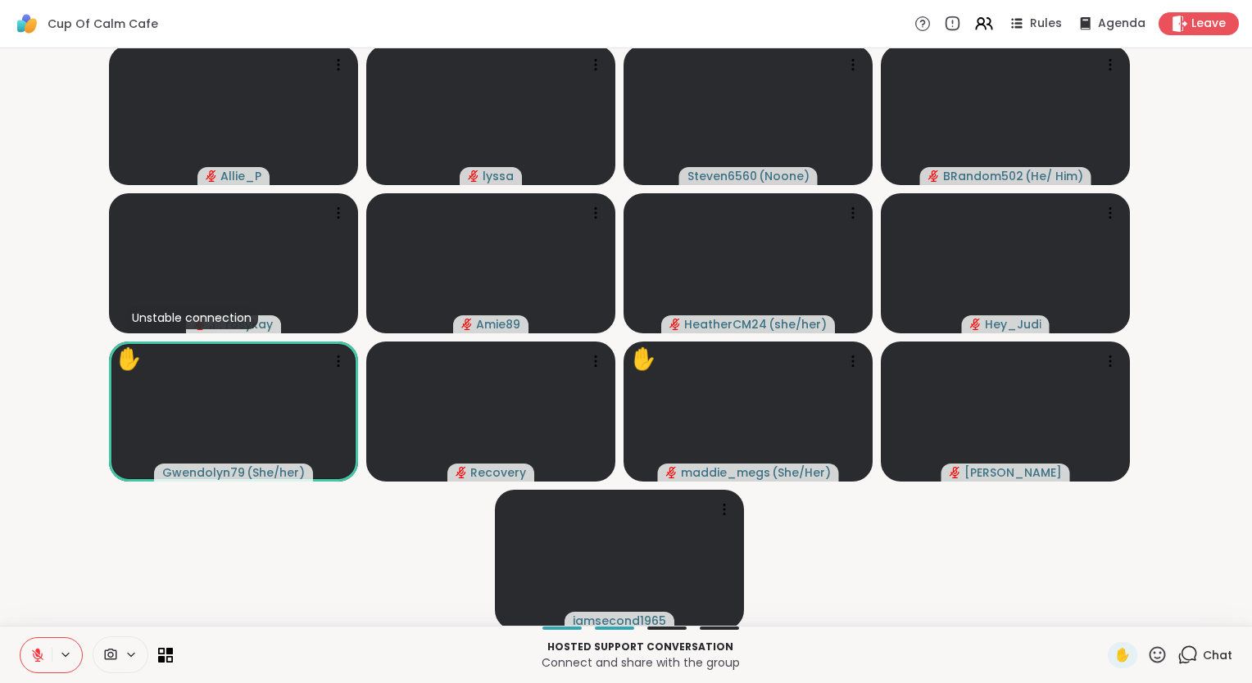
click at [1147, 658] on icon at bounding box center [1157, 655] width 20 height 20
click at [1101, 614] on span "❤️" at bounding box center [1109, 612] width 16 height 20
click at [1147, 655] on icon at bounding box center [1157, 655] width 20 height 20
click at [1101, 614] on span "❤️" at bounding box center [1109, 612] width 16 height 20
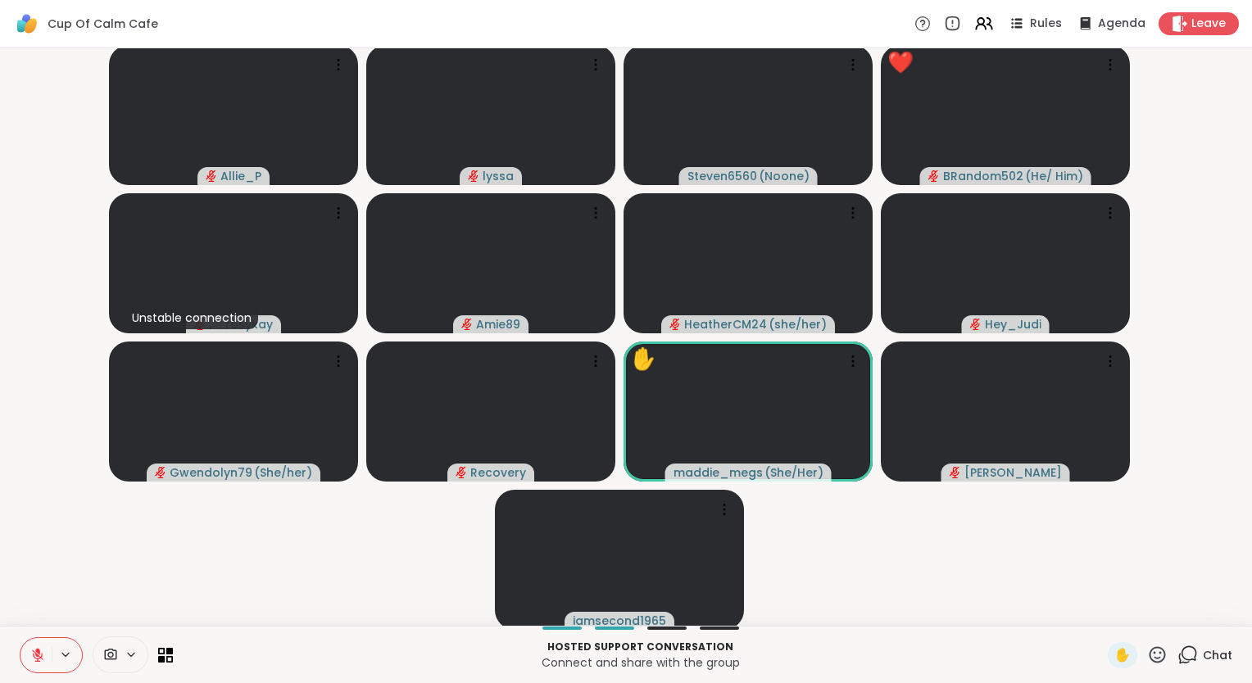
click at [1149, 652] on icon at bounding box center [1157, 654] width 16 height 16
click at [1101, 614] on span "❤️" at bounding box center [1109, 612] width 16 height 20
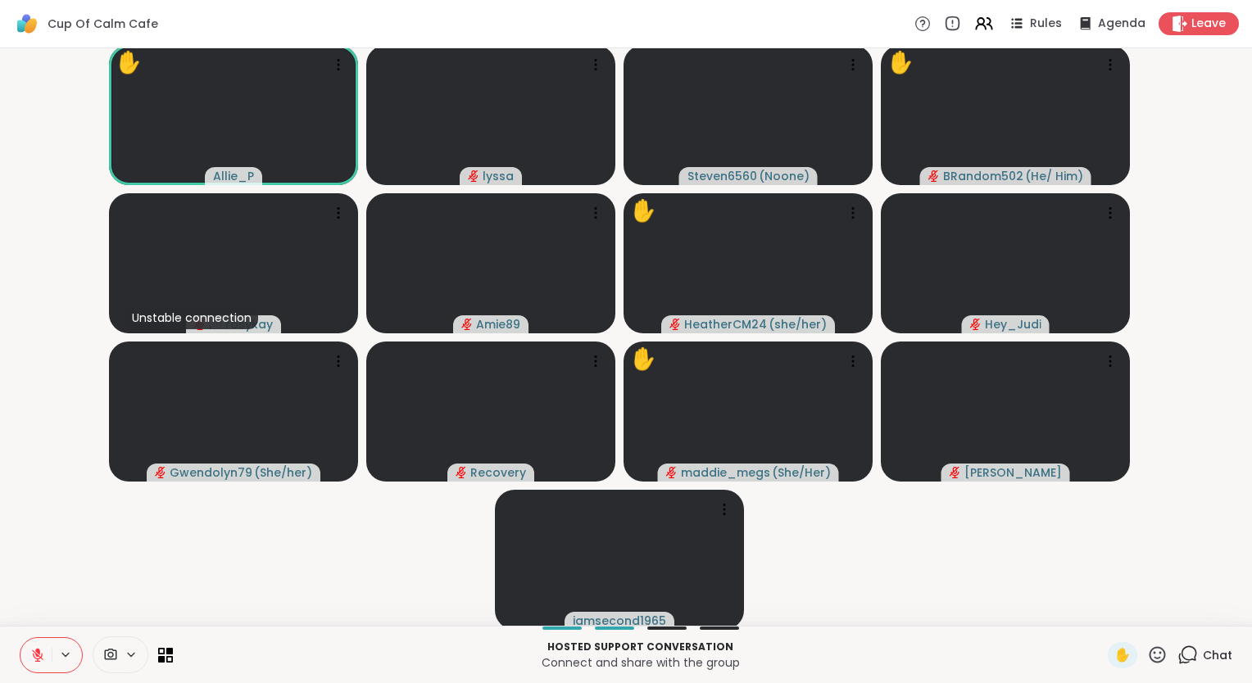
click at [1190, 655] on div "Chat" at bounding box center [1204, 655] width 55 height 26
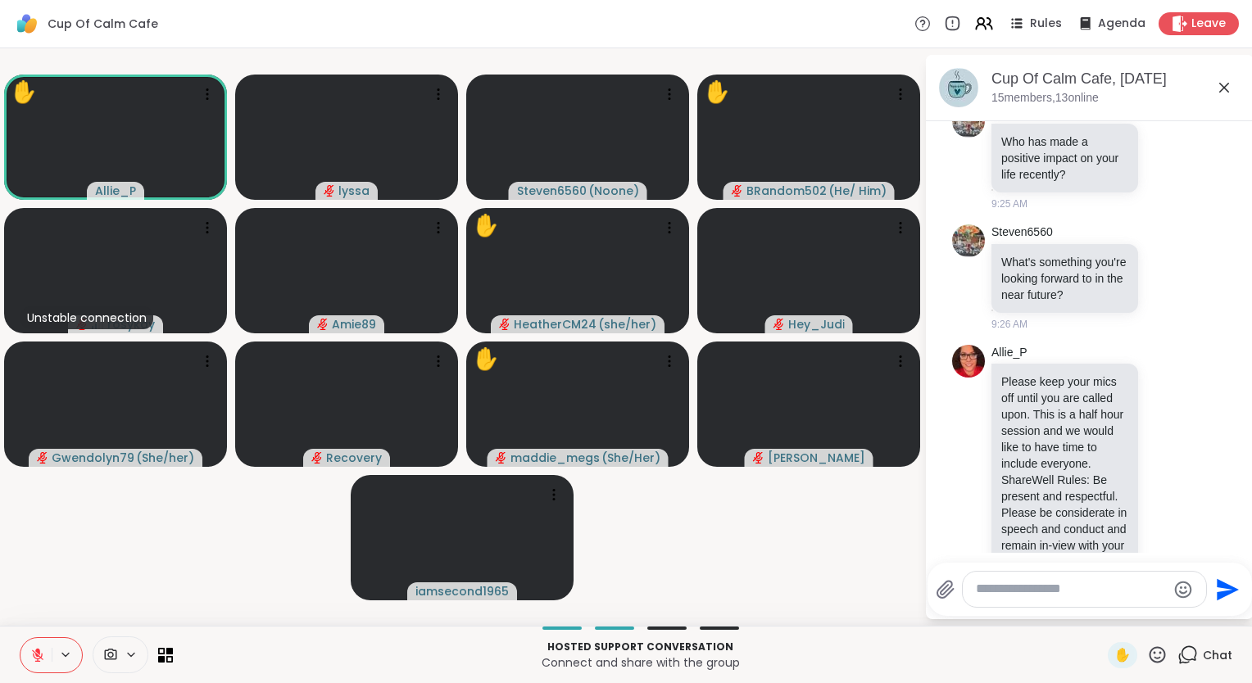
scroll to position [1493, 0]
click at [1222, 88] on icon at bounding box center [1224, 88] width 10 height 10
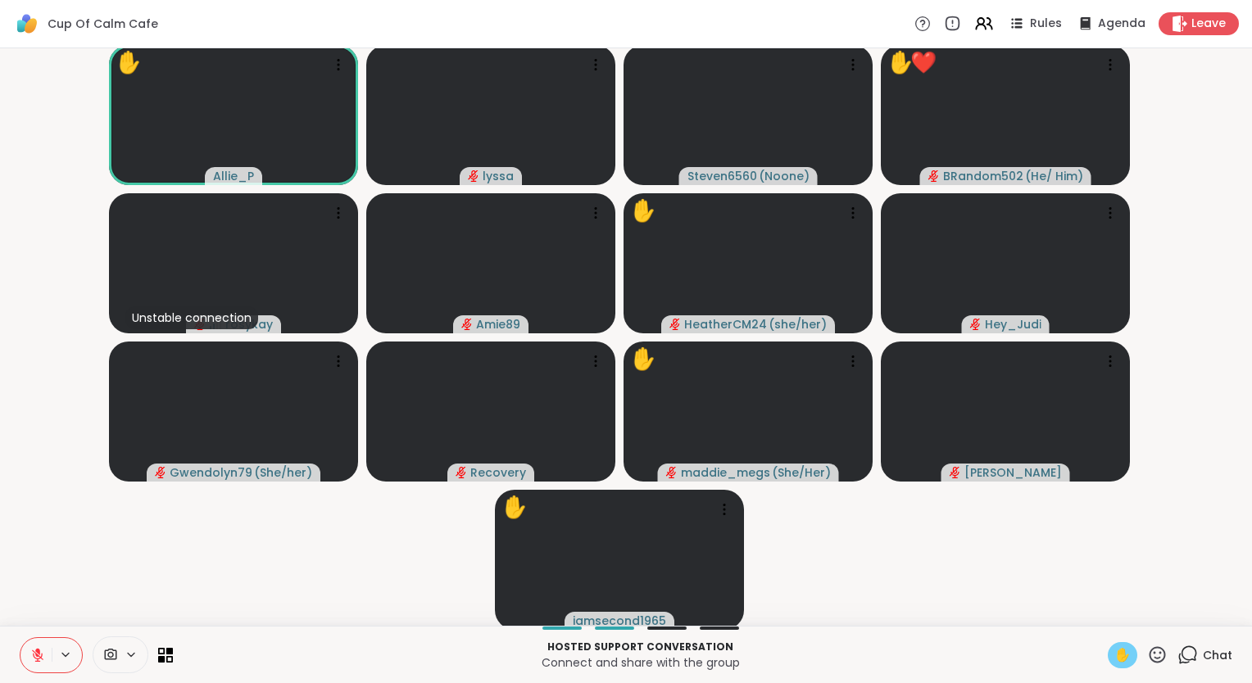
click at [1114, 653] on span "✋" at bounding box center [1122, 656] width 16 height 20
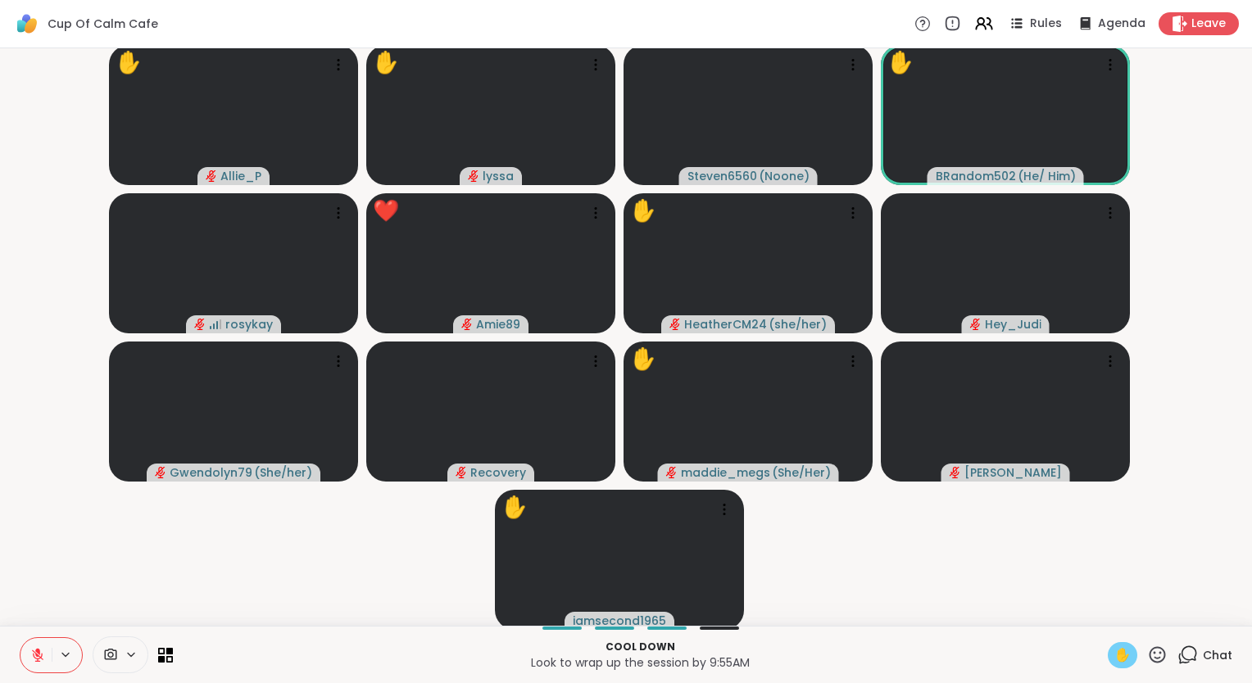
click at [1150, 661] on icon at bounding box center [1157, 654] width 16 height 16
click at [1101, 611] on span "❤️" at bounding box center [1109, 612] width 16 height 20
click at [1203, 657] on span "Chat" at bounding box center [1217, 655] width 29 height 16
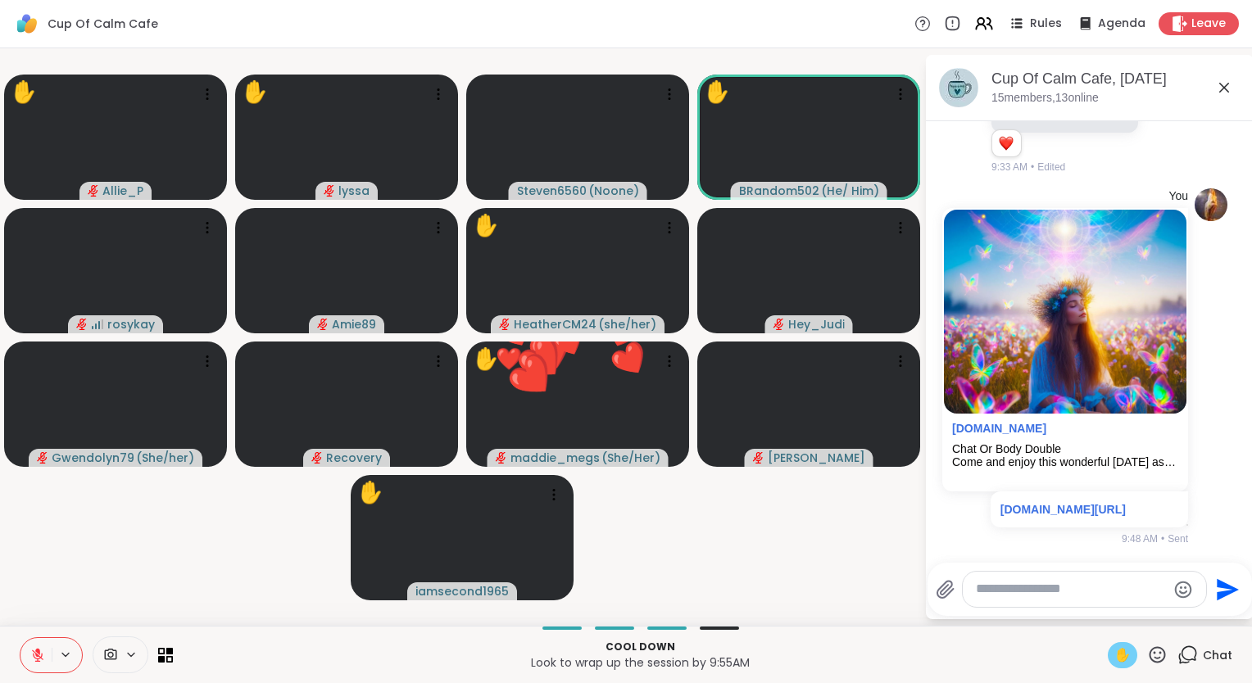
scroll to position [2313, 0]
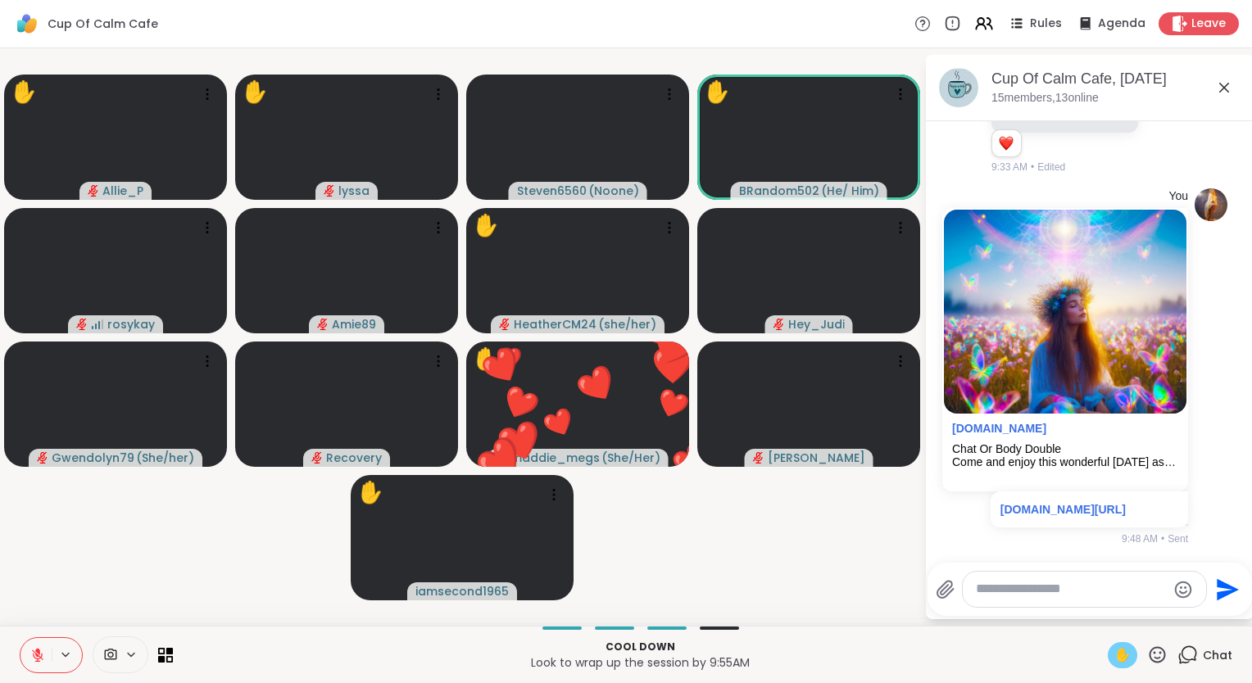
click at [1226, 93] on icon at bounding box center [1224, 88] width 20 height 20
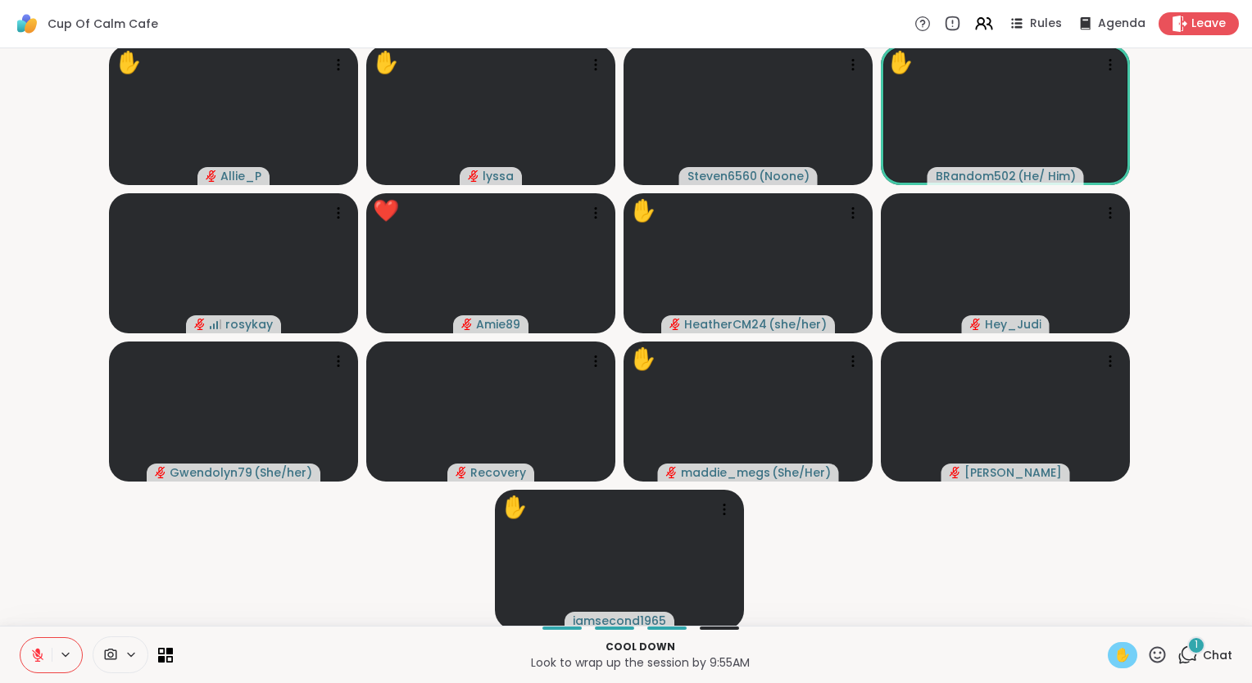
click at [1149, 654] on icon at bounding box center [1157, 655] width 20 height 20
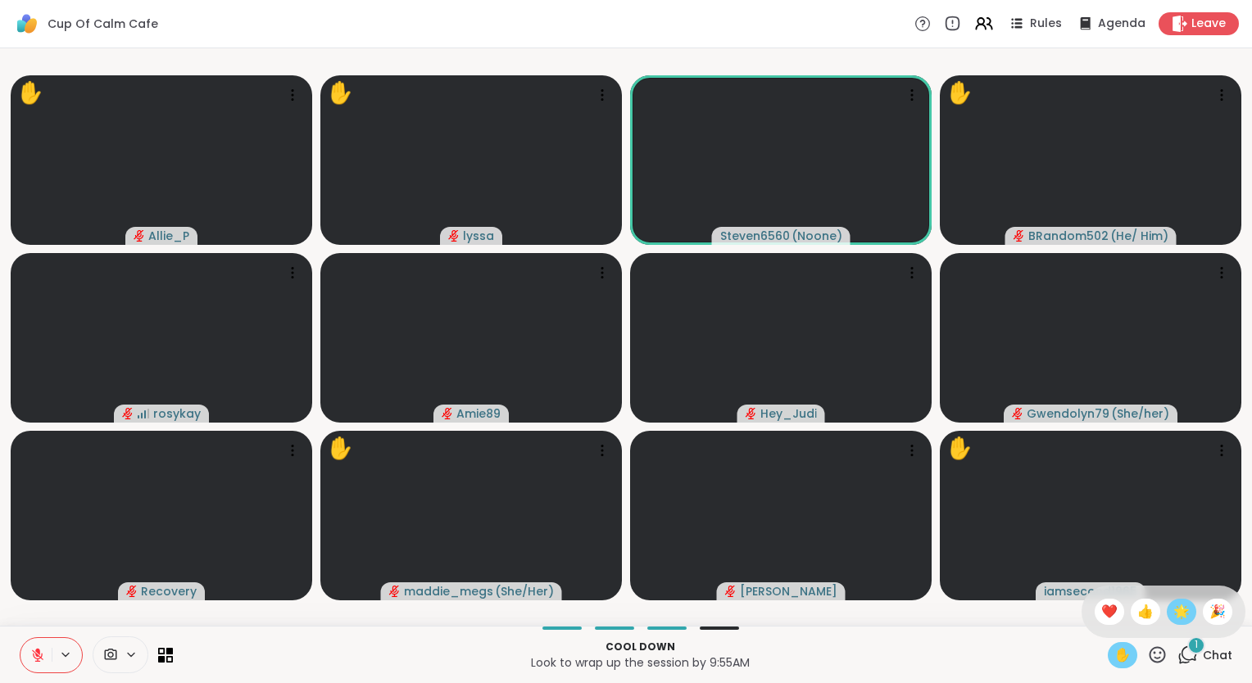
click at [1173, 610] on span "🌟" at bounding box center [1181, 612] width 16 height 20
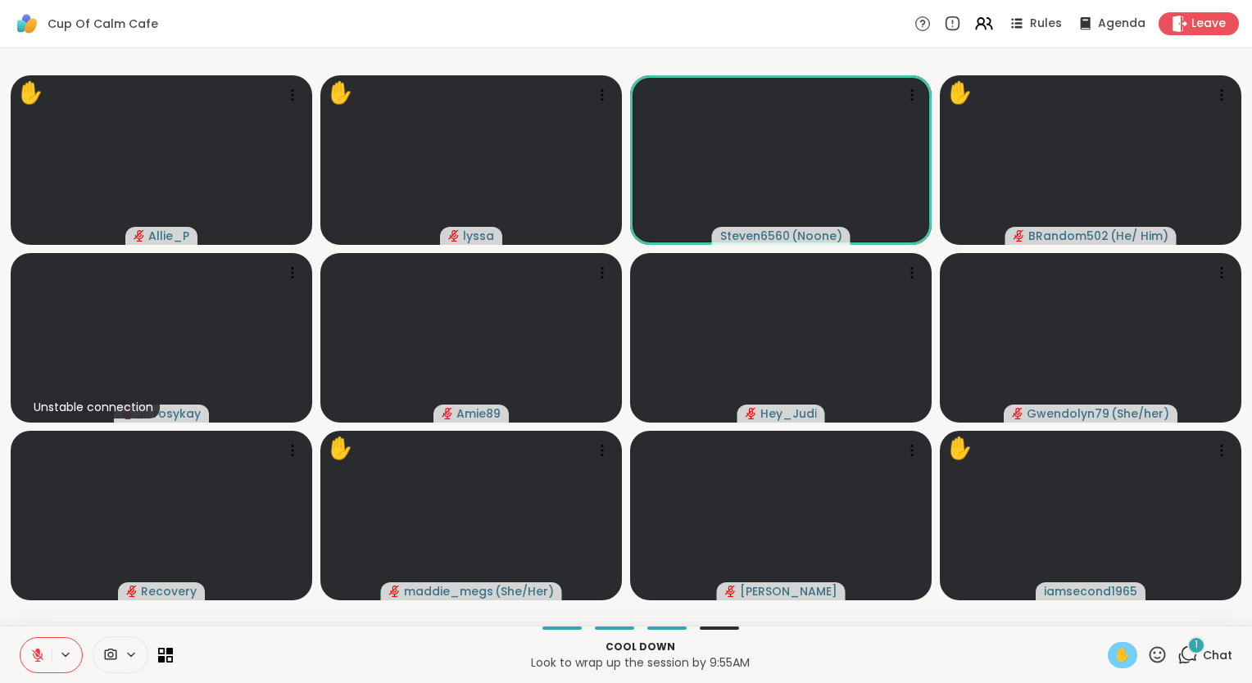
click at [36, 657] on icon at bounding box center [37, 655] width 15 height 15
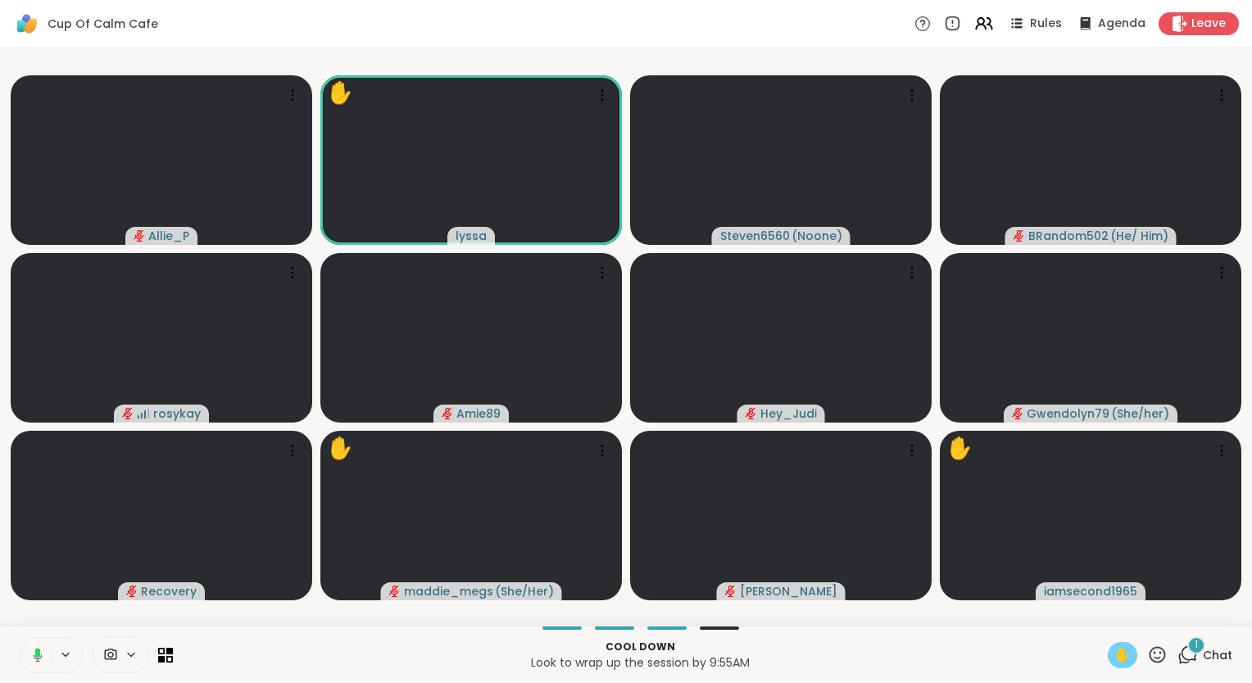
click at [30, 656] on icon at bounding box center [35, 655] width 15 height 15
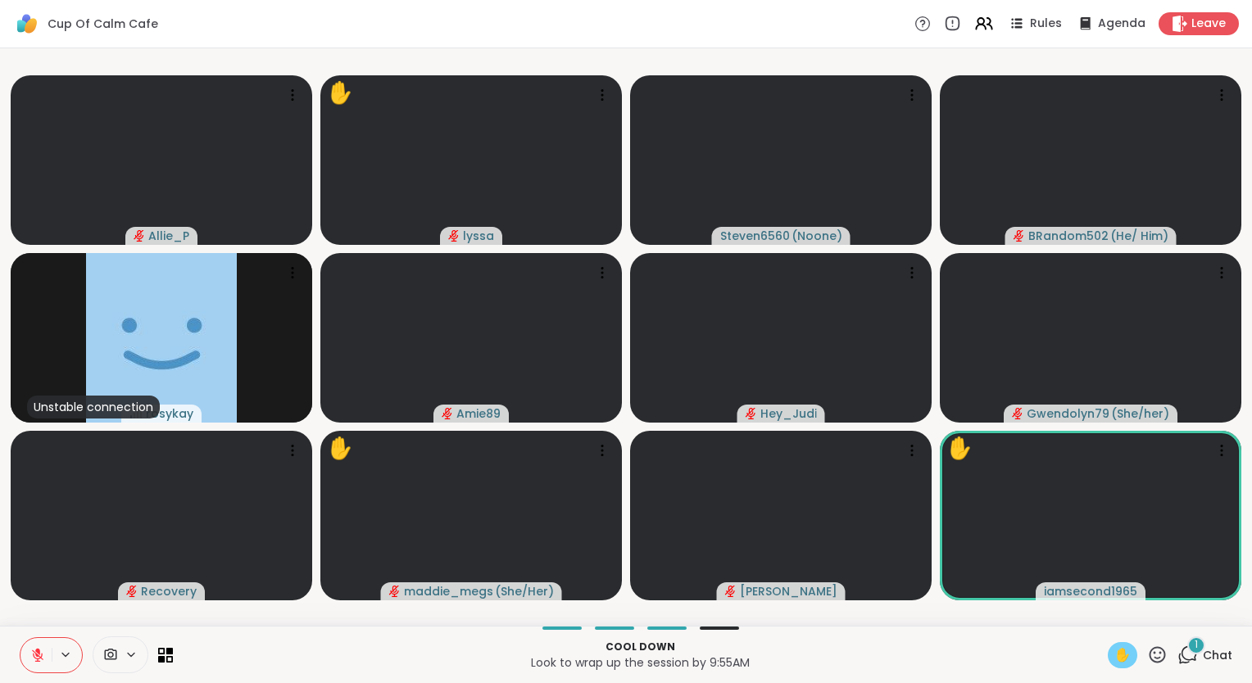
click at [1114, 664] on span "✋" at bounding box center [1122, 656] width 16 height 20
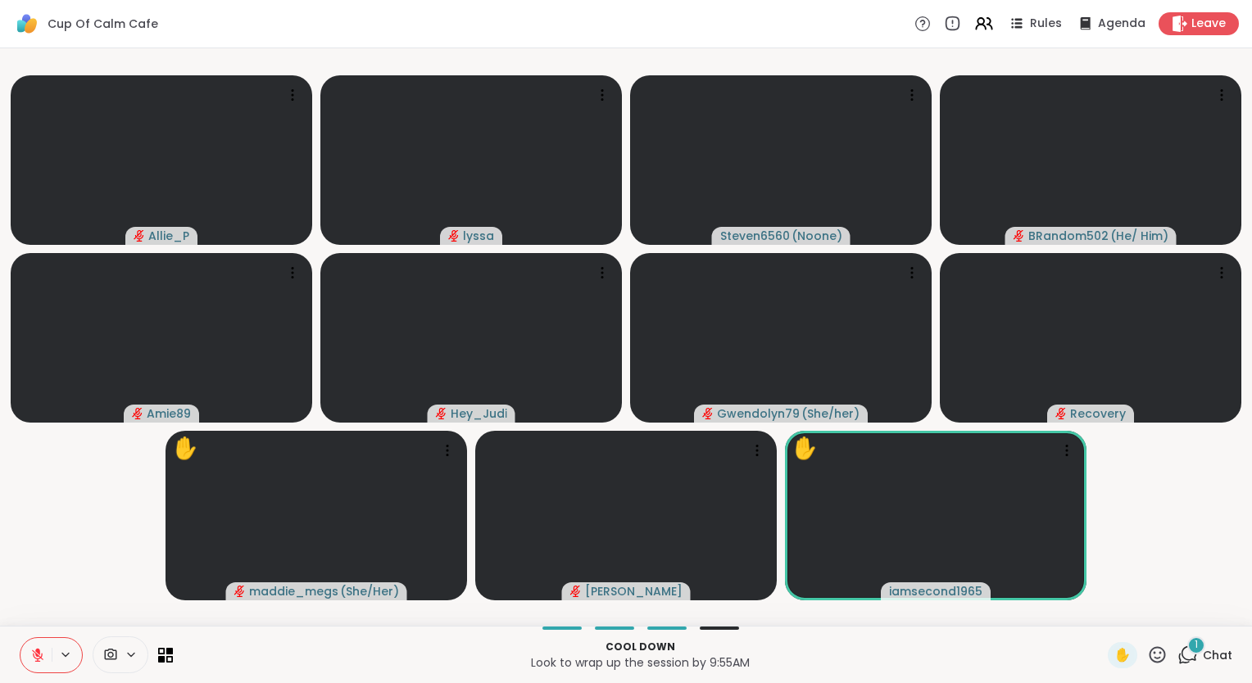
click at [1203, 644] on div "1 Chat" at bounding box center [1204, 655] width 55 height 26
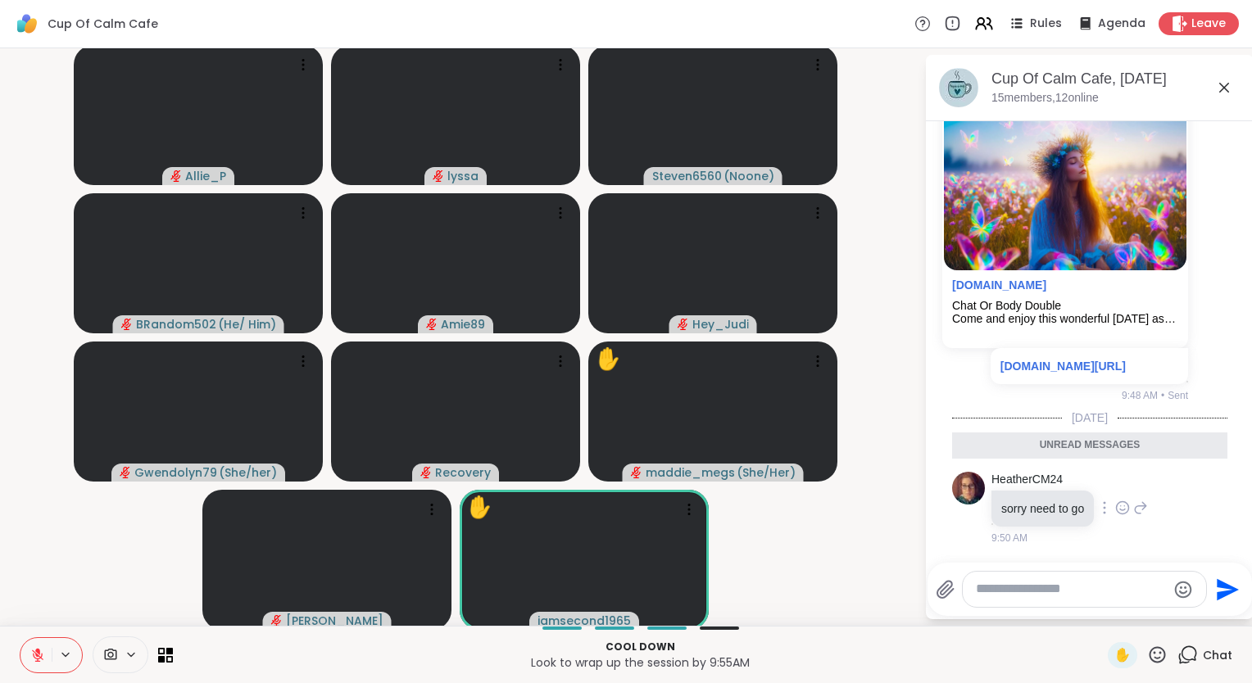
scroll to position [2519, 0]
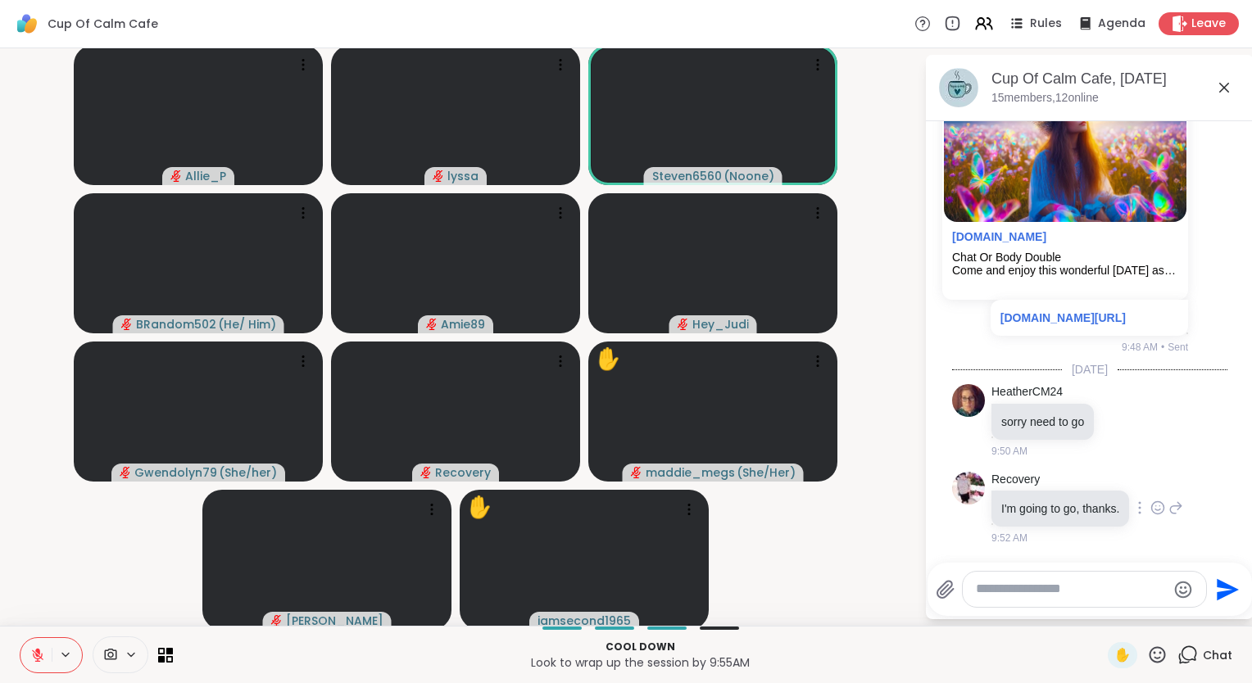
click at [1150, 505] on icon at bounding box center [1157, 508] width 15 height 16
click at [1150, 474] on div "Select Reaction: Heart" at bounding box center [1157, 481] width 15 height 15
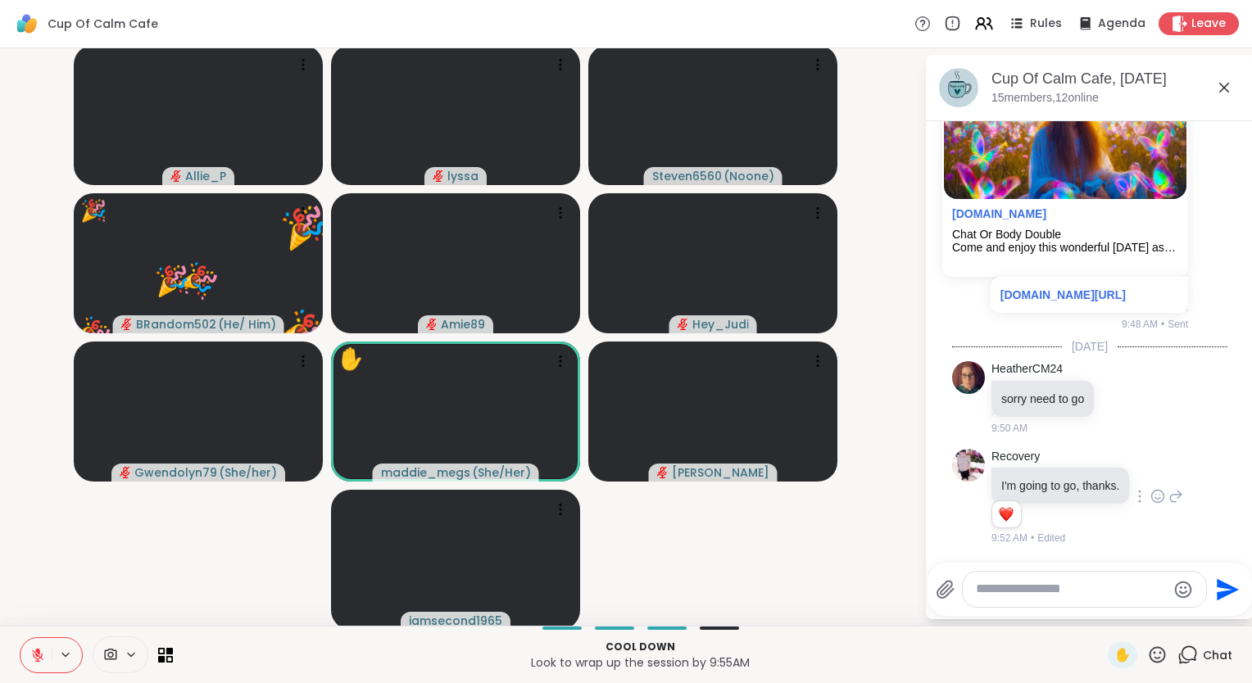
click at [1149, 653] on icon at bounding box center [1157, 654] width 16 height 16
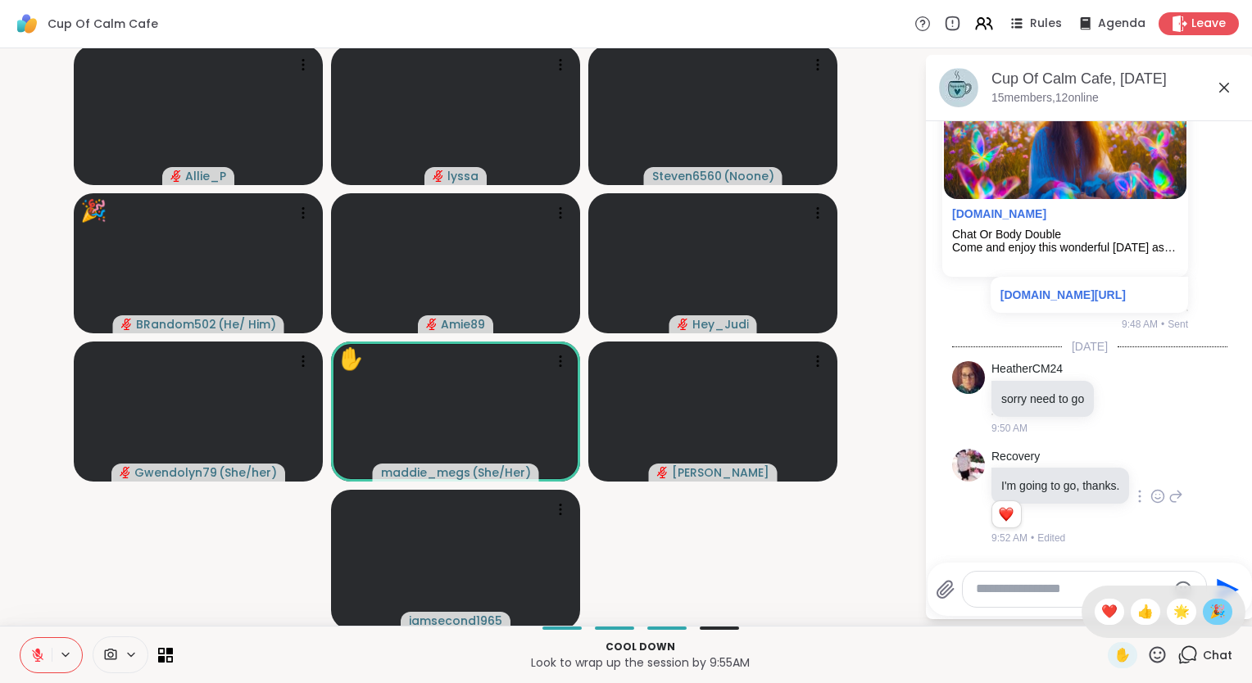
click at [1209, 609] on span "🎉" at bounding box center [1217, 612] width 16 height 20
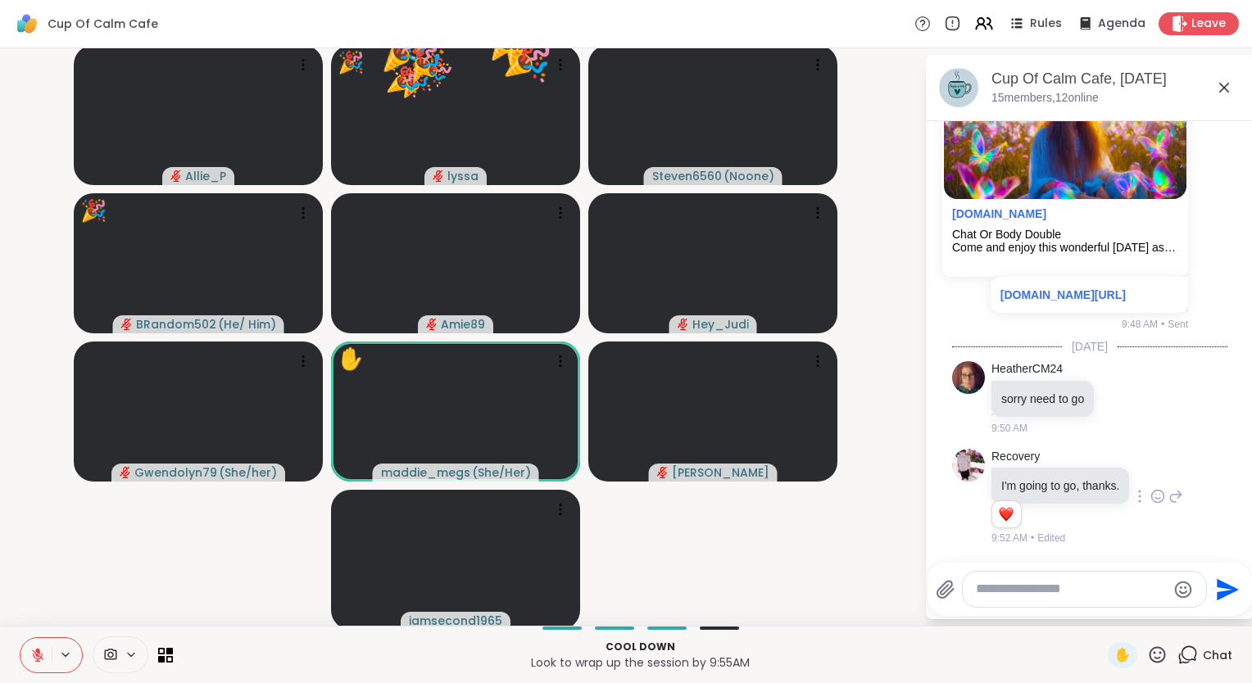
click at [1131, 595] on textarea "Type your message" at bounding box center [1071, 589] width 191 height 17
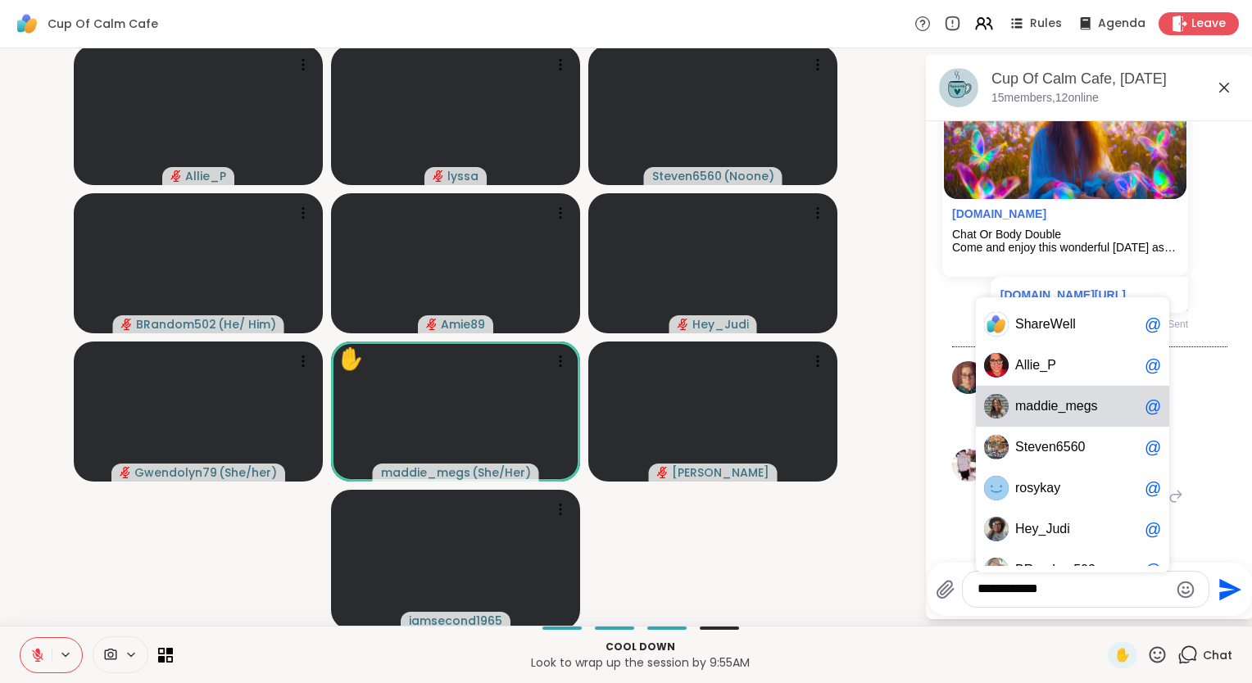
click at [1091, 406] on span "s" at bounding box center [1094, 406] width 7 height 16
type textarea "**********"
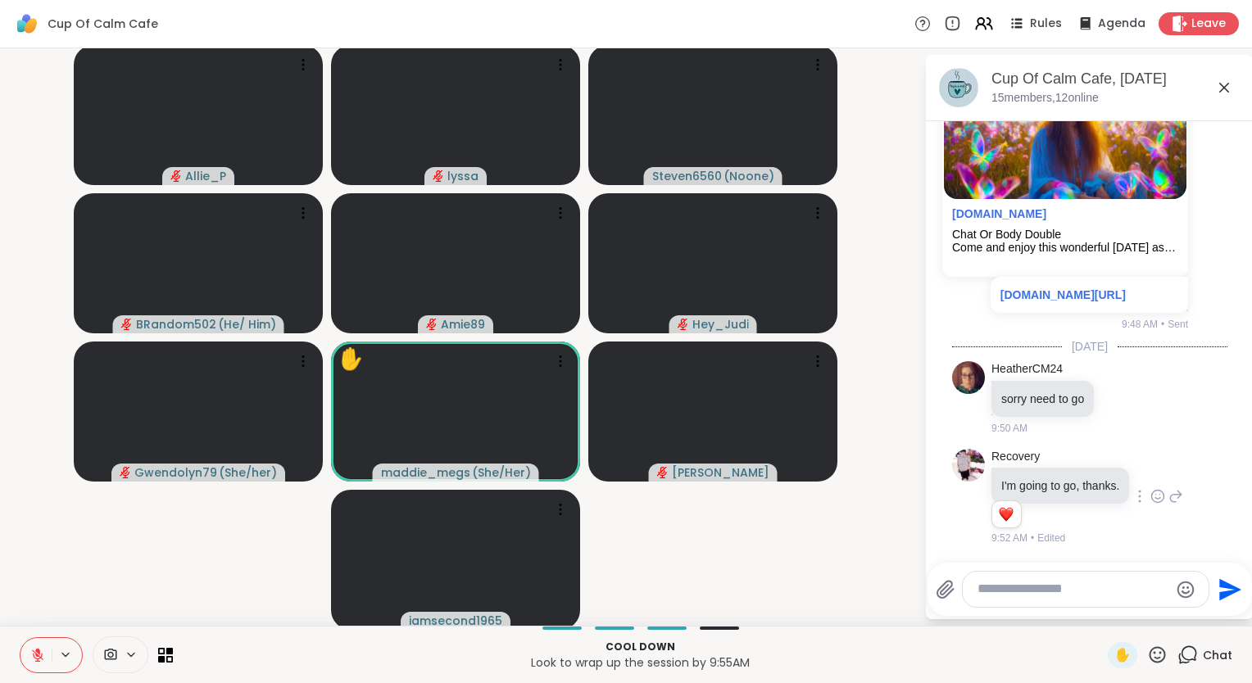
scroll to position [2646, 0]
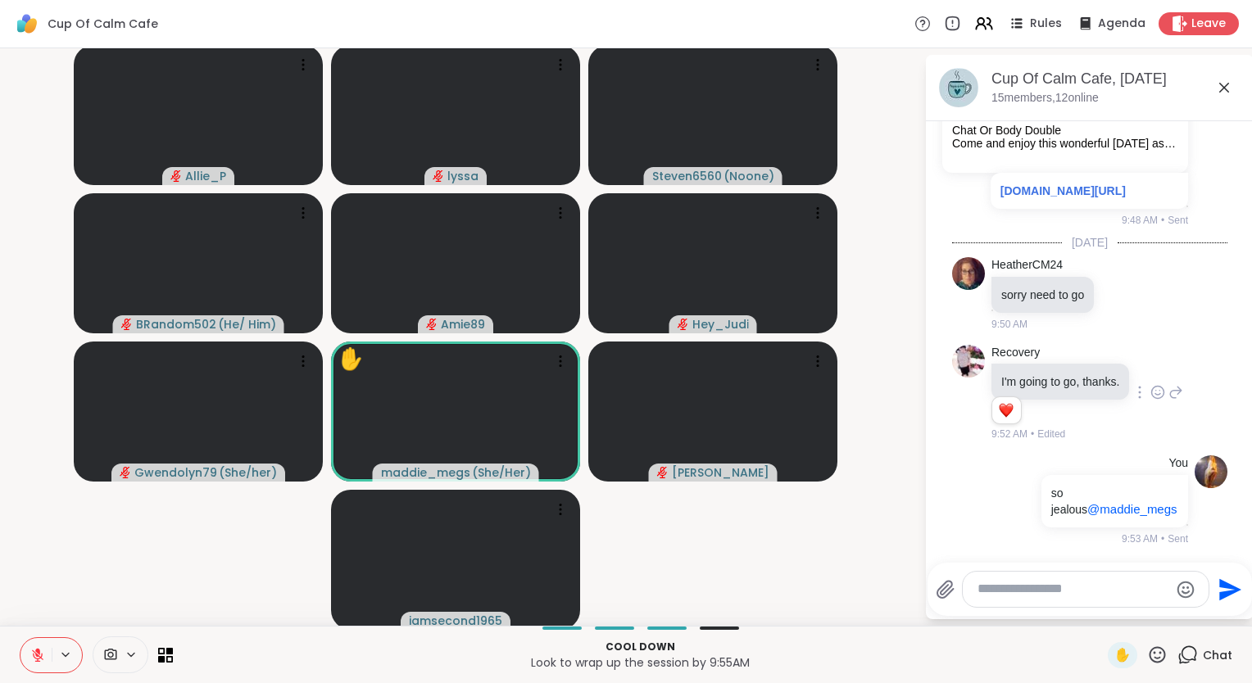
click at [1217, 89] on icon at bounding box center [1224, 88] width 20 height 20
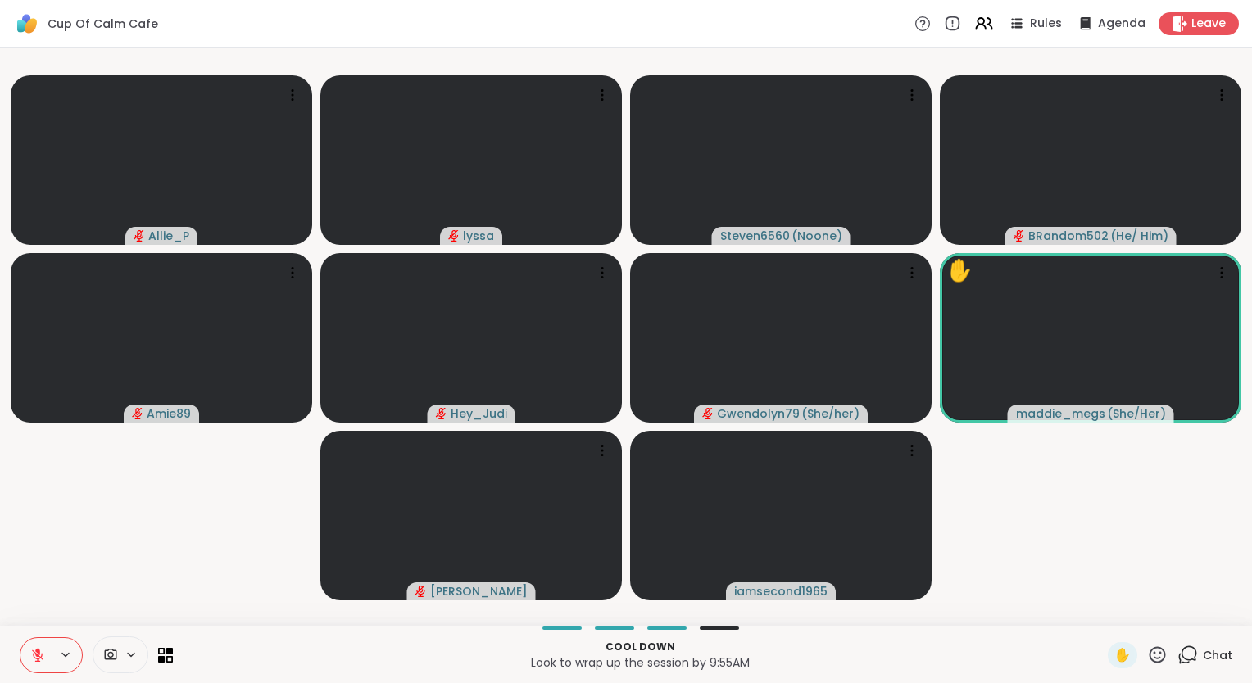
click at [1181, 647] on icon at bounding box center [1189, 653] width 16 height 15
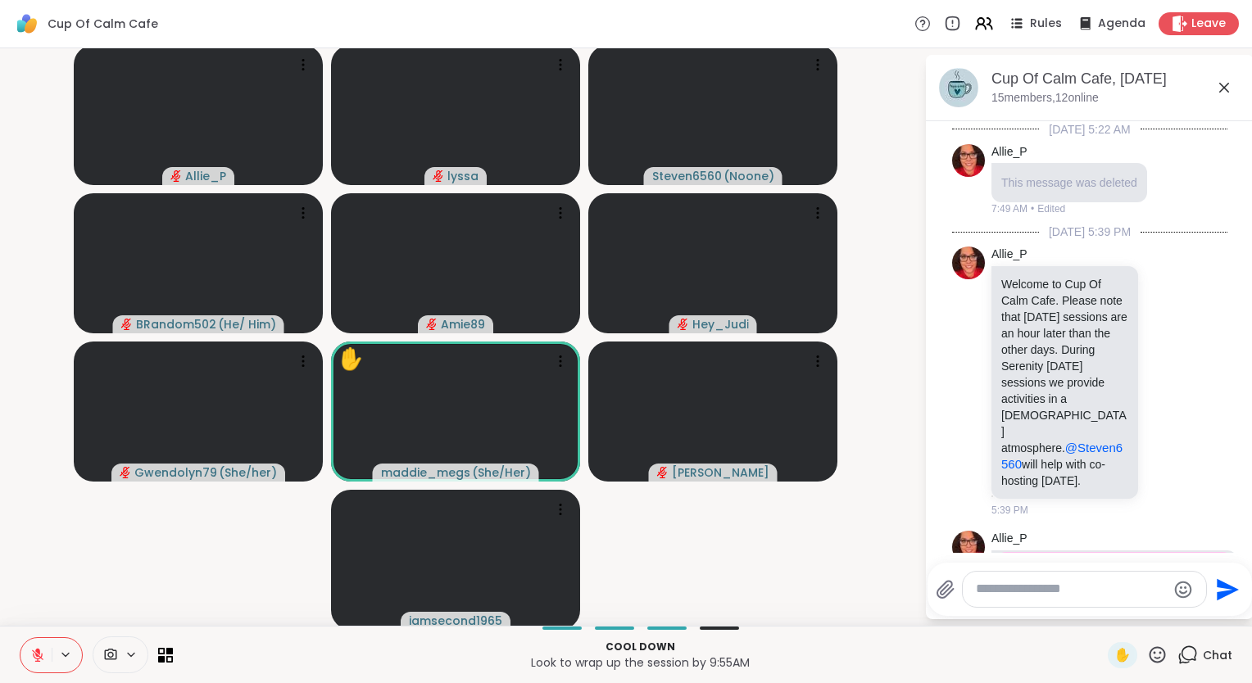
scroll to position [2630, 0]
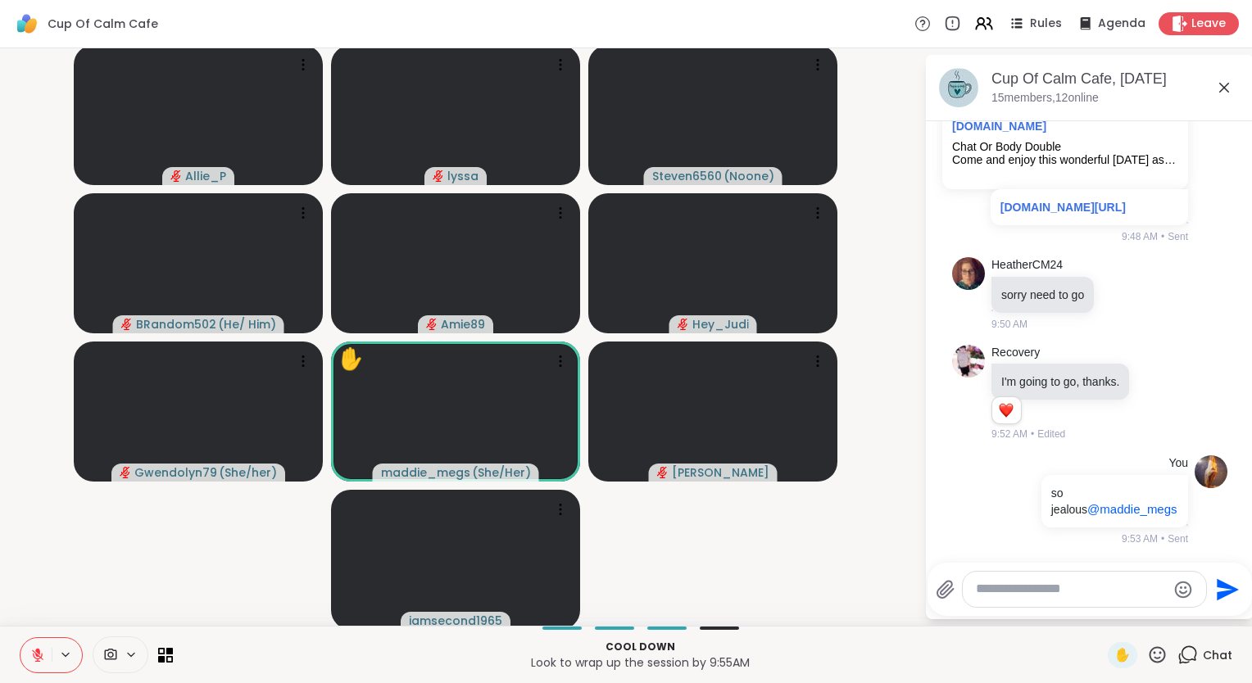
click at [1101, 587] on textarea "Type your message" at bounding box center [1071, 589] width 191 height 17
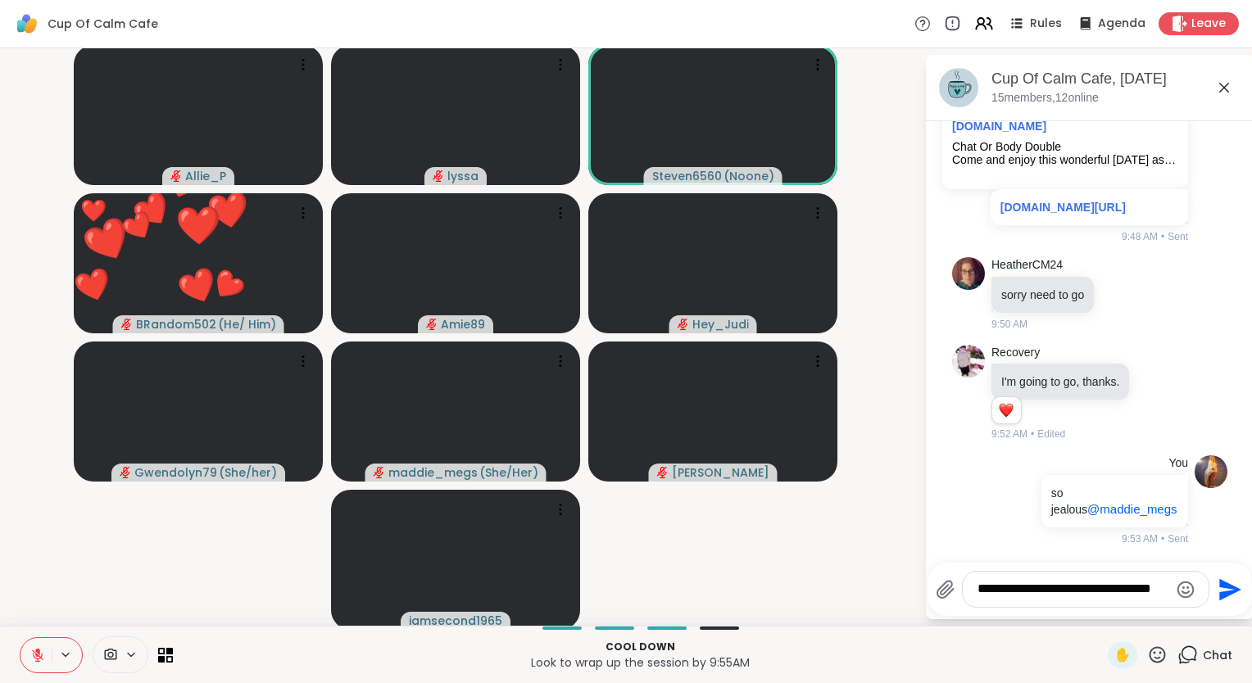
type textarea "**********"
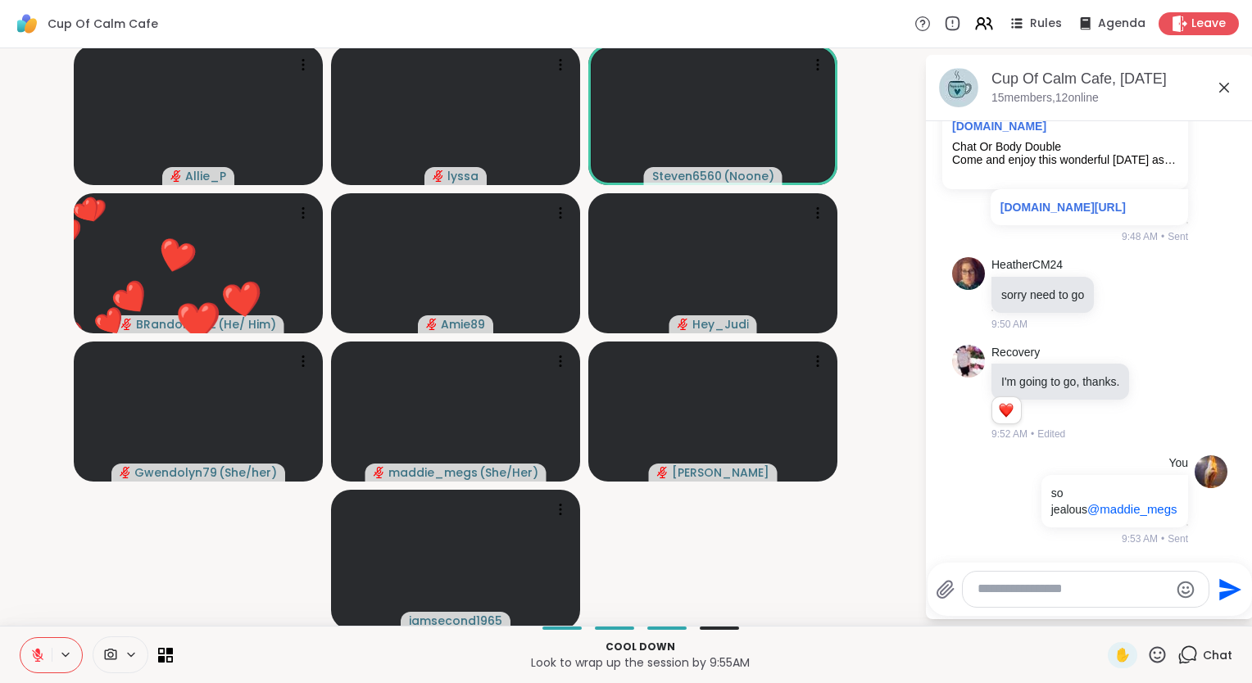
scroll to position [2749, 0]
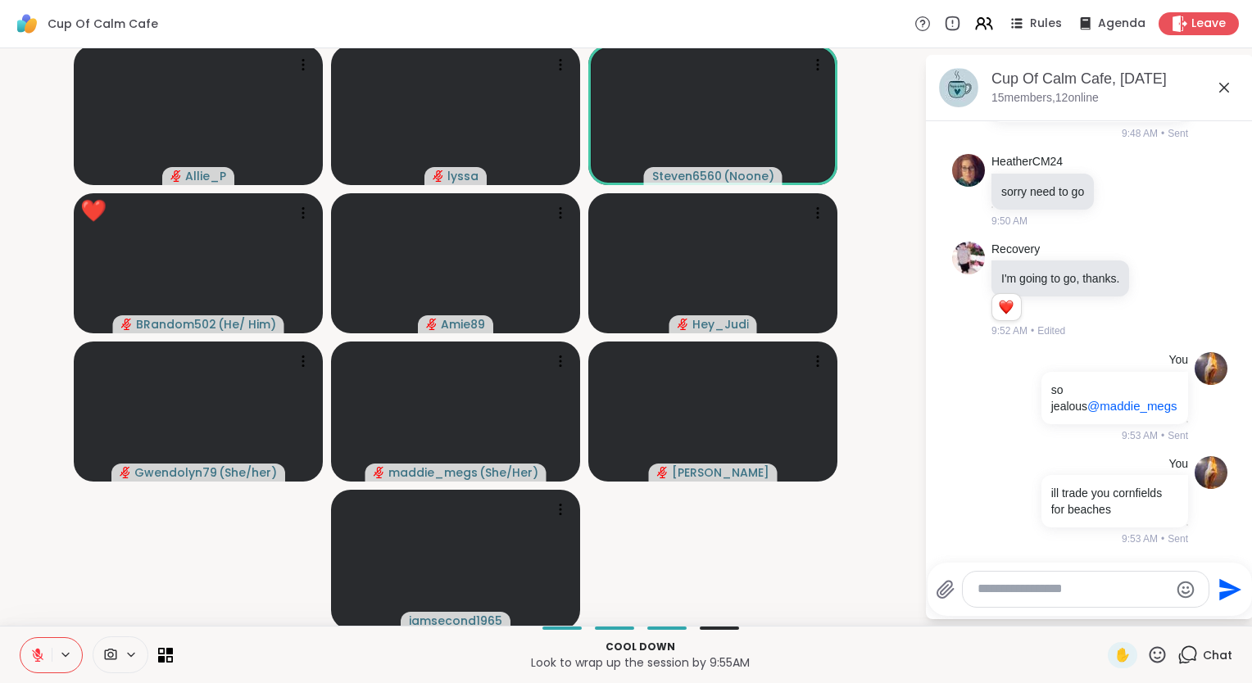
click at [1219, 84] on icon at bounding box center [1224, 88] width 10 height 10
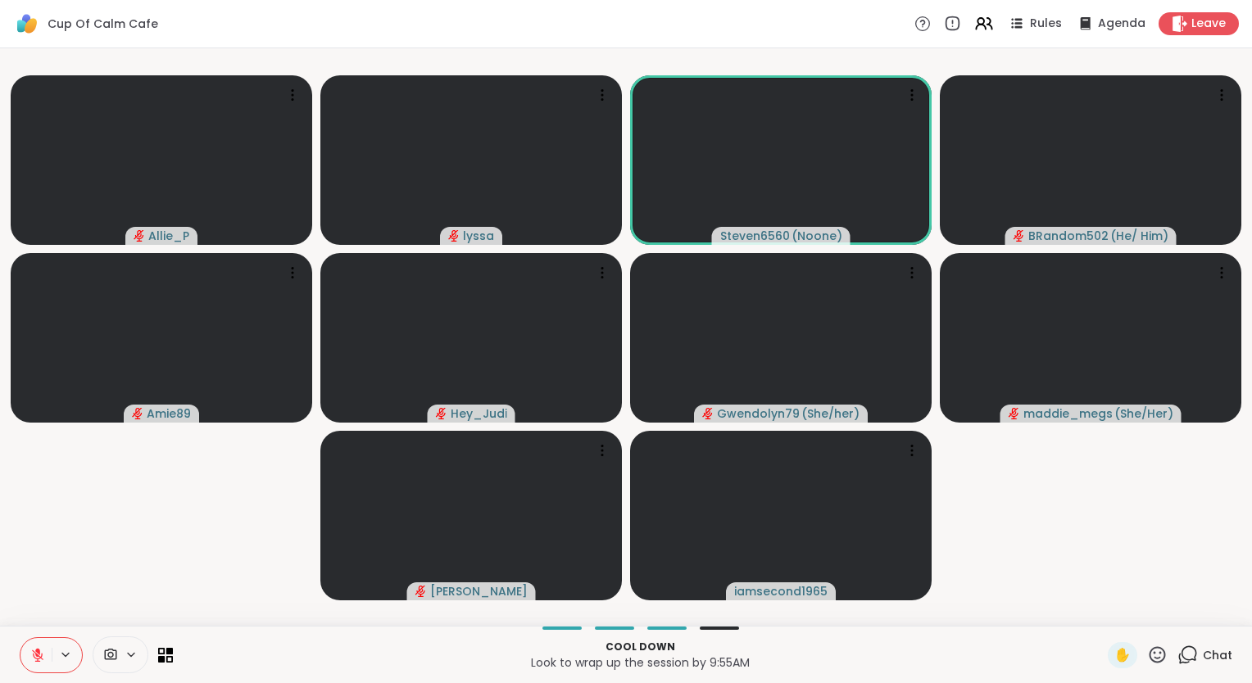
click at [1147, 660] on icon at bounding box center [1157, 655] width 20 height 20
click at [1101, 607] on span "❤️" at bounding box center [1109, 612] width 16 height 20
click at [1147, 655] on icon at bounding box center [1157, 655] width 20 height 20
click at [1101, 609] on span "❤️" at bounding box center [1109, 612] width 16 height 20
click at [35, 657] on icon at bounding box center [37, 655] width 15 height 15
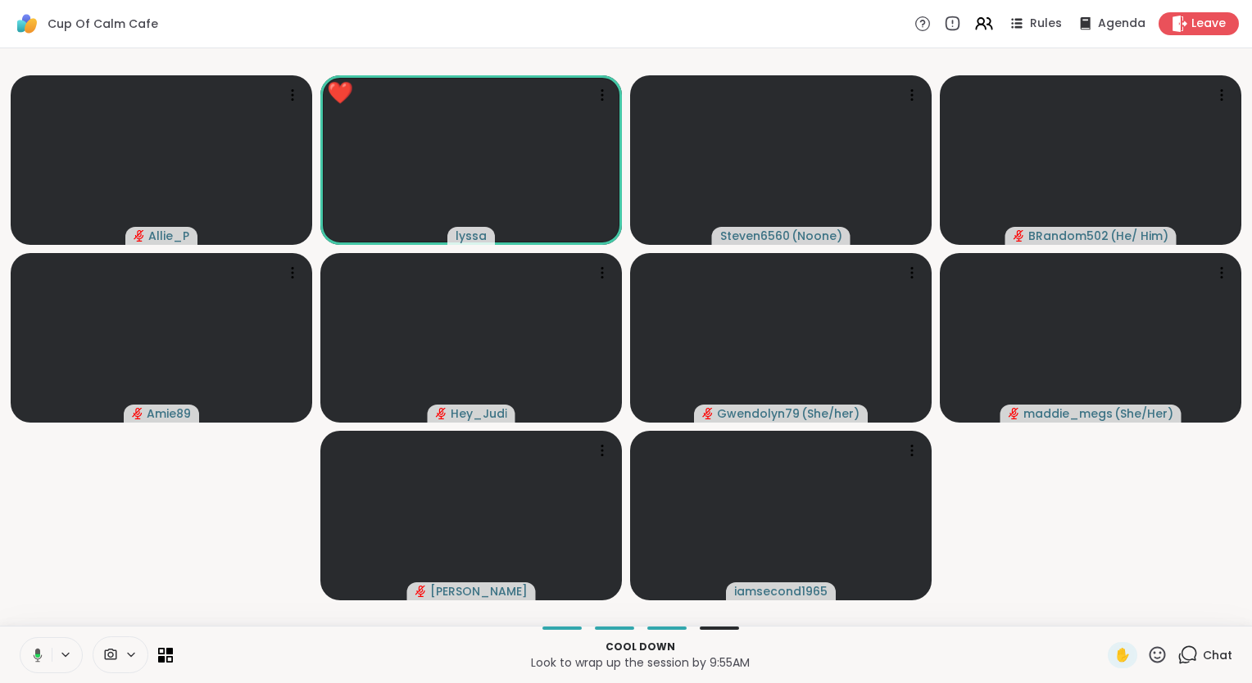
click at [36, 650] on icon at bounding box center [38, 655] width 9 height 14
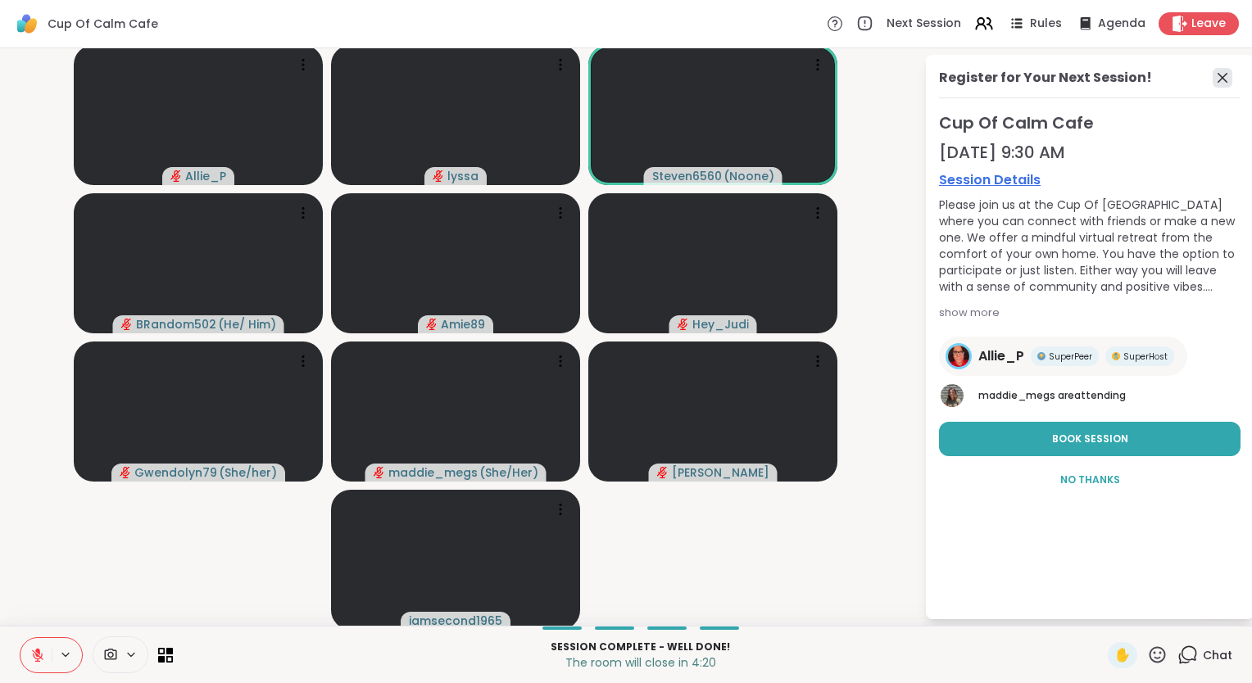
click at [1212, 68] on icon at bounding box center [1222, 78] width 20 height 20
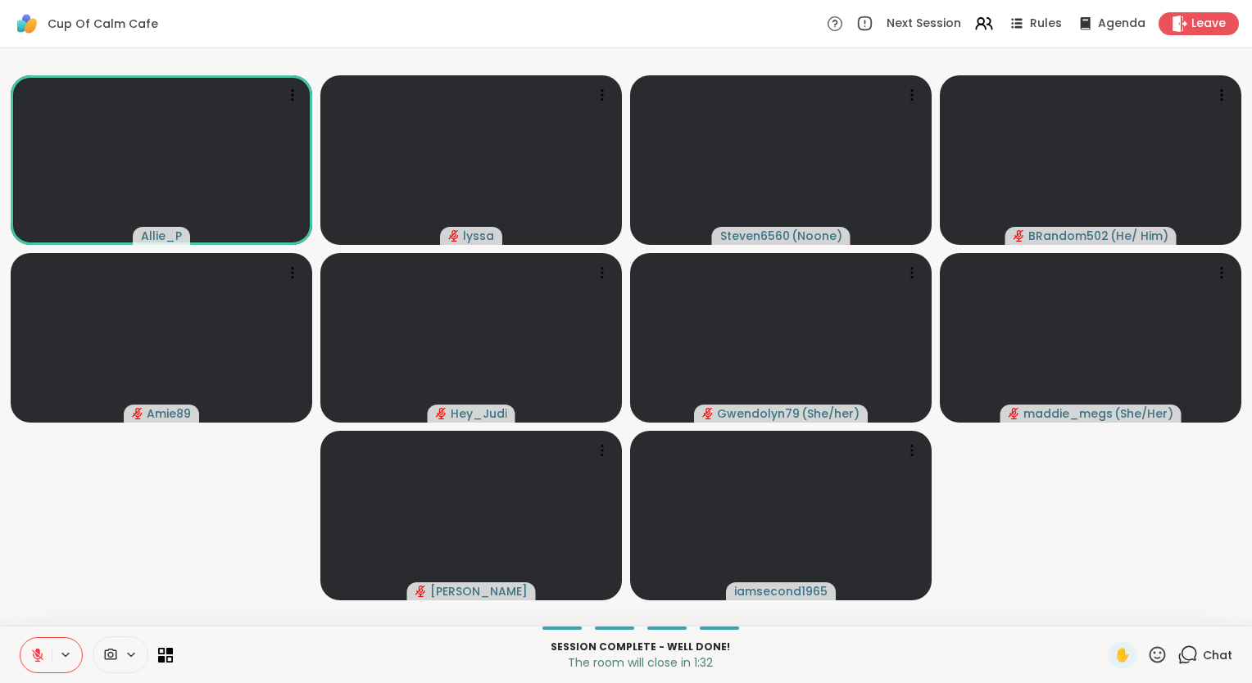
click at [1153, 655] on icon at bounding box center [1157, 655] width 20 height 20
click at [1101, 613] on span "❤️" at bounding box center [1109, 612] width 16 height 20
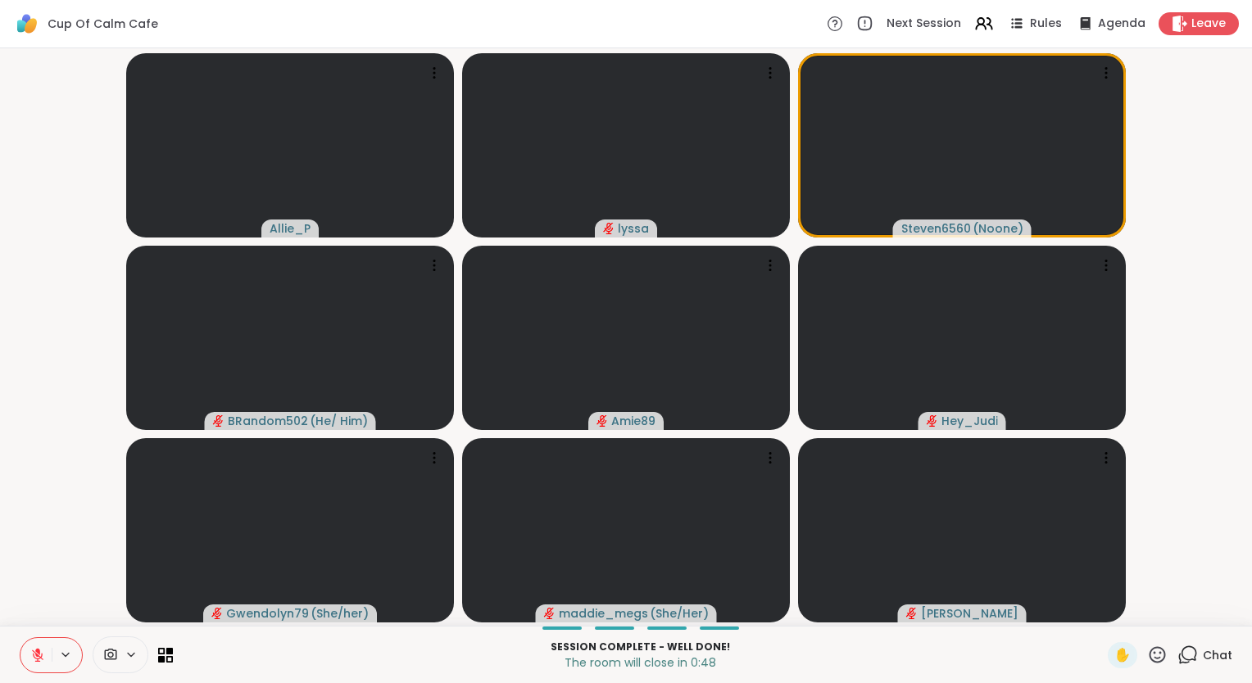
click at [1149, 654] on icon at bounding box center [1157, 654] width 16 height 16
click at [1101, 615] on span "❤️" at bounding box center [1109, 612] width 16 height 20
click at [1190, 660] on div "Chat" at bounding box center [1204, 655] width 55 height 26
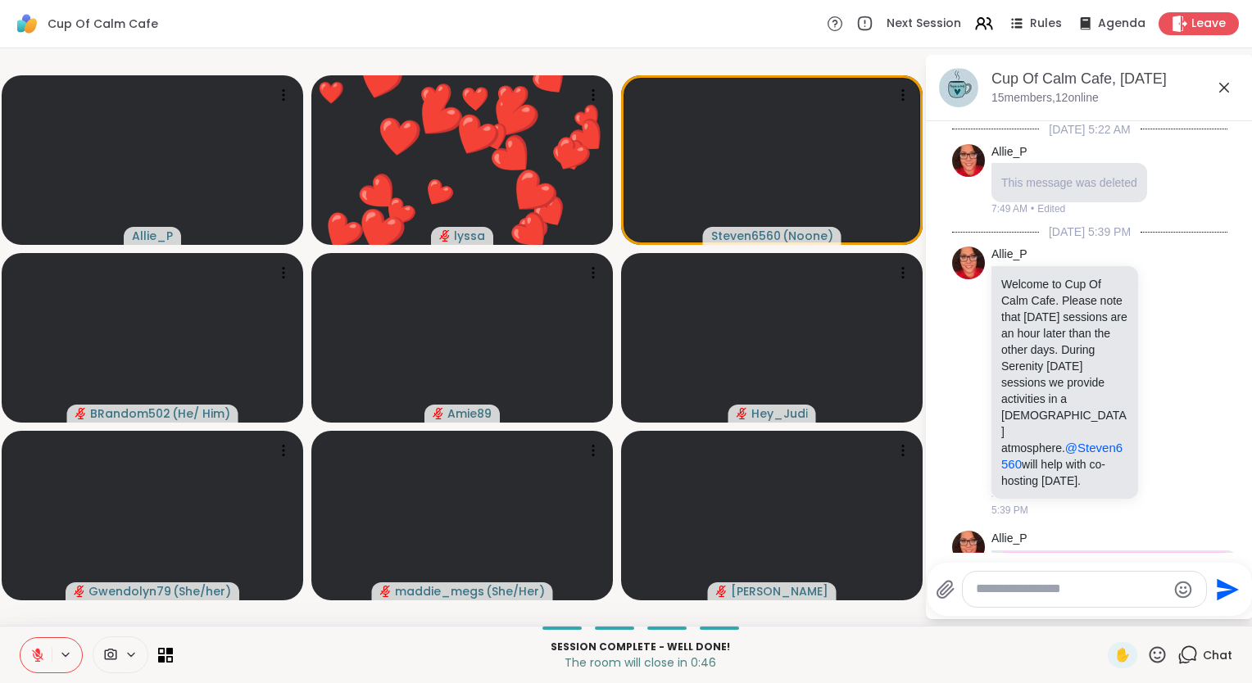
scroll to position [2772, 0]
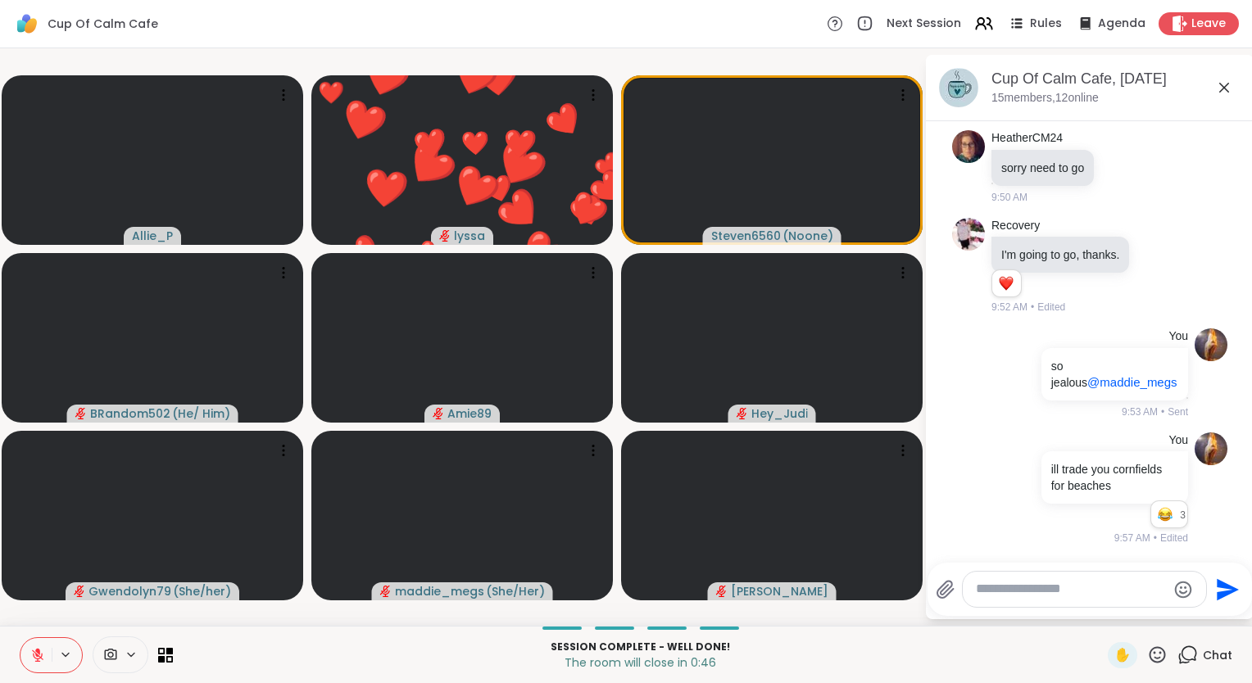
click at [1008, 592] on textarea "Type your message" at bounding box center [1071, 589] width 191 height 17
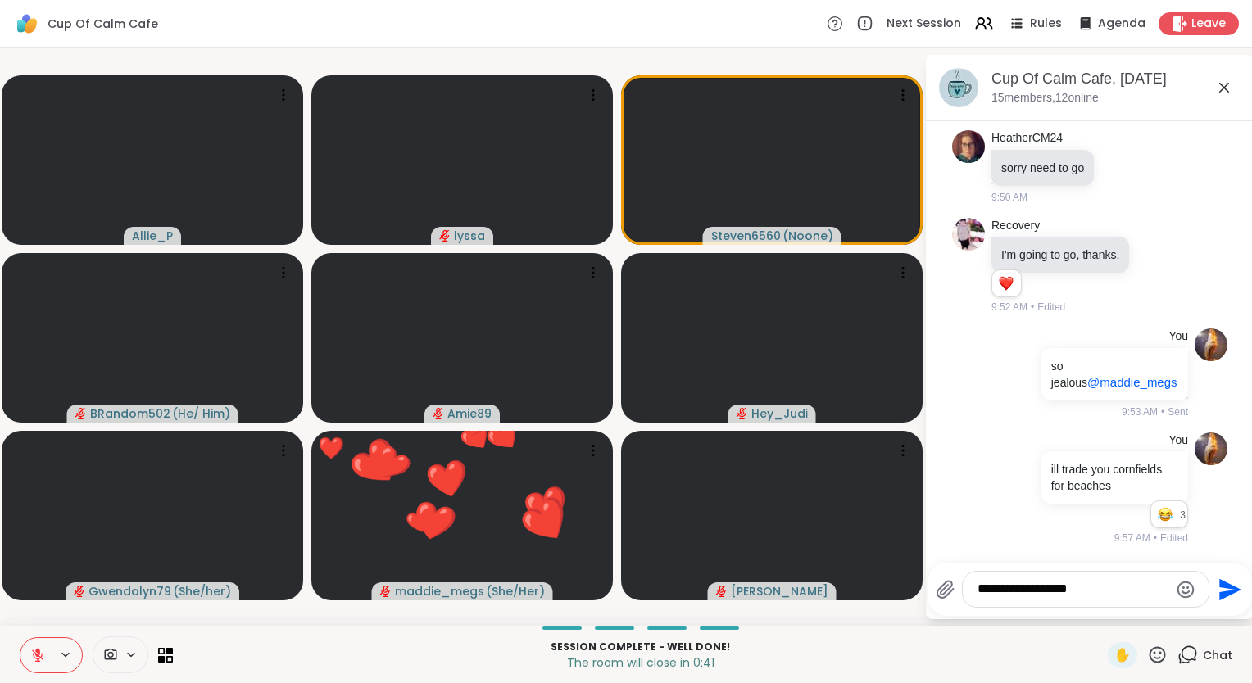
type textarea "**********"
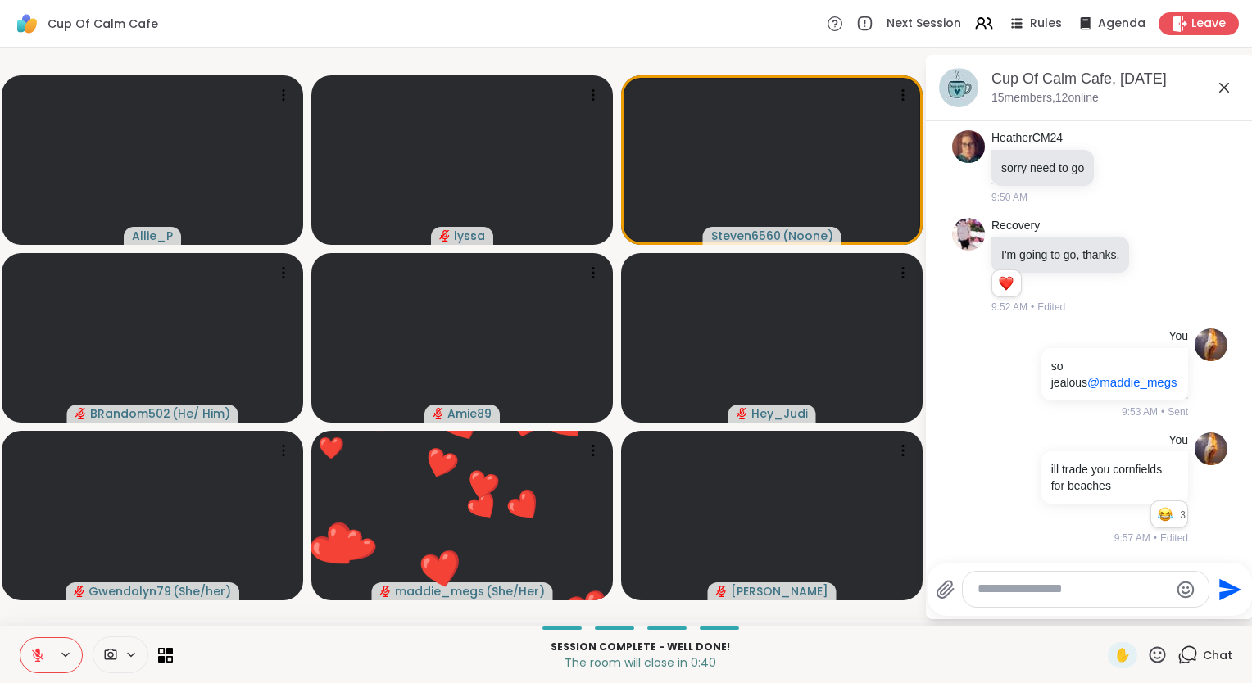
scroll to position [2860, 0]
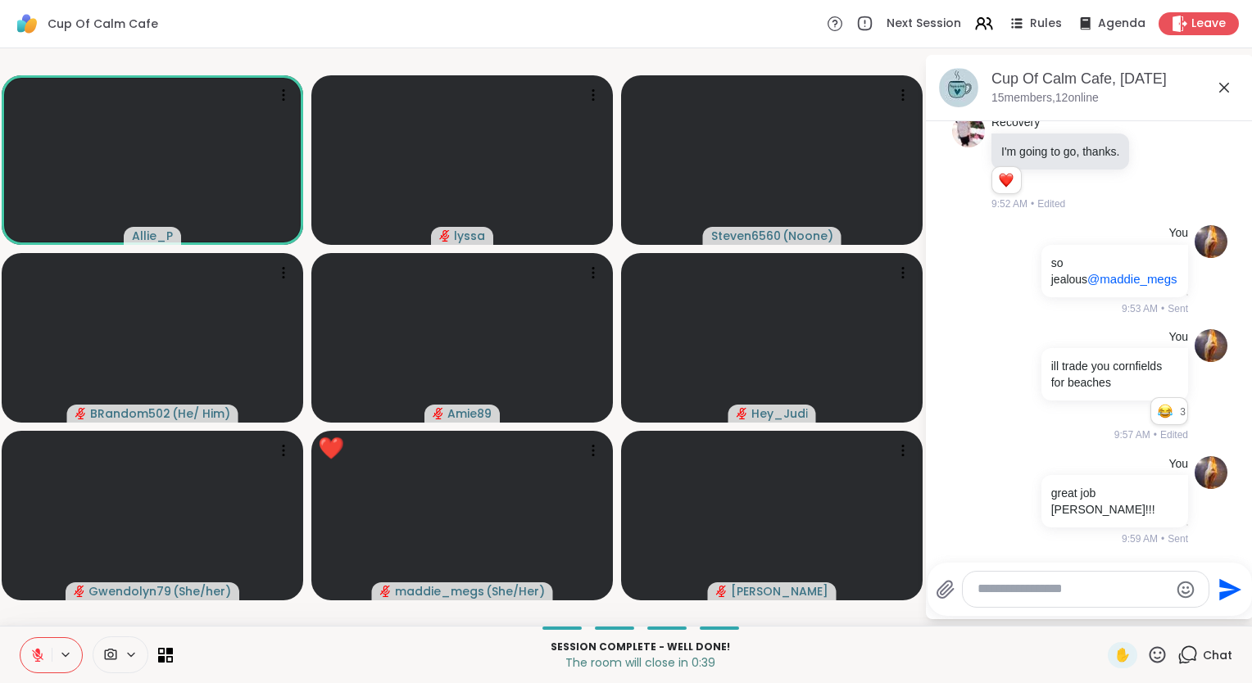
click at [1230, 87] on icon at bounding box center [1224, 88] width 20 height 20
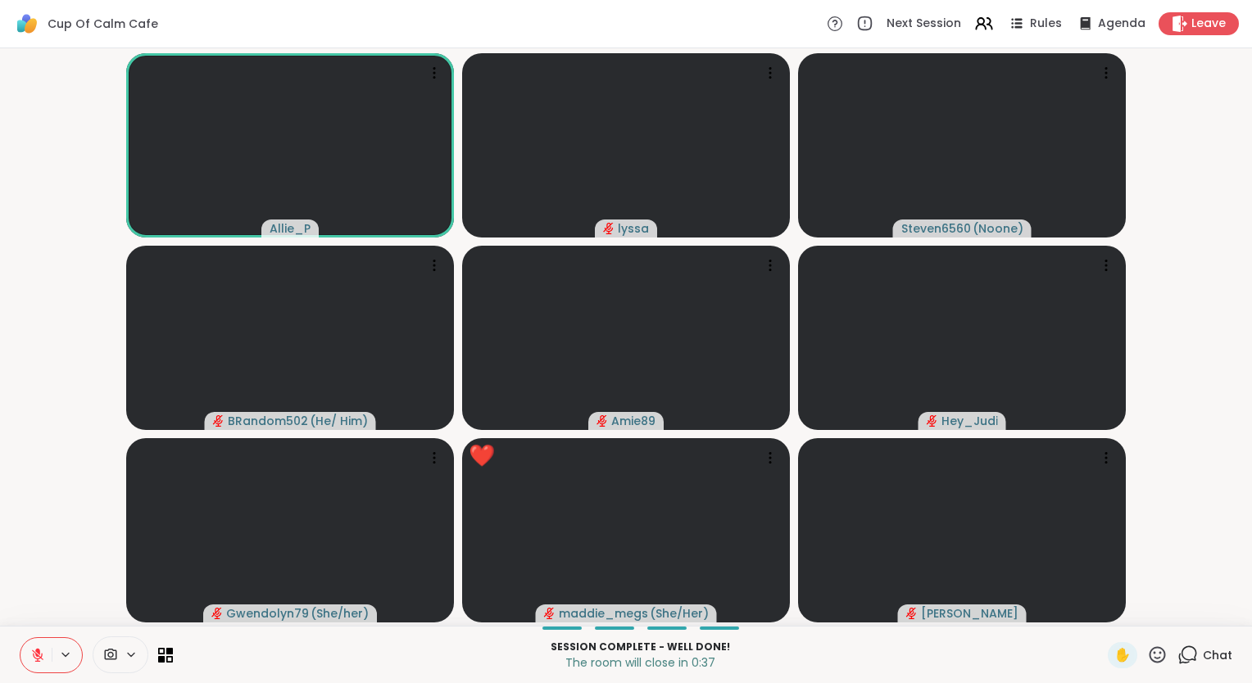
click at [33, 659] on icon at bounding box center [37, 655] width 15 height 15
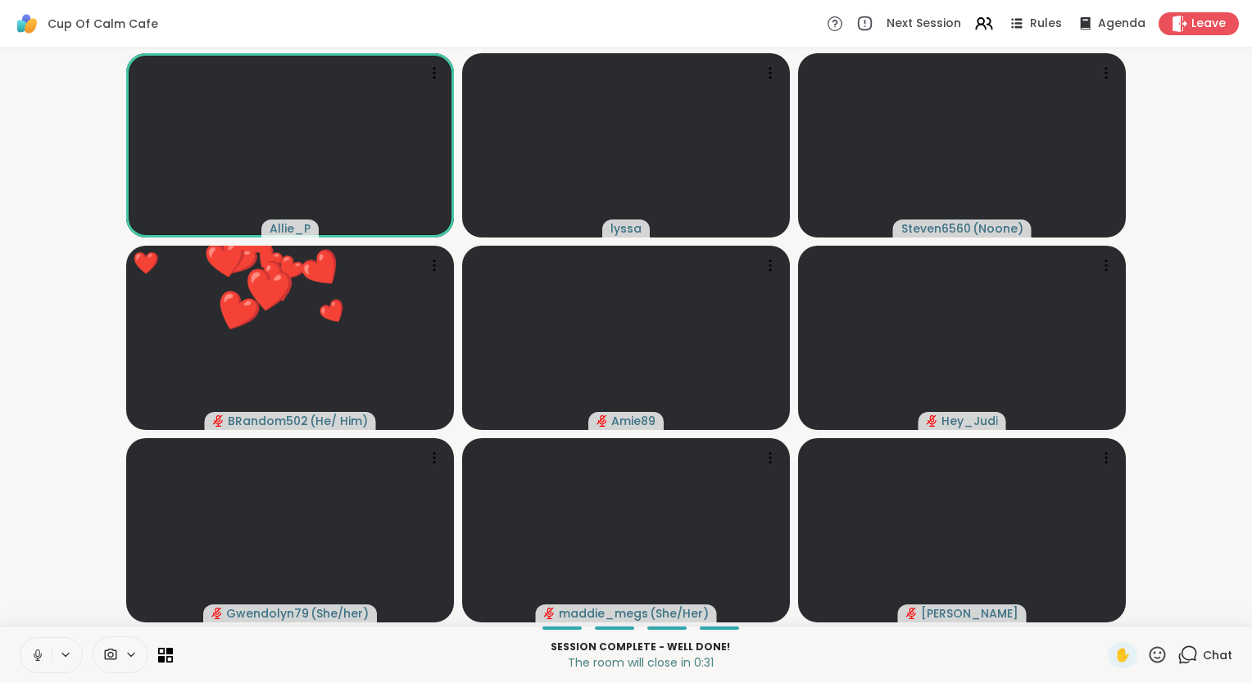
click at [25, 657] on button at bounding box center [35, 655] width 31 height 34
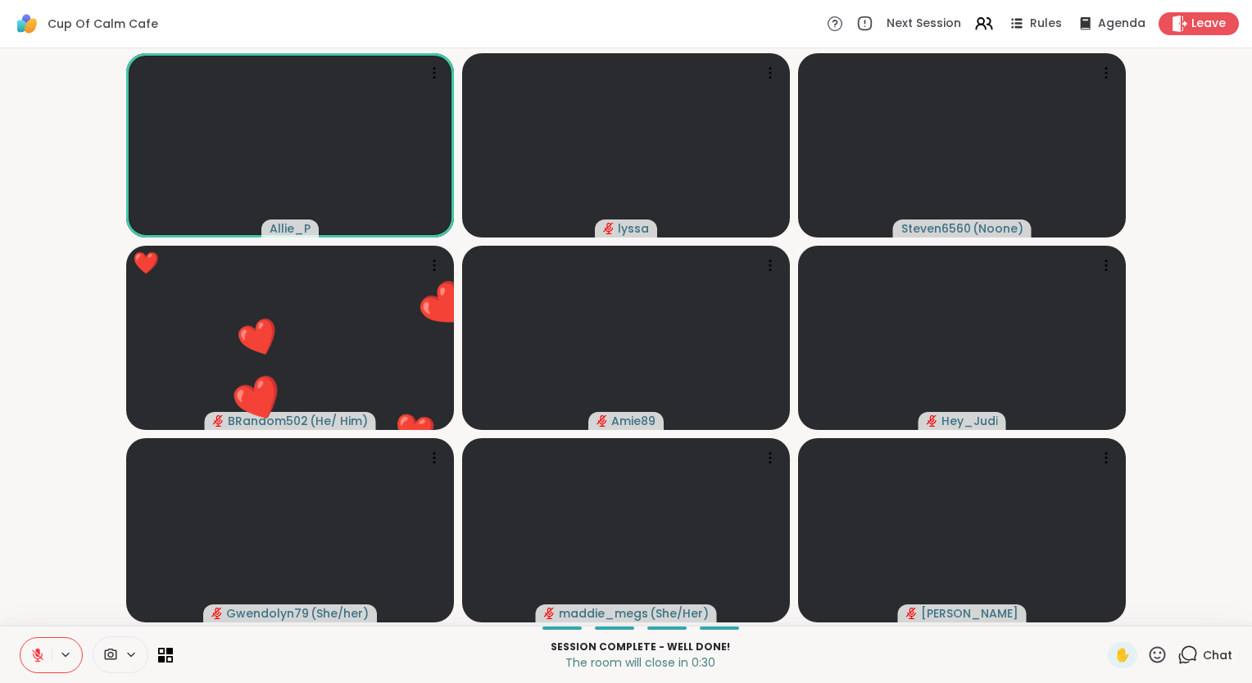
click at [1147, 649] on icon at bounding box center [1157, 655] width 20 height 20
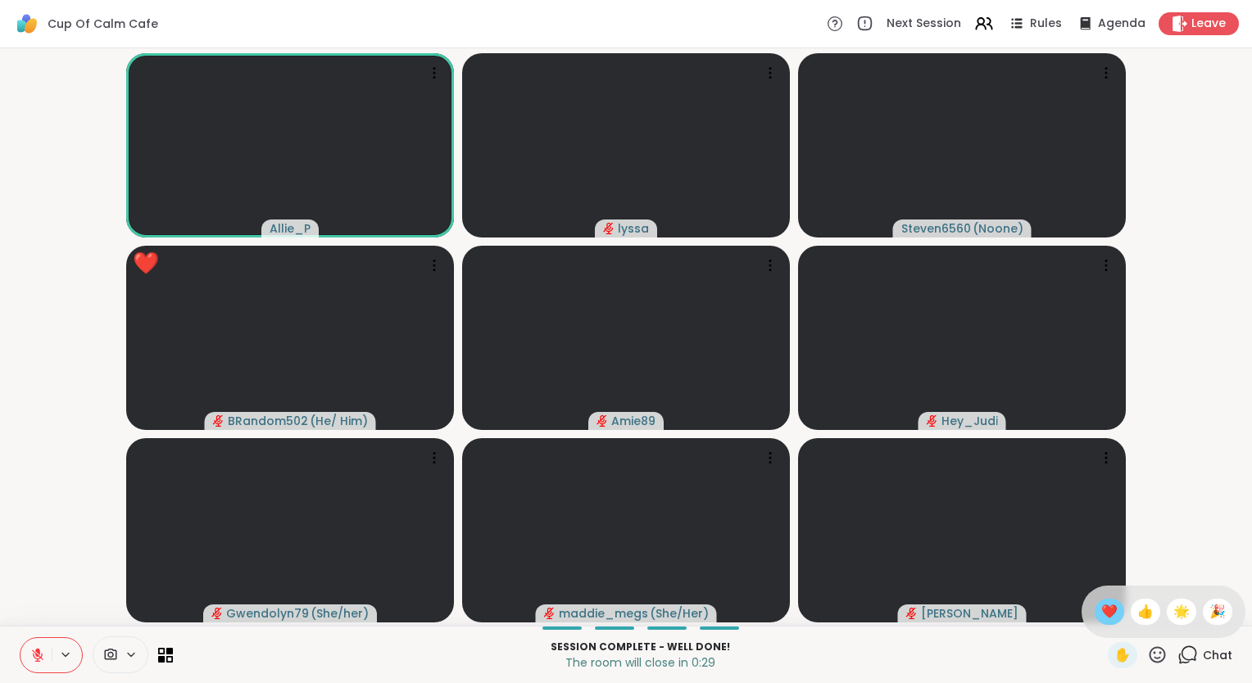
click at [1101, 606] on span "❤️" at bounding box center [1109, 612] width 16 height 20
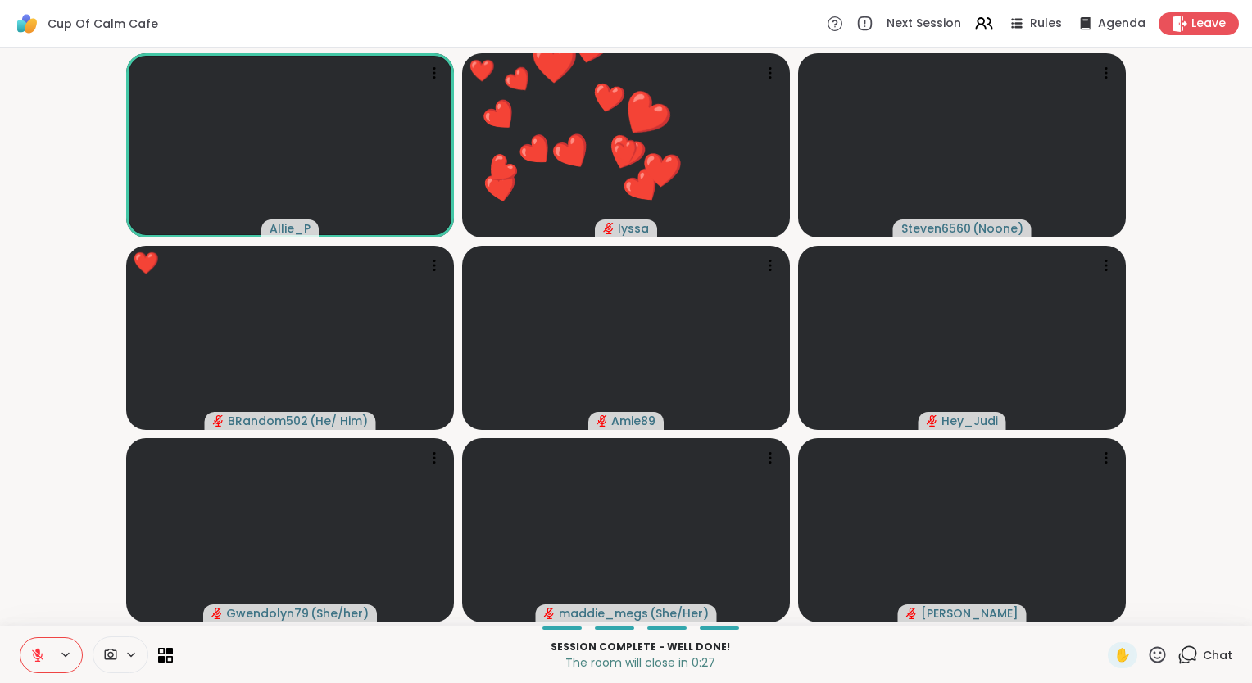
click at [1149, 658] on icon at bounding box center [1157, 654] width 16 height 16
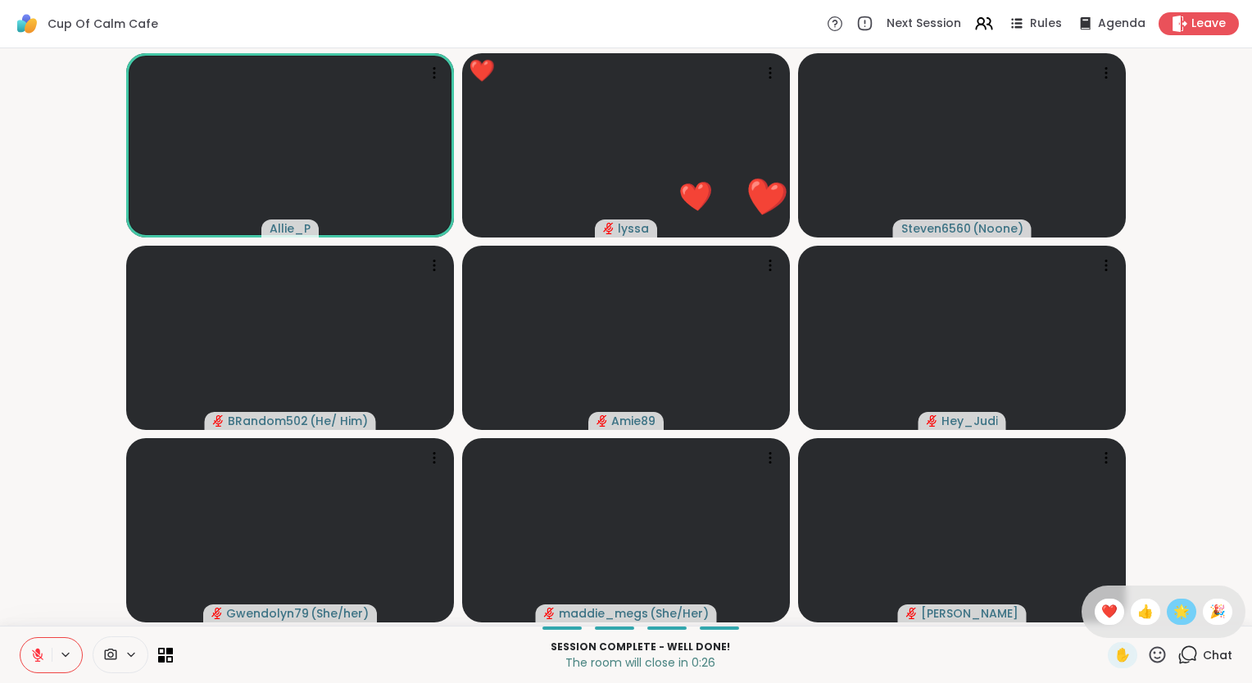
click at [1173, 608] on span "🌟" at bounding box center [1181, 612] width 16 height 20
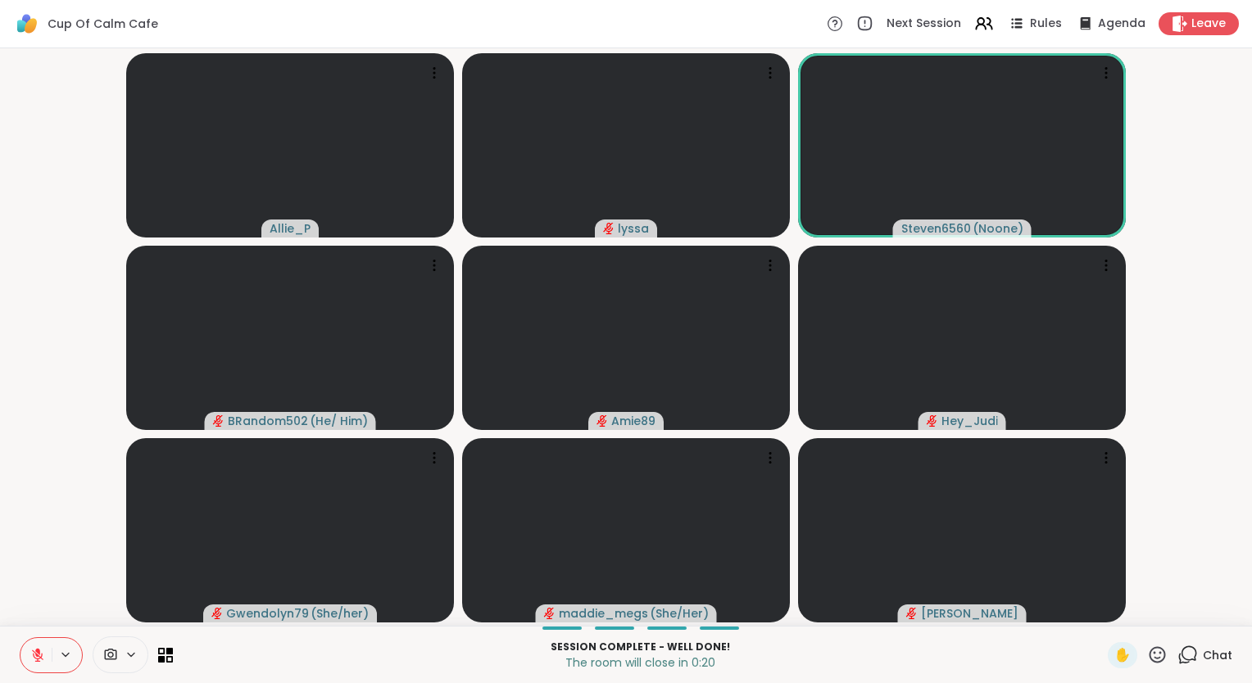
click at [37, 593] on video-player-container "Allie_P lyssa Steven6560 ( Noone ) BRandom502 ( He/ Him ) Amie89 Hey_Judi Gwend…" at bounding box center [626, 337] width 1232 height 564
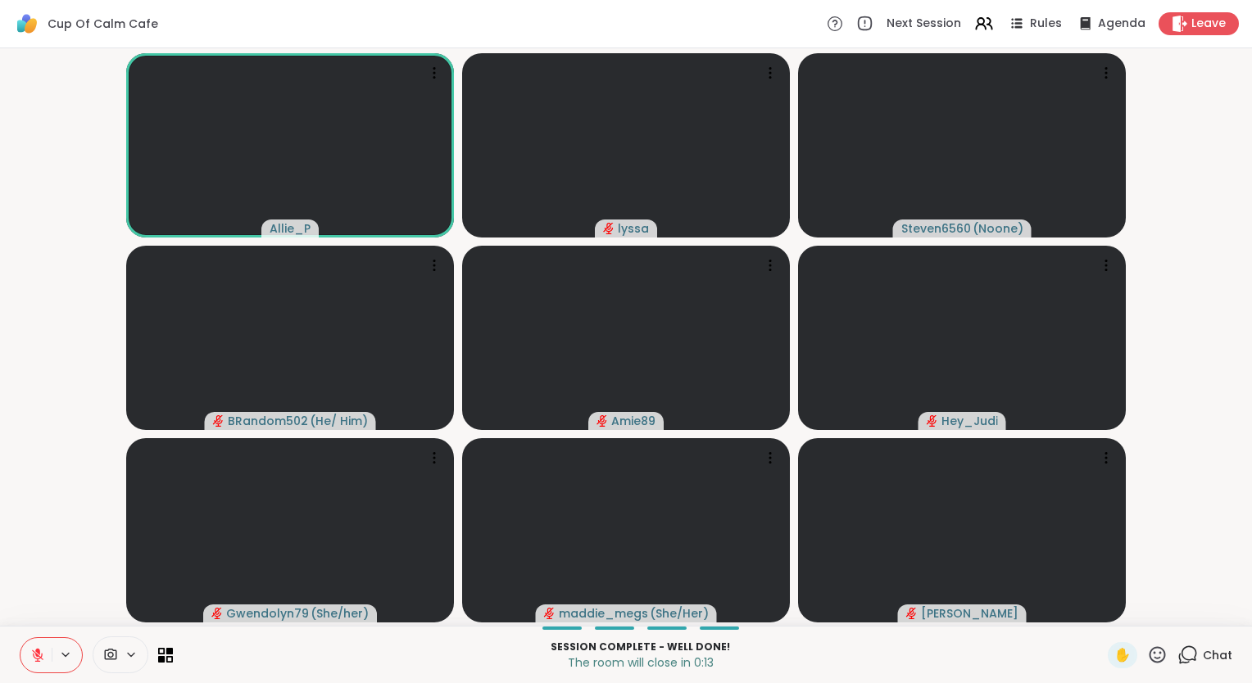
click at [32, 658] on icon at bounding box center [37, 655] width 15 height 15
click at [34, 663] on button at bounding box center [35, 655] width 31 height 34
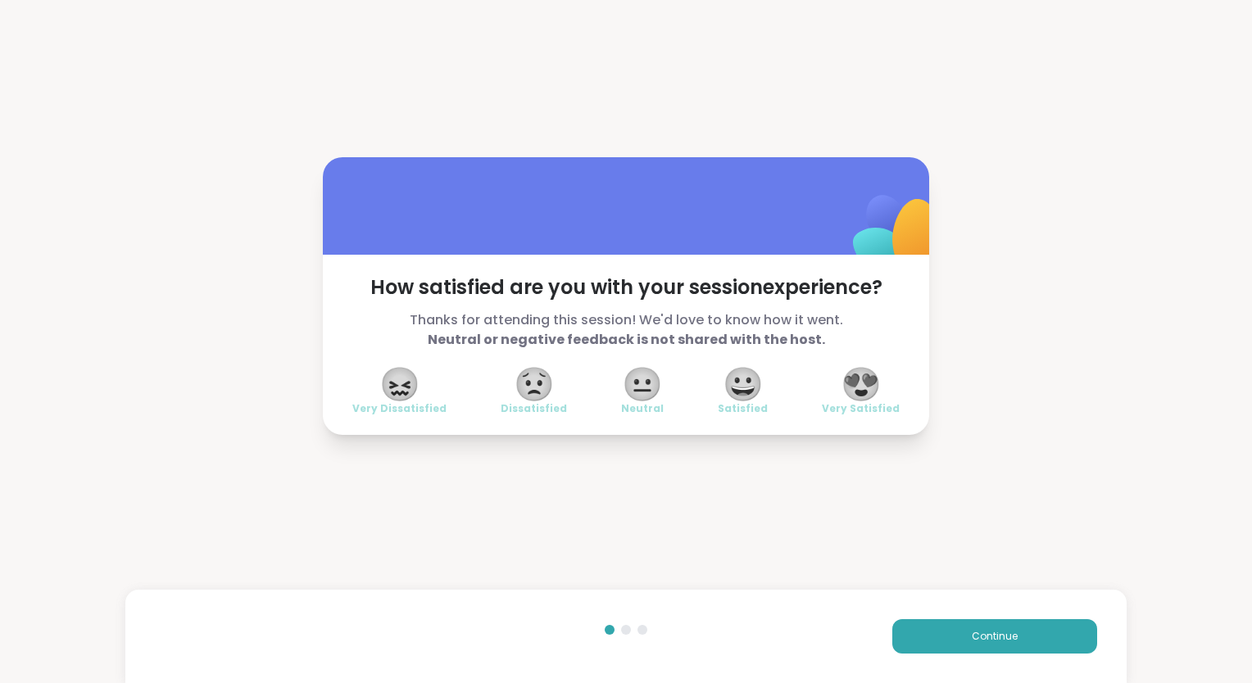
click at [836, 411] on span "Very Satisfied" at bounding box center [861, 408] width 78 height 13
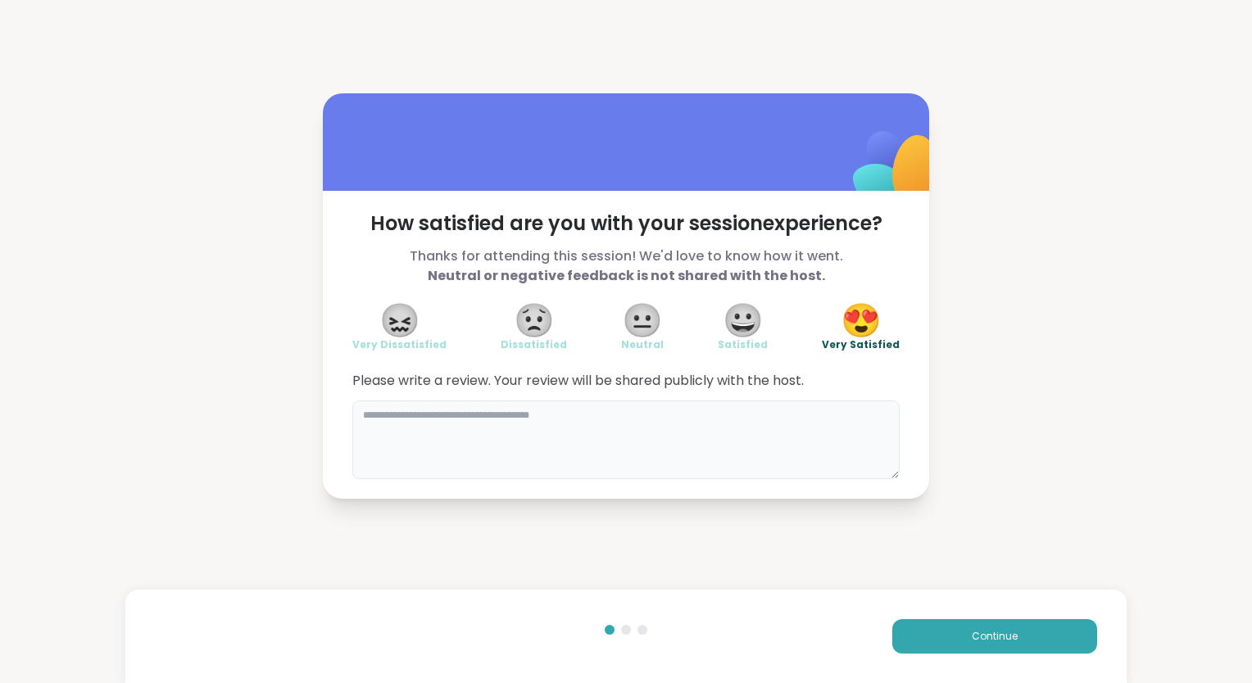
click at [793, 418] on textarea at bounding box center [625, 440] width 547 height 79
click at [618, 419] on textarea "**********" at bounding box center [625, 440] width 547 height 79
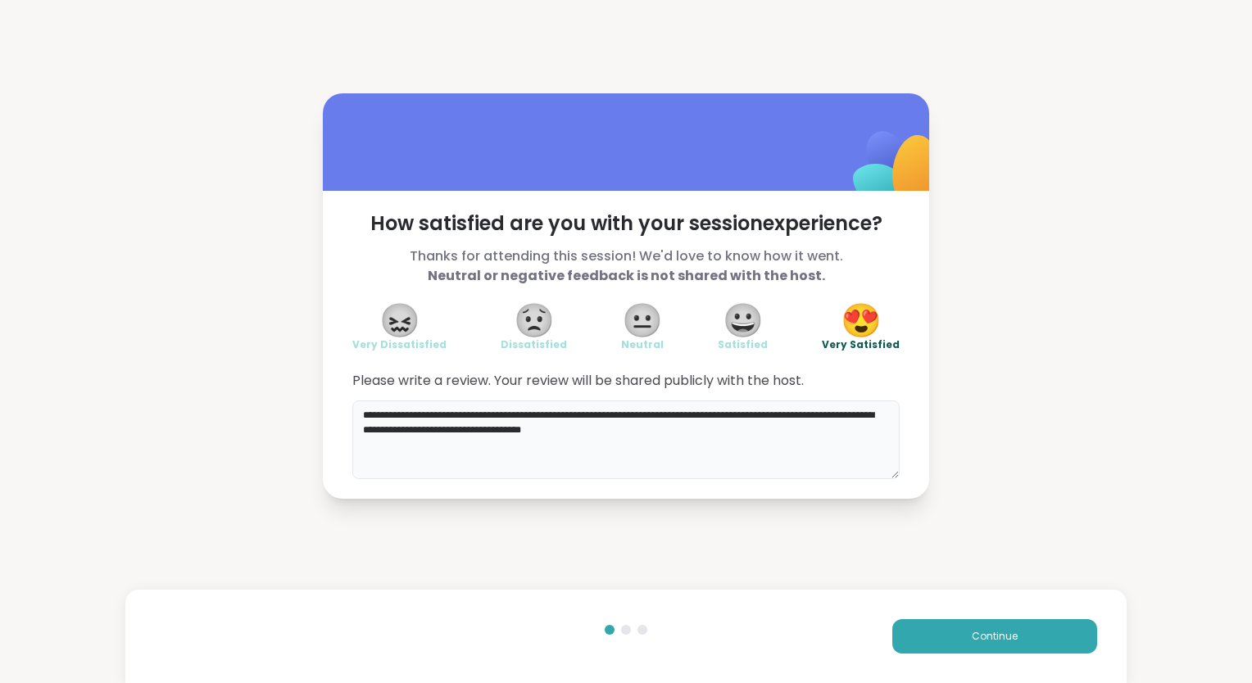
drag, startPoint x: 649, startPoint y: 418, endPoint x: 655, endPoint y: 436, distance: 18.9
click at [655, 436] on textarea "**********" at bounding box center [625, 440] width 547 height 79
click at [630, 437] on textarea "**********" at bounding box center [625, 440] width 547 height 79
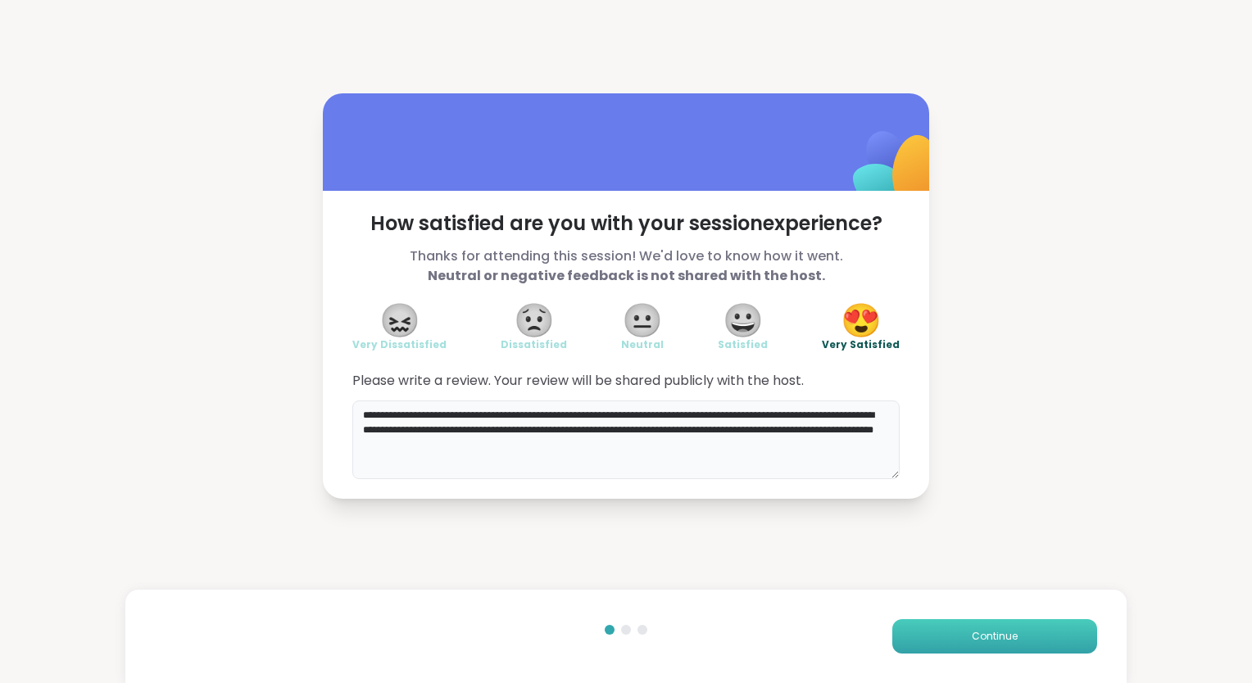
type textarea "**********"
click at [906, 634] on button "Continue" at bounding box center [994, 636] width 205 height 34
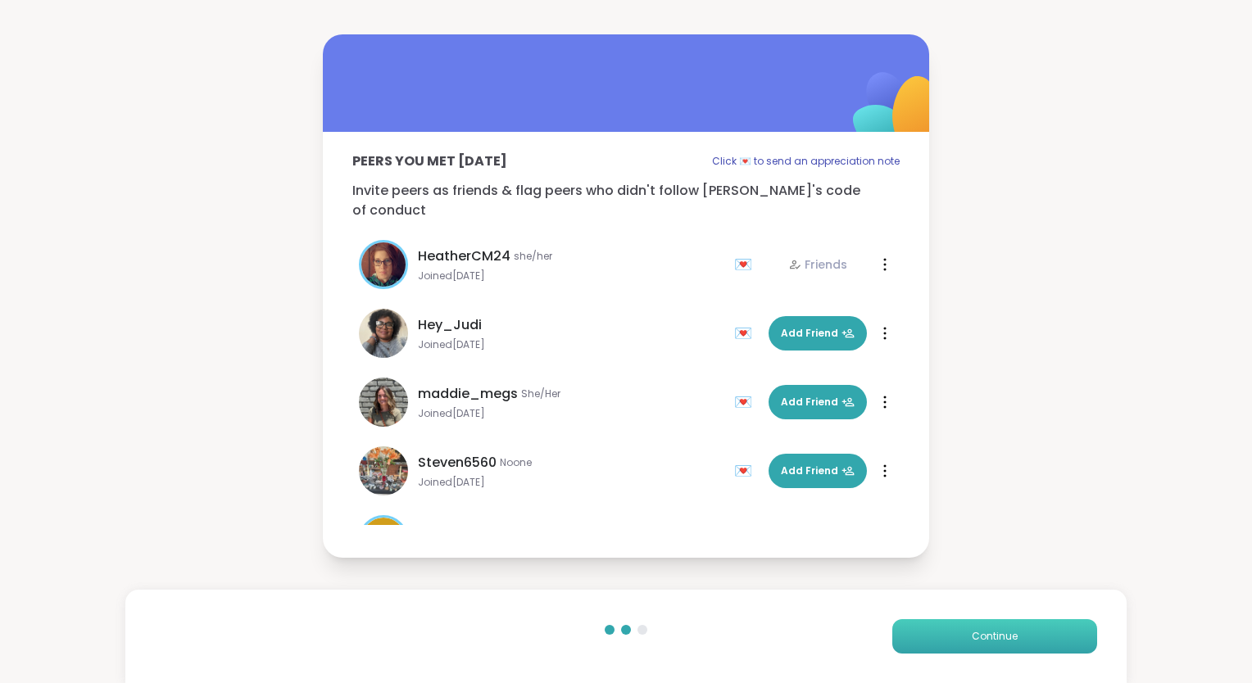
click at [902, 635] on button "Continue" at bounding box center [994, 636] width 205 height 34
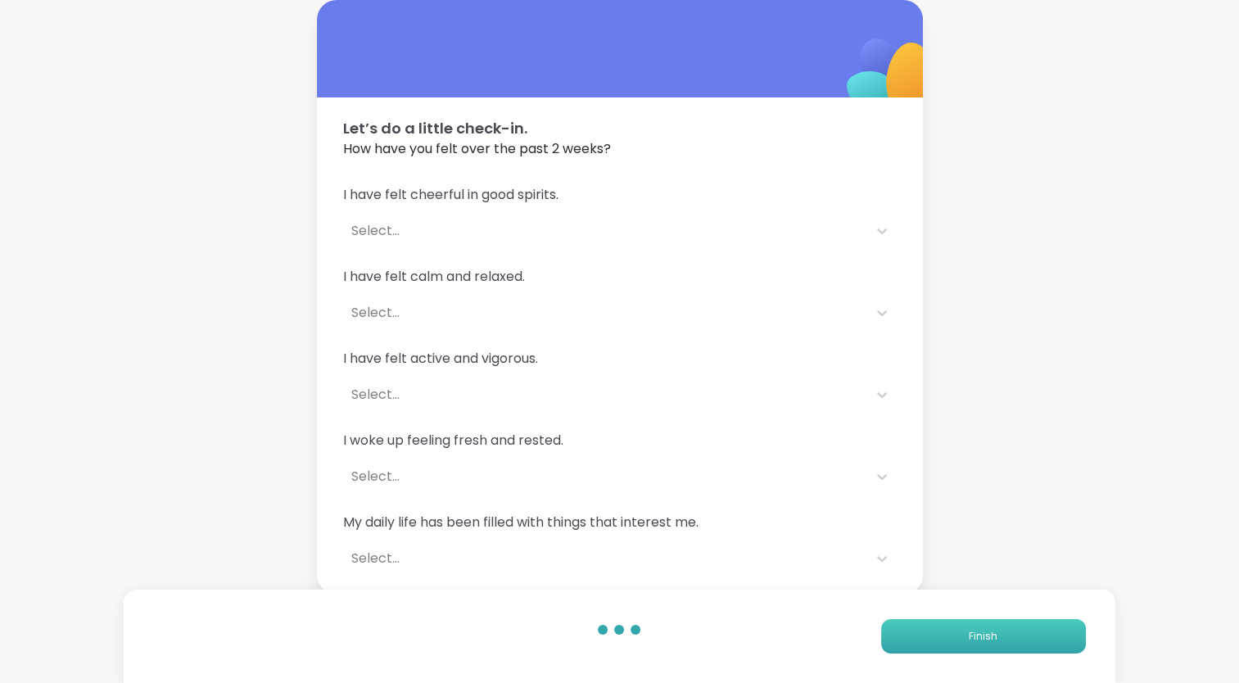
click at [902, 635] on button "Finish" at bounding box center [983, 636] width 205 height 34
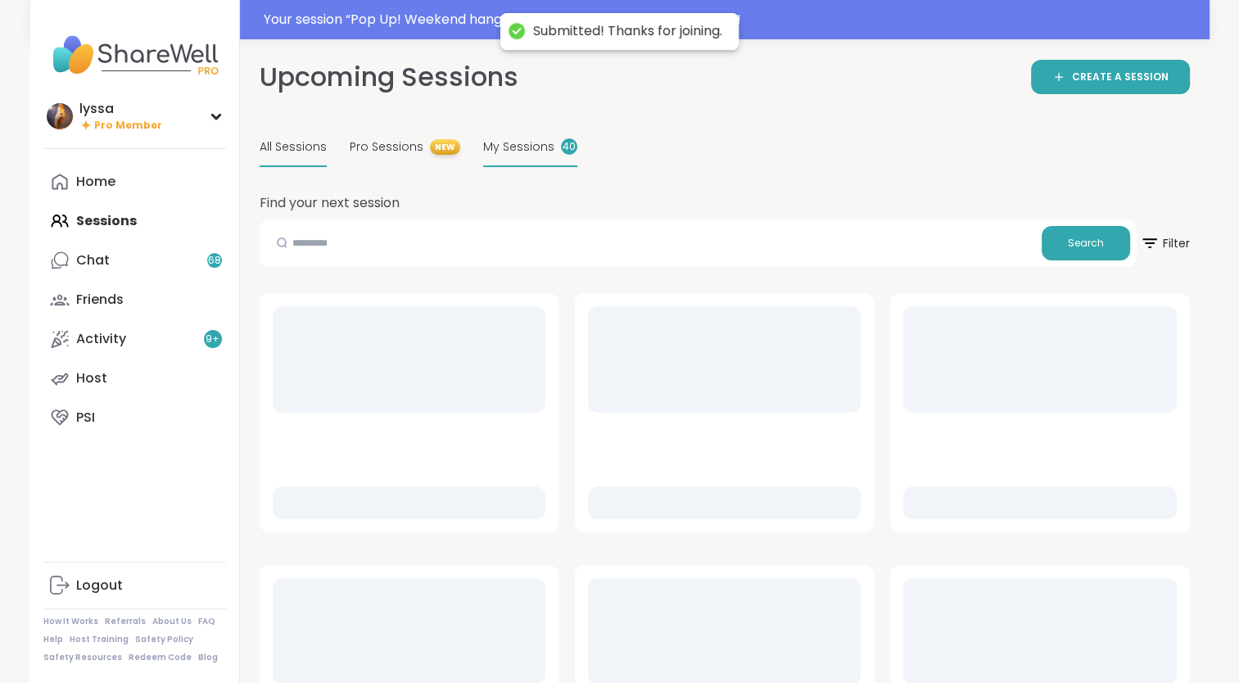
click at [532, 137] on div "My Sessions 40" at bounding box center [530, 148] width 94 height 39
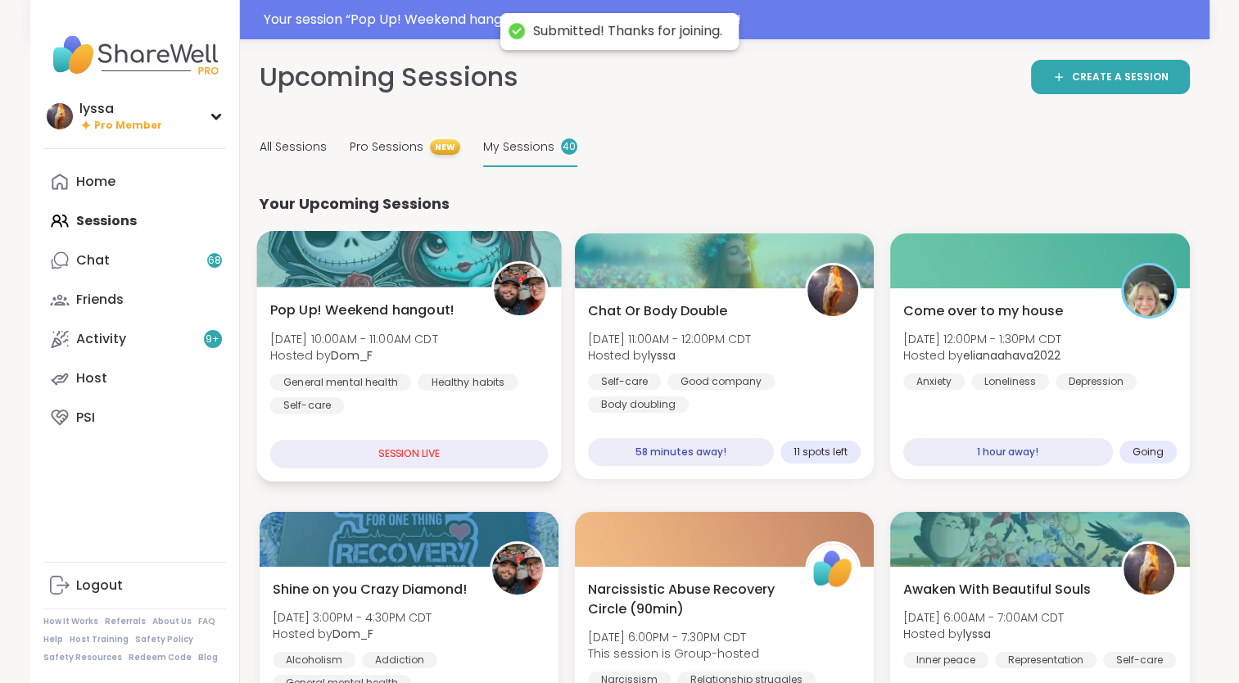
click at [478, 359] on div "Pop Up! Weekend hangout! Sun, Aug 10 | 10:00AM - 11:00AM CDT Hosted by Dom_F Ge…" at bounding box center [409, 358] width 279 height 114
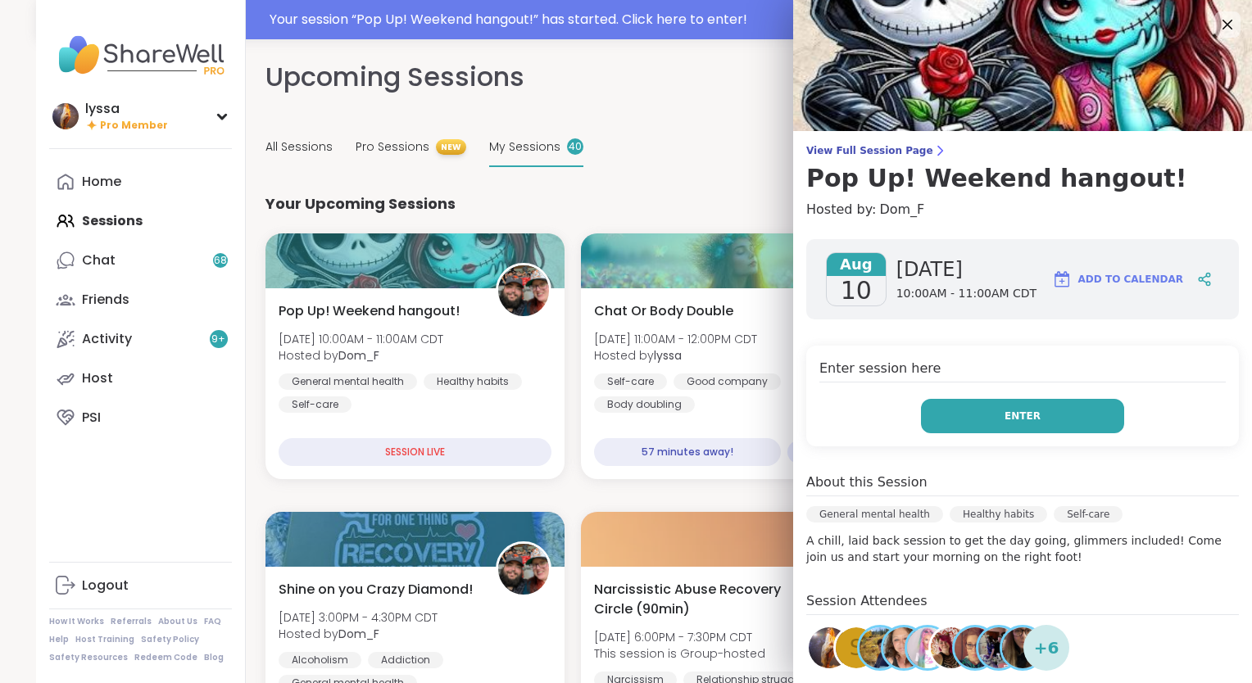
click at [963, 414] on button "Enter" at bounding box center [1022, 416] width 203 height 34
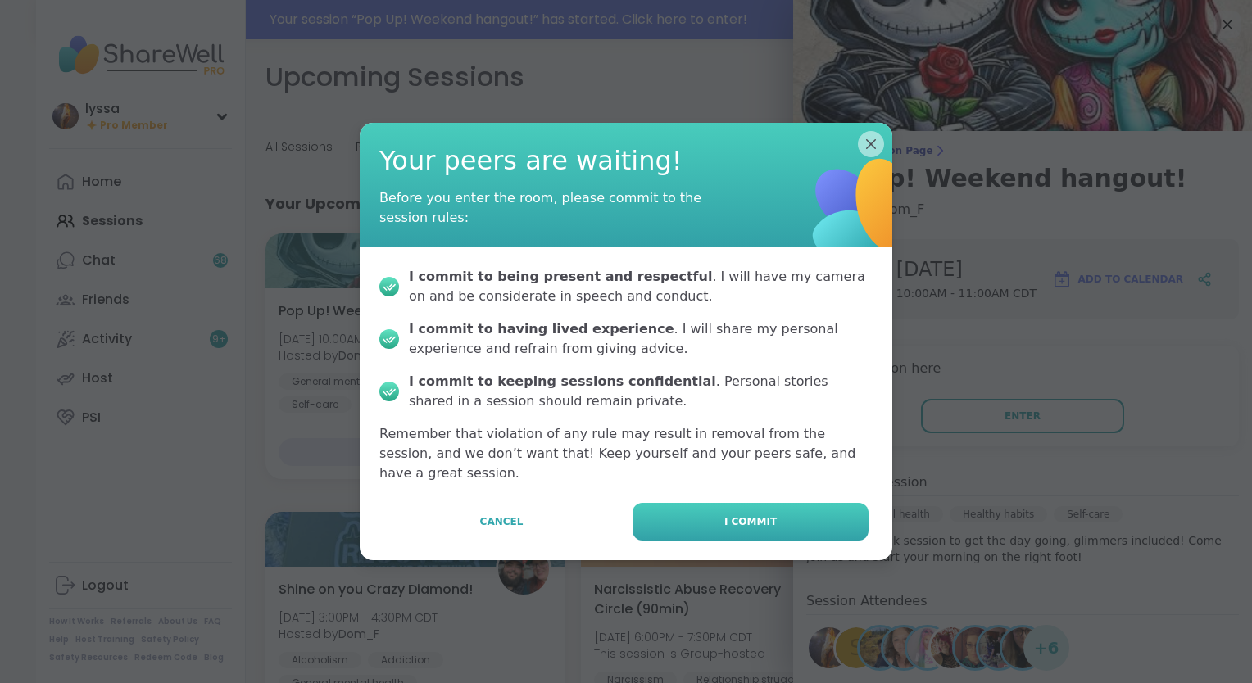
click at [739, 514] on span "I commit" at bounding box center [750, 521] width 52 height 15
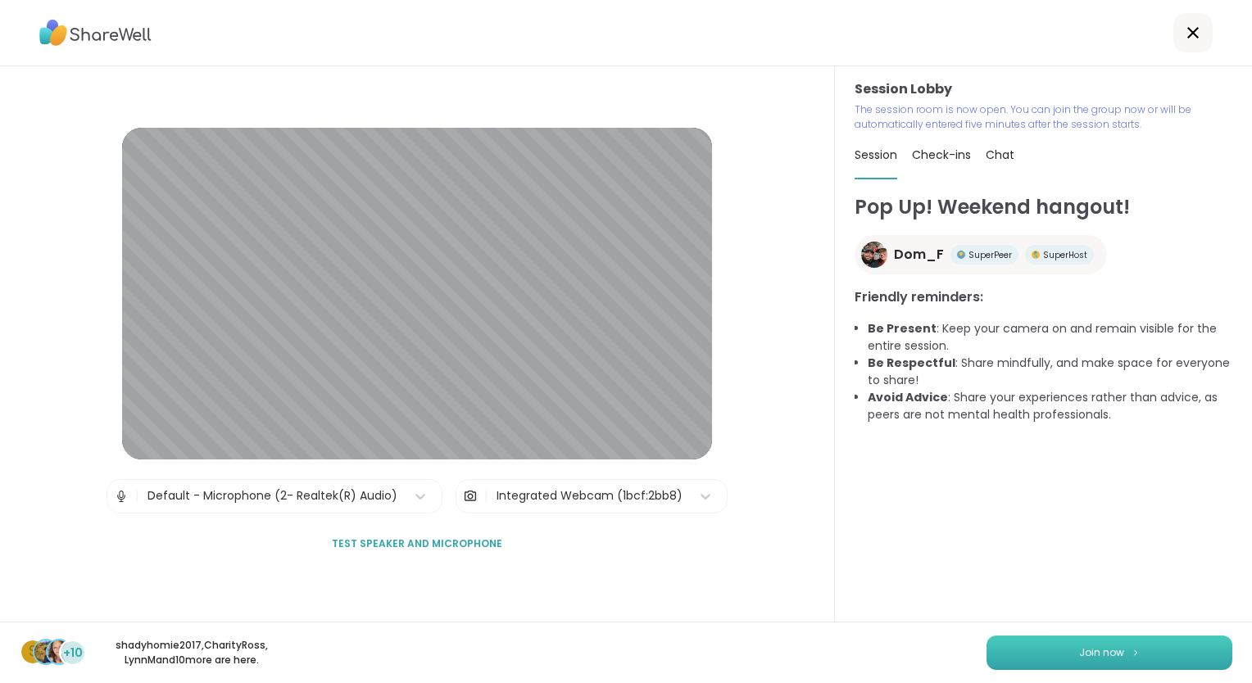
click at [1099, 656] on span "Join now" at bounding box center [1101, 653] width 45 height 15
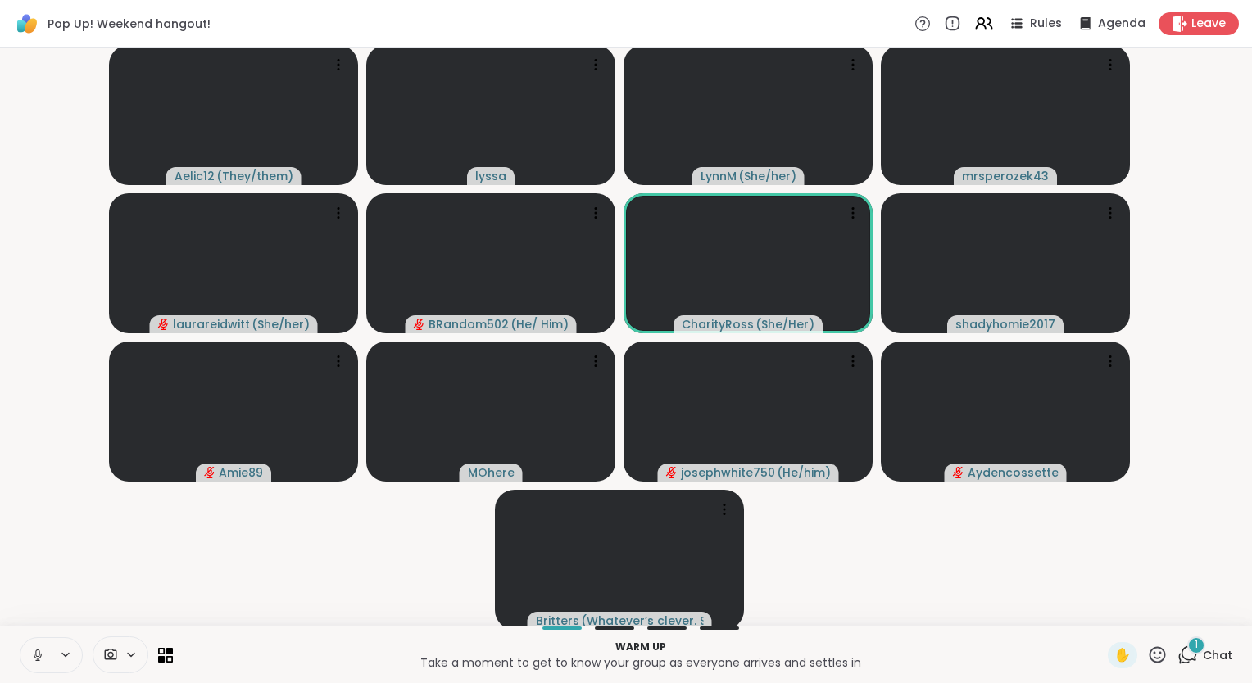
click at [27, 654] on button at bounding box center [35, 655] width 31 height 34
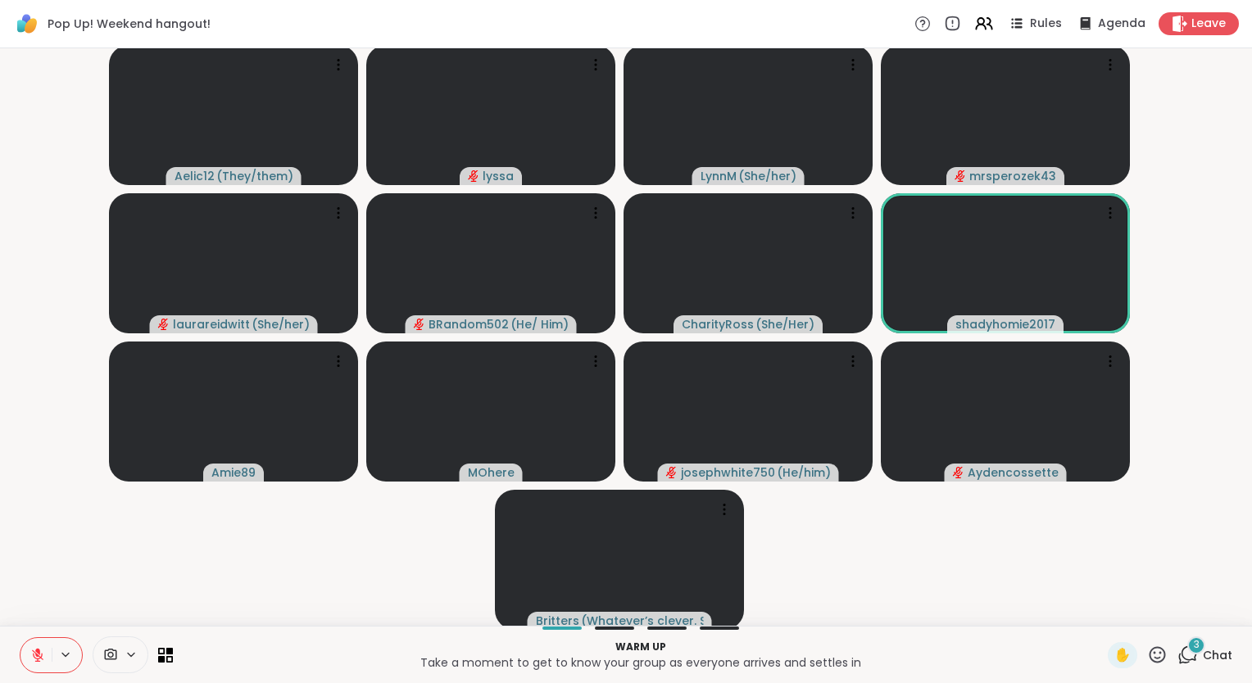
click at [1147, 648] on icon at bounding box center [1157, 655] width 20 height 20
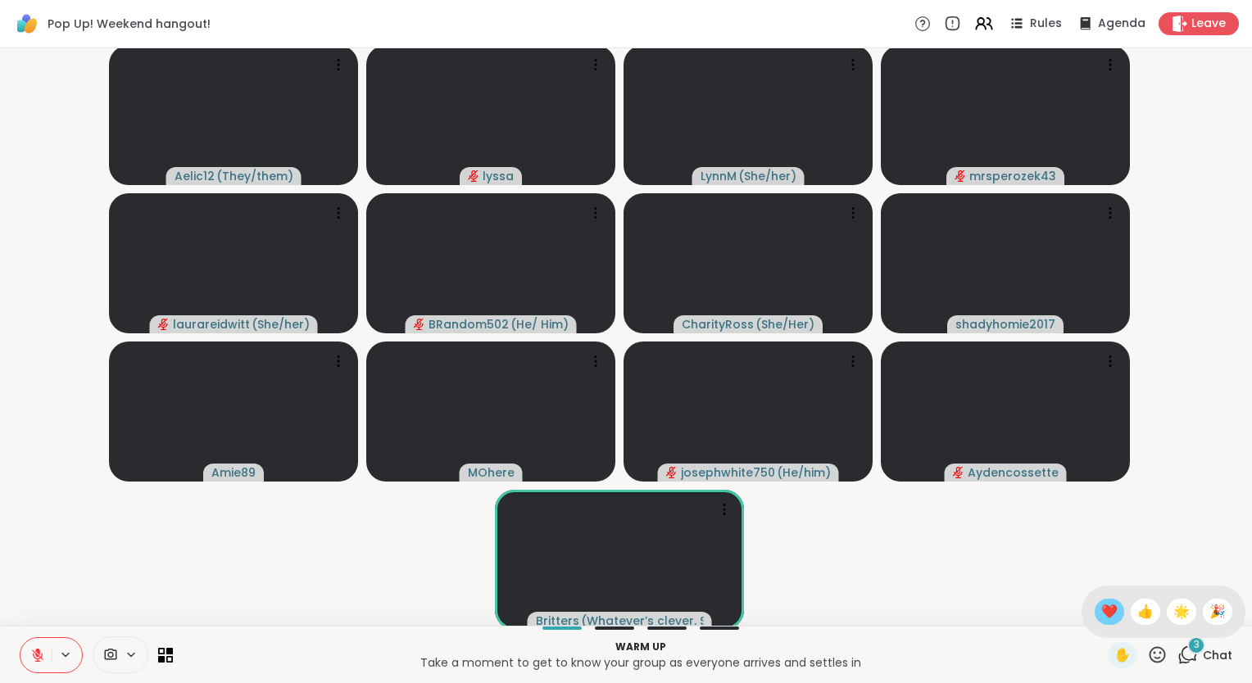
click at [1101, 614] on span "❤️" at bounding box center [1109, 612] width 16 height 20
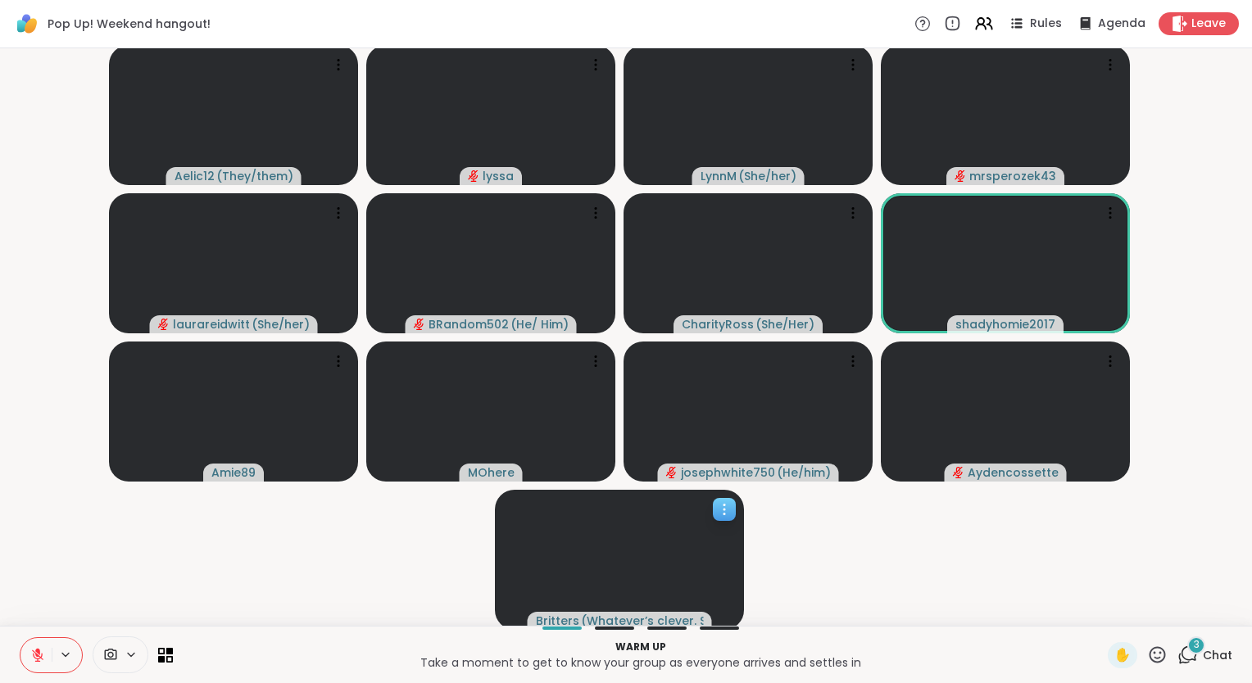
click at [726, 511] on icon at bounding box center [724, 509] width 16 height 16
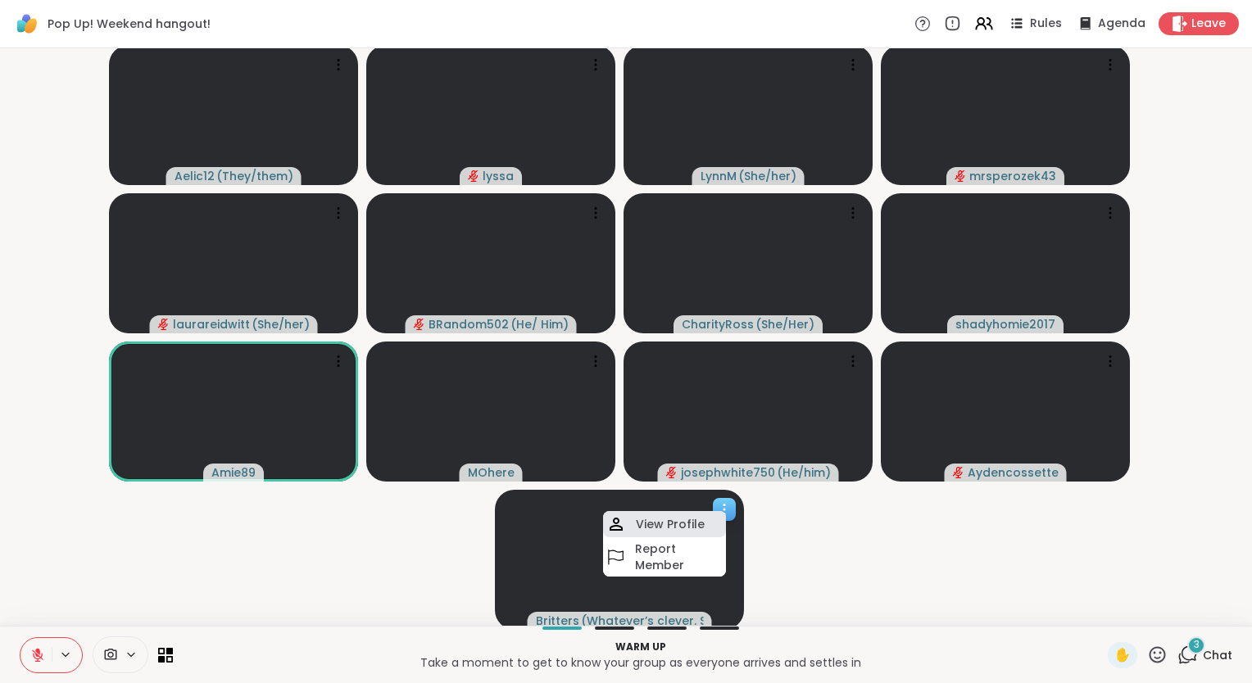
click at [706, 522] on div "View Profile" at bounding box center [664, 524] width 123 height 26
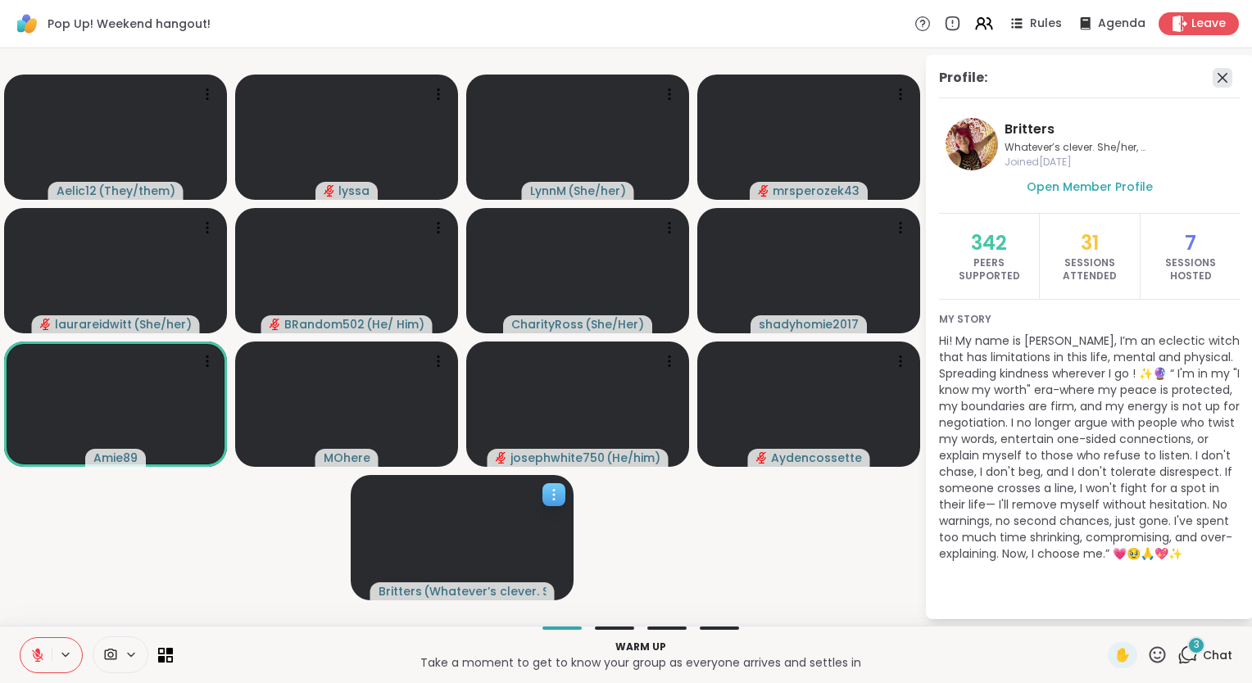
click at [1222, 75] on icon at bounding box center [1222, 78] width 20 height 20
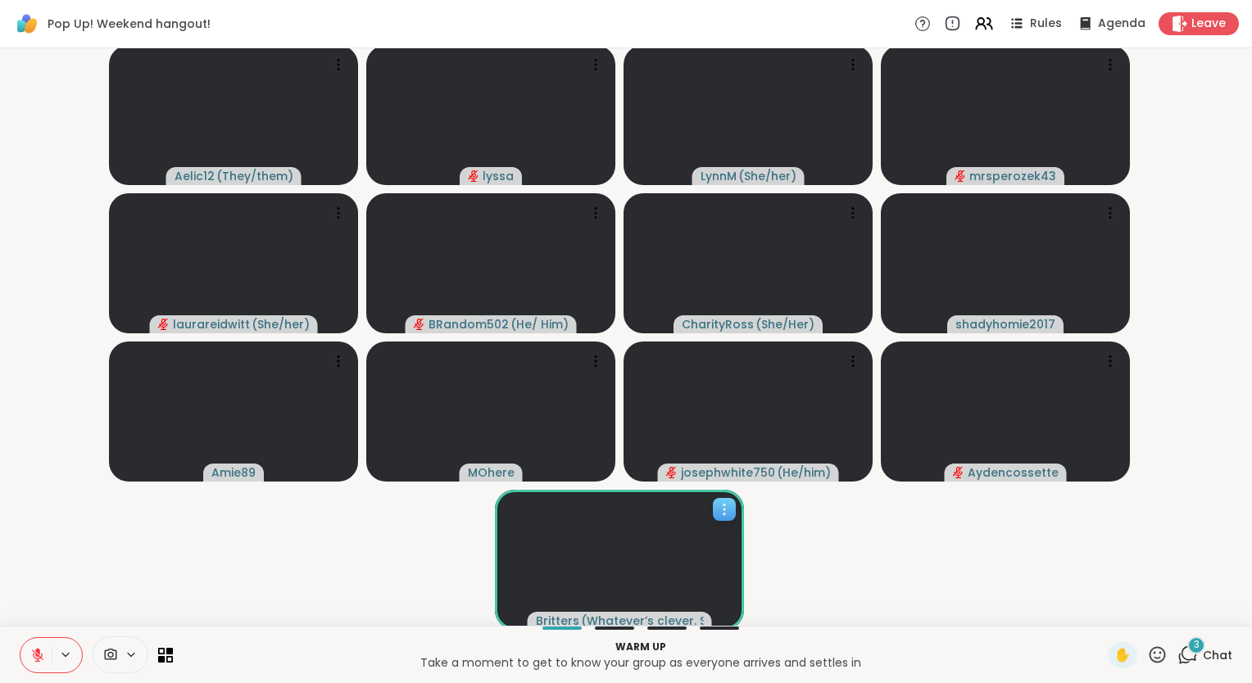
click at [39, 655] on icon at bounding box center [37, 655] width 15 height 15
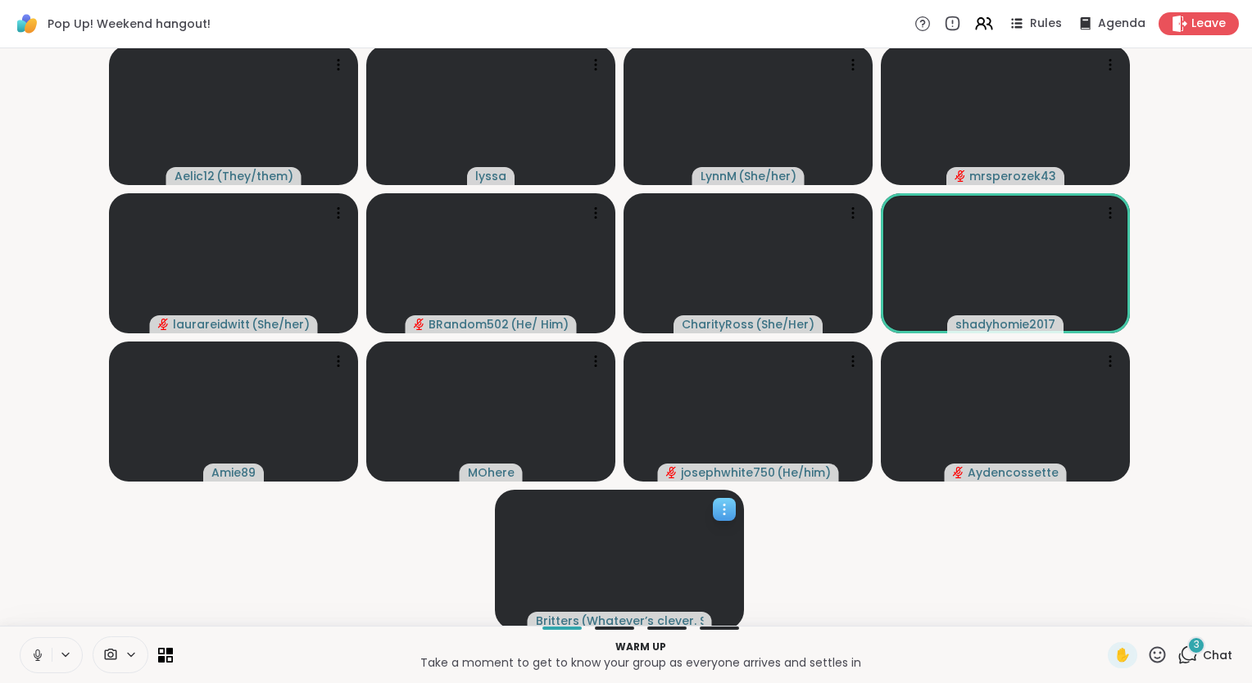
click at [38, 649] on icon at bounding box center [37, 655] width 15 height 15
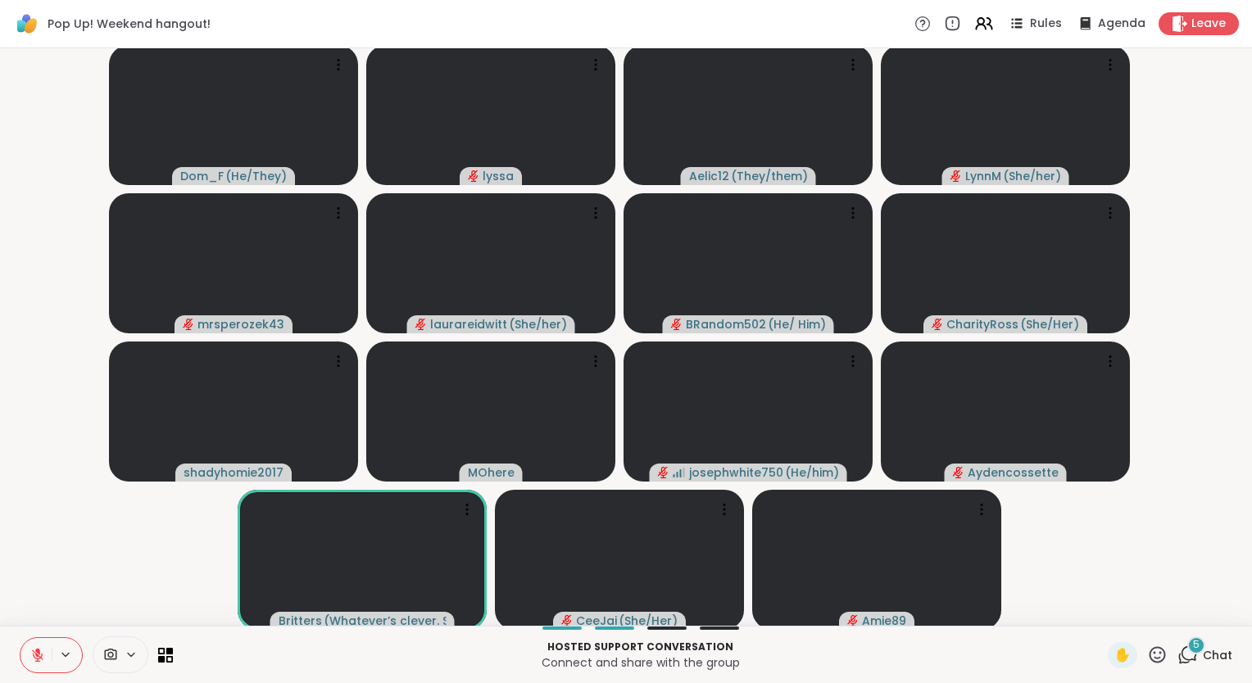
click at [855, 642] on p "Hosted support conversation" at bounding box center [640, 647] width 915 height 15
drag, startPoint x: 855, startPoint y: 642, endPoint x: 852, endPoint y: 631, distance: 11.9
click at [852, 631] on div "Hosted support conversation Connect and share with the group ✋ 5 Chat" at bounding box center [626, 654] width 1252 height 57
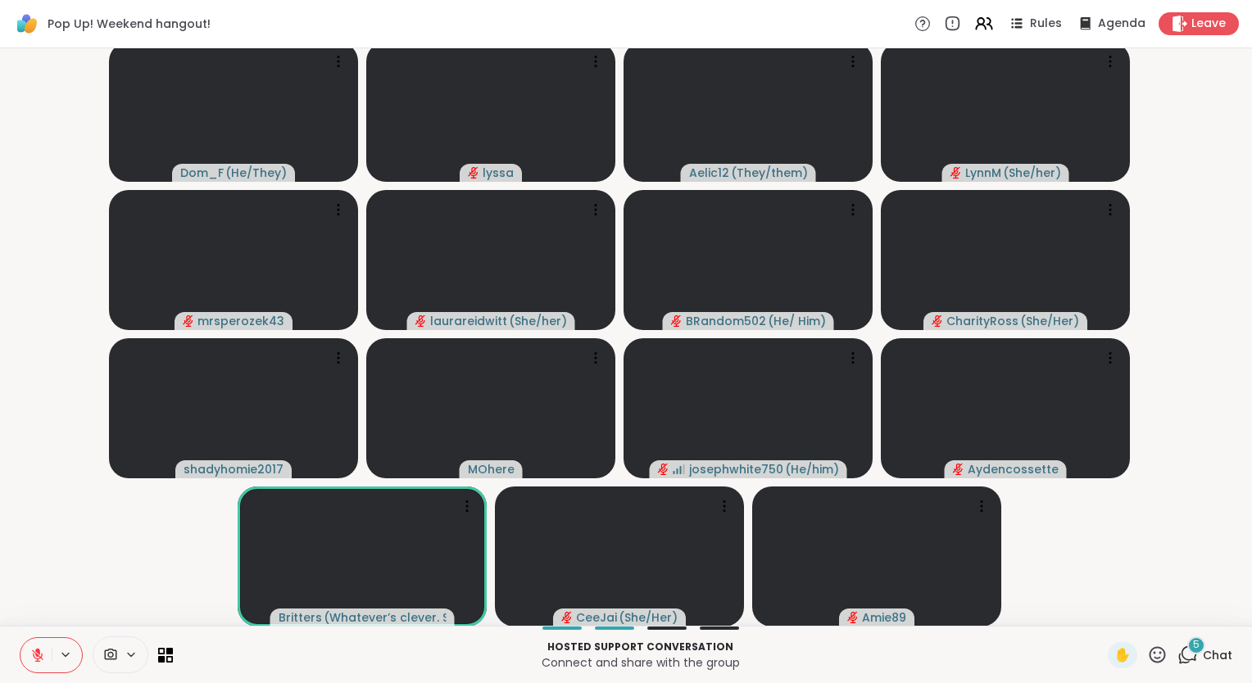
click at [852, 631] on div "Hosted support conversation Connect and share with the group ✋ 5 Chat" at bounding box center [626, 654] width 1252 height 57
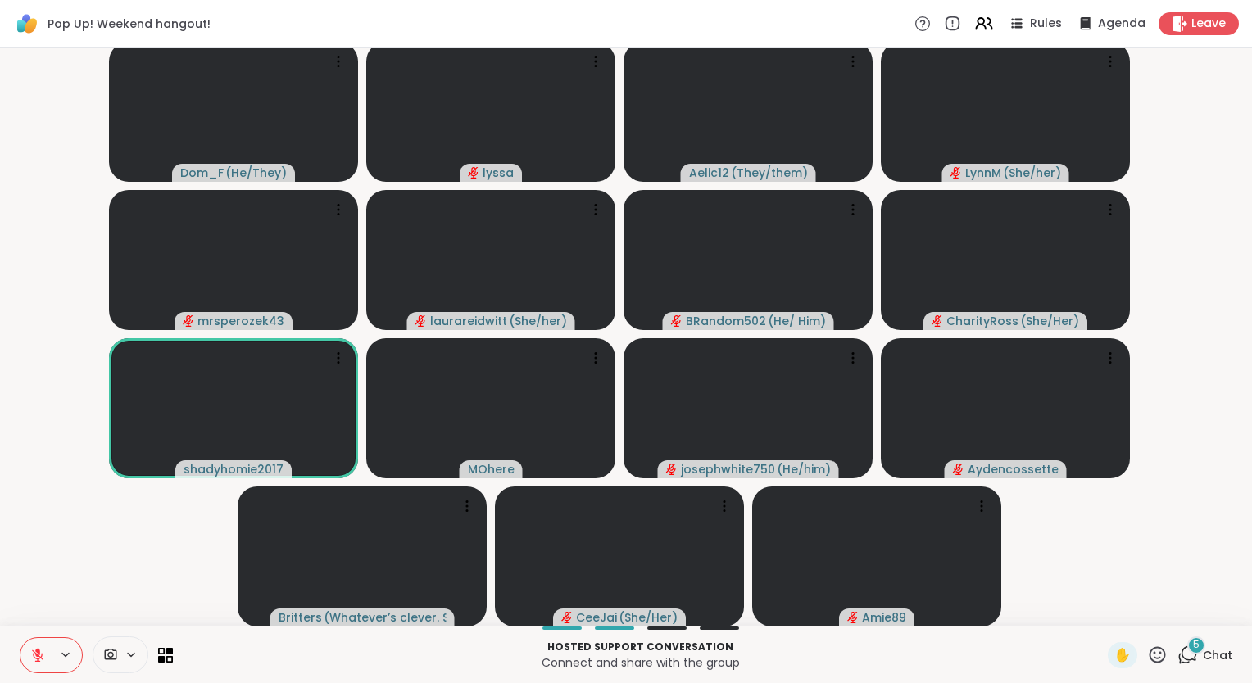
click at [1203, 647] on span "Chat" at bounding box center [1217, 655] width 29 height 16
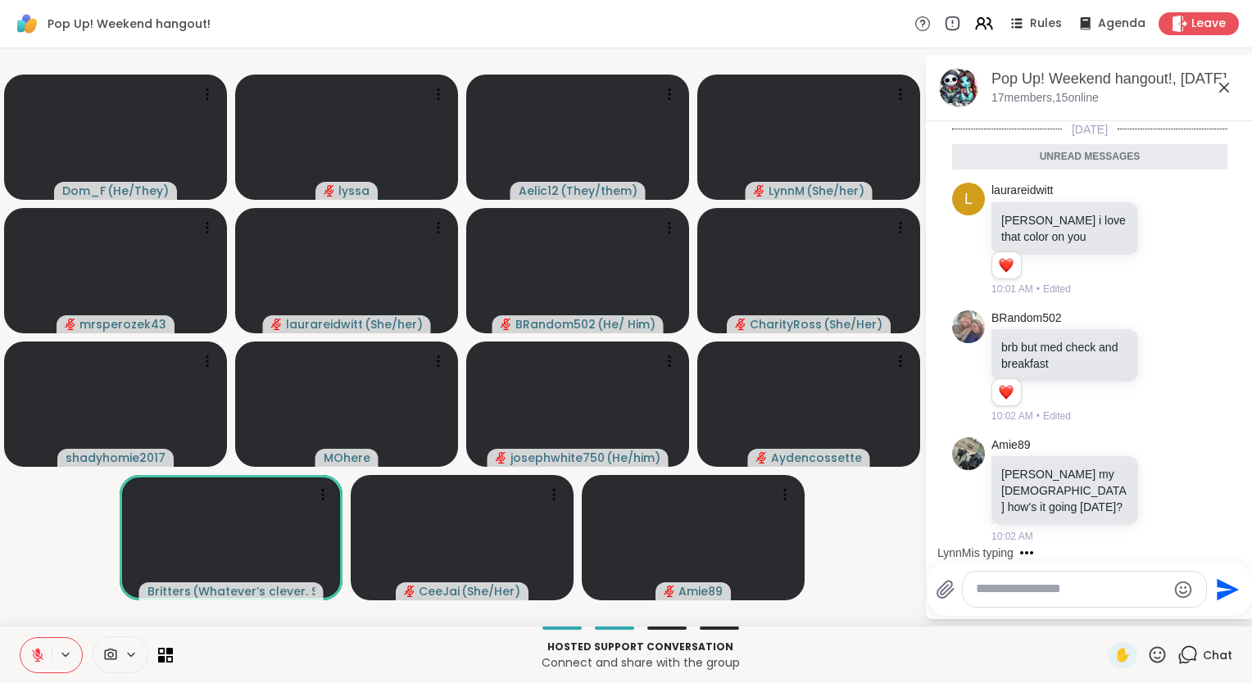
scroll to position [153, 0]
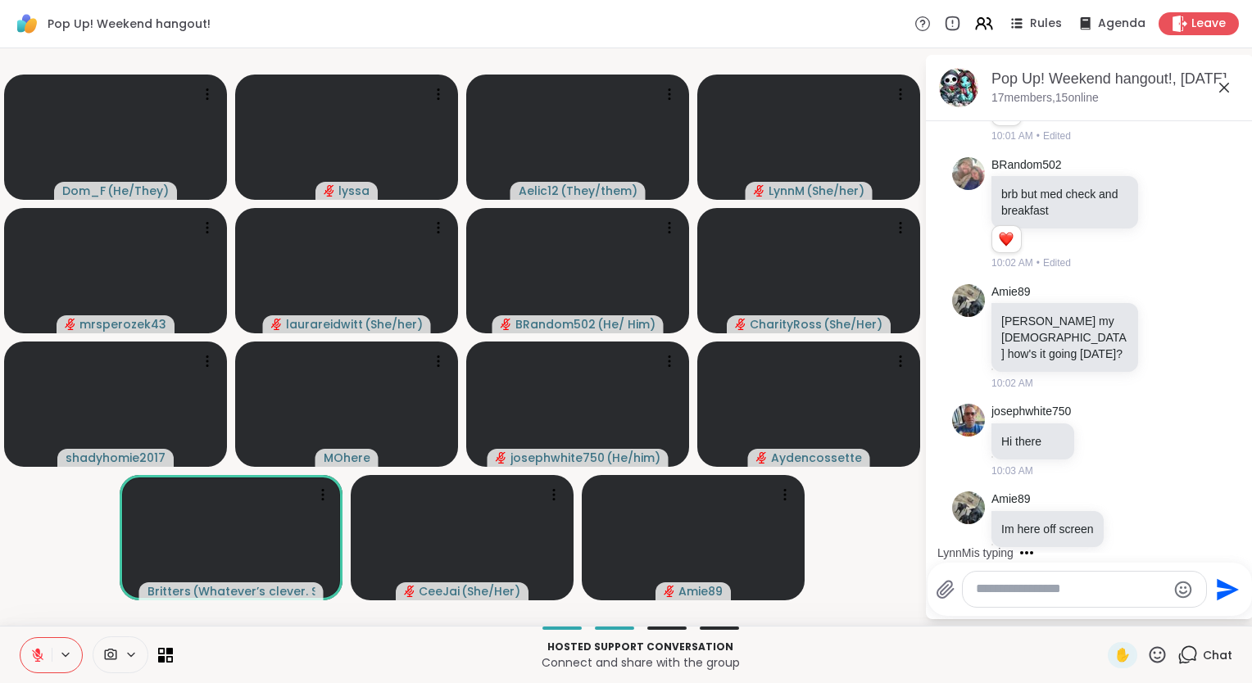
click at [1085, 579] on div at bounding box center [1084, 589] width 243 height 35
click at [1055, 592] on textarea "Type your message" at bounding box center [1071, 589] width 191 height 17
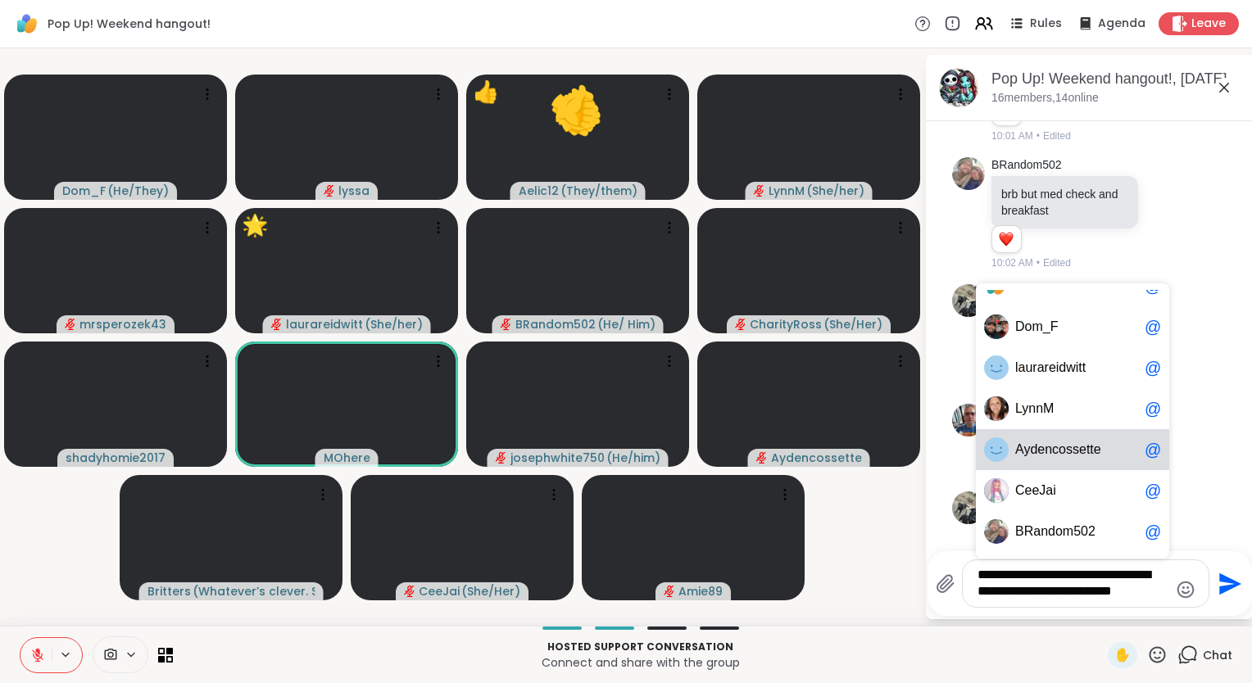
scroll to position [0, 0]
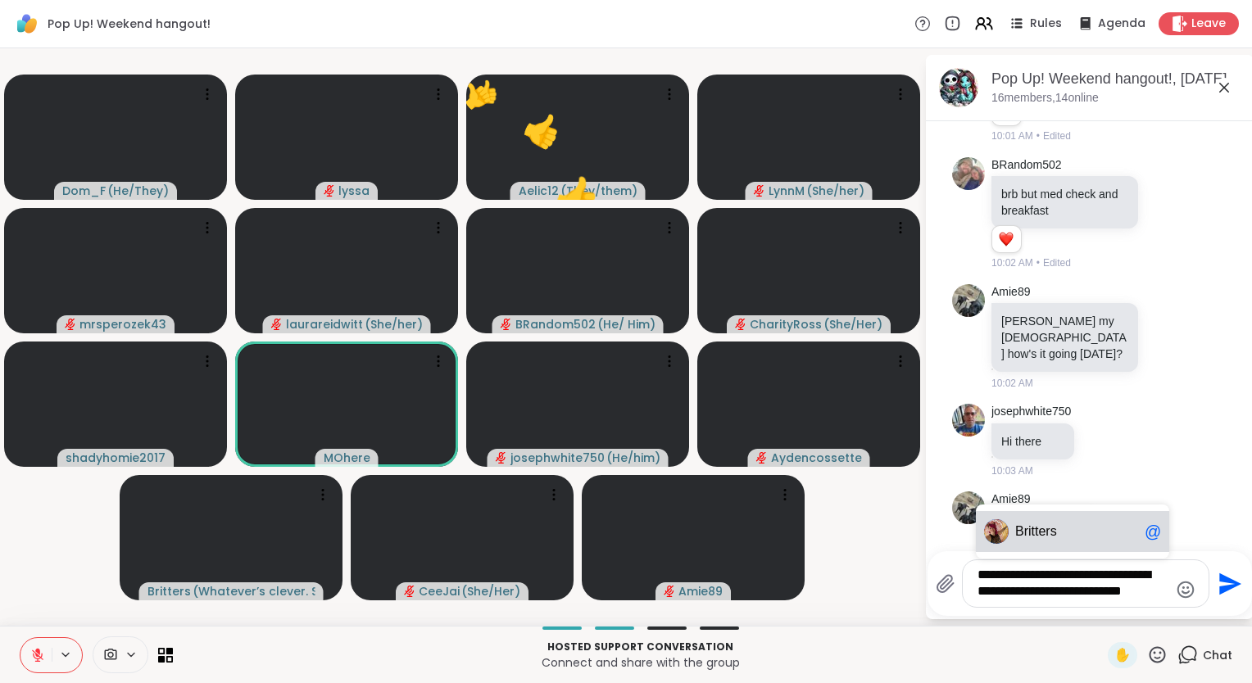
click at [1053, 538] on span "tters" at bounding box center [1043, 531] width 25 height 16
type textarea "**********"
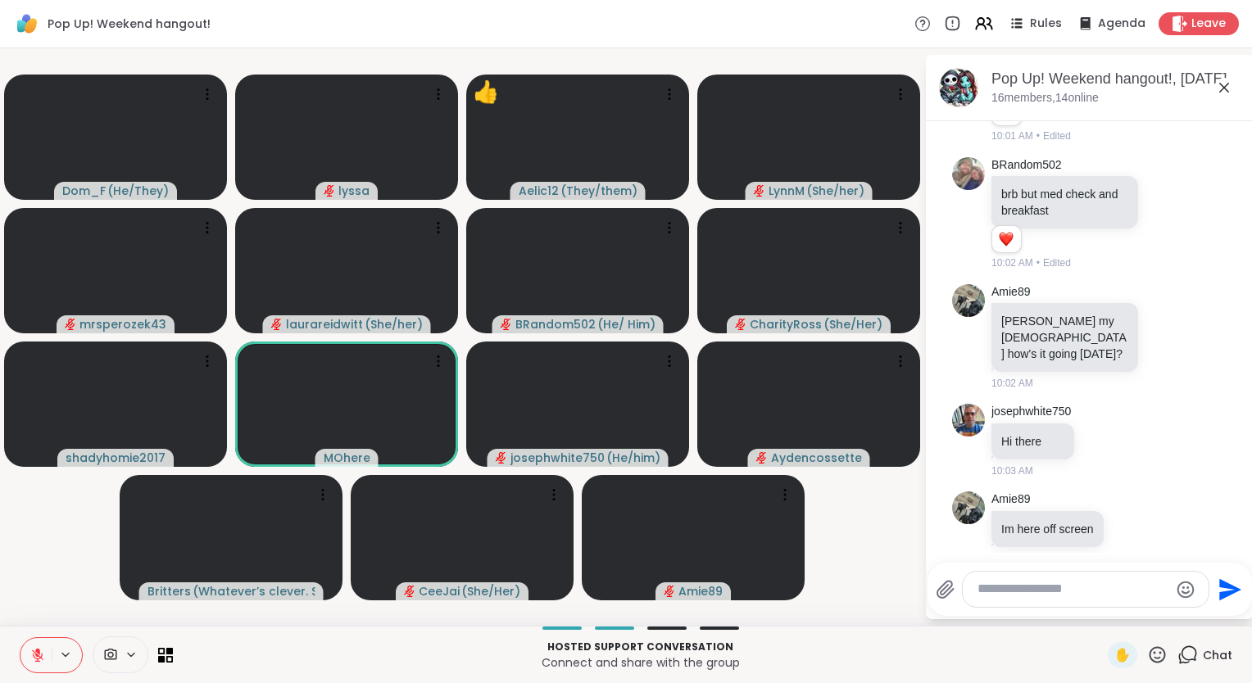
scroll to position [250, 0]
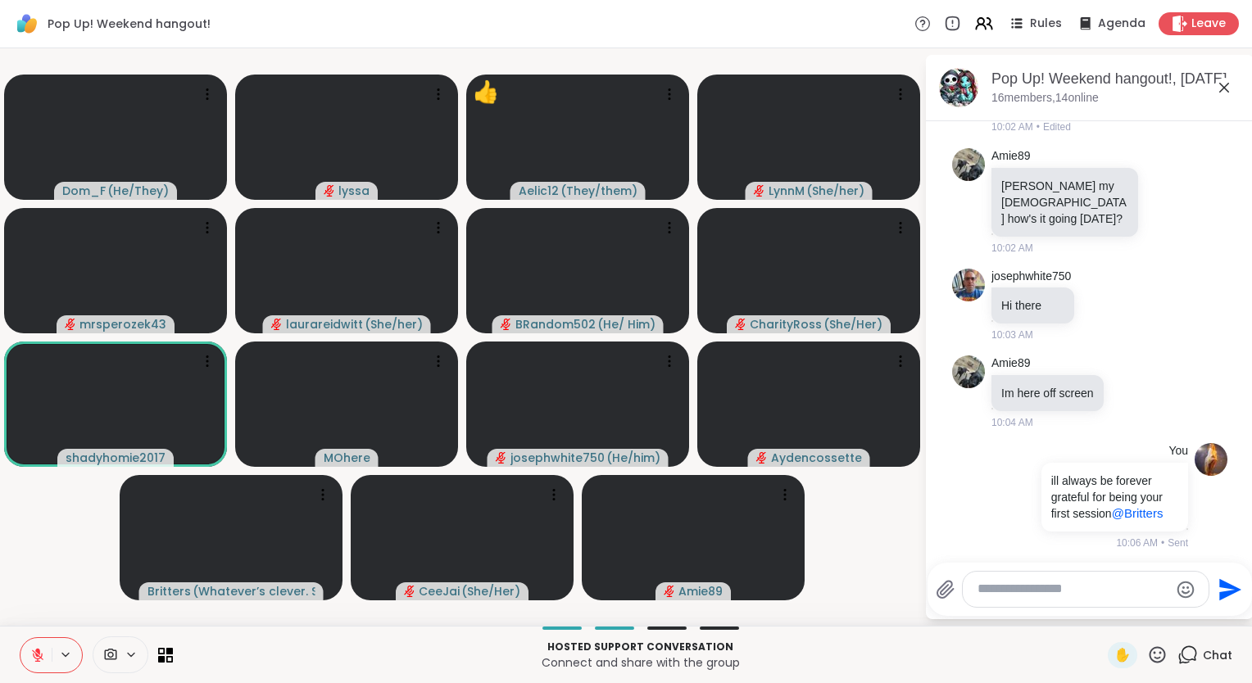
click at [1230, 85] on icon at bounding box center [1224, 88] width 20 height 20
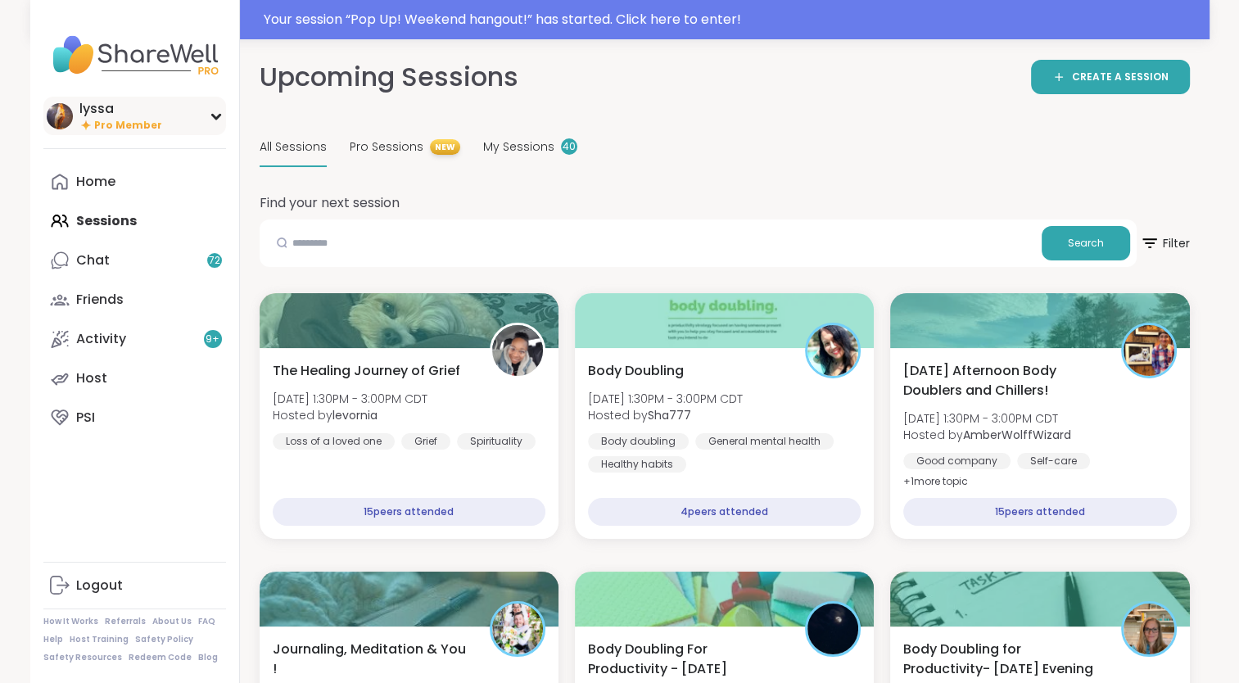
click at [55, 114] on img at bounding box center [60, 116] width 26 height 26
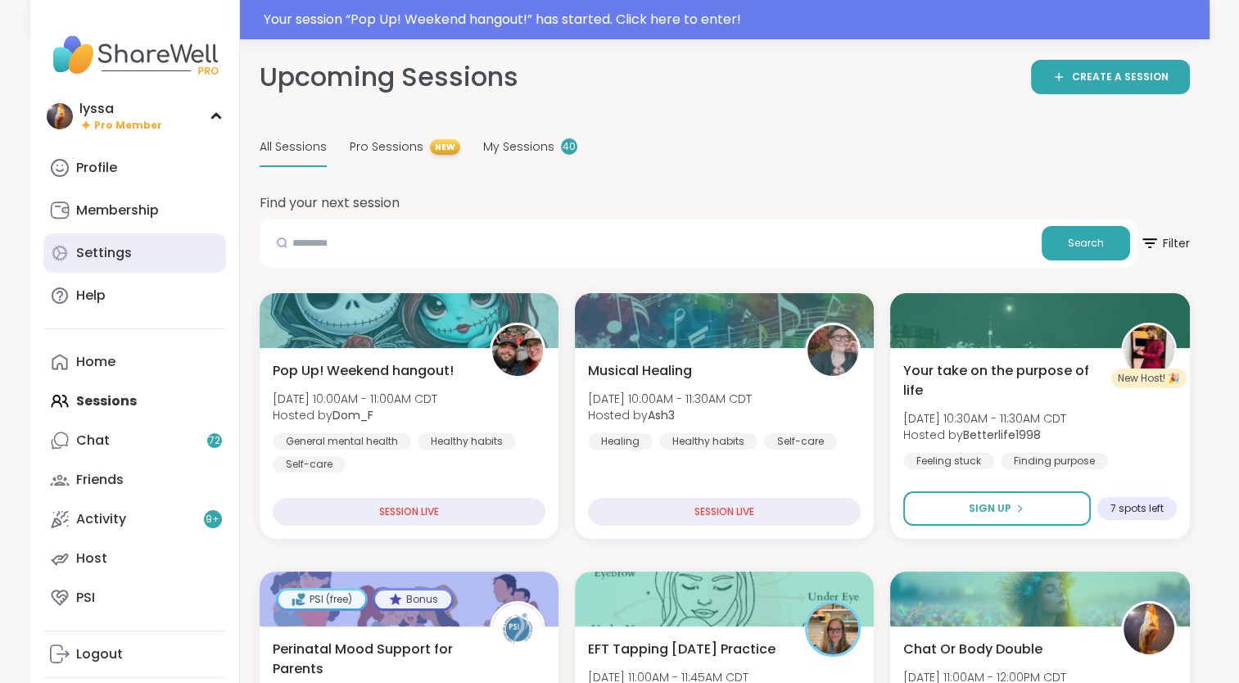
click at [102, 252] on div "Settings" at bounding box center [104, 253] width 56 height 18
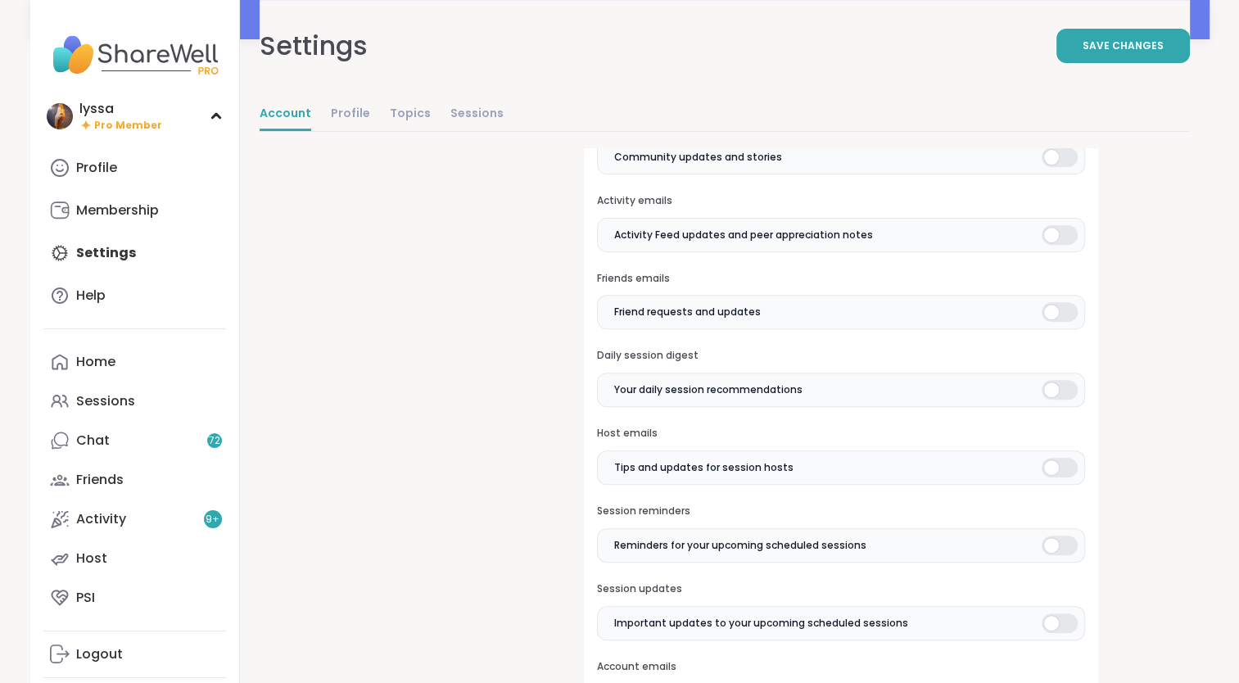
scroll to position [542, 0]
click at [1059, 303] on div at bounding box center [1060, 311] width 36 height 20
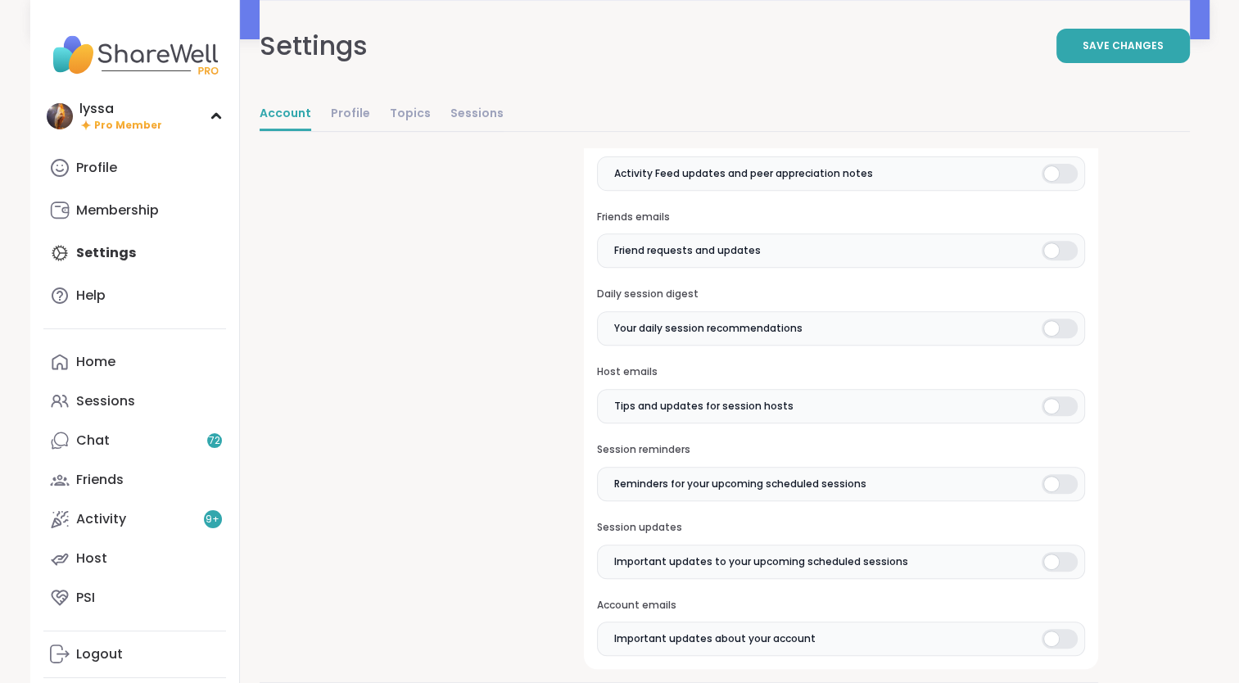
scroll to position [601, 0]
click at [1112, 39] on span "Save Changes" at bounding box center [1123, 46] width 81 height 15
click at [94, 174] on div "Profile" at bounding box center [96, 168] width 41 height 18
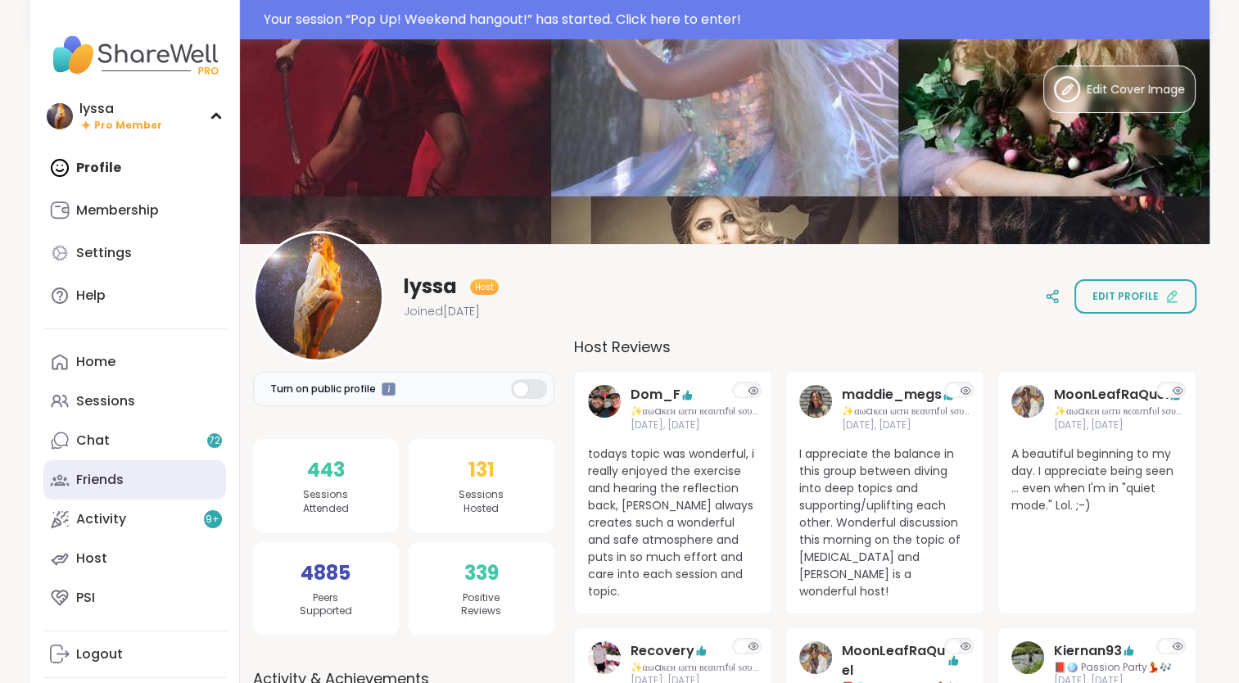
click at [102, 481] on div "Friends" at bounding box center [100, 480] width 48 height 18
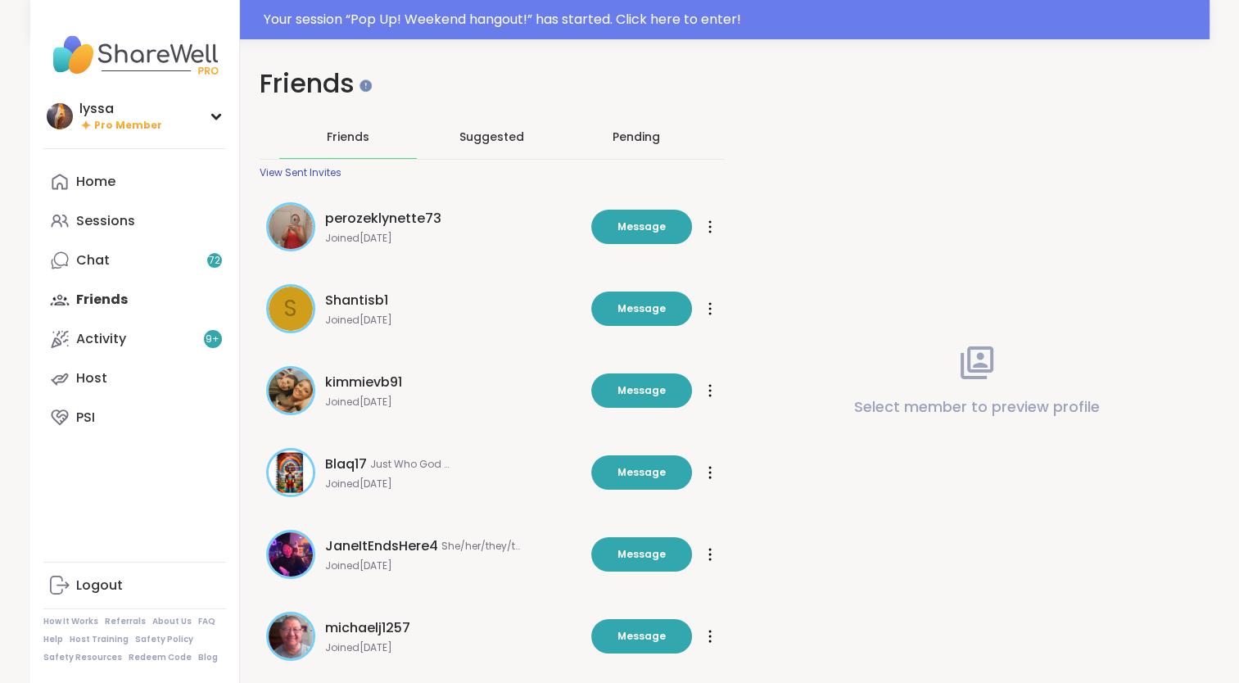
click at [626, 133] on div "Pending" at bounding box center [637, 137] width 48 height 16
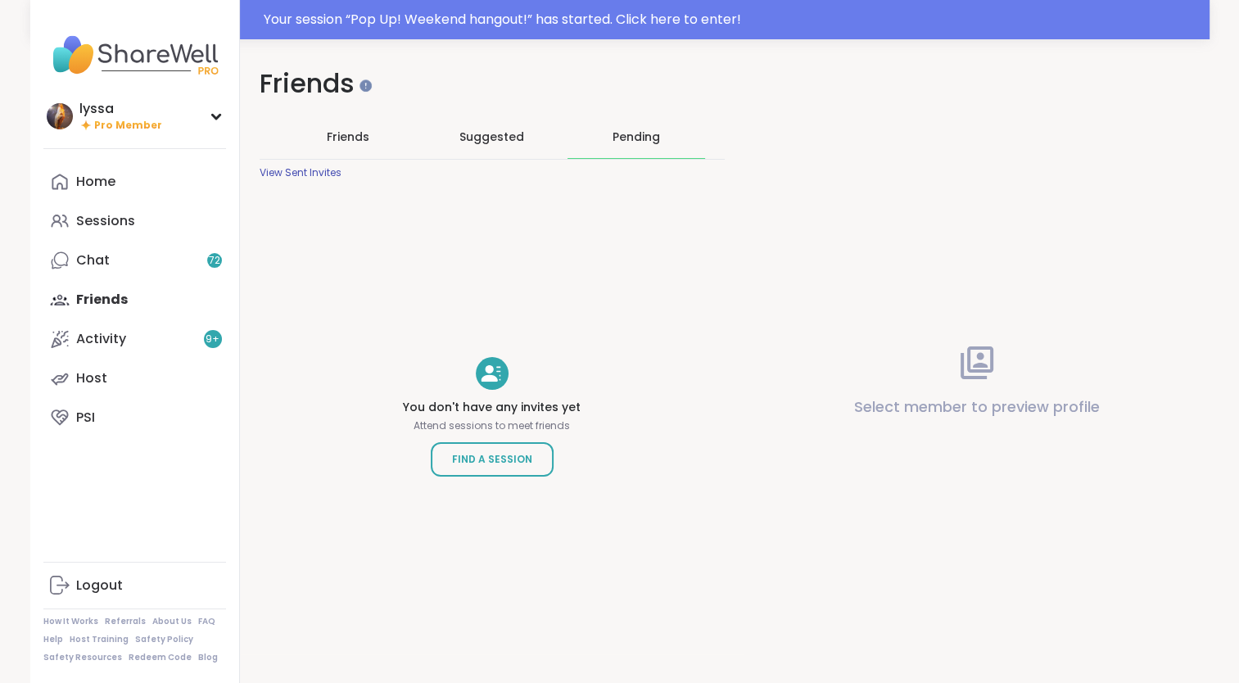
click at [321, 169] on div "View Sent Invites" at bounding box center [301, 172] width 82 height 13
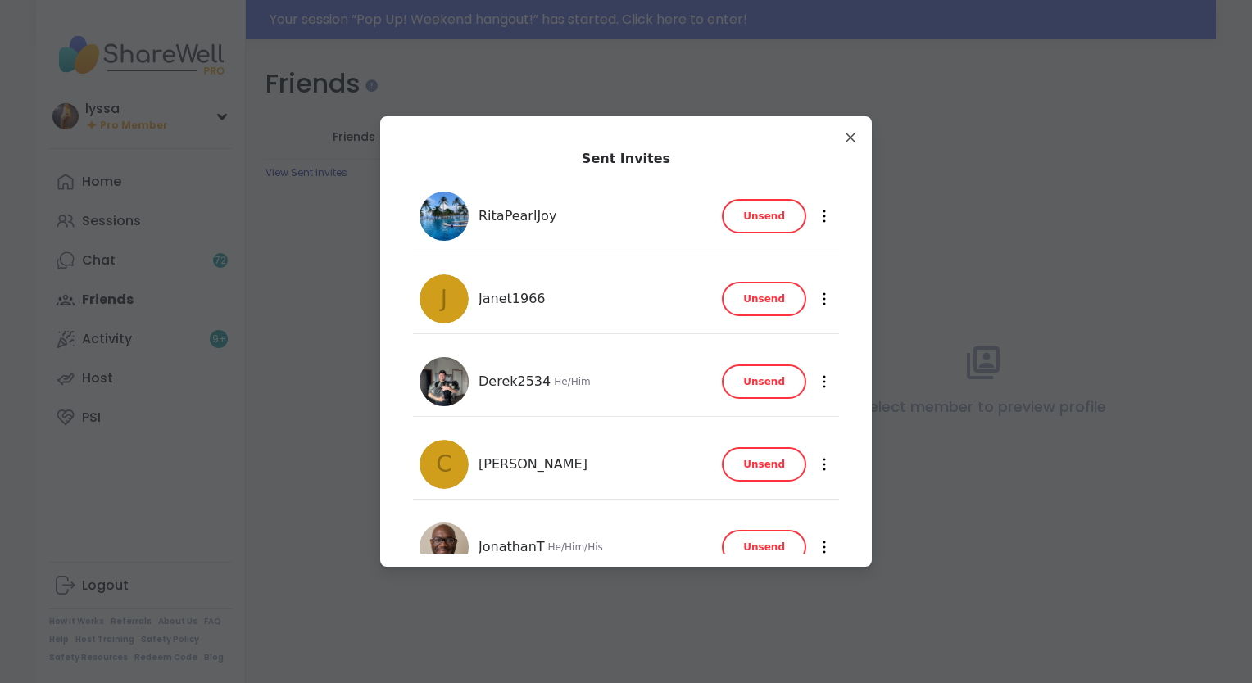
scroll to position [136, 0]
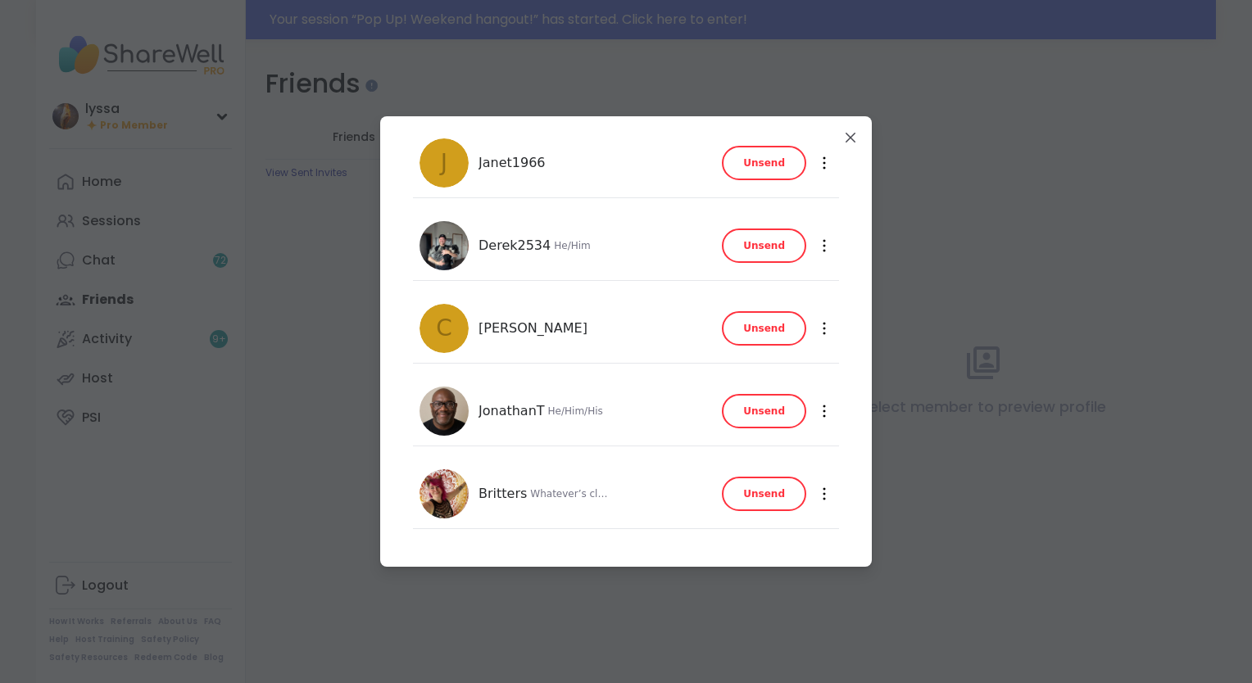
click at [768, 251] on span "Unsend" at bounding box center [764, 245] width 42 height 15
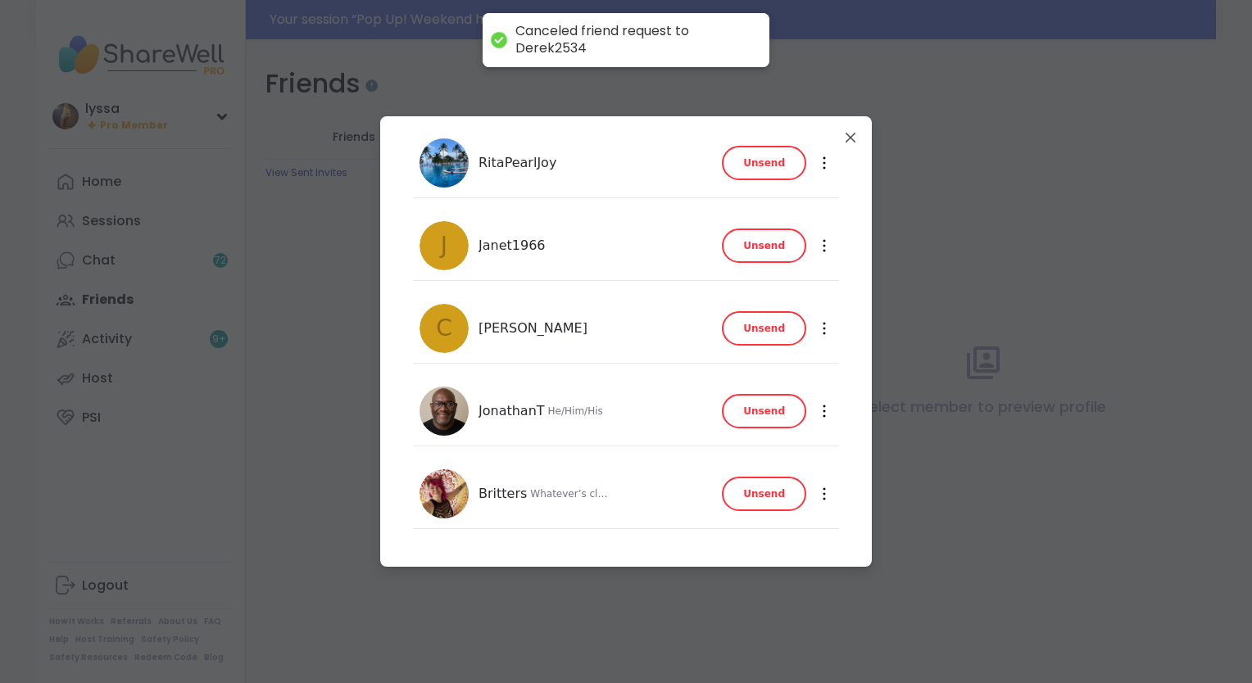
click at [759, 162] on span "Unsend" at bounding box center [764, 163] width 42 height 15
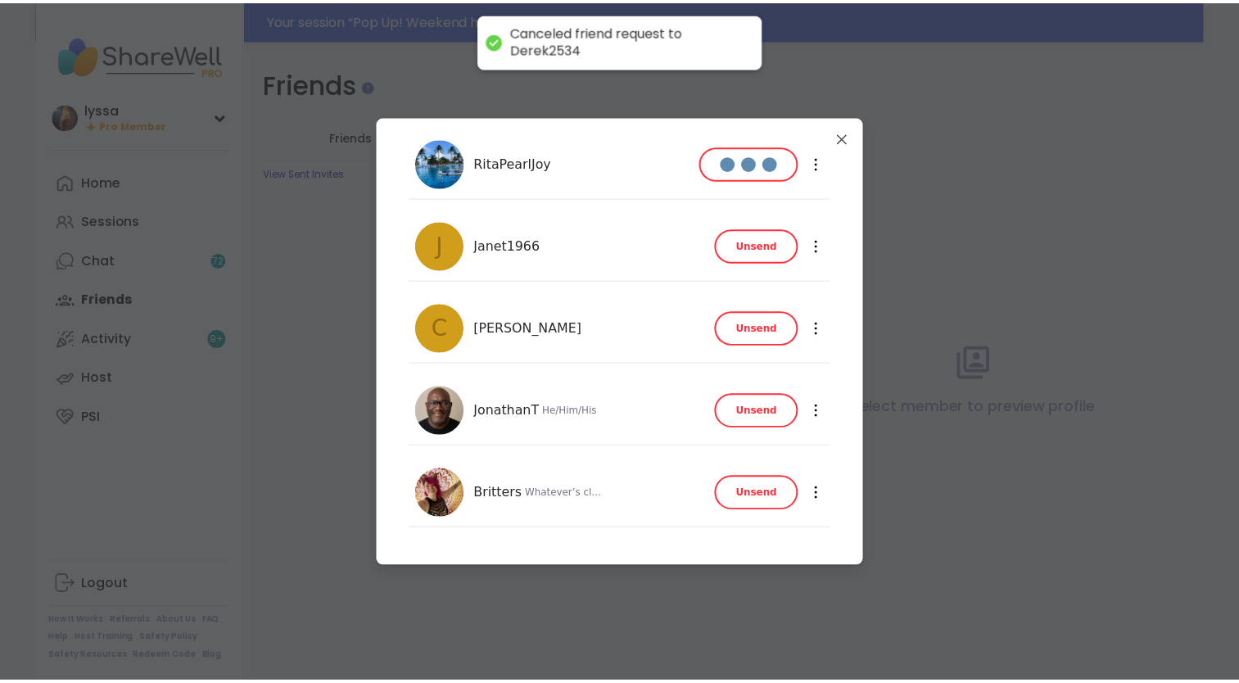
scroll to position [0, 0]
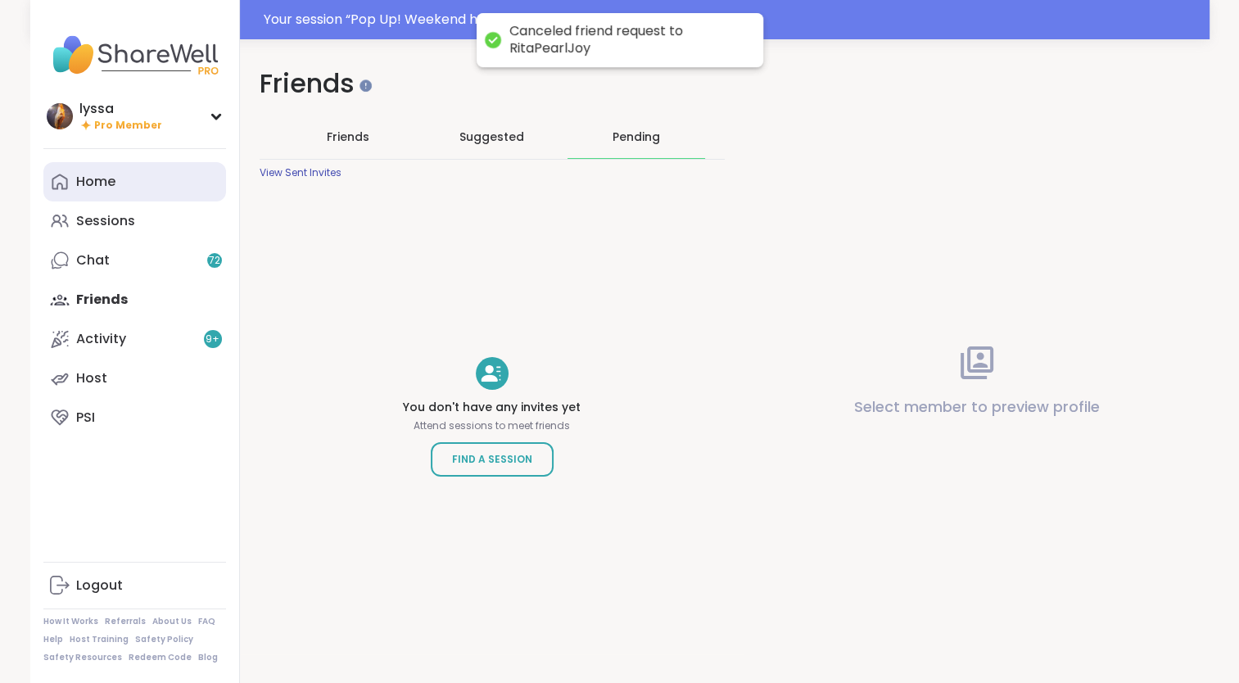
click at [90, 172] on link "Home" at bounding box center [134, 181] width 183 height 39
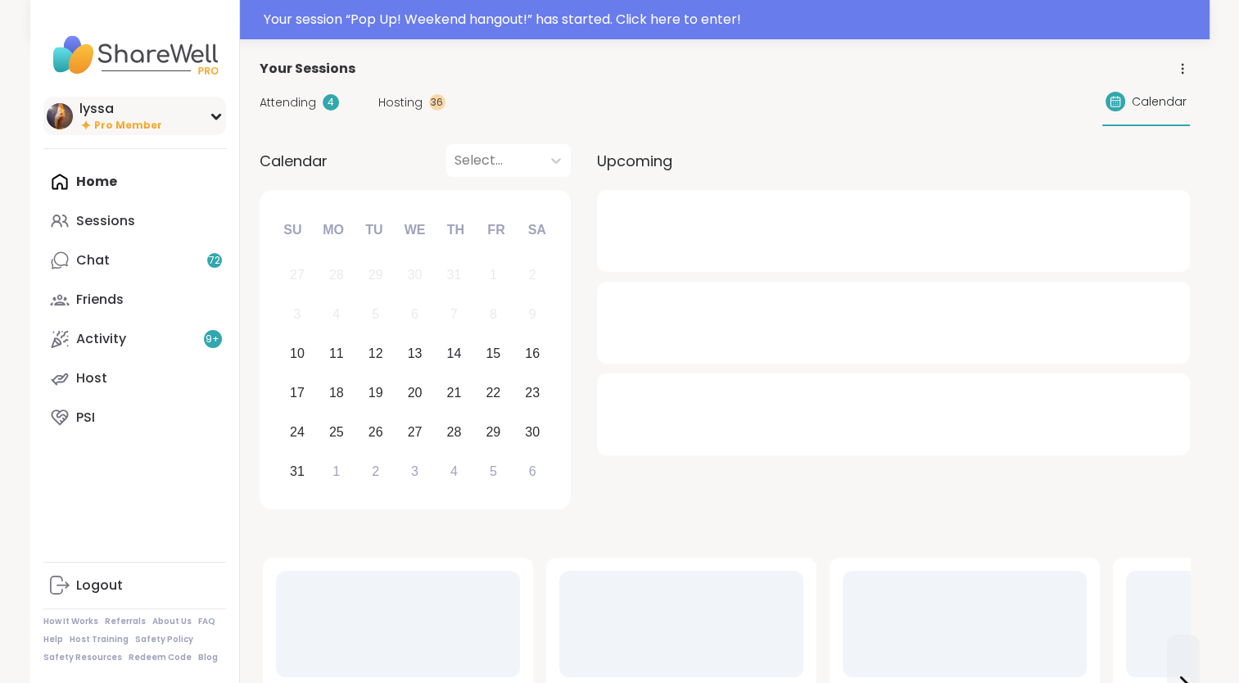
click at [51, 106] on img at bounding box center [60, 116] width 26 height 26
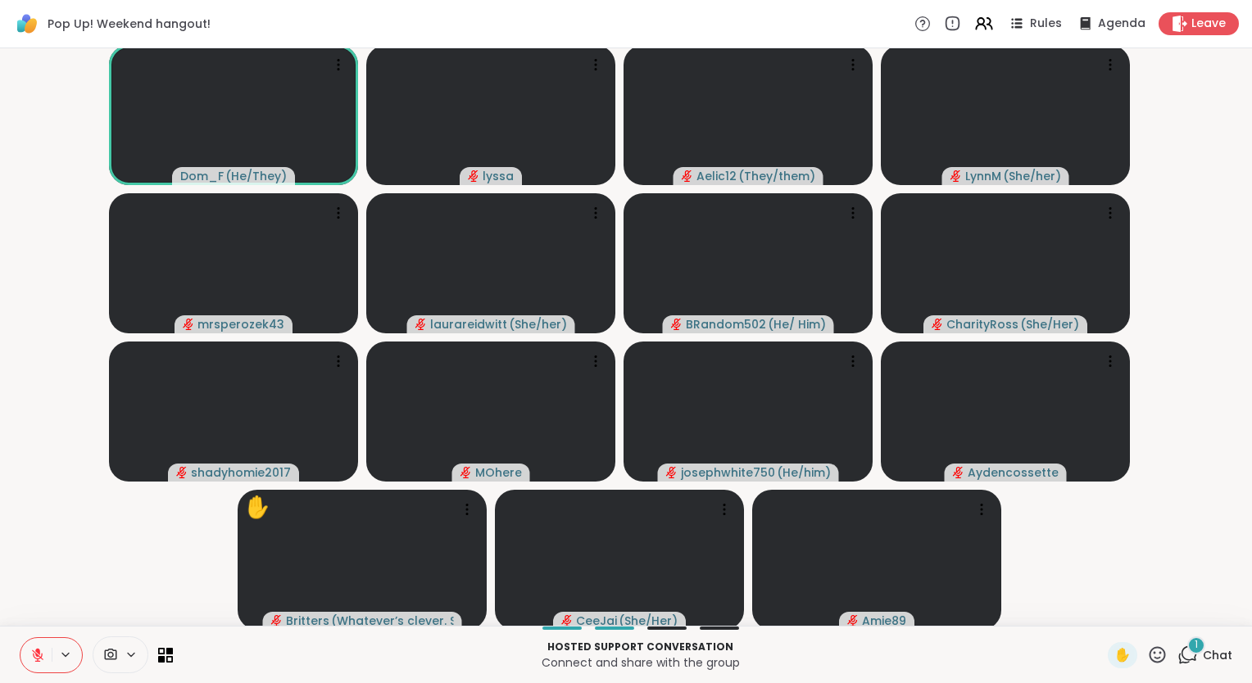
click at [1150, 654] on icon at bounding box center [1157, 655] width 20 height 20
click at [1101, 618] on span "❤️" at bounding box center [1109, 612] width 16 height 20
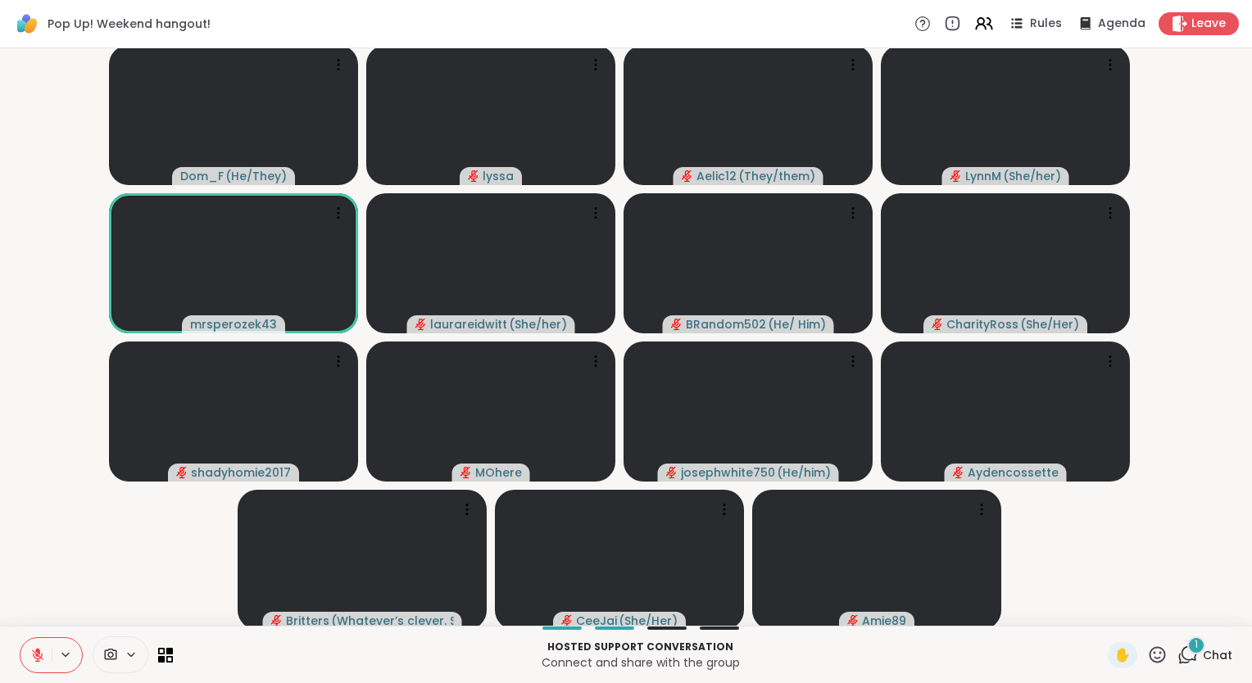
click at [1147, 654] on icon at bounding box center [1157, 655] width 20 height 20
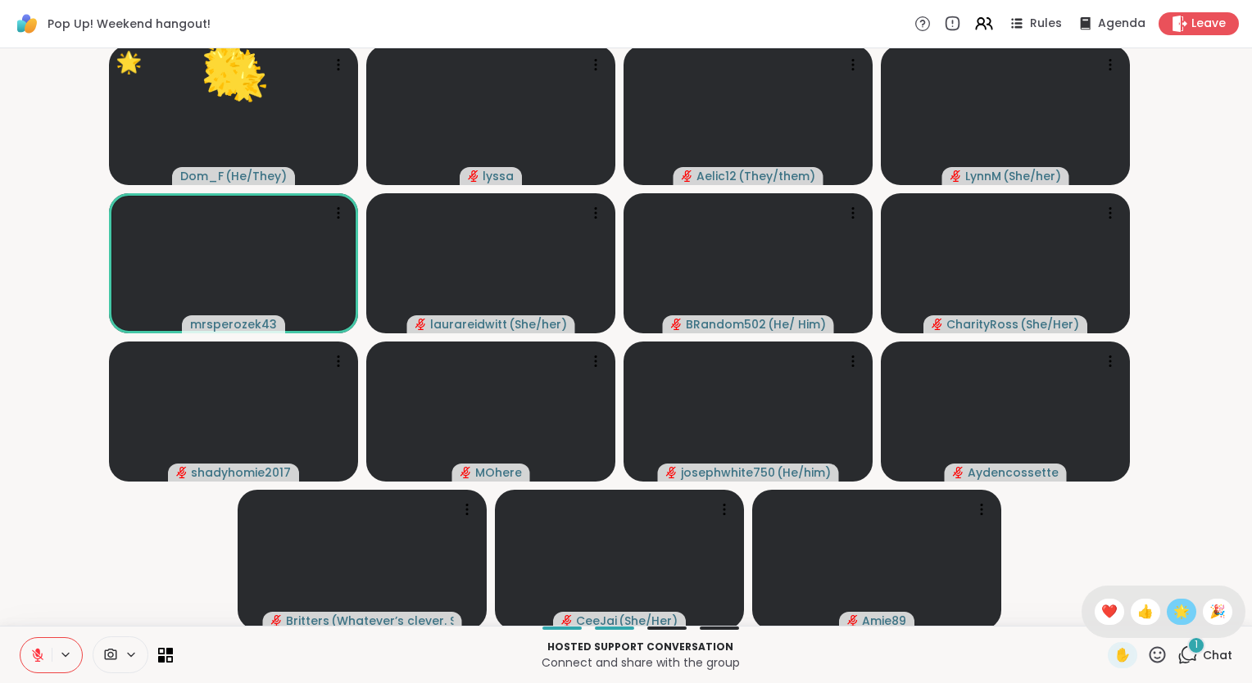
click at [1173, 613] on span "🌟" at bounding box center [1181, 612] width 16 height 20
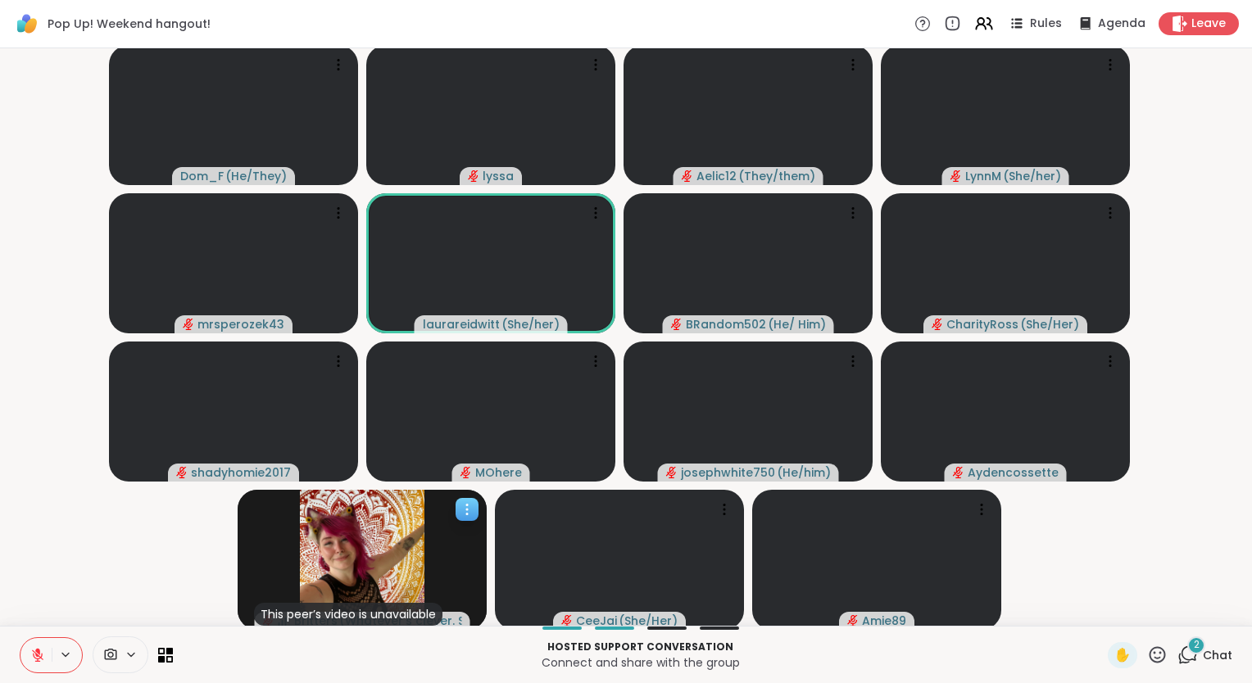
click at [474, 510] on icon at bounding box center [467, 509] width 16 height 16
click at [449, 516] on h4 "View Profile" at bounding box center [417, 523] width 69 height 16
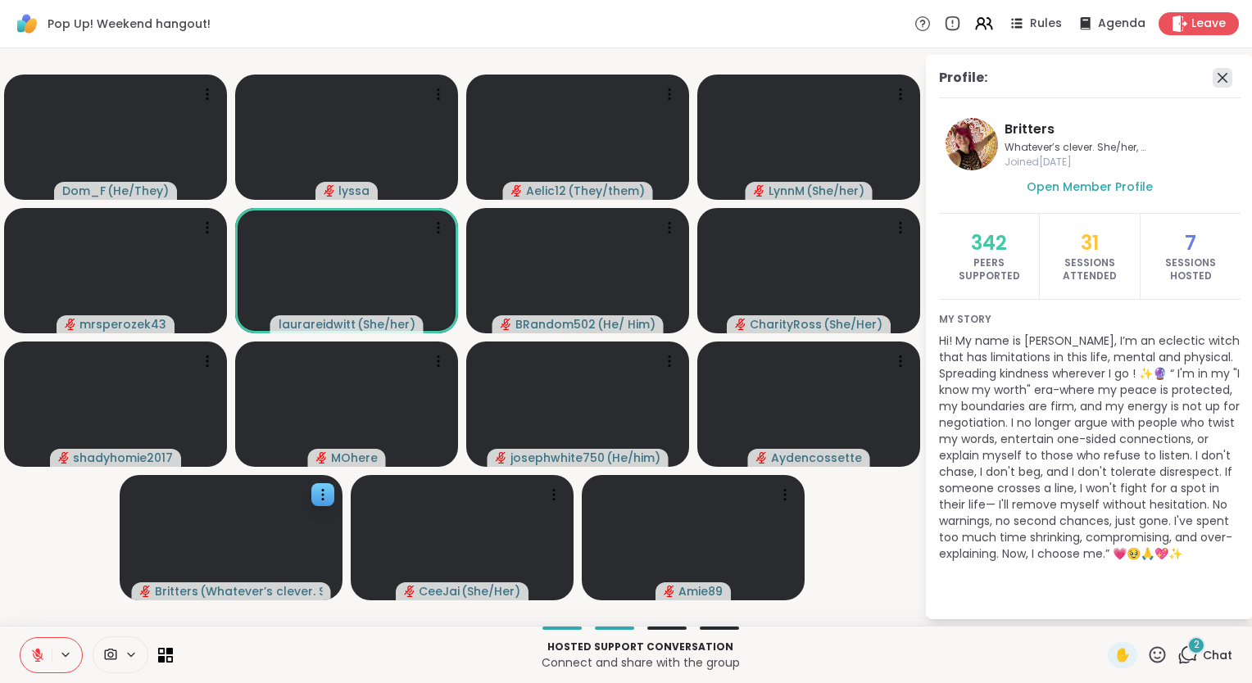
click at [1224, 75] on icon at bounding box center [1222, 78] width 10 height 10
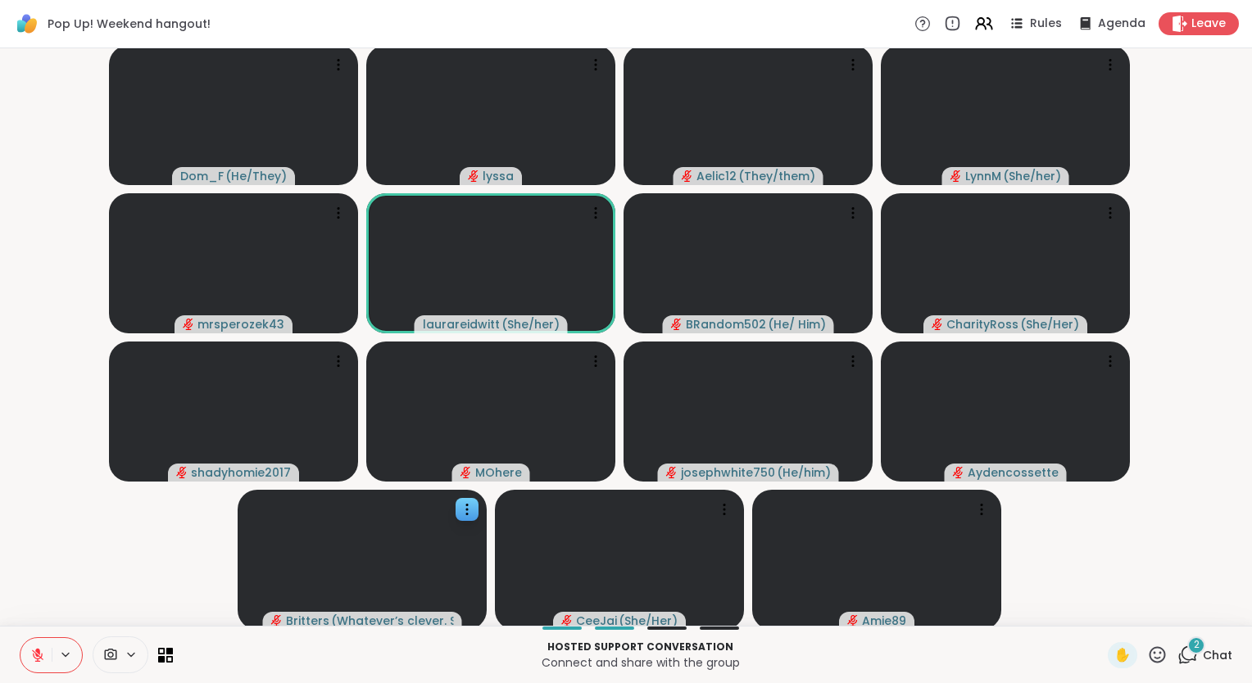
click at [1188, 655] on div "2 Chat" at bounding box center [1204, 655] width 55 height 26
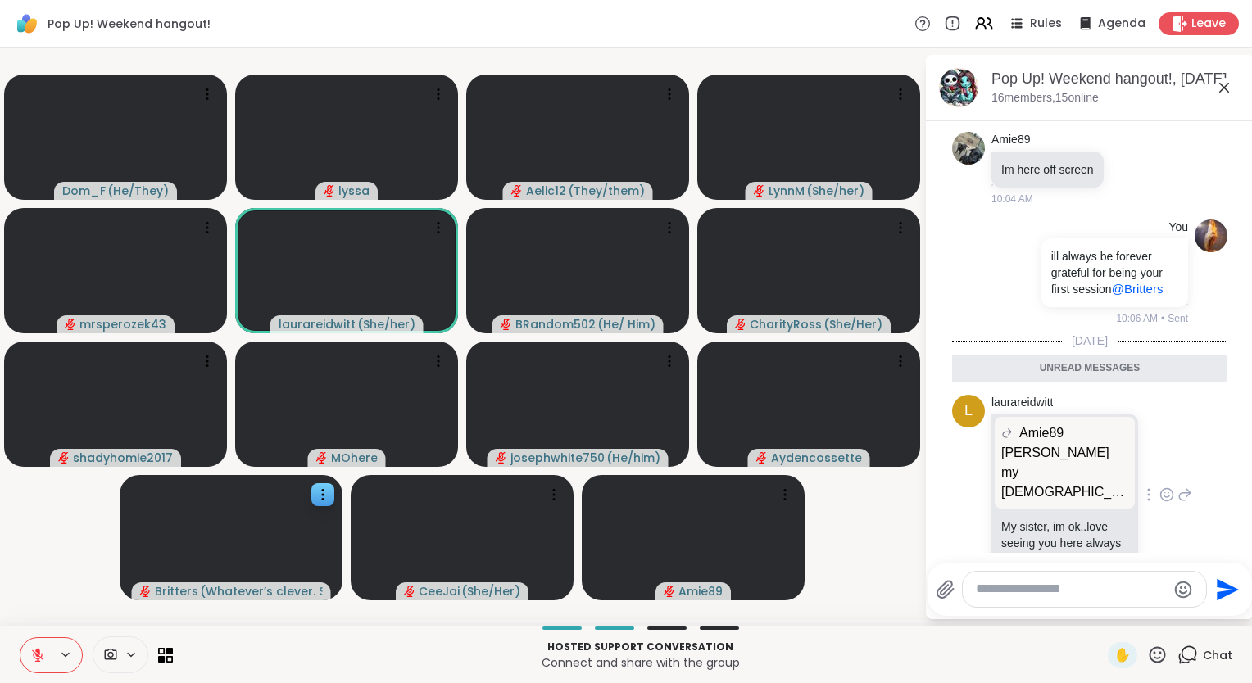
scroll to position [664, 0]
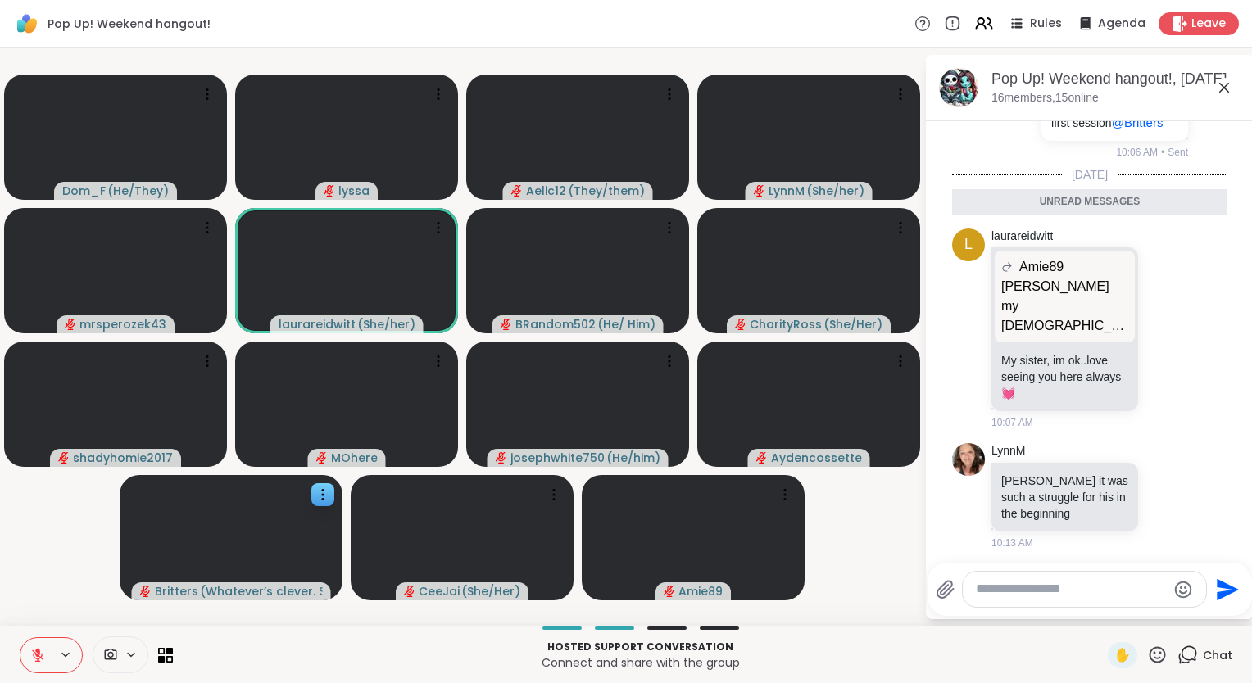
click at [1224, 84] on icon at bounding box center [1224, 88] width 20 height 20
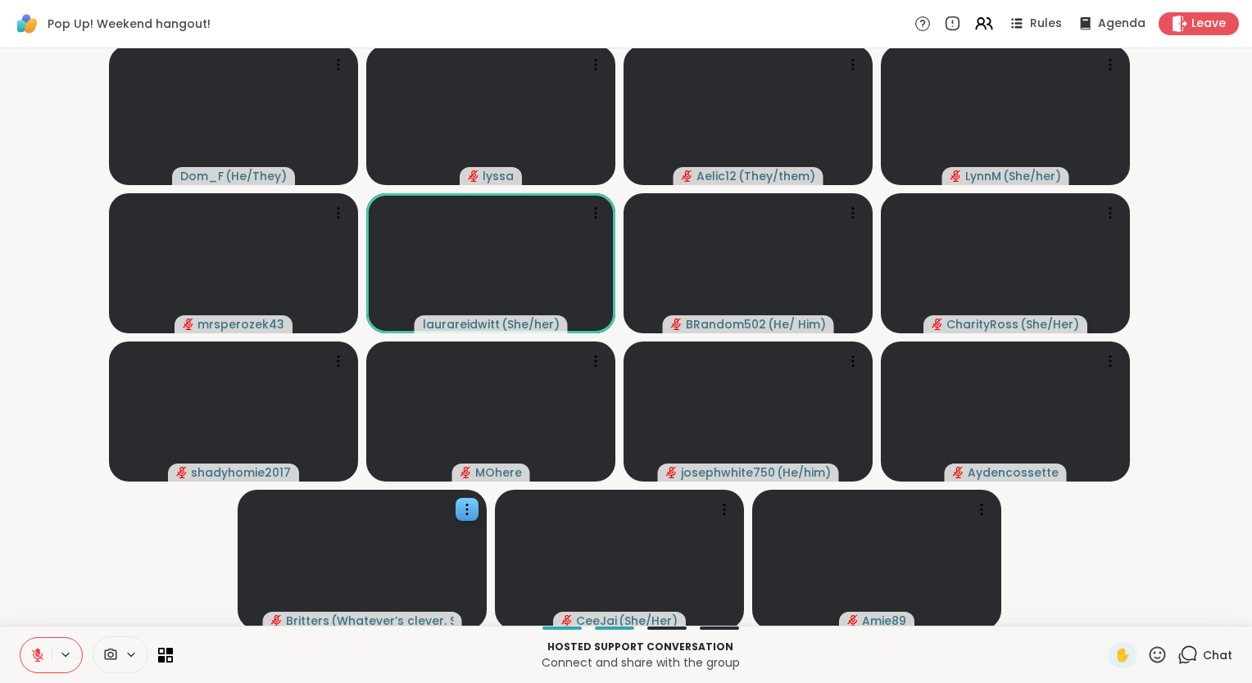
click at [1147, 651] on icon at bounding box center [1157, 655] width 20 height 20
click at [1101, 605] on span "❤️" at bounding box center [1109, 612] width 16 height 20
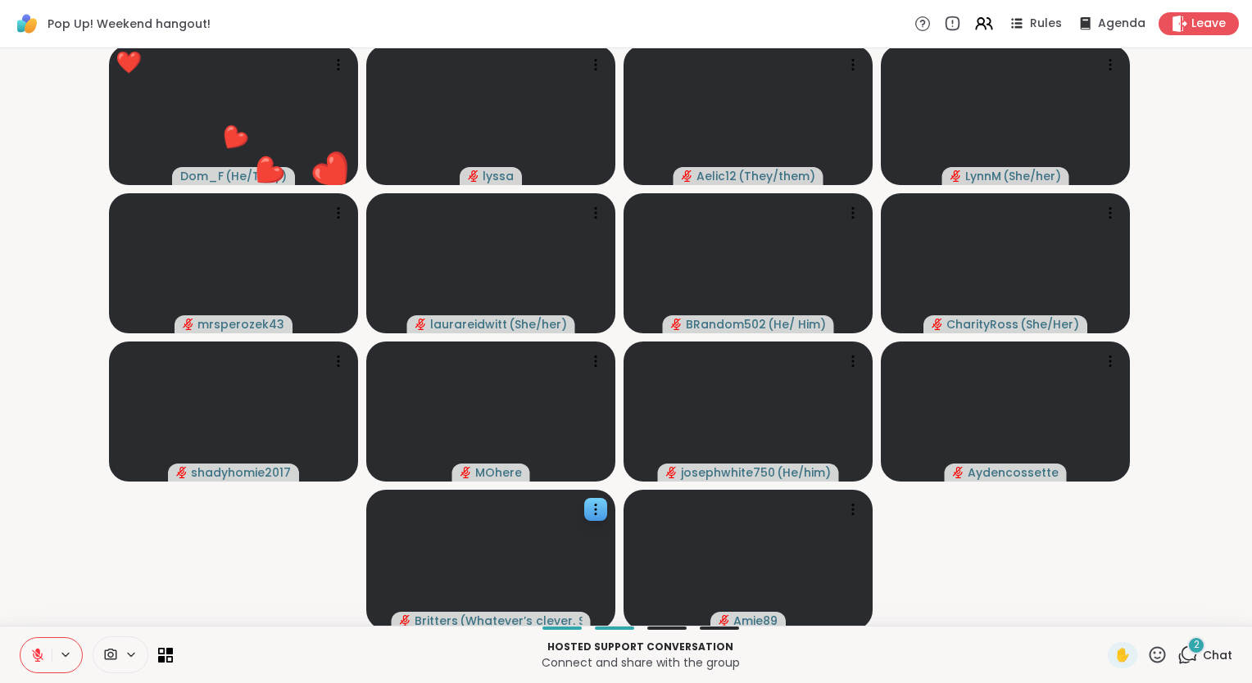
click at [1088, 605] on video-player-container "❤️ Dom_F ( He/They ) ❤️ ❤️ ❤️ ❤️ ❤️ ❤️ ❤️ ❤️ ❤️ ❤️ ❤️ ❤️ ❤️ ❤️ ❤️ ❤️ ❤️ ❤️ ❤️ ❤…" at bounding box center [626, 337] width 1232 height 564
click at [43, 641] on button at bounding box center [35, 655] width 31 height 34
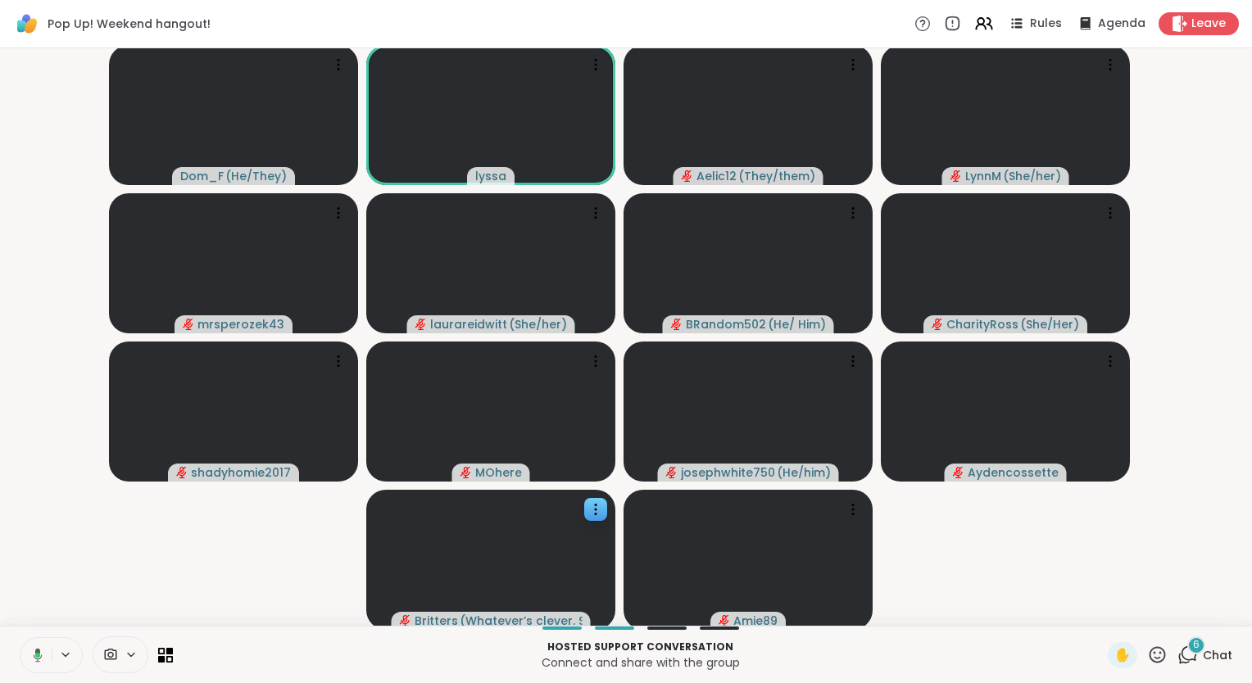
click at [39, 637] on div at bounding box center [51, 655] width 63 height 36
click at [39, 655] on icon at bounding box center [37, 655] width 15 height 15
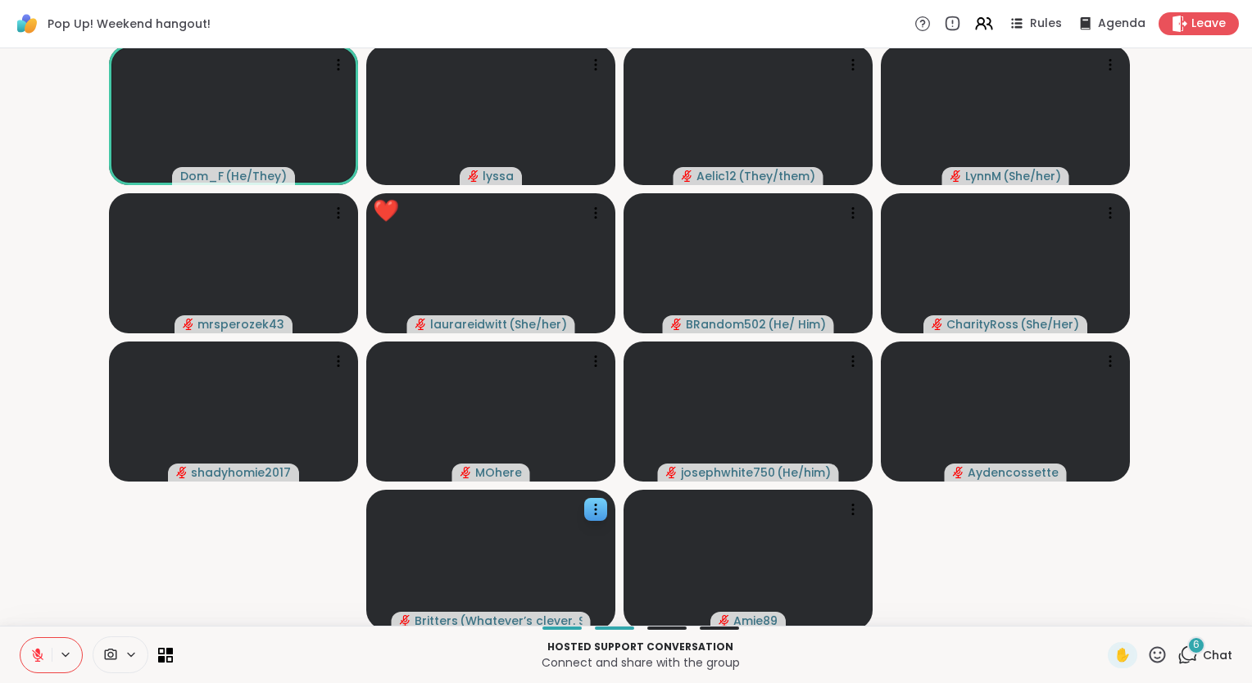
click at [39, 648] on icon at bounding box center [37, 655] width 15 height 15
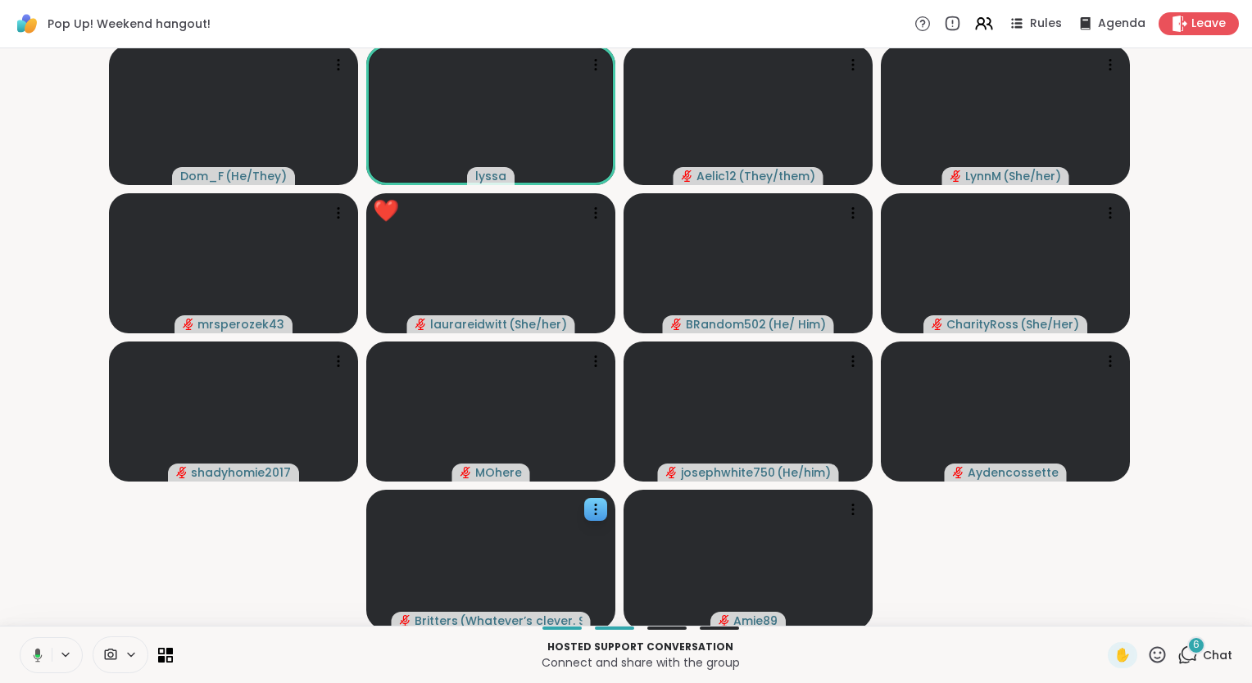
click at [39, 656] on icon at bounding box center [37, 656] width 5 height 3
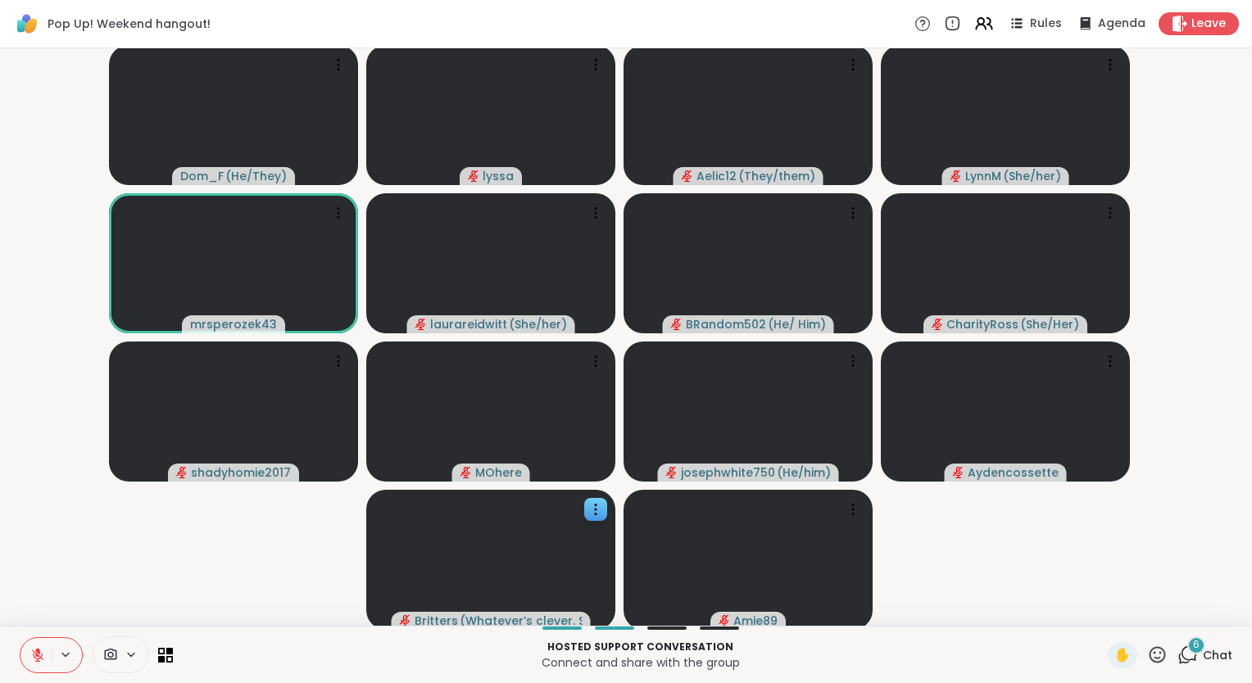
click at [40, 645] on button at bounding box center [35, 655] width 31 height 34
click at [1151, 655] on icon at bounding box center [1157, 655] width 20 height 20
click at [1101, 618] on span "❤️" at bounding box center [1109, 612] width 16 height 20
click at [39, 648] on icon at bounding box center [37, 655] width 15 height 15
click at [1203, 657] on span "Chat" at bounding box center [1217, 655] width 29 height 16
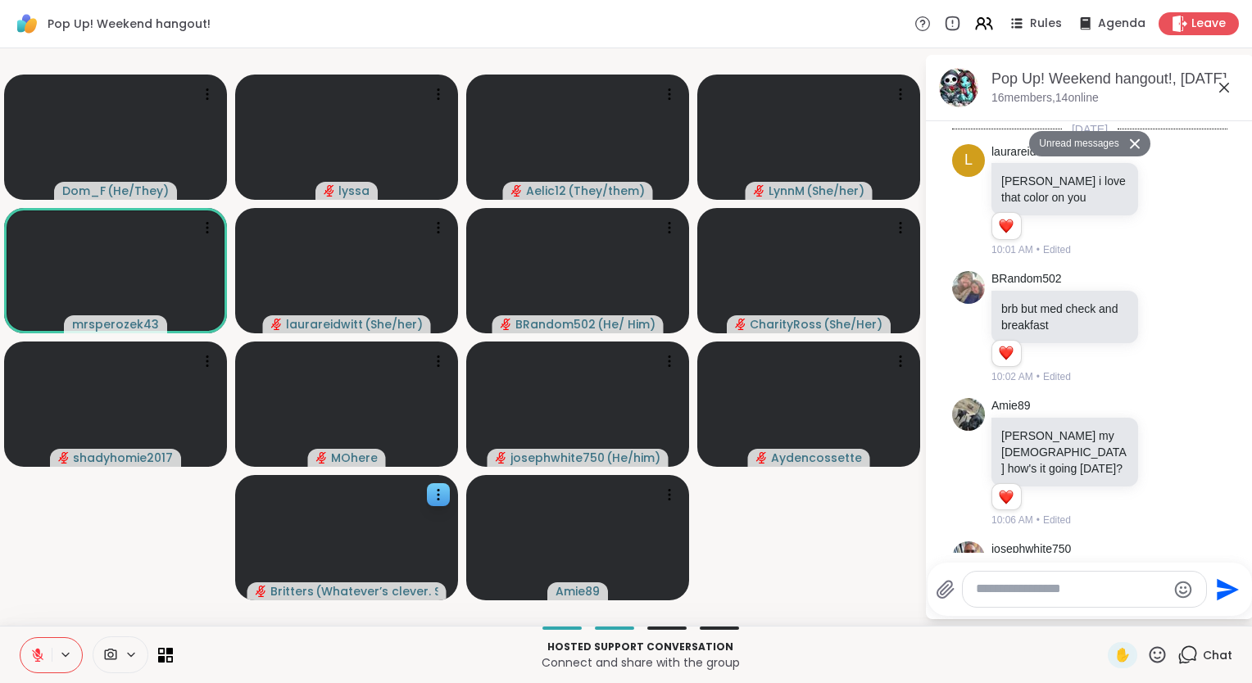
scroll to position [1490, 0]
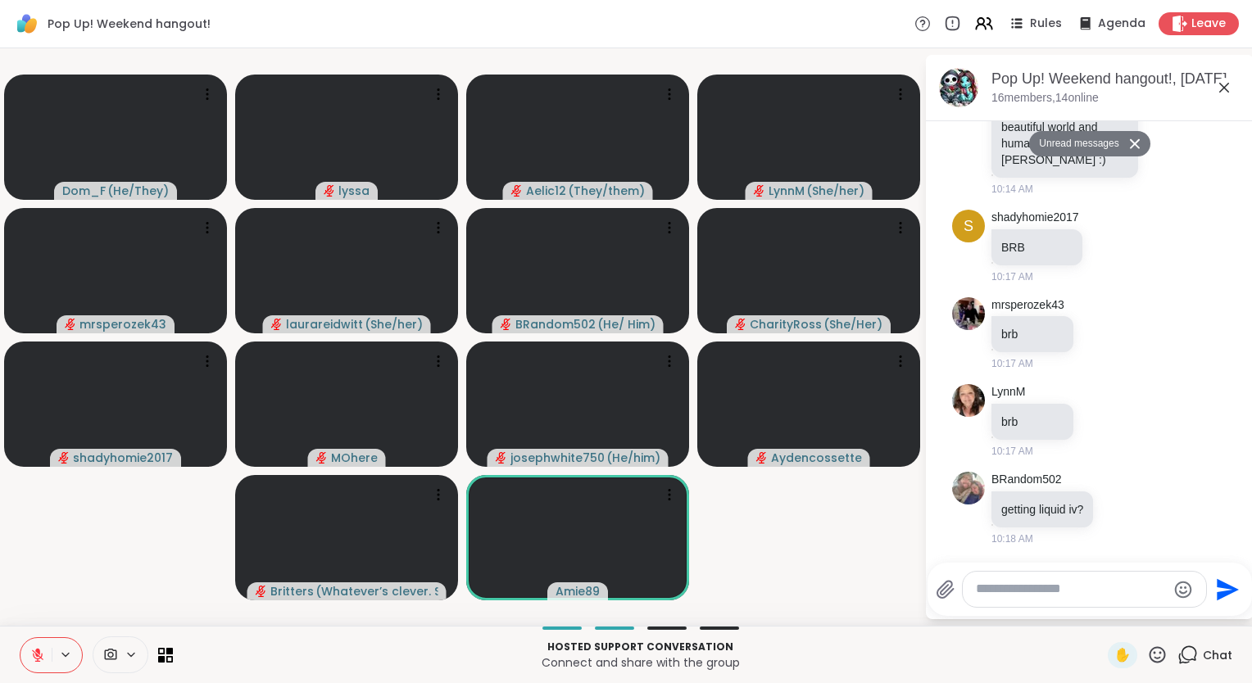
click at [1013, 590] on textarea "Type your message" at bounding box center [1071, 589] width 191 height 17
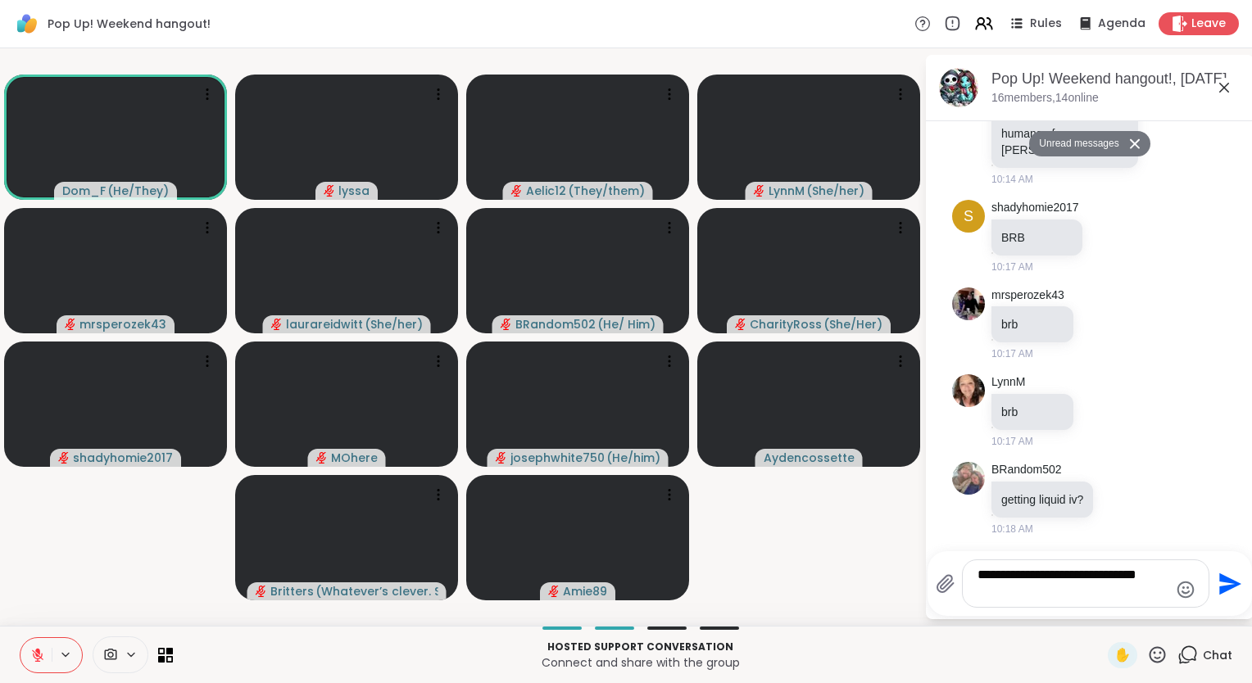
type textarea "**********"
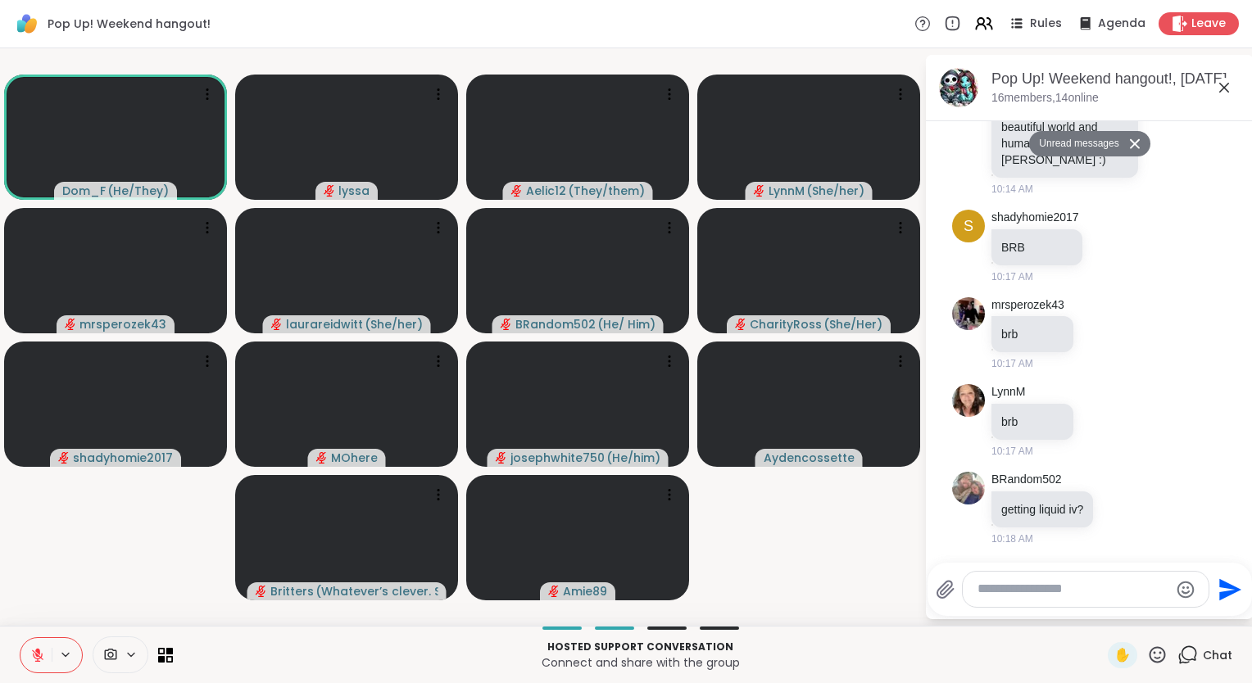
scroll to position [1555, 0]
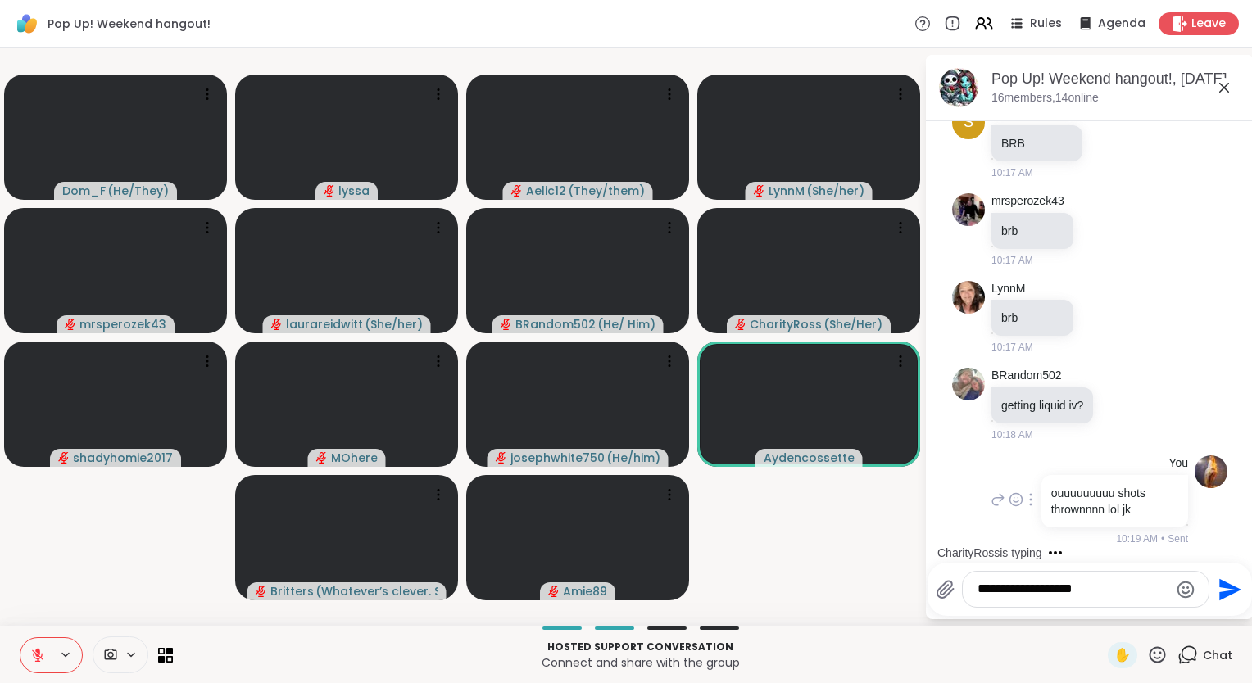
type textarea "**********"
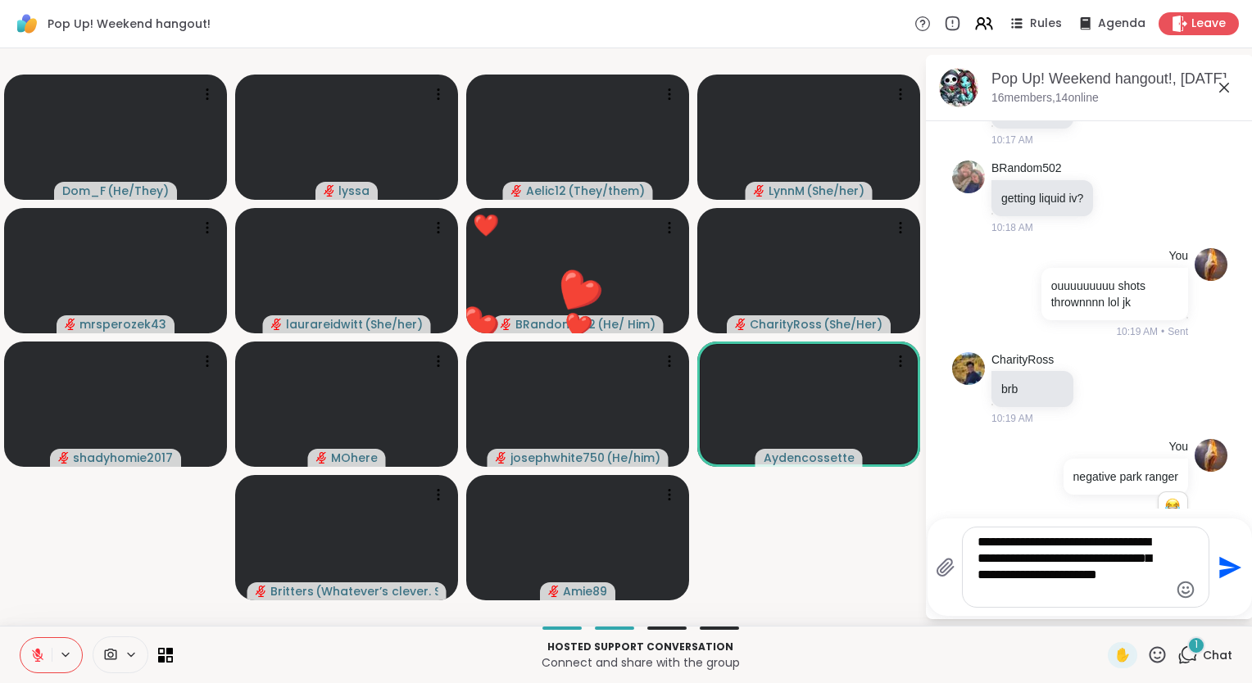
scroll to position [1965, 0]
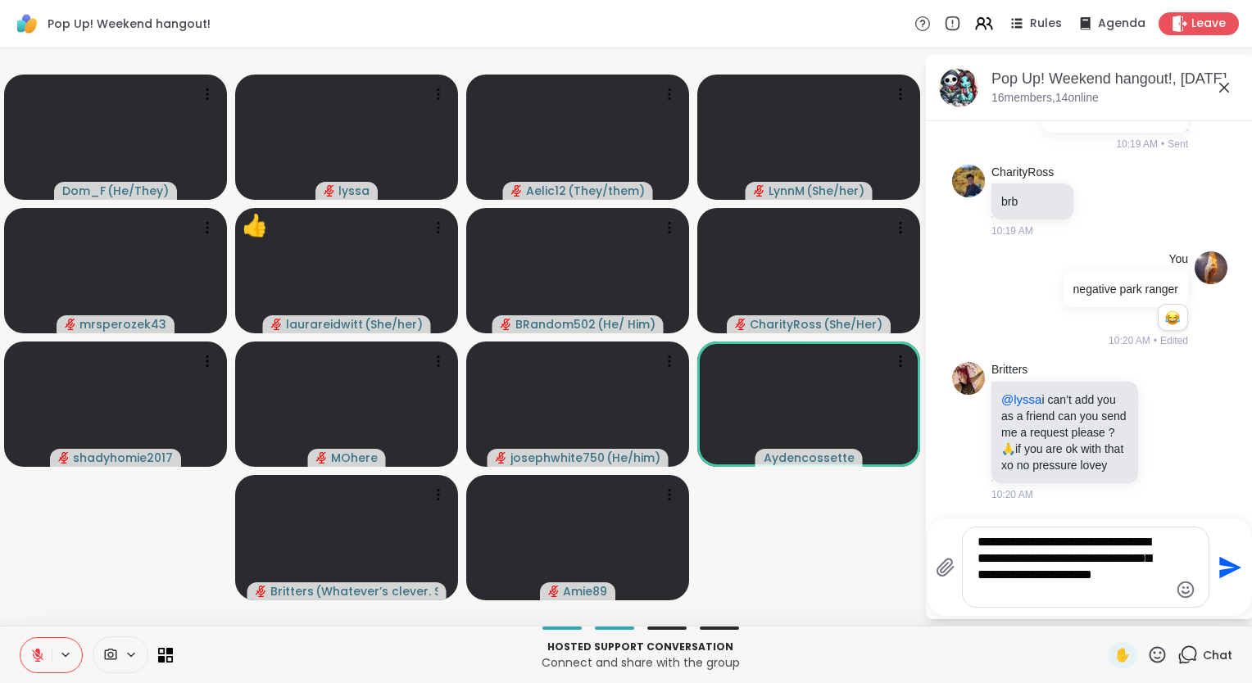
type textarea "**********"
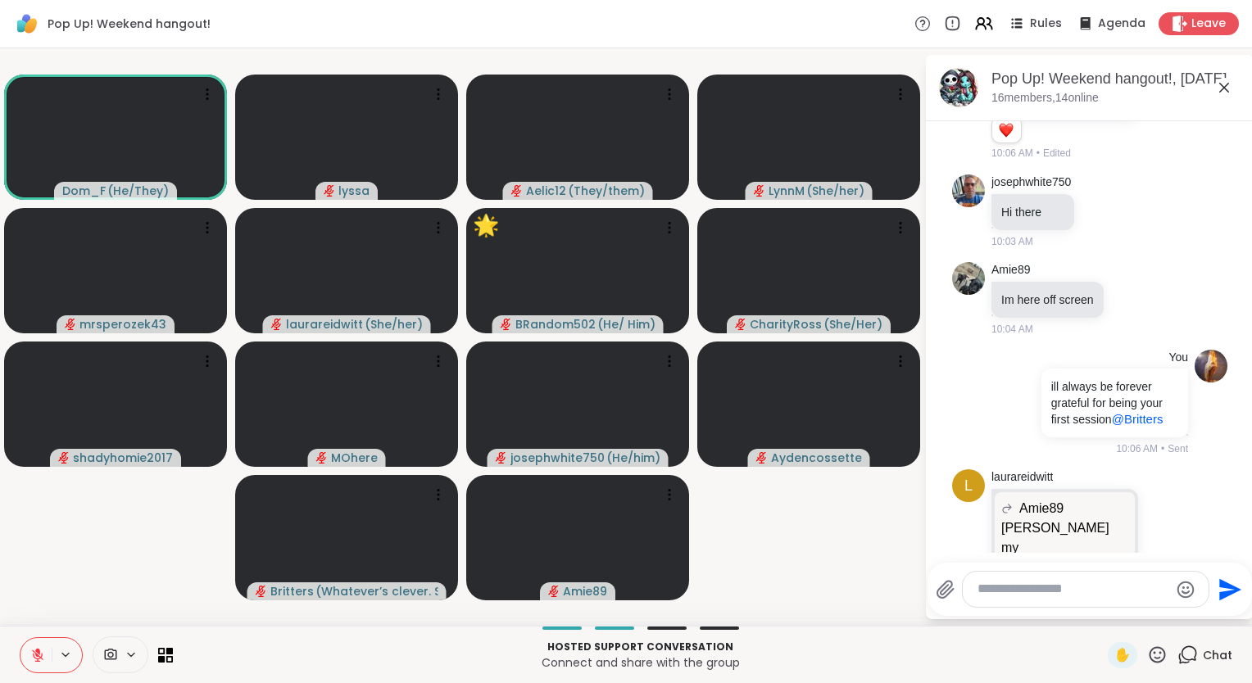
scroll to position [366, 0]
click at [992, 393] on icon at bounding box center [997, 403] width 15 height 20
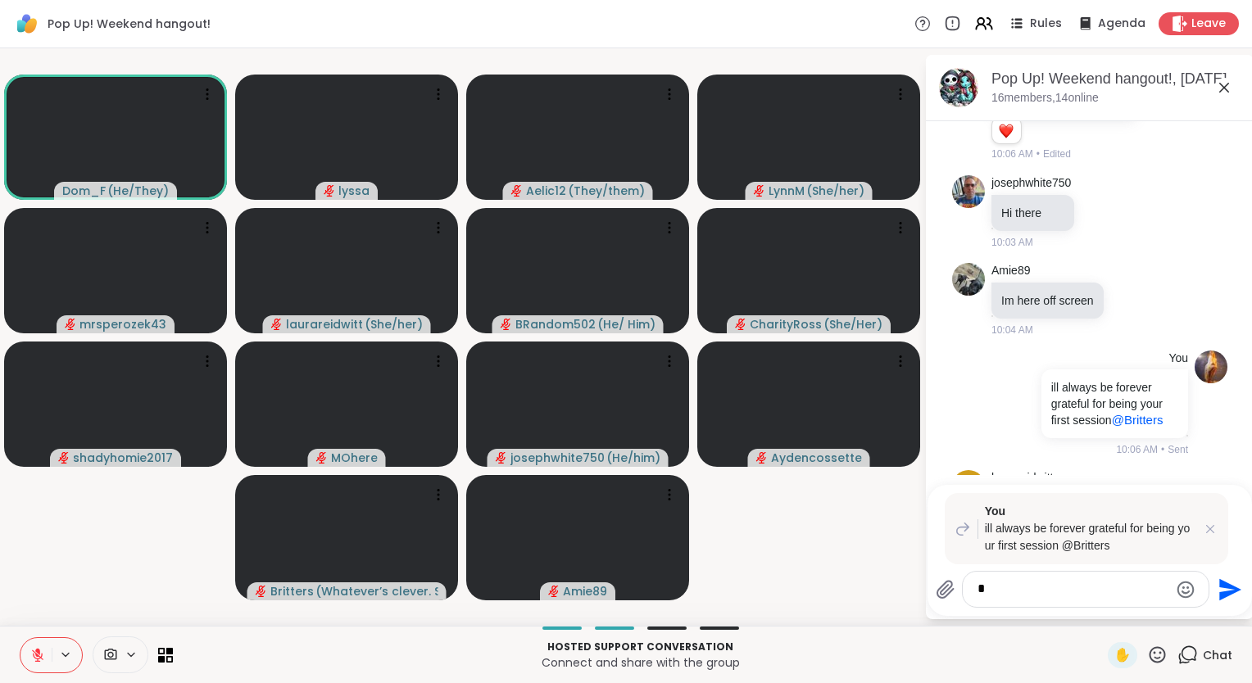
type textarea "**"
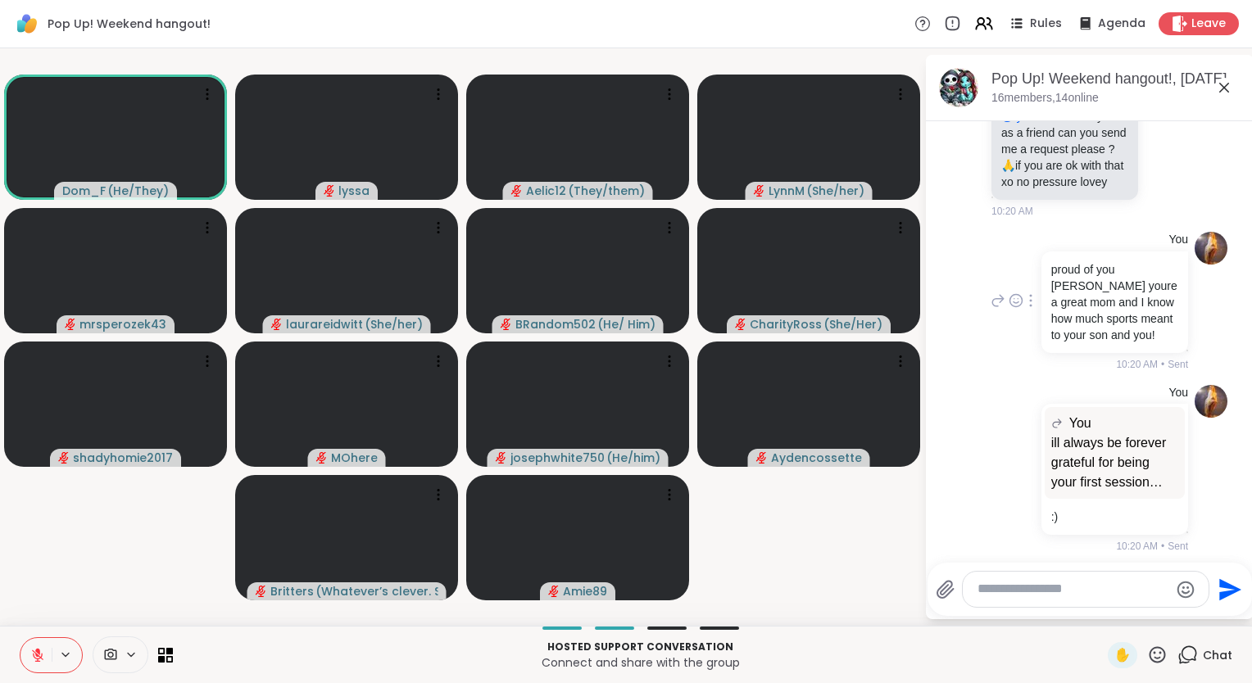
scroll to position [2163, 0]
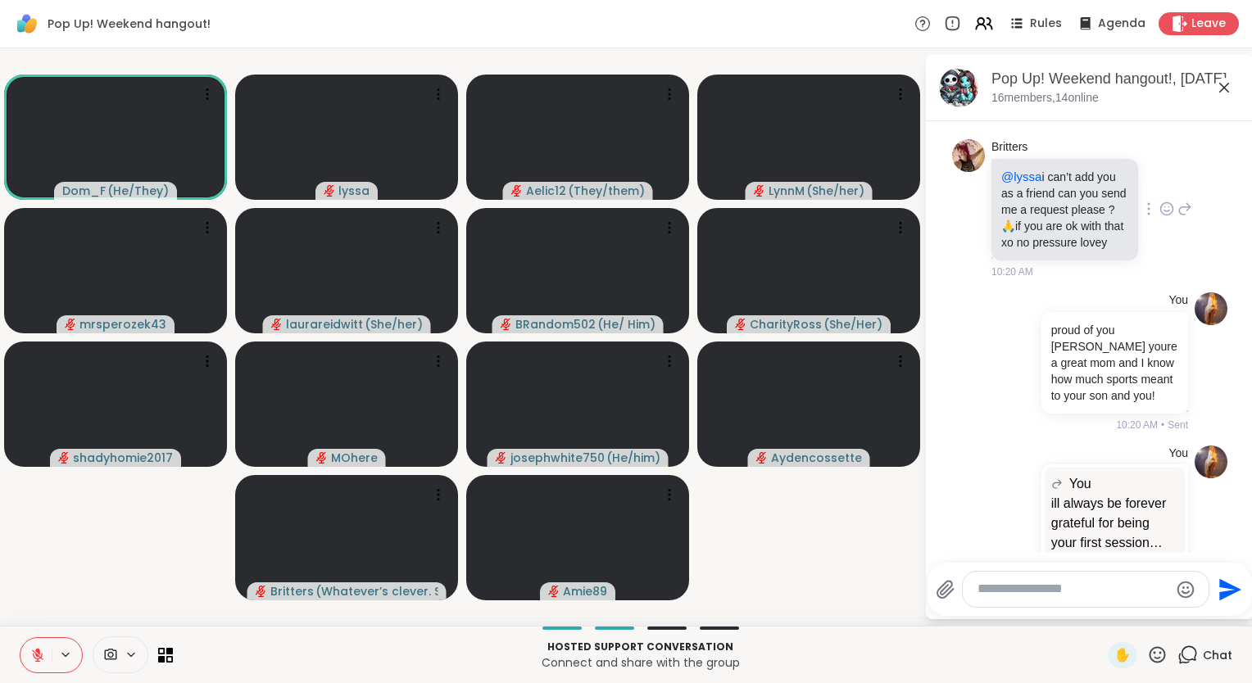
click at [1180, 215] on icon at bounding box center [1185, 208] width 11 height 11
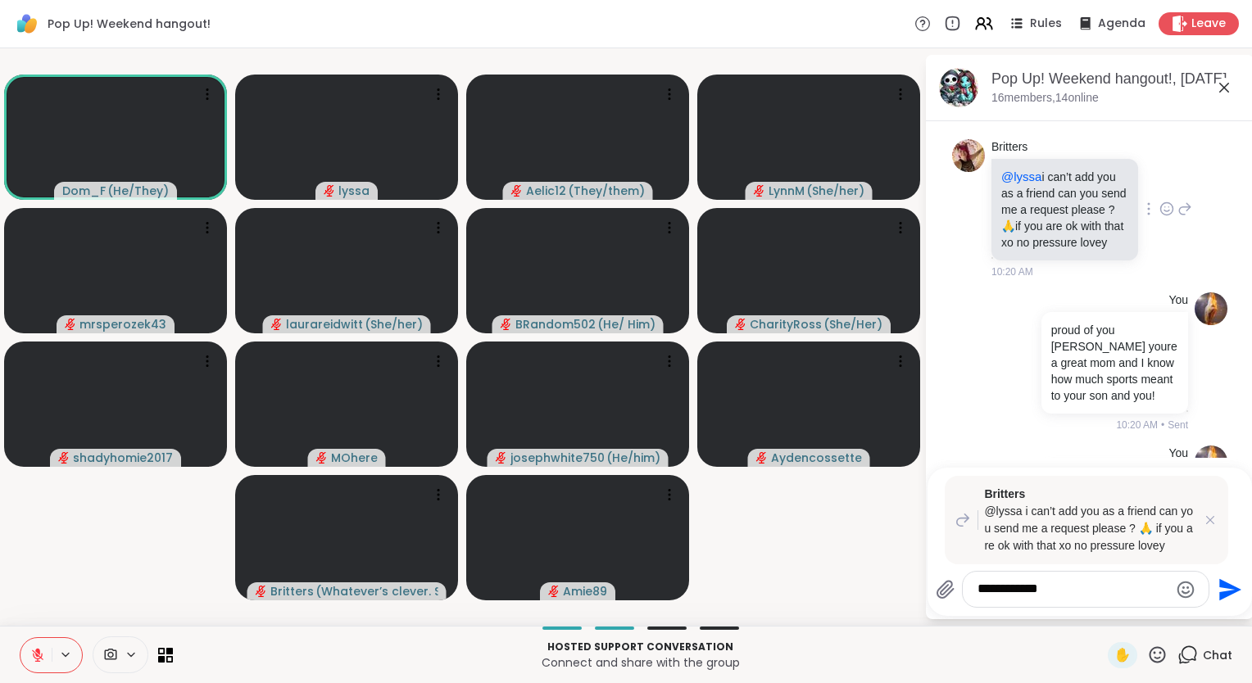
type textarea "**********"
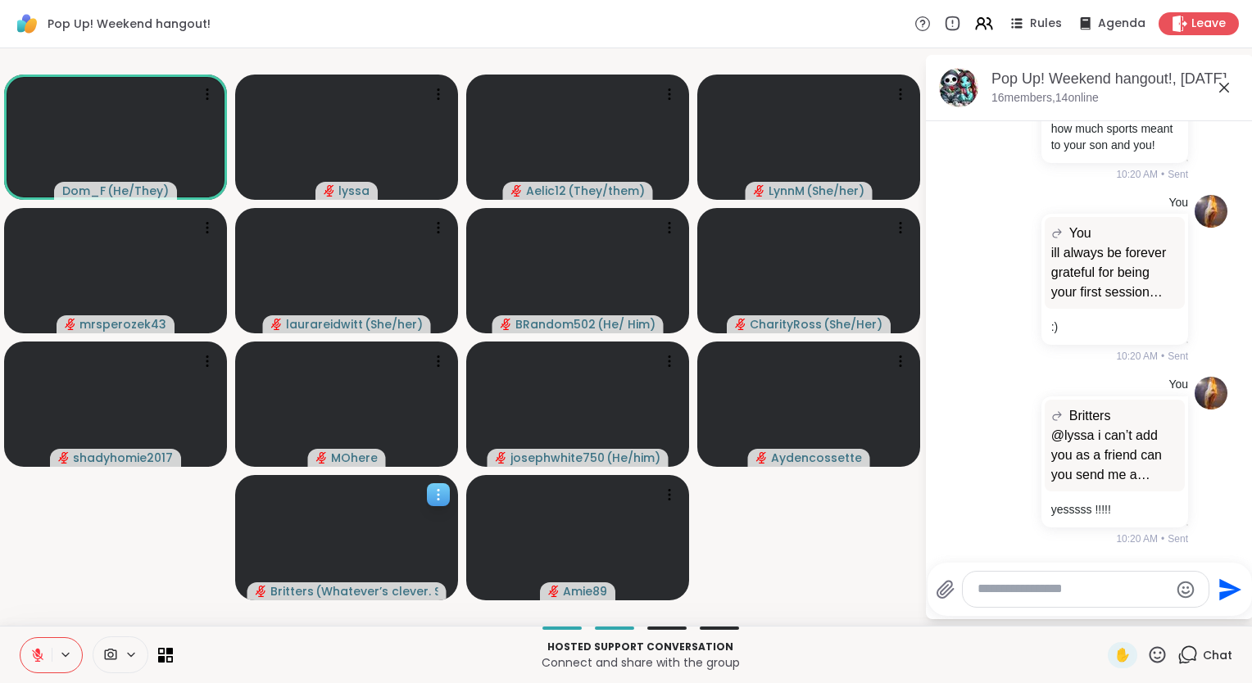
click at [436, 496] on icon at bounding box center [438, 495] width 16 height 16
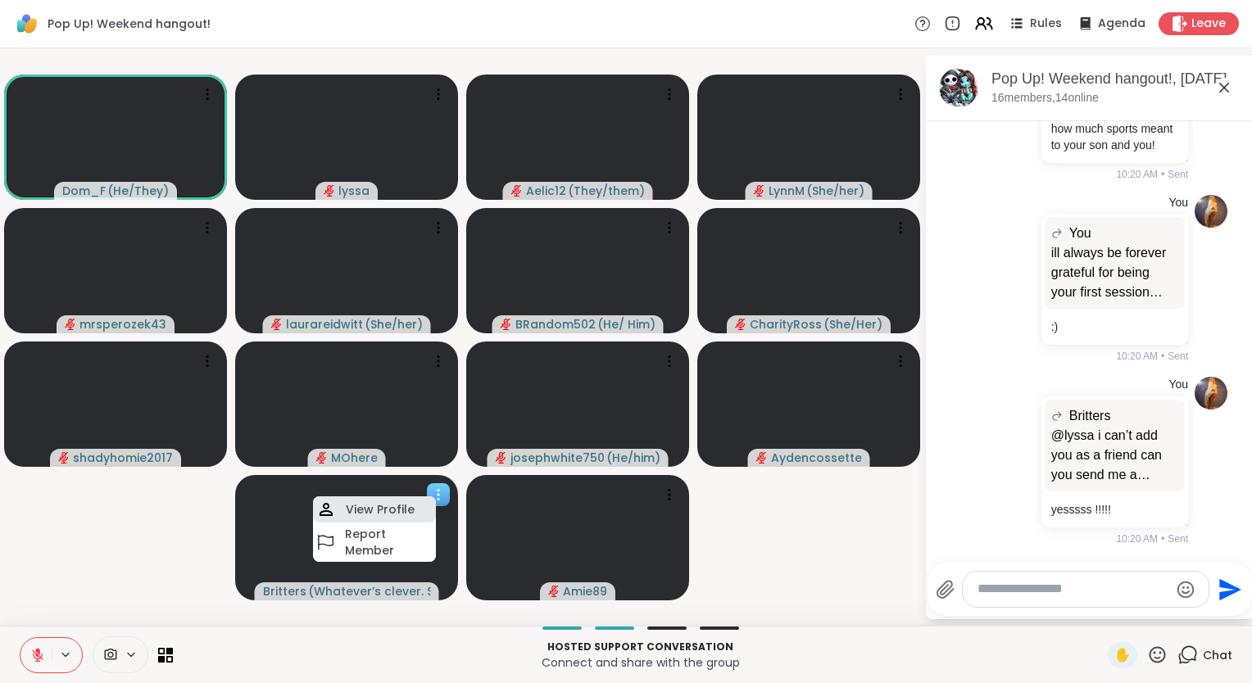
click at [415, 498] on div "View Profile" at bounding box center [374, 509] width 123 height 26
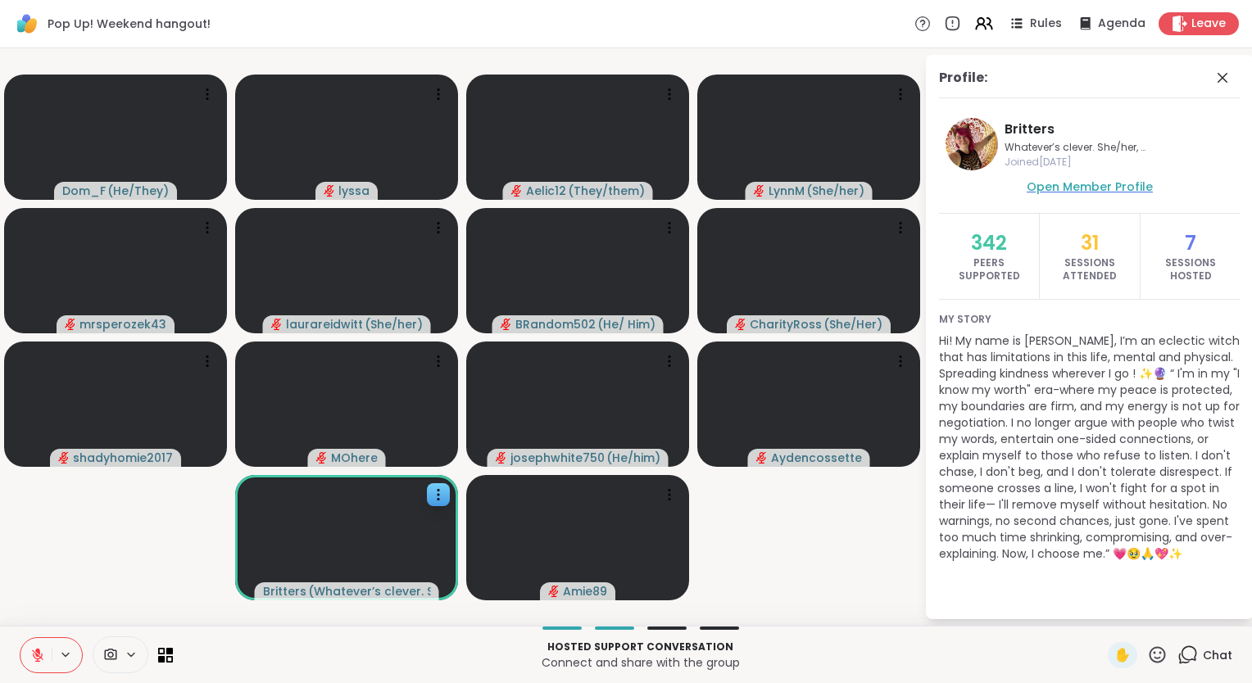
click at [1090, 188] on span "Open Member Profile" at bounding box center [1089, 187] width 126 height 16
click at [1222, 72] on icon at bounding box center [1222, 78] width 20 height 20
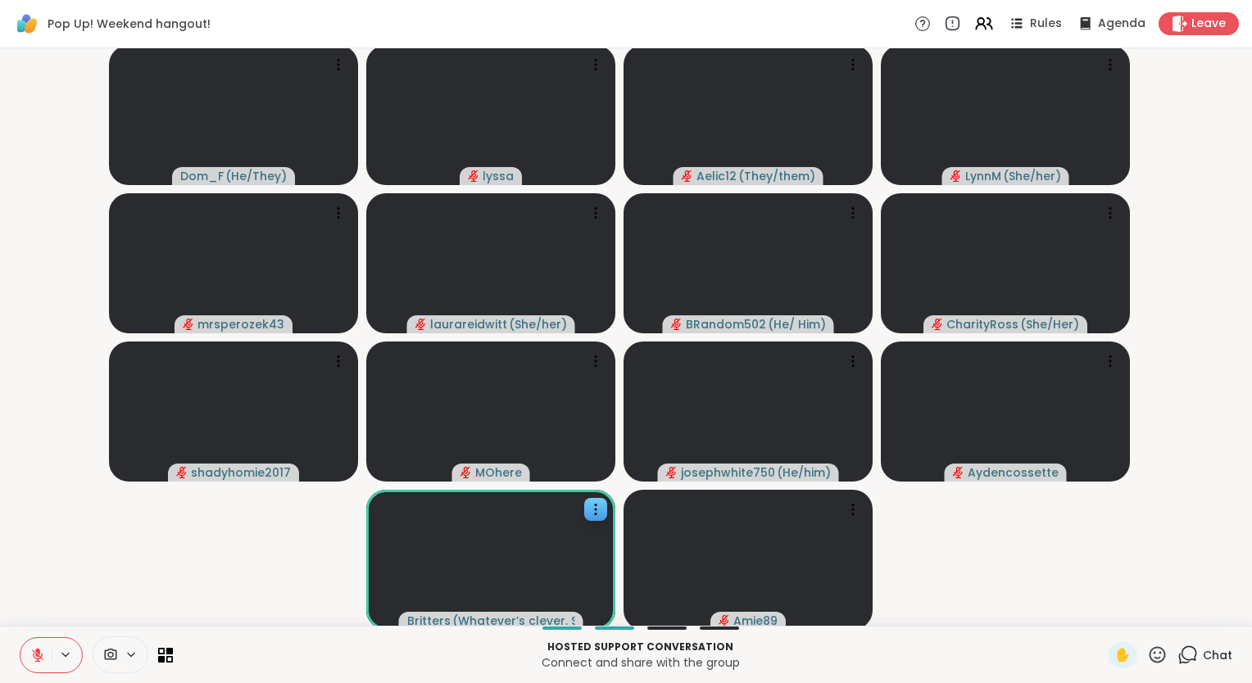
click at [1147, 650] on icon at bounding box center [1157, 655] width 20 height 20
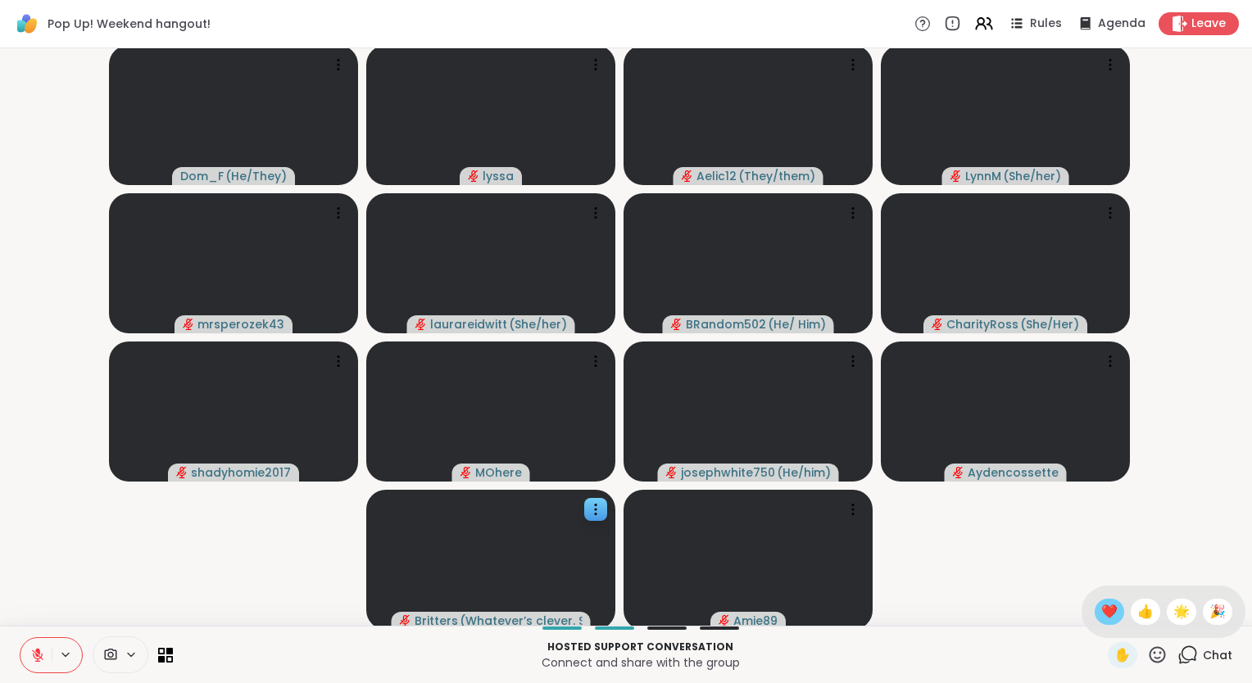
click at [1101, 620] on span "❤️" at bounding box center [1109, 612] width 16 height 20
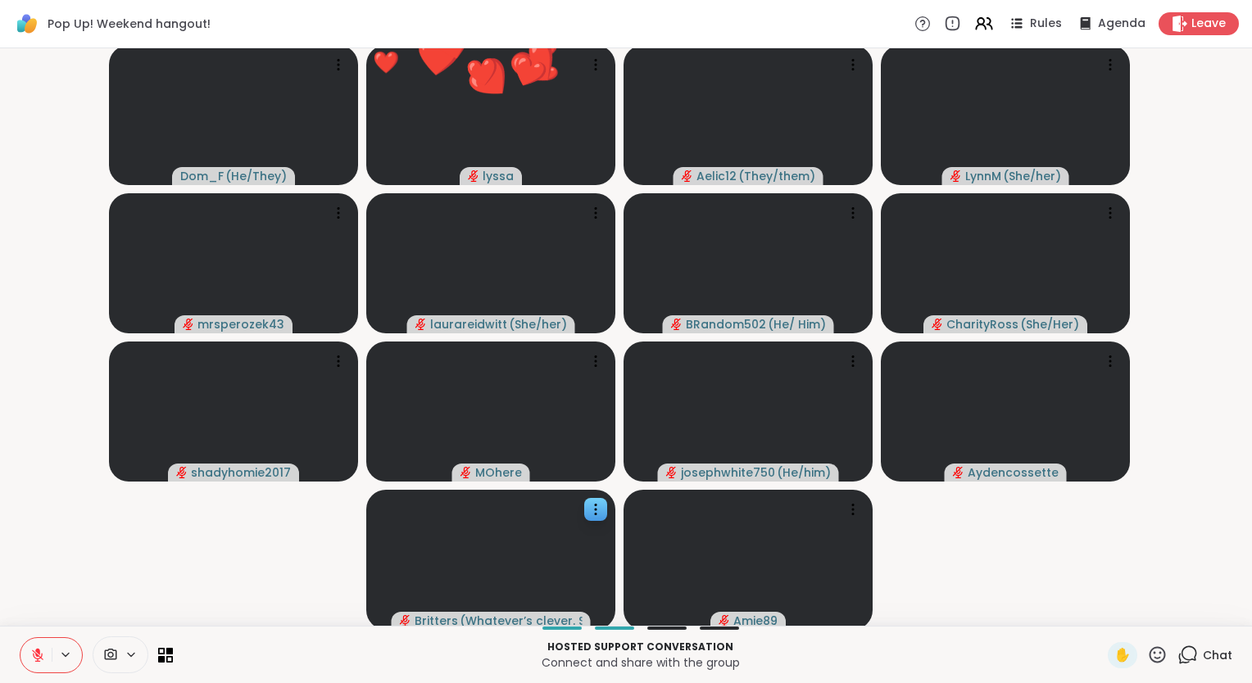
click at [1203, 657] on span "Chat" at bounding box center [1217, 655] width 29 height 16
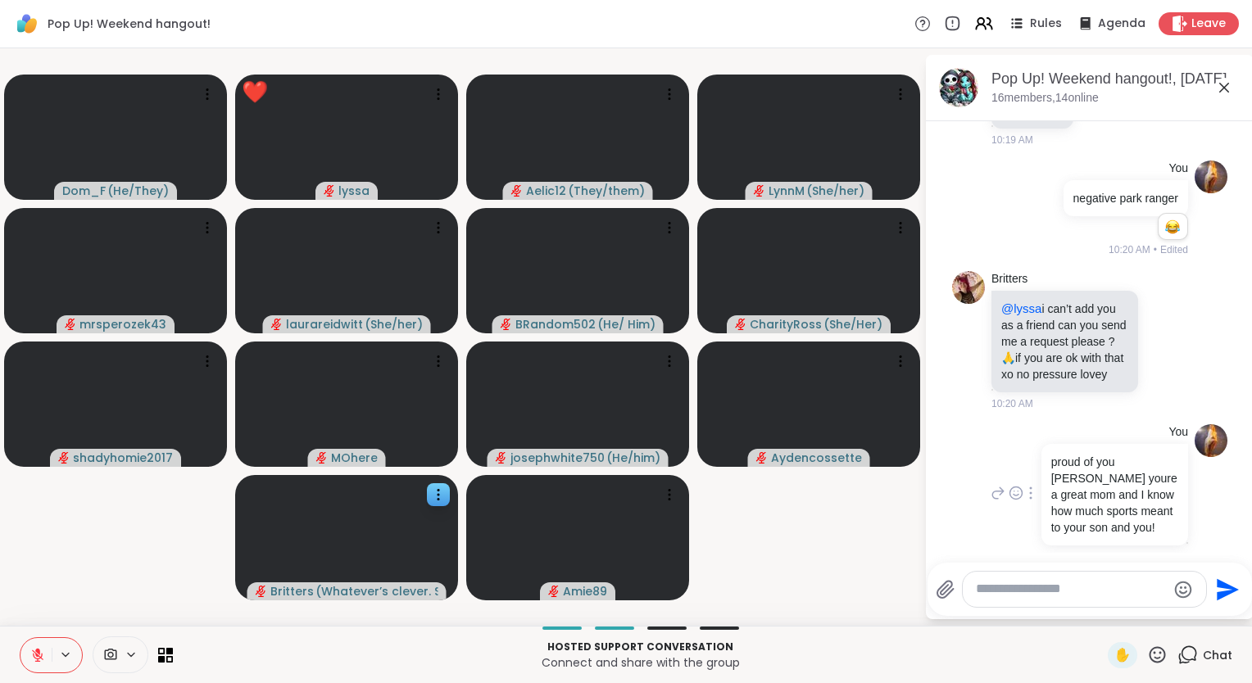
scroll to position [2014, 0]
click at [1161, 347] on icon at bounding box center [1167, 341] width 12 height 12
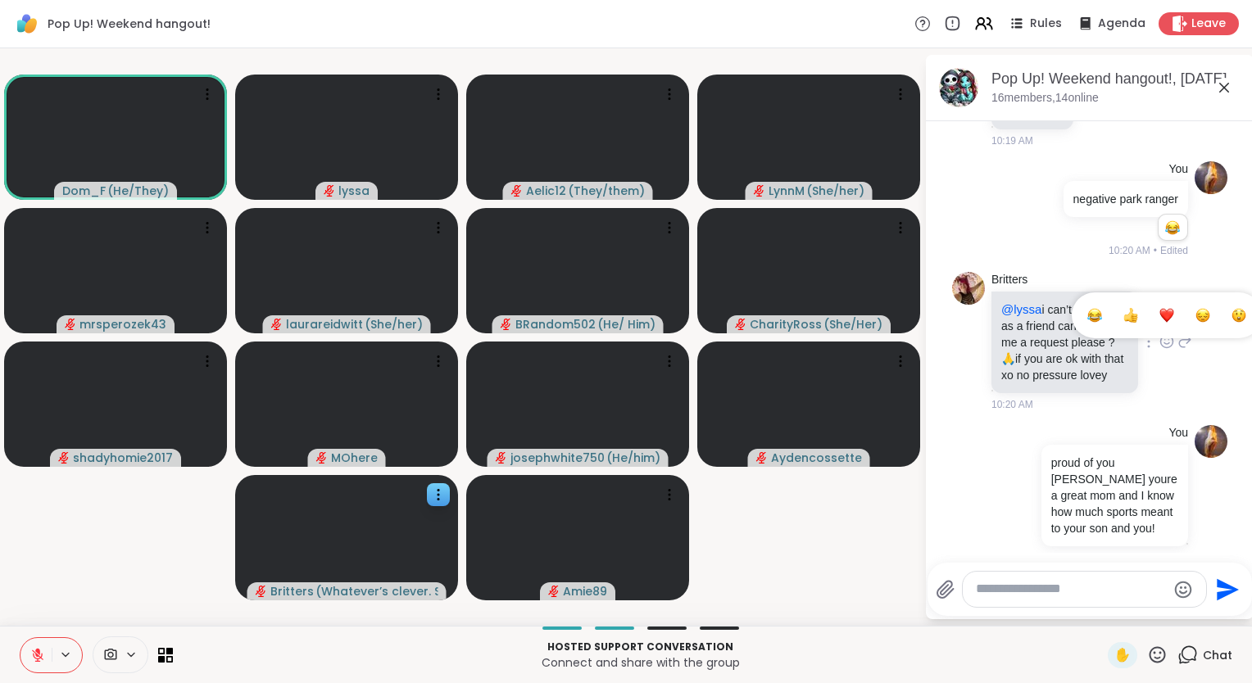
click at [1159, 323] on div "Select Reaction: Heart" at bounding box center [1166, 315] width 15 height 15
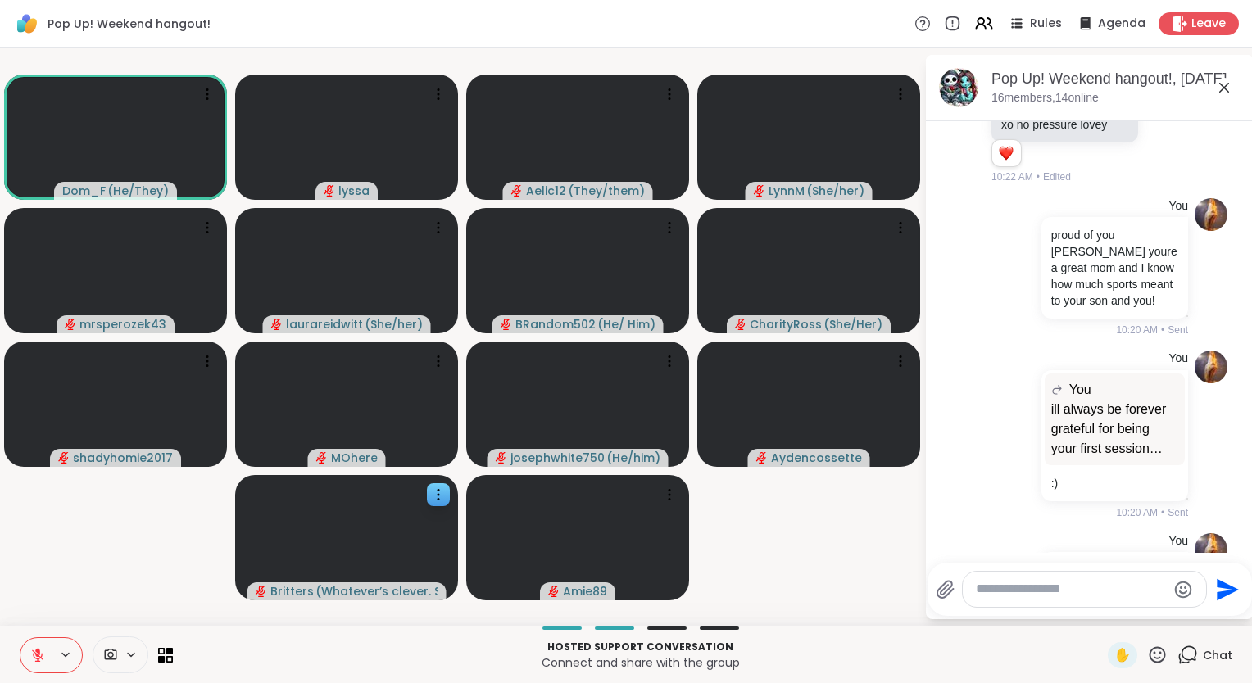
scroll to position [2264, 0]
click at [1170, 381] on div "You You ill always be forever grateful for being your first session @Britters i…" at bounding box center [1089, 435] width 275 height 183
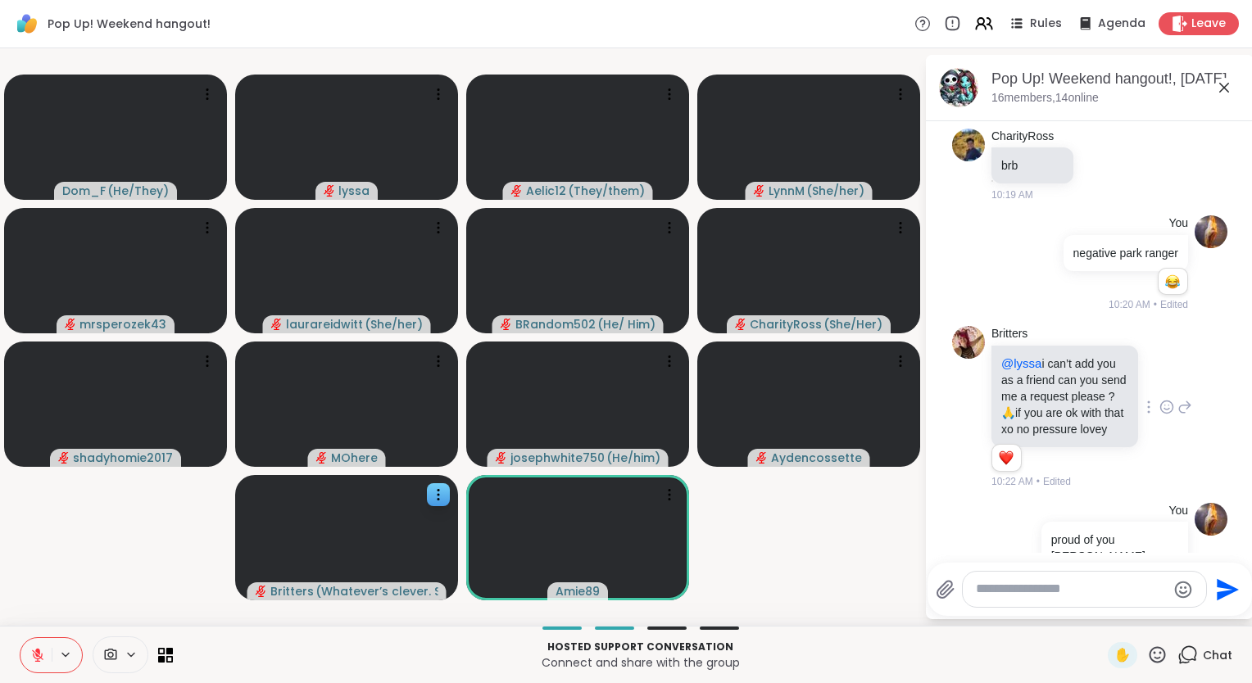
scroll to position [1829, 0]
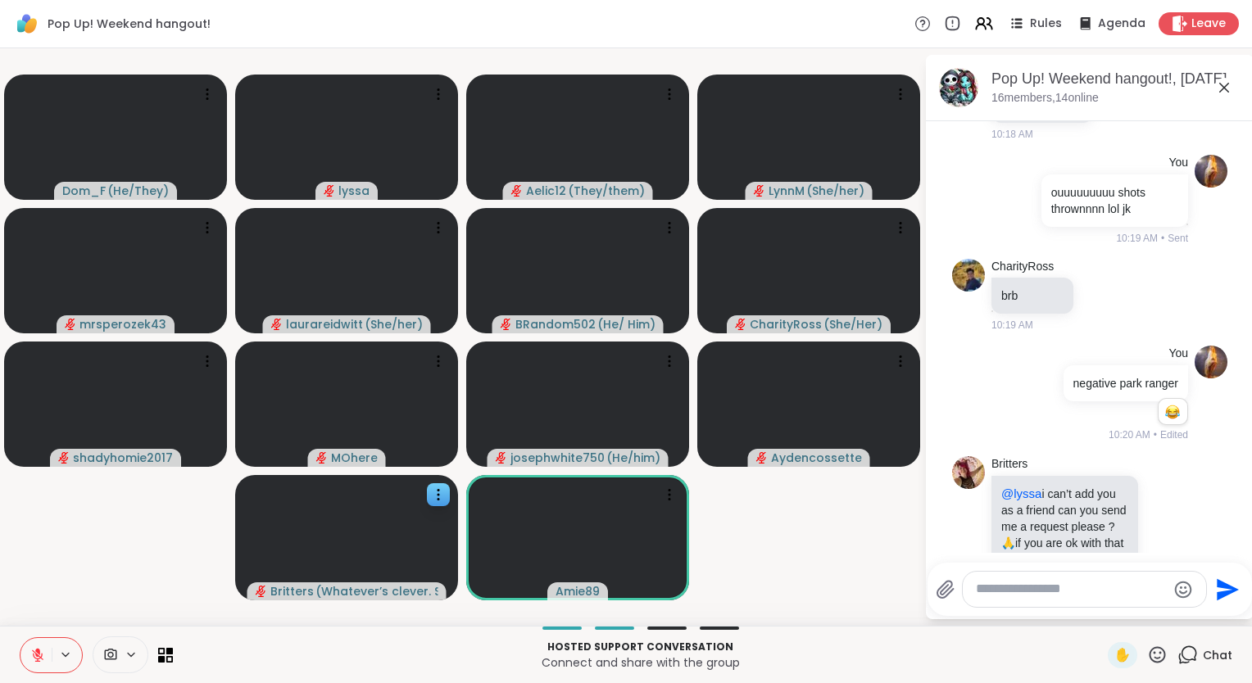
click at [1149, 649] on icon at bounding box center [1157, 654] width 16 height 16
click at [1101, 605] on span "❤️" at bounding box center [1109, 612] width 16 height 20
click at [1226, 83] on icon at bounding box center [1224, 88] width 20 height 20
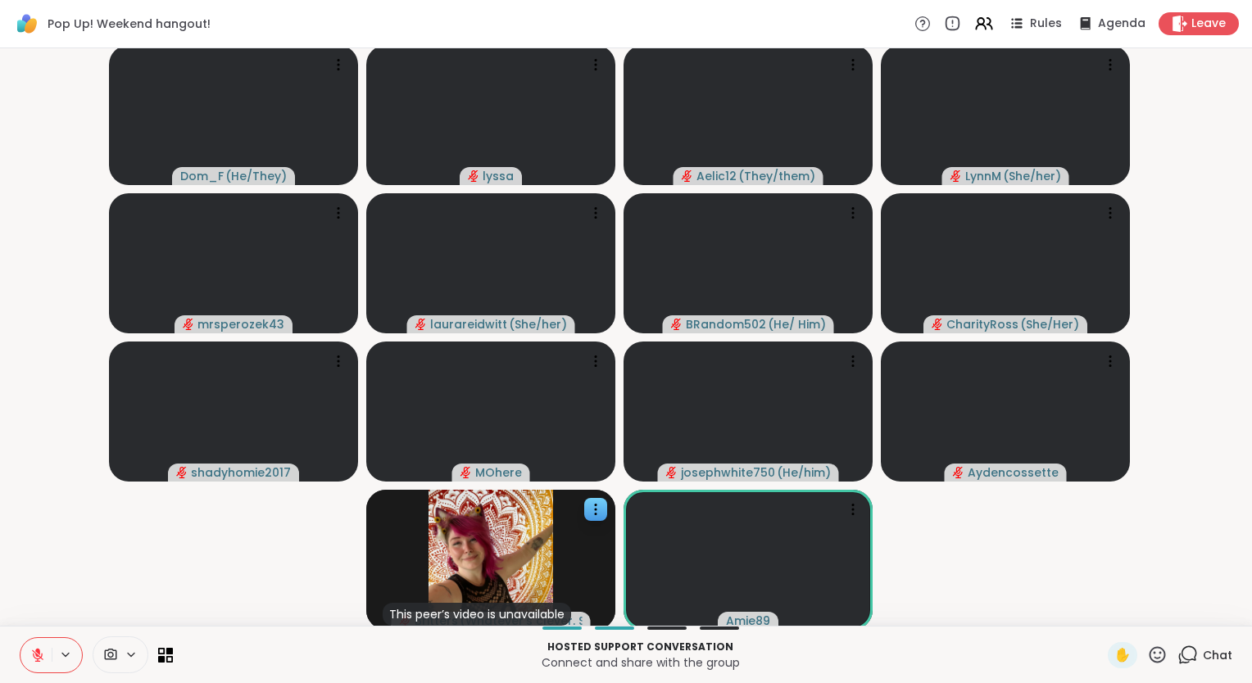
click at [1226, 83] on video-player-container "Dom_F ( He/They ) lyssa Aelic12 ( They/them ) LynnM ( She/her ) mrsperozek43 la…" at bounding box center [626, 337] width 1232 height 564
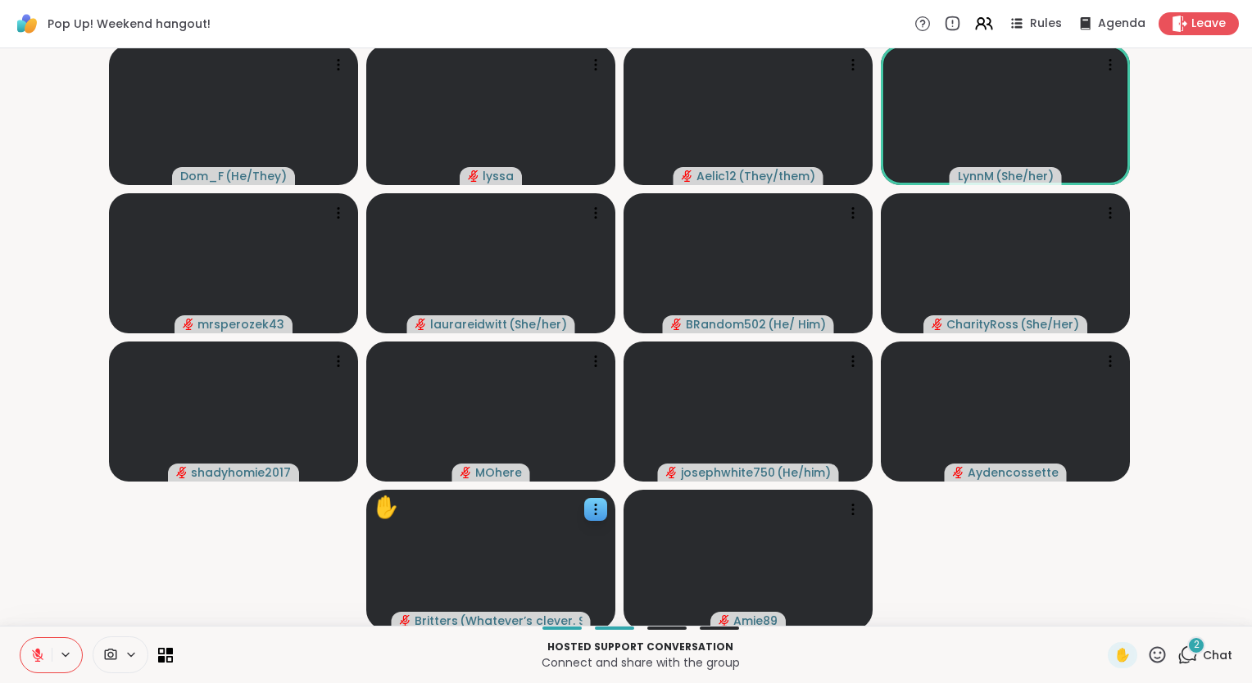
click at [1149, 649] on icon at bounding box center [1157, 654] width 16 height 16
click at [1094, 606] on div "❤️" at bounding box center [1108, 612] width 29 height 26
click at [1190, 655] on div "2 Chat" at bounding box center [1204, 655] width 55 height 26
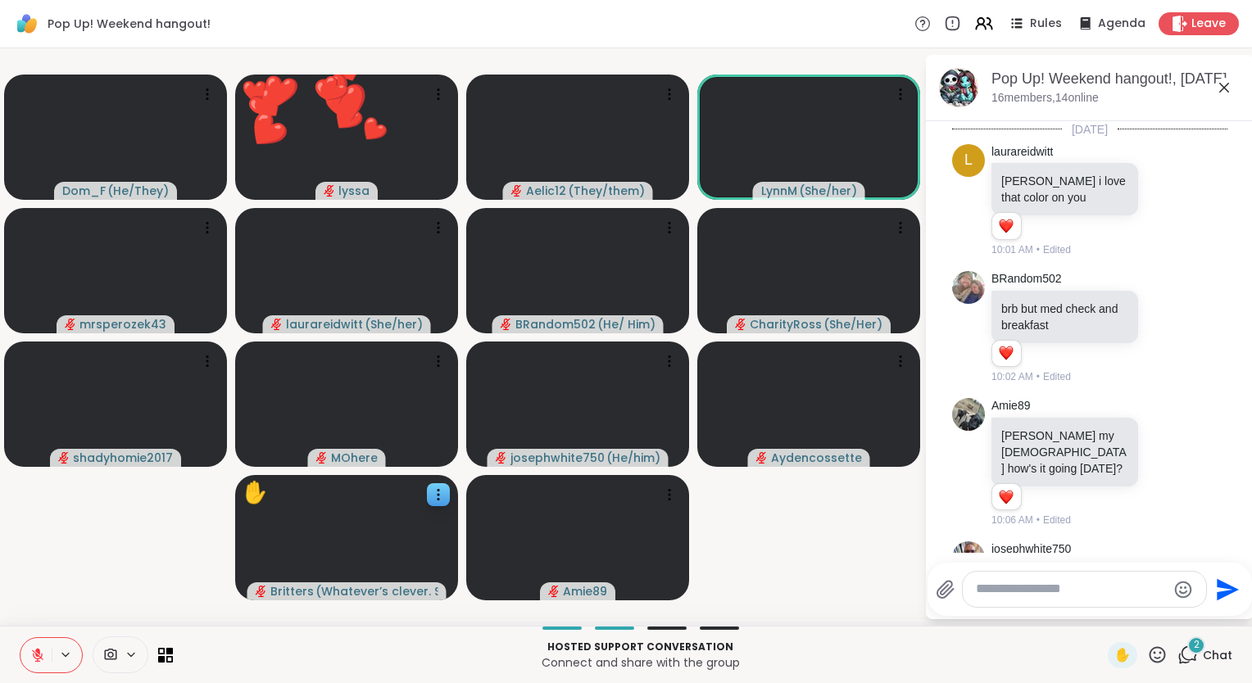
scroll to position [2721, 0]
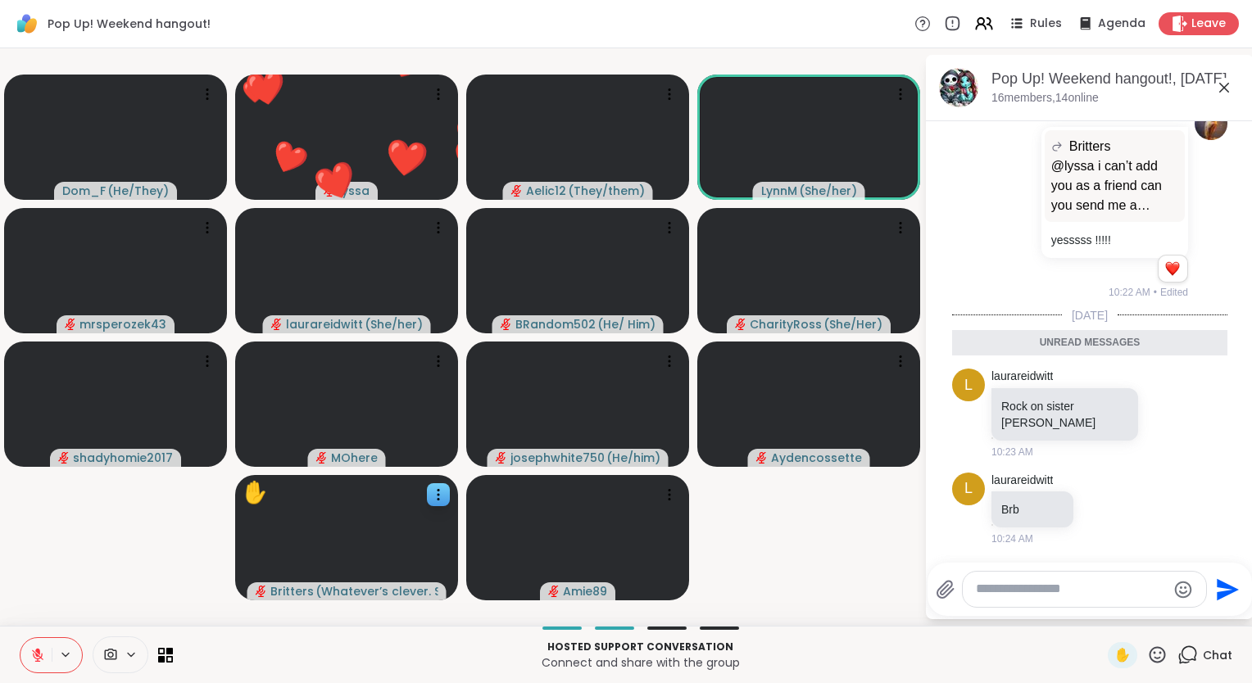
click at [1063, 601] on div at bounding box center [1084, 589] width 243 height 35
click at [1036, 595] on textarea "Type your message" at bounding box center [1071, 589] width 191 height 17
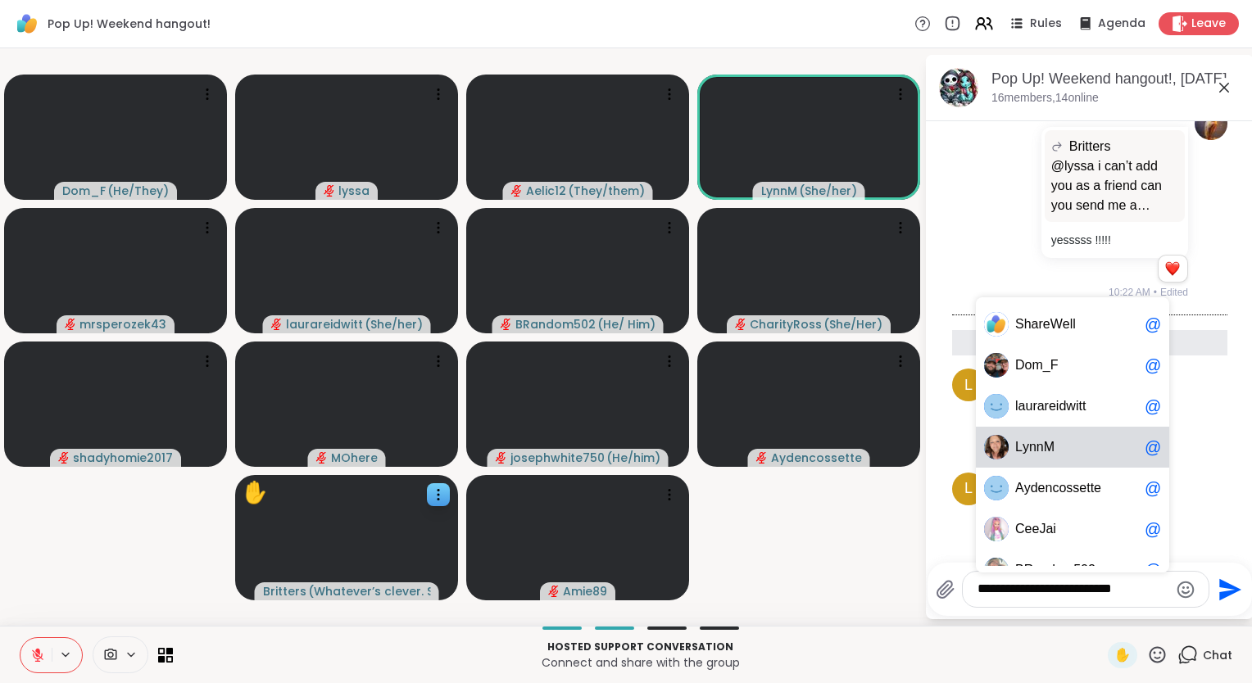
click at [1063, 463] on div "L y n n M @" at bounding box center [1072, 447] width 193 height 41
type textarea "**********"
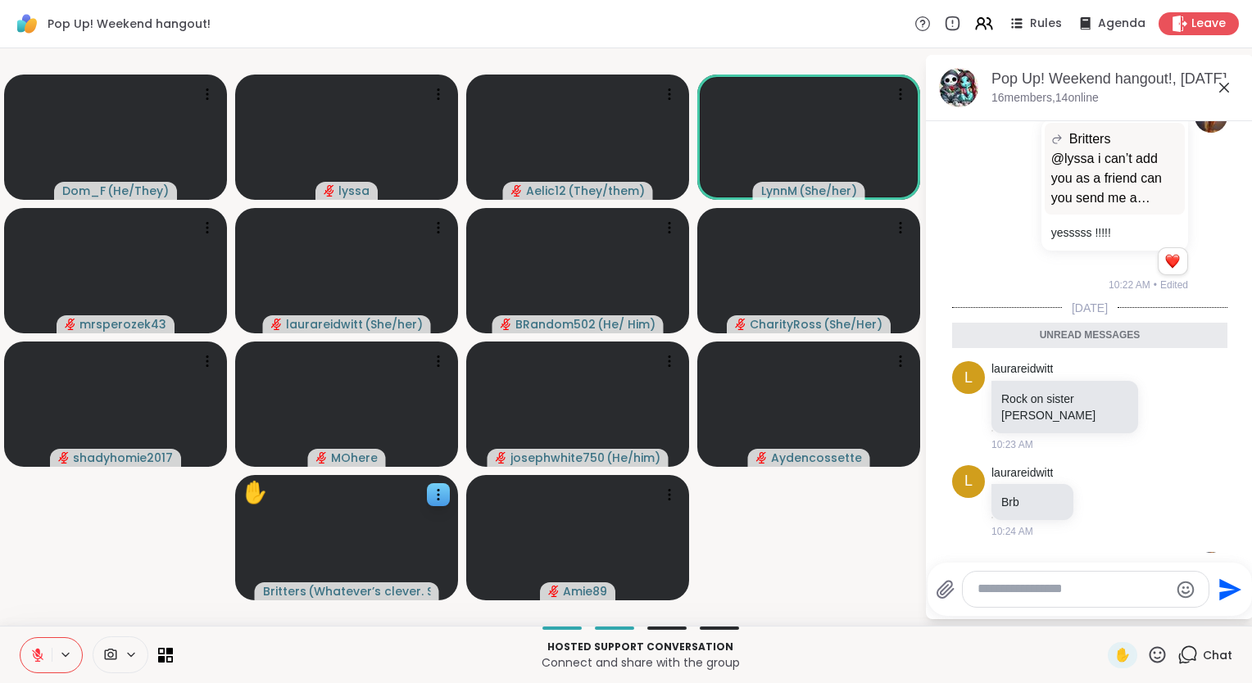
scroll to position [2785, 0]
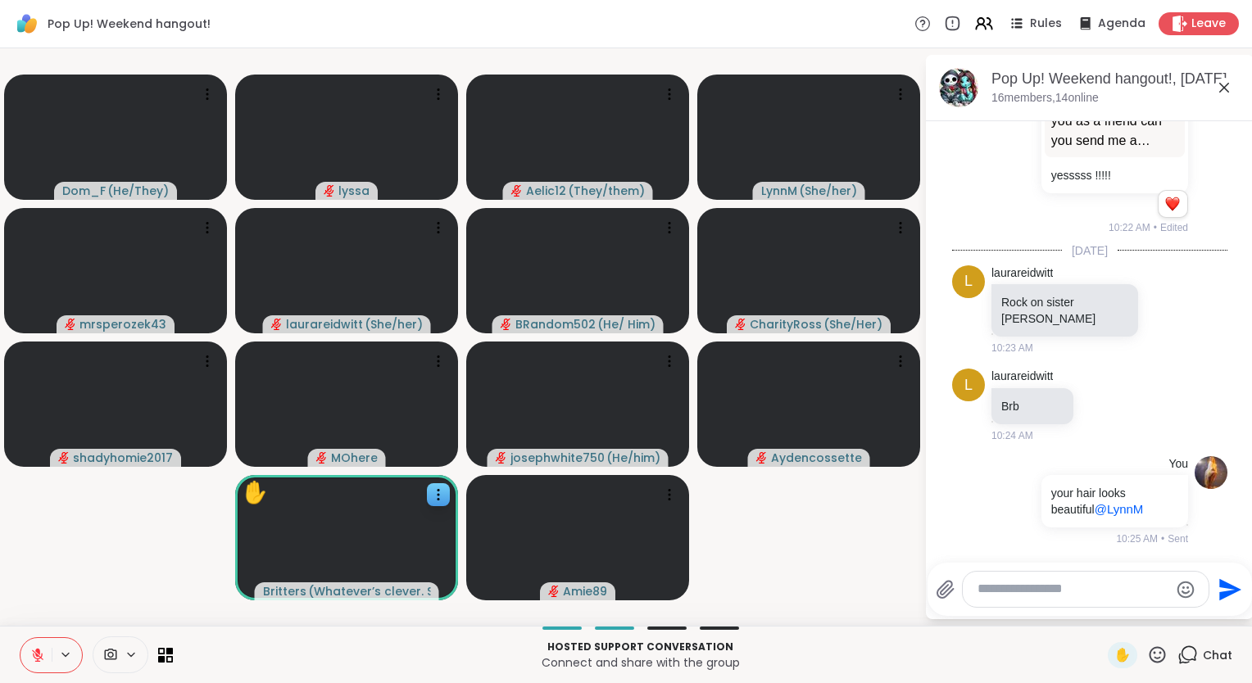
click at [1219, 93] on icon at bounding box center [1224, 88] width 20 height 20
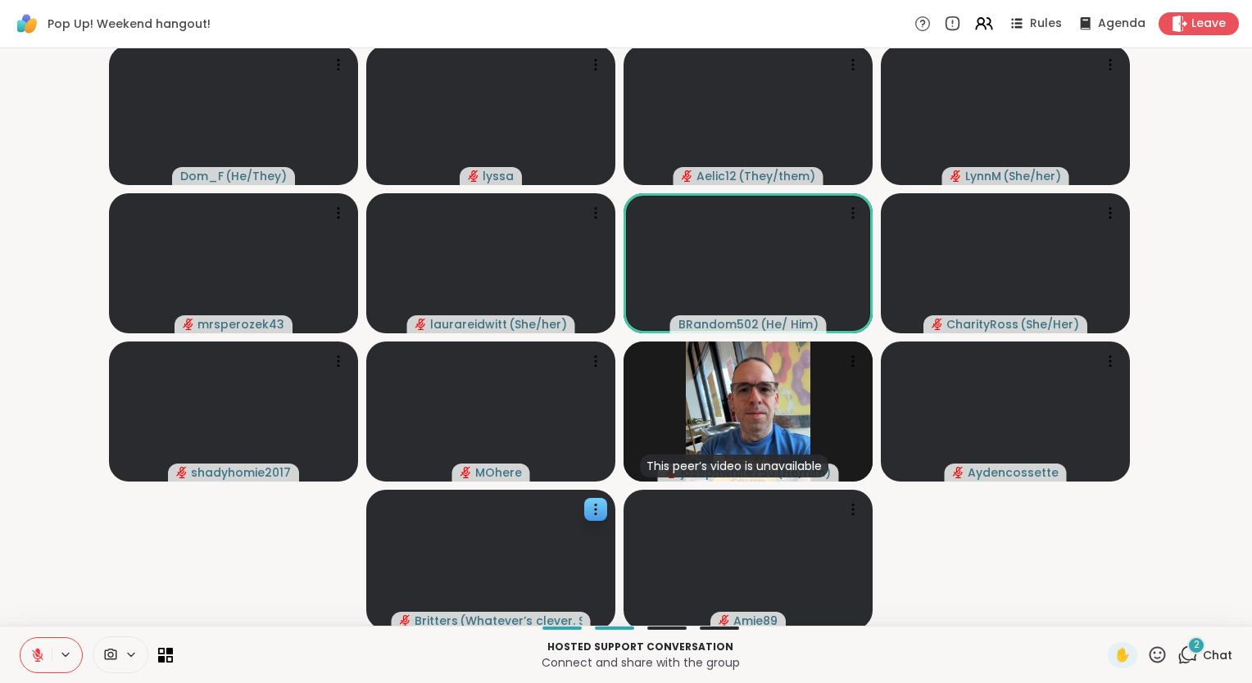
click at [1153, 655] on icon at bounding box center [1157, 654] width 16 height 16
click at [1215, 564] on video-player-container "Dom_F ( He/They ) lyssa Aelic12 ( They/them ) LynnM ( She/her ) mrsperozek43 la…" at bounding box center [626, 337] width 1232 height 564
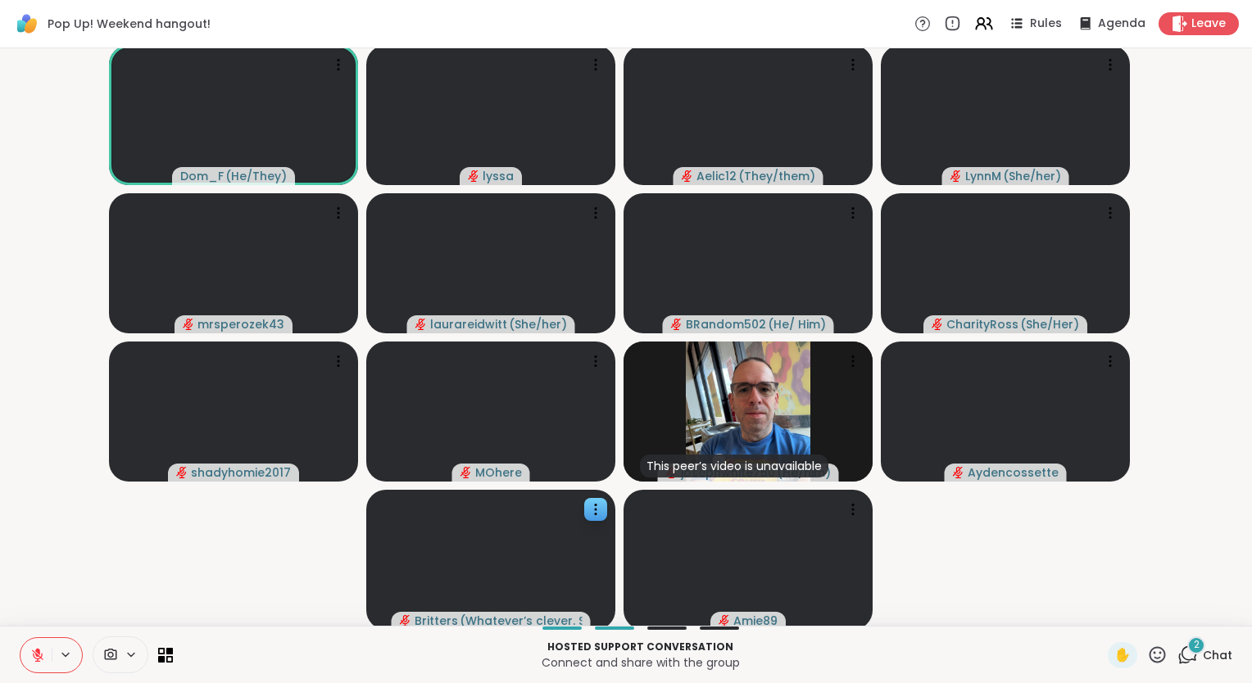
click at [1215, 564] on video-player-container "Dom_F ( He/They ) lyssa Aelic12 ( They/them ) LynnM ( She/her ) mrsperozek43 la…" at bounding box center [626, 337] width 1232 height 564
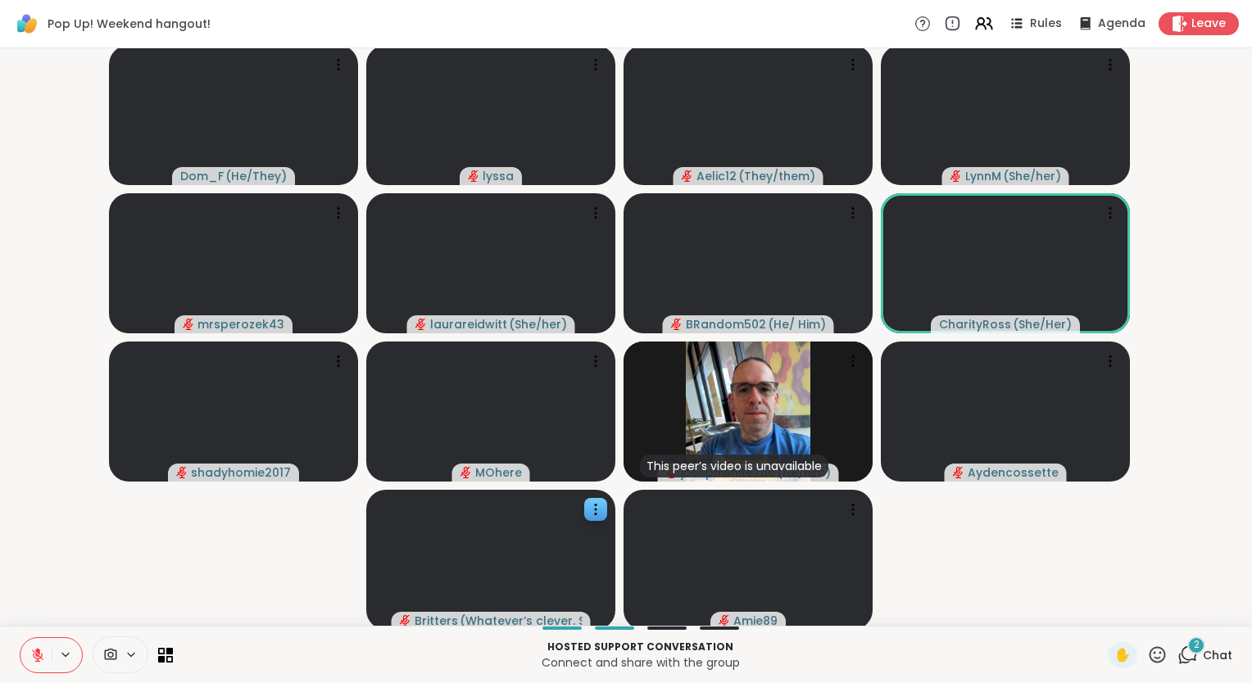
click at [1215, 564] on video-player-container "Dom_F ( He/They ) lyssa Aelic12 ( They/them ) LynnM ( She/her ) mrsperozek43 la…" at bounding box center [626, 337] width 1232 height 564
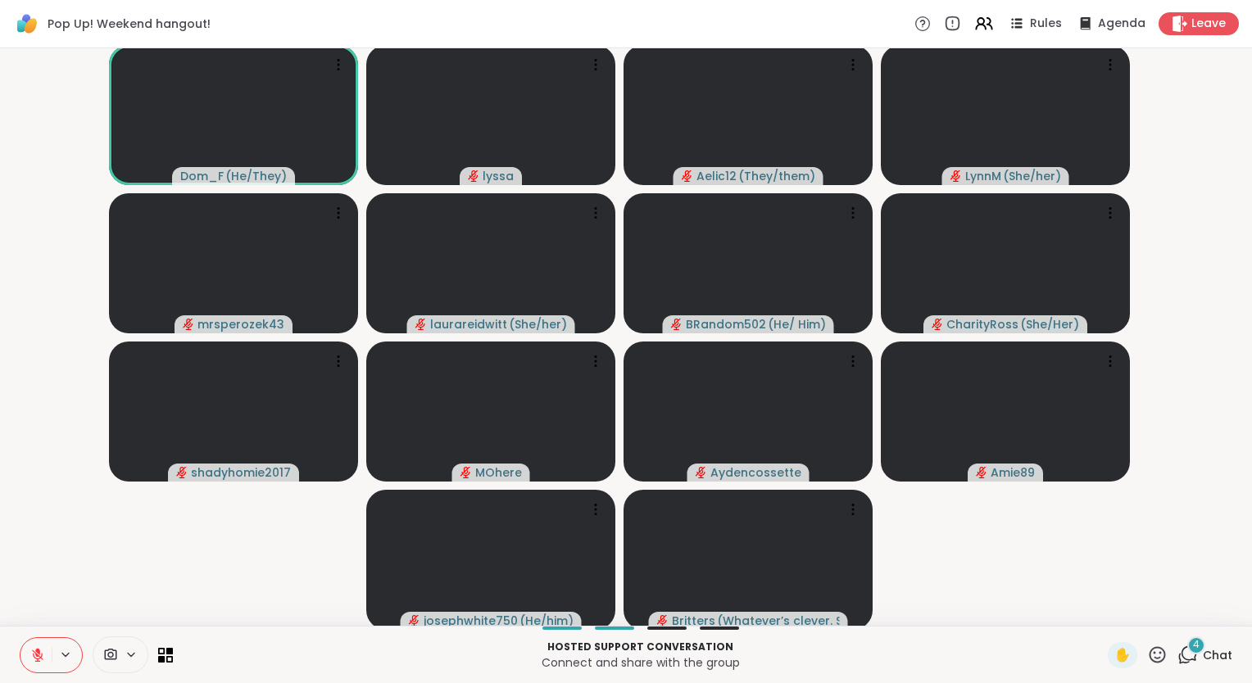
click at [36, 650] on icon at bounding box center [37, 651] width 5 height 7
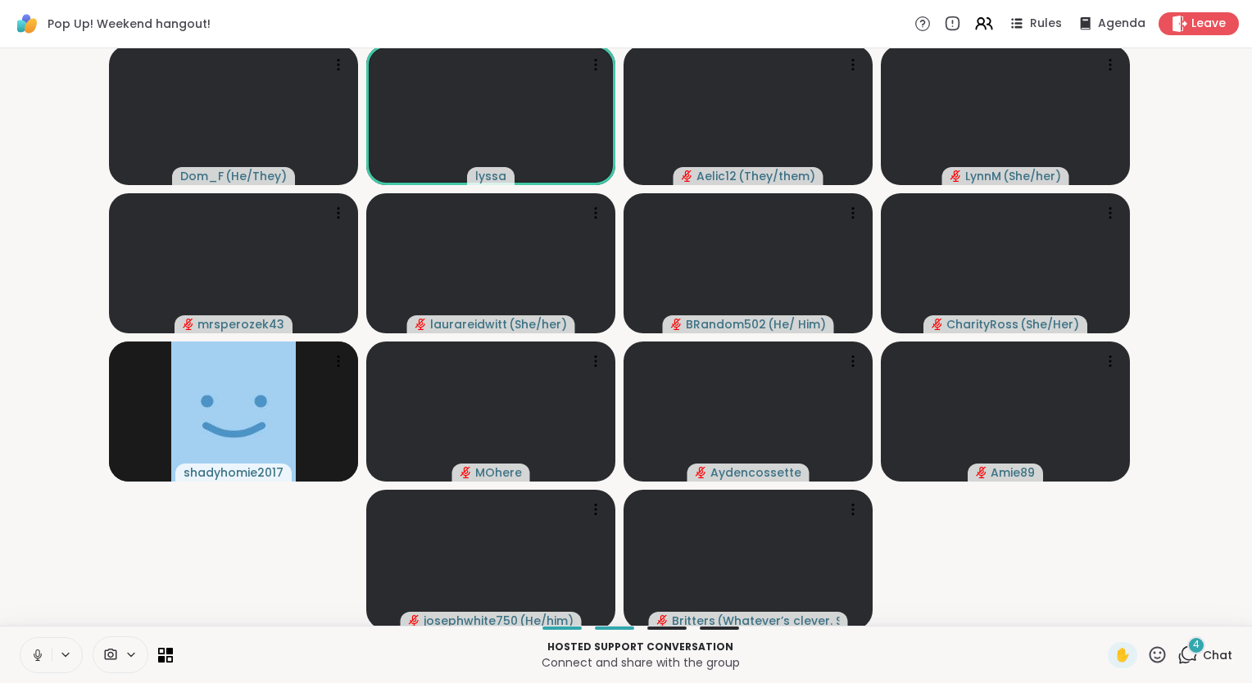
click at [36, 650] on icon at bounding box center [37, 655] width 15 height 15
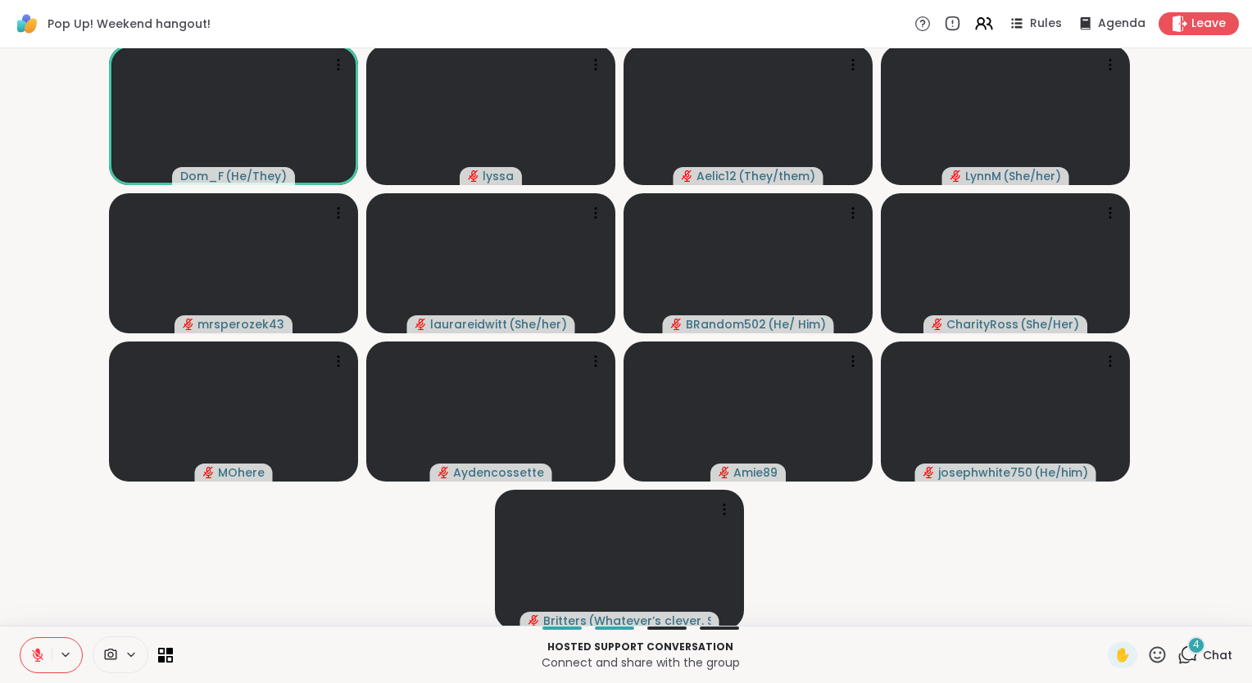
click at [43, 657] on icon at bounding box center [37, 655] width 15 height 15
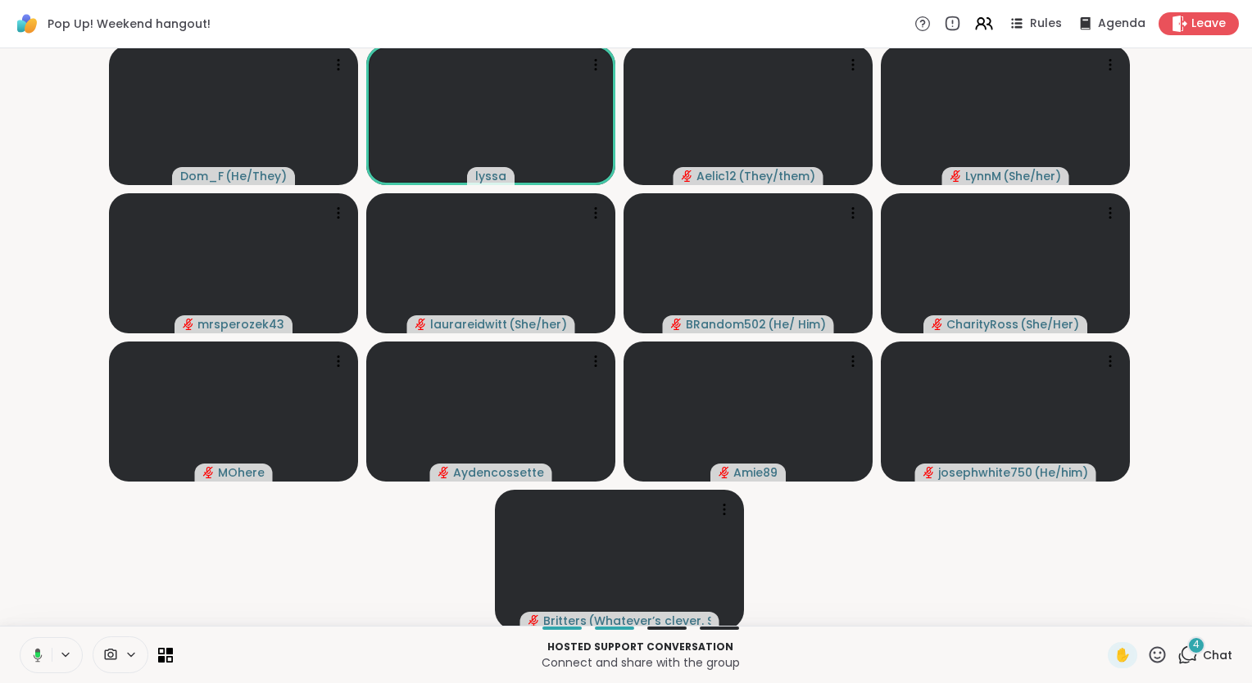
click at [29, 658] on icon at bounding box center [35, 655] width 15 height 15
click at [30, 658] on icon at bounding box center [37, 655] width 15 height 15
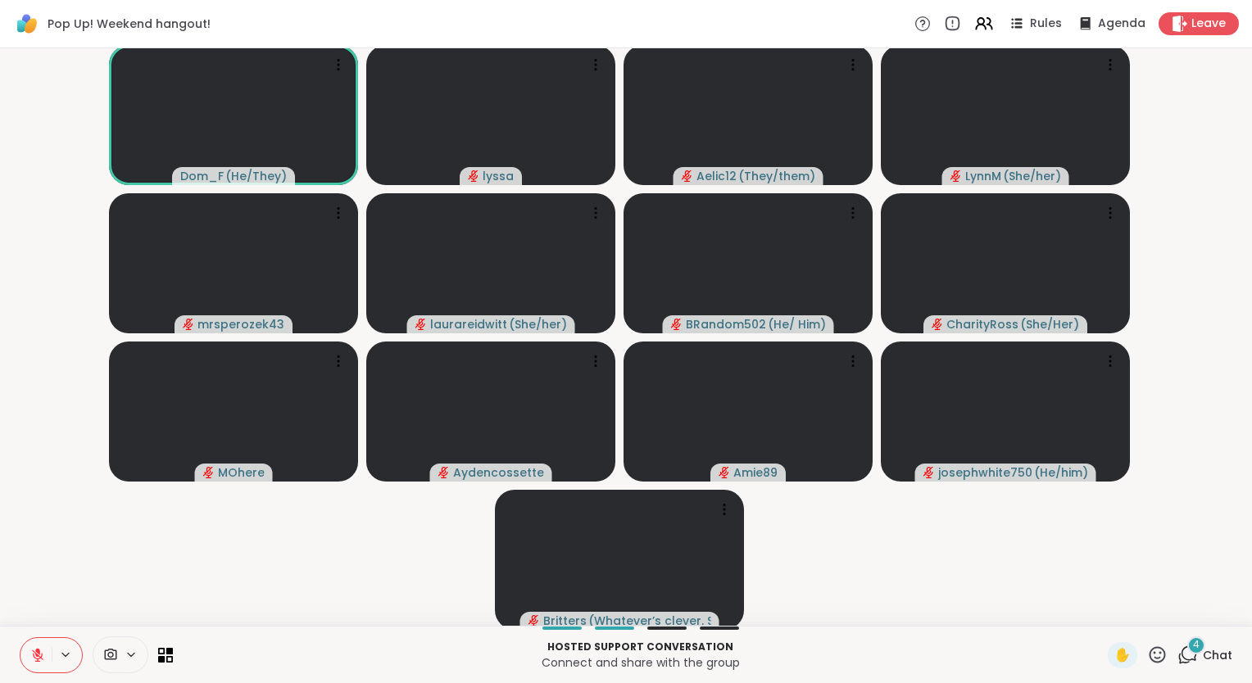
click at [1203, 652] on span "Chat" at bounding box center [1217, 655] width 29 height 16
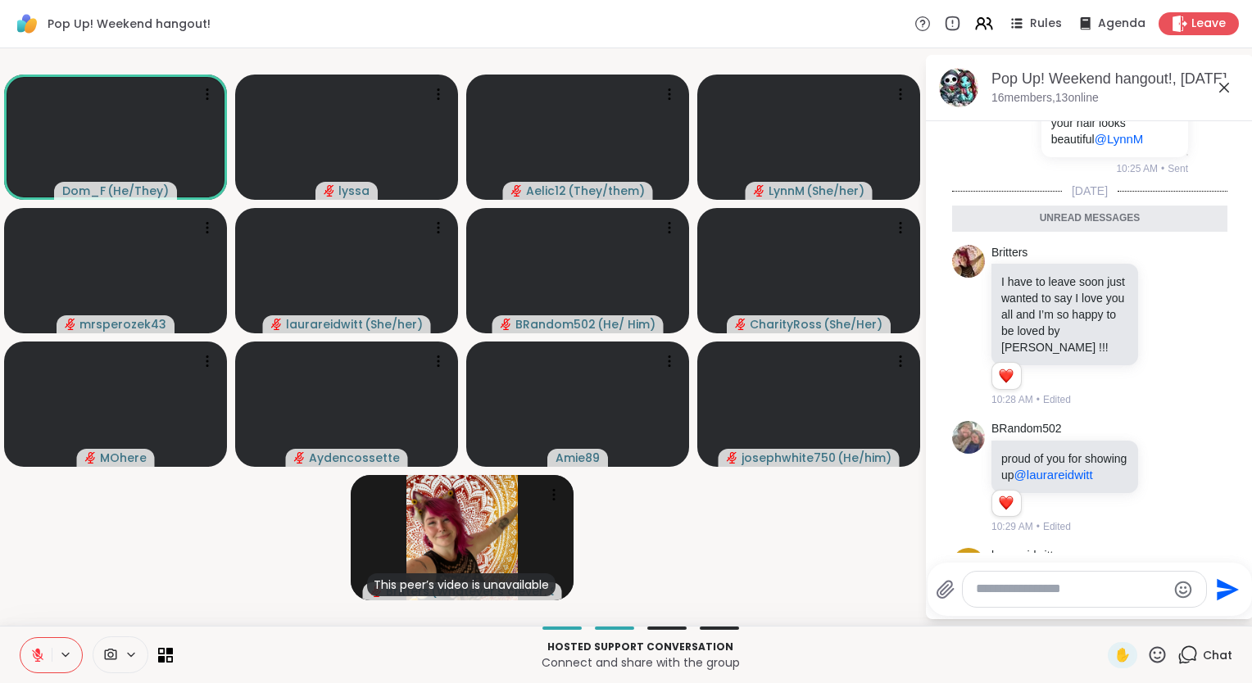
scroll to position [3131, 0]
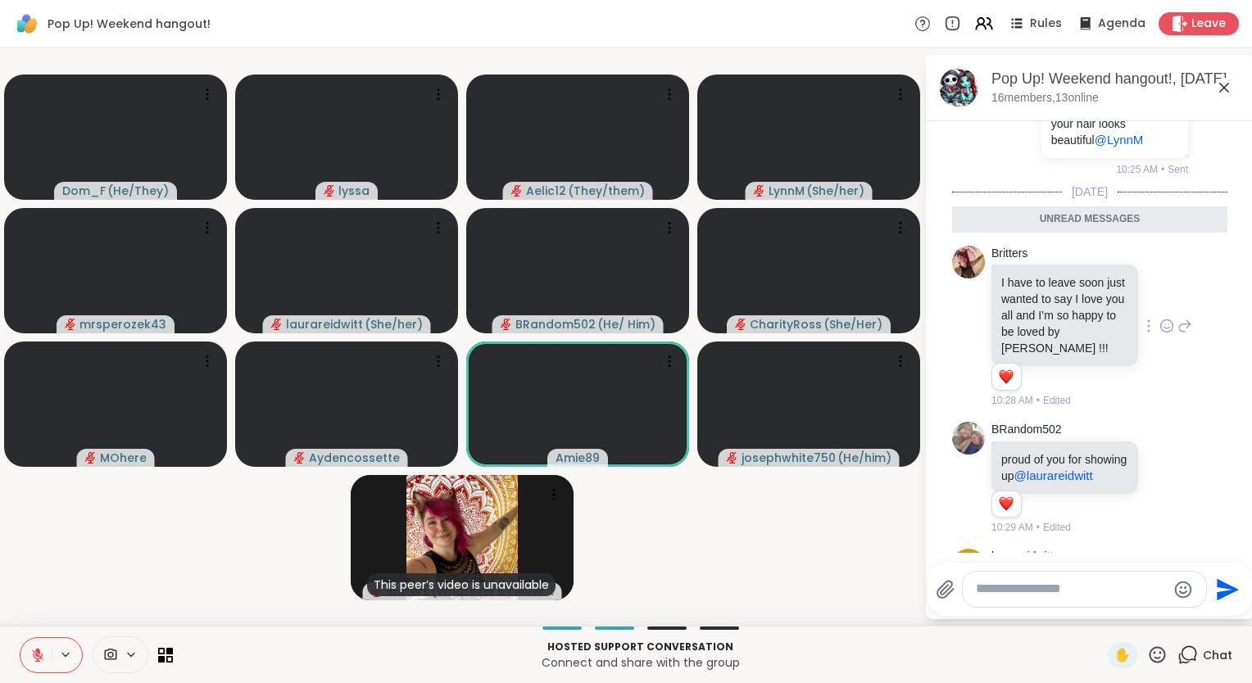
click at [1159, 334] on icon at bounding box center [1166, 326] width 15 height 16
click at [1159, 307] on div "Select Reaction: Heart" at bounding box center [1166, 299] width 15 height 15
click at [1221, 87] on icon at bounding box center [1224, 88] width 20 height 20
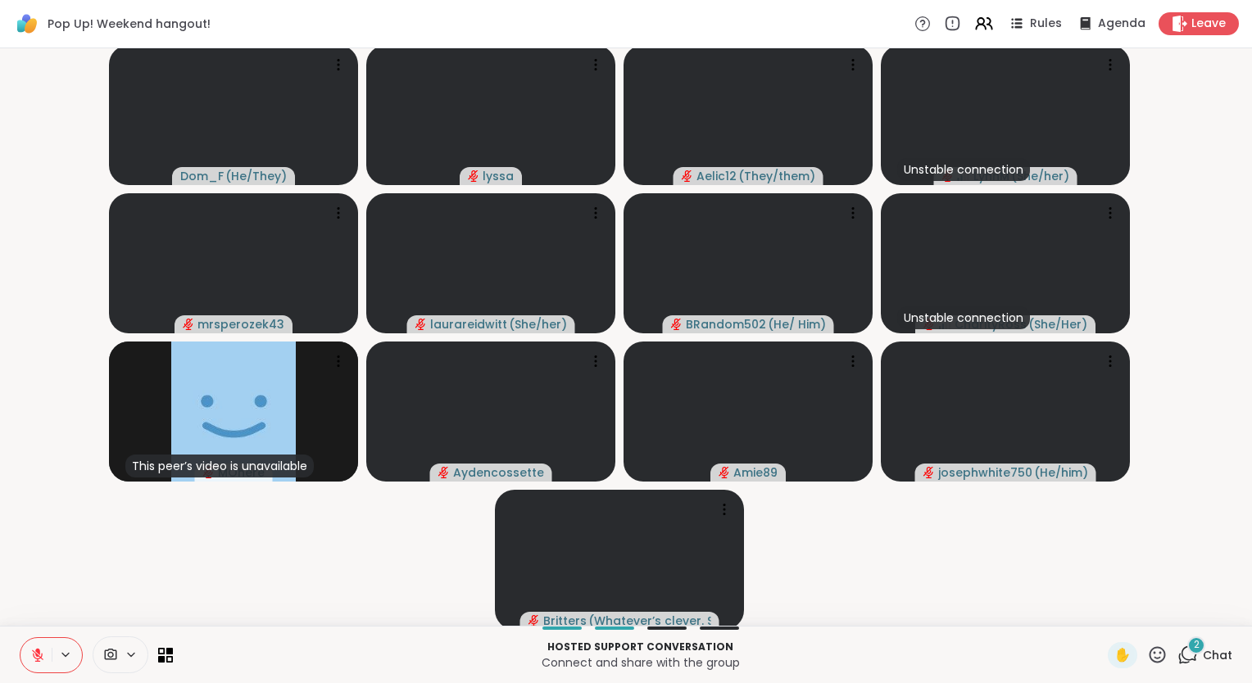
click at [1251, 470] on html "Pop Up! Weekend hangout! Rules Agenda Leave Dom_F ( He/They ) lyssa Aelic12 ( T…" at bounding box center [626, 341] width 1252 height 683
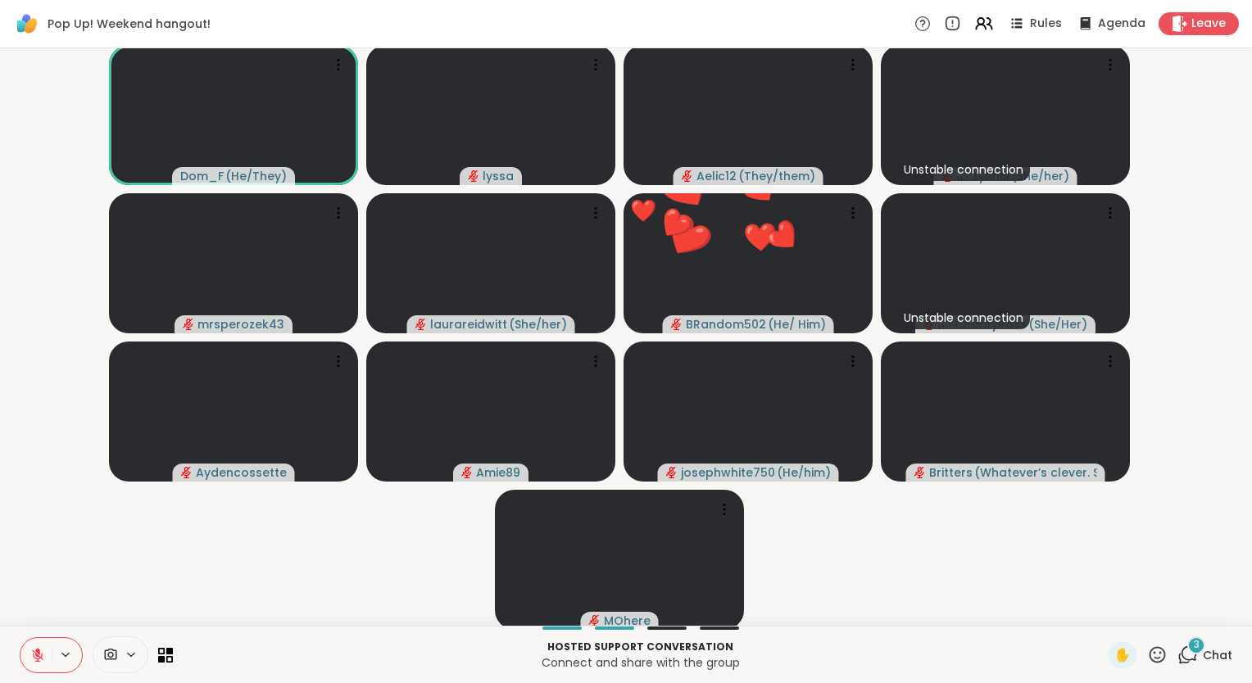
click at [40, 654] on icon at bounding box center [37, 655] width 15 height 15
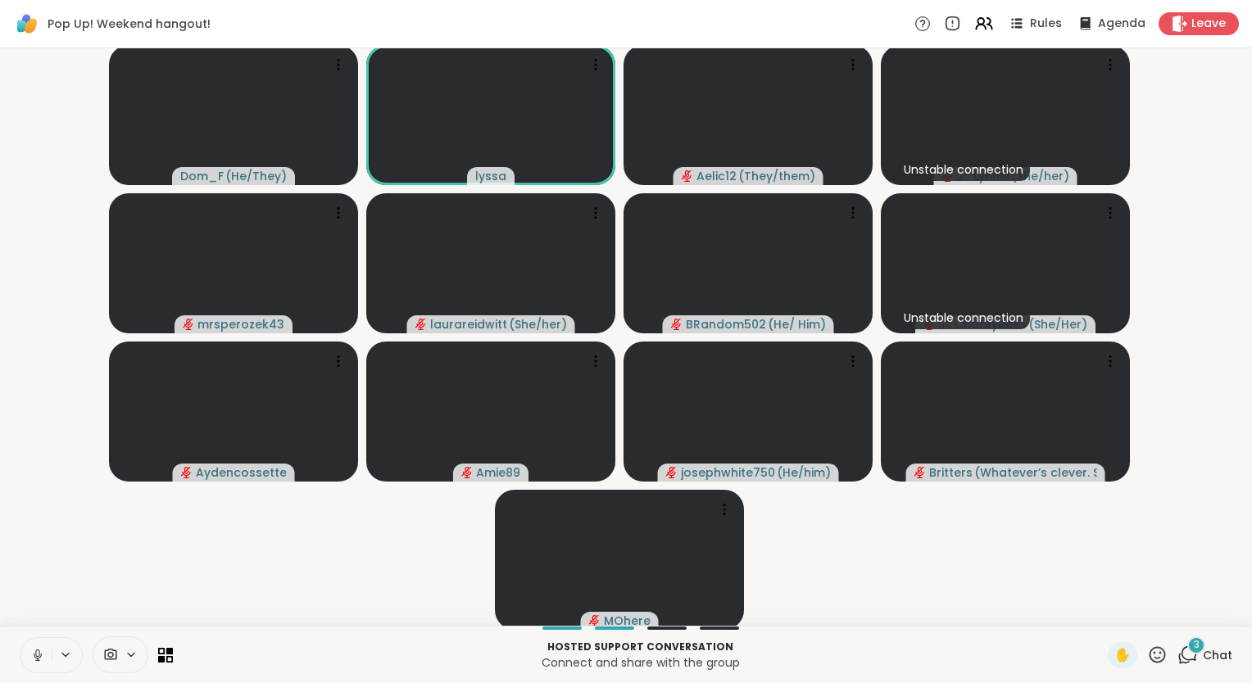
click at [44, 646] on button at bounding box center [35, 655] width 31 height 34
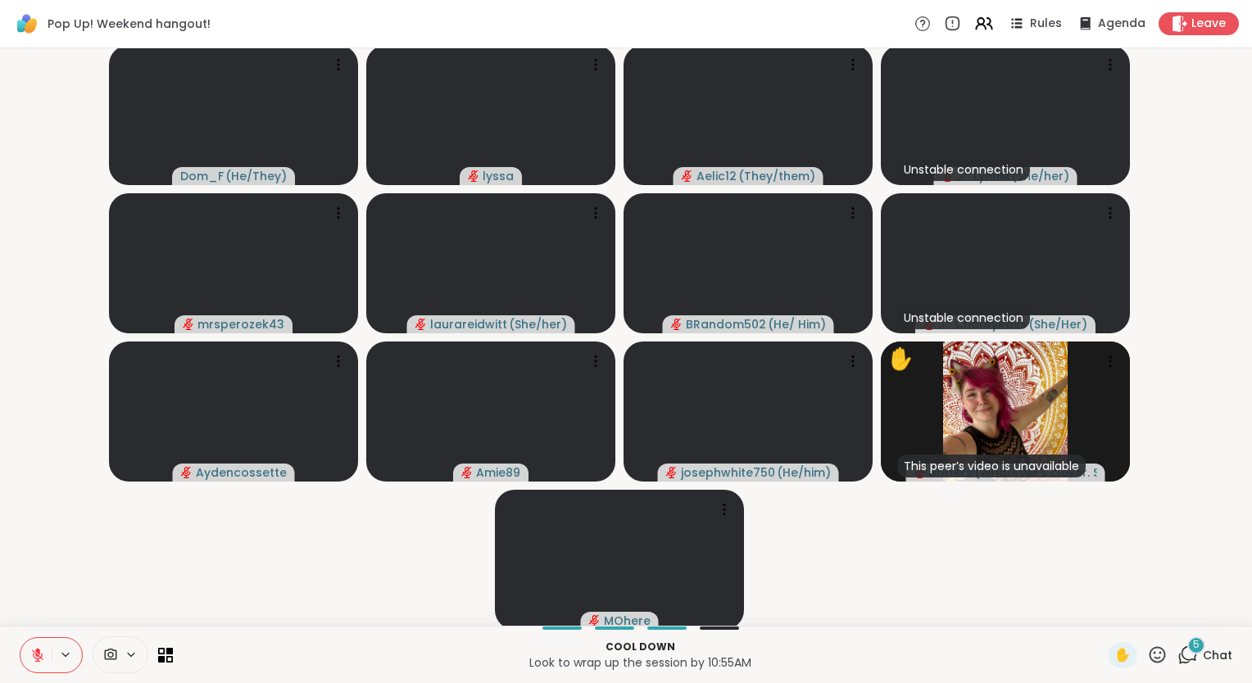
click at [44, 646] on button at bounding box center [35, 655] width 31 height 34
click at [44, 646] on button at bounding box center [35, 655] width 34 height 34
click at [44, 646] on button at bounding box center [35, 655] width 31 height 34
click at [1151, 650] on icon at bounding box center [1157, 654] width 16 height 16
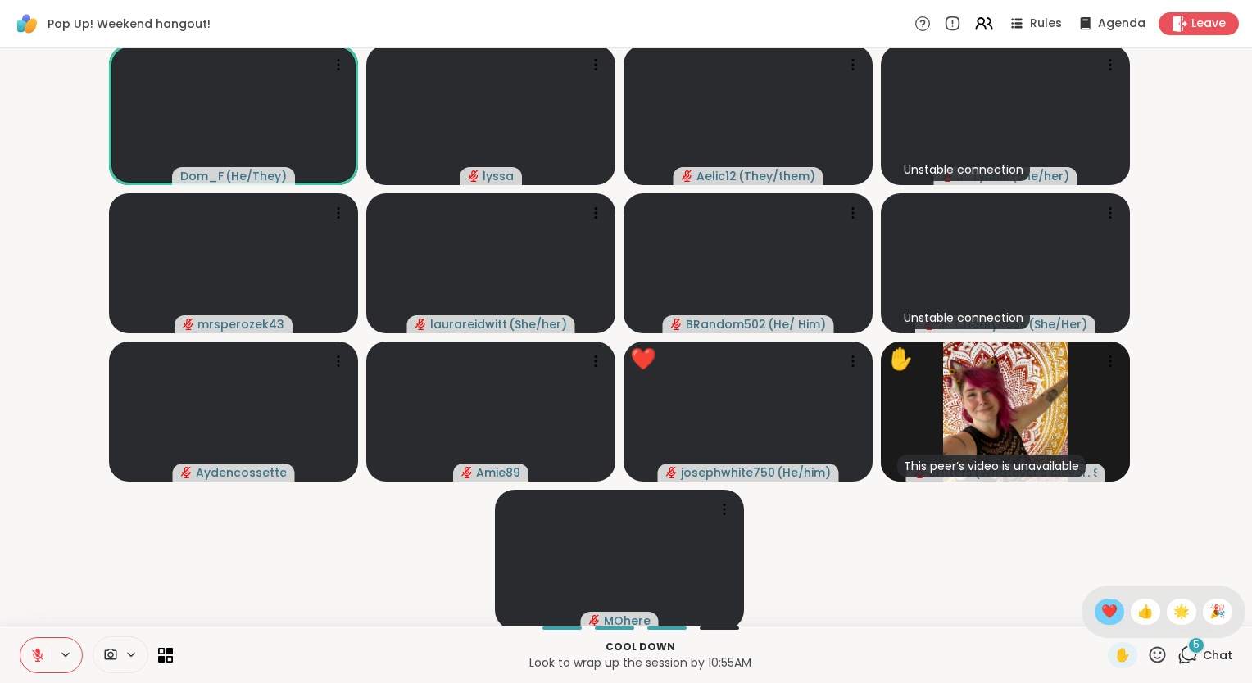
click at [1101, 613] on span "❤️" at bounding box center [1109, 612] width 16 height 20
click at [167, 649] on icon at bounding box center [169, 650] width 7 height 7
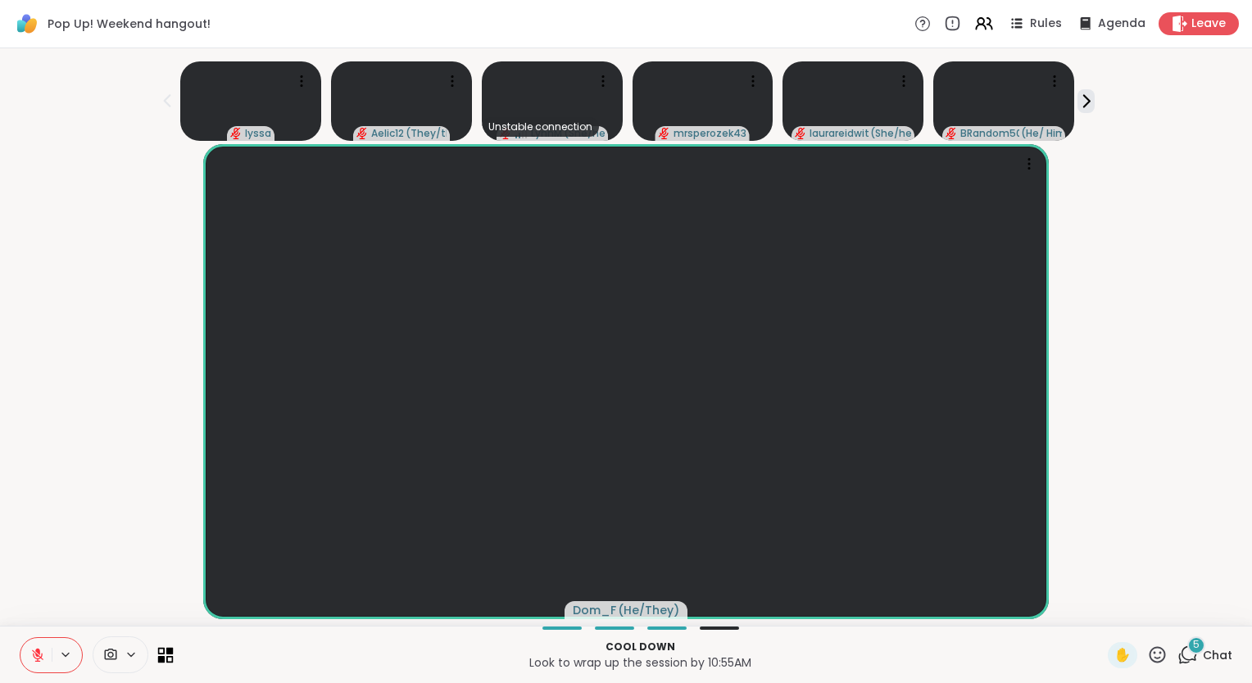
click at [164, 649] on icon at bounding box center [166, 655] width 16 height 16
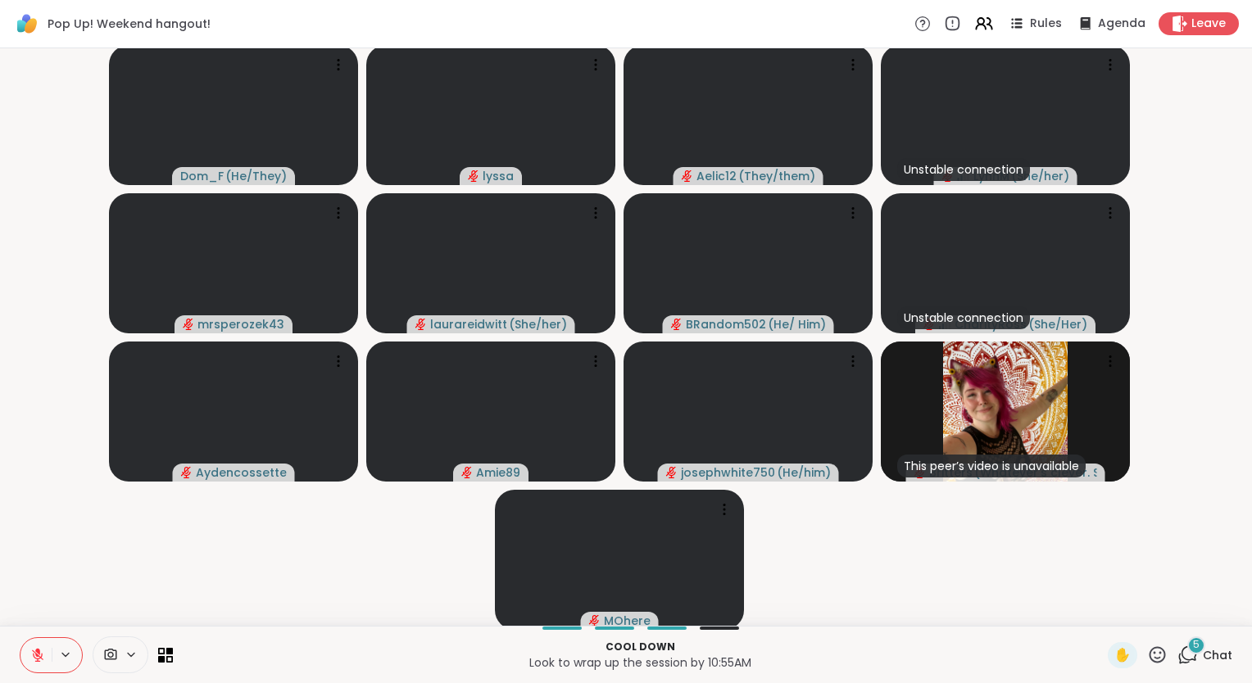
click at [154, 577] on video-player-container "Dom_F ( He/They ) lyssa Aelic12 ( They/them ) Unstable connection LynnM ( She/h…" at bounding box center [626, 337] width 1232 height 564
click at [138, 565] on video-player-container "Dom_F ( He/They ) lyssa Aelic12 ( They/them ) Unstable connection LynnM ( She/h…" at bounding box center [626, 337] width 1232 height 564
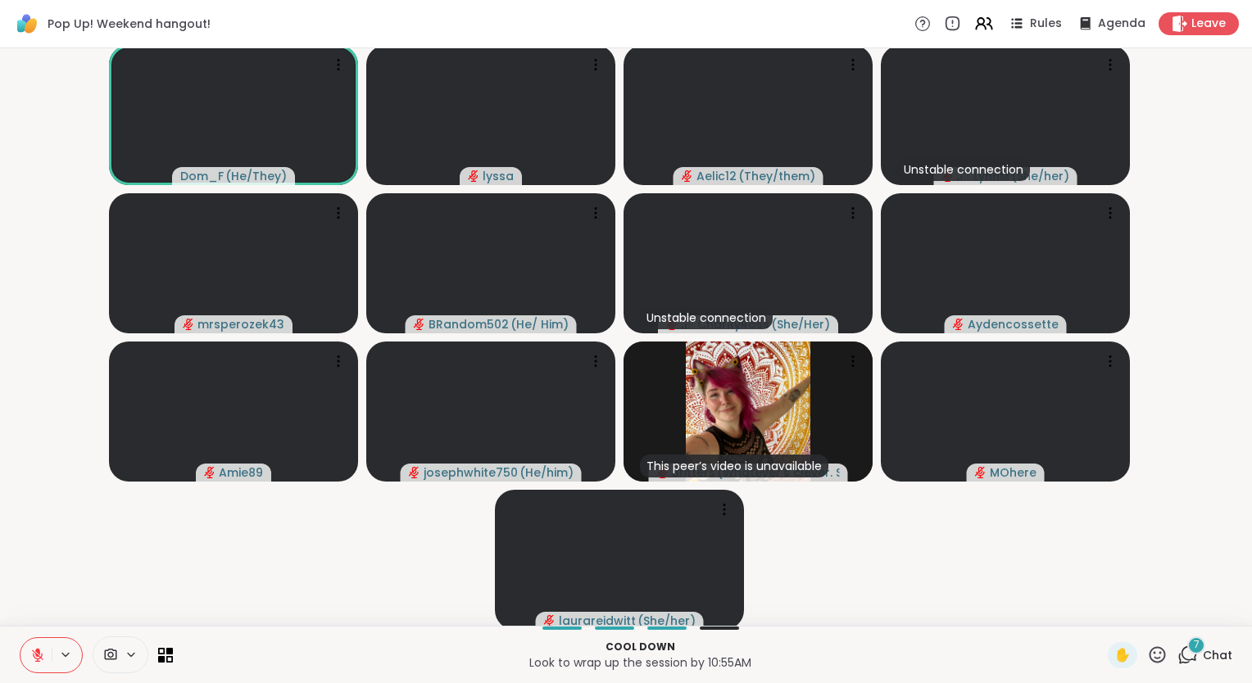
click at [1203, 650] on span "Chat" at bounding box center [1217, 655] width 29 height 16
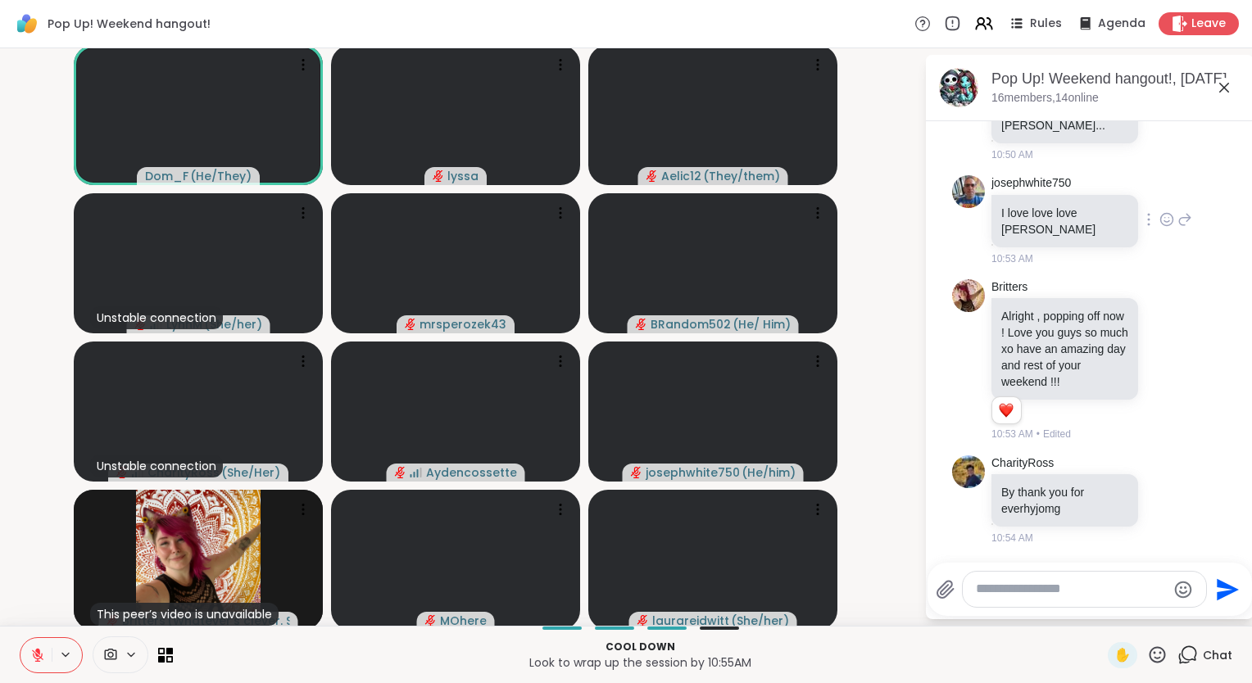
scroll to position [4563, 0]
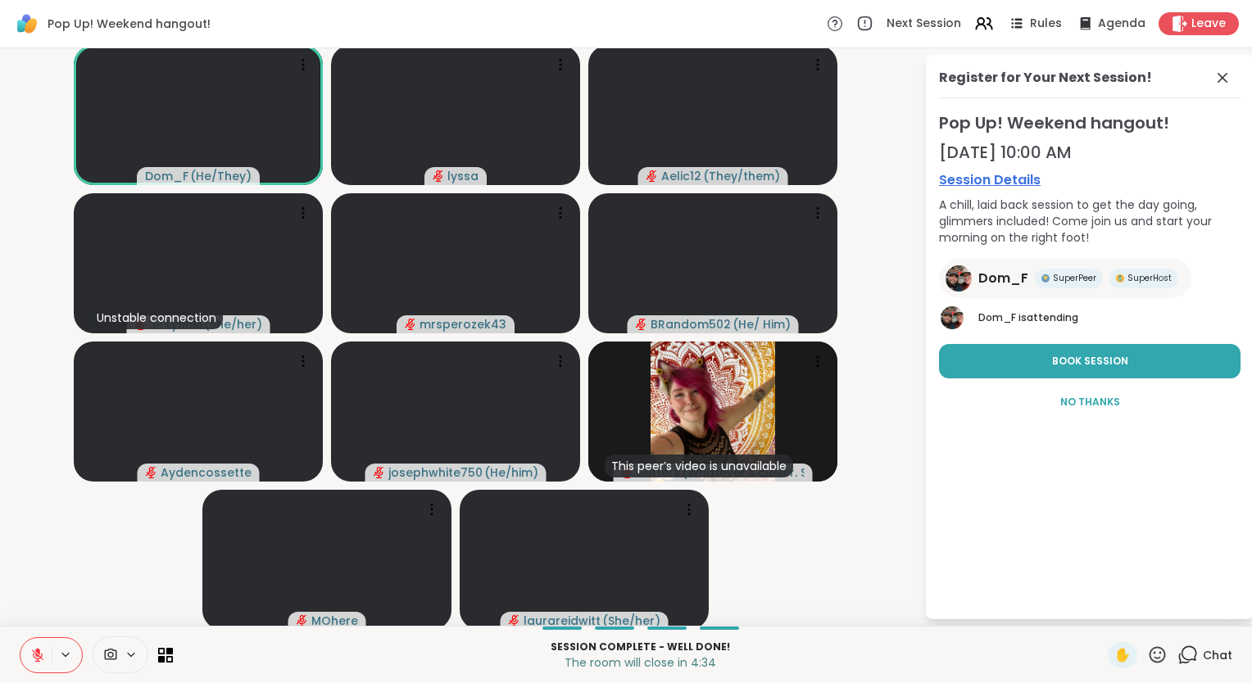
click at [1168, 374] on button "Book Session" at bounding box center [1089, 361] width 301 height 34
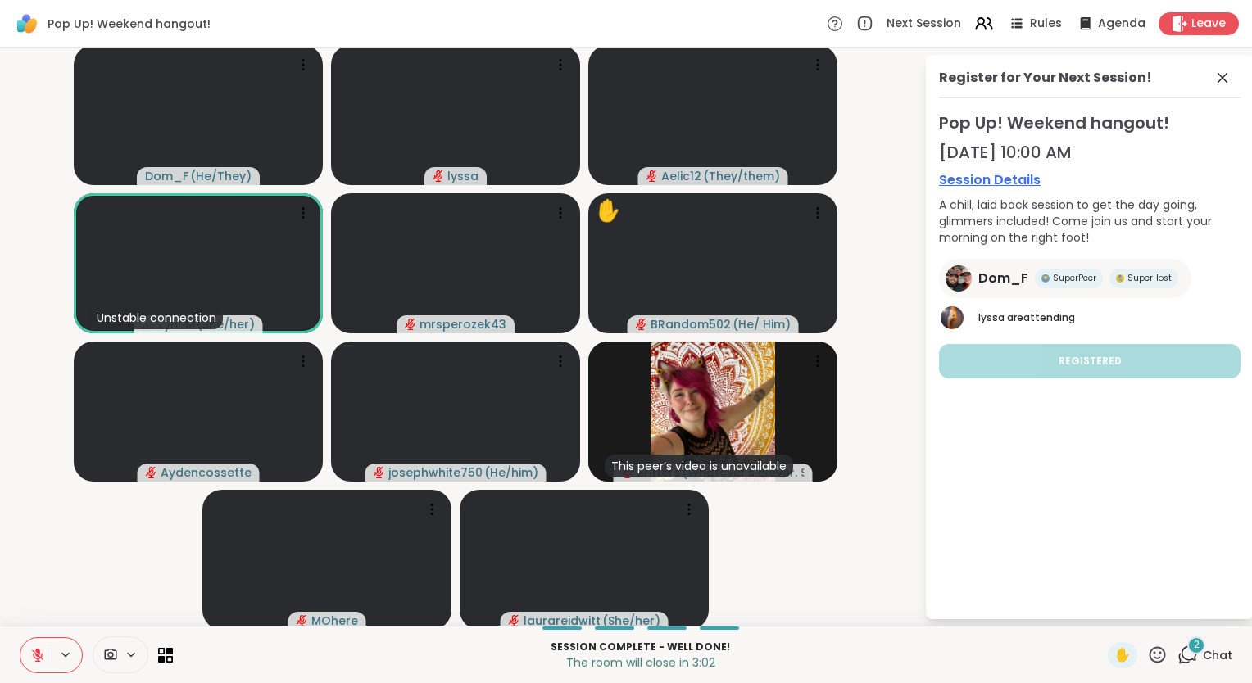
click at [39, 647] on button at bounding box center [35, 655] width 31 height 34
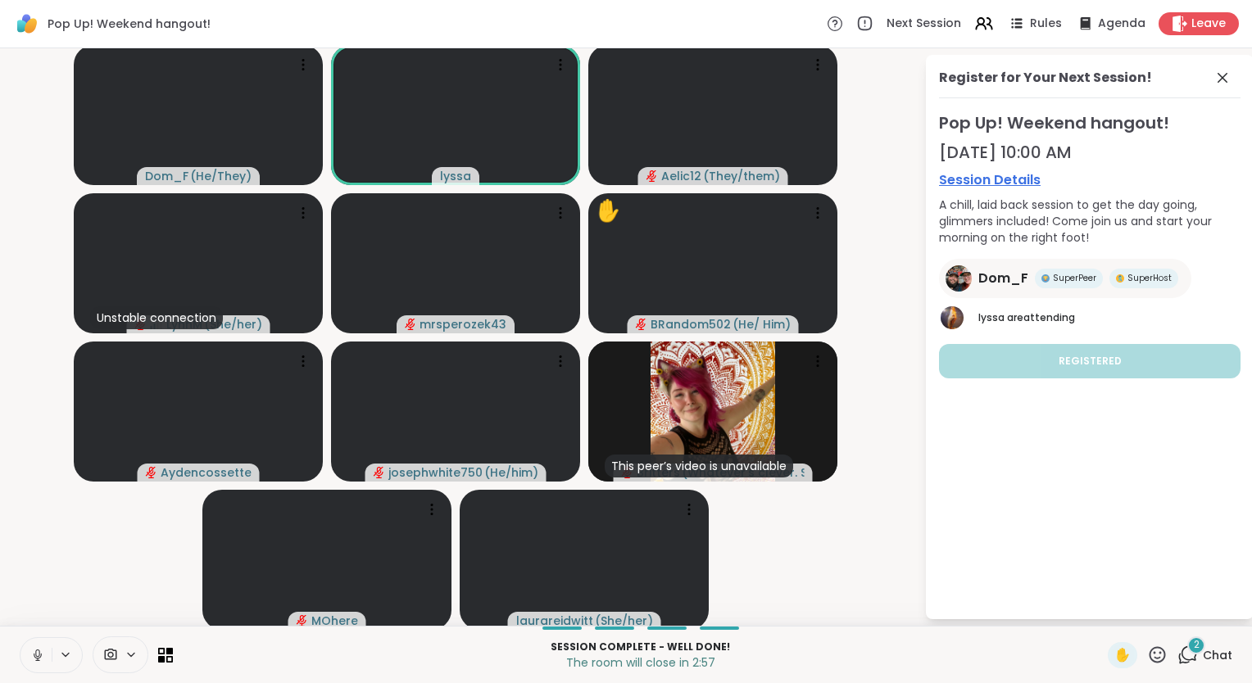
click at [36, 652] on icon at bounding box center [37, 653] width 4 height 7
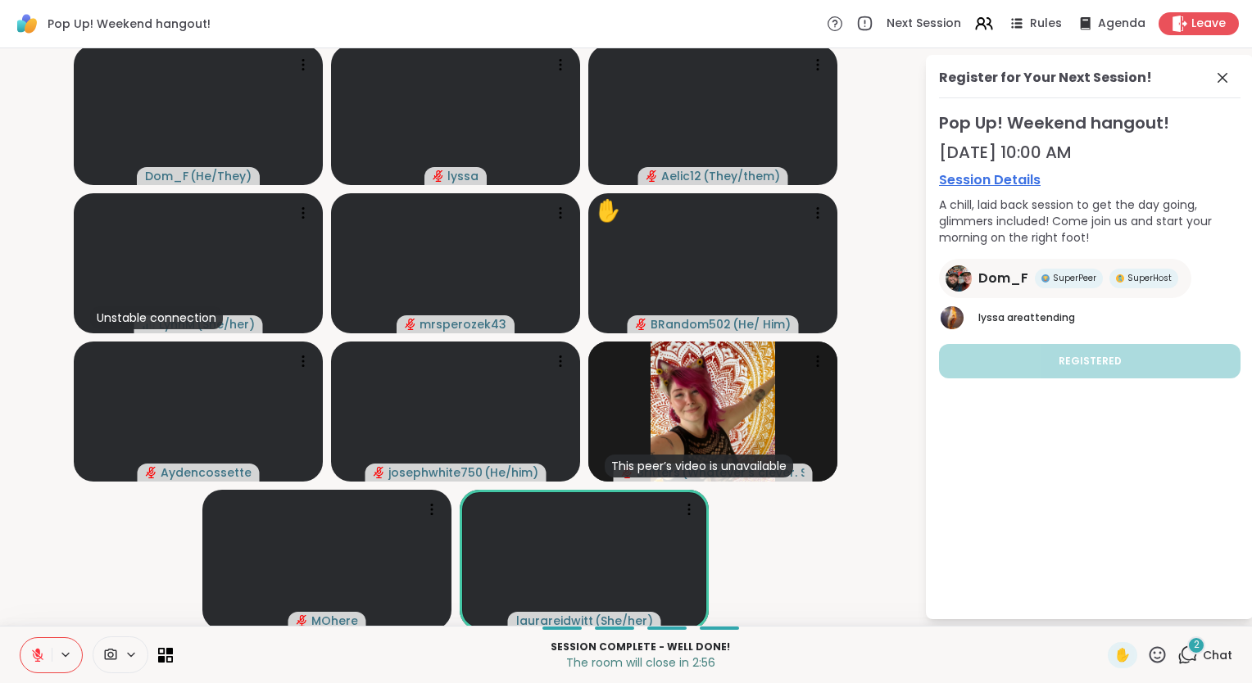
click at [20, 638] on button at bounding box center [35, 655] width 31 height 34
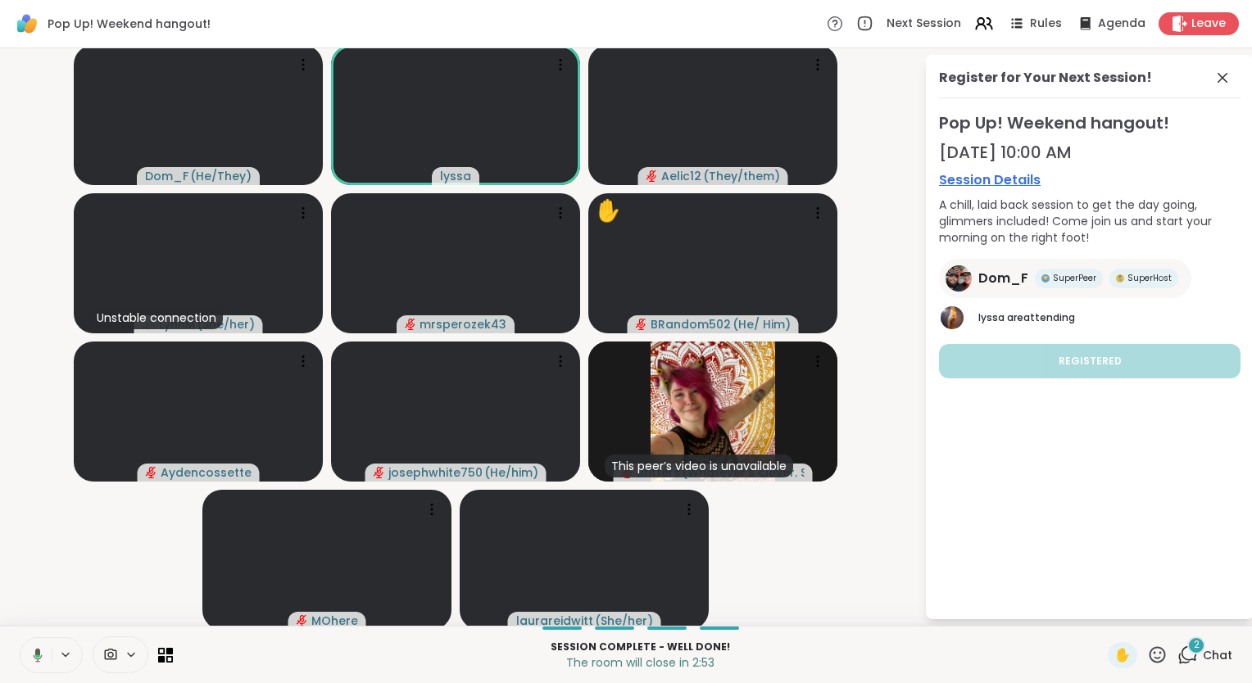
drag, startPoint x: 36, startPoint y: 652, endPoint x: 34, endPoint y: 660, distance: 8.4
click at [34, 660] on icon at bounding box center [35, 655] width 15 height 15
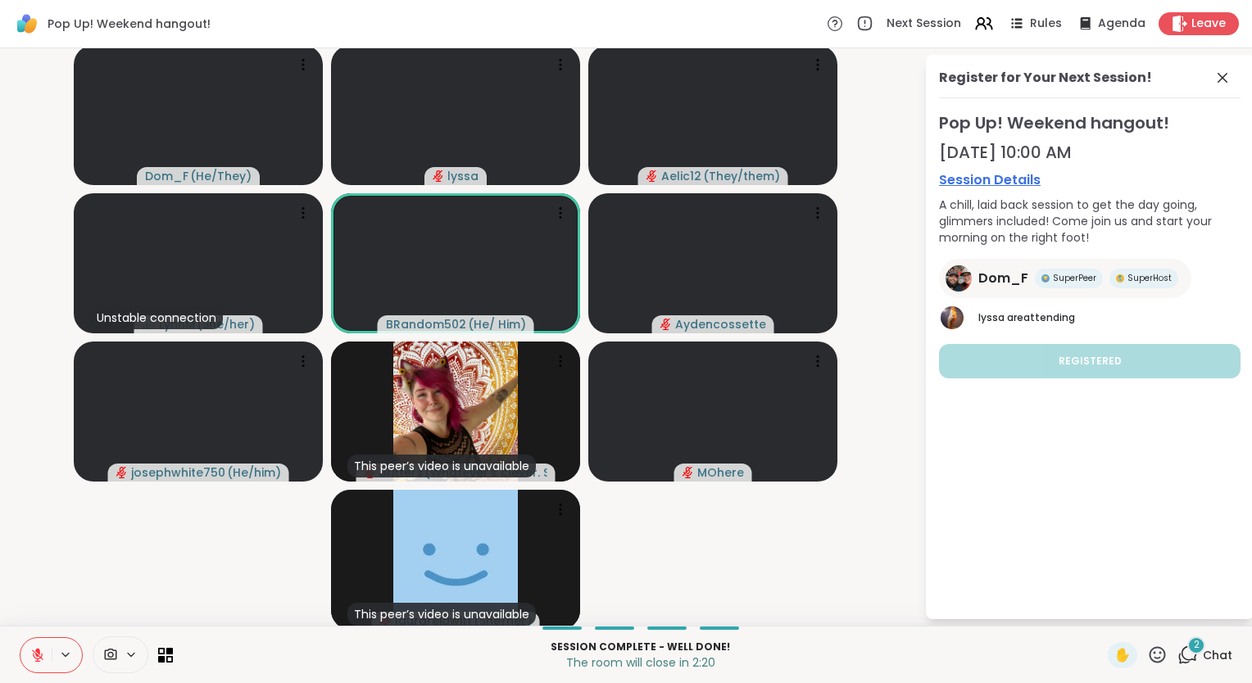
click at [1144, 666] on div "✋" at bounding box center [1138, 655] width 60 height 26
click at [1147, 664] on icon at bounding box center [1157, 655] width 20 height 20
drag, startPoint x: 1144, startPoint y: 664, endPoint x: 1091, endPoint y: 613, distance: 74.2
click at [1101, 613] on span "❤️" at bounding box center [1109, 612] width 16 height 20
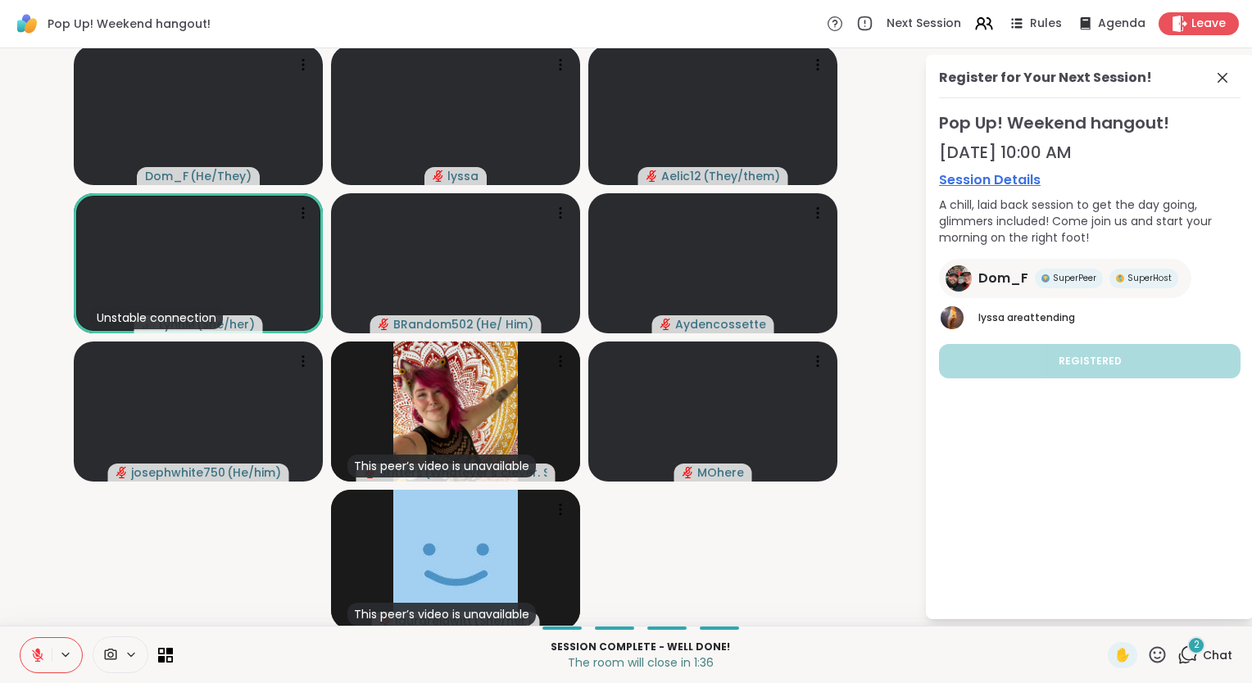
click at [847, 517] on video-player-container "Dom_F ( He/They ) lyssa Aelic12 ( They/them ) Unstable connection LynnM ( She/h…" at bounding box center [462, 337] width 904 height 564
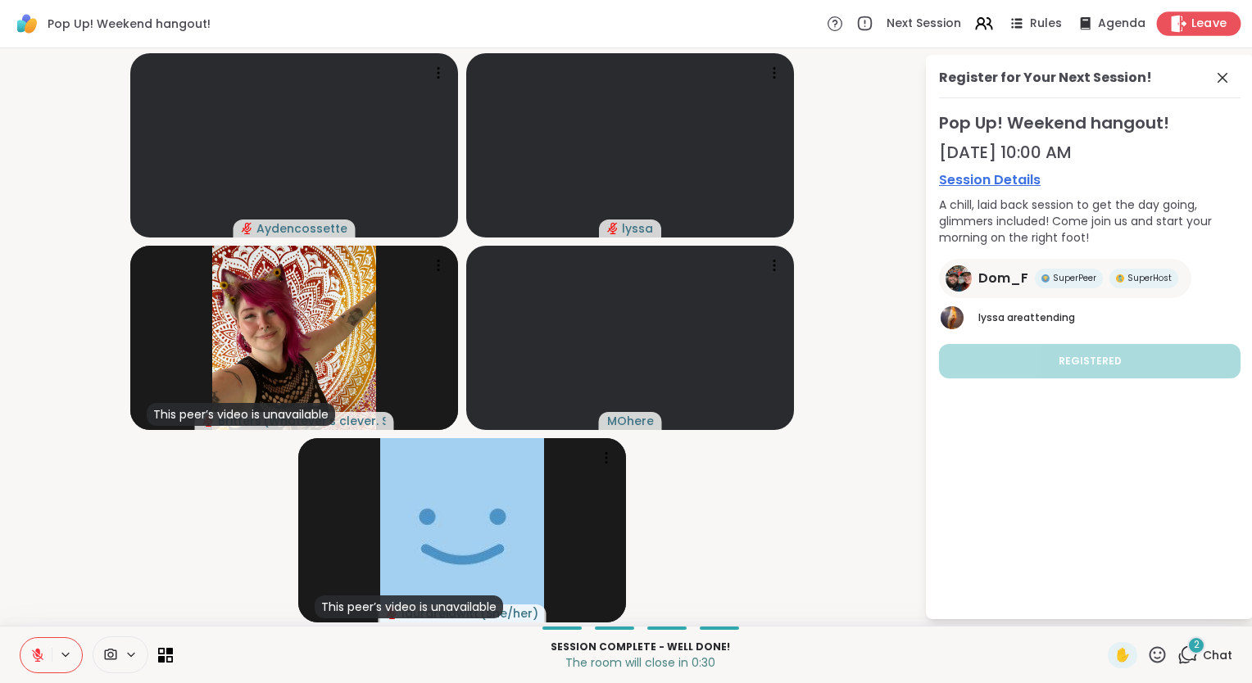
click at [1191, 25] on span "Leave" at bounding box center [1209, 24] width 36 height 17
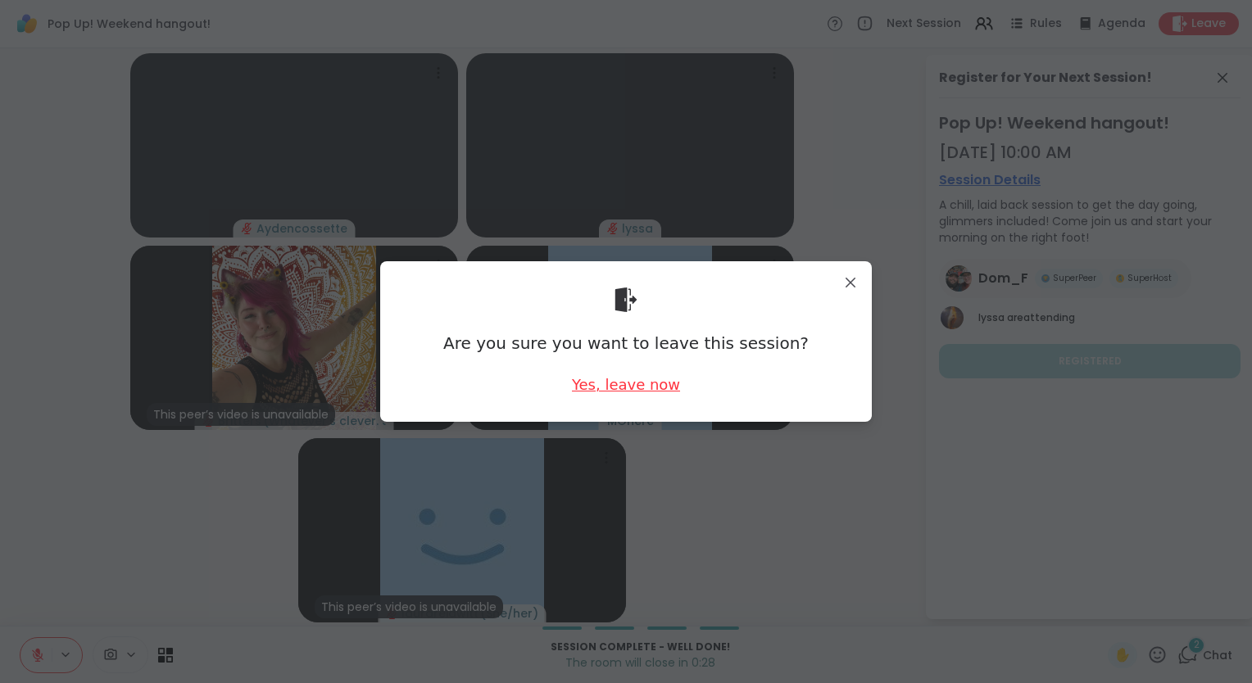
click at [632, 388] on div "Yes, leave now" at bounding box center [626, 384] width 108 height 20
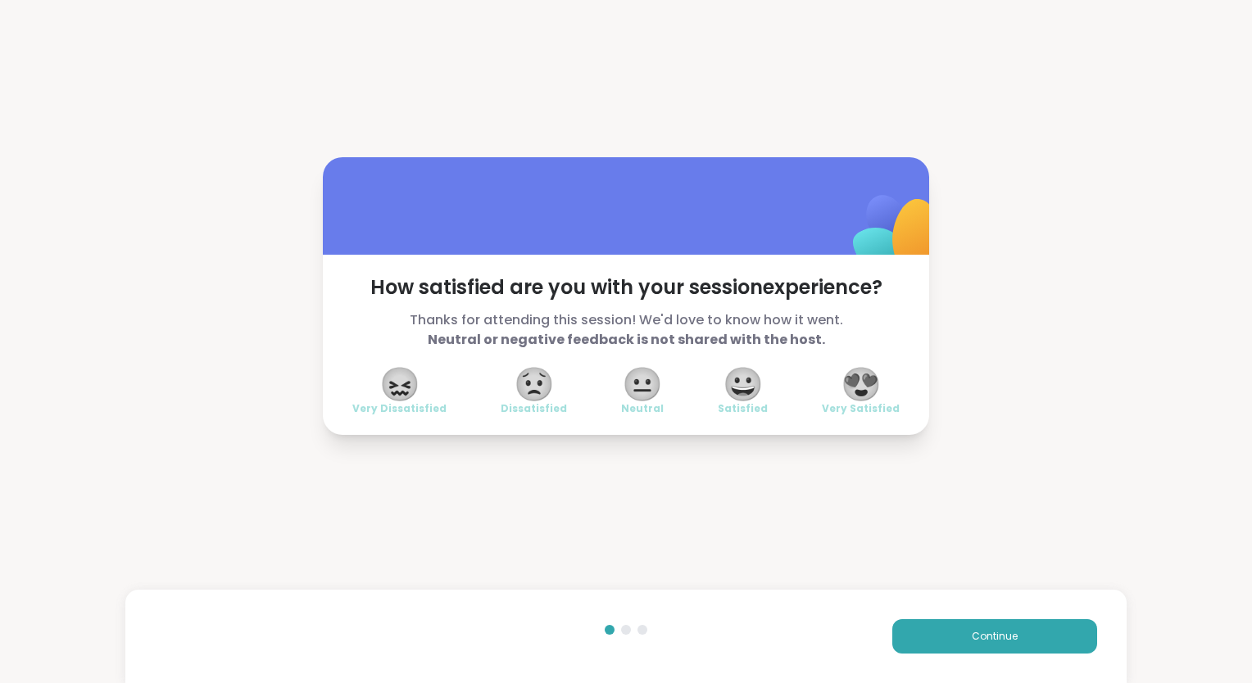
click at [850, 381] on span "😍" at bounding box center [861, 383] width 41 height 29
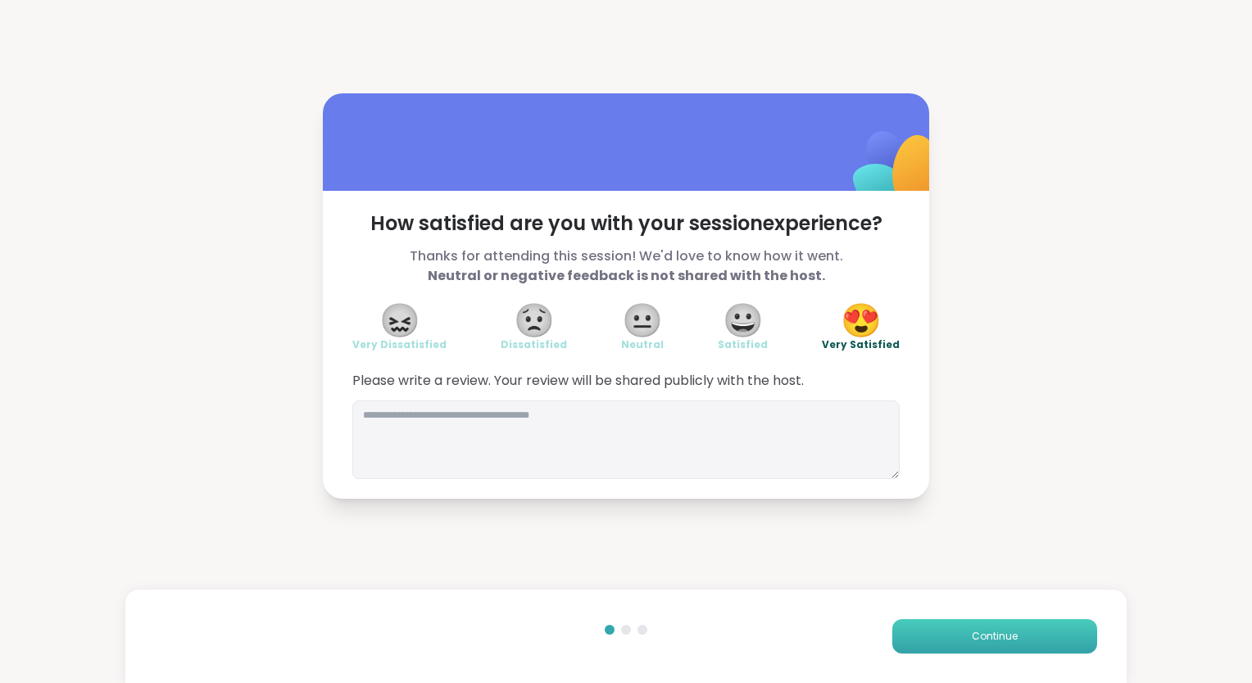
click at [972, 641] on span "Continue" at bounding box center [995, 636] width 46 height 15
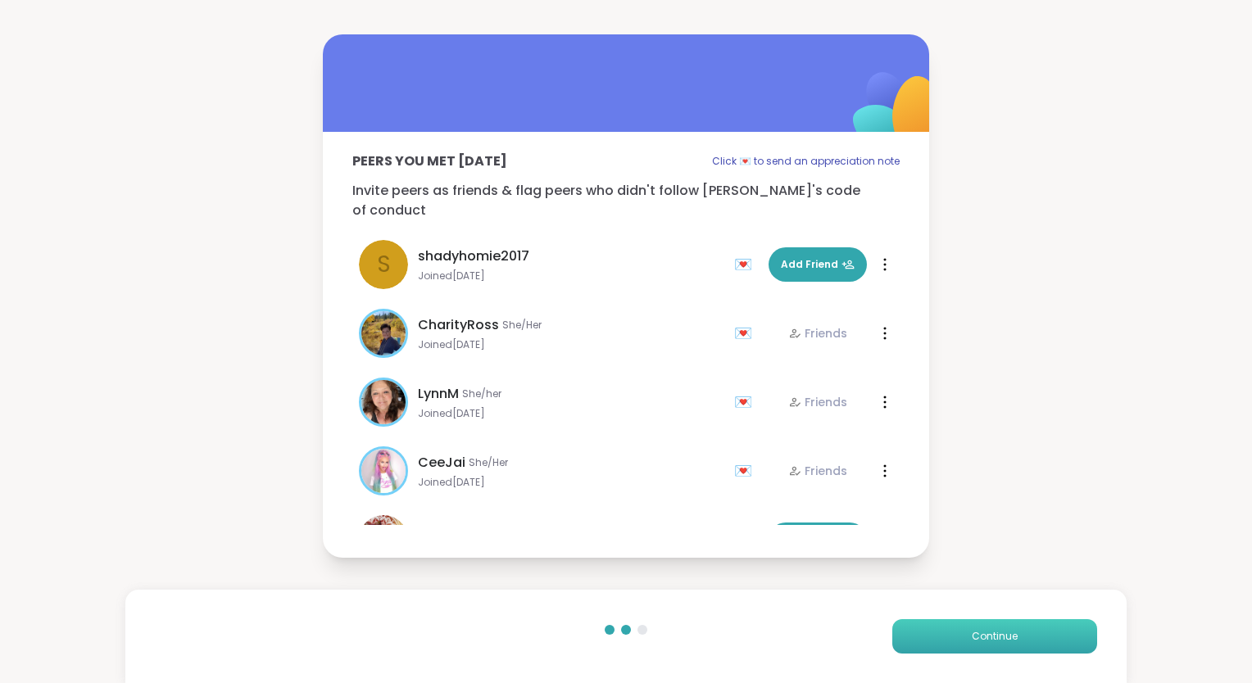
click at [972, 641] on span "Continue" at bounding box center [995, 636] width 46 height 15
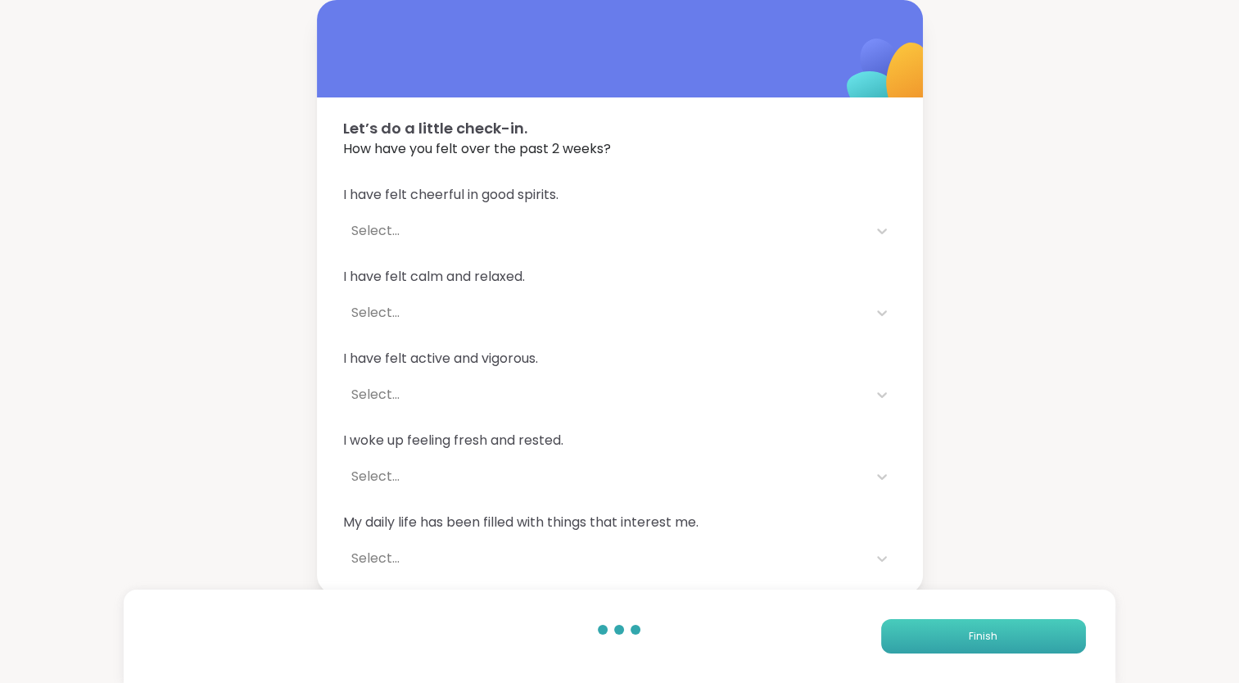
click at [957, 635] on button "Finish" at bounding box center [983, 636] width 205 height 34
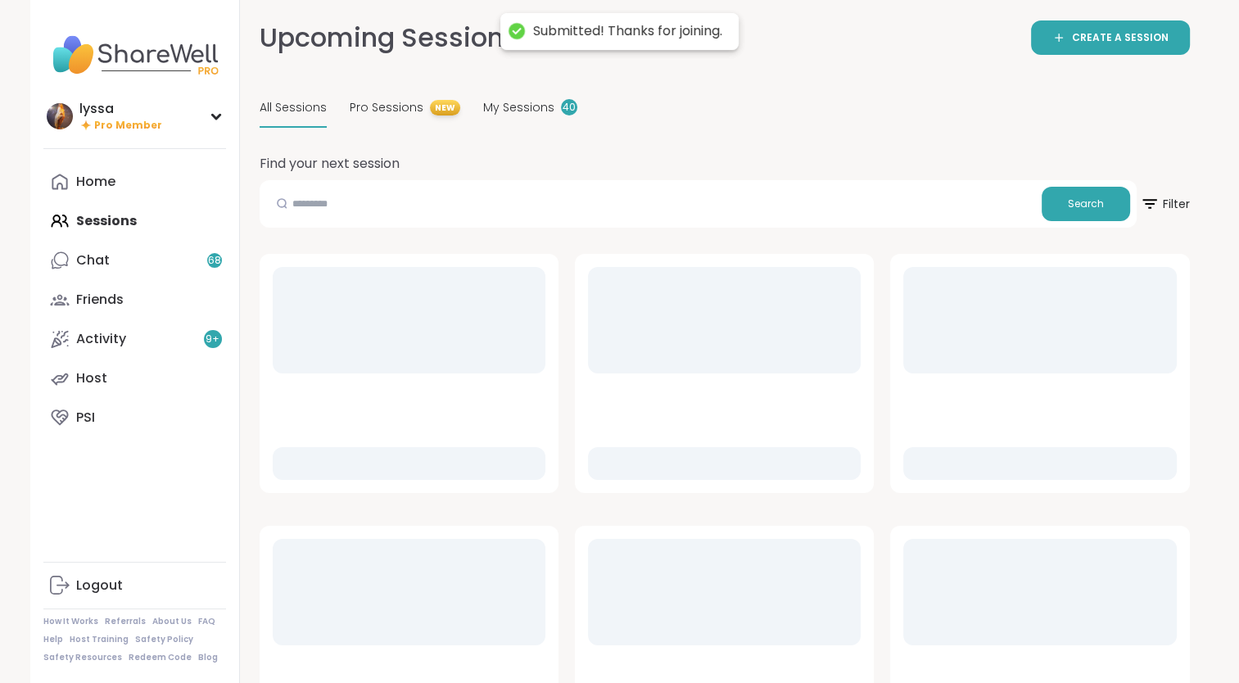
click at [469, 117] on div "All Sessions Pro Sessions NEW My Sessions 40" at bounding box center [419, 108] width 318 height 39
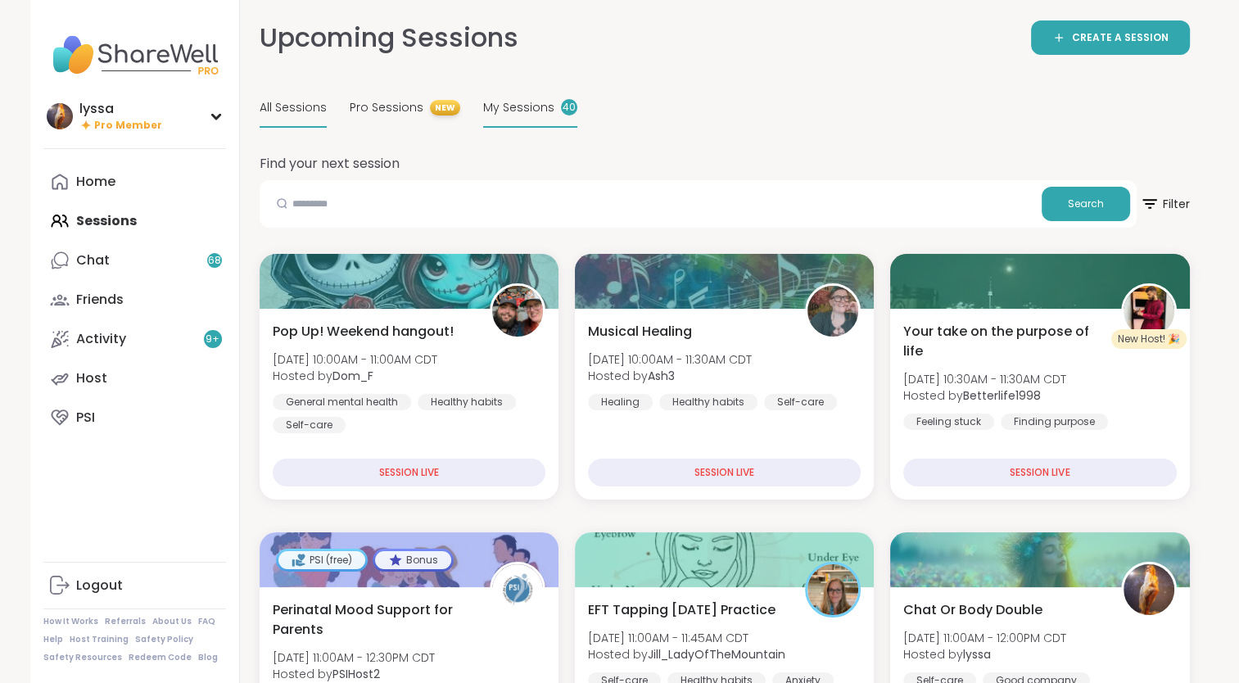
click at [501, 112] on span "My Sessions" at bounding box center [518, 107] width 71 height 17
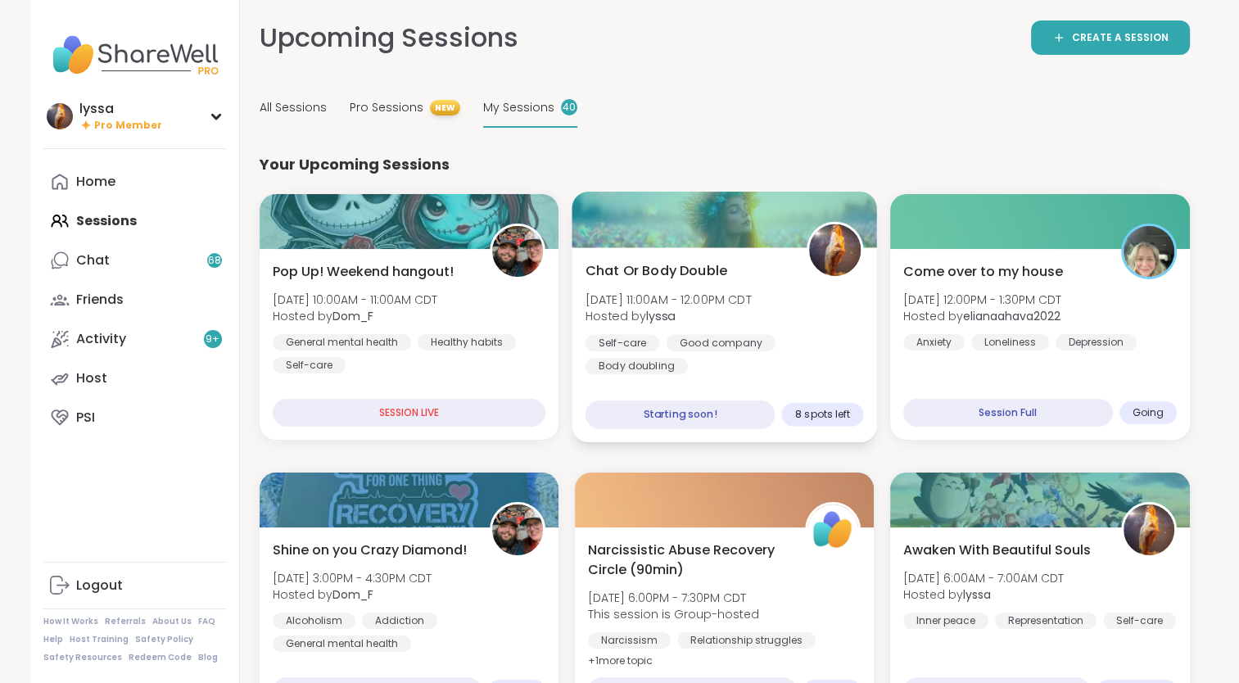
click at [770, 226] on div at bounding box center [725, 220] width 306 height 56
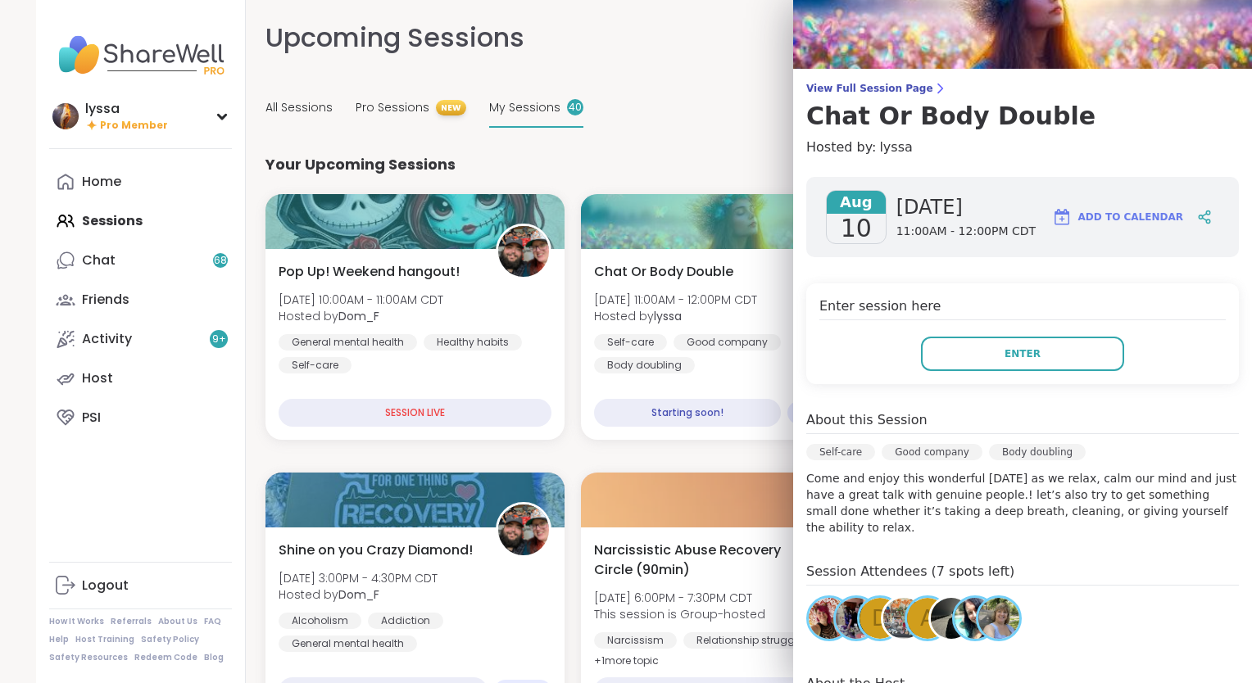
scroll to position [62, 0]
click at [1049, 355] on button "Enter" at bounding box center [1022, 354] width 203 height 34
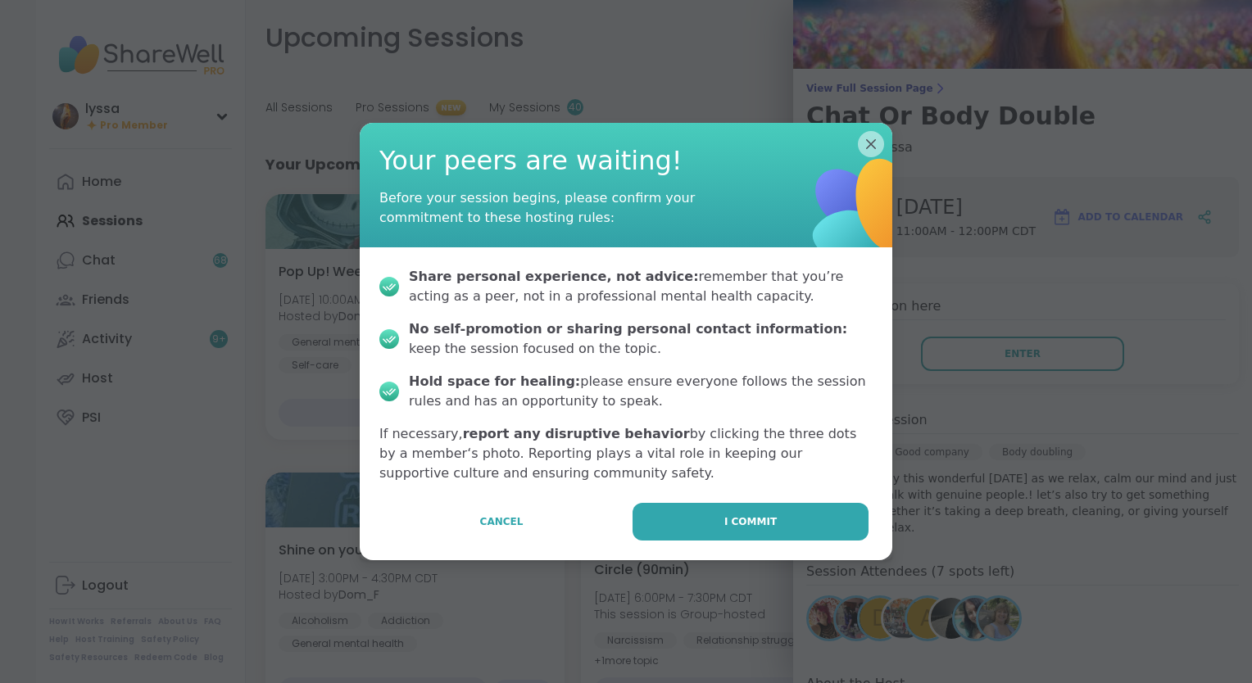
click at [734, 464] on p "If necessary, report any disruptive behavior by clicking the three dots by a me…" at bounding box center [625, 453] width 493 height 59
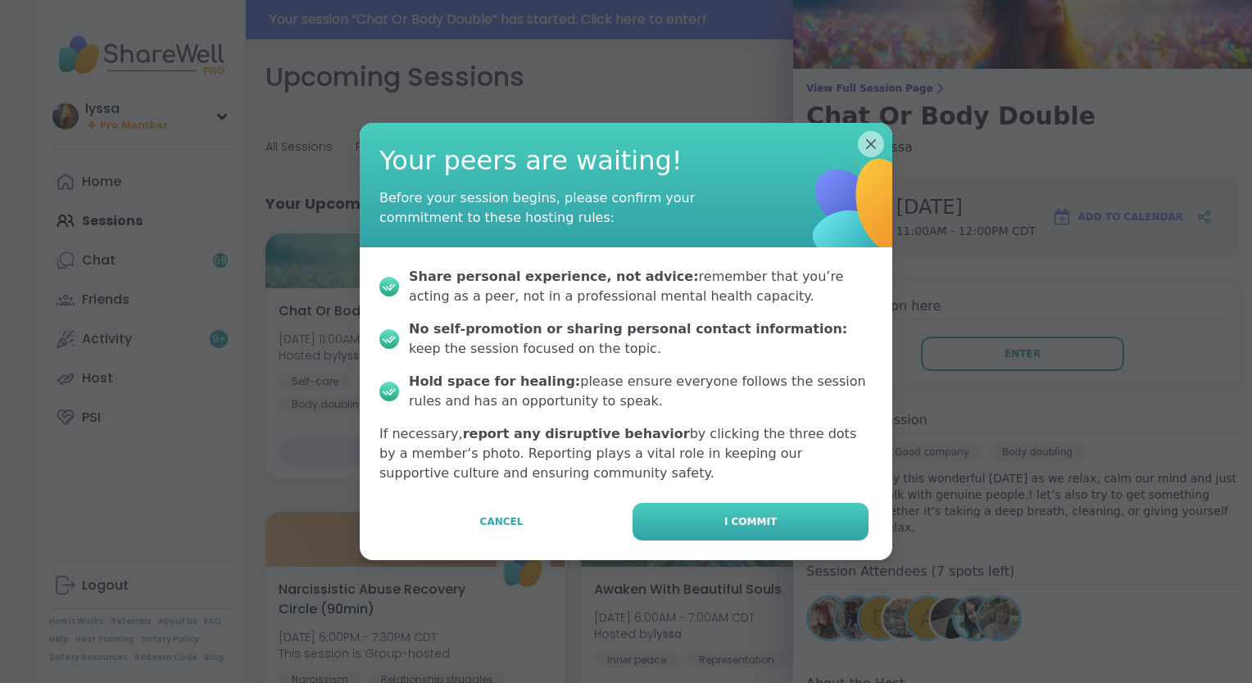
click at [826, 511] on button "I commit" at bounding box center [750, 522] width 236 height 38
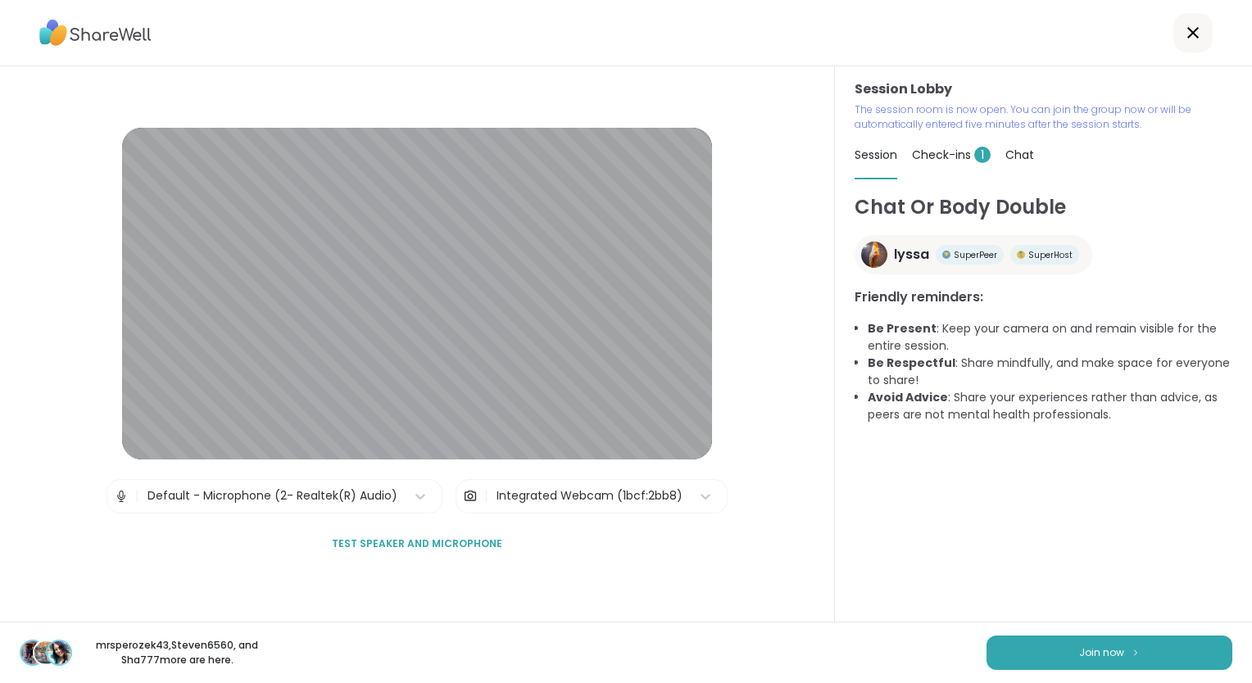
click at [1060, 626] on div "mrsperozek43 , Steven6560 , and Sha777 more are here. Join now" at bounding box center [626, 652] width 1252 height 61
click at [1013, 648] on button "Join now" at bounding box center [1109, 653] width 246 height 34
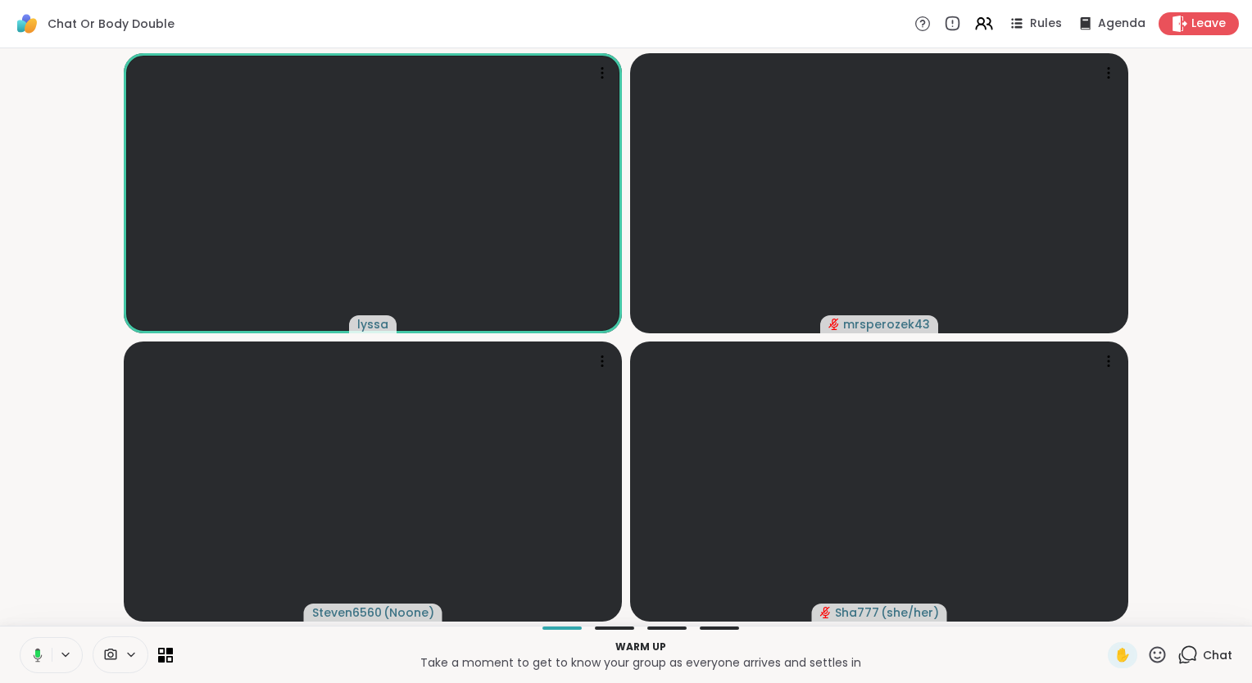
click at [37, 665] on button at bounding box center [35, 655] width 34 height 34
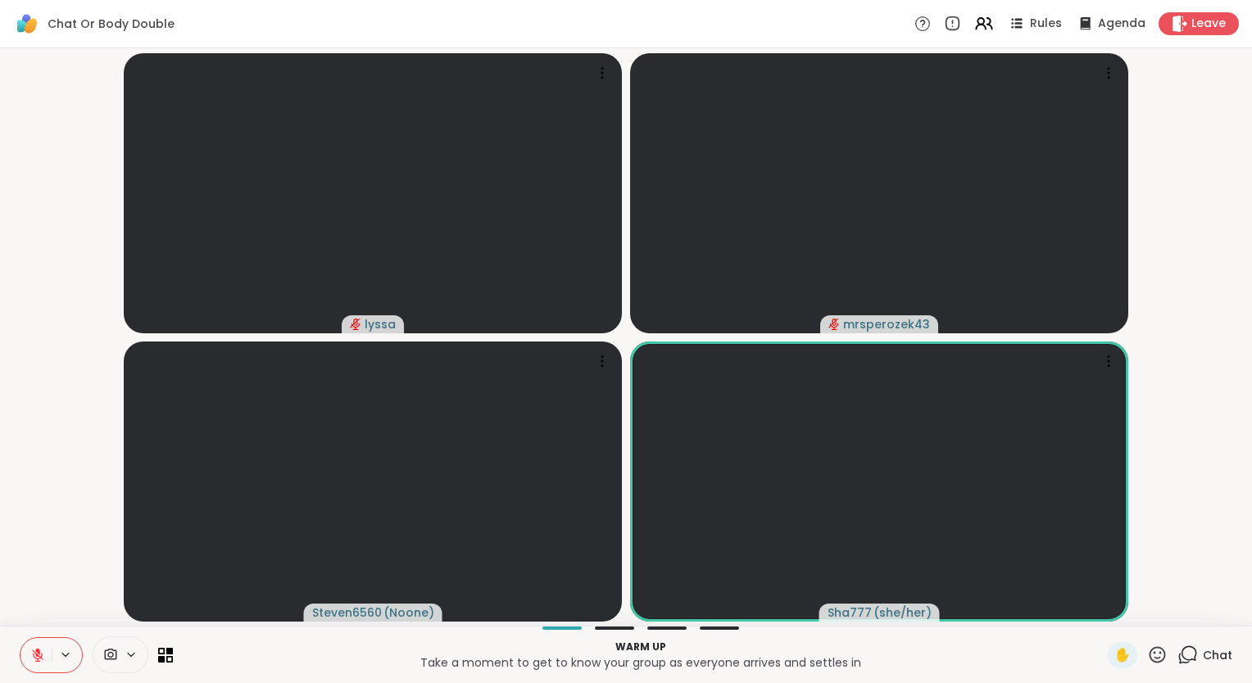
click at [0, 566] on html "Chat Or Body Double Rules Agenda Leave lyssa mrsperozek43 Steven6560 ( Noone ) …" at bounding box center [626, 341] width 1252 height 683
click at [50, 664] on button at bounding box center [35, 655] width 31 height 34
click at [42, 657] on icon at bounding box center [35, 655] width 15 height 15
click at [36, 646] on button at bounding box center [35, 655] width 31 height 34
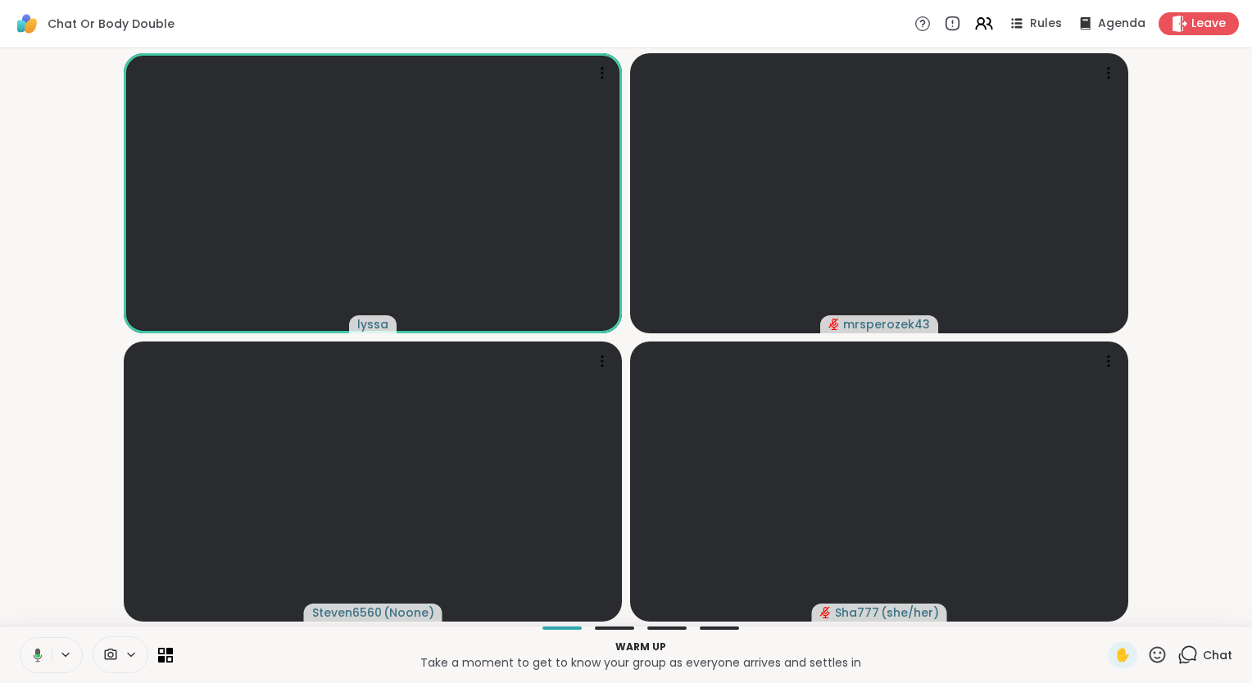
click at [36, 646] on button at bounding box center [35, 655] width 34 height 34
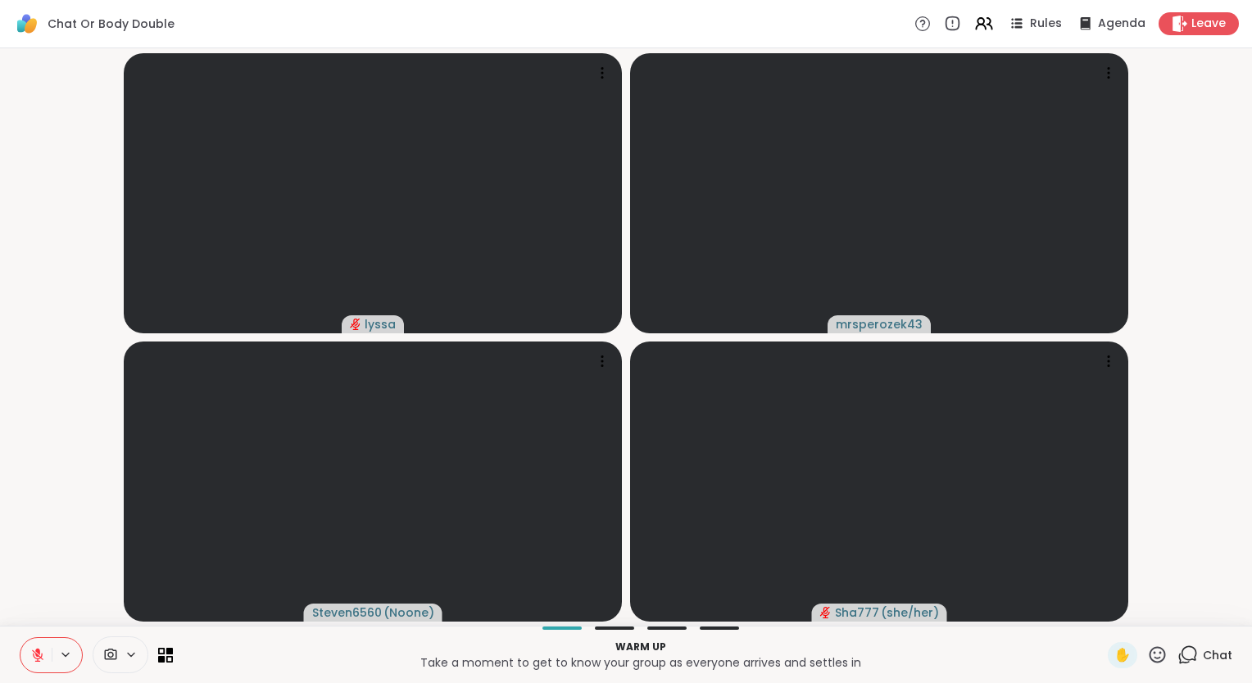
click at [41, 646] on button at bounding box center [35, 655] width 31 height 34
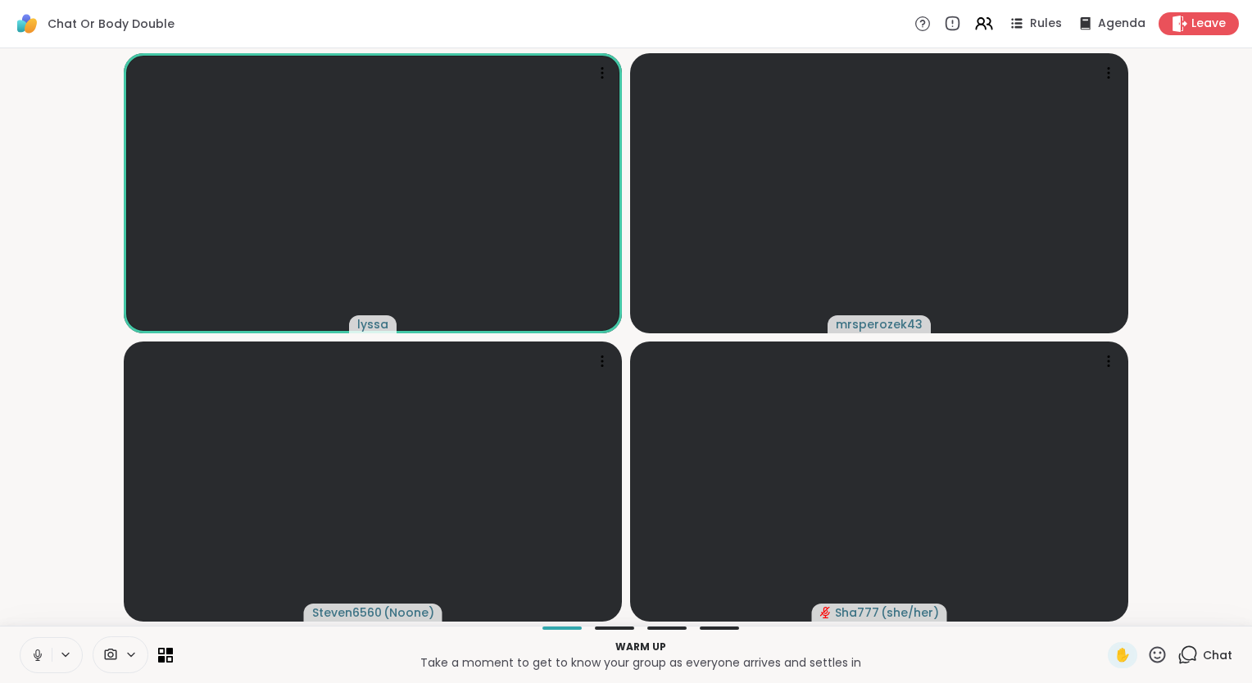
click at [41, 659] on icon at bounding box center [37, 655] width 15 height 15
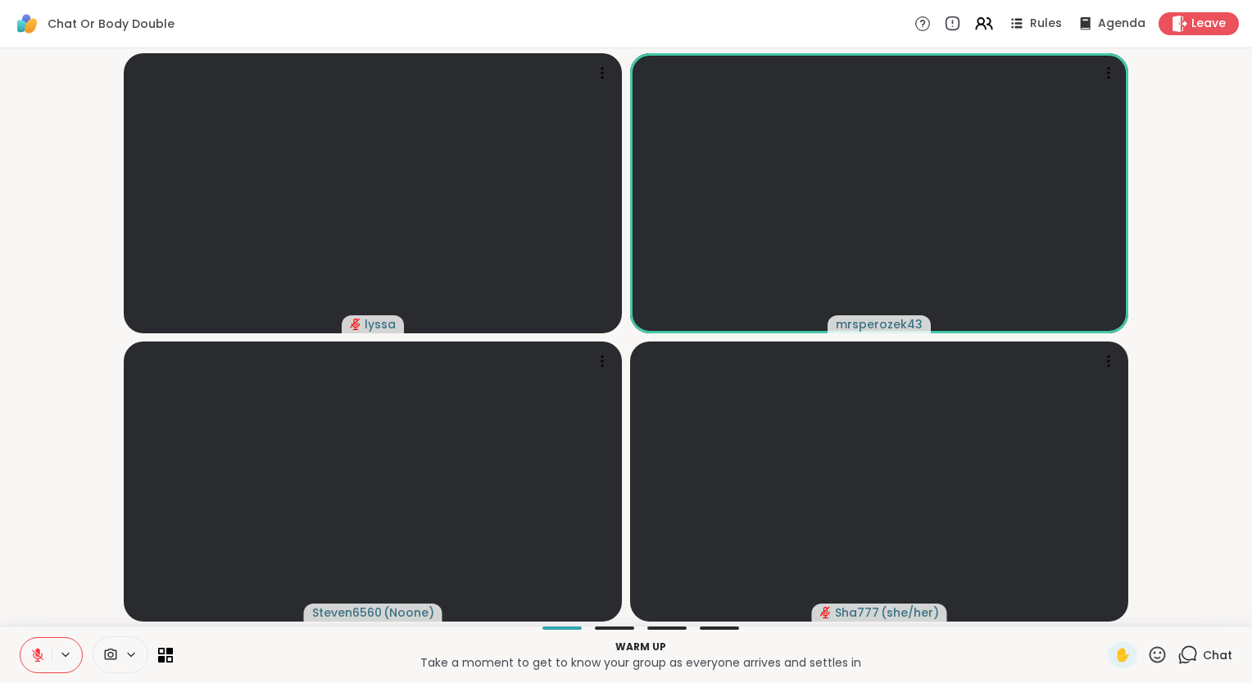
click at [42, 663] on button at bounding box center [35, 655] width 31 height 34
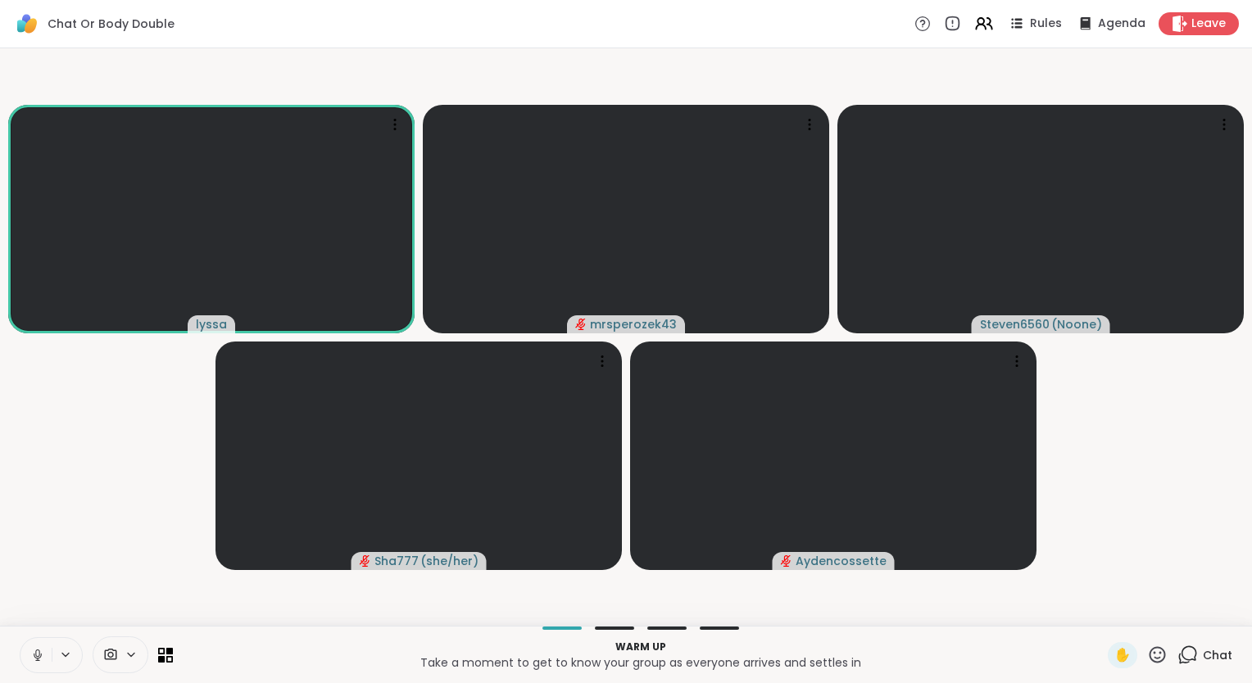
click at [39, 661] on icon at bounding box center [37, 655] width 15 height 15
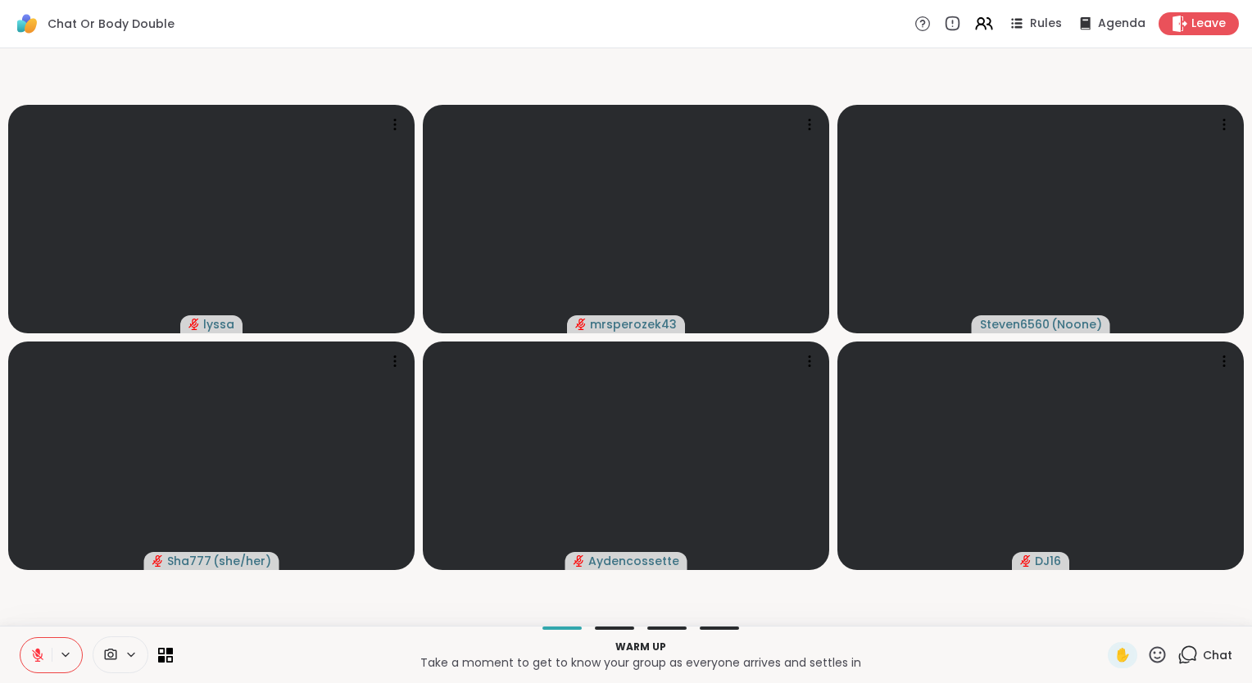
click at [36, 654] on icon at bounding box center [37, 655] width 11 height 11
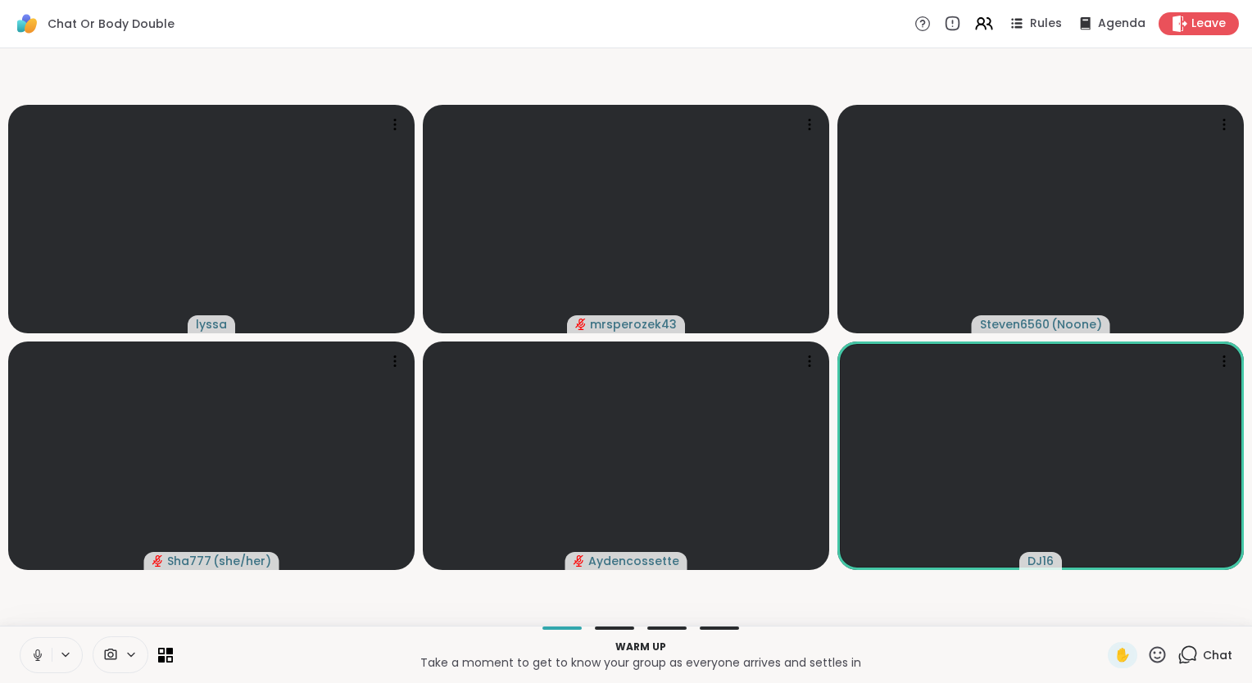
click at [34, 650] on icon at bounding box center [37, 655] width 15 height 15
click at [36, 660] on icon at bounding box center [37, 655] width 15 height 15
click at [39, 657] on icon at bounding box center [38, 655] width 8 height 5
click at [39, 657] on icon at bounding box center [37, 655] width 11 height 11
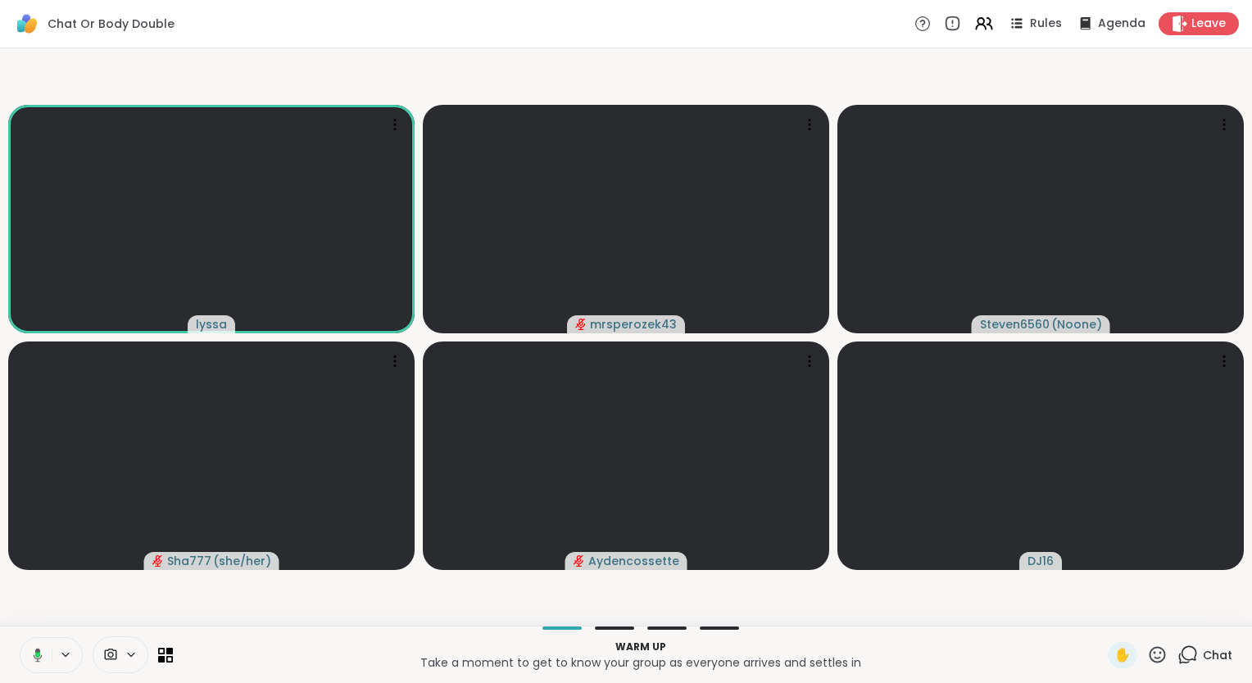
click at [32, 657] on icon at bounding box center [35, 655] width 15 height 15
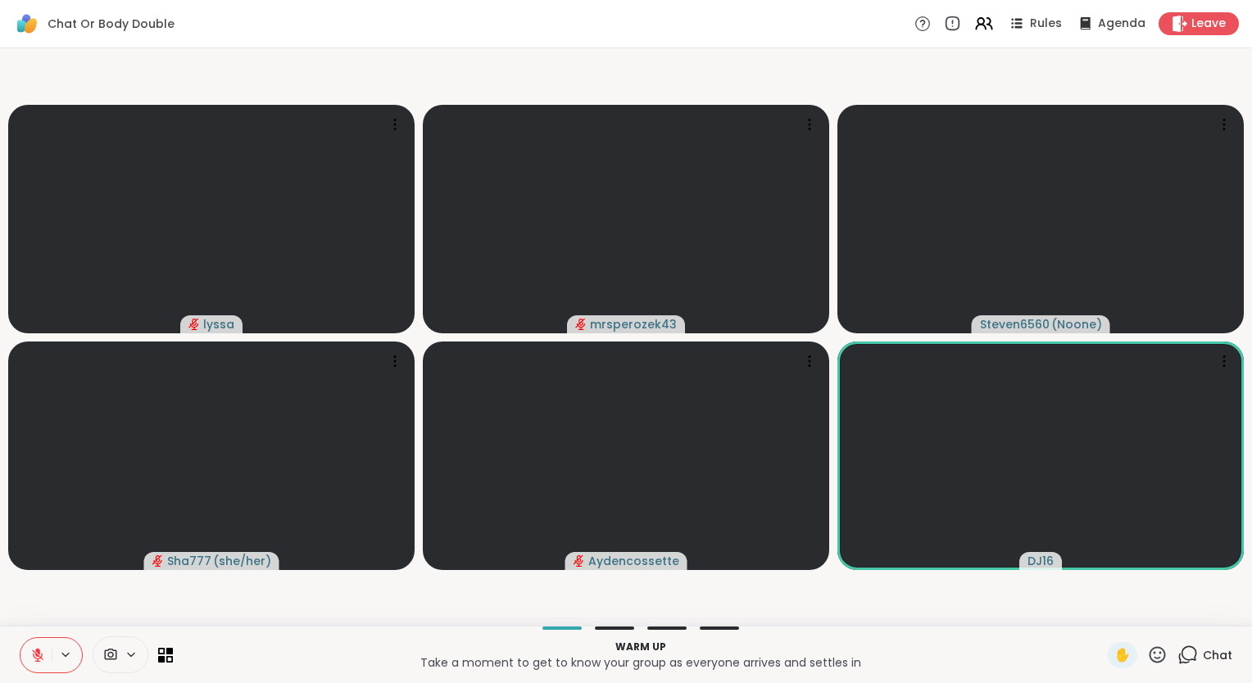
click at [41, 648] on icon at bounding box center [37, 655] width 15 height 15
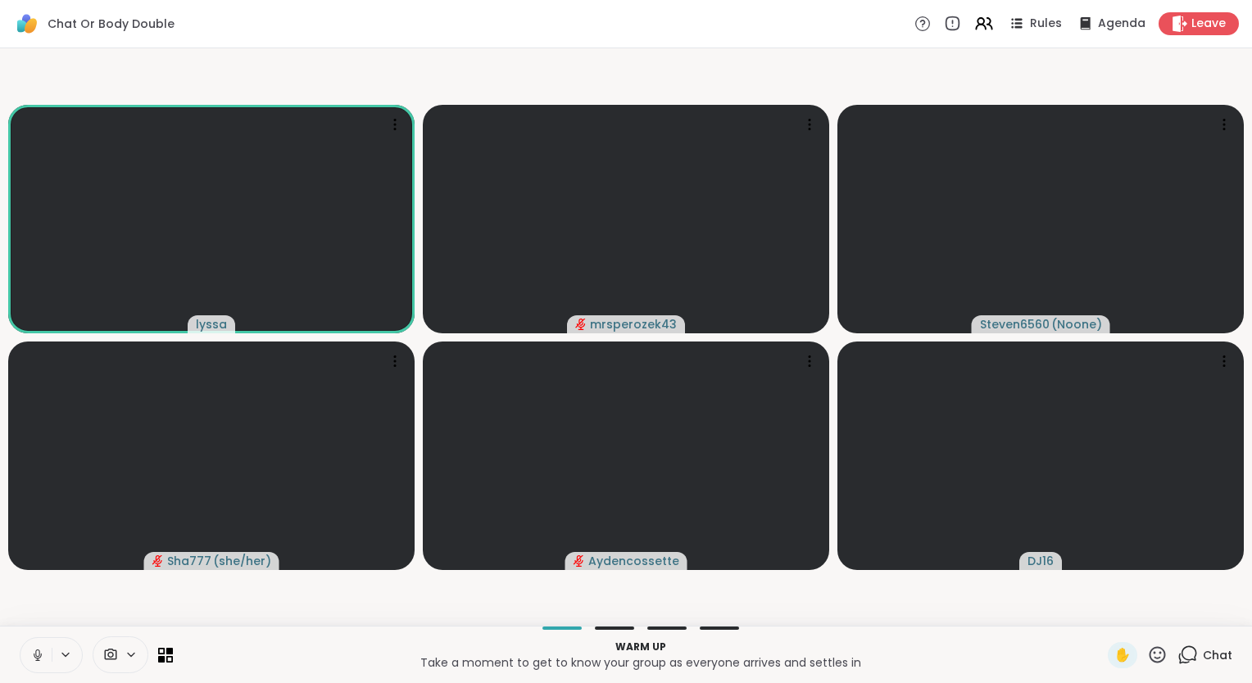
click at [39, 665] on button at bounding box center [35, 655] width 31 height 34
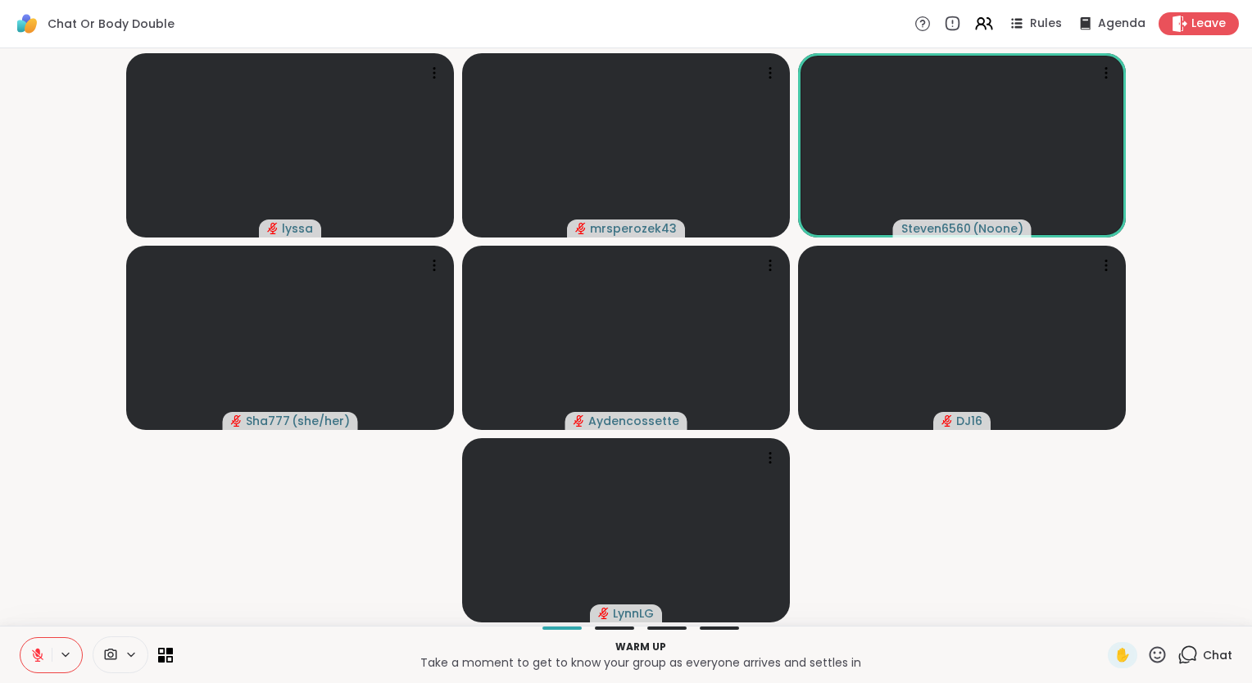
click at [43, 637] on div at bounding box center [96, 655] width 153 height 37
click at [42, 641] on button at bounding box center [35, 655] width 31 height 34
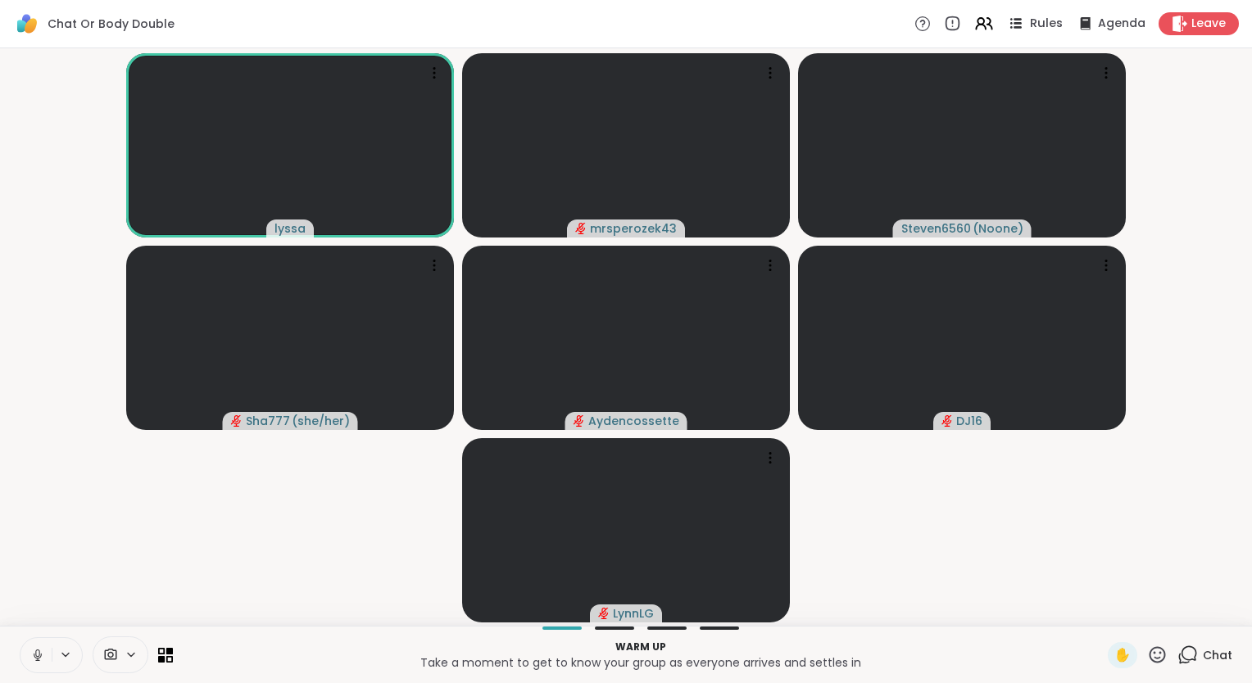
click at [1013, 21] on icon at bounding box center [1015, 23] width 20 height 20
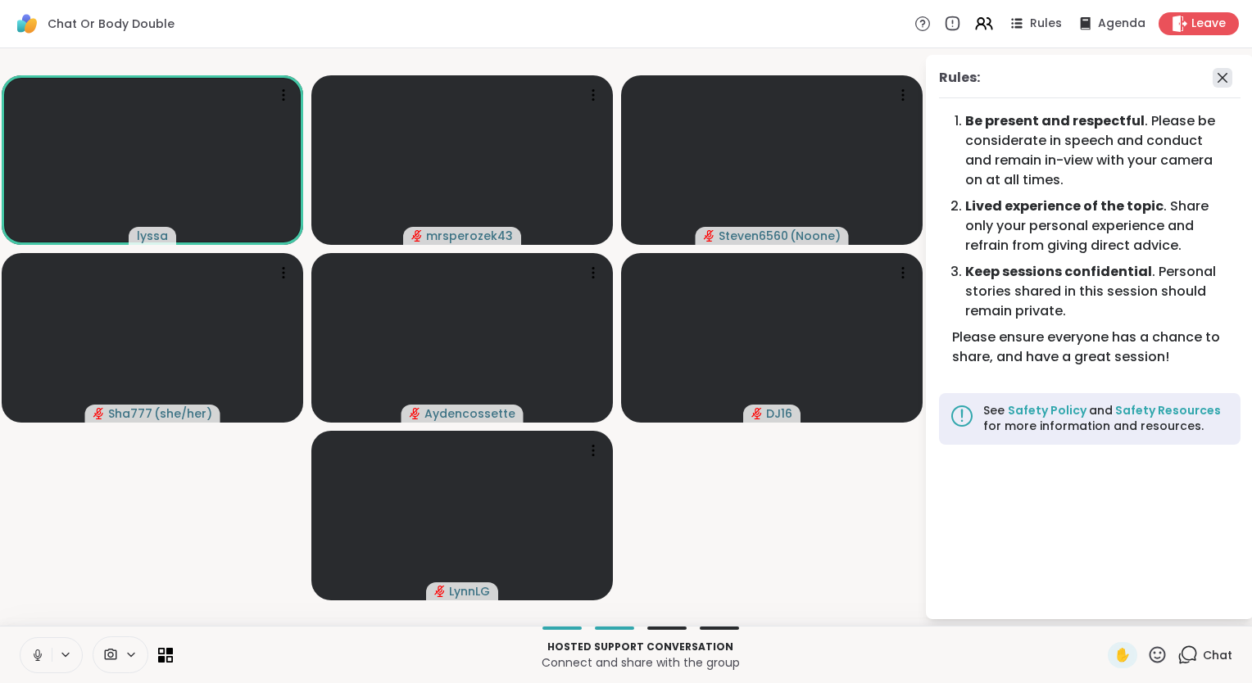
click at [1216, 79] on icon at bounding box center [1222, 78] width 20 height 20
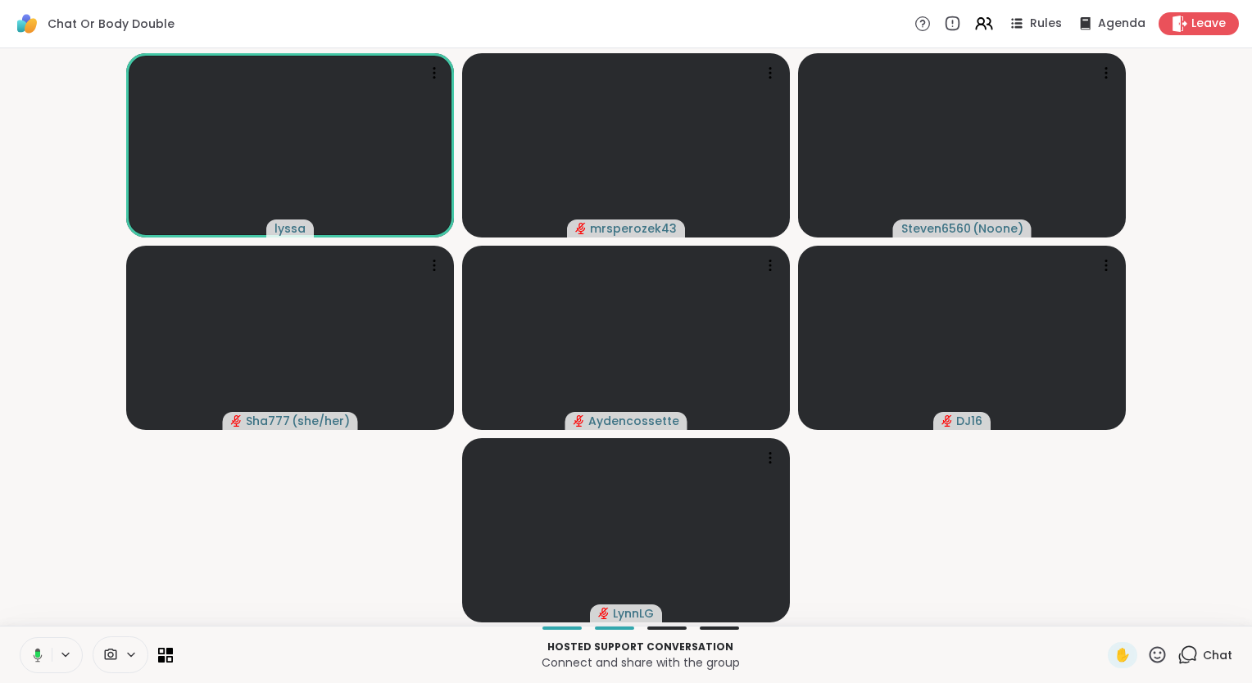
click at [36, 653] on icon at bounding box center [37, 654] width 5 height 7
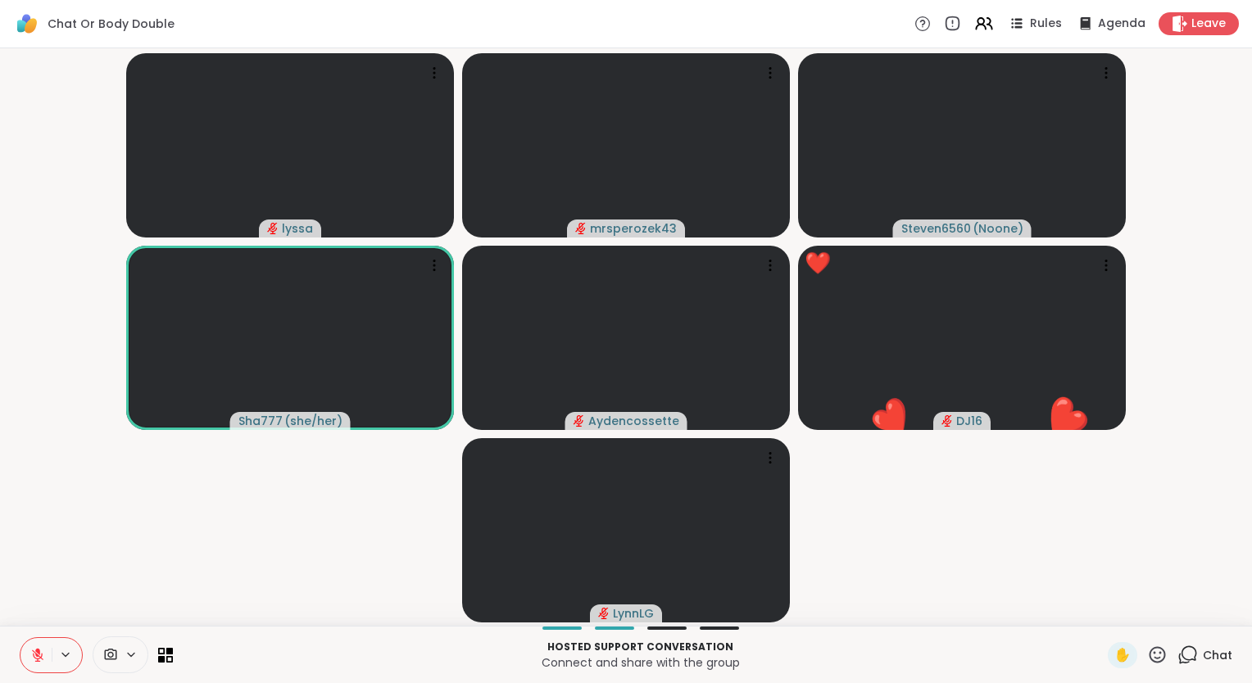
click at [1157, 653] on div "✋ Chat" at bounding box center [1170, 655] width 125 height 26
click at [1156, 654] on div "✋ Chat" at bounding box center [1170, 655] width 125 height 26
drag, startPoint x: 1156, startPoint y: 654, endPoint x: 1144, endPoint y: 654, distance: 12.3
click at [1147, 654] on icon at bounding box center [1157, 655] width 20 height 20
click at [1101, 614] on span "❤️" at bounding box center [1109, 612] width 16 height 20
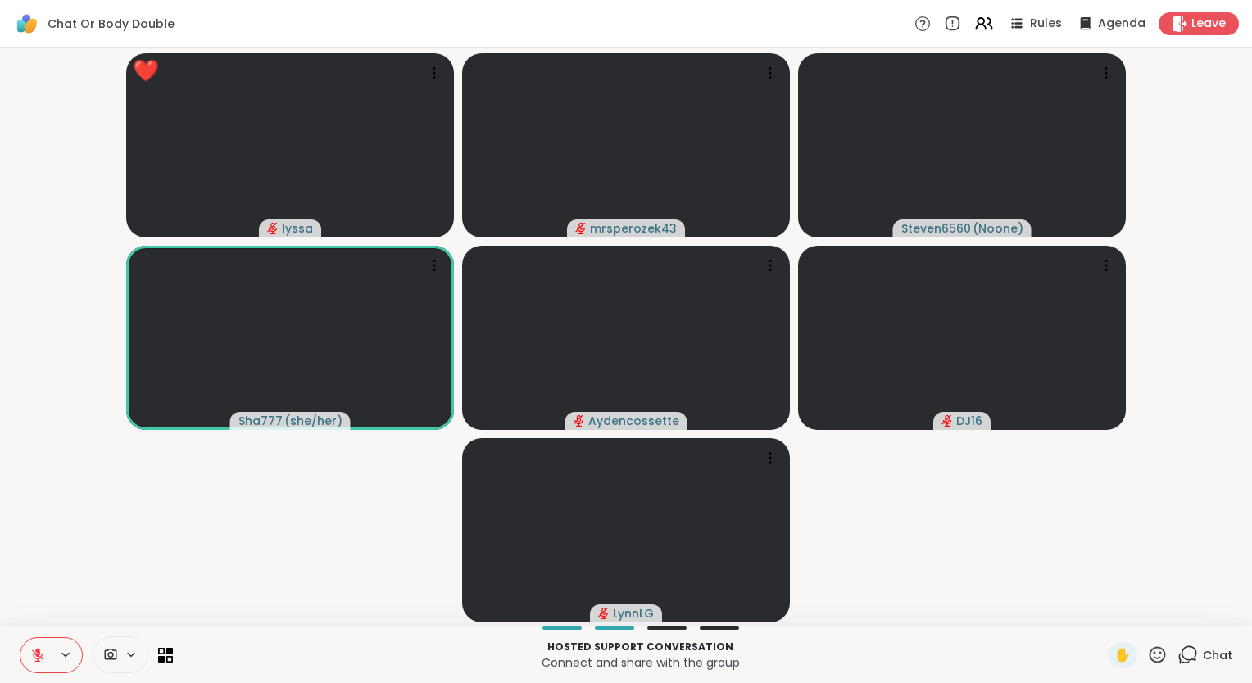
click at [1089, 614] on video-player-container "❤️ lyssa ❤️ ❤️ ❤️ ❤️ ❤️ ❤️ ❤️ ❤️ ❤️ ❤️ ❤️ ❤️ ❤️ ❤️ ❤️ ❤️ ❤️ mrsperozek43 Steven…" at bounding box center [626, 337] width 1232 height 564
click at [1147, 655] on icon at bounding box center [1157, 655] width 20 height 20
click at [1101, 613] on span "❤️" at bounding box center [1109, 612] width 16 height 20
click at [1149, 662] on icon at bounding box center [1157, 654] width 16 height 16
click at [1209, 609] on span "🎉" at bounding box center [1217, 612] width 16 height 20
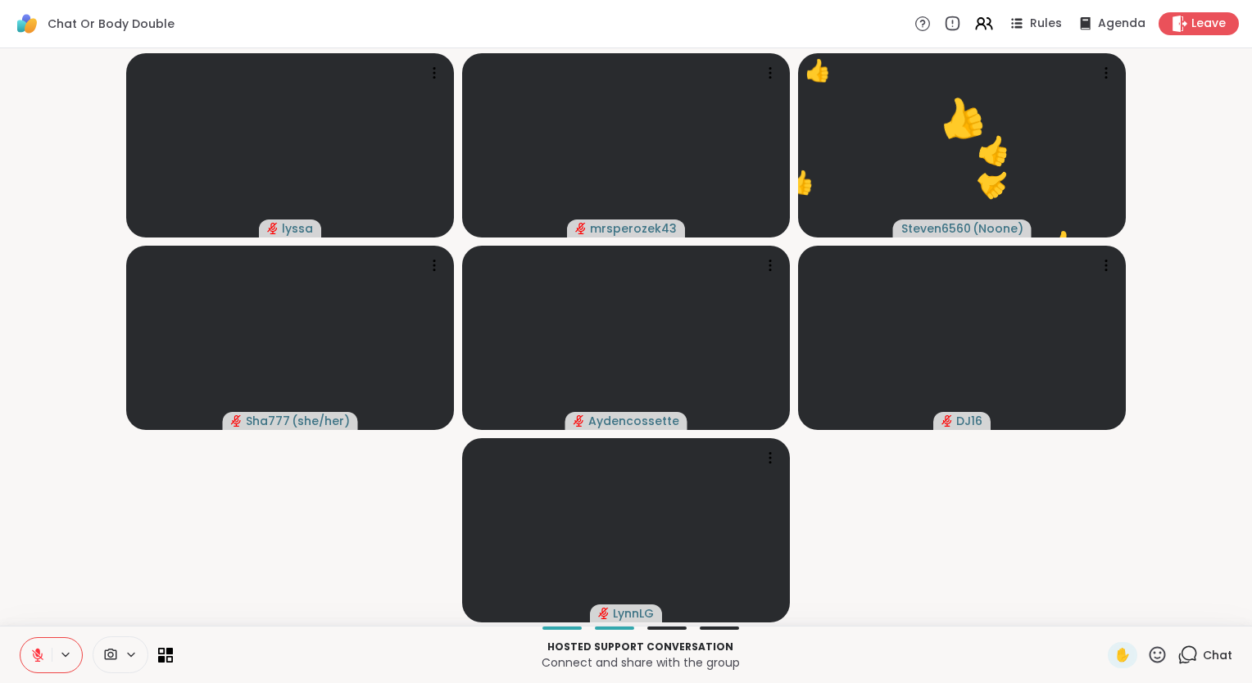
click at [1149, 654] on icon at bounding box center [1157, 654] width 16 height 16
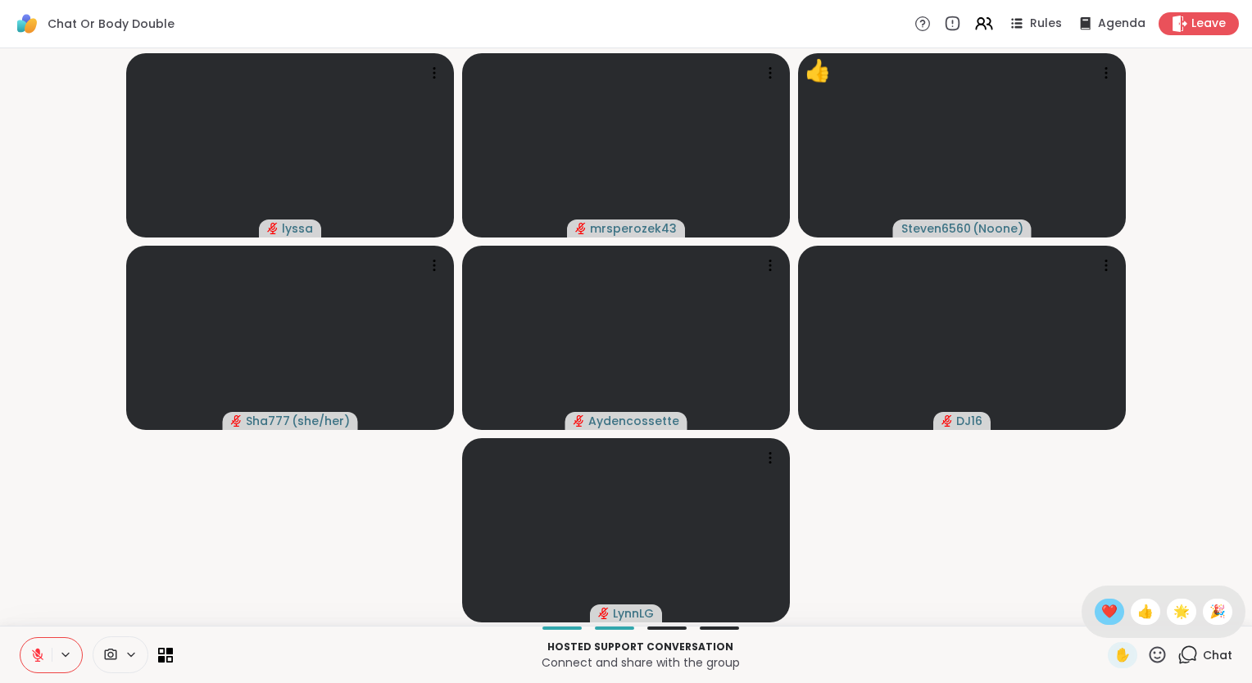
click at [1101, 607] on span "❤️" at bounding box center [1109, 612] width 16 height 20
click at [1090, 607] on video-player-container "lyssa mrsperozek43 👍 Steven6560 ( Noone ) 👍 👍 👍 👍 👍 👍 👍 👍 👍 👍 👍 👍 👍 👍 👍 👍 Sha77…" at bounding box center [626, 337] width 1232 height 564
click at [1149, 648] on icon at bounding box center [1157, 654] width 16 height 16
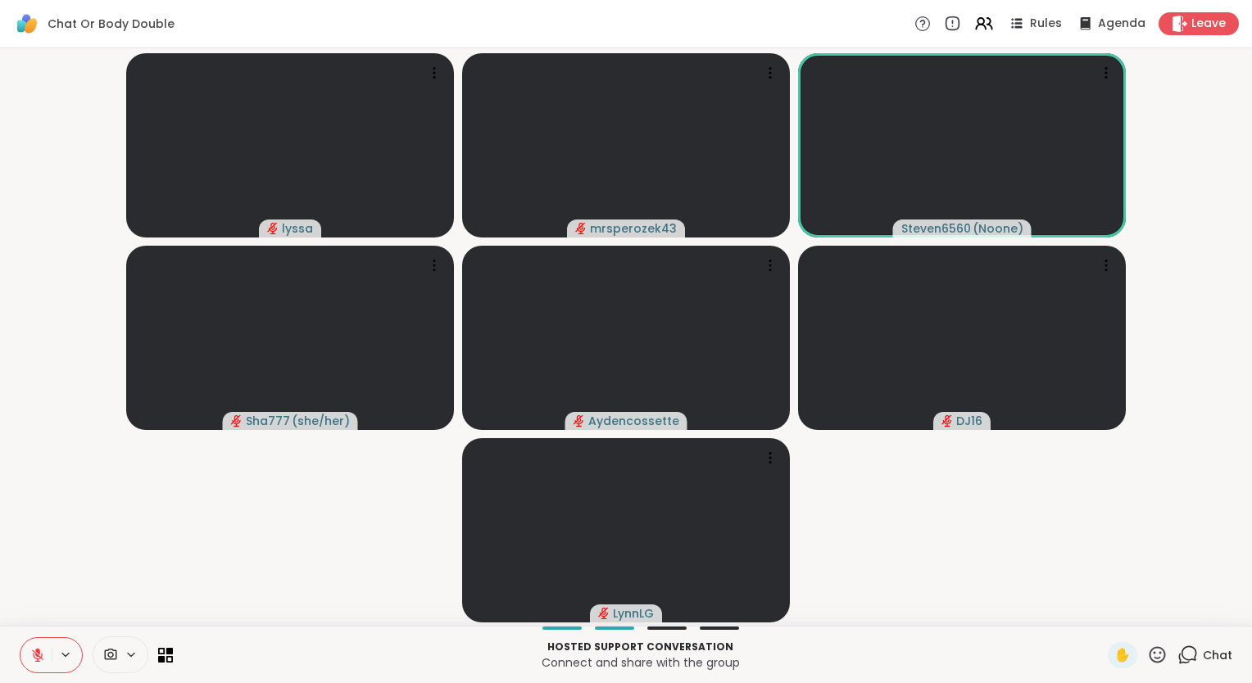
click at [1104, 549] on video-player-container "lyssa mrsperozek43 Steven6560 ( Noone ) Sha777 ( she/her ) Aydencossette DJ16 […" at bounding box center [626, 337] width 1232 height 564
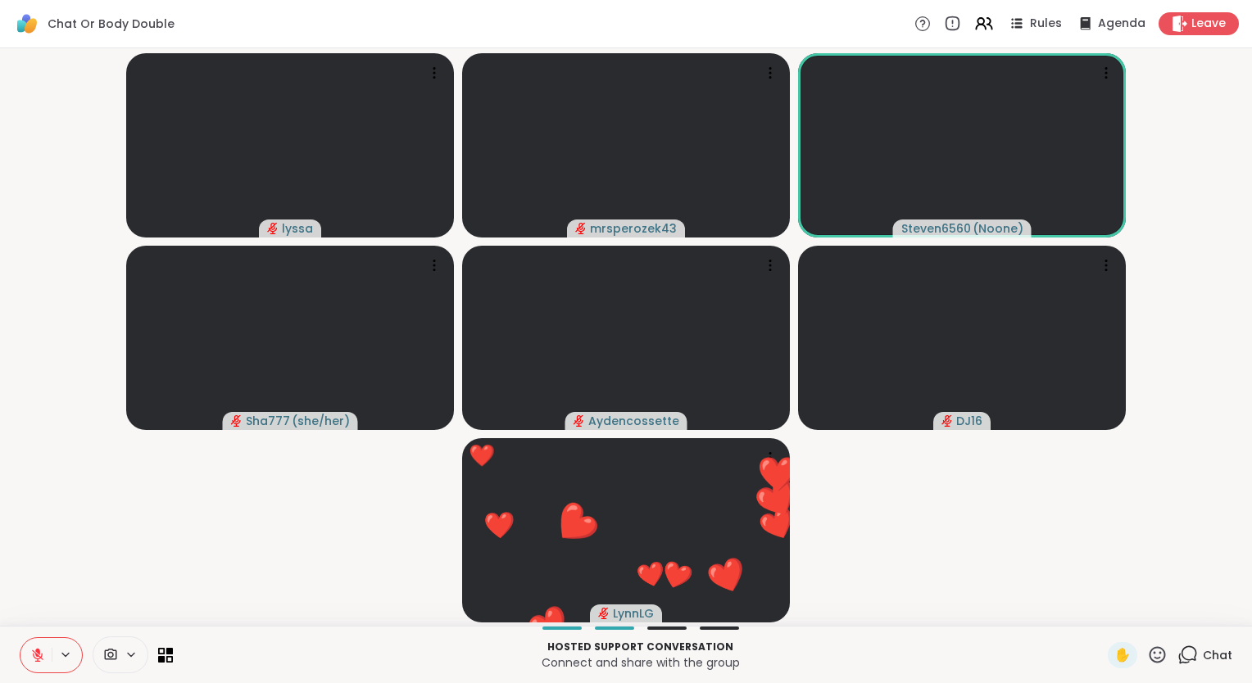
click at [1147, 651] on icon at bounding box center [1157, 655] width 20 height 20
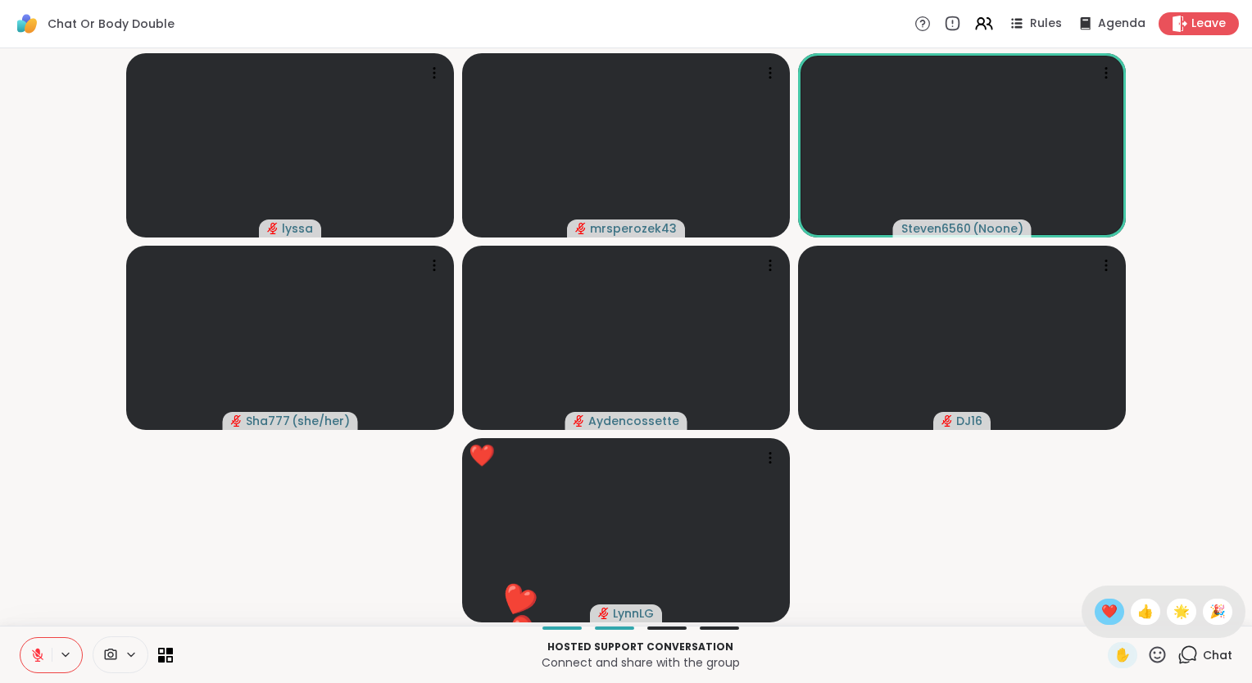
click at [1101, 612] on span "❤️" at bounding box center [1109, 612] width 16 height 20
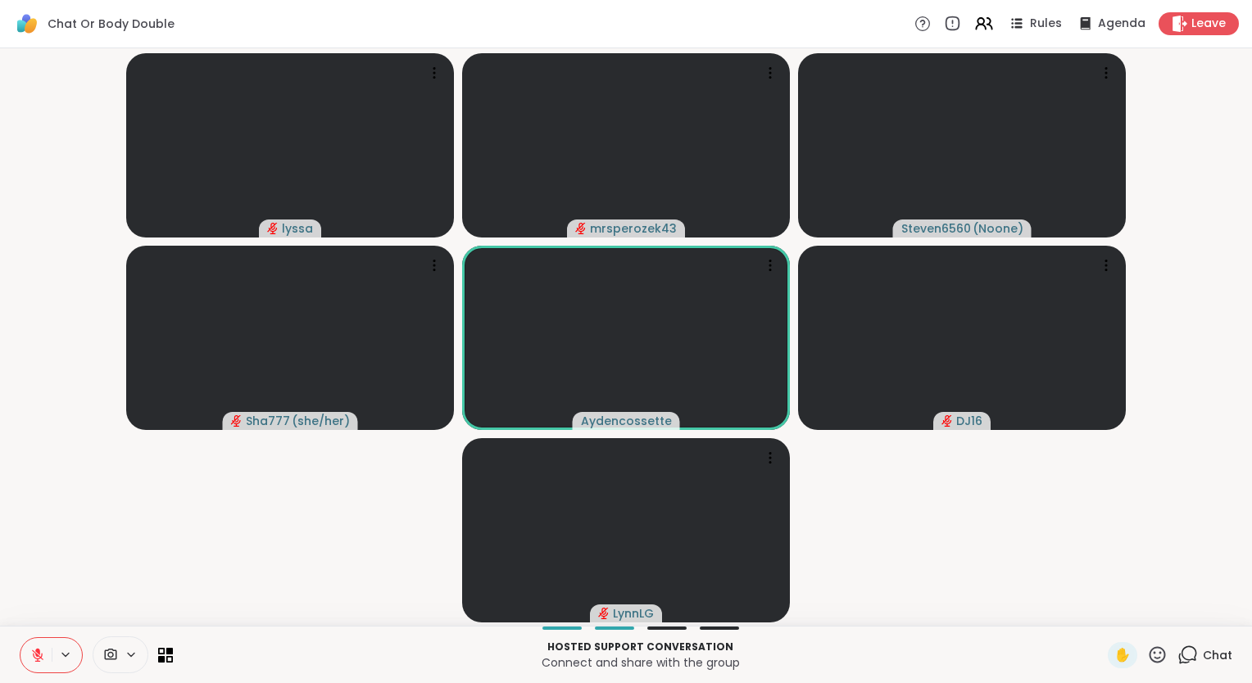
click at [30, 656] on icon at bounding box center [37, 655] width 15 height 15
click at [1140, 641] on div "Hosted support conversation Connect and share with the group ✋ Chat" at bounding box center [626, 654] width 1252 height 57
click at [1147, 650] on icon at bounding box center [1157, 655] width 20 height 20
click at [1101, 610] on span "❤️" at bounding box center [1109, 612] width 16 height 20
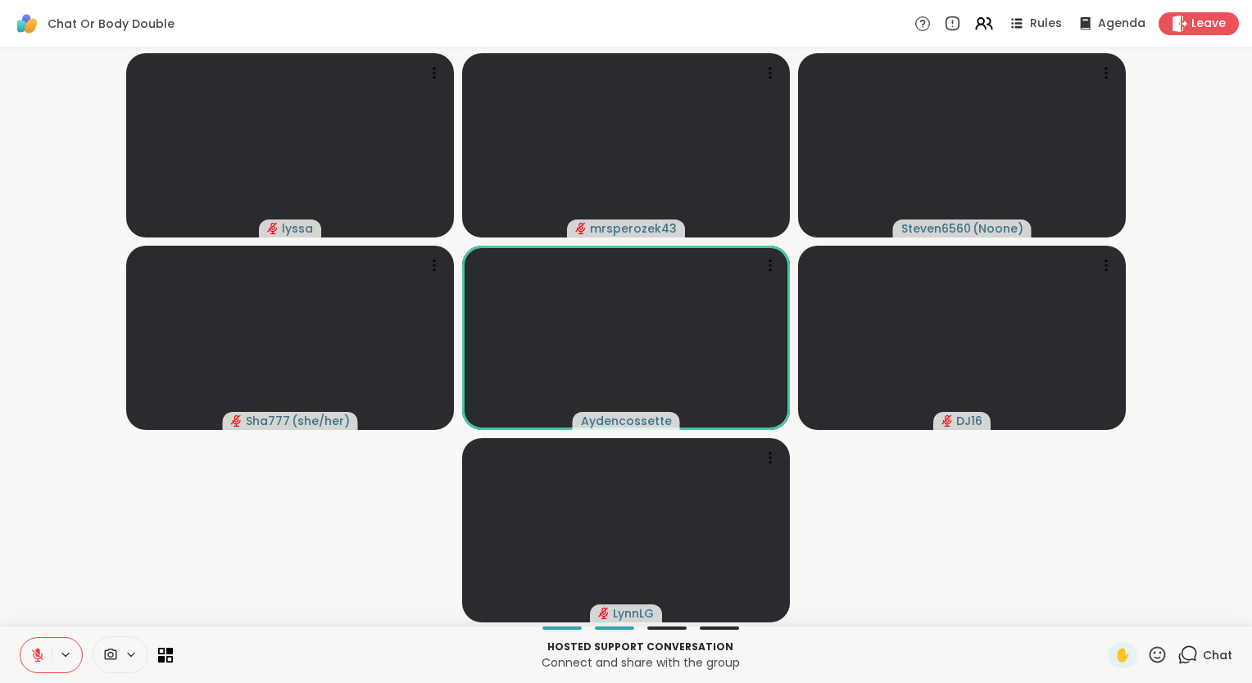
click at [1147, 644] on div "✋" at bounding box center [1138, 655] width 60 height 26
click at [1147, 646] on icon at bounding box center [1157, 655] width 20 height 20
click at [1101, 619] on span "❤️" at bounding box center [1109, 612] width 16 height 20
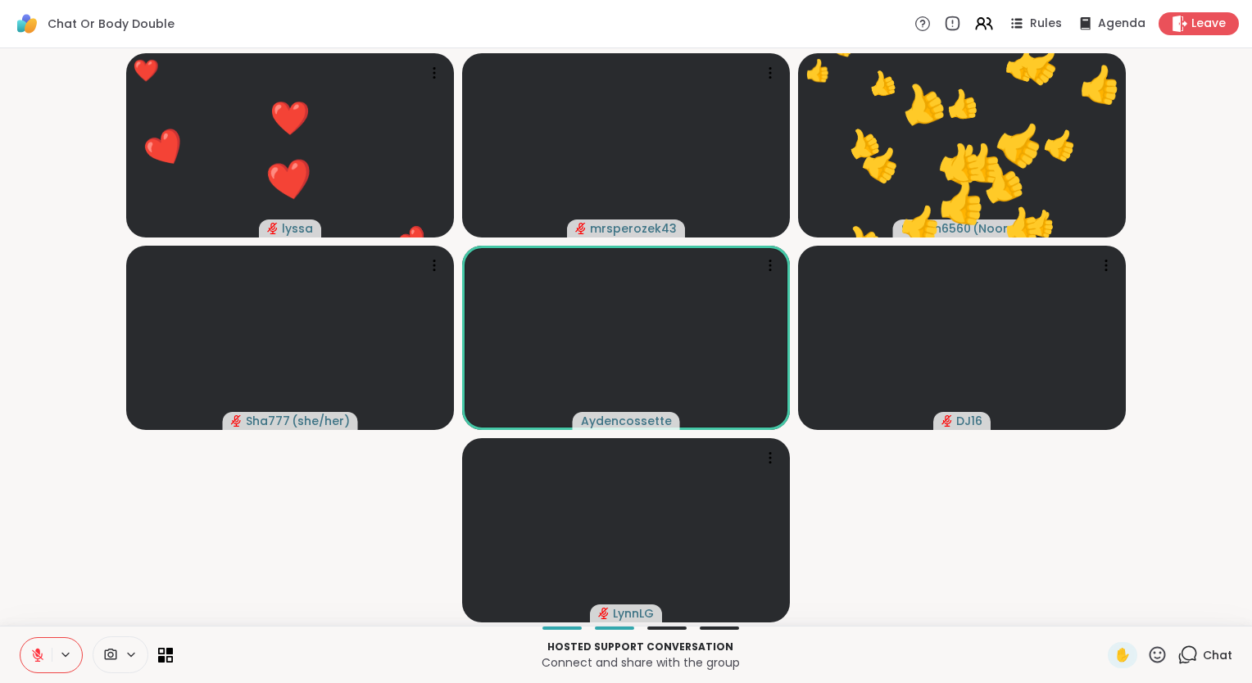
click at [0, 646] on html "Chat Or Body Double Rules Agenda Leave ❤️ lyssa ❤️ ❤️ ❤️ ❤️ ❤️ ❤️ ❤️ ❤️ ❤️ ❤️ ❤…" at bounding box center [626, 341] width 1252 height 683
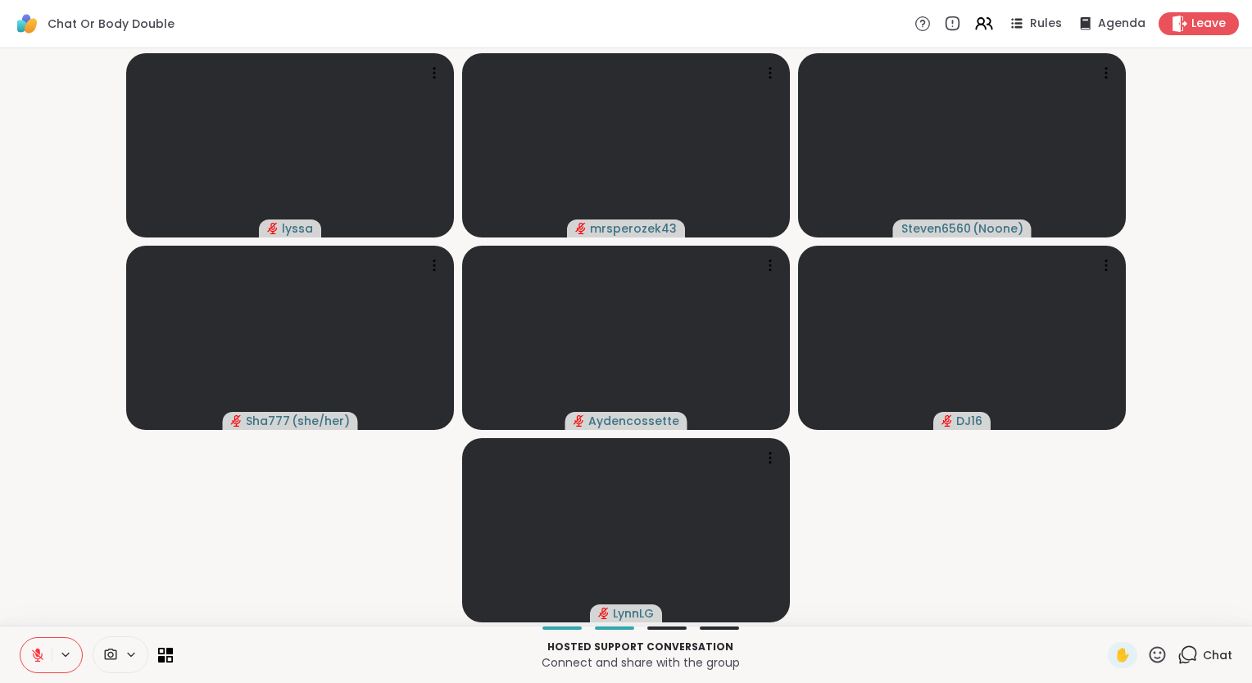
click at [1151, 650] on icon at bounding box center [1157, 654] width 16 height 16
click at [1101, 605] on span "❤️" at bounding box center [1109, 612] width 16 height 20
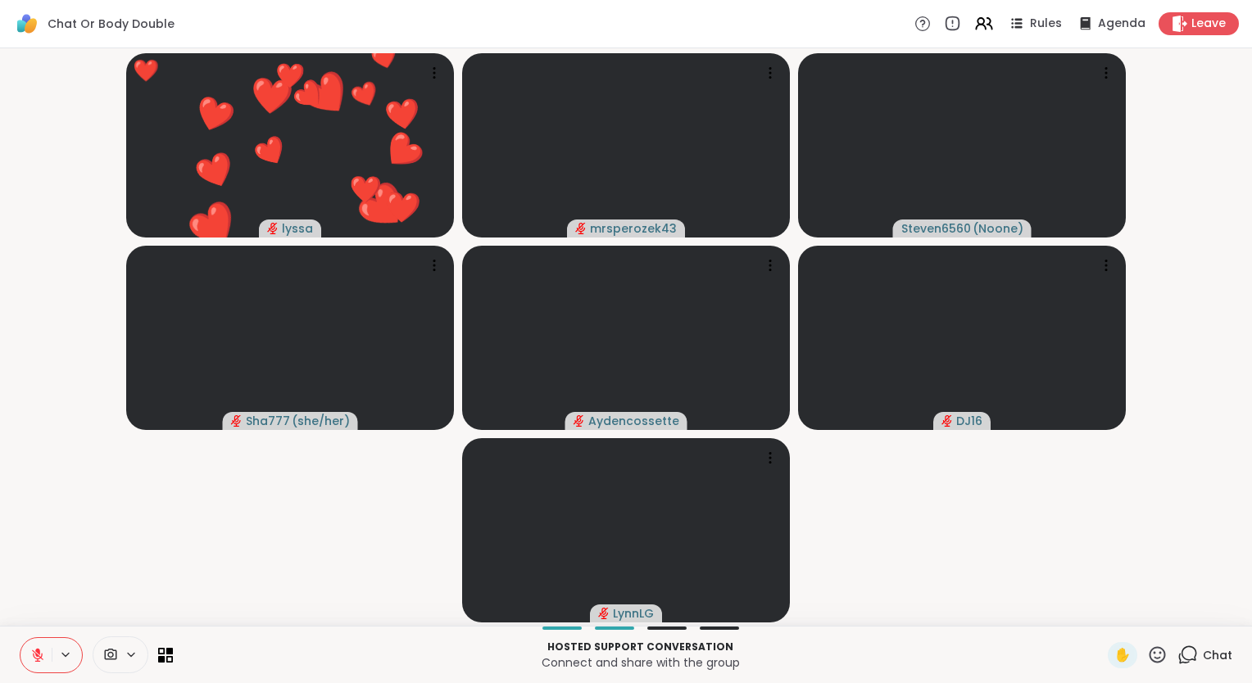
click at [34, 655] on icon at bounding box center [37, 655] width 15 height 15
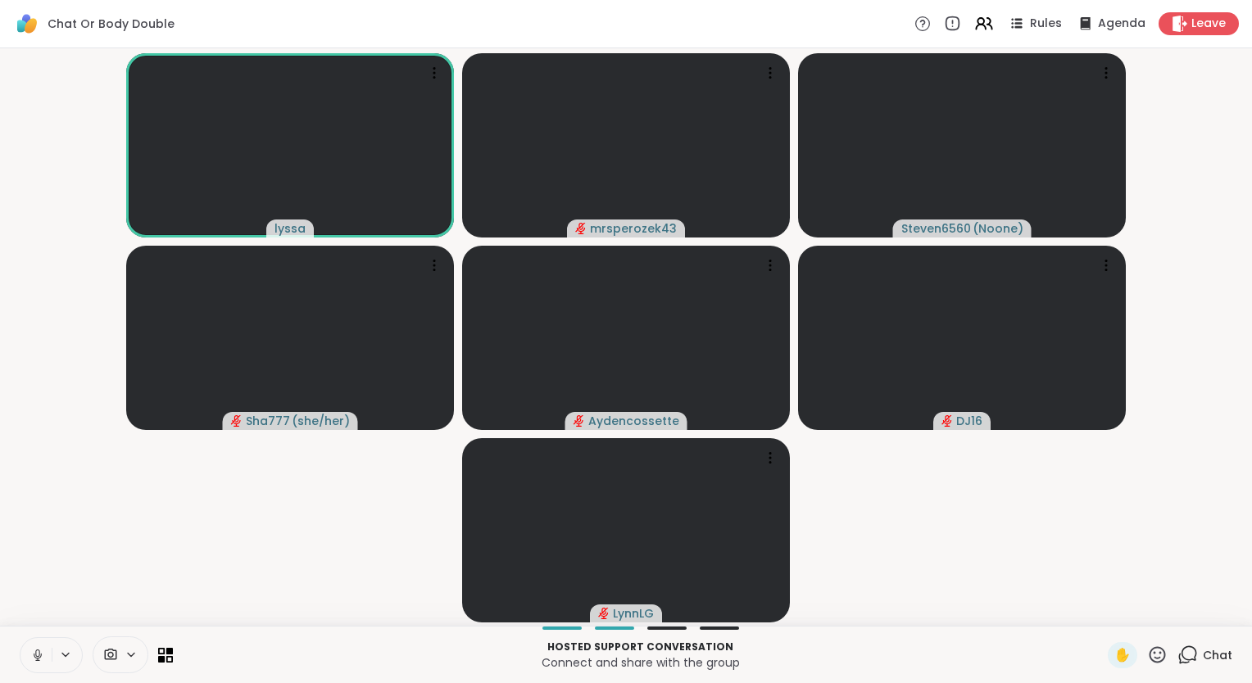
click at [33, 664] on button at bounding box center [35, 655] width 31 height 34
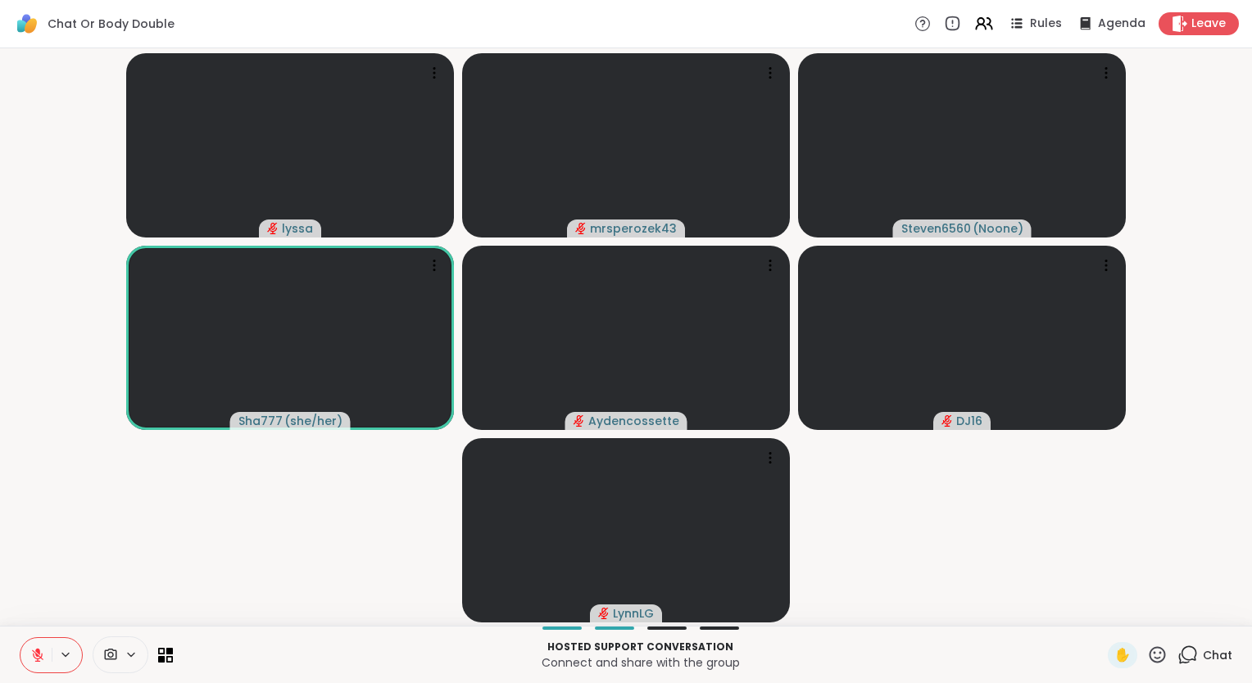
click at [23, 668] on button at bounding box center [35, 655] width 31 height 34
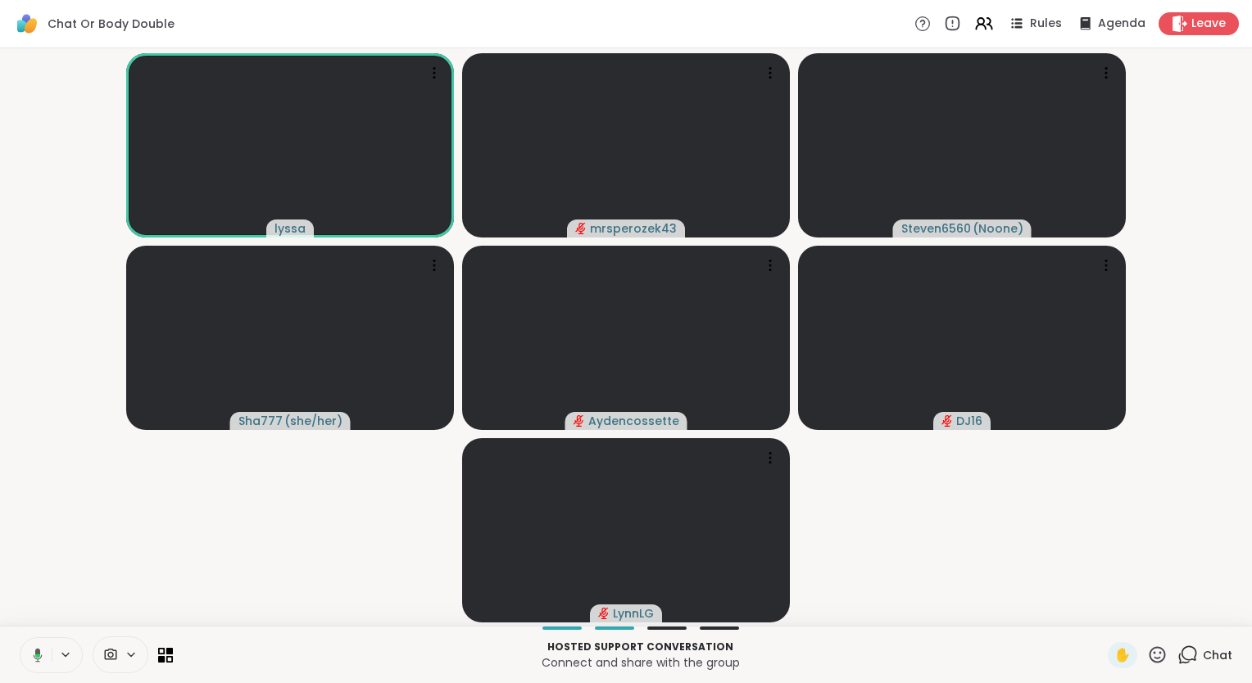
drag, startPoint x: 23, startPoint y: 668, endPoint x: 184, endPoint y: 484, distance: 243.8
click at [184, 484] on div "Chat Or Body Double Rules Agenda Leave lyssa mrsperozek43 Steven6560 ( Noone ) …" at bounding box center [626, 341] width 1252 height 683
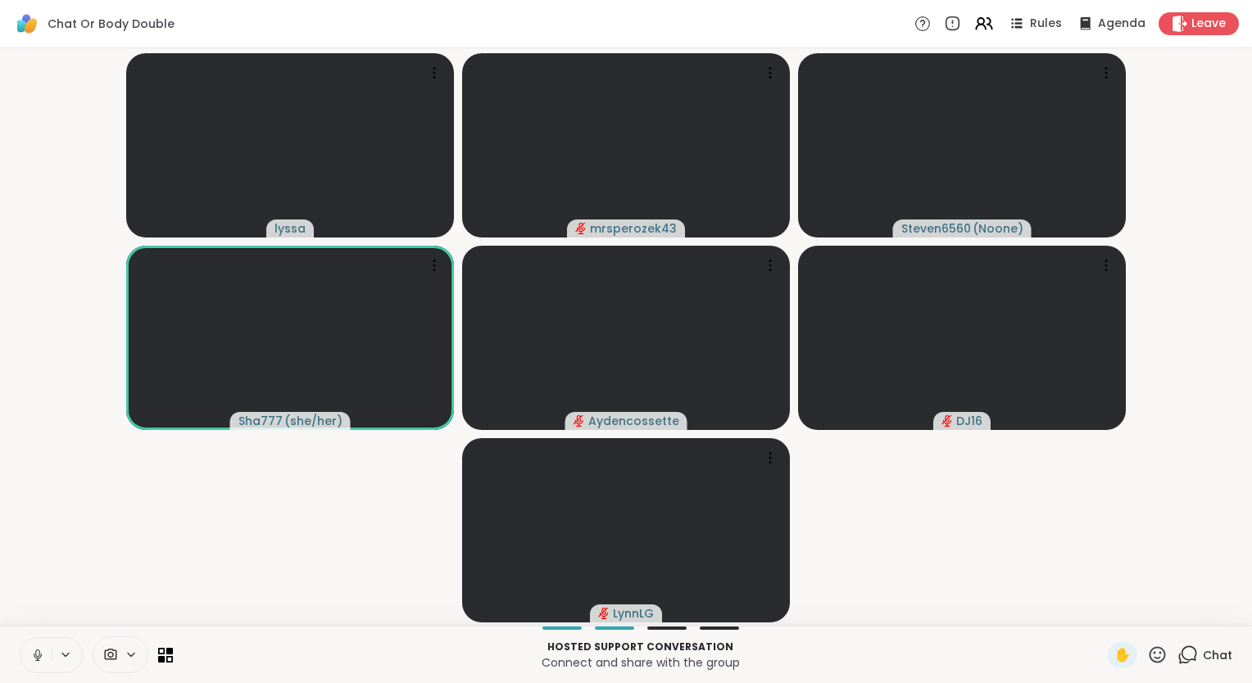
click at [36, 660] on icon at bounding box center [37, 659] width 4 height 1
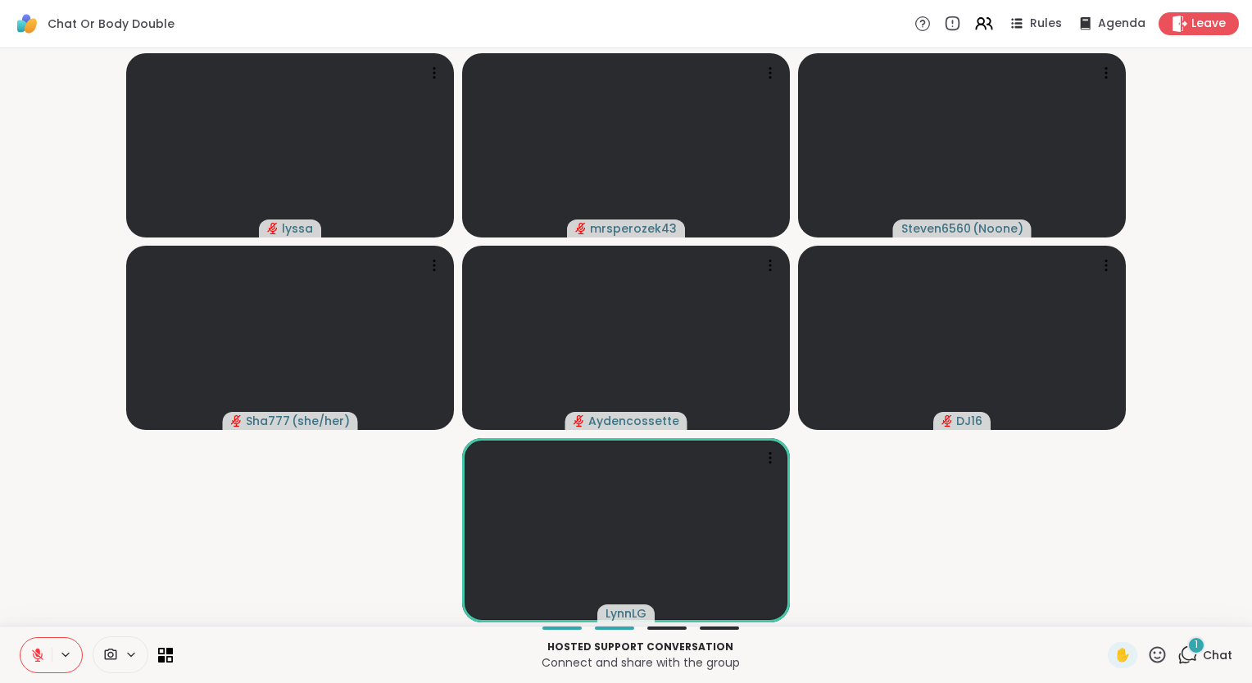
click at [1152, 652] on icon at bounding box center [1157, 654] width 16 height 16
click at [1101, 609] on span "❤️" at bounding box center [1109, 612] width 16 height 20
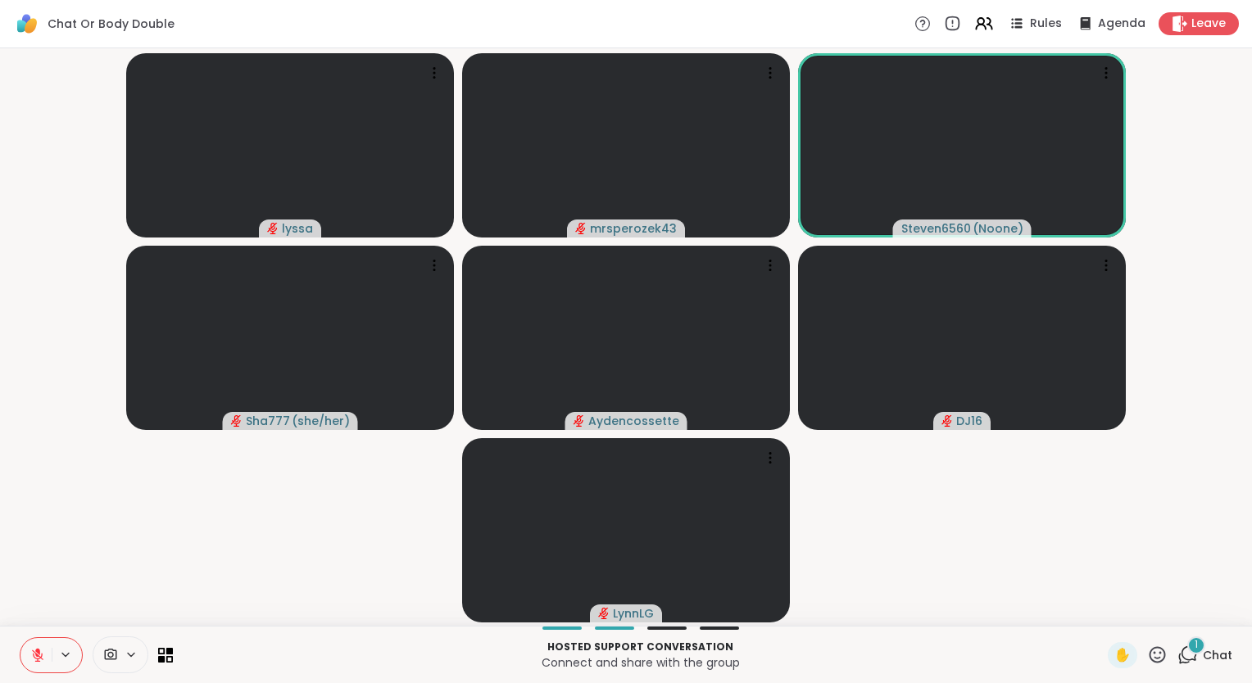
click at [1147, 646] on icon at bounding box center [1157, 655] width 20 height 20
click at [1081, 602] on div "✋ ❤️ 👍 🌟 🎉" at bounding box center [1163, 612] width 164 height 52
click at [1146, 644] on div "✋" at bounding box center [1138, 655] width 60 height 26
click at [1147, 650] on icon at bounding box center [1157, 655] width 20 height 20
click at [1101, 618] on span "❤️" at bounding box center [1109, 612] width 16 height 20
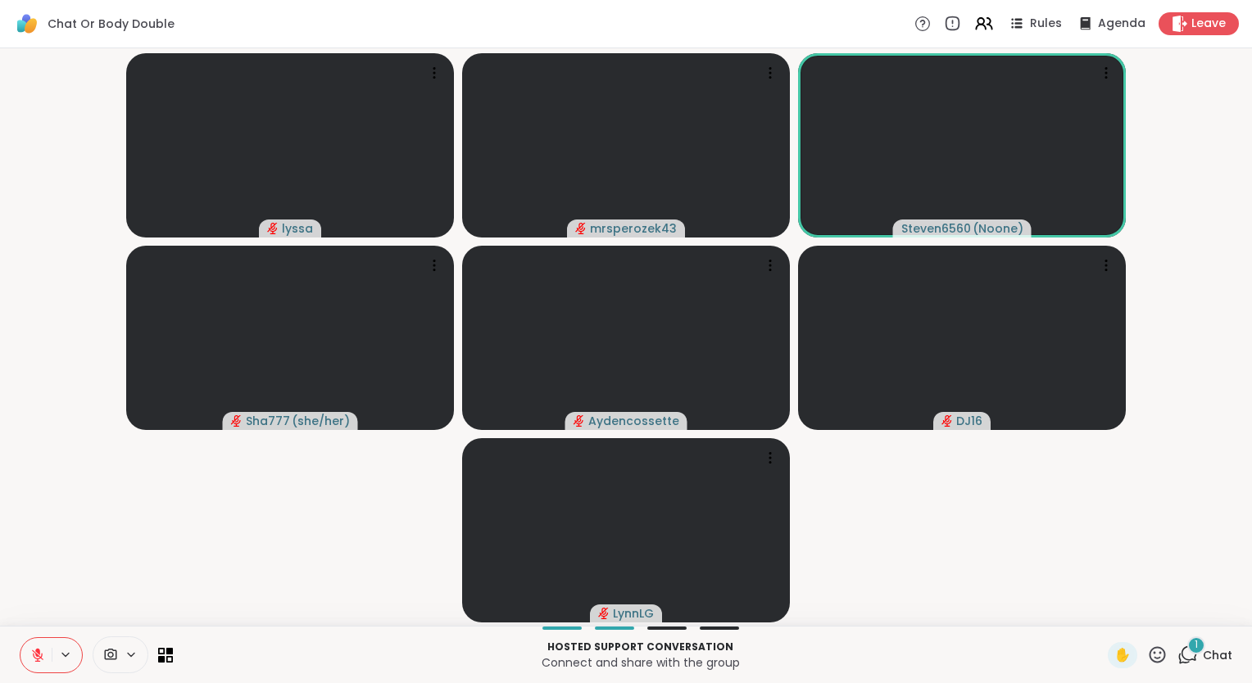
click at [1148, 650] on icon at bounding box center [1157, 655] width 20 height 20
click at [1101, 617] on span "❤️" at bounding box center [1109, 612] width 16 height 20
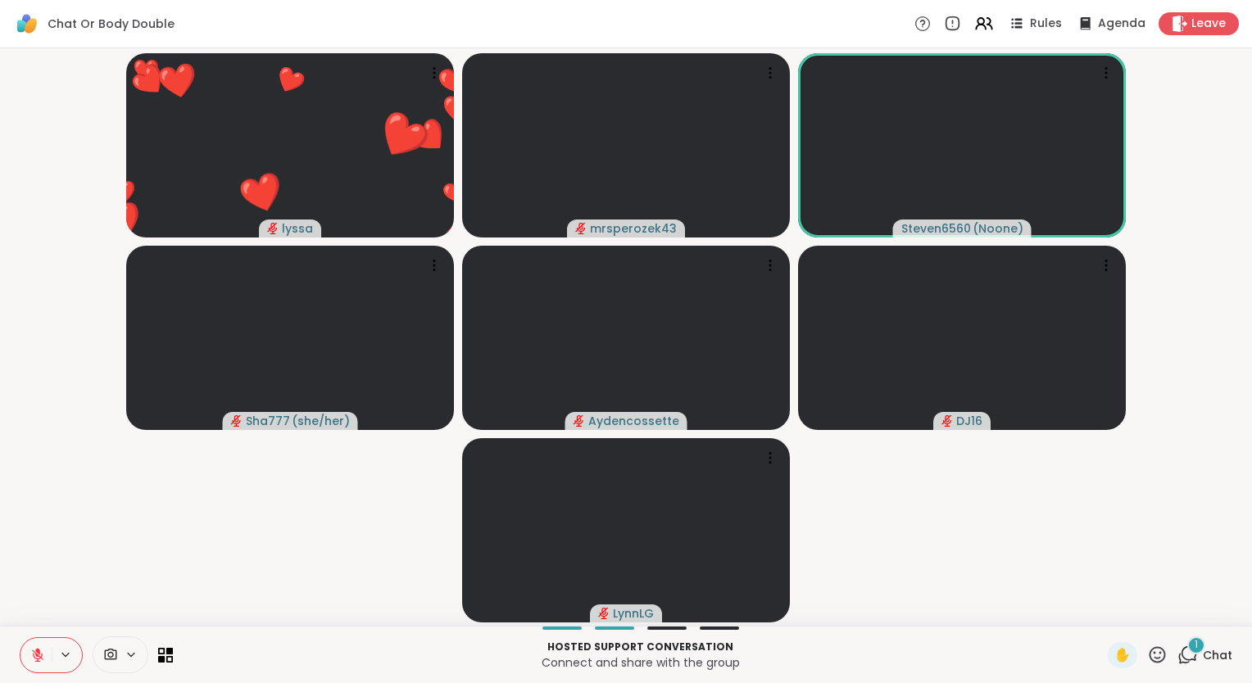
click at [13, 628] on div "Hosted support conversation Connect and share with the group ✋ 1 Chat" at bounding box center [626, 654] width 1252 height 57
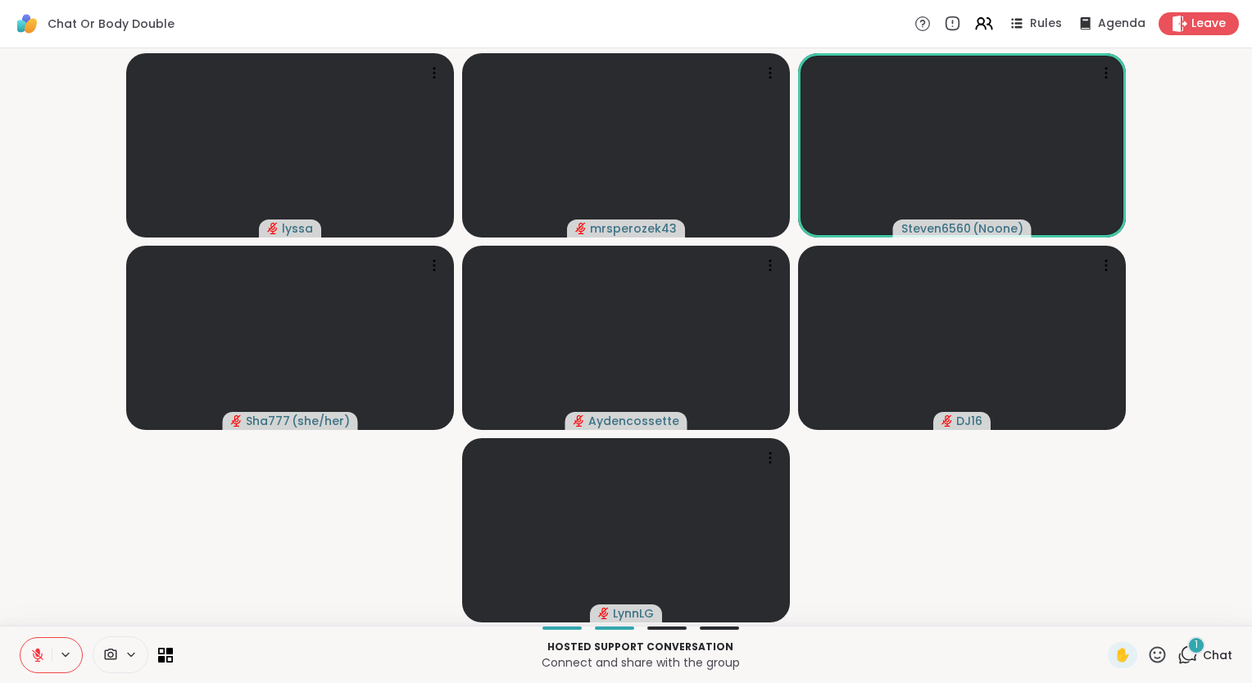
click at [38, 655] on icon at bounding box center [37, 655] width 15 height 15
click at [1147, 656] on icon at bounding box center [1157, 655] width 20 height 20
click at [1101, 615] on span "❤️" at bounding box center [1109, 612] width 16 height 20
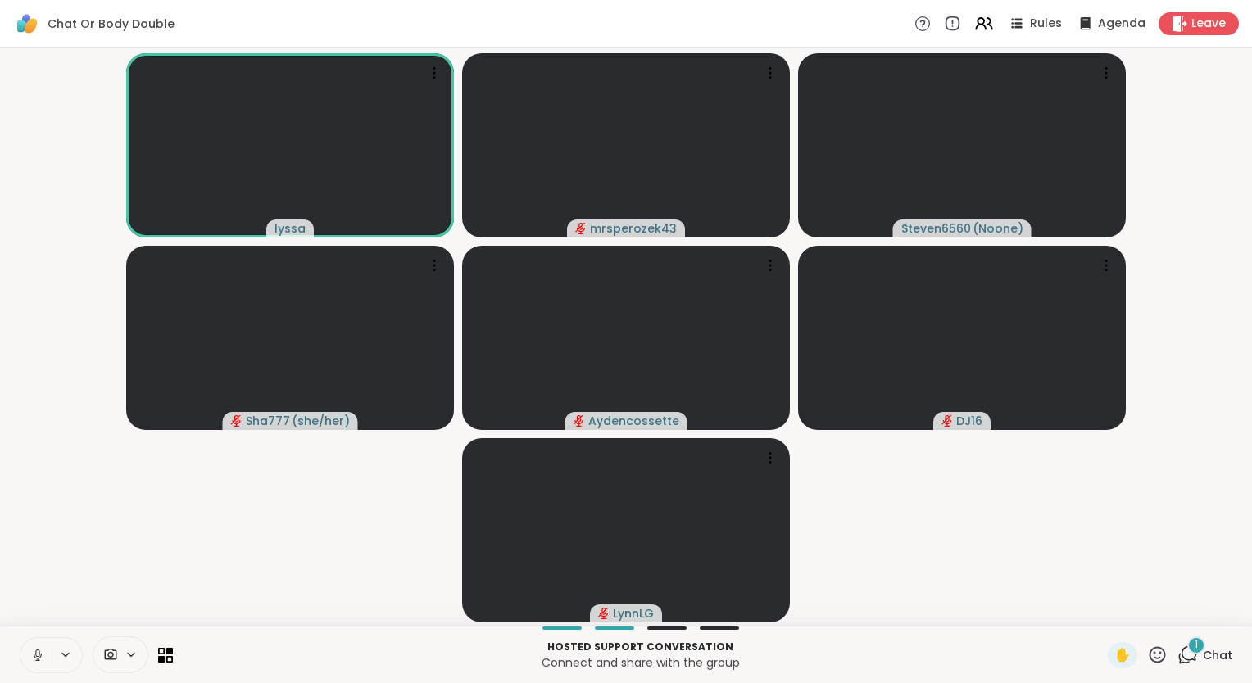
click at [35, 655] on icon at bounding box center [37, 653] width 4 height 7
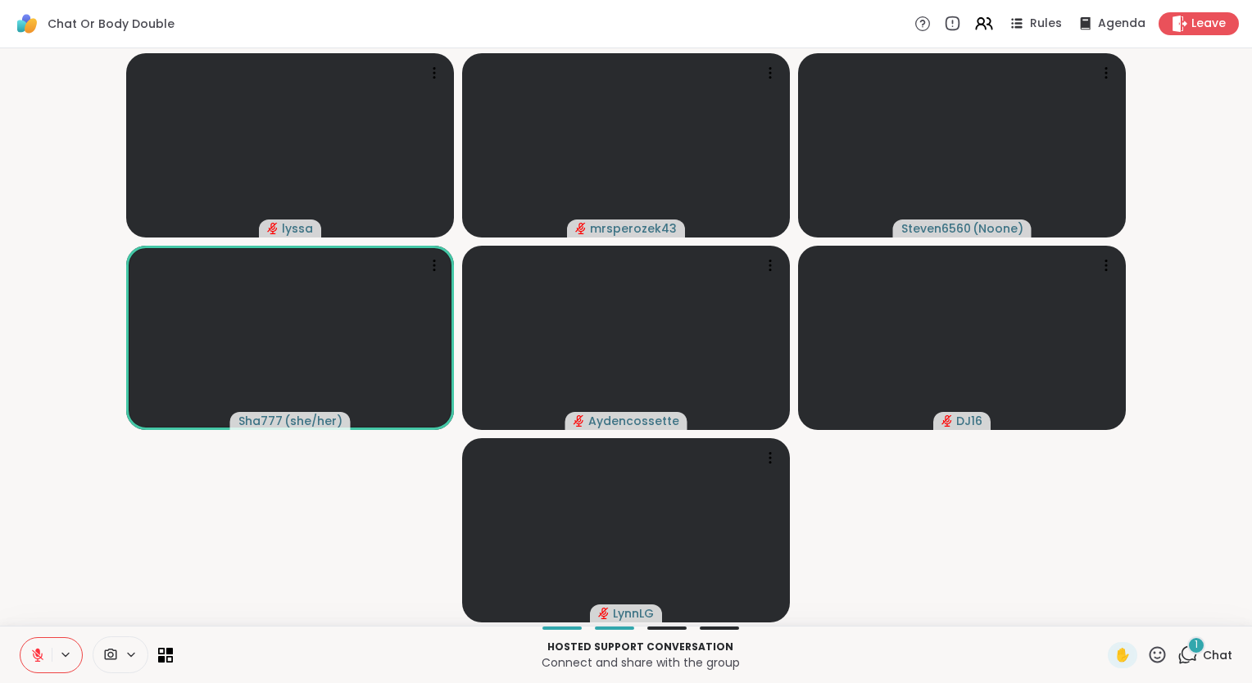
click at [1149, 663] on icon at bounding box center [1157, 654] width 16 height 16
click at [1101, 609] on span "❤️" at bounding box center [1109, 612] width 16 height 20
click at [1149, 654] on icon at bounding box center [1157, 654] width 16 height 16
click at [1173, 602] on span "🌟" at bounding box center [1181, 612] width 16 height 20
click at [16, 600] on video-player-container "lyssa mrsperozek43 Steven6560 ( Noone ) Sha777 ( she/her ) Aydencossette DJ16 […" at bounding box center [626, 337] width 1232 height 564
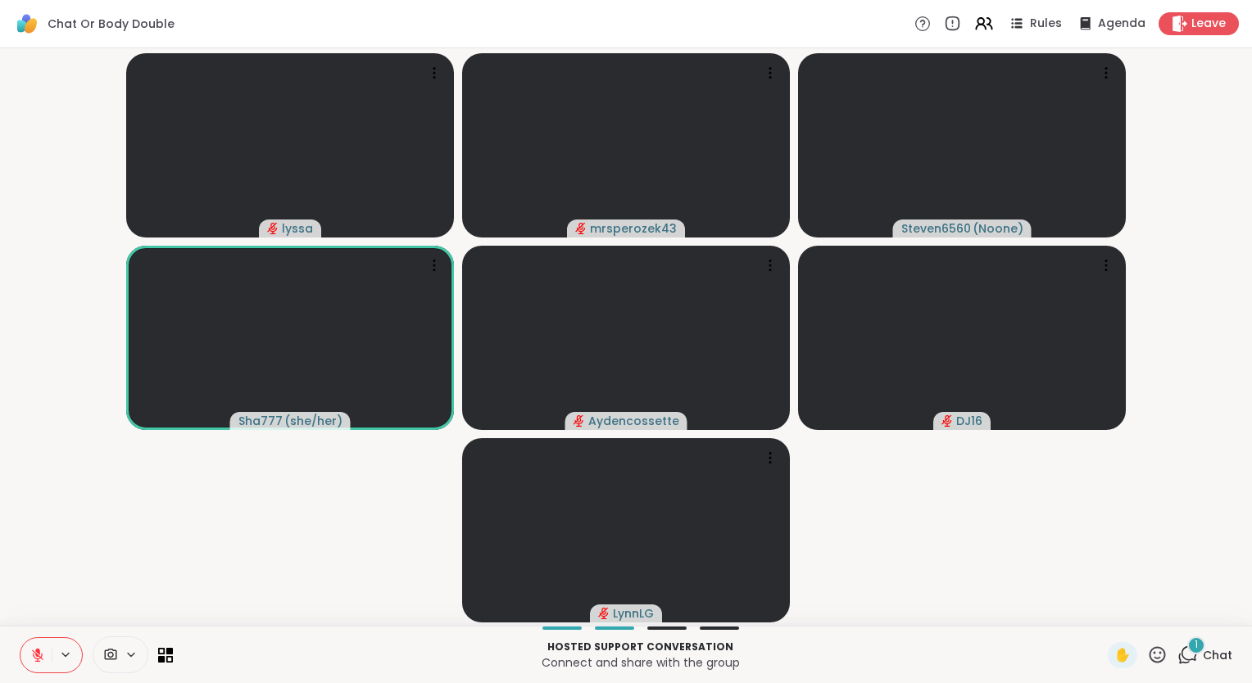
click at [29, 657] on button at bounding box center [35, 655] width 31 height 34
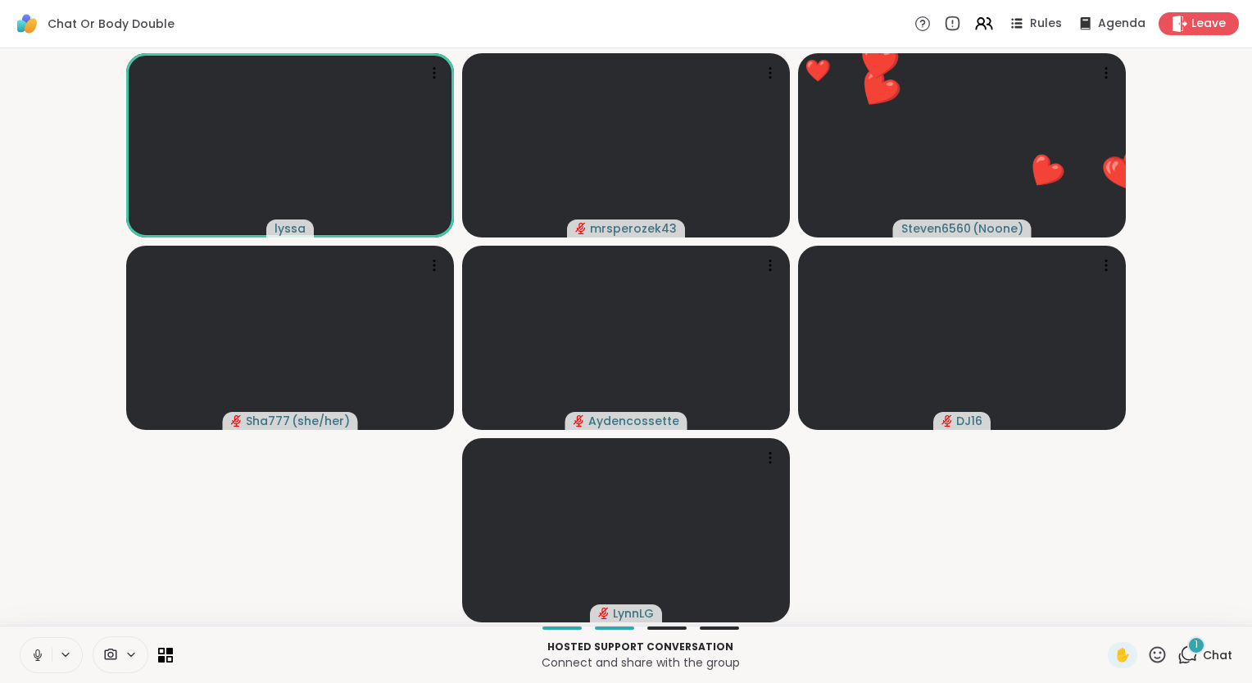
click at [34, 660] on icon at bounding box center [37, 655] width 15 height 15
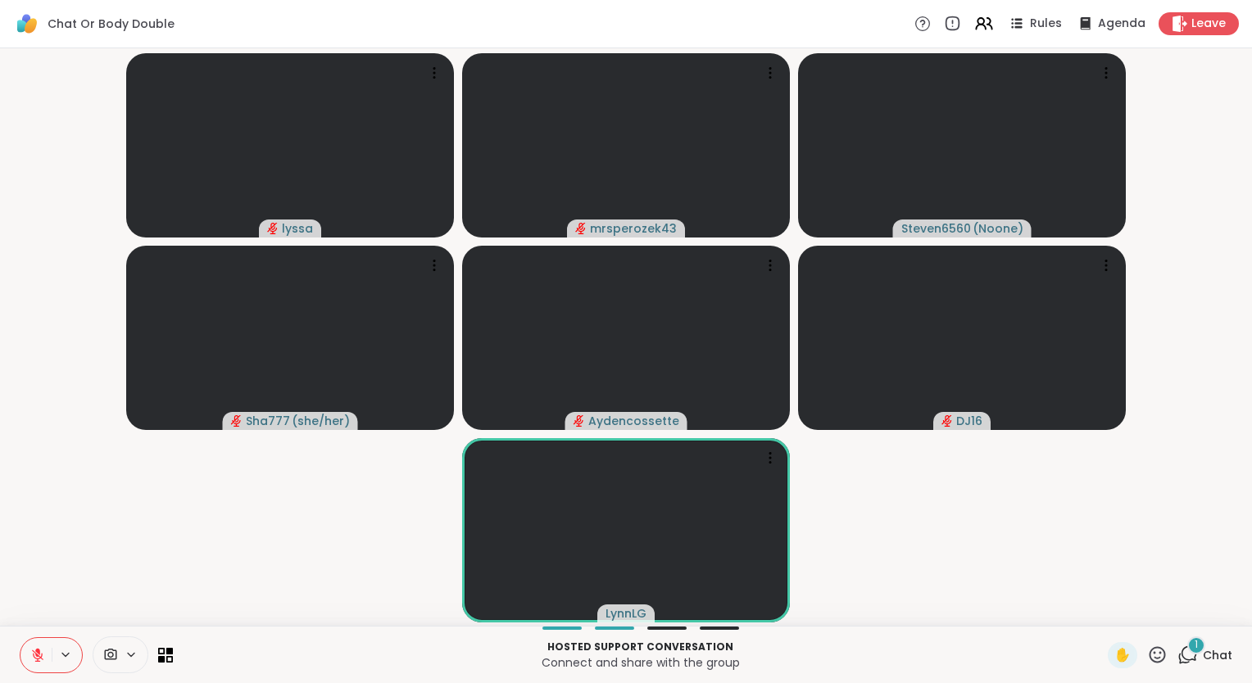
click at [39, 654] on icon at bounding box center [37, 655] width 15 height 15
click at [1147, 657] on icon at bounding box center [1157, 655] width 20 height 20
click at [1101, 611] on span "❤️" at bounding box center [1109, 612] width 16 height 20
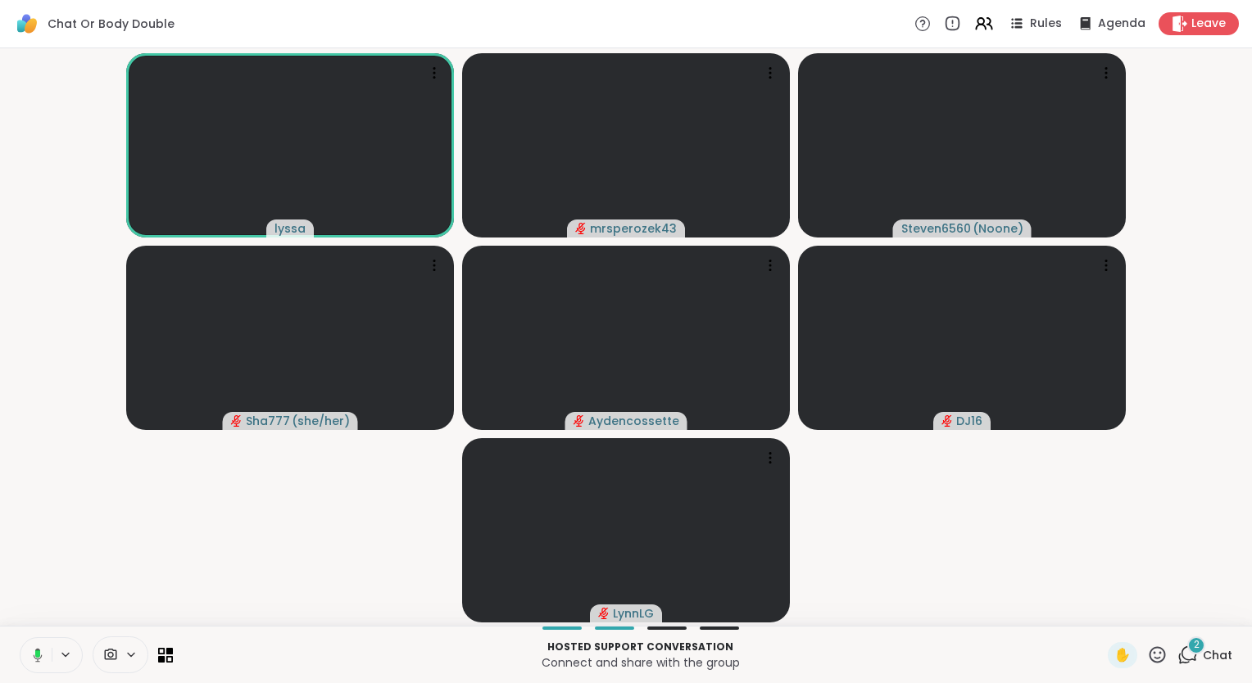
click at [29, 654] on icon at bounding box center [35, 655] width 15 height 15
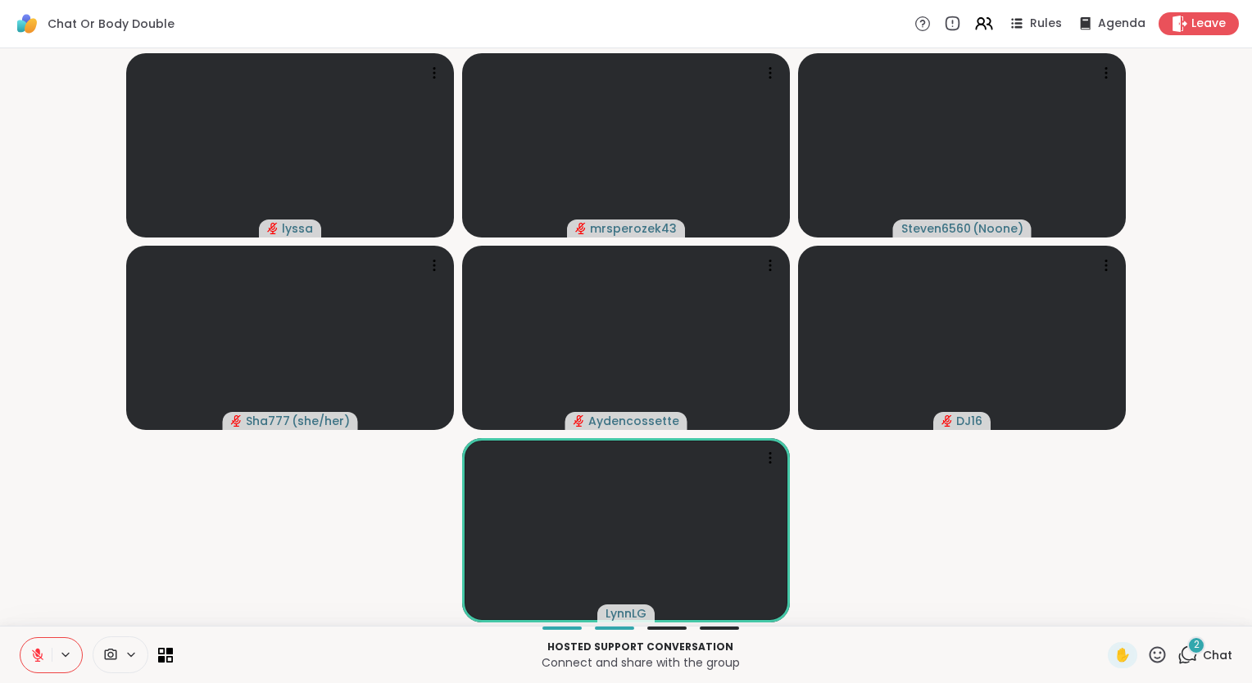
click at [22, 581] on video-player-container "lyssa mrsperozek43 Steven6560 ( Noone ) Sha777 ( she/her ) Aydencossette DJ16 […" at bounding box center [626, 337] width 1232 height 564
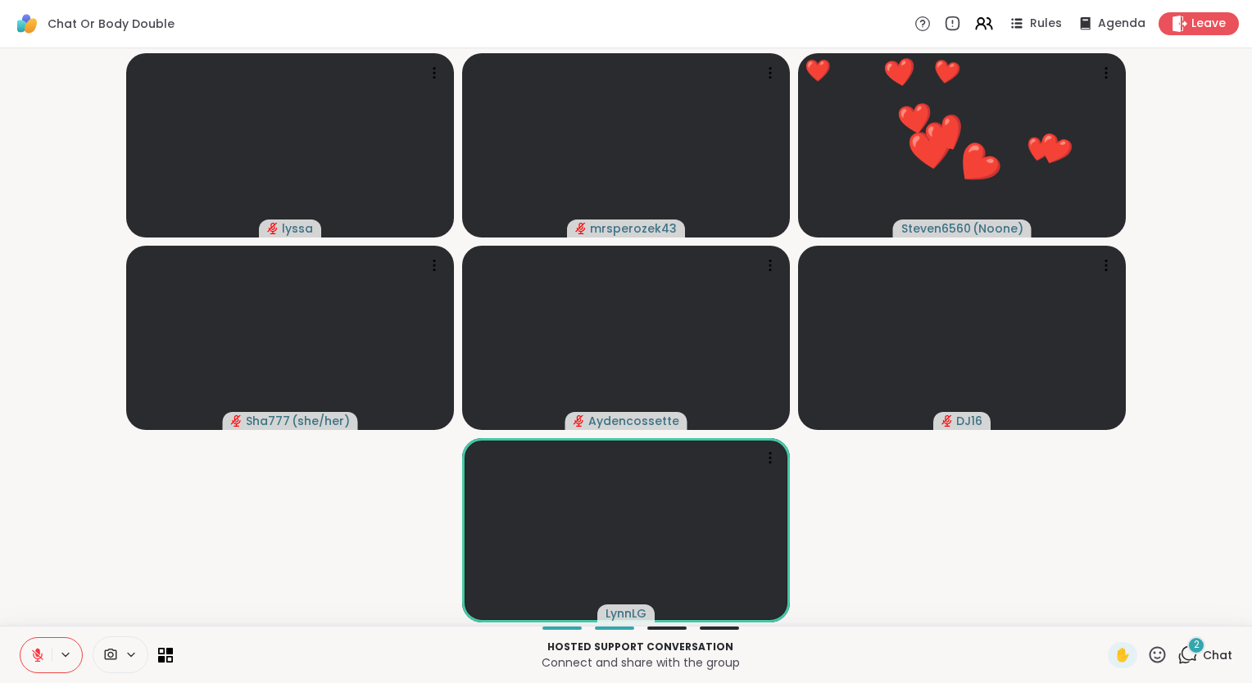
click at [1149, 653] on icon at bounding box center [1157, 654] width 16 height 16
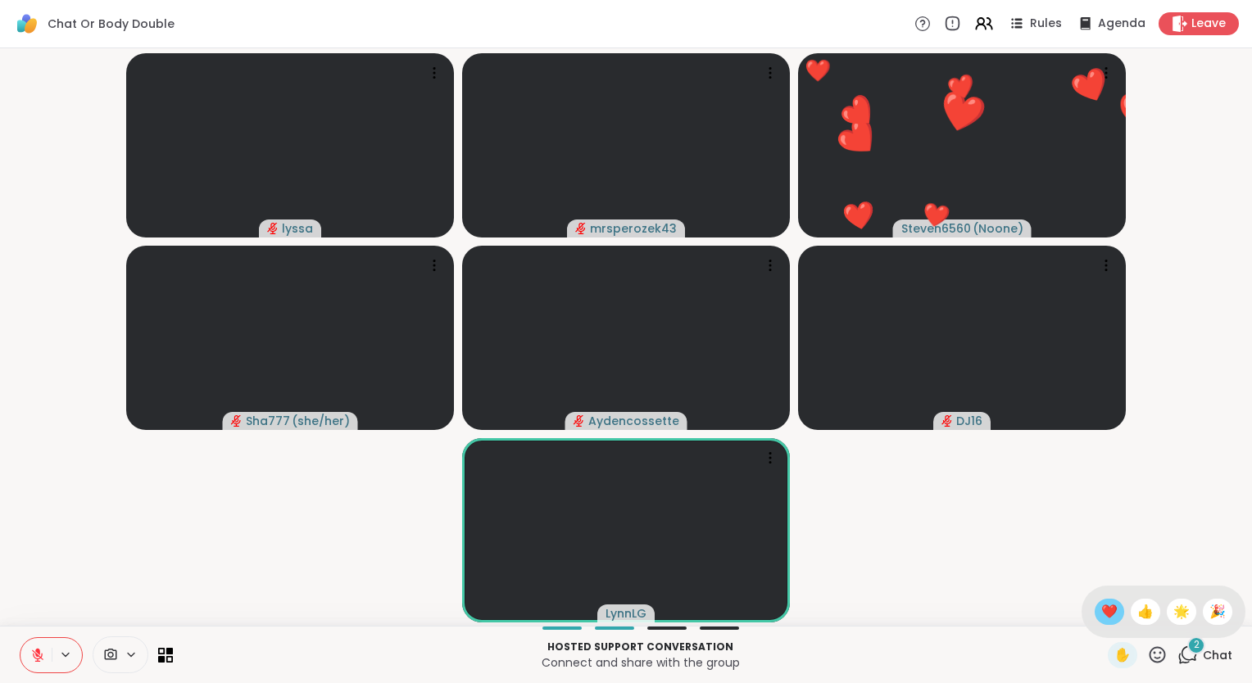
click at [1101, 605] on span "❤️" at bounding box center [1109, 612] width 16 height 20
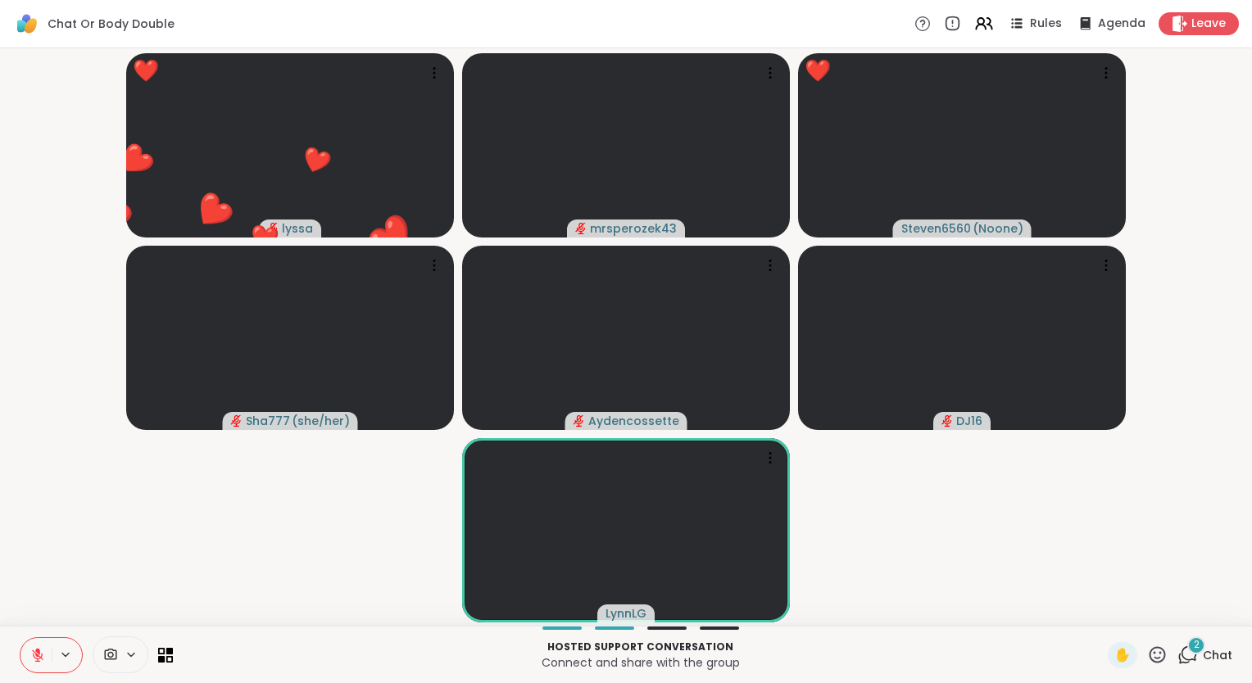
click at [43, 650] on icon at bounding box center [37, 655] width 15 height 15
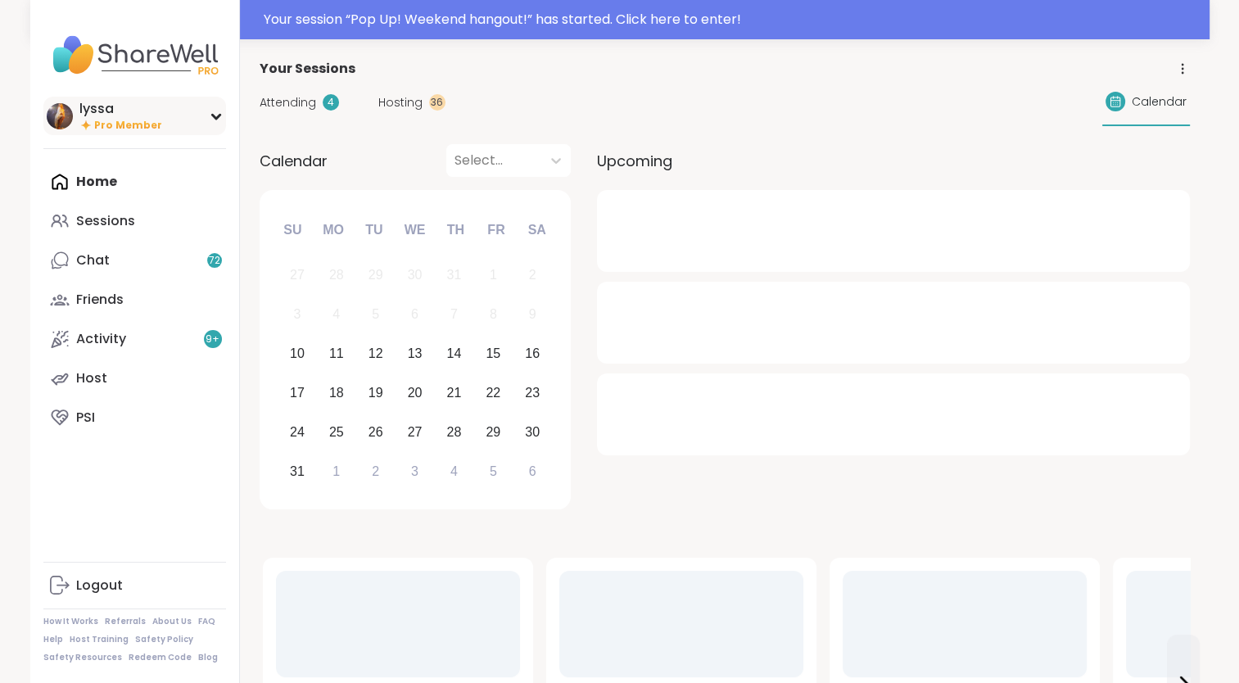
click at [76, 113] on div "lyssa Pro Member" at bounding box center [134, 116] width 183 height 39
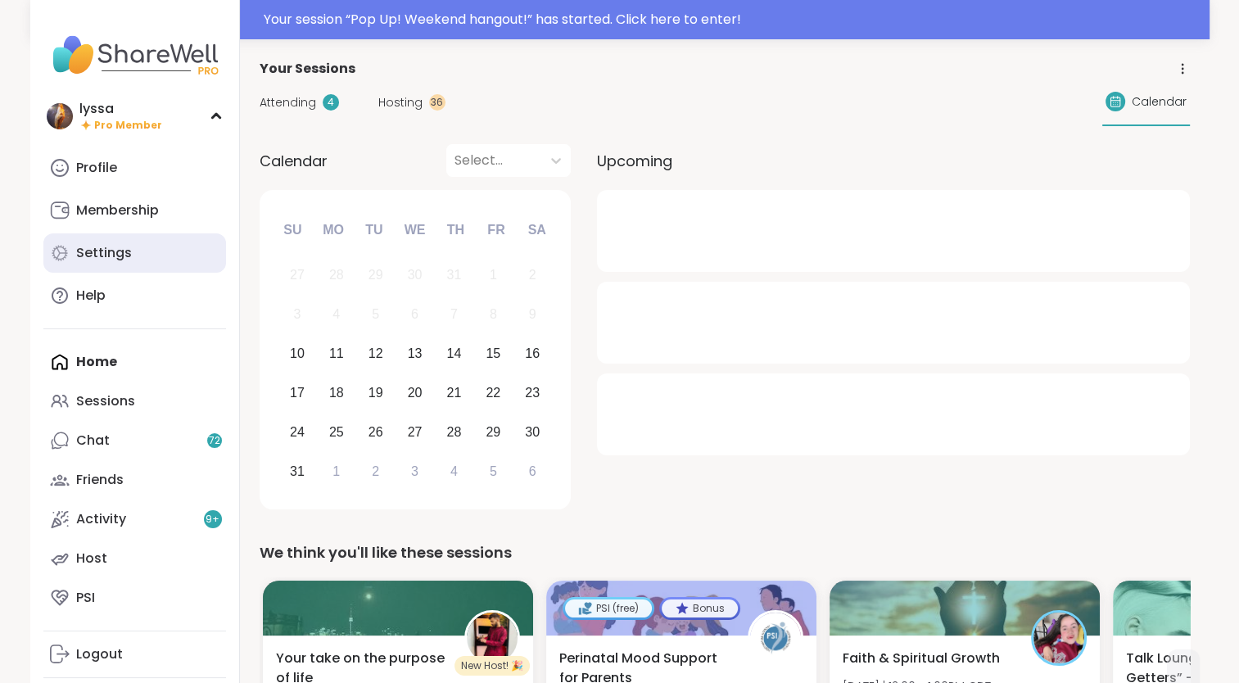
click at [85, 238] on link "Settings" at bounding box center [134, 252] width 183 height 39
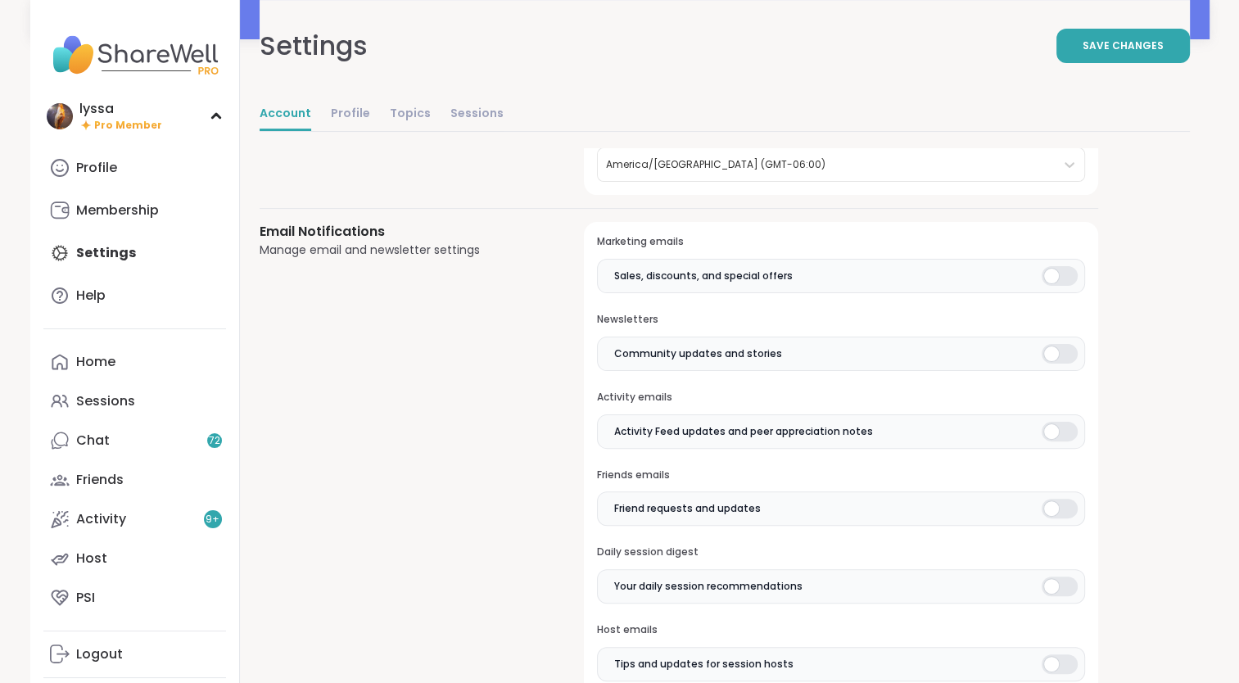
scroll to position [356, 0]
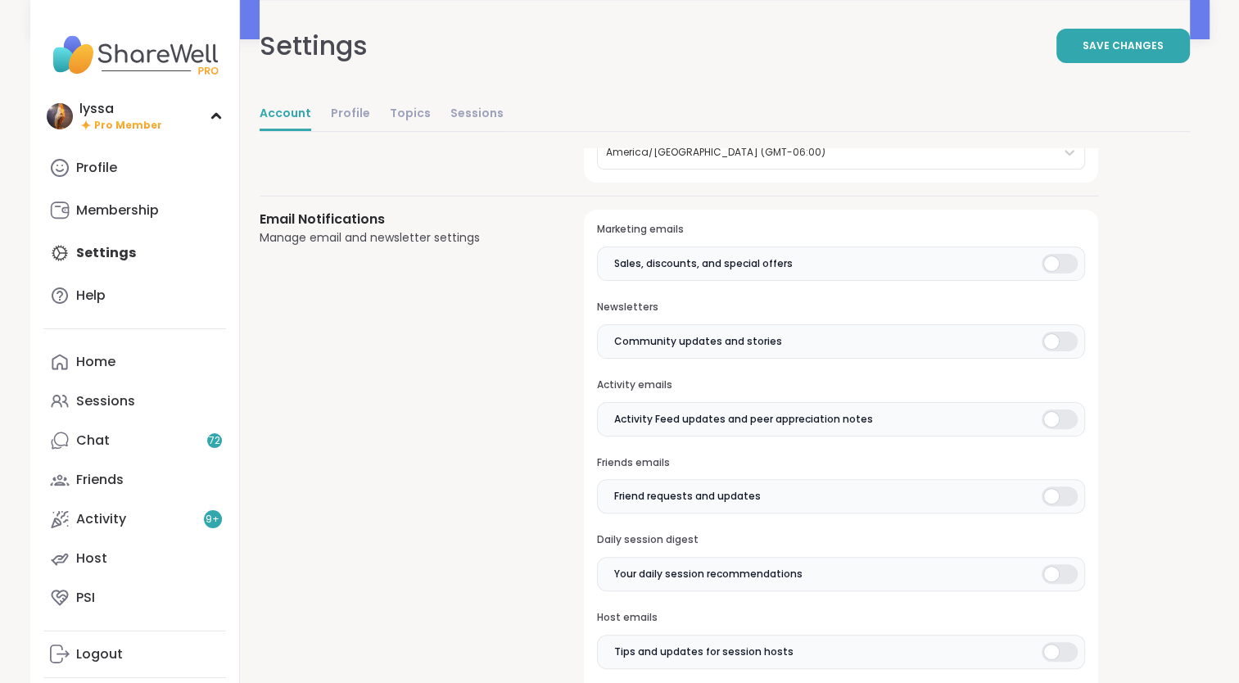
click at [1069, 347] on div at bounding box center [1060, 342] width 36 height 20
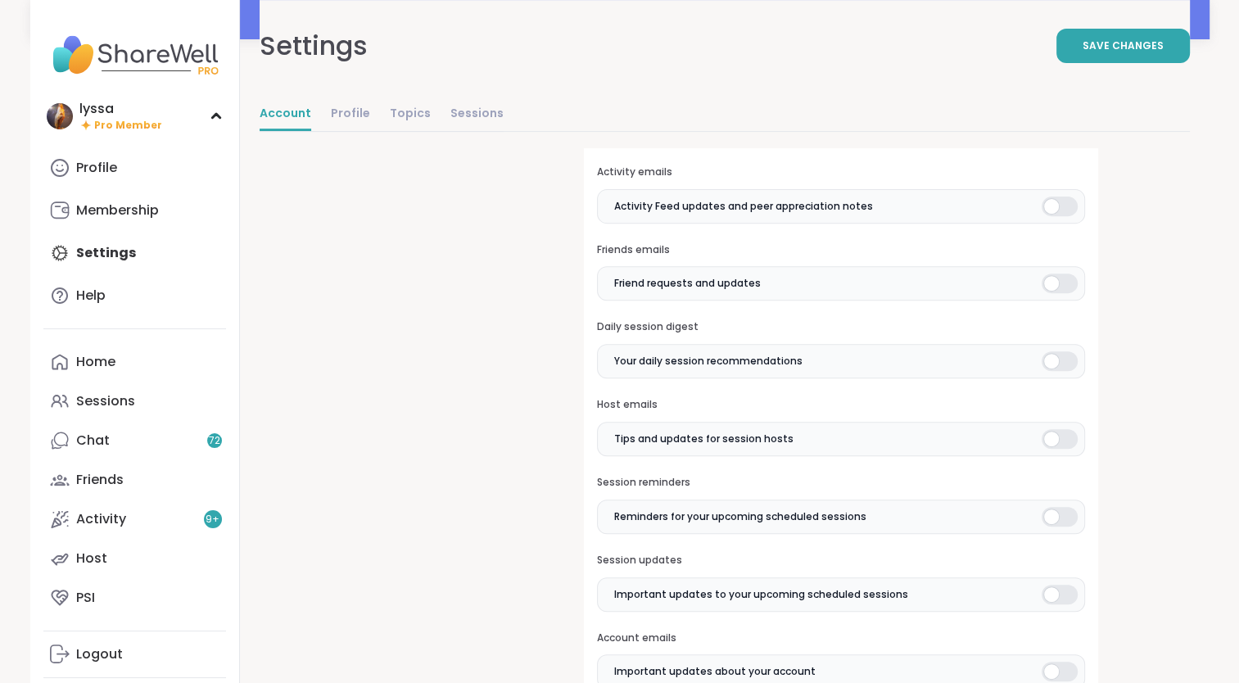
scroll to position [569, 0]
click at [1052, 283] on div at bounding box center [1060, 284] width 36 height 20
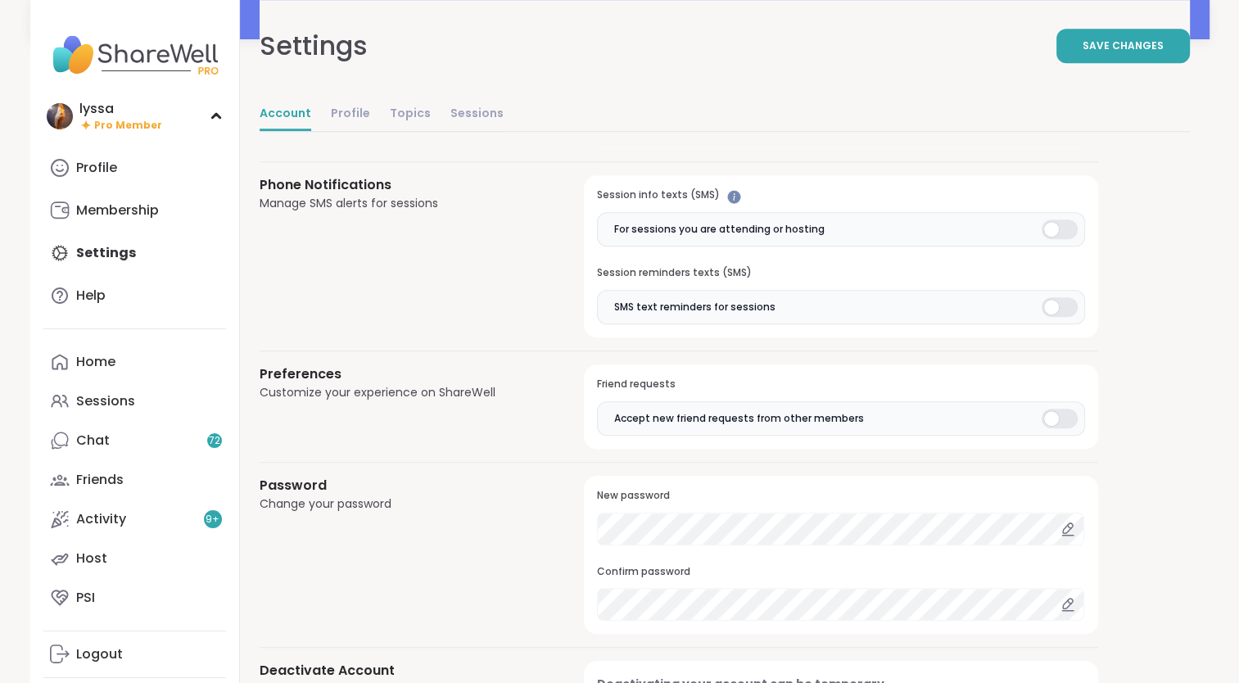
scroll to position [1146, 0]
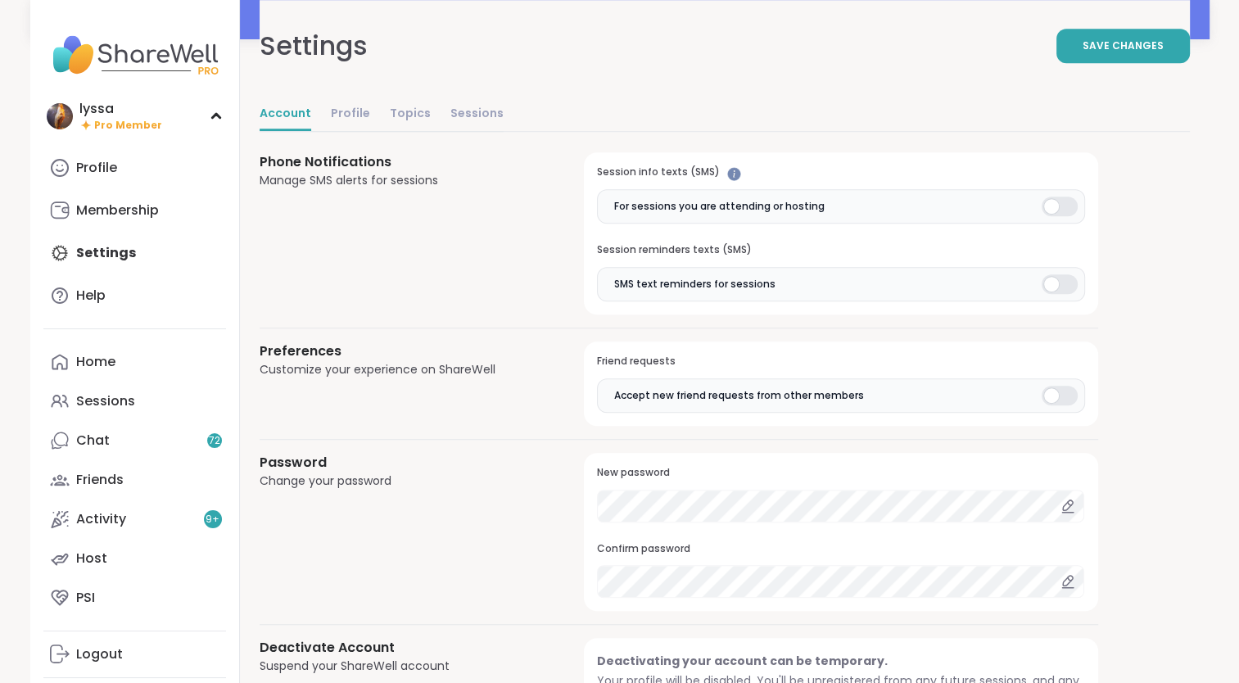
click at [1050, 393] on div at bounding box center [1060, 396] width 36 height 20
click at [1097, 44] on span "Save Changes" at bounding box center [1123, 46] width 81 height 15
click at [174, 173] on link "Profile" at bounding box center [134, 167] width 183 height 39
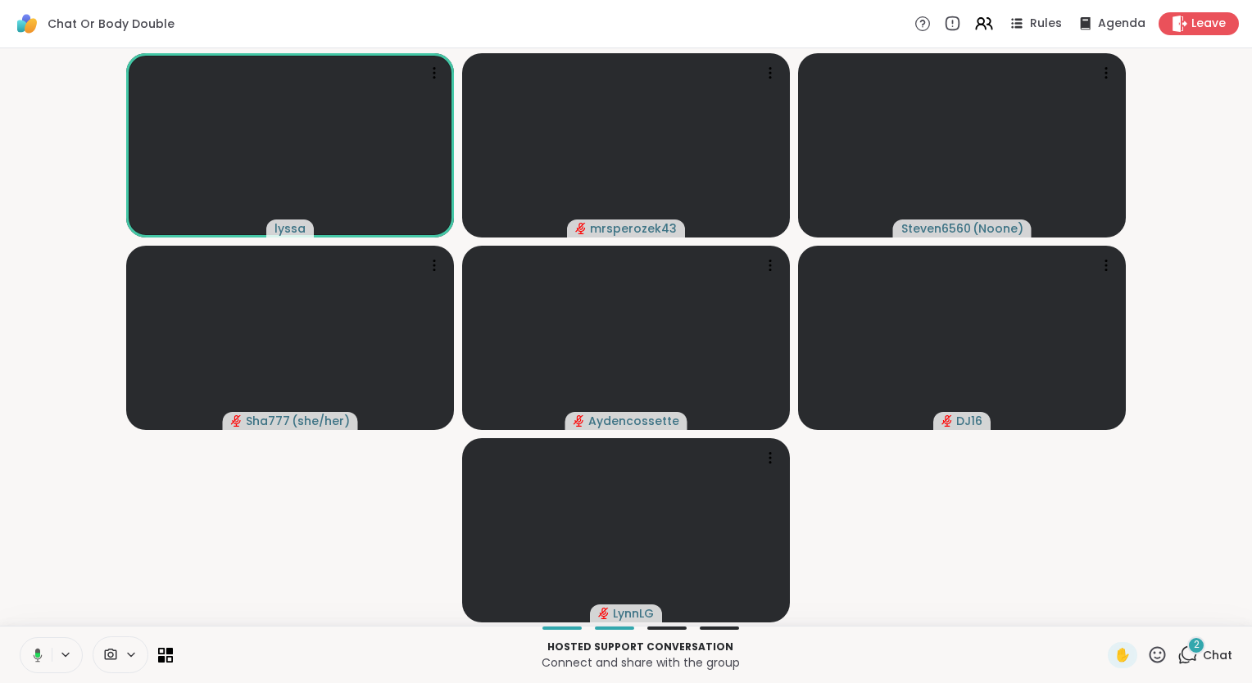
click at [36, 650] on icon at bounding box center [38, 655] width 9 height 14
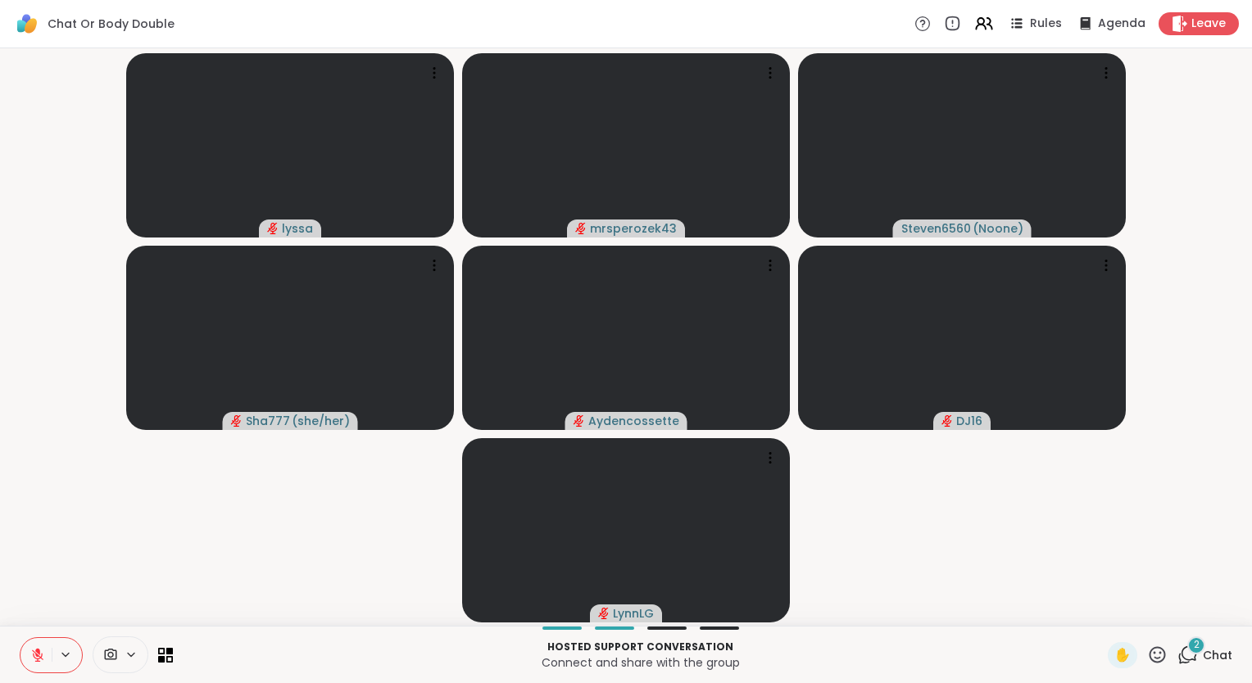
click at [37, 659] on icon at bounding box center [37, 655] width 11 height 11
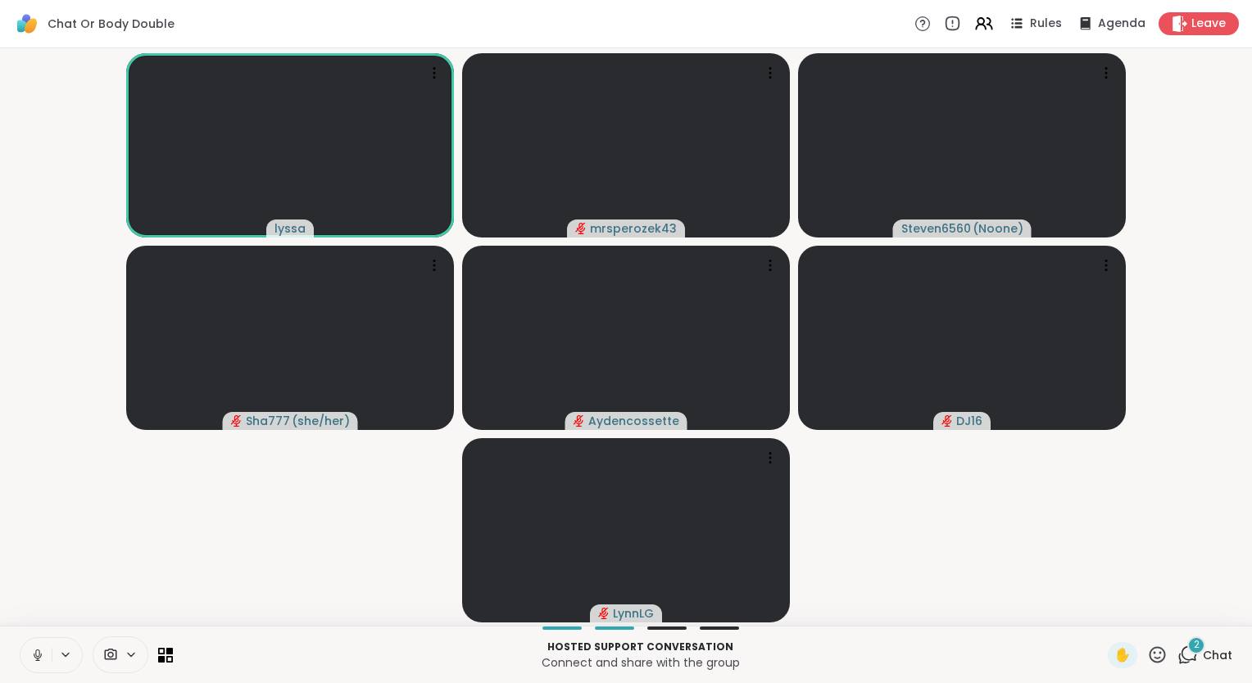
click at [1149, 657] on icon at bounding box center [1157, 655] width 20 height 20
click at [1101, 607] on span "❤️" at bounding box center [1109, 612] width 16 height 20
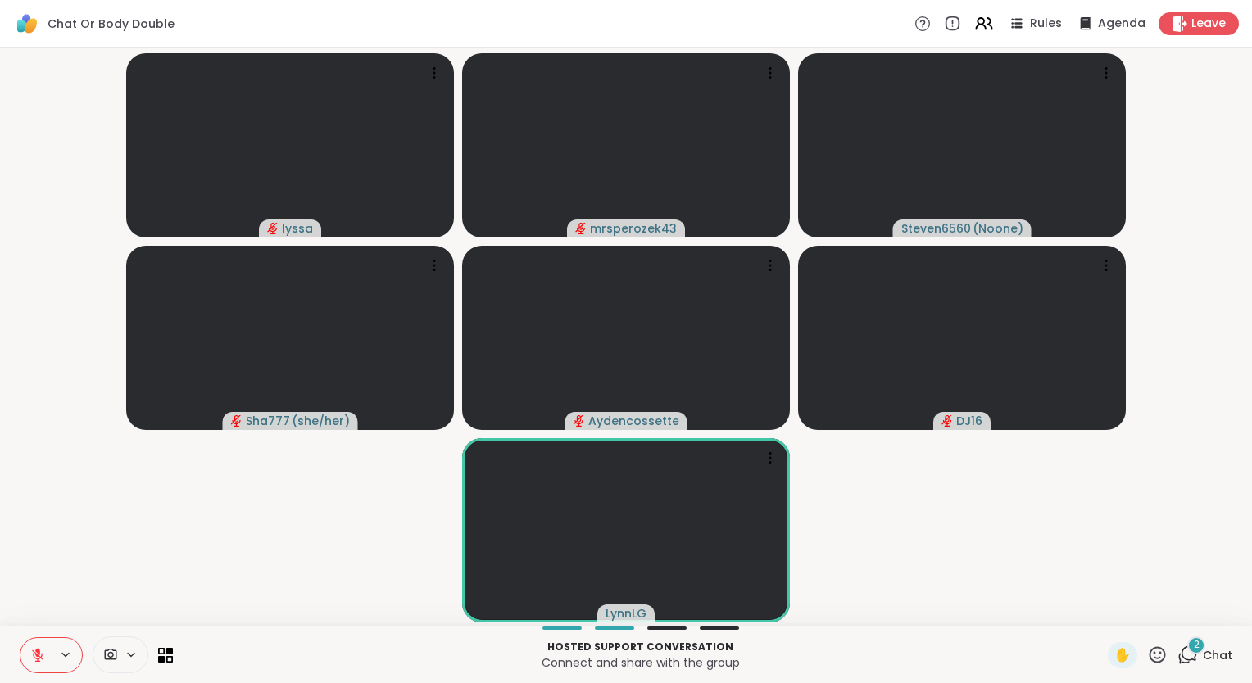
click at [1132, 650] on div "✋" at bounding box center [1138, 655] width 60 height 26
click at [1134, 650] on div "✋" at bounding box center [1138, 655] width 60 height 26
click at [1147, 655] on icon at bounding box center [1157, 655] width 20 height 20
click at [1101, 612] on span "❤️" at bounding box center [1109, 612] width 16 height 20
click at [1187, 654] on div "2" at bounding box center [1196, 646] width 18 height 18
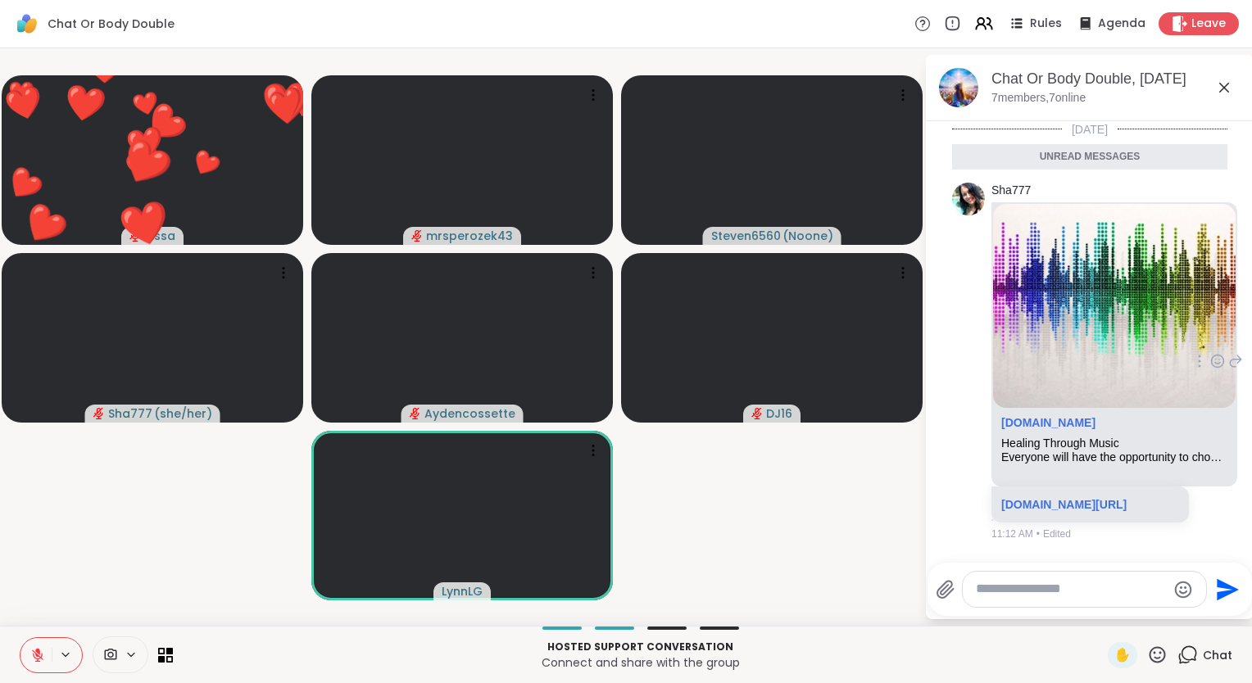
scroll to position [145, 0]
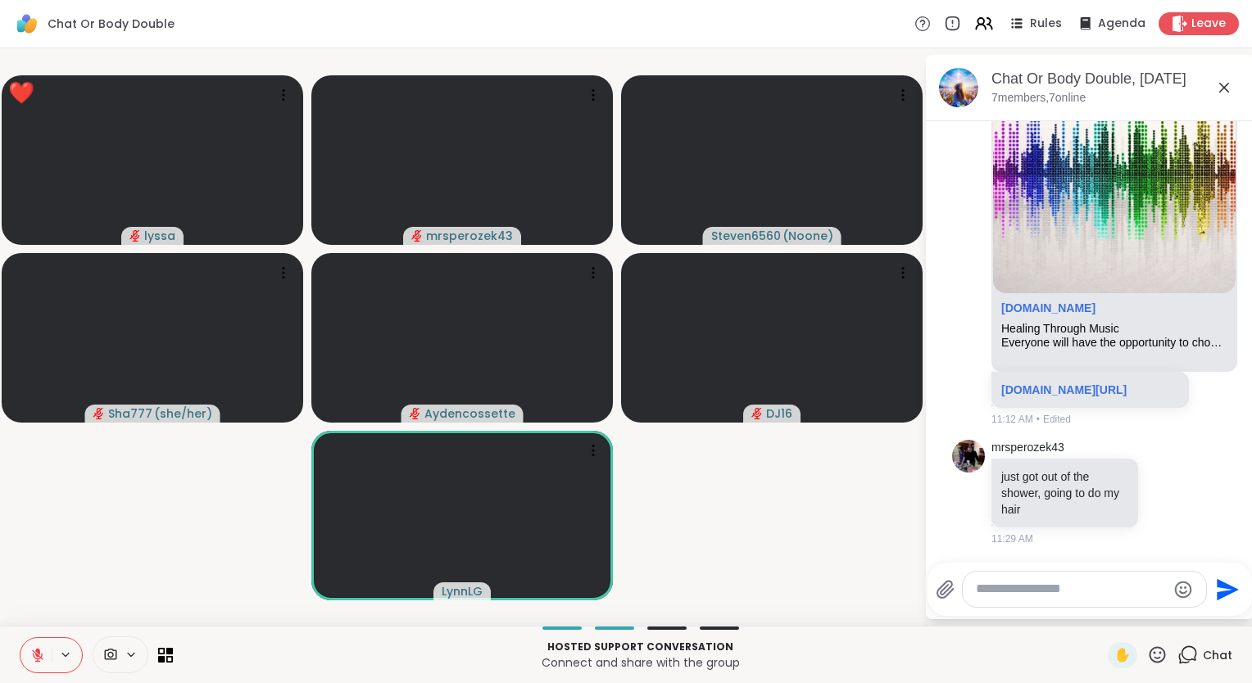
click at [1221, 90] on icon at bounding box center [1224, 88] width 10 height 10
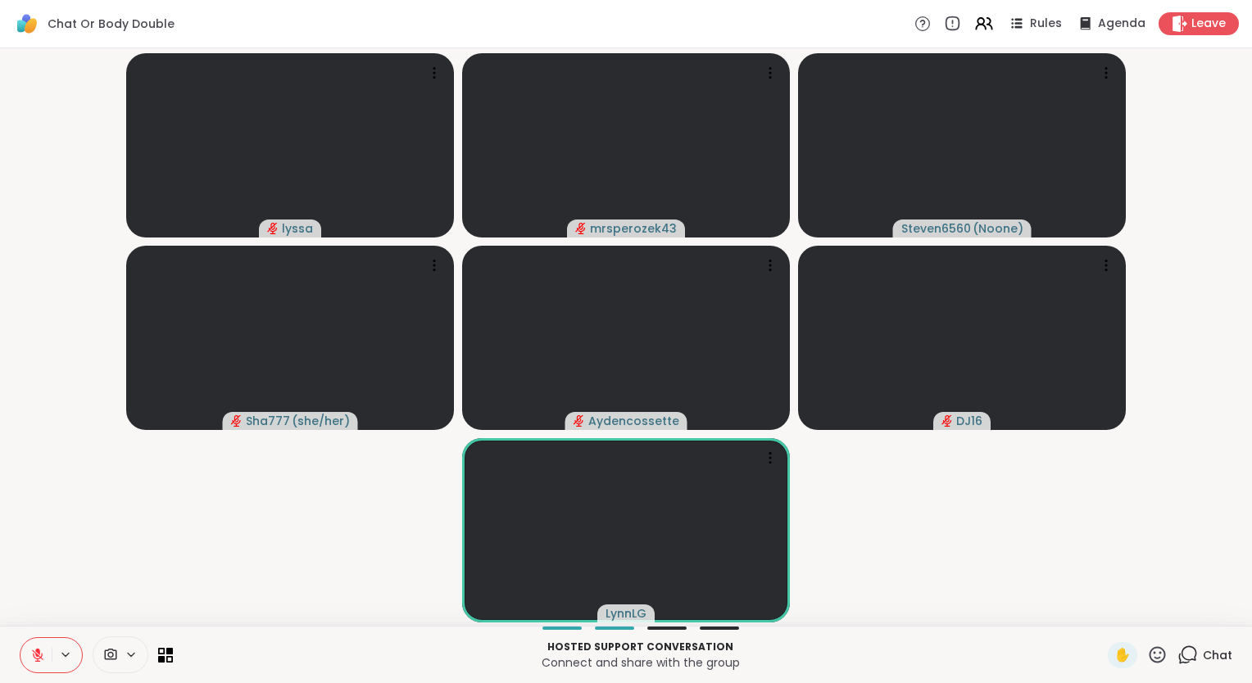
click at [28, 651] on button at bounding box center [35, 655] width 31 height 34
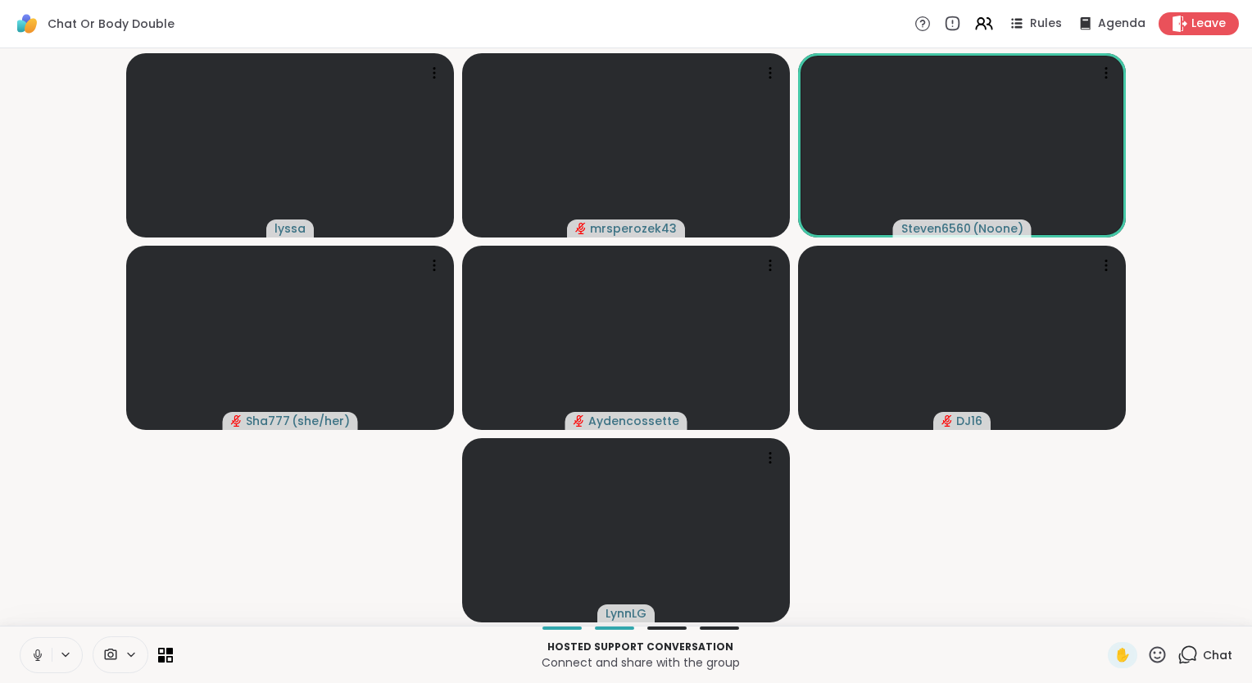
click at [40, 657] on icon at bounding box center [37, 655] width 15 height 15
click at [29, 650] on button at bounding box center [35, 655] width 31 height 34
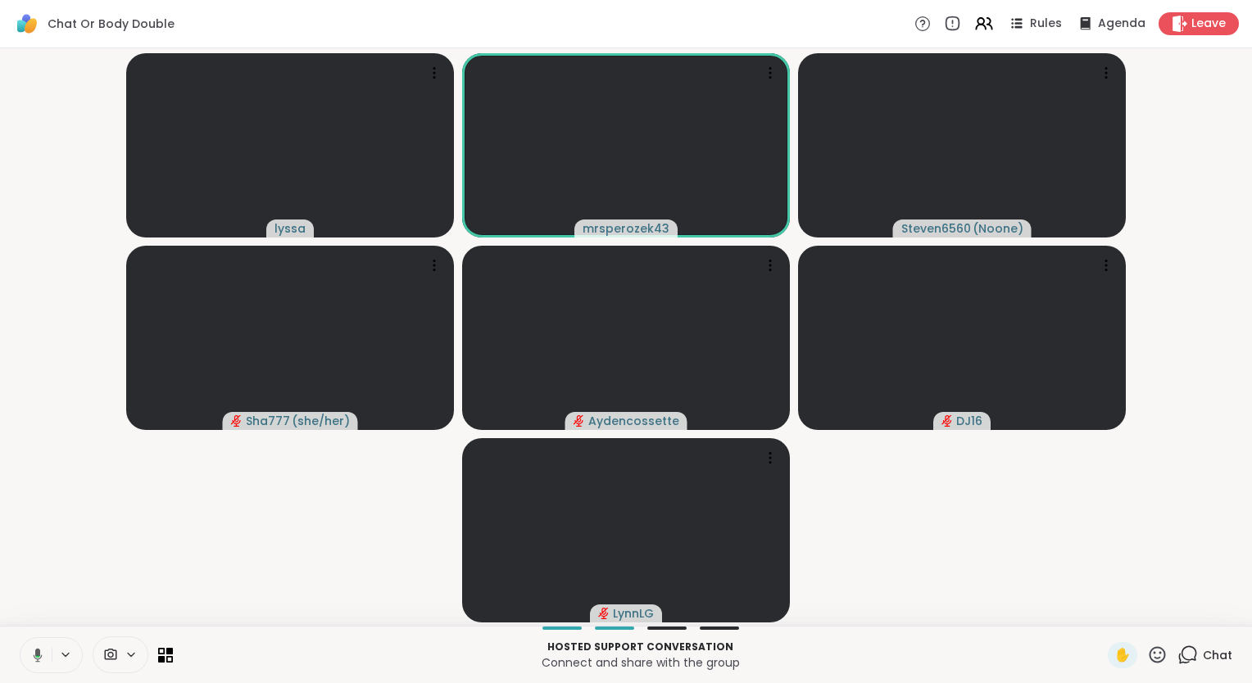
click at [43, 600] on video-player-container "lyssa mrsperozek43 Steven6560 ( Noone ) Sha777 ( she/her ) Aydencossette DJ16 […" at bounding box center [626, 337] width 1232 height 564
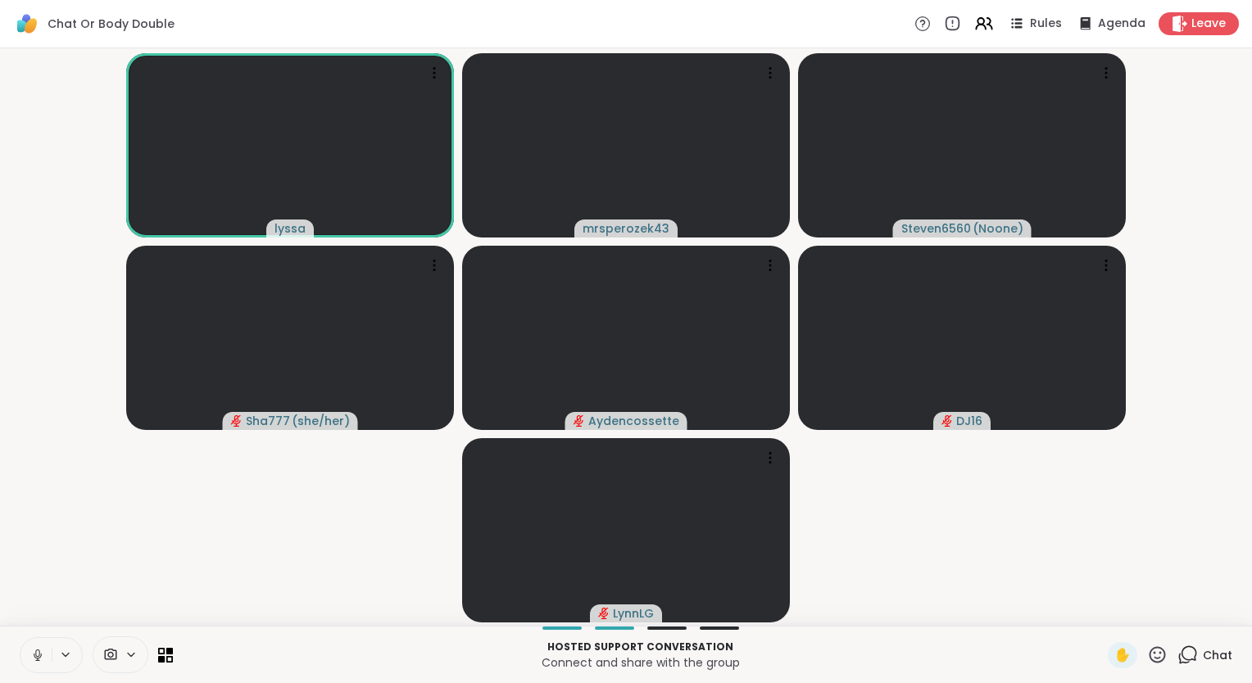
click at [41, 652] on icon at bounding box center [37, 655] width 15 height 15
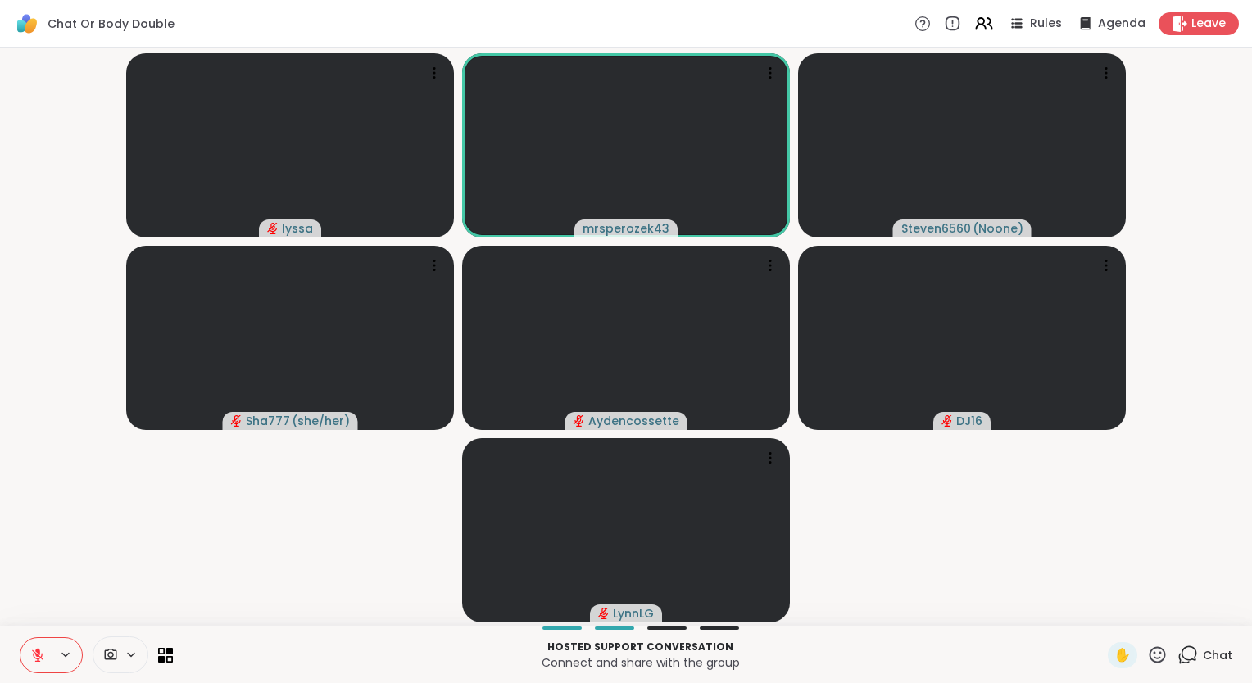
click at [1149, 653] on icon at bounding box center [1157, 654] width 16 height 16
click at [1101, 614] on span "❤️" at bounding box center [1109, 612] width 16 height 20
click at [1251, 496] on html "Chat Or Body Double Rules Agenda Leave lyssa mrsperozek43 Steven6560 ( Noone ) …" at bounding box center [626, 341] width 1252 height 683
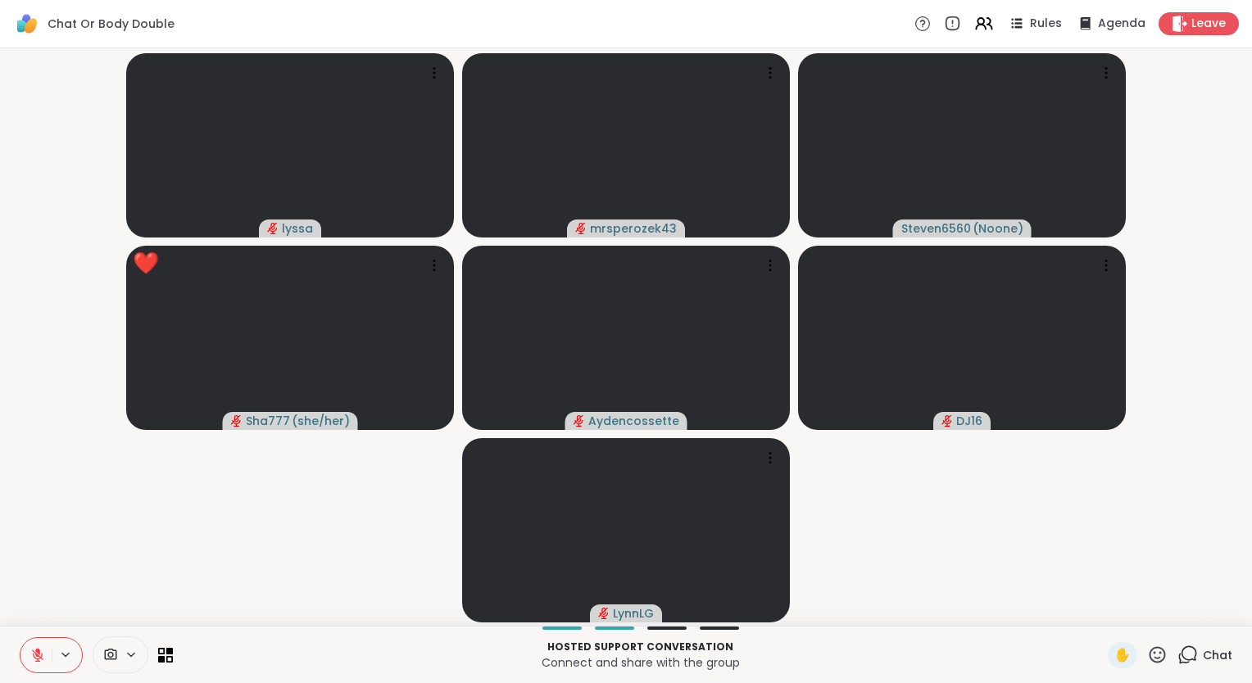
click at [1147, 652] on icon at bounding box center [1157, 655] width 20 height 20
click at [1101, 606] on span "❤️" at bounding box center [1109, 612] width 16 height 20
click at [33, 656] on icon at bounding box center [37, 655] width 15 height 15
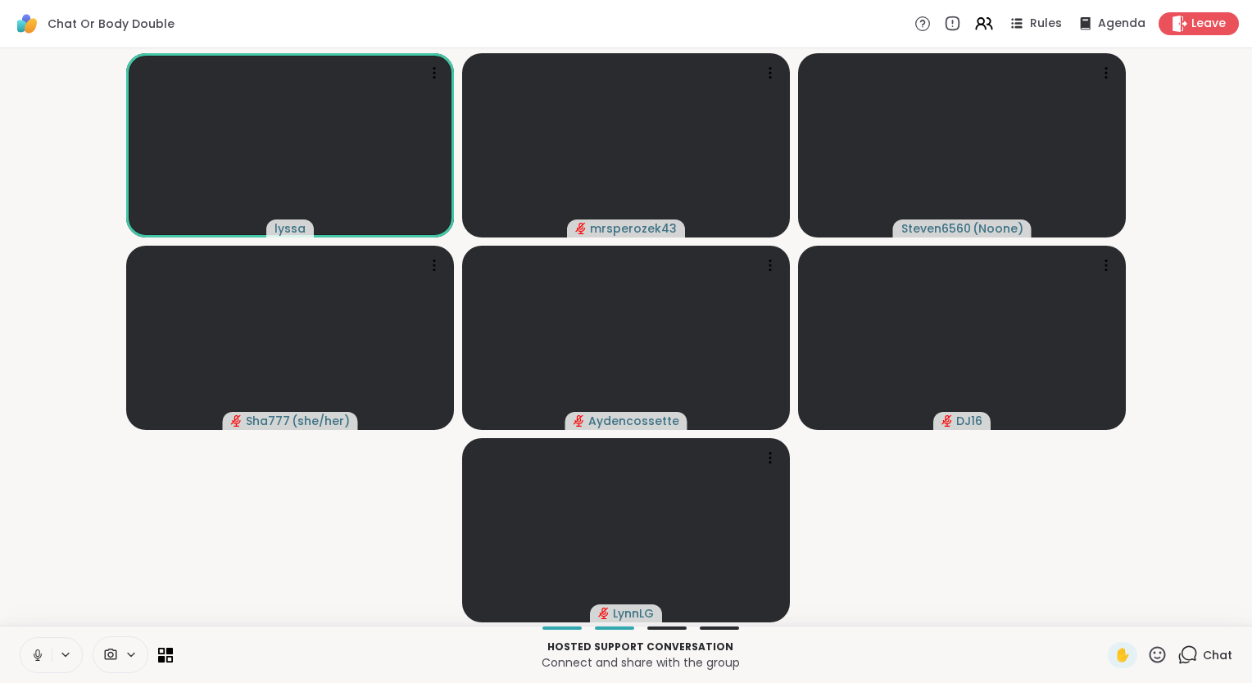
click at [36, 657] on icon at bounding box center [37, 655] width 15 height 15
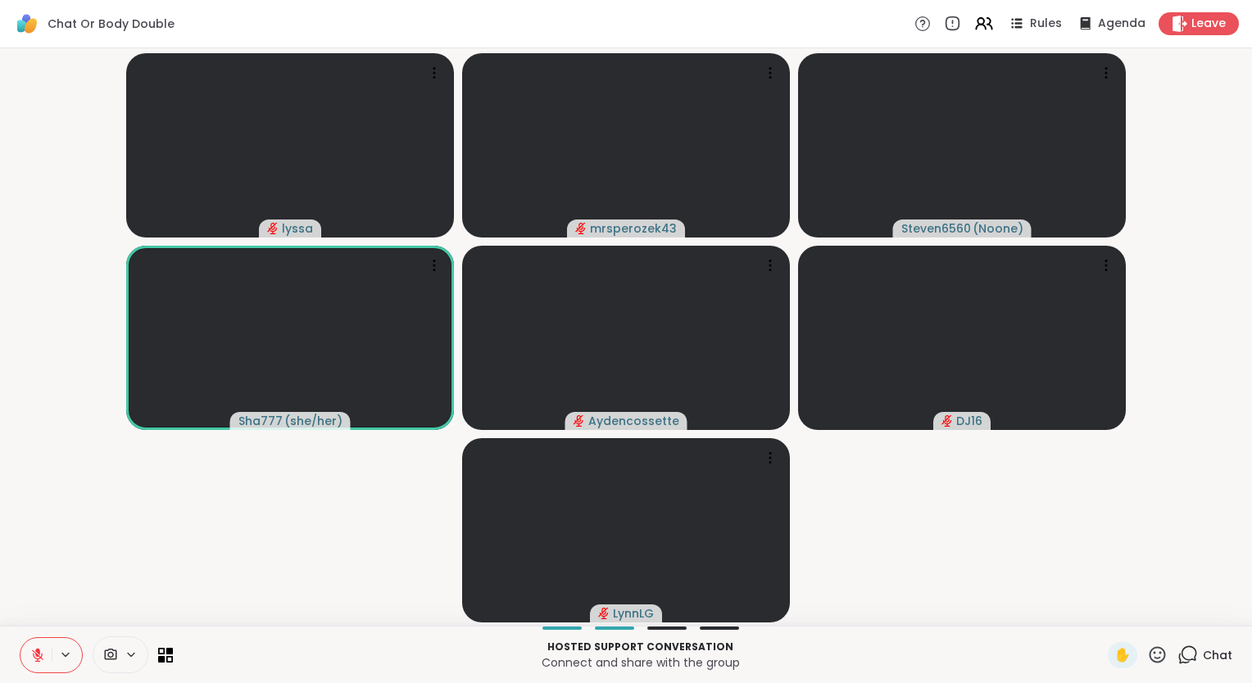
click at [1148, 660] on icon at bounding box center [1157, 655] width 20 height 20
click at [1101, 614] on span "❤️" at bounding box center [1109, 612] width 16 height 20
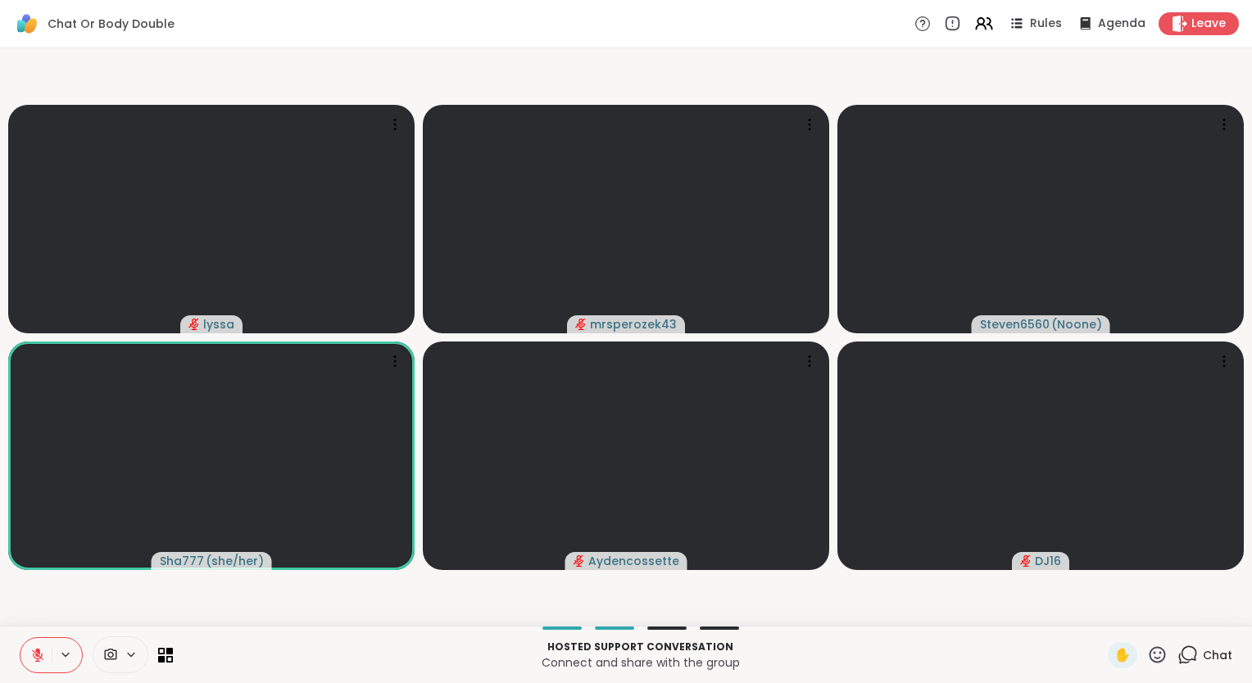
click at [13, 611] on video-player-container "lyssa mrsperozek43 Steven6560 ( Noone ) Sha777 ( she/her ) Aydencossette DJ16" at bounding box center [626, 337] width 1232 height 564
click at [1147, 660] on icon at bounding box center [1157, 655] width 20 height 20
click at [1101, 614] on span "❤️" at bounding box center [1109, 612] width 16 height 20
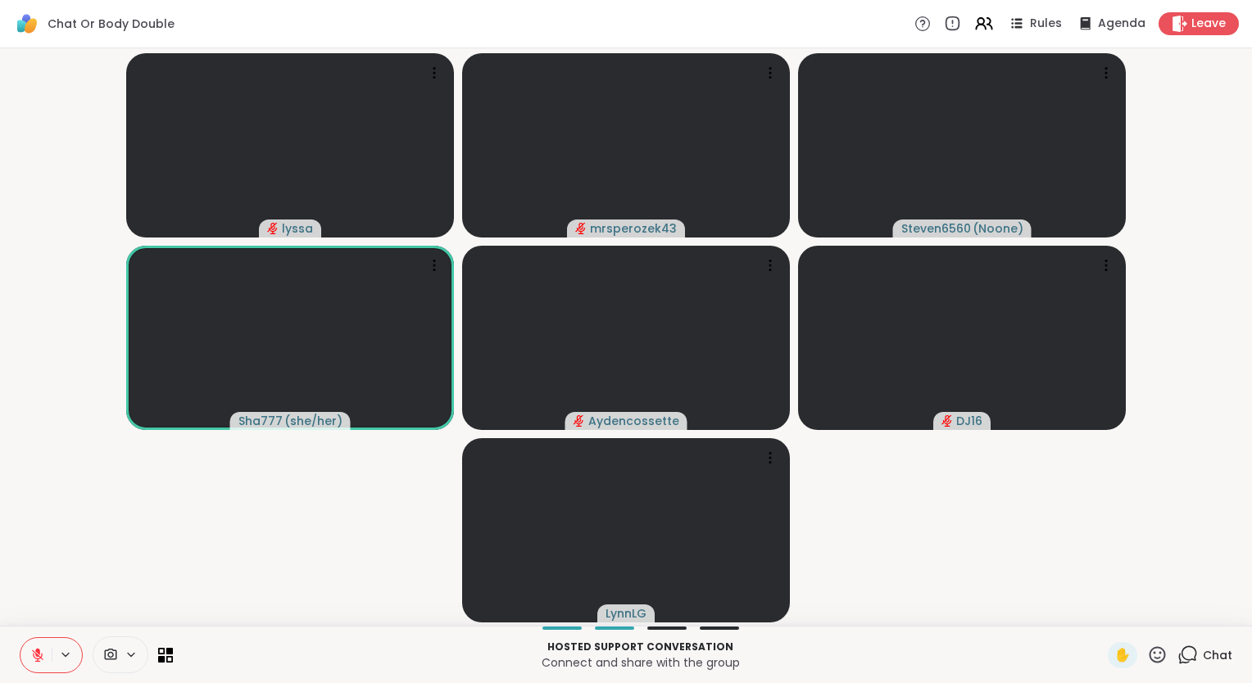
click at [1085, 614] on video-player-container "lyssa mrsperozek43 Steven6560 ( Noone ) Sha777 ( she/her ) Aydencossette DJ16 […" at bounding box center [626, 337] width 1232 height 564
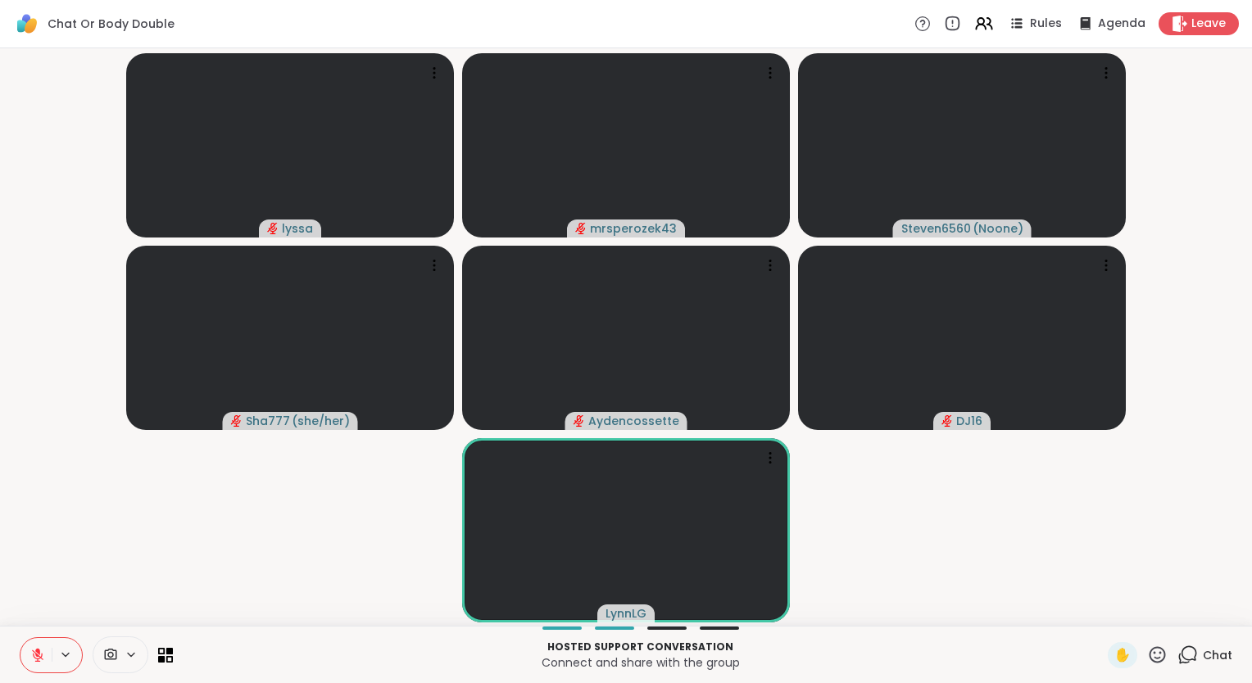
click at [1148, 655] on icon at bounding box center [1157, 655] width 20 height 20
click at [1094, 600] on div "❤️" at bounding box center [1108, 612] width 29 height 26
click at [1153, 655] on icon at bounding box center [1157, 655] width 20 height 20
click at [1173, 617] on span "🌟" at bounding box center [1181, 612] width 16 height 20
click at [961, 559] on video-player-container "lyssa mrsperozek43 Steven6560 ( Noone ) Sha777 ( she/her ) Aydencossette DJ16 […" at bounding box center [626, 337] width 1232 height 564
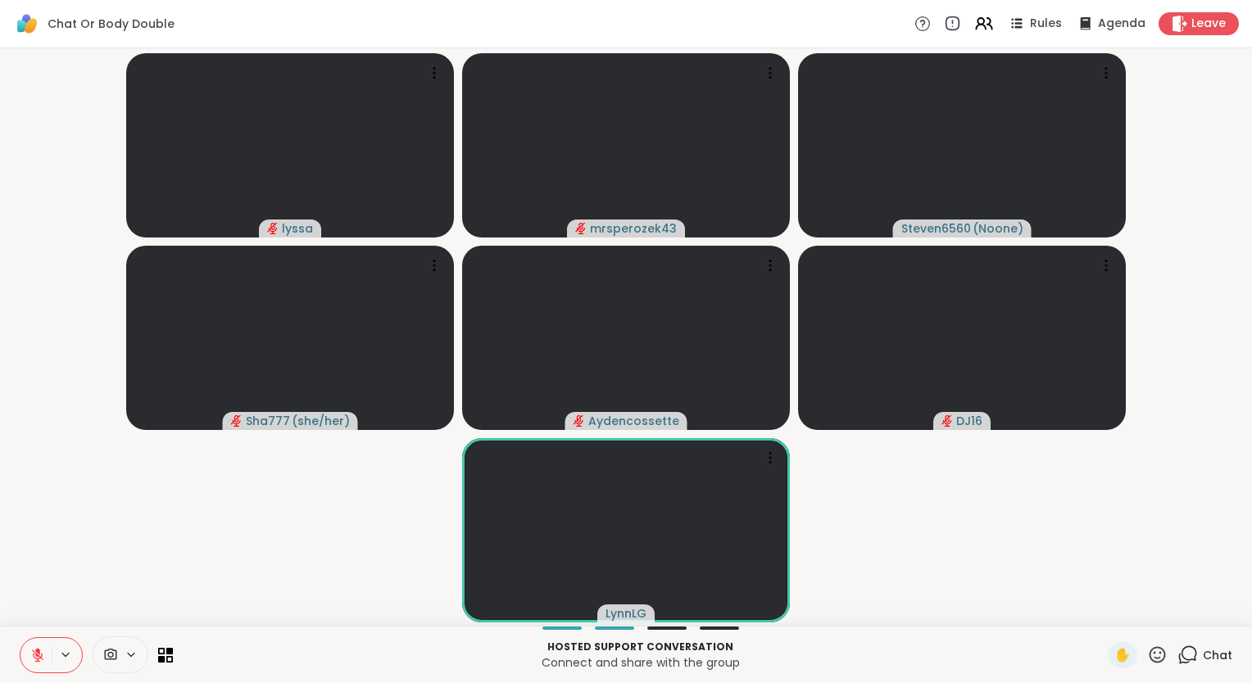
click at [1147, 645] on icon at bounding box center [1157, 655] width 20 height 20
click at [1101, 605] on span "❤️" at bounding box center [1109, 612] width 16 height 20
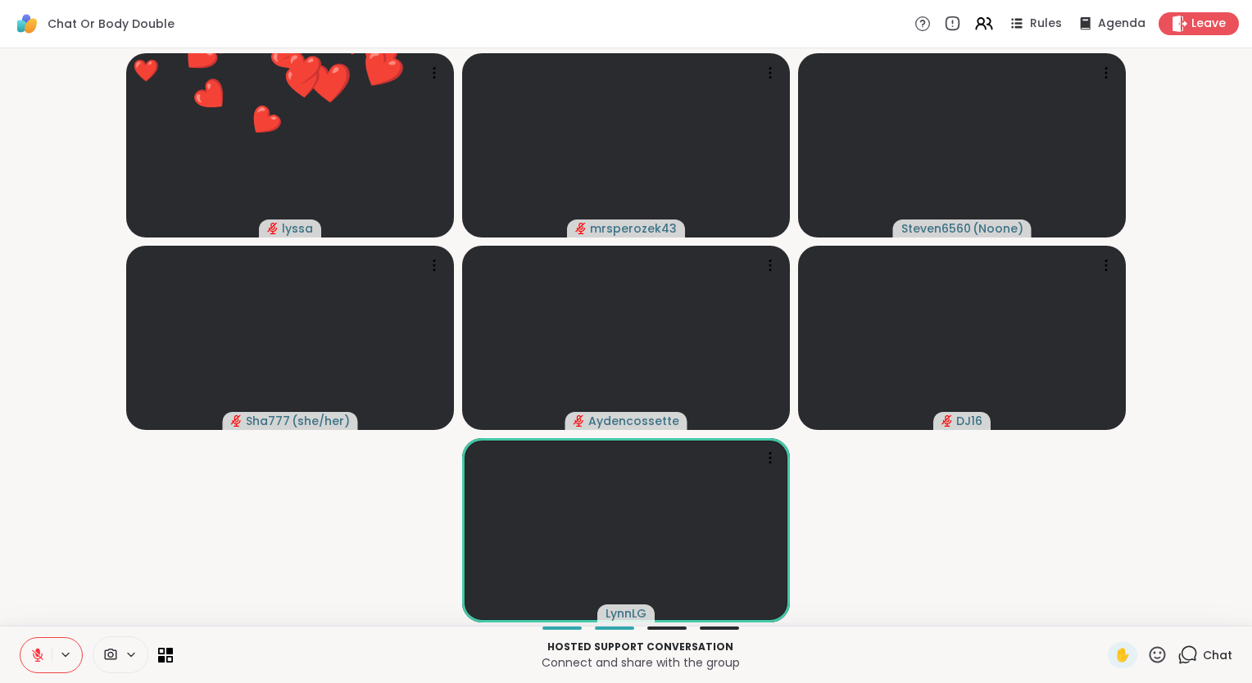
click at [1055, 664] on p "Connect and share with the group" at bounding box center [640, 663] width 915 height 16
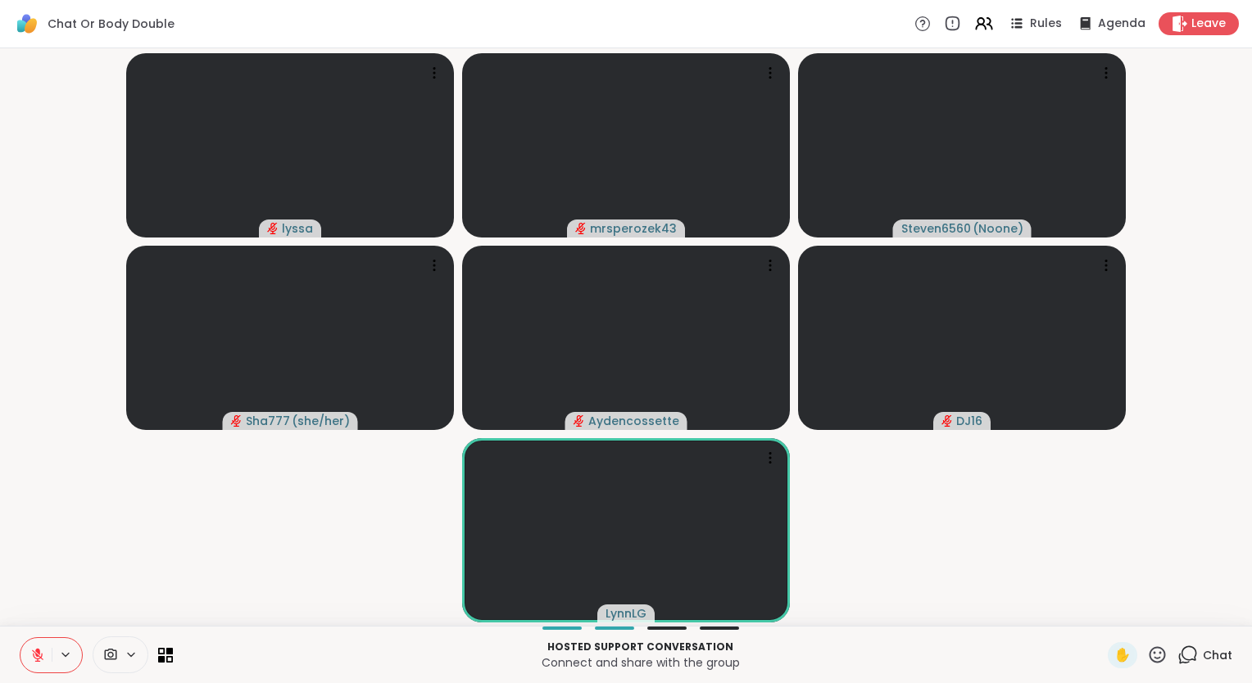
click at [36, 644] on button at bounding box center [35, 655] width 31 height 34
click at [37, 655] on icon at bounding box center [37, 655] width 15 height 15
click at [39, 655] on icon at bounding box center [37, 655] width 15 height 15
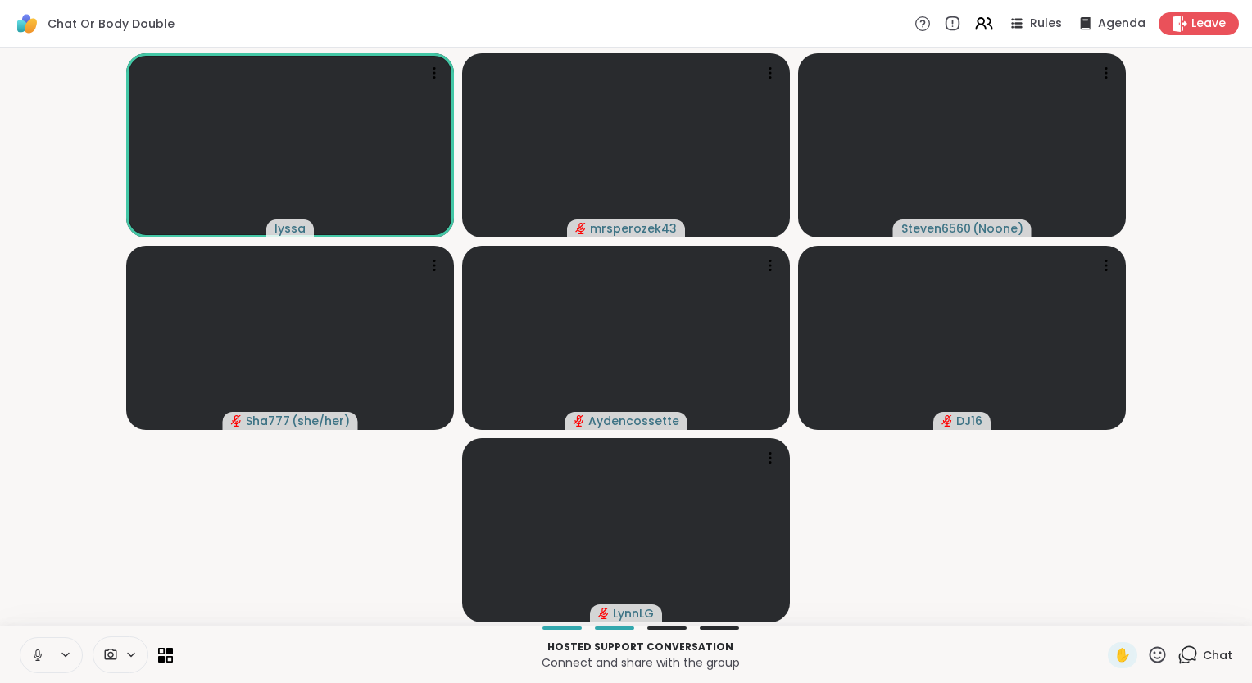
click at [34, 655] on icon at bounding box center [38, 655] width 8 height 5
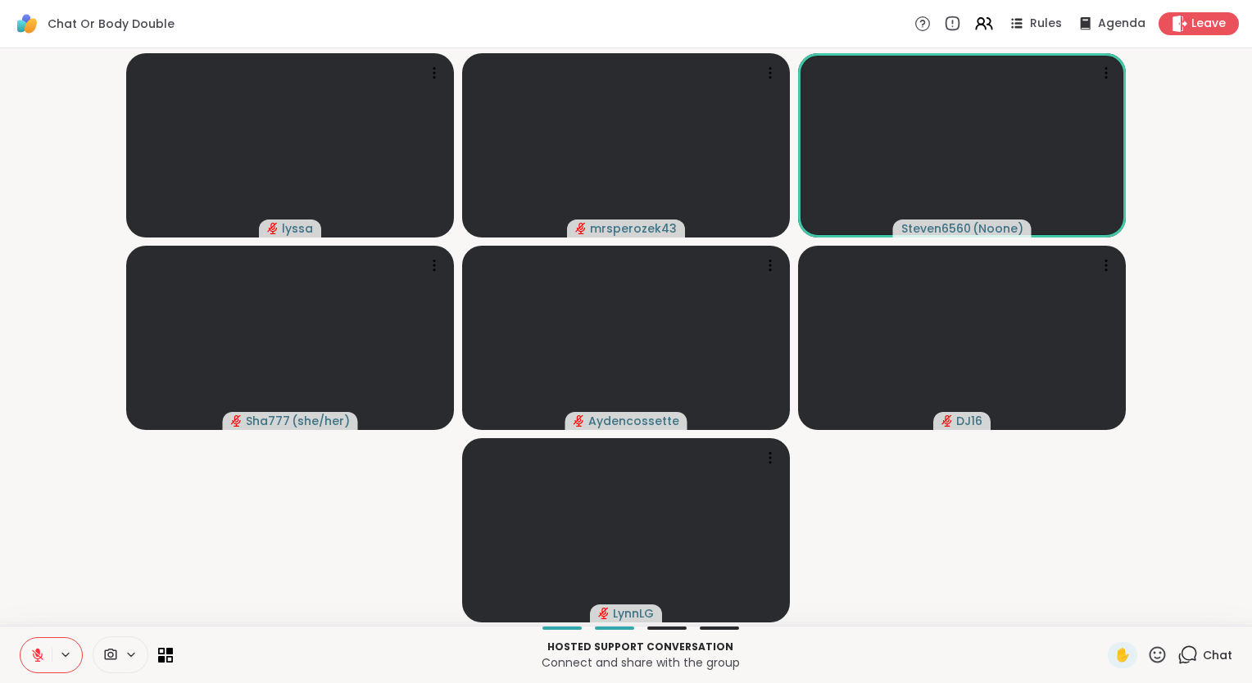
click at [34, 655] on icon at bounding box center [37, 655] width 15 height 15
click at [34, 655] on icon at bounding box center [38, 655] width 8 height 5
drag, startPoint x: 34, startPoint y: 655, endPoint x: 10, endPoint y: 601, distance: 59.1
click at [10, 601] on div "lyssa mrsperozek43 Steven6560 ( Noone ) Sha777 ( she/her ) Aydencossette DJ16 […" at bounding box center [626, 337] width 1252 height 578
click at [1147, 655] on icon at bounding box center [1157, 655] width 20 height 20
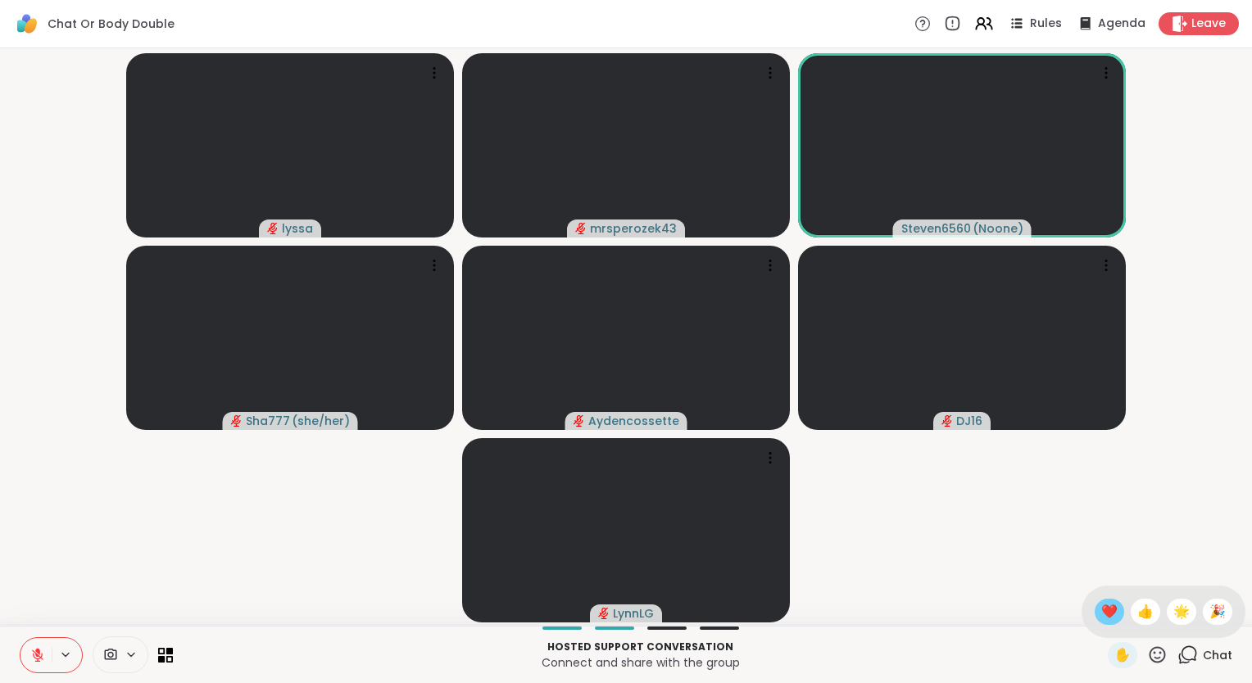
click at [1101, 611] on span "❤️" at bounding box center [1109, 612] width 16 height 20
click at [1090, 611] on video-player-container "lyssa mrsperozek43 Steven6560 ( Noone ) Sha777 ( she/her ) Aydencossette DJ16 […" at bounding box center [626, 337] width 1232 height 564
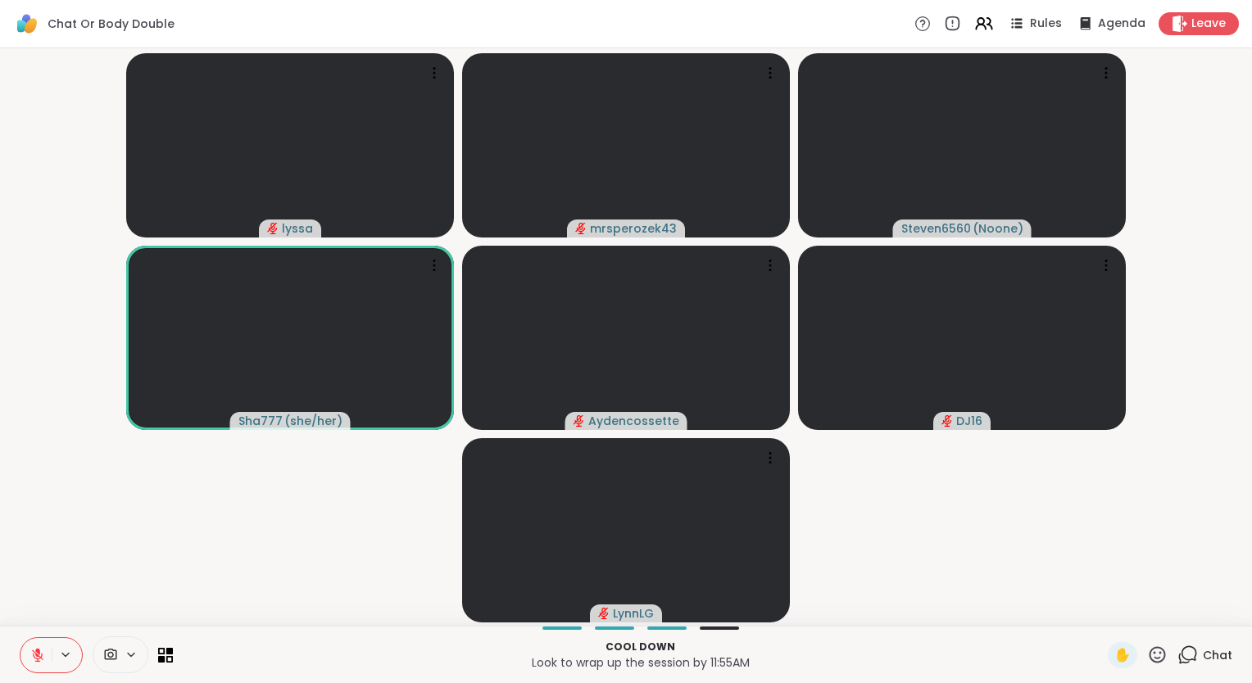
click at [1090, 611] on video-player-container "lyssa mrsperozek43 Steven6560 ( Noone ) Sha777 ( she/her ) Aydencossette DJ16 […" at bounding box center [626, 337] width 1232 height 564
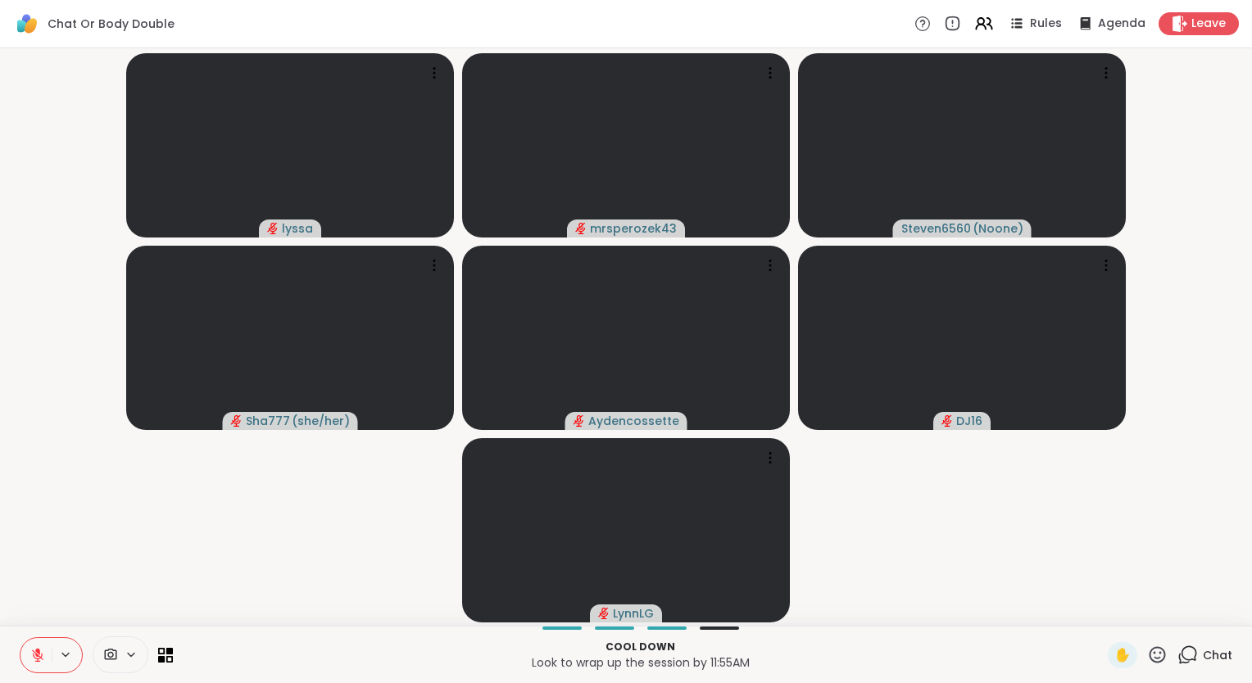
click at [40, 661] on icon at bounding box center [37, 655] width 15 height 15
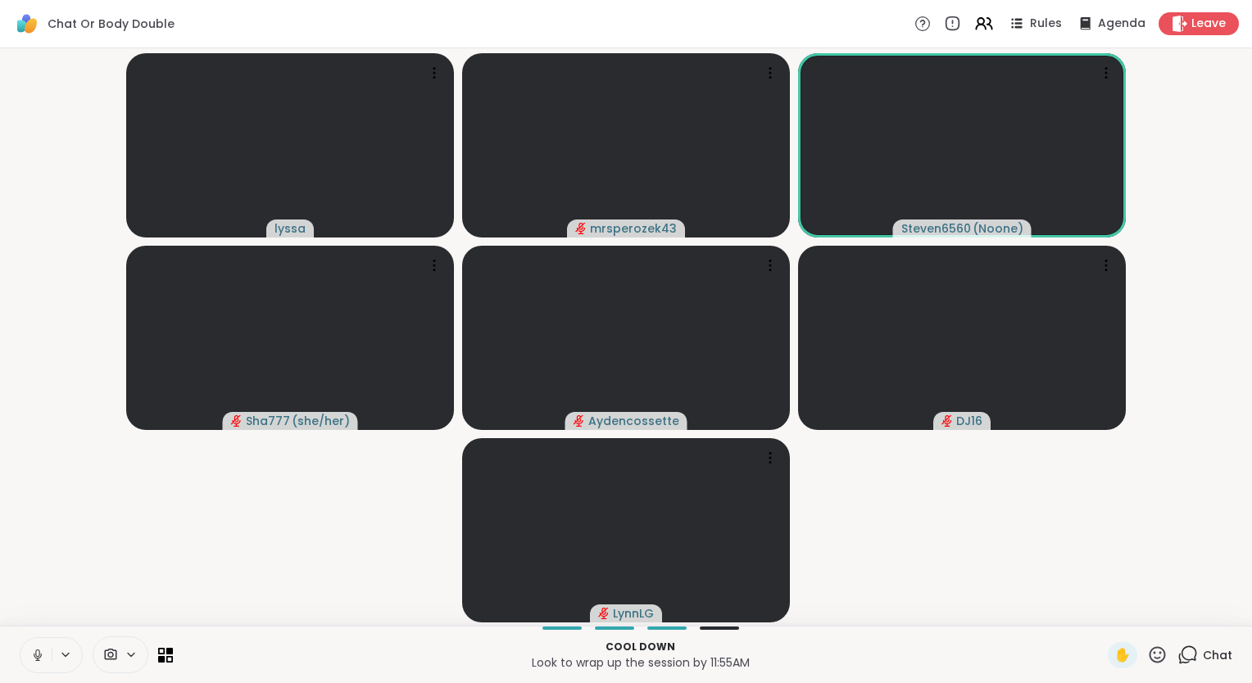
click at [38, 659] on icon at bounding box center [37, 655] width 15 height 15
click at [38, 659] on icon at bounding box center [37, 655] width 11 height 11
click at [33, 673] on div at bounding box center [51, 655] width 63 height 36
click at [35, 644] on button at bounding box center [35, 655] width 31 height 34
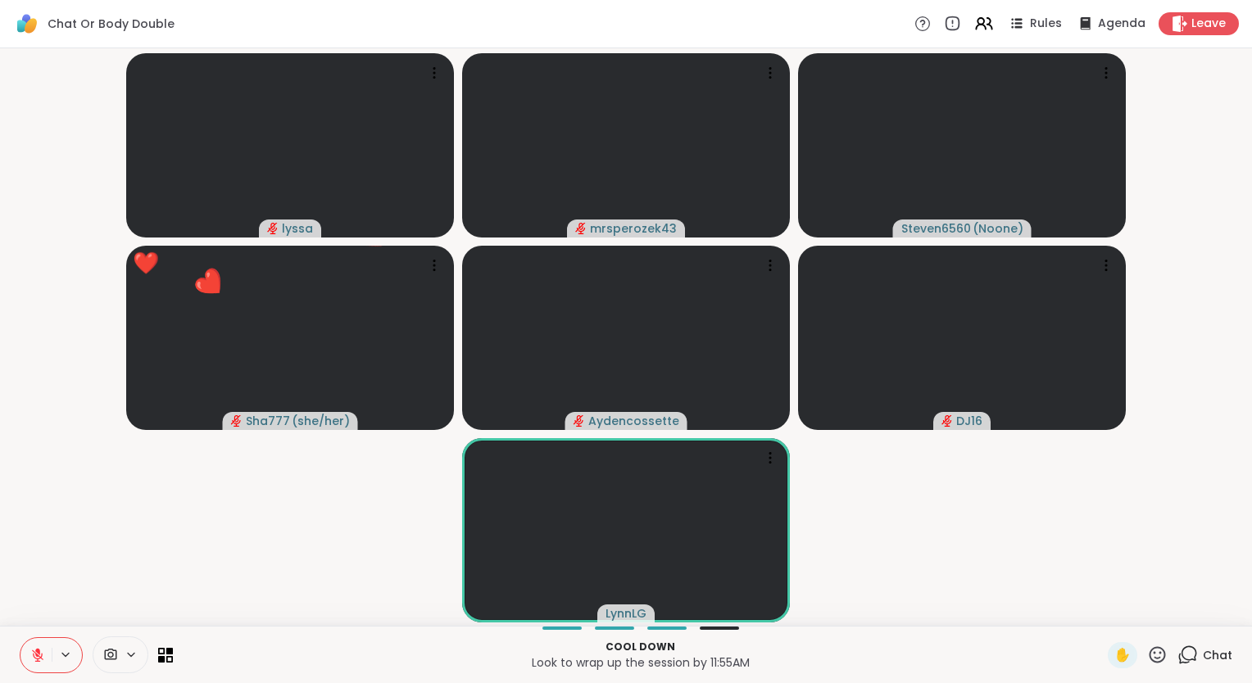
click at [121, 576] on video-player-container "[PERSON_NAME] mrsperozek43 Steven6560 ( Noone ) ❤️ Sha777 ( she/her ) ❤️ ❤️ ❤️ …" at bounding box center [626, 337] width 1232 height 564
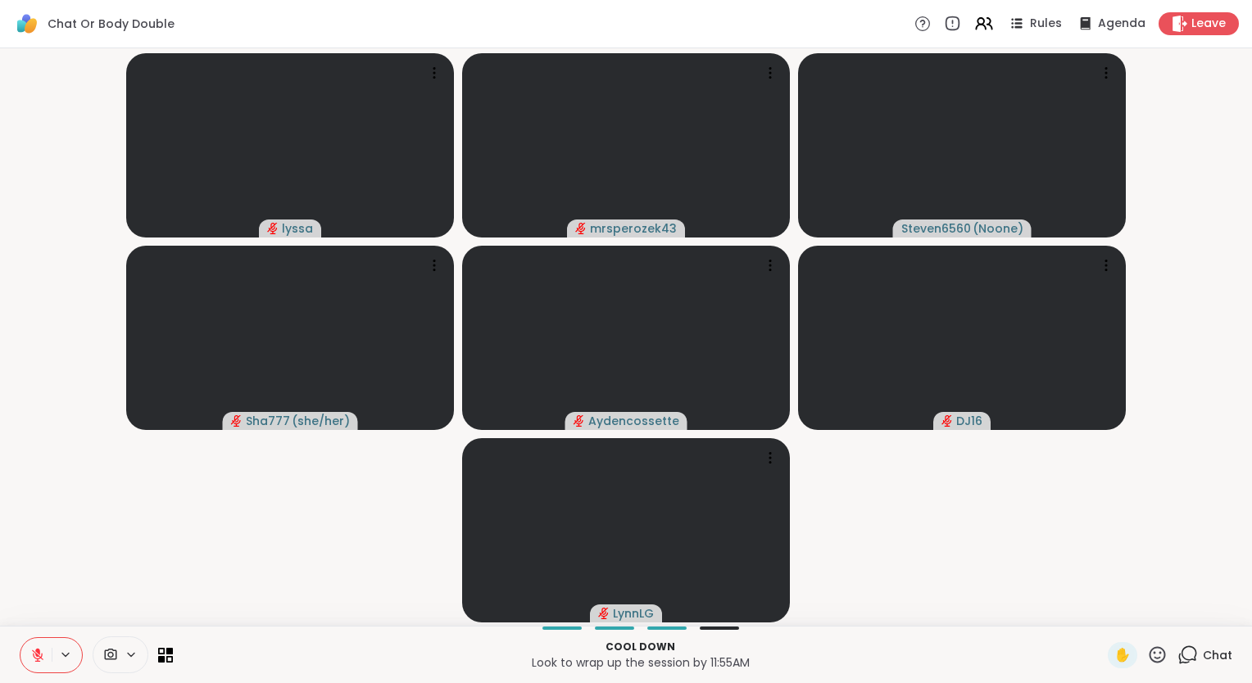
click at [1147, 652] on icon at bounding box center [1157, 655] width 20 height 20
click at [1101, 614] on span "❤️" at bounding box center [1109, 612] width 16 height 20
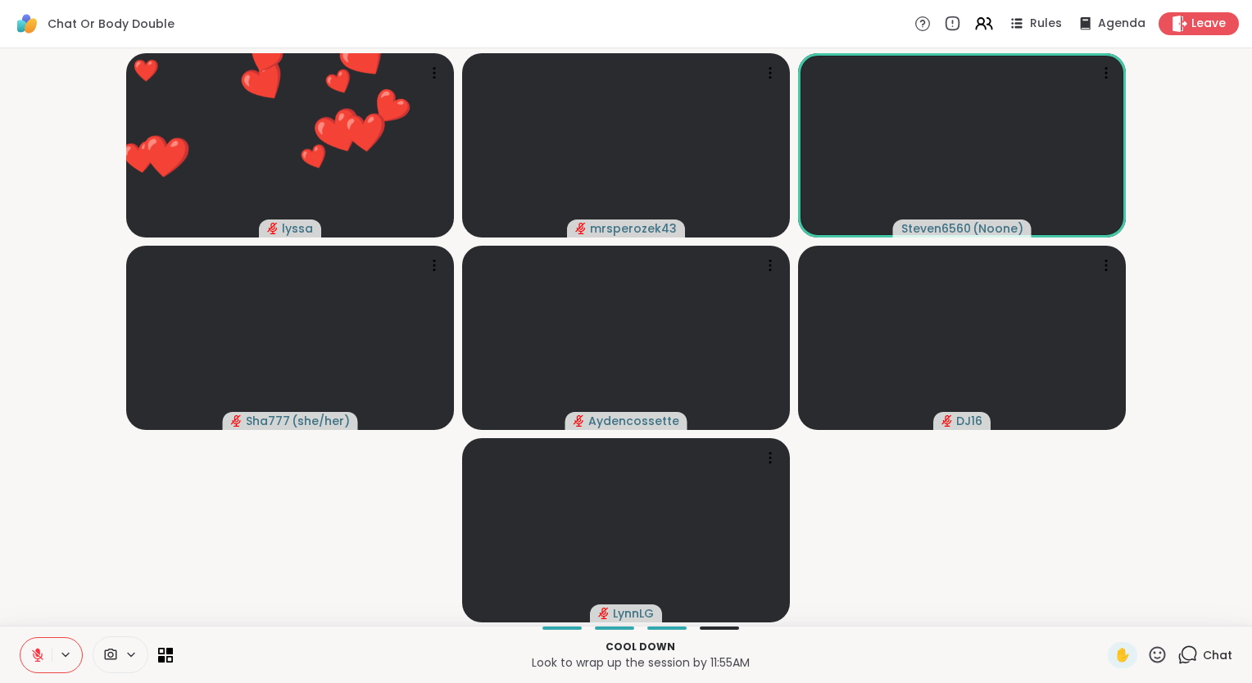
click at [34, 649] on icon at bounding box center [37, 655] width 15 height 15
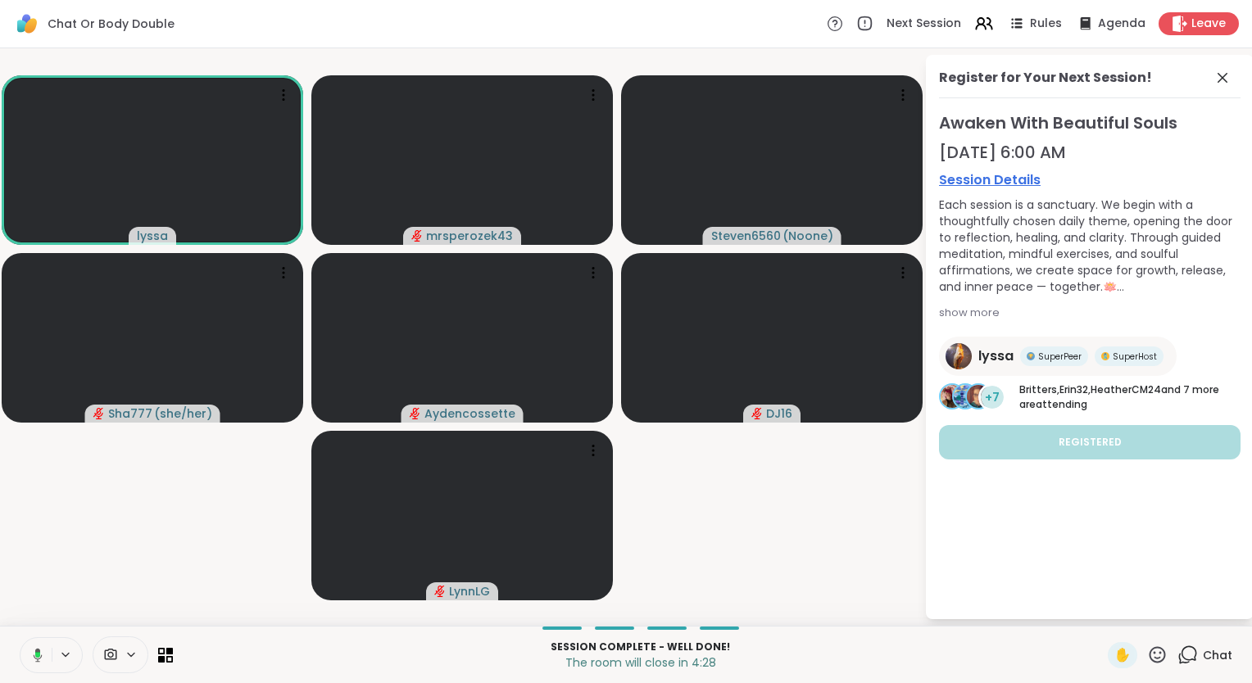
click at [33, 648] on icon at bounding box center [35, 655] width 15 height 15
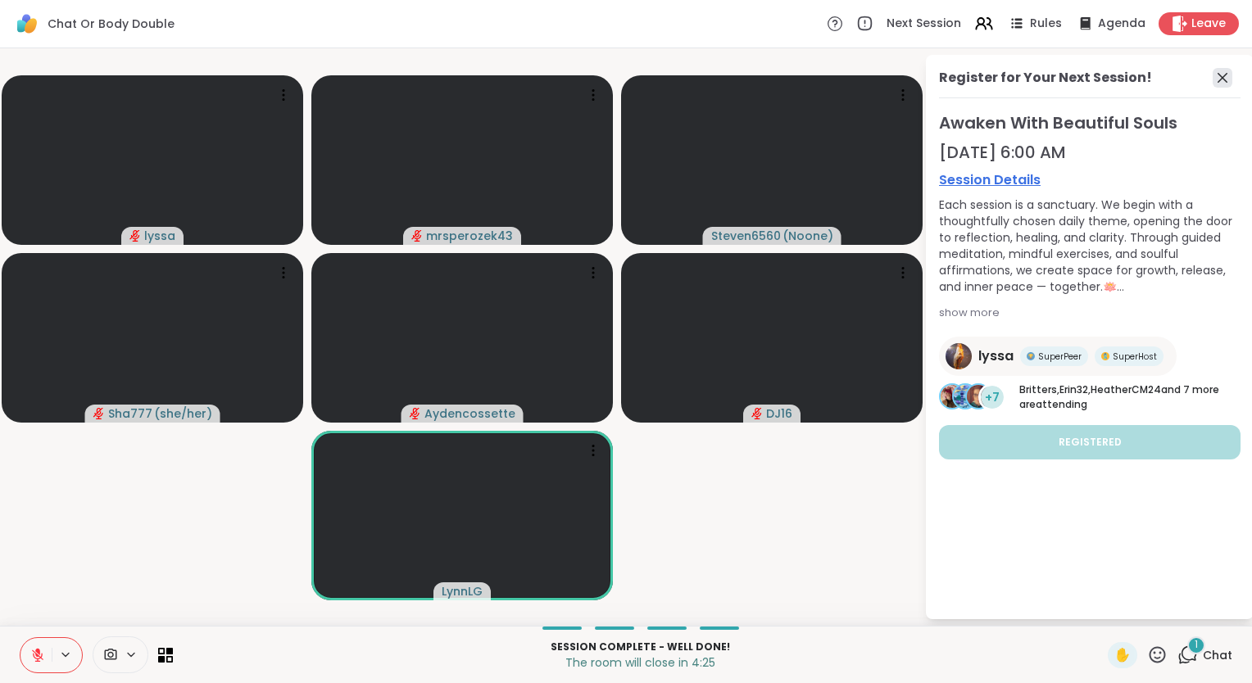
click at [1229, 76] on icon at bounding box center [1222, 78] width 20 height 20
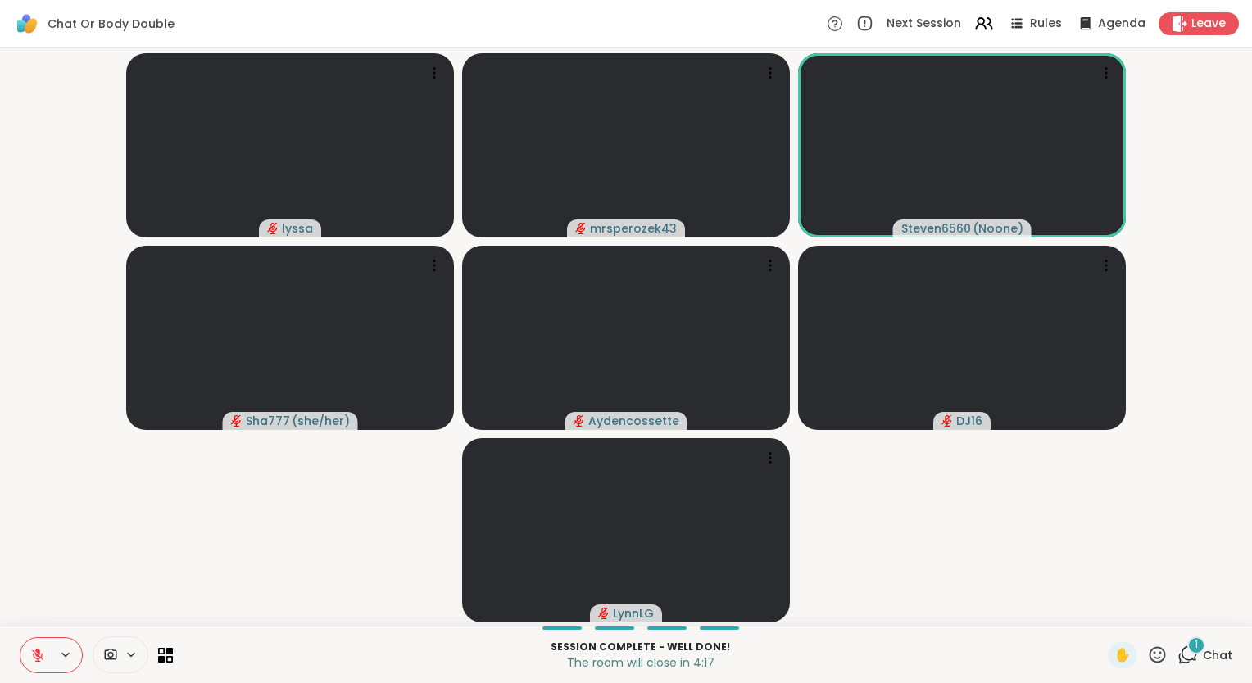
click at [28, 650] on button at bounding box center [35, 655] width 31 height 34
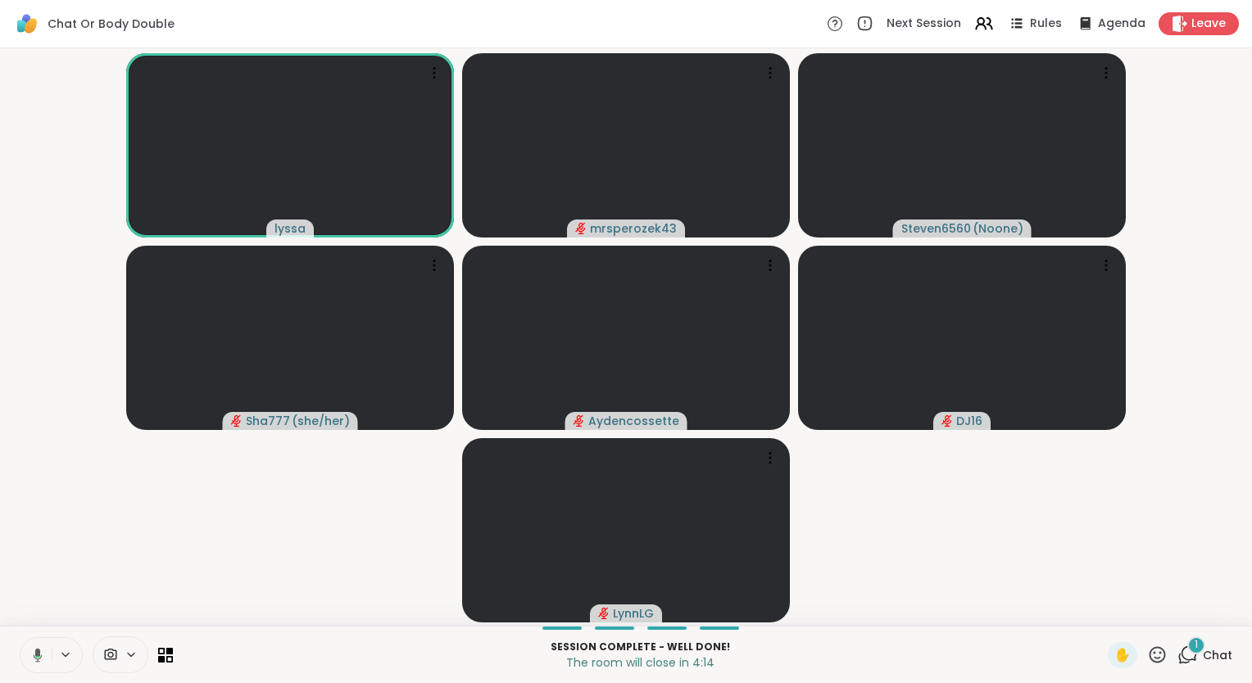
click at [39, 662] on icon at bounding box center [35, 655] width 15 height 15
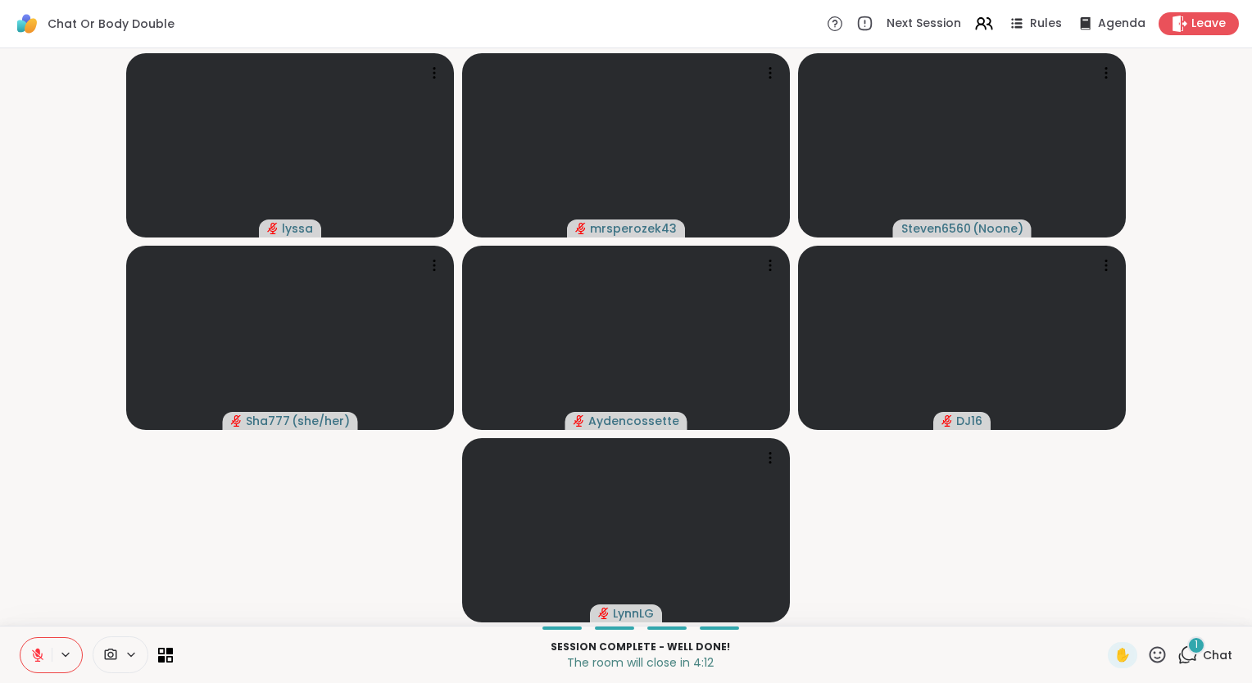
click at [35, 667] on button at bounding box center [35, 655] width 31 height 34
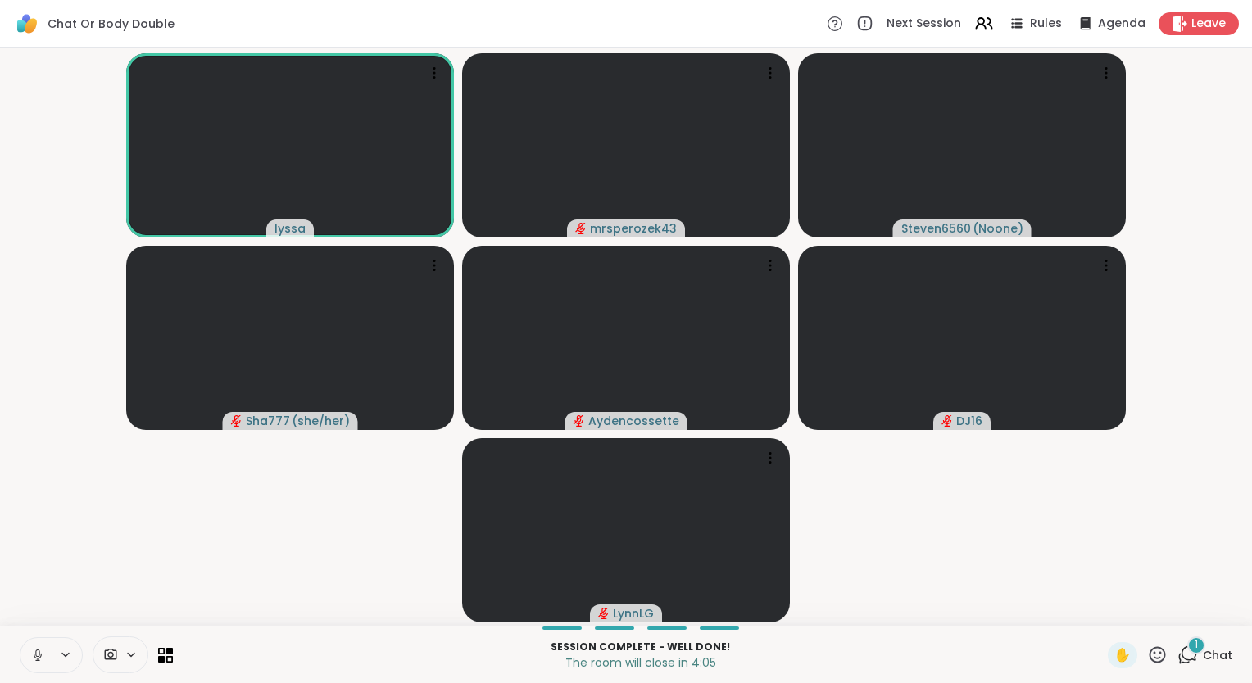
click at [1196, 248] on video-player-container "lyssa mrsperozek43 Steven6560 ( Noone ) Sha777 ( she/her ) Aydencossette DJ16 […" at bounding box center [626, 337] width 1232 height 564
click at [1196, 248] on video-player-container "[PERSON_NAME] mrsperozek43 ❤️ Steven6560 ( Noone ) ❤️ ❤️ ❤️ ❤️ ❤️ ❤️ ❤️ ❤️ ❤️ ❤…" at bounding box center [626, 337] width 1232 height 564
click at [34, 654] on icon at bounding box center [38, 655] width 8 height 5
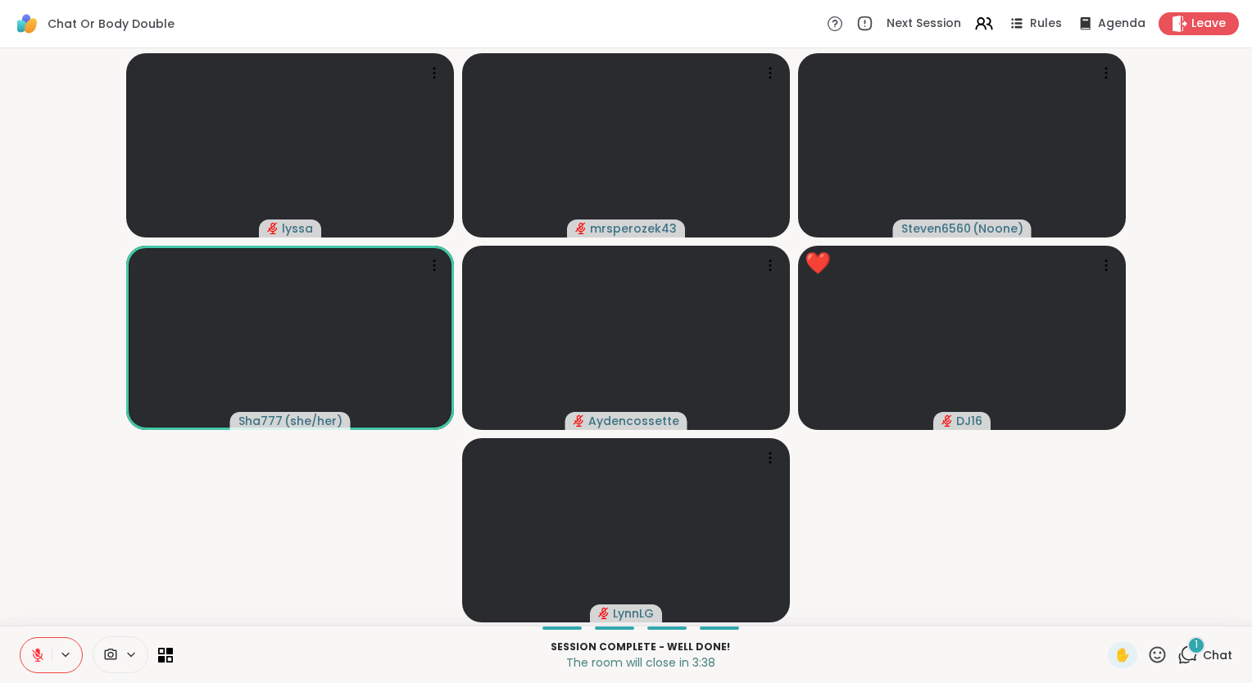
click at [34, 654] on icon at bounding box center [37, 655] width 15 height 15
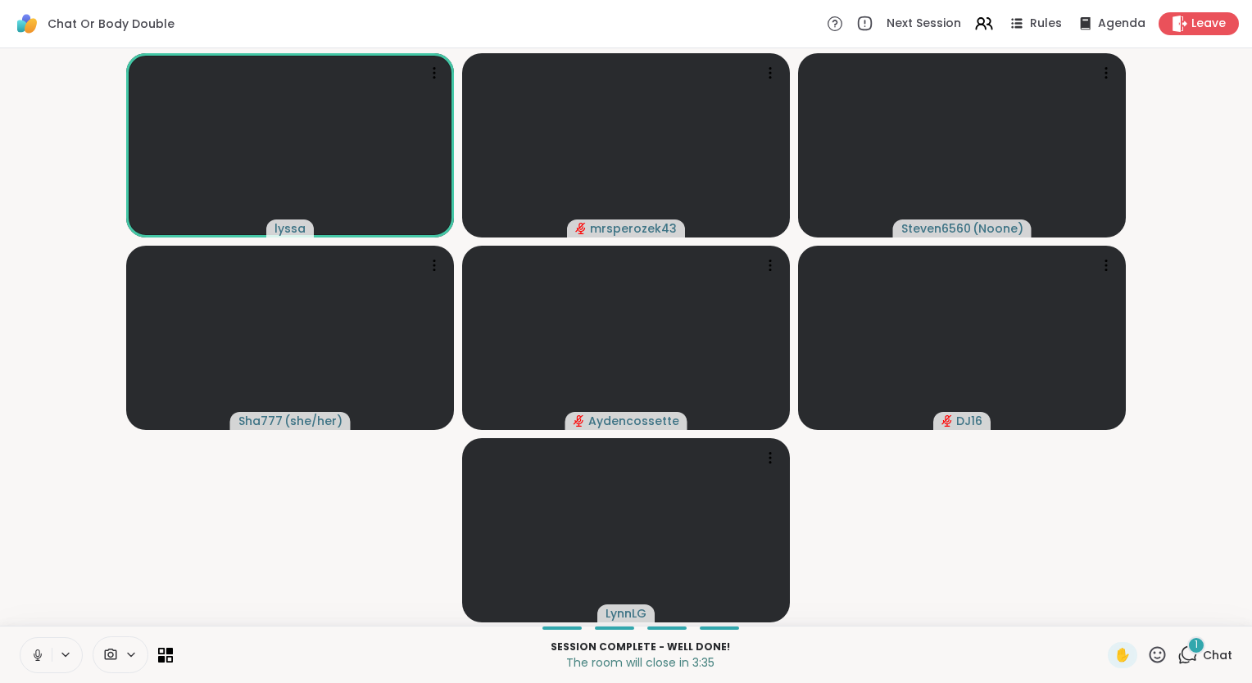
click at [34, 652] on icon at bounding box center [37, 655] width 15 height 15
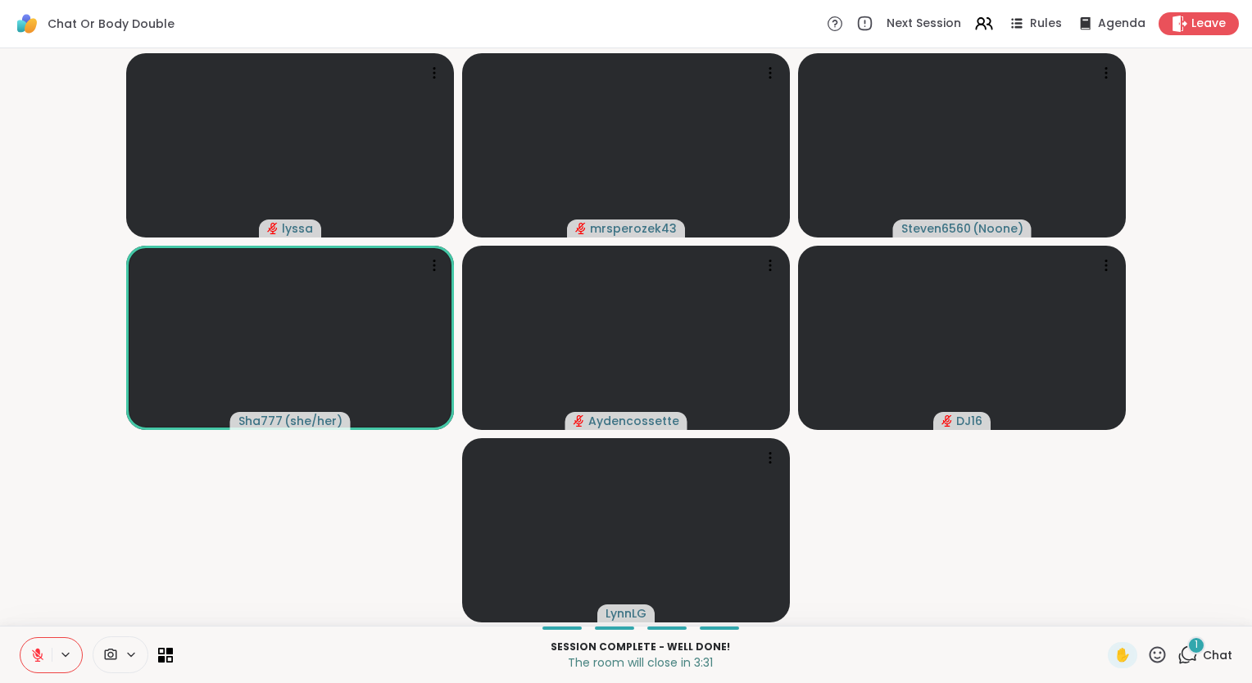
click at [34, 652] on icon at bounding box center [37, 655] width 11 height 11
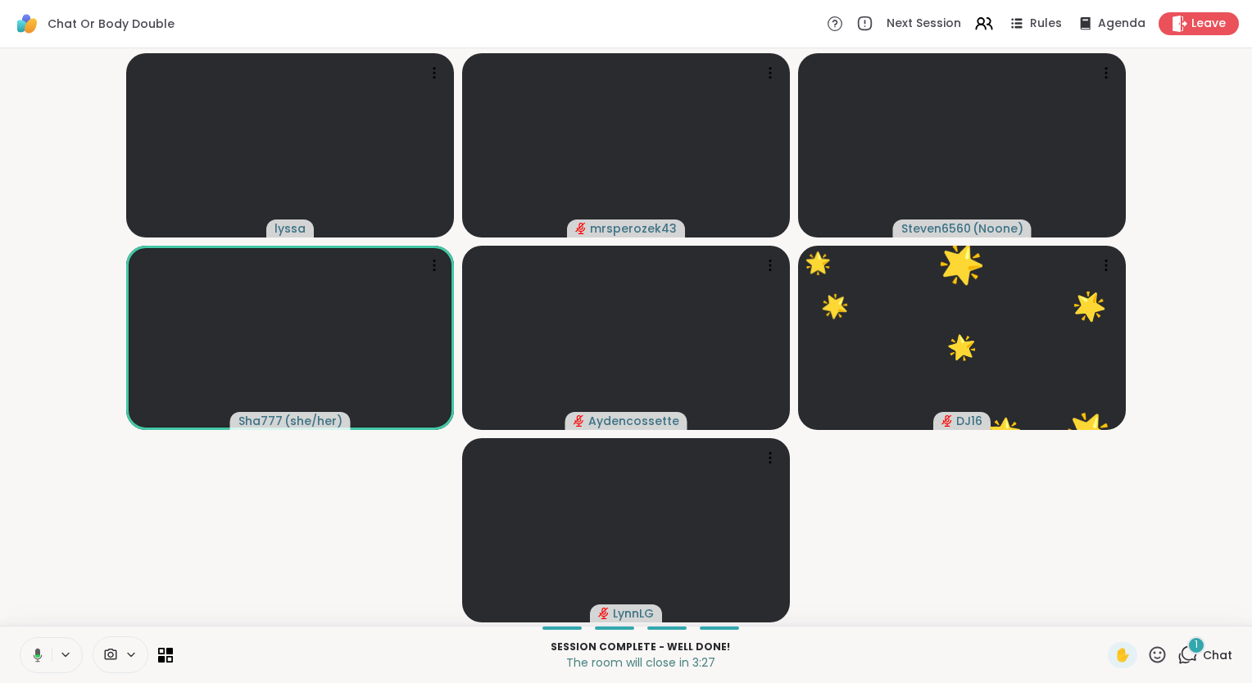
click at [39, 647] on button at bounding box center [35, 655] width 34 height 34
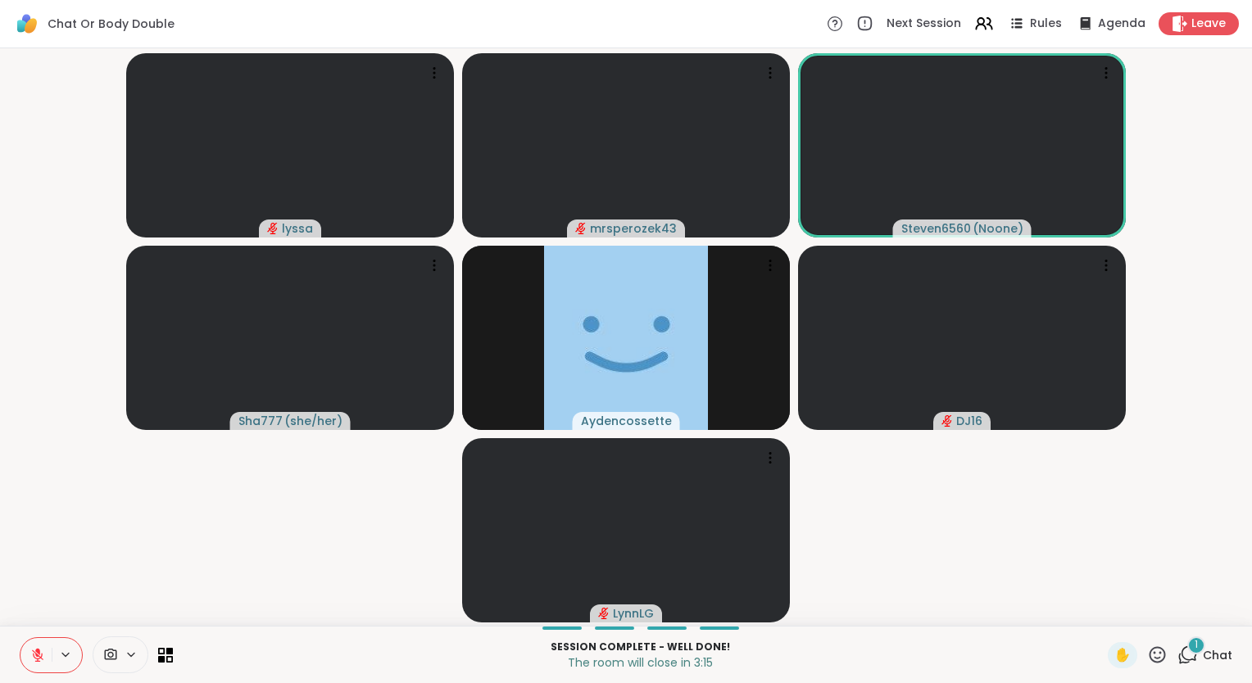
click at [39, 647] on button at bounding box center [35, 655] width 31 height 34
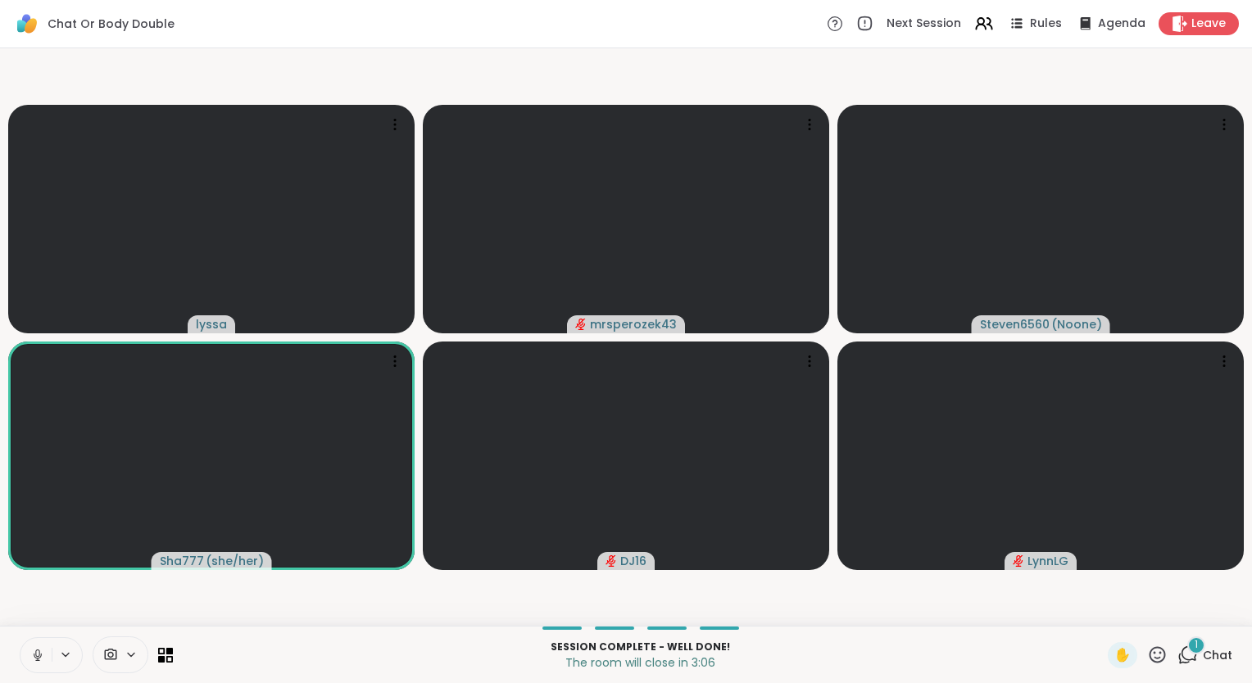
click at [39, 647] on button at bounding box center [35, 655] width 31 height 34
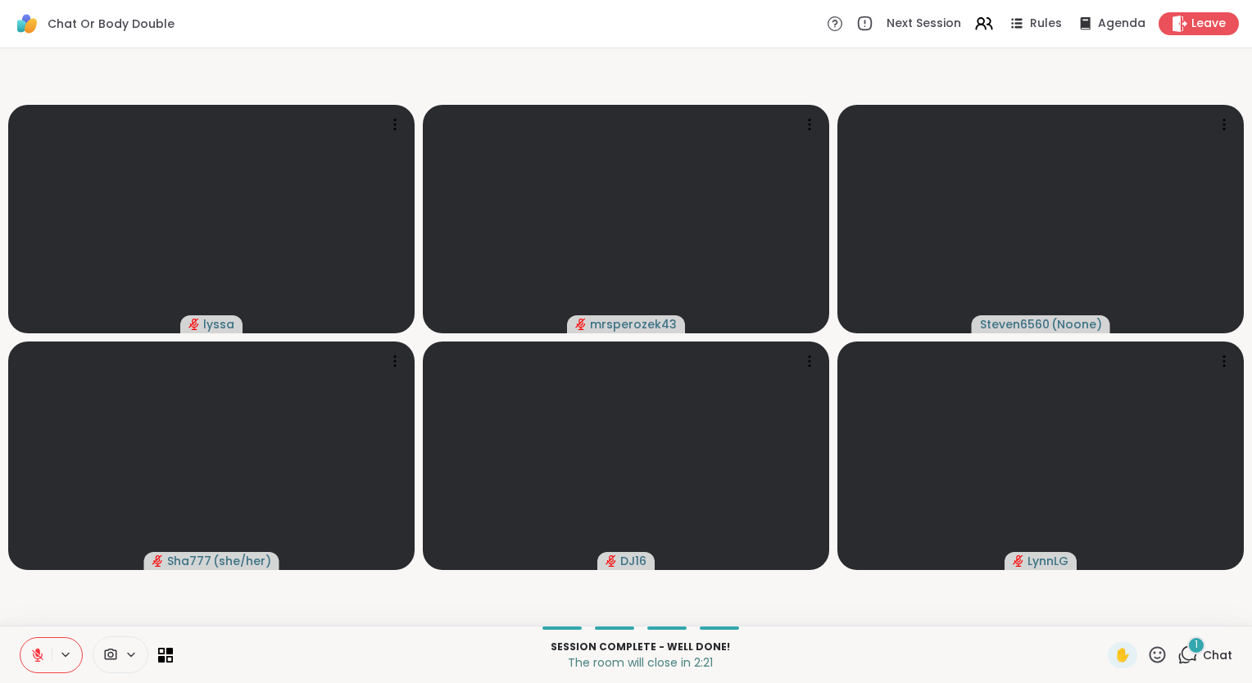
click at [37, 654] on icon at bounding box center [37, 655] width 15 height 15
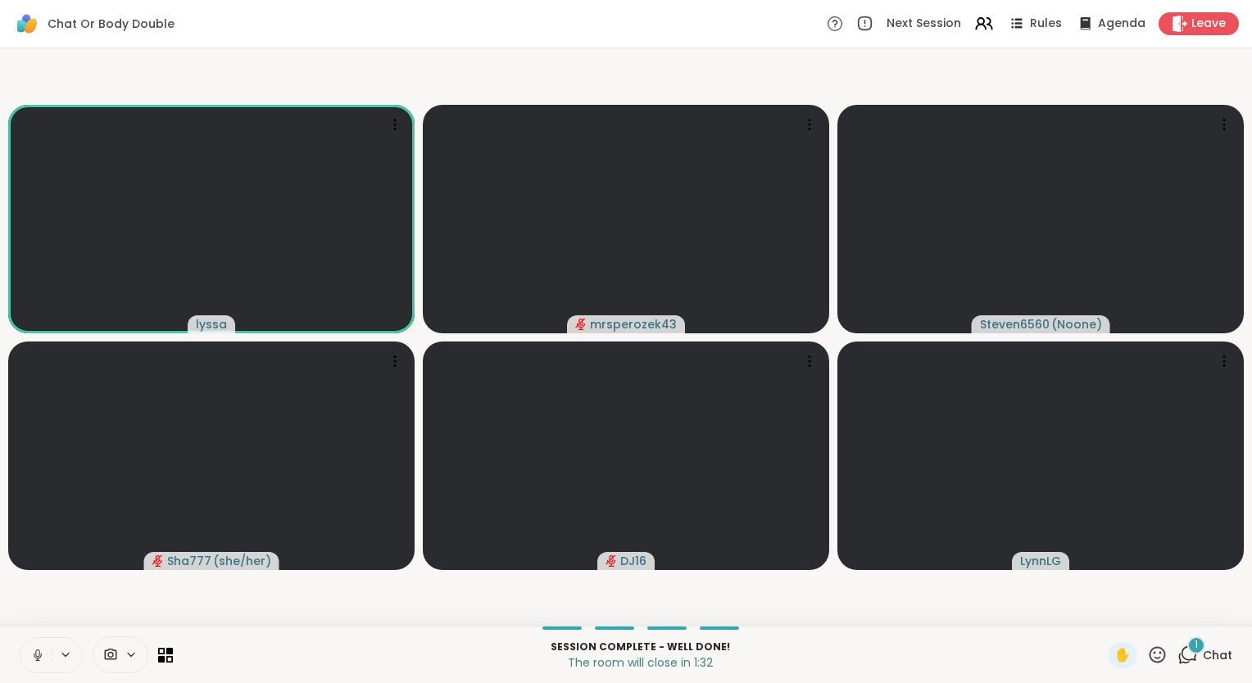
click at [39, 652] on icon at bounding box center [37, 655] width 15 height 15
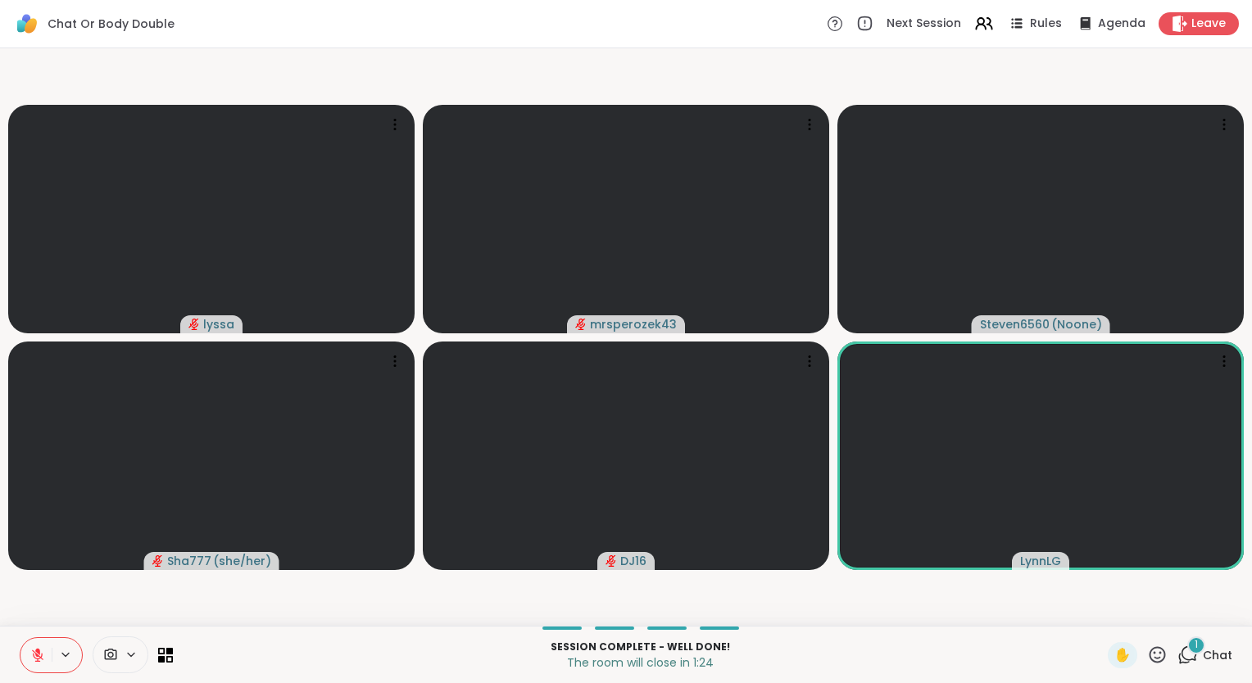
click at [39, 652] on icon at bounding box center [37, 655] width 15 height 15
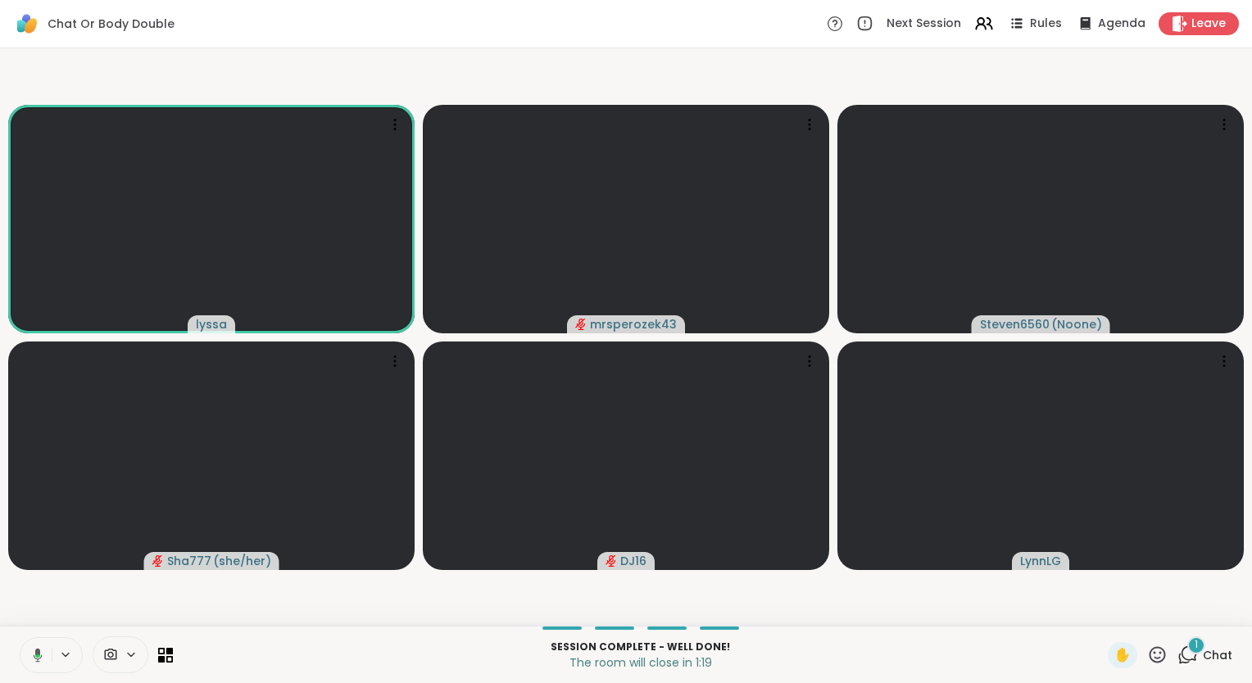
click at [40, 655] on icon at bounding box center [35, 655] width 15 height 15
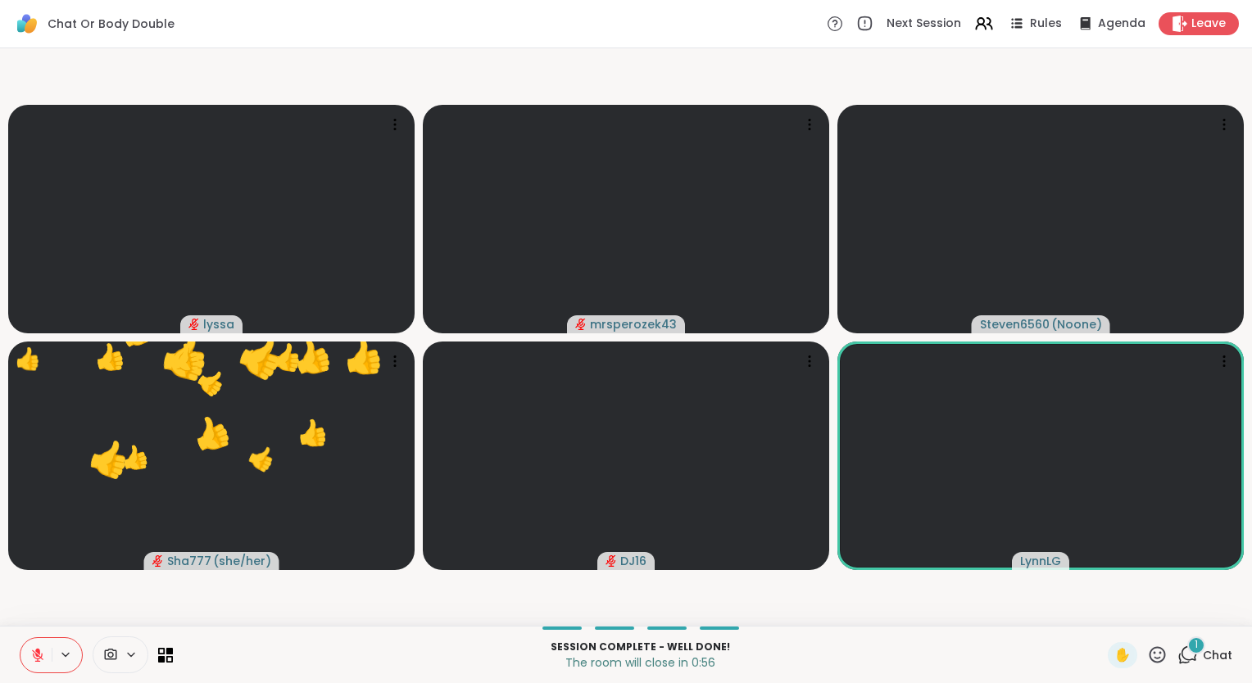
click at [1147, 654] on icon at bounding box center [1157, 655] width 20 height 20
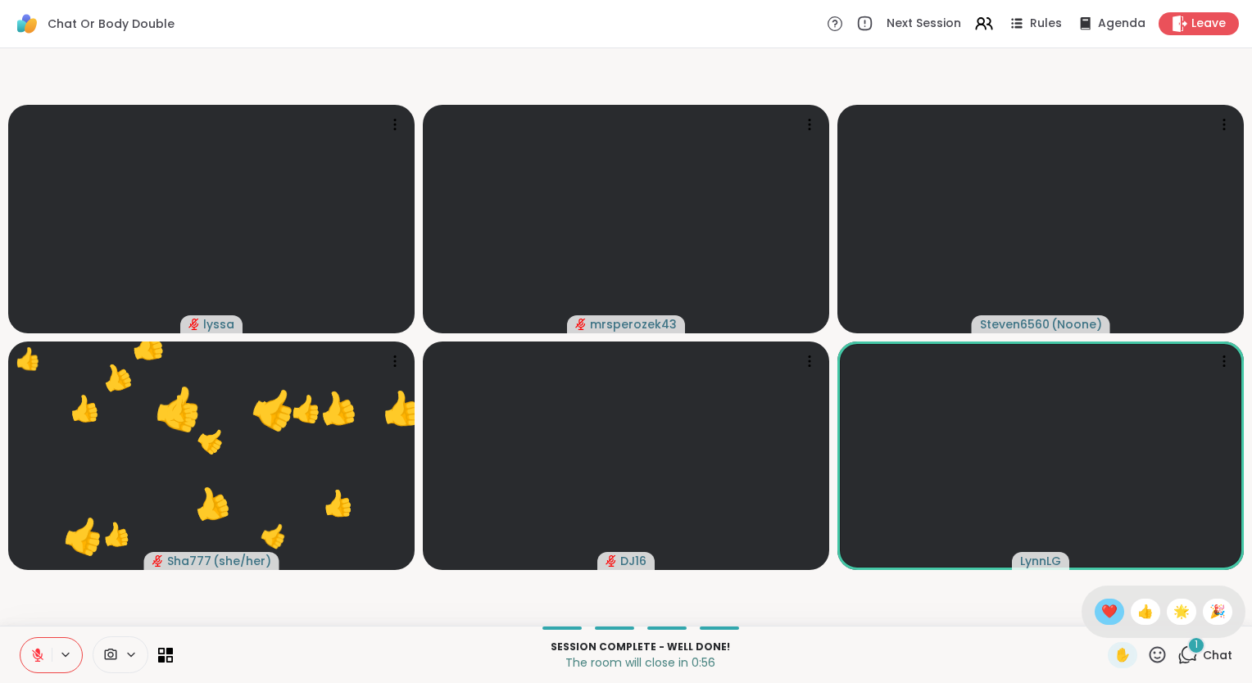
click at [1101, 612] on span "❤️" at bounding box center [1109, 612] width 16 height 20
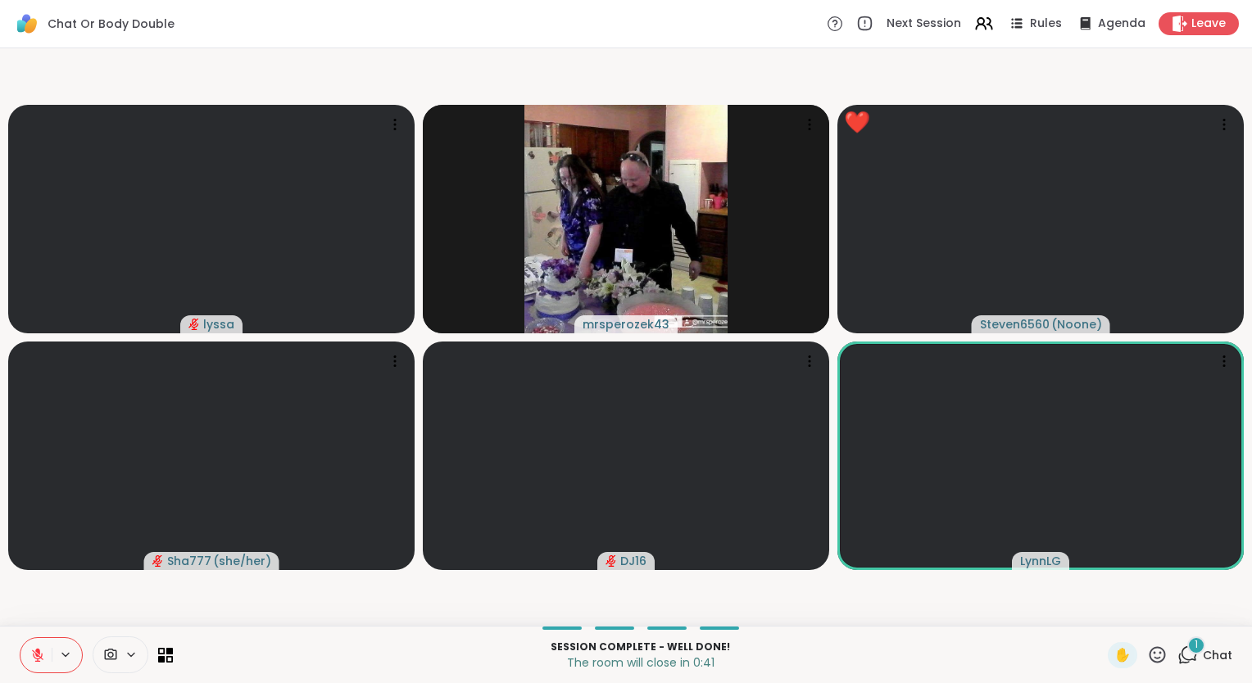
click at [39, 657] on icon at bounding box center [37, 655] width 15 height 15
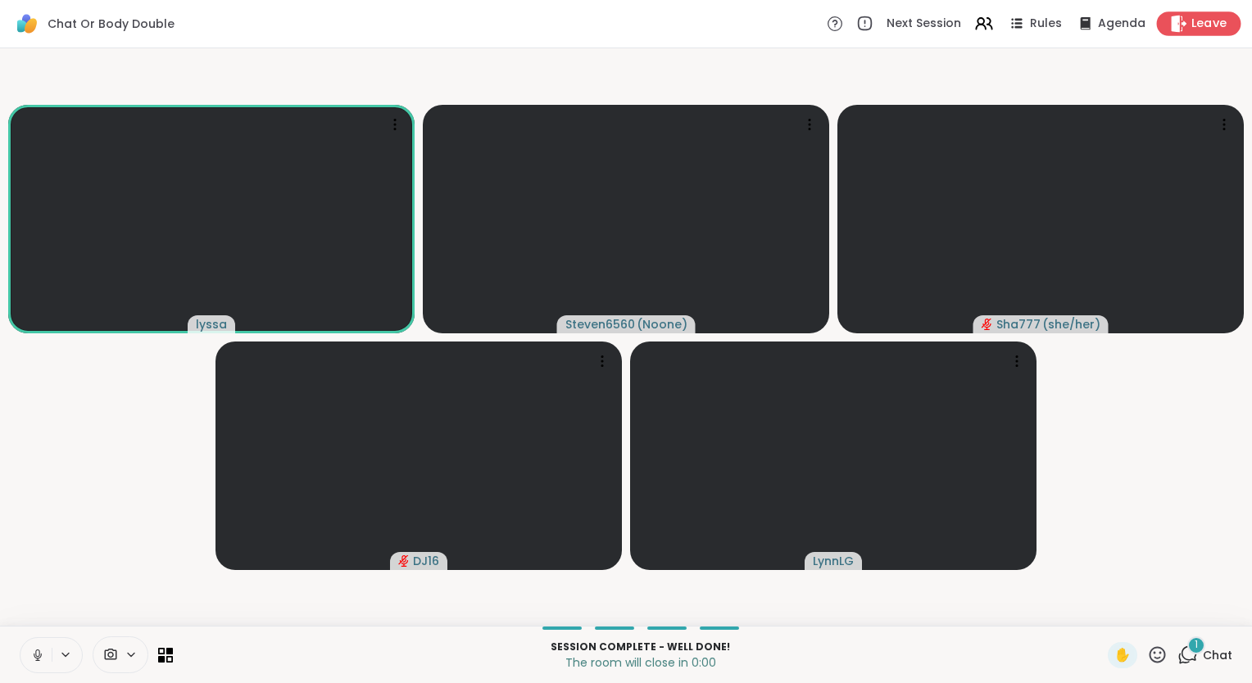
click at [1199, 34] on div "Leave" at bounding box center [1199, 23] width 84 height 24
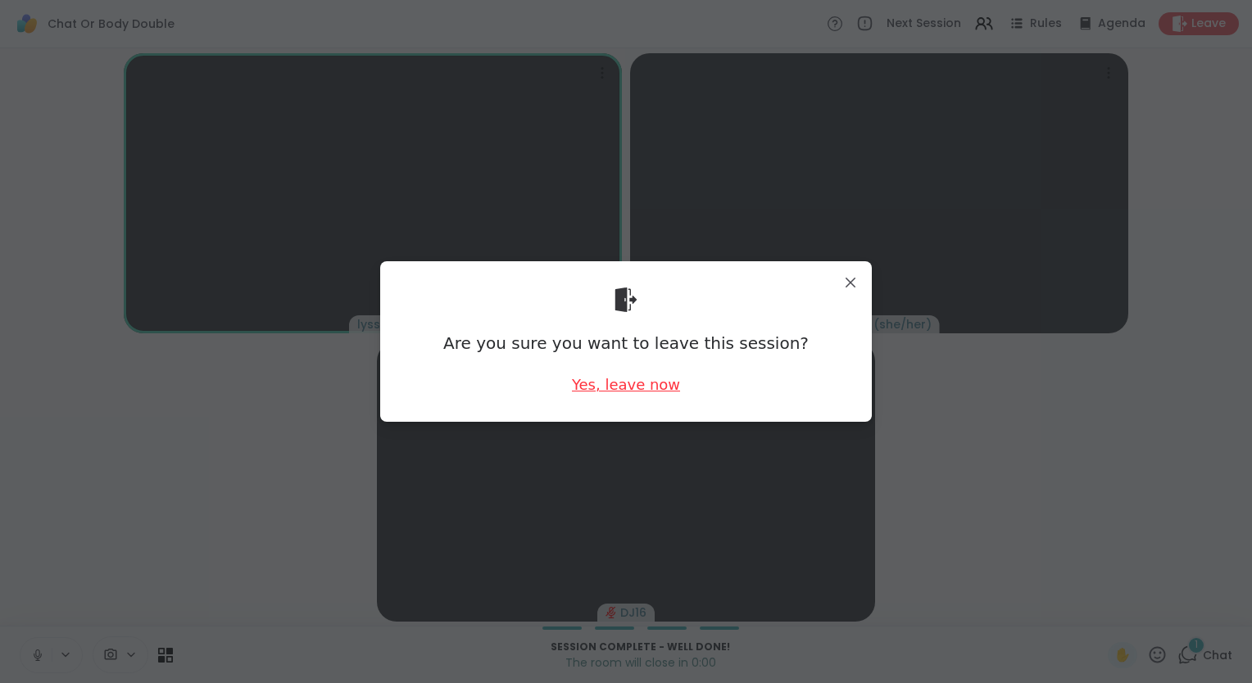
click at [576, 381] on div "Yes, leave now" at bounding box center [626, 384] width 108 height 20
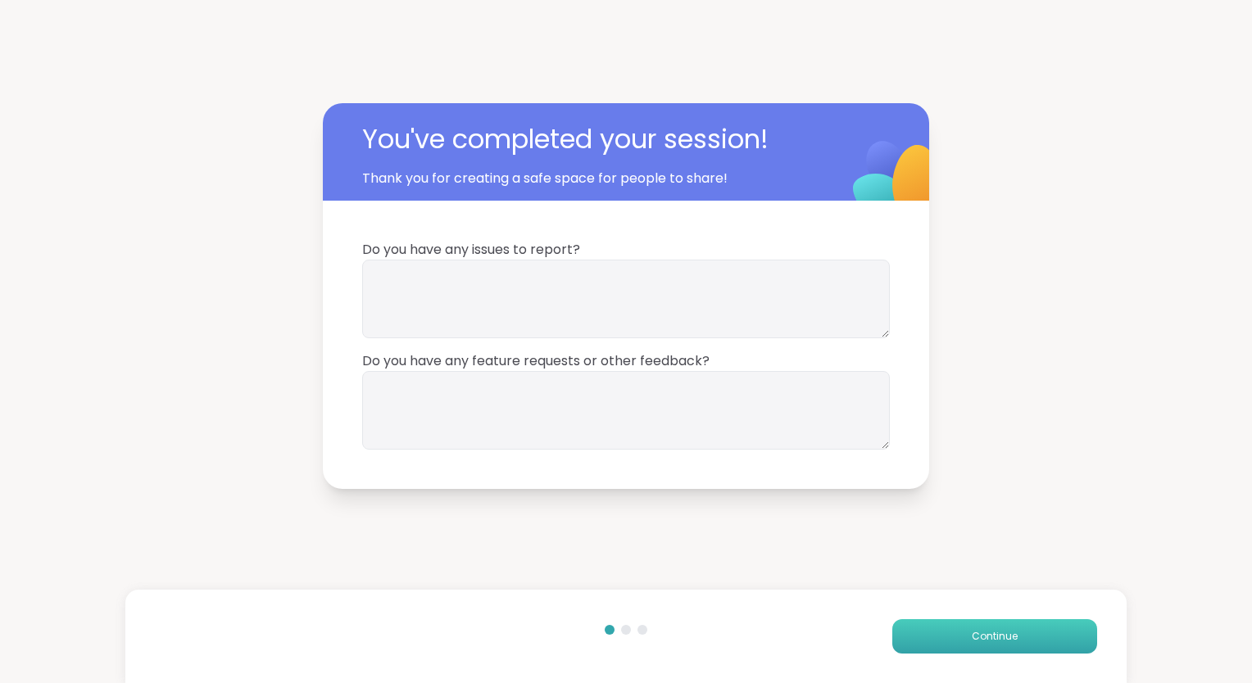
click at [918, 628] on button "Continue" at bounding box center [994, 636] width 205 height 34
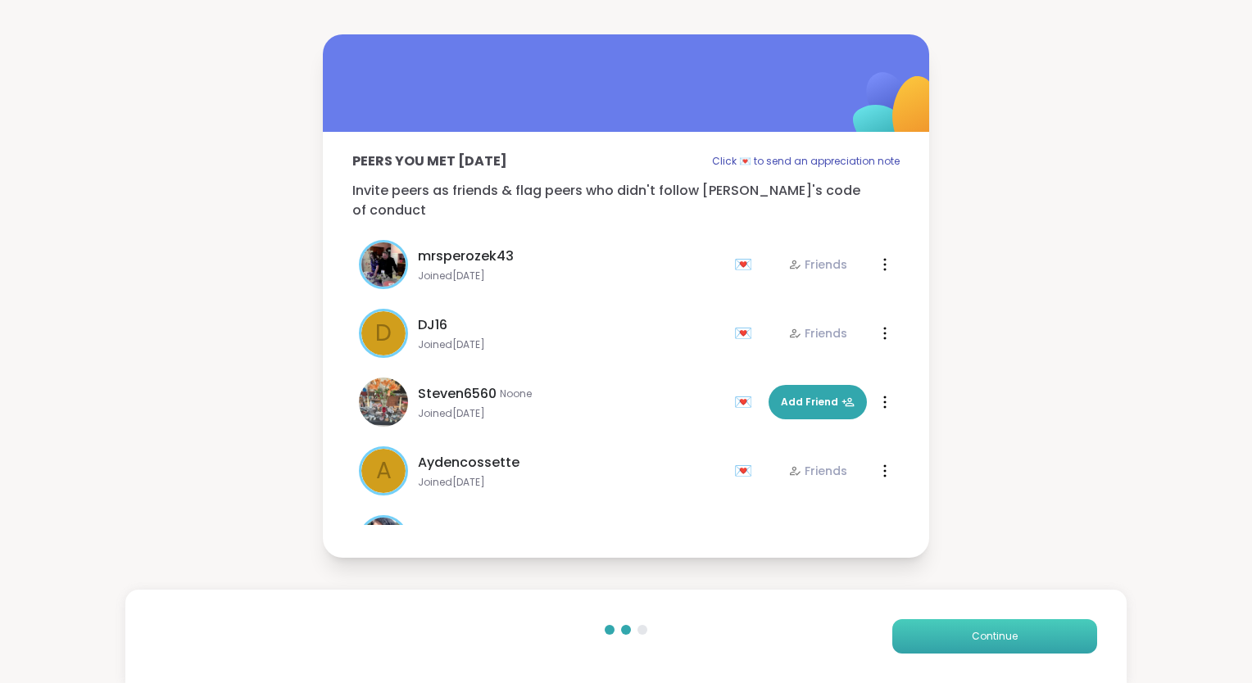
drag, startPoint x: 918, startPoint y: 628, endPoint x: 904, endPoint y: 629, distance: 14.0
click at [904, 629] on button "Continue" at bounding box center [994, 636] width 205 height 34
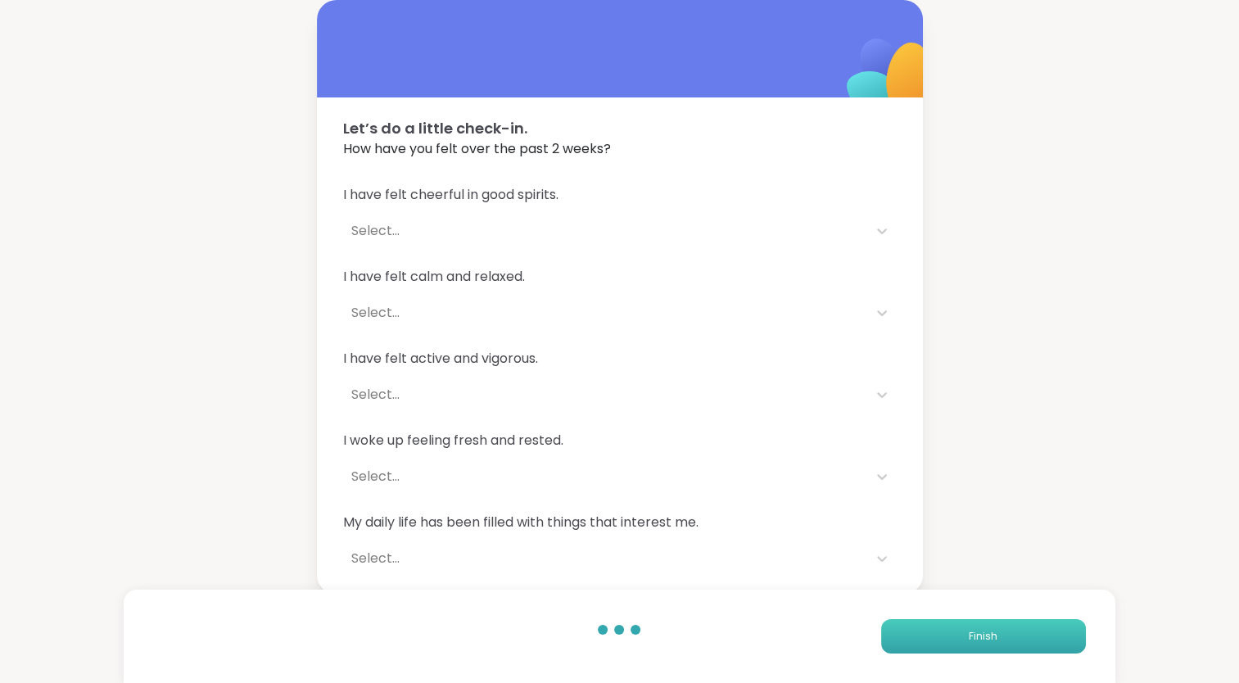
click at [904, 629] on button "Finish" at bounding box center [983, 636] width 205 height 34
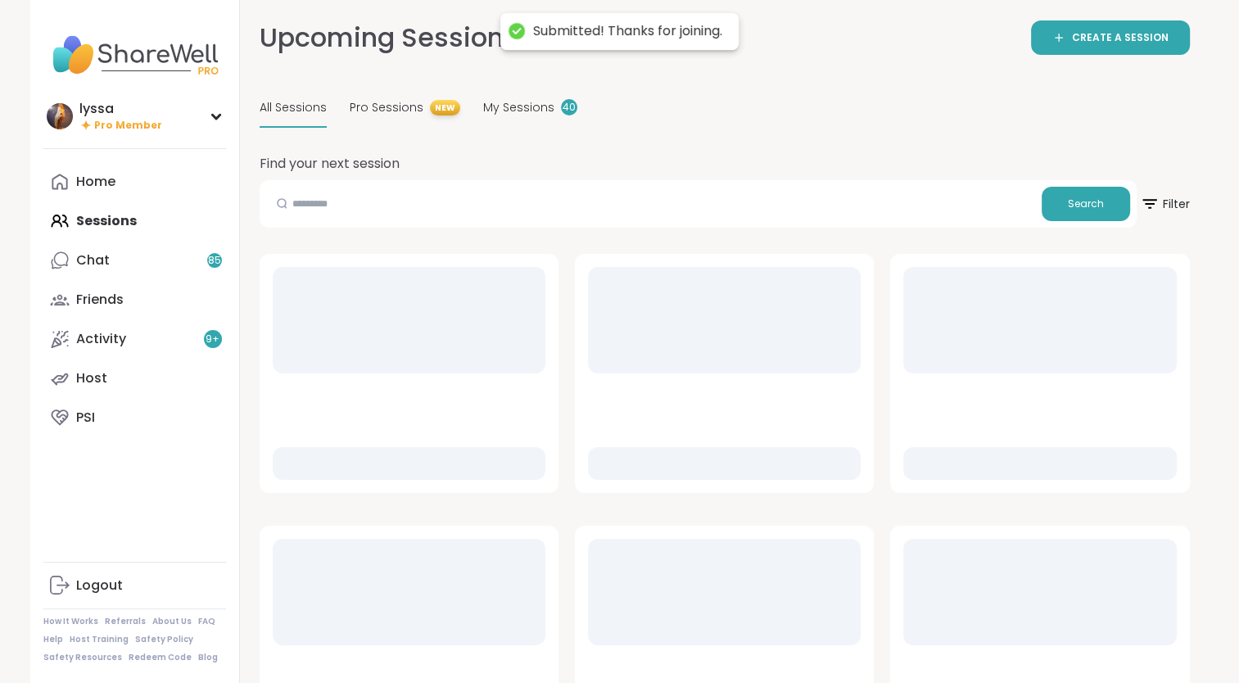
click at [593, 111] on div "All Sessions Pro Sessions NEW My Sessions 40" at bounding box center [725, 108] width 931 height 39
click at [541, 100] on span "My Sessions" at bounding box center [518, 107] width 71 height 17
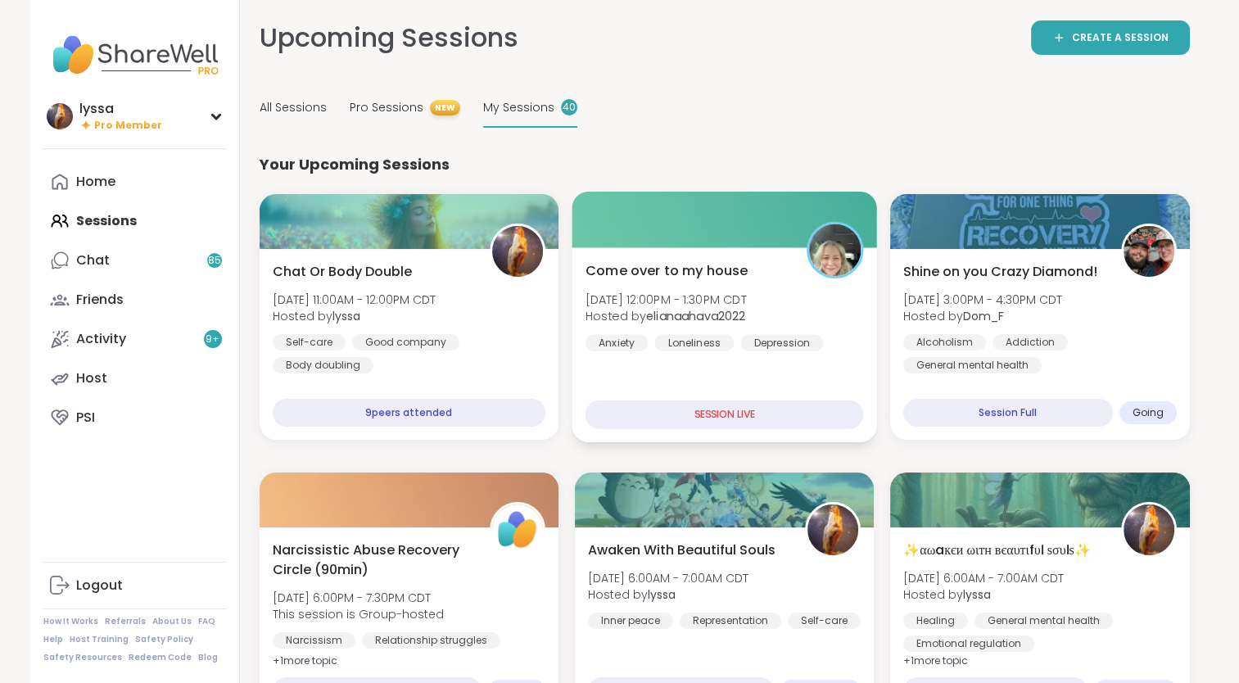
click at [718, 269] on span "Come over to my house" at bounding box center [666, 271] width 163 height 20
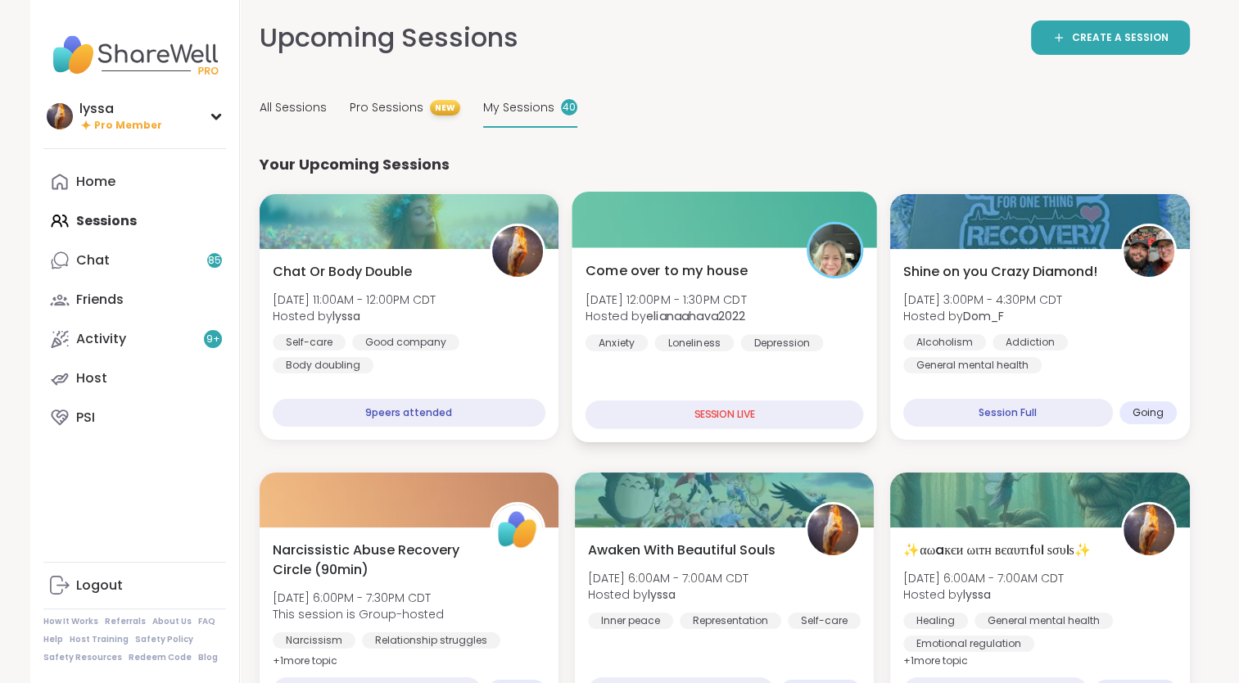
click at [745, 323] on b "elianaahava2022" at bounding box center [695, 316] width 99 height 16
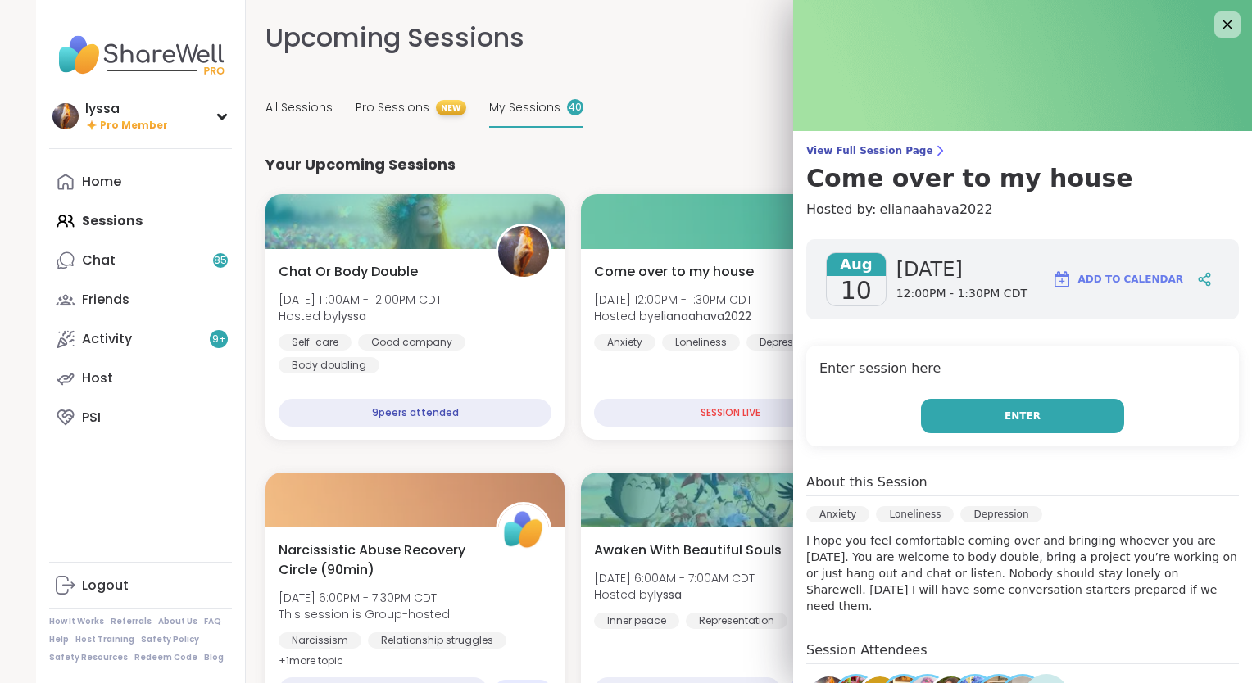
click at [1022, 408] on button "Enter" at bounding box center [1022, 416] width 203 height 34
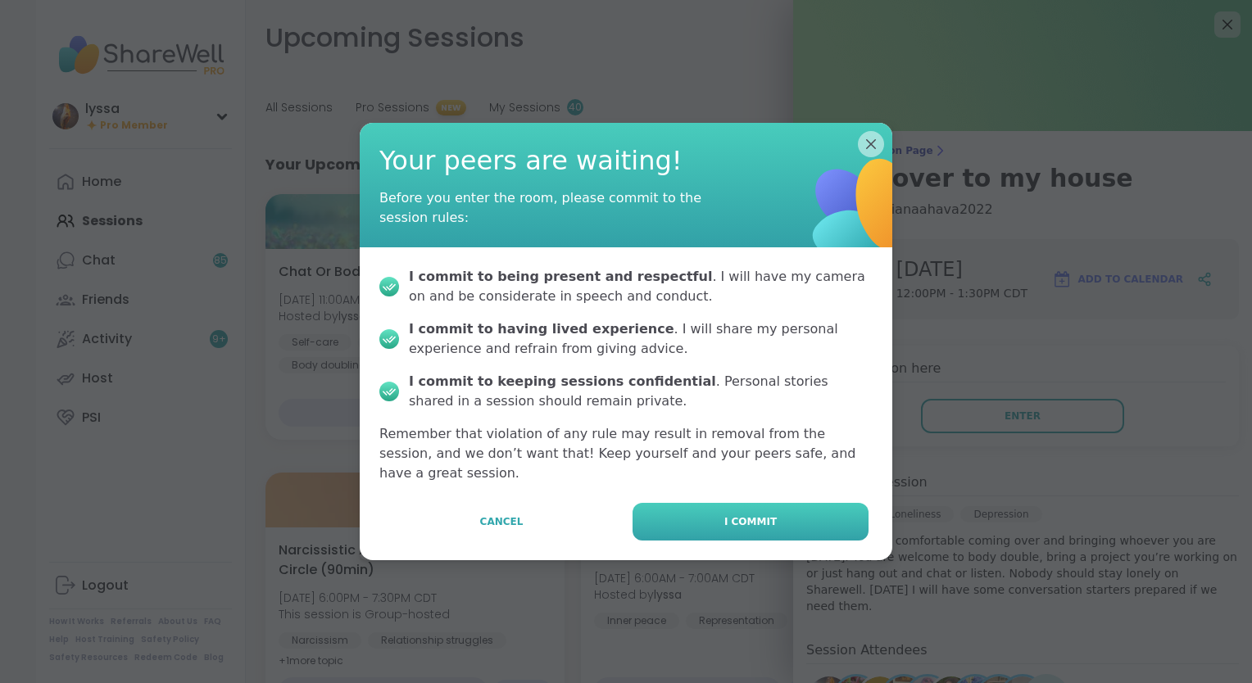
click at [750, 521] on button "I commit" at bounding box center [750, 522] width 236 height 38
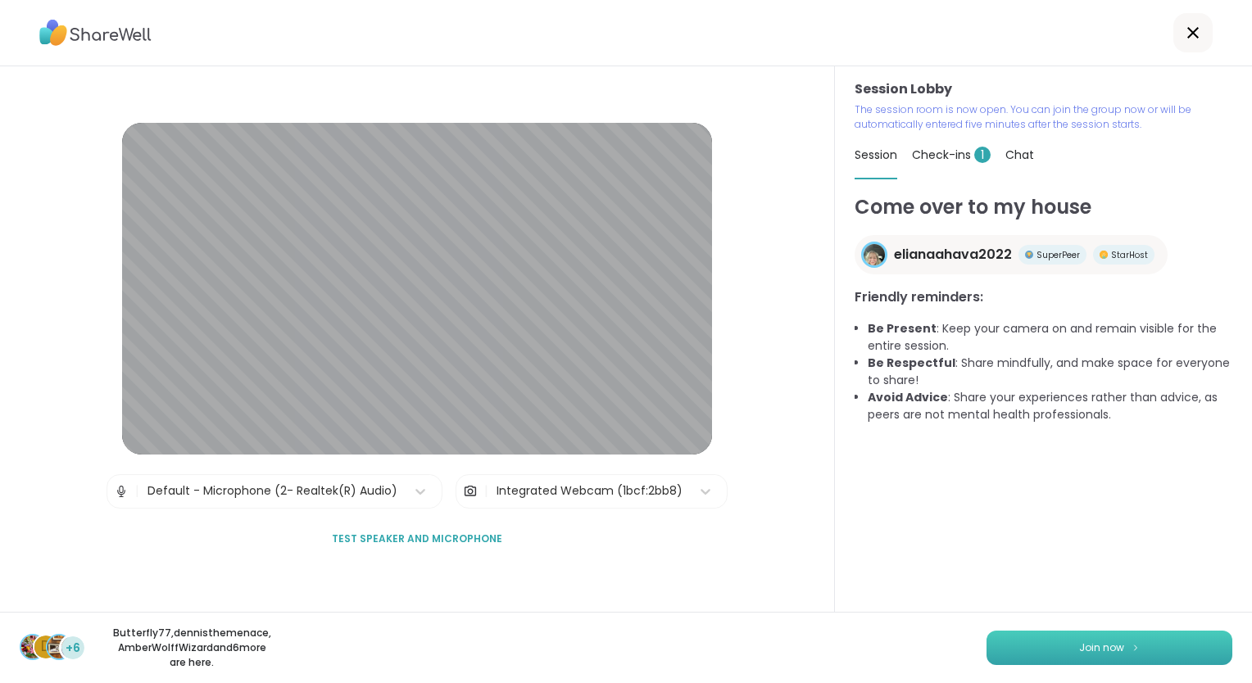
click at [1000, 654] on button "Join now" at bounding box center [1109, 648] width 246 height 34
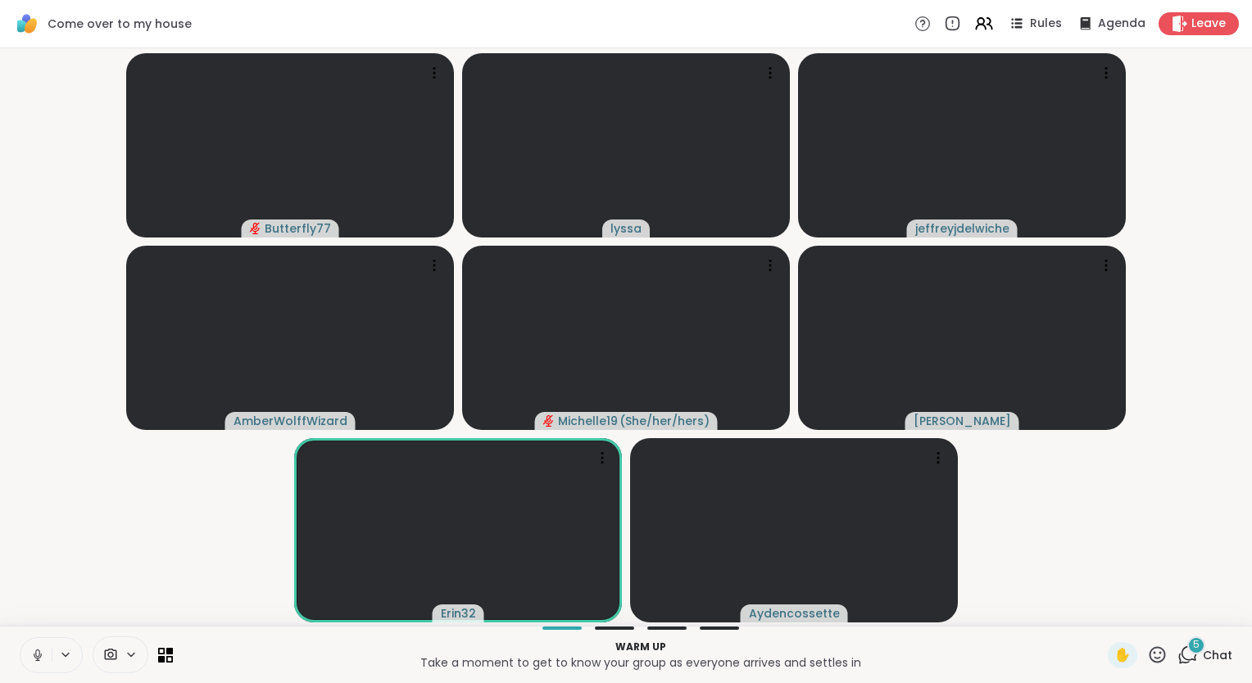
click at [19, 644] on div "Warm up Take a moment to get to know your group as everyone arrives and settles…" at bounding box center [626, 654] width 1252 height 57
click at [43, 656] on icon at bounding box center [37, 655] width 15 height 15
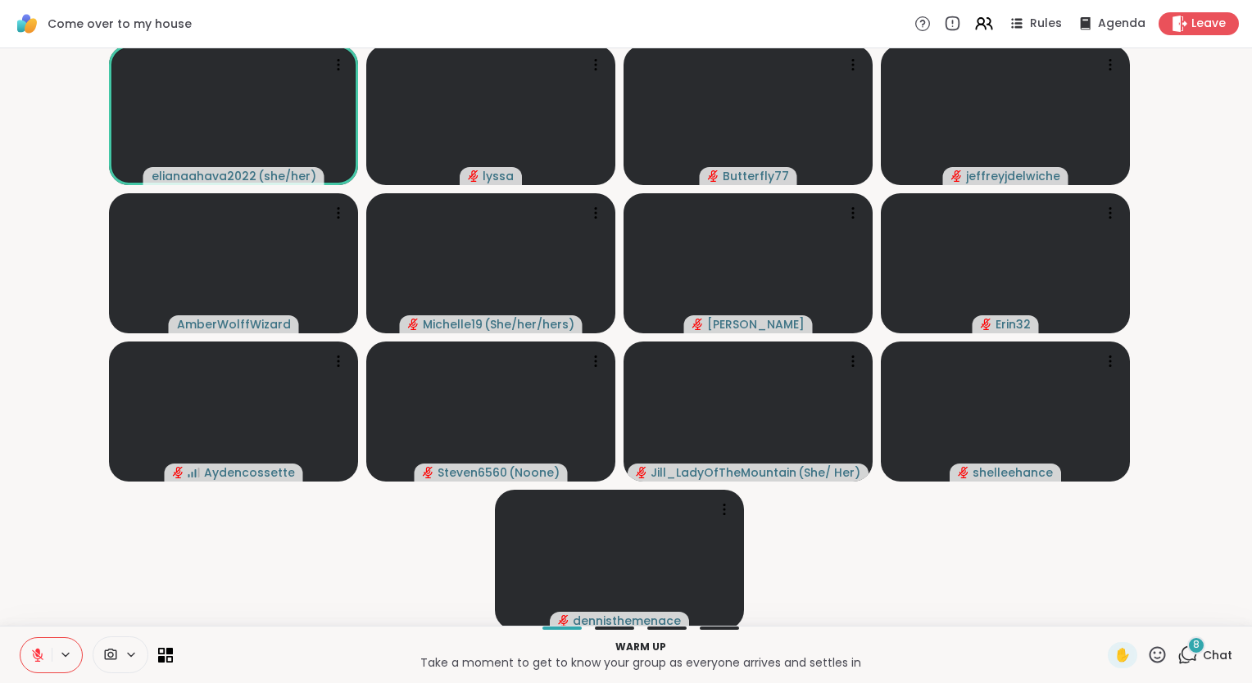
click at [43, 656] on icon at bounding box center [37, 655] width 15 height 15
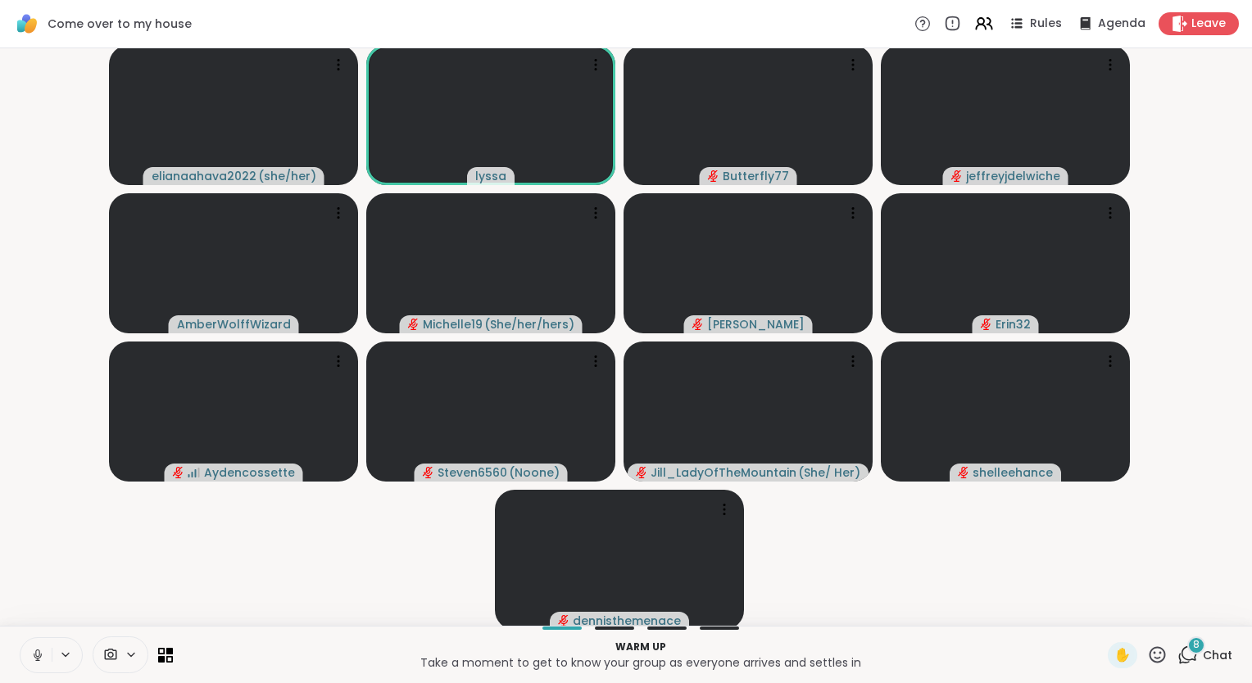
click at [34, 654] on icon at bounding box center [37, 655] width 15 height 15
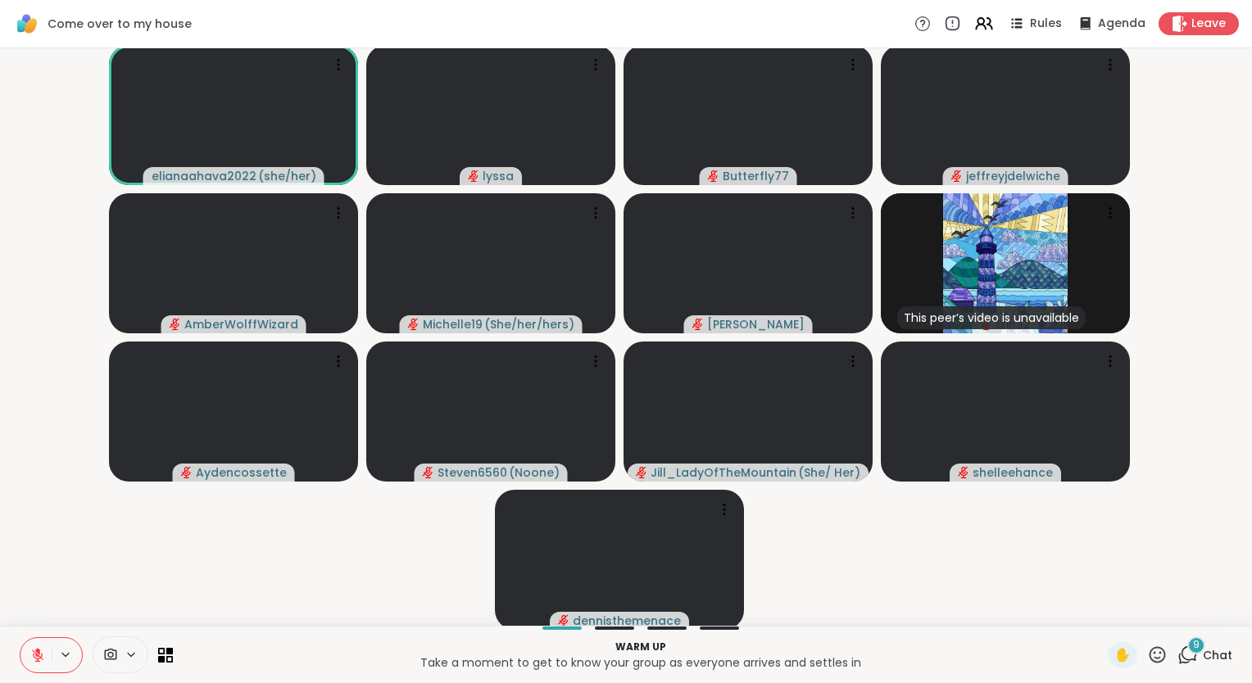
click at [1147, 660] on icon at bounding box center [1157, 655] width 20 height 20
click at [1101, 611] on span "❤️" at bounding box center [1109, 612] width 16 height 20
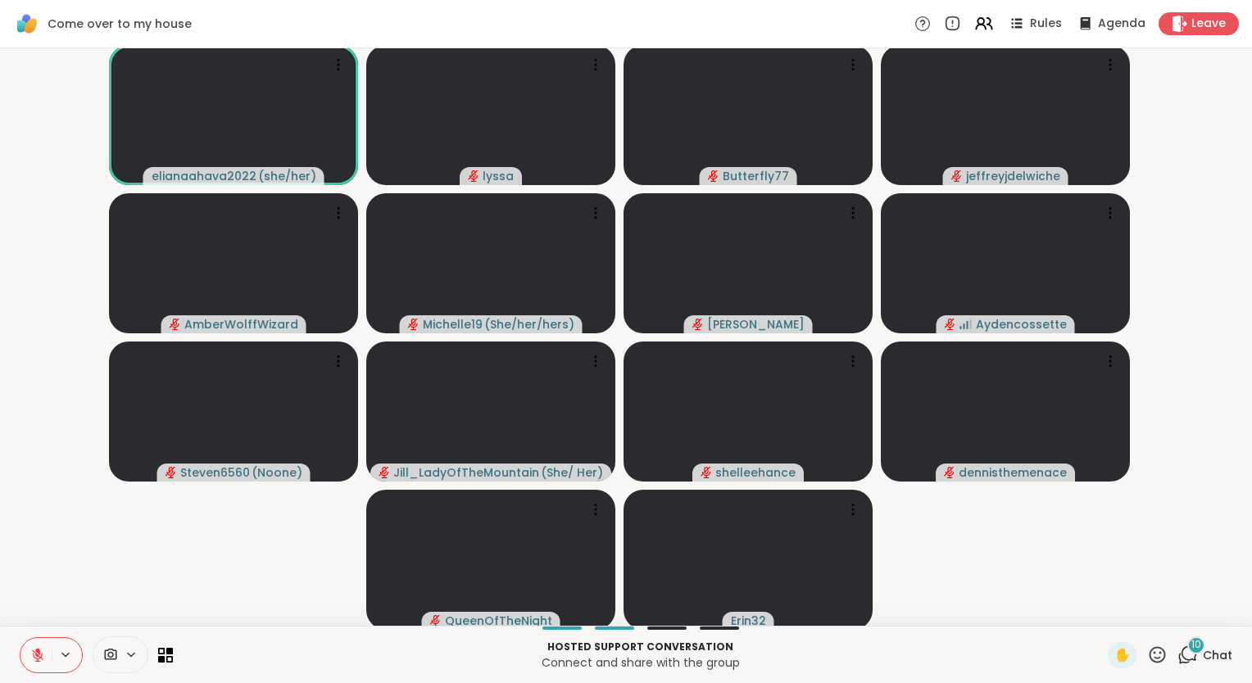
click at [1149, 659] on icon at bounding box center [1157, 654] width 16 height 16
click at [1101, 615] on span "❤️" at bounding box center [1109, 612] width 16 height 20
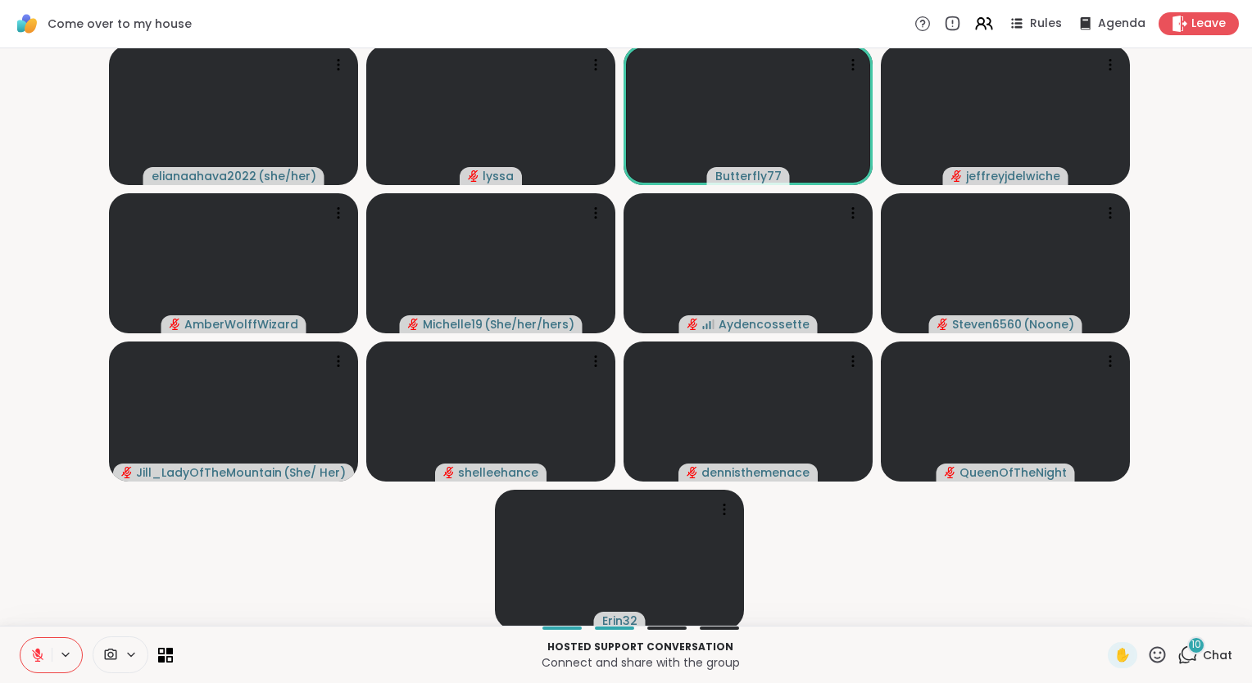
click at [1147, 655] on icon at bounding box center [1157, 655] width 20 height 20
click at [1101, 610] on span "❤️" at bounding box center [1109, 612] width 16 height 20
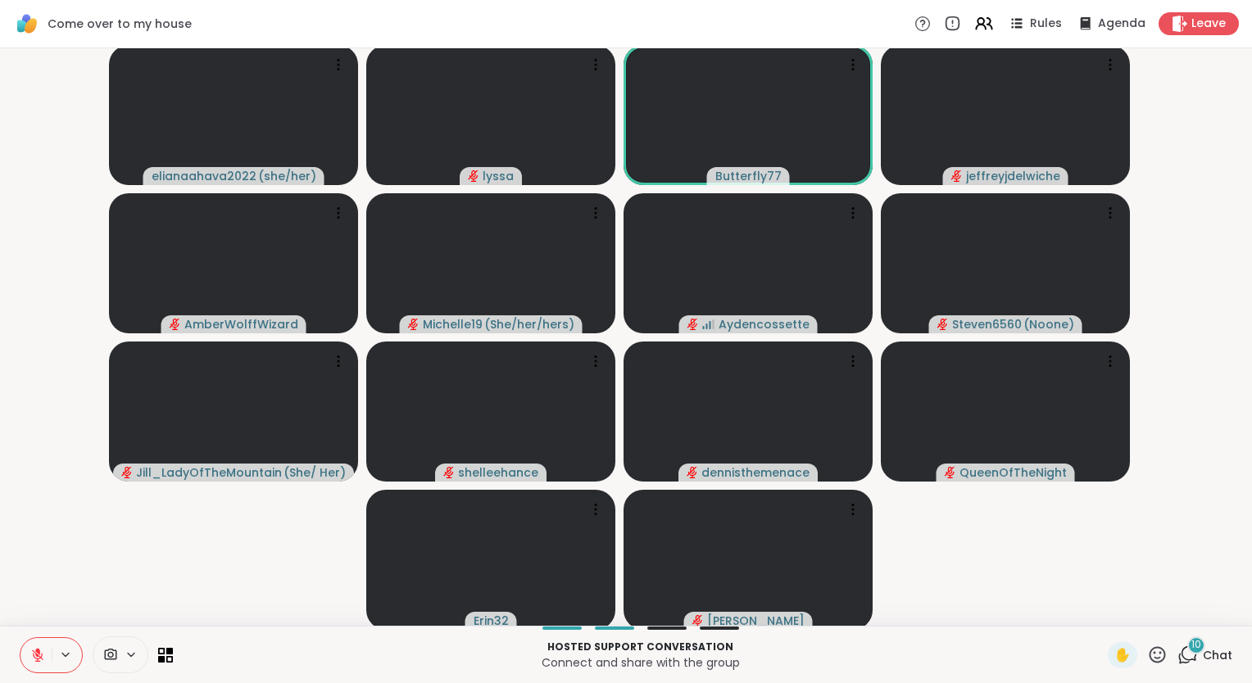
click at [1147, 654] on icon at bounding box center [1157, 655] width 20 height 20
click at [1101, 609] on span "❤️" at bounding box center [1109, 612] width 16 height 20
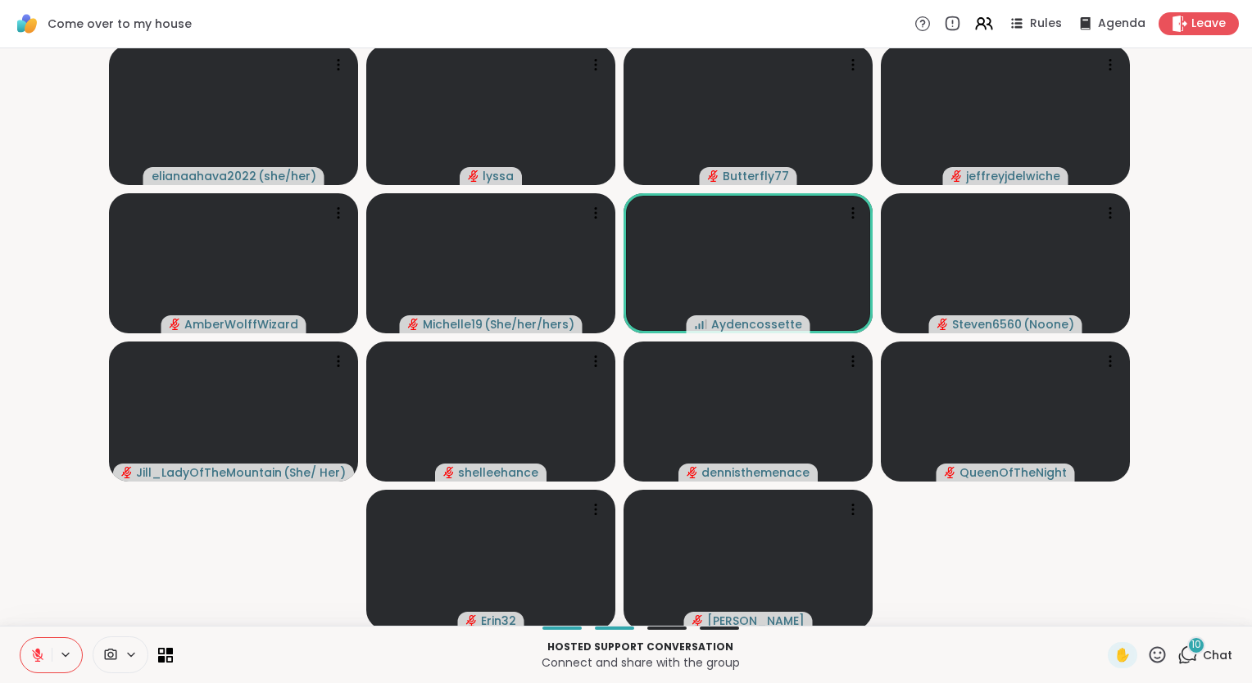
click at [1147, 650] on icon at bounding box center [1157, 655] width 20 height 20
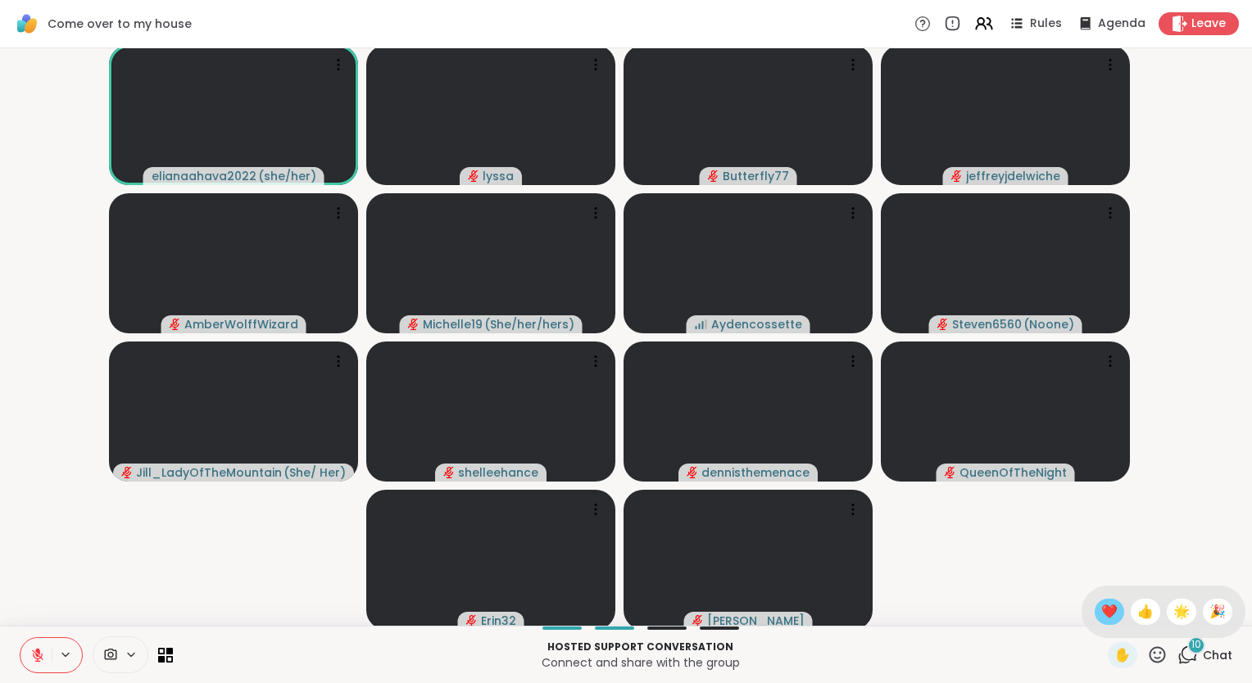
click at [1101, 621] on span "❤️" at bounding box center [1109, 612] width 16 height 20
click at [1149, 663] on icon at bounding box center [1157, 654] width 16 height 16
click at [1101, 615] on span "❤️" at bounding box center [1109, 612] width 16 height 20
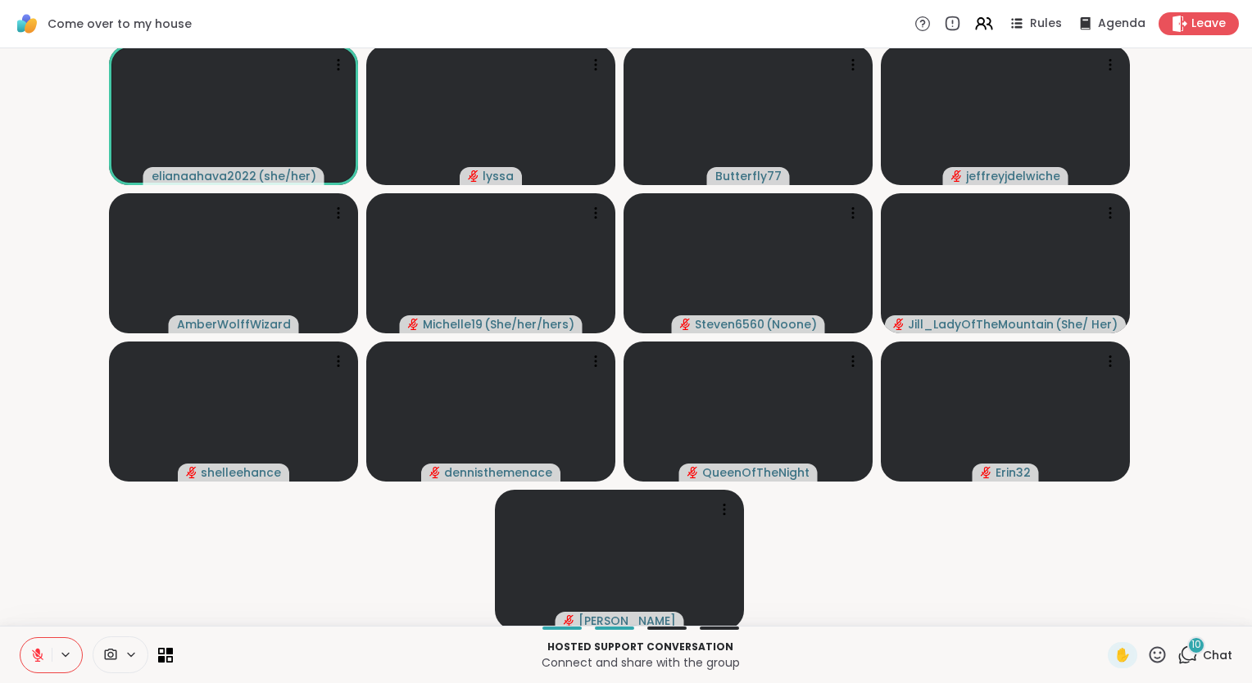
click at [1139, 641] on div "Hosted support conversation Connect and share with the group ✋ 10 Chat" at bounding box center [626, 654] width 1252 height 57
click at [1149, 653] on icon at bounding box center [1157, 654] width 16 height 16
click at [1101, 612] on span "❤️" at bounding box center [1109, 612] width 16 height 20
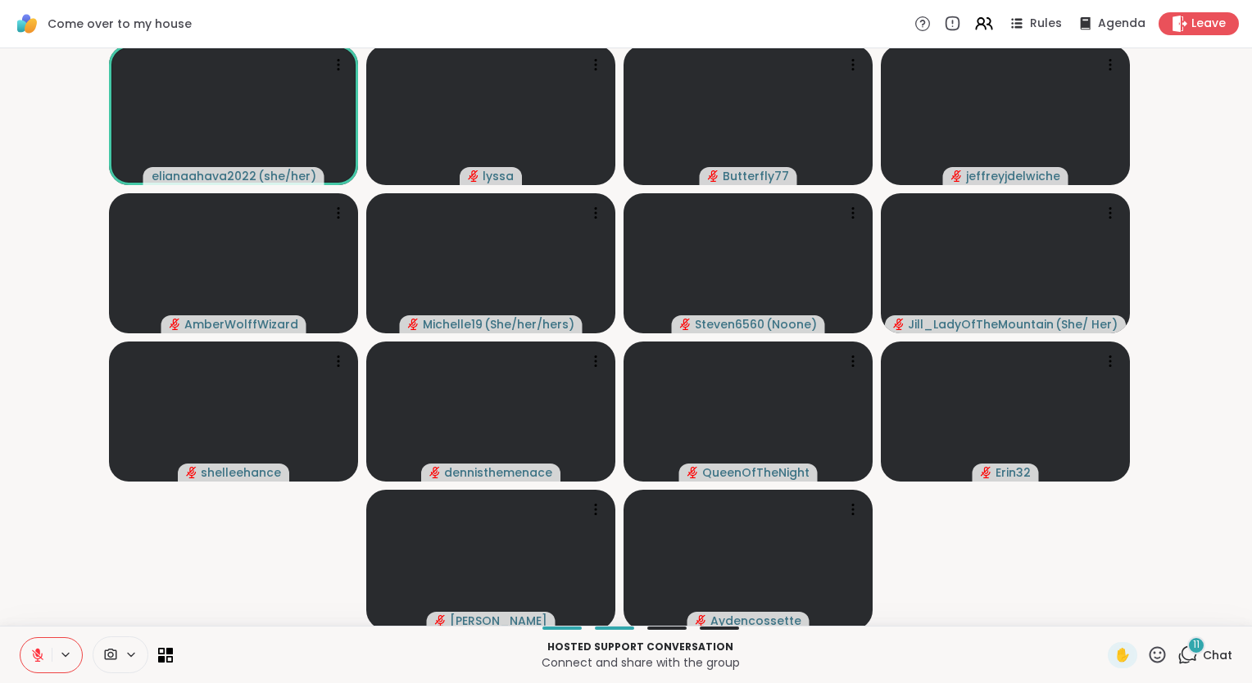
click at [37, 650] on icon at bounding box center [37, 651] width 5 height 7
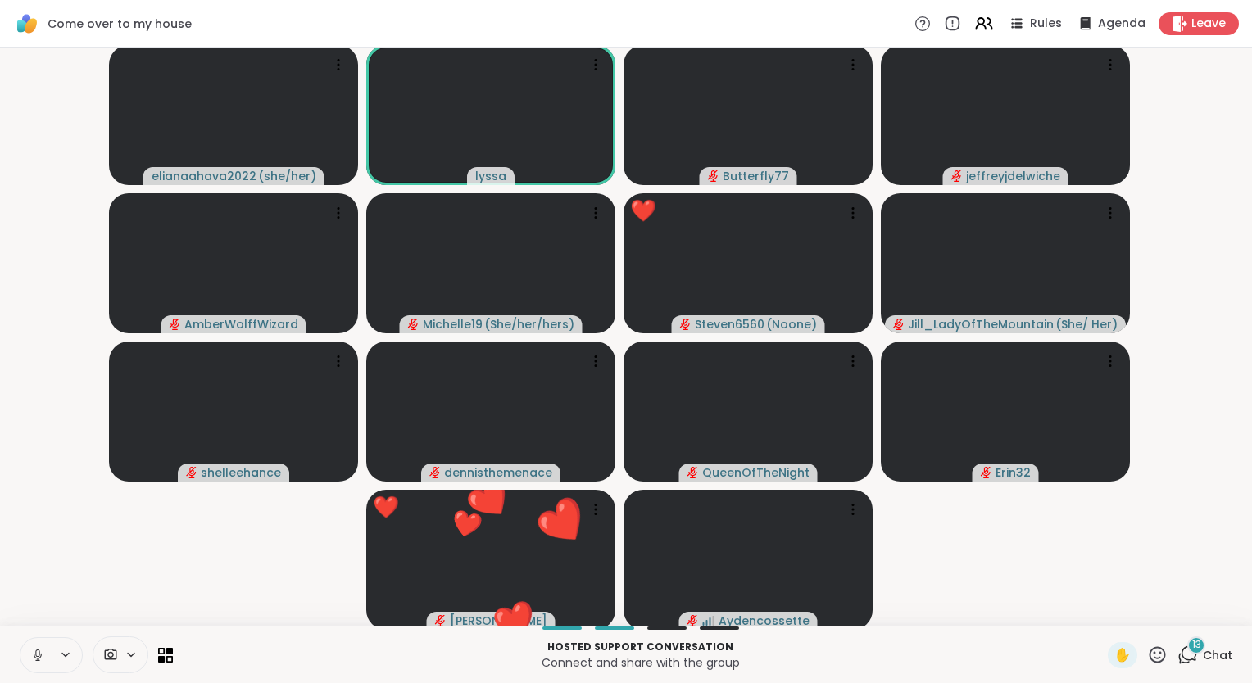
click at [28, 646] on button at bounding box center [35, 655] width 31 height 34
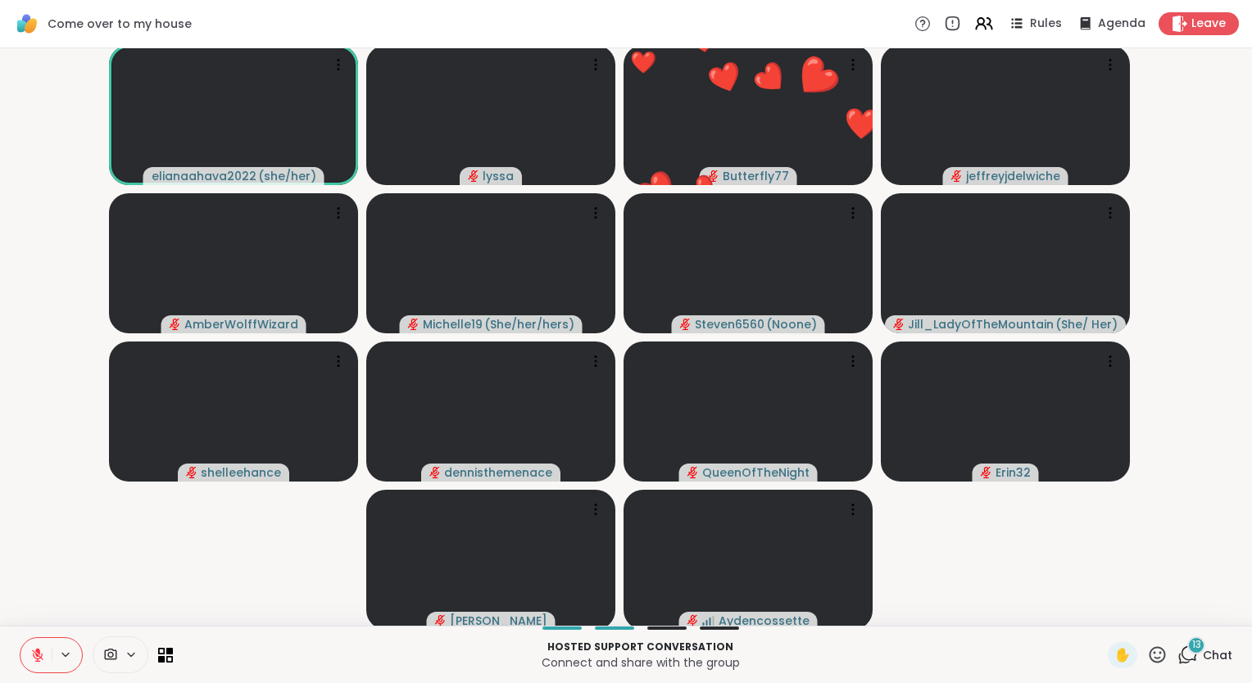
click at [1149, 647] on icon at bounding box center [1157, 654] width 16 height 16
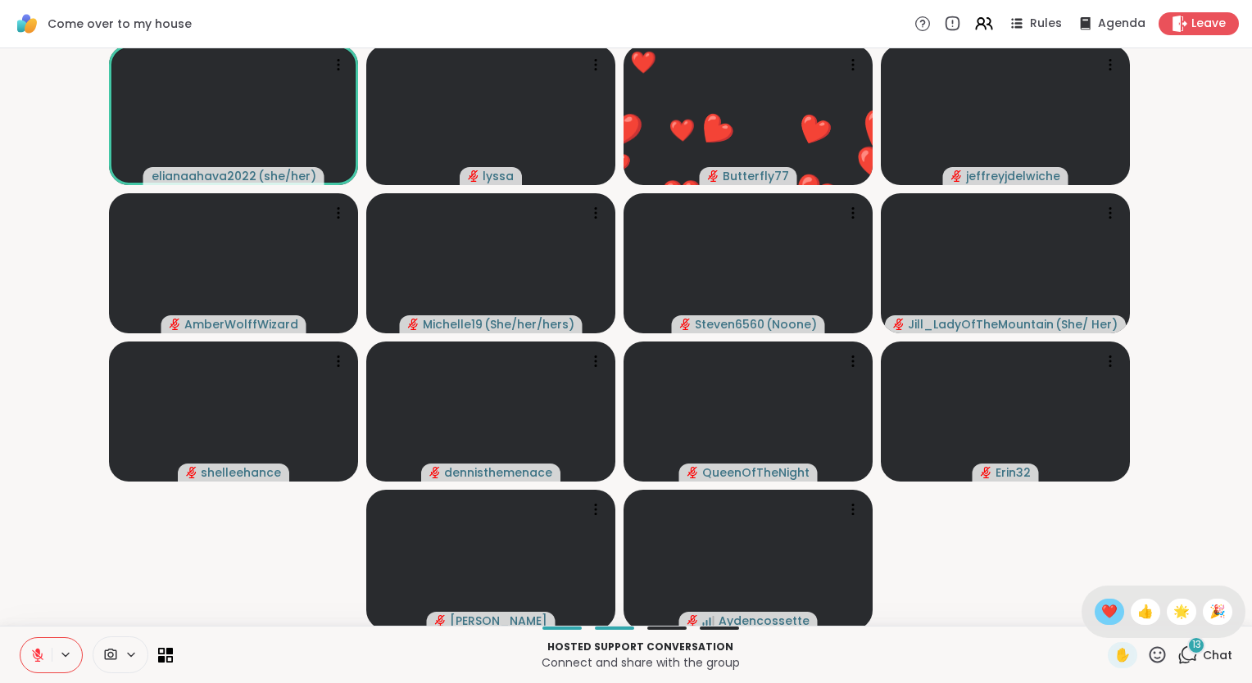
click at [1101, 614] on span "❤️" at bounding box center [1109, 612] width 16 height 20
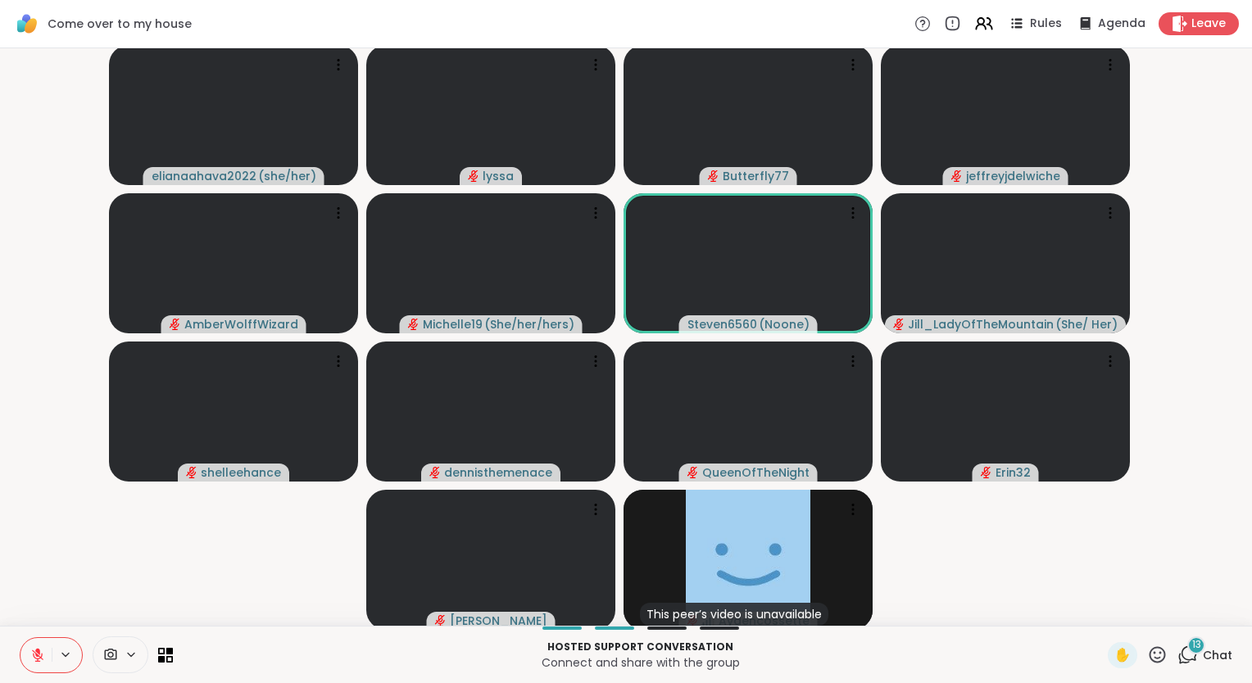
click at [1177, 648] on icon at bounding box center [1187, 655] width 20 height 20
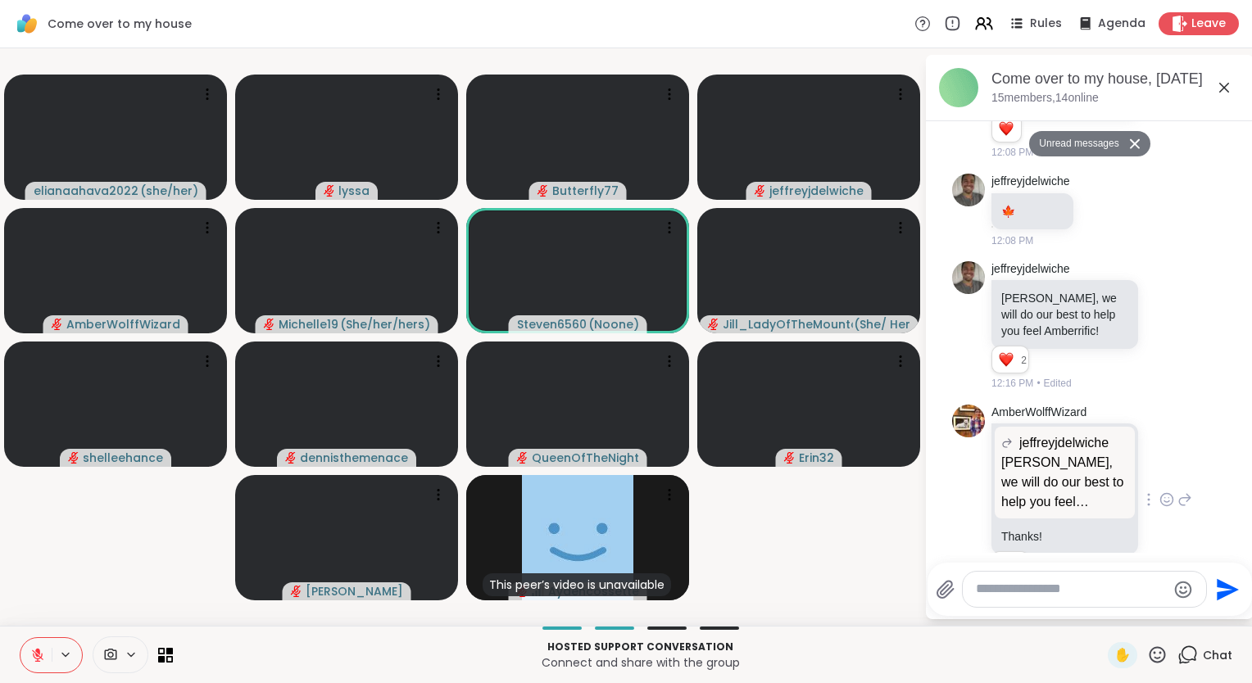
scroll to position [1988, 0]
click at [1159, 333] on icon at bounding box center [1166, 325] width 15 height 16
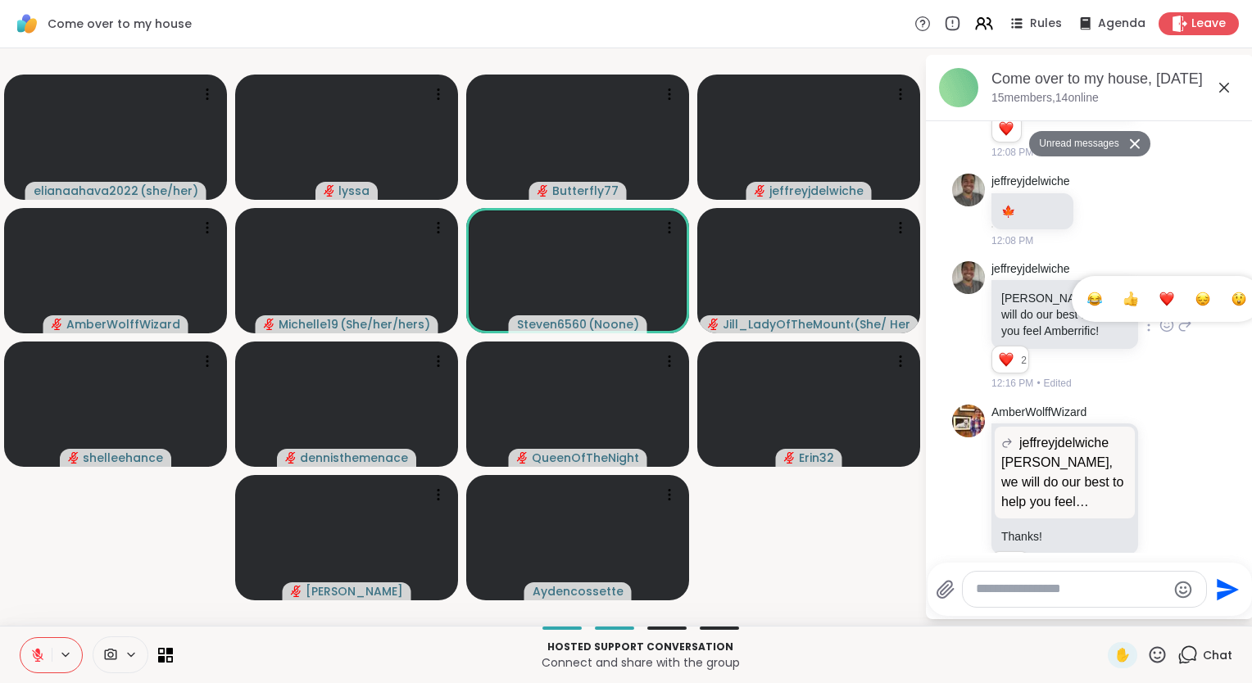
click at [1159, 306] on div "Select Reaction: Heart" at bounding box center [1166, 299] width 15 height 15
click at [1150, 650] on icon at bounding box center [1157, 655] width 20 height 20
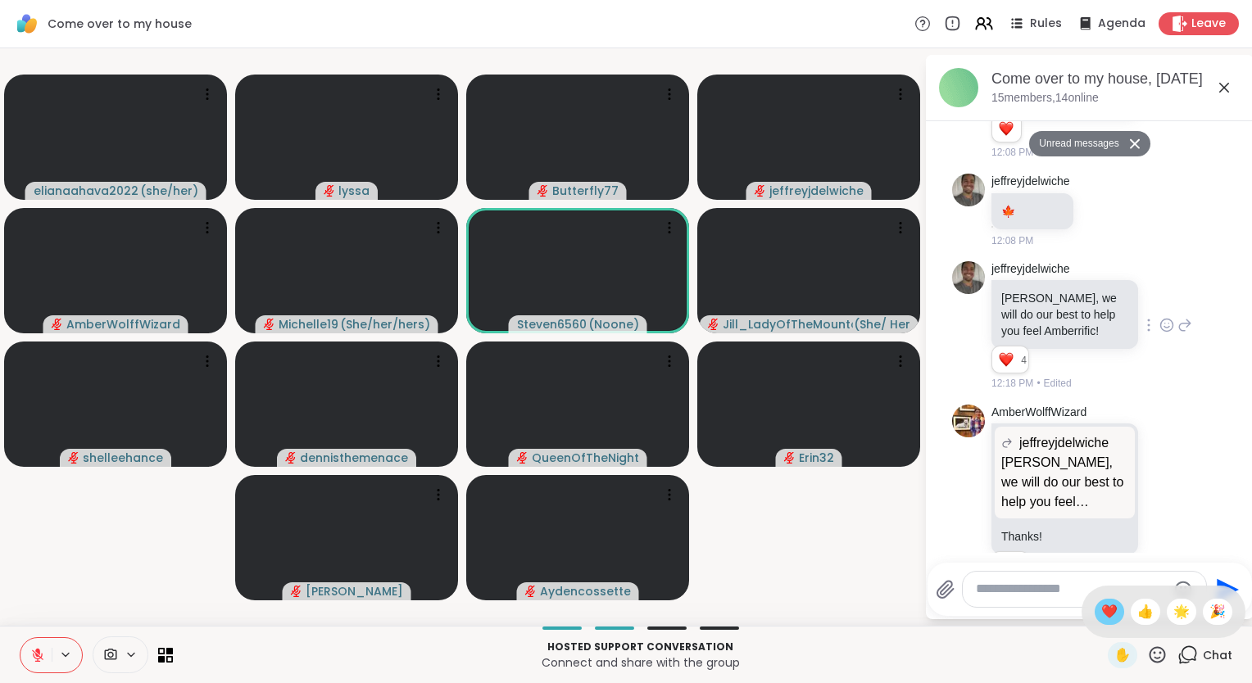
click at [1101, 615] on span "❤️" at bounding box center [1109, 612] width 16 height 20
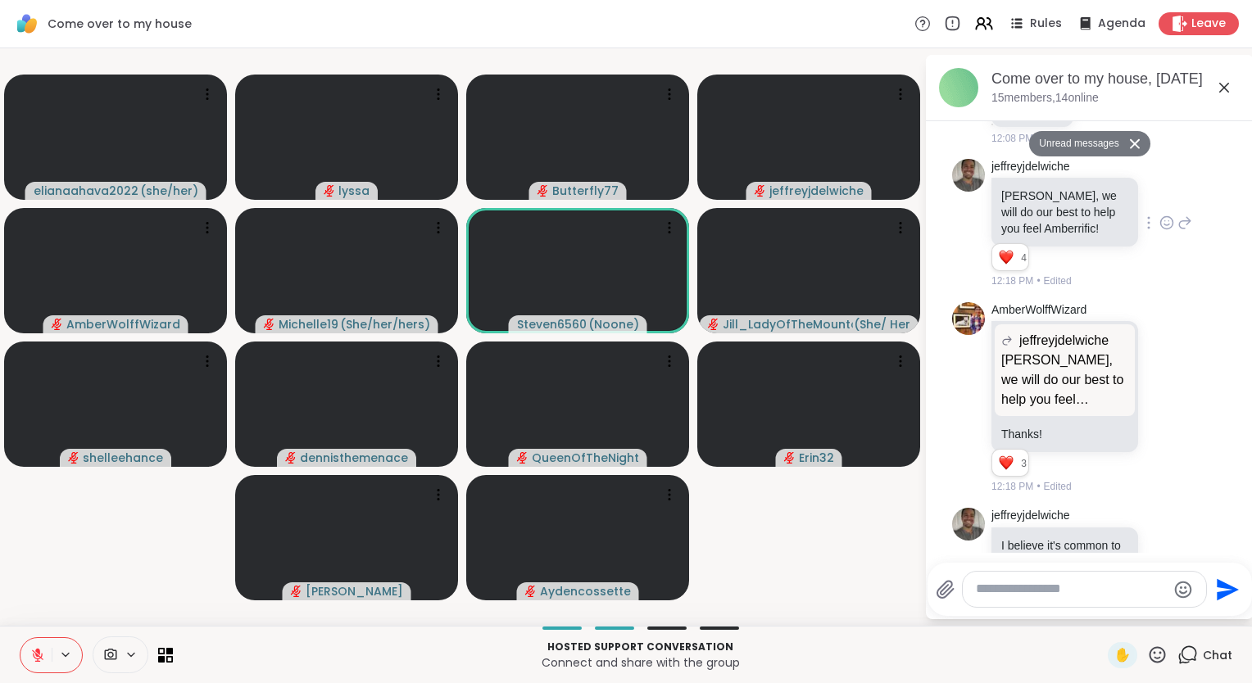
scroll to position [2333, 0]
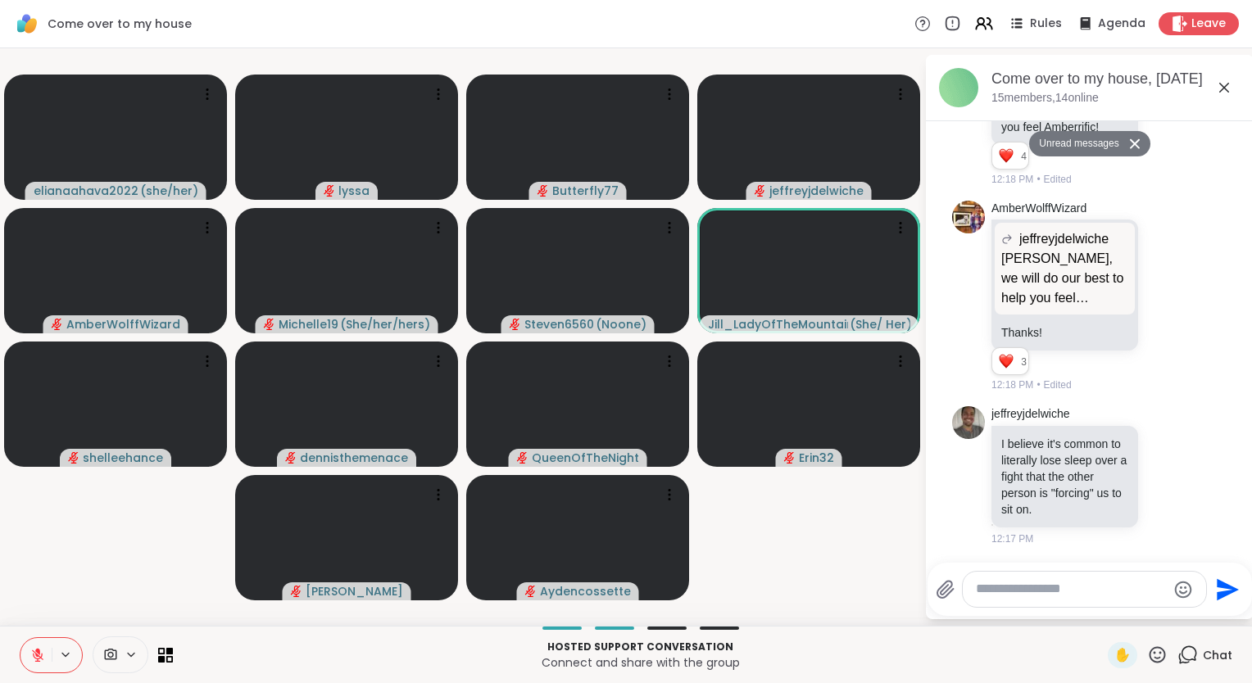
click at [1147, 651] on icon at bounding box center [1157, 655] width 20 height 20
click at [1101, 607] on span "❤️" at bounding box center [1109, 612] width 16 height 20
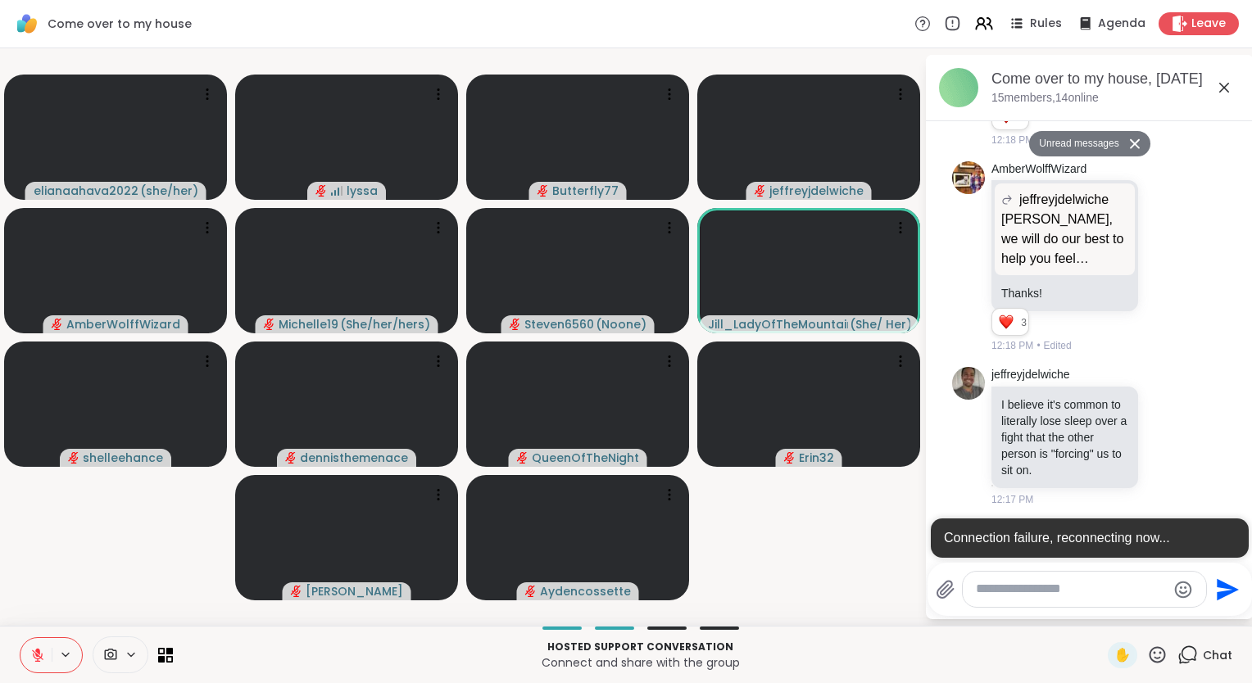
click at [1222, 88] on icon at bounding box center [1224, 88] width 20 height 20
